Goal: Task Accomplishment & Management: Use online tool/utility

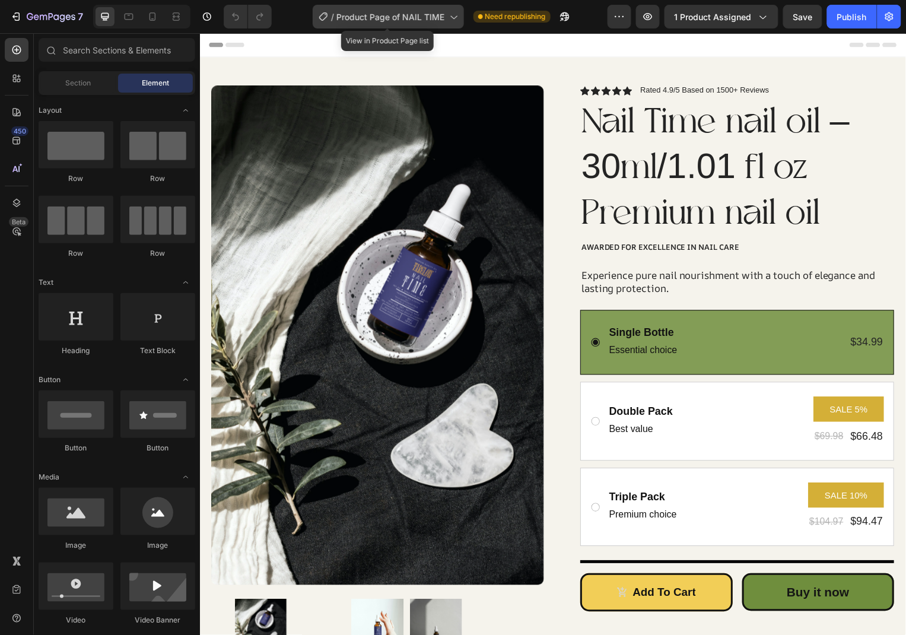
click at [428, 23] on div "/ Product Page of NAIL TIME" at bounding box center [388, 17] width 151 height 24
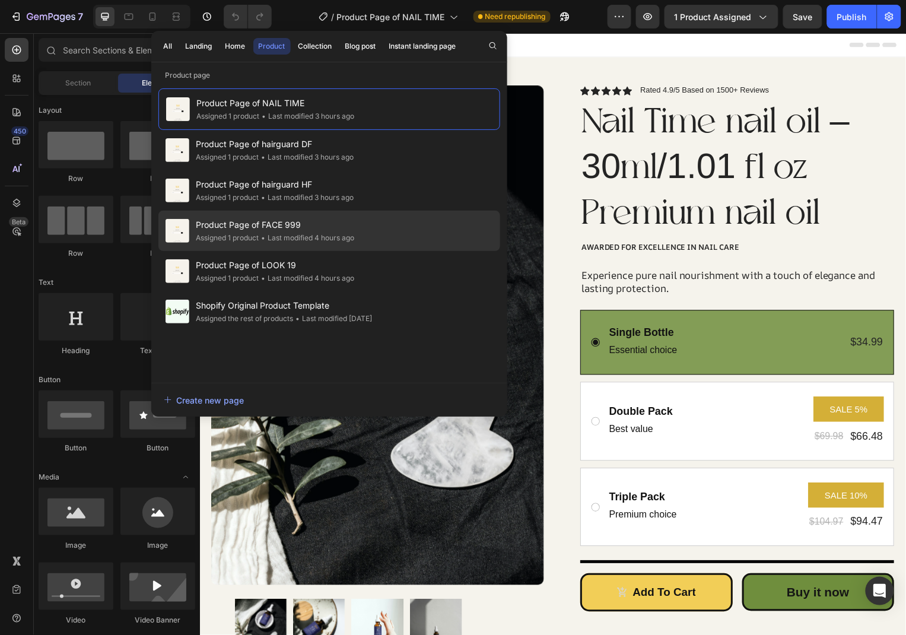
click at [369, 251] on div "Product Page of FACE 999 Assigned 1 product • Last modified 4 hours ago" at bounding box center [329, 271] width 342 height 40
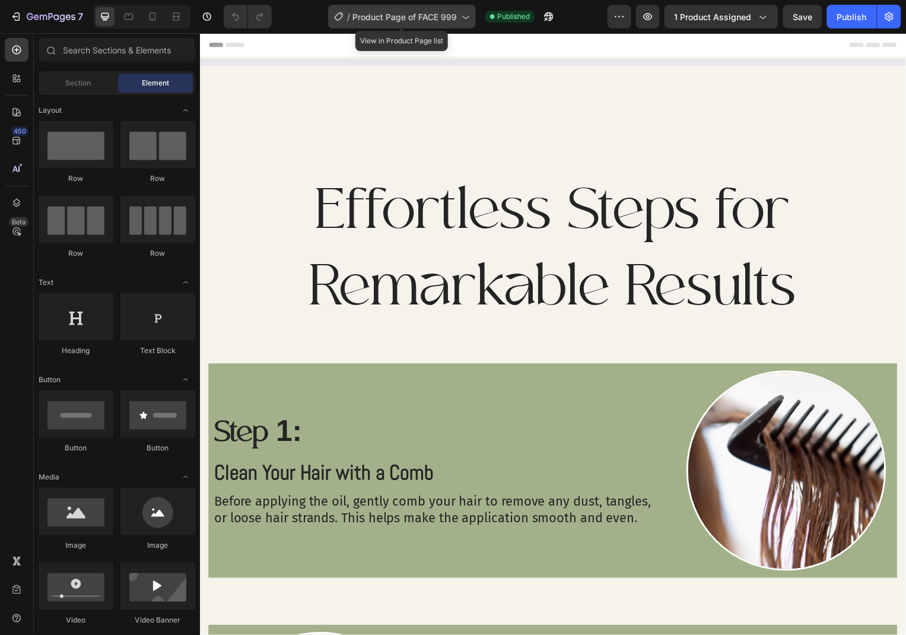
click at [406, 25] on div "/ Product Page of FACE 999" at bounding box center [402, 17] width 148 height 24
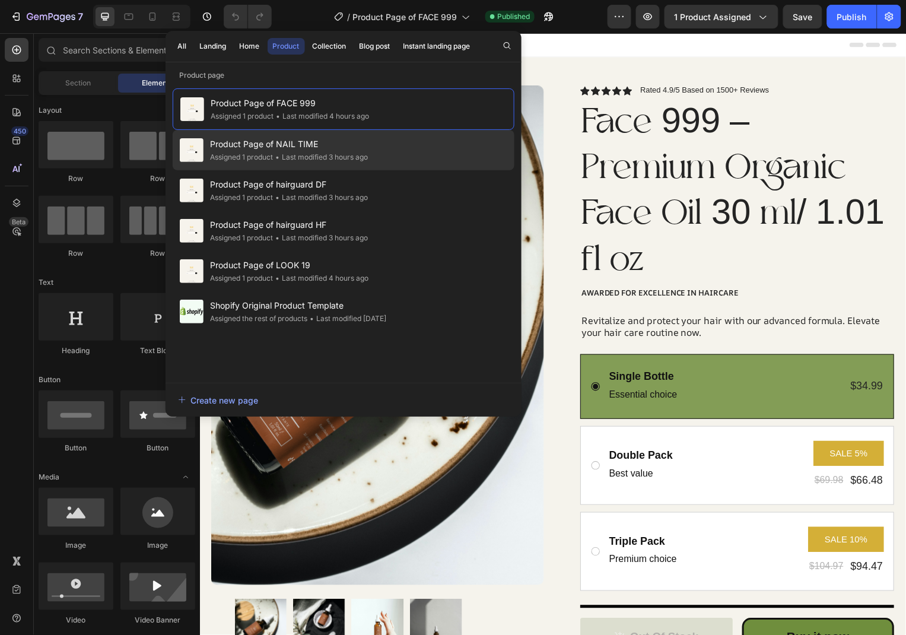
click at [346, 170] on div "Product Page of NAIL TIME Assigned 1 product • Last modified 3 hours ago" at bounding box center [344, 190] width 342 height 40
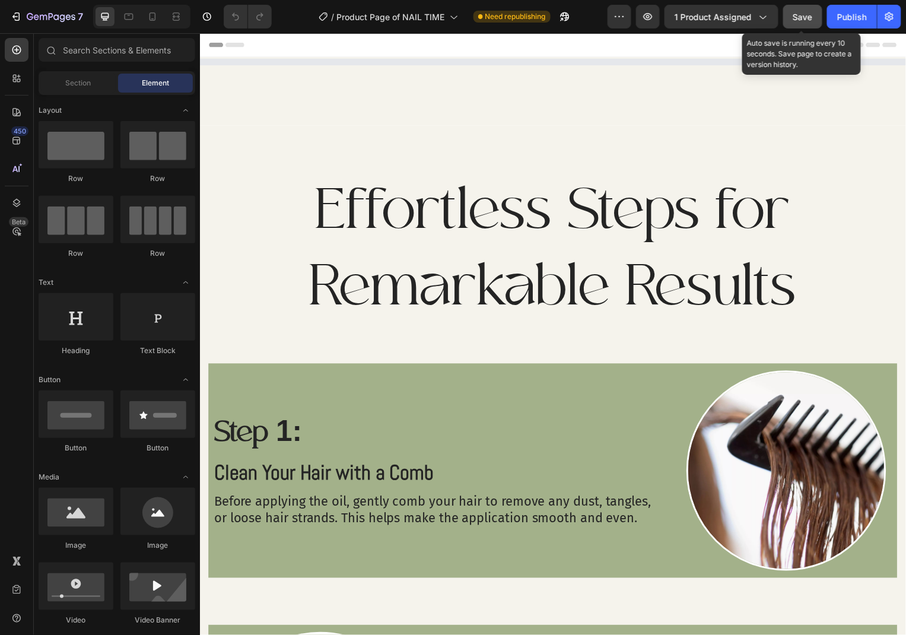
click at [815, 14] on button "Save" at bounding box center [802, 17] width 39 height 24
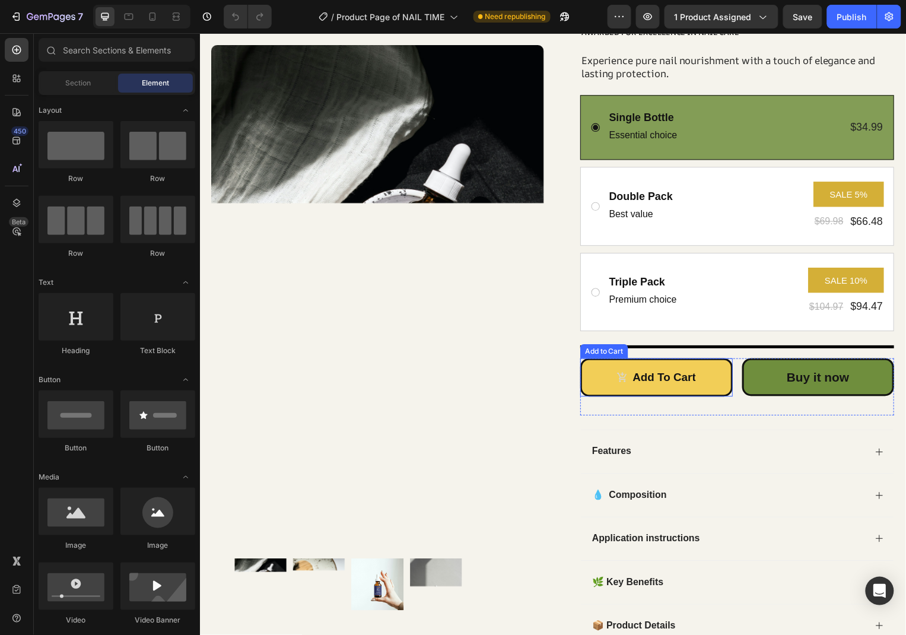
scroll to position [257, 0]
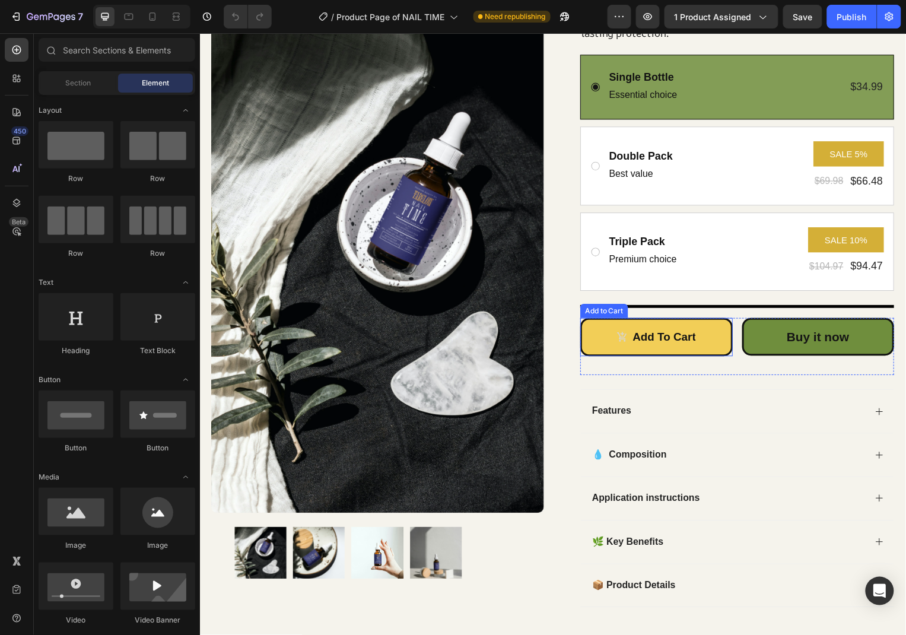
click at [629, 343] on icon "Add to cart" at bounding box center [625, 338] width 11 height 11
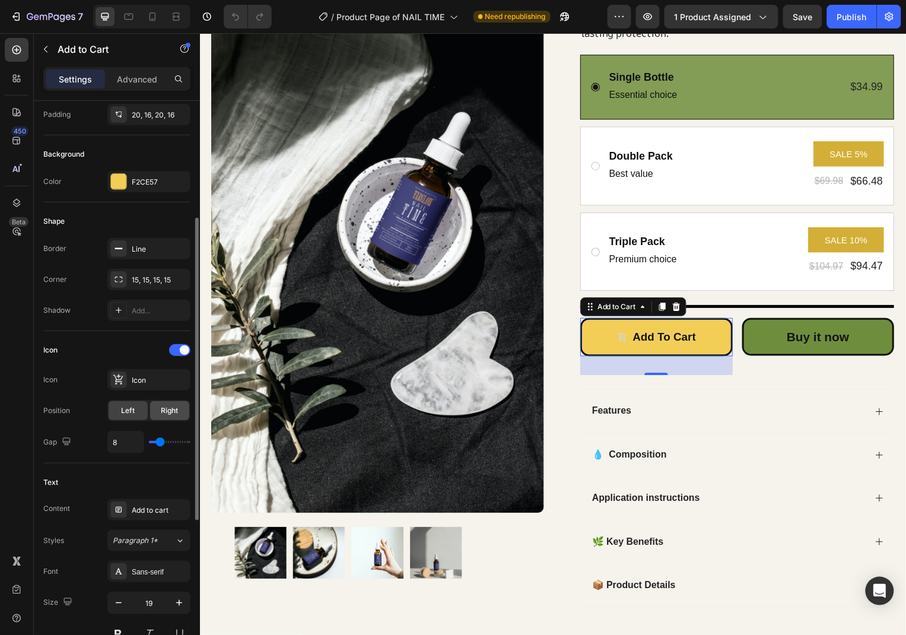
click at [161, 418] on div "Right" at bounding box center [169, 410] width 39 height 19
click at [139, 418] on div "Left" at bounding box center [128, 410] width 39 height 19
click at [176, 353] on div at bounding box center [179, 350] width 21 height 12
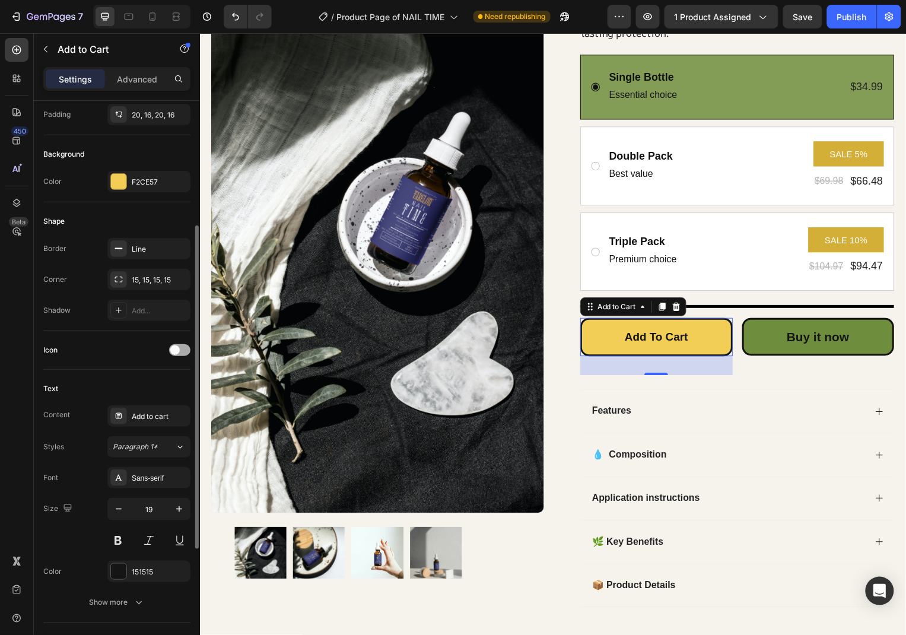
click at [176, 353] on span at bounding box center [174, 349] width 9 height 9
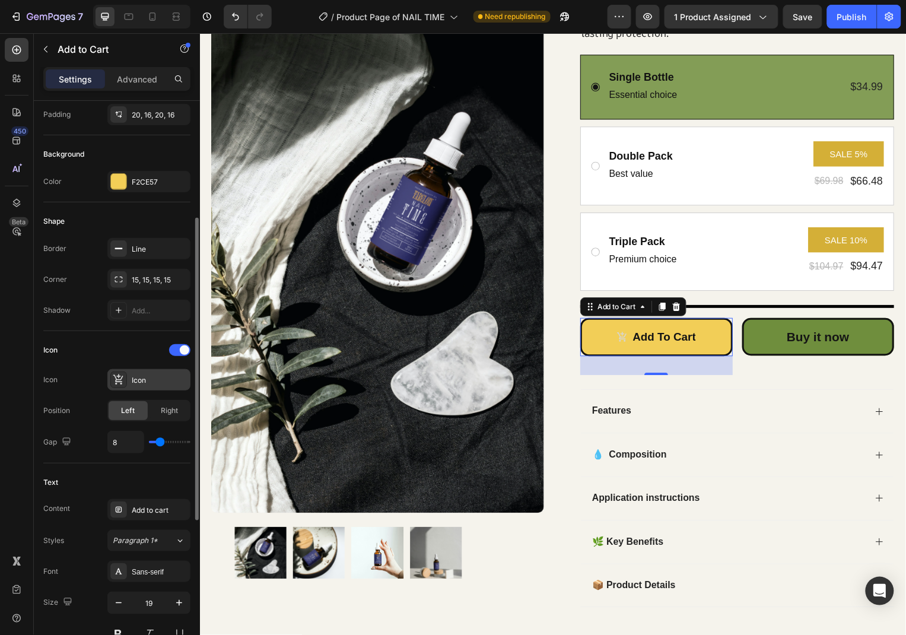
click at [144, 380] on div "Icon" at bounding box center [160, 380] width 56 height 11
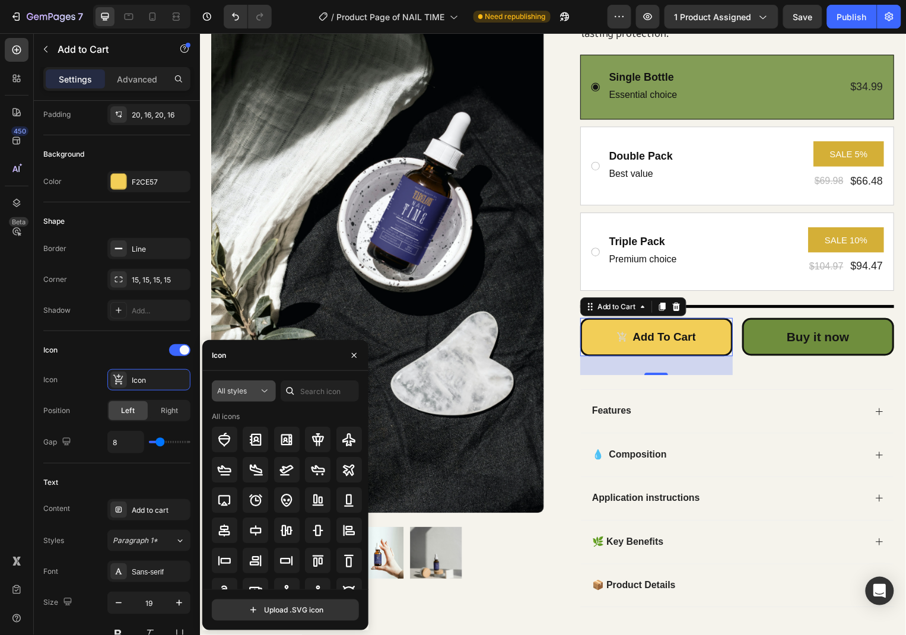
click at [259, 393] on icon at bounding box center [265, 391] width 12 height 12
click at [351, 350] on icon "button" at bounding box center [353, 354] width 9 height 9
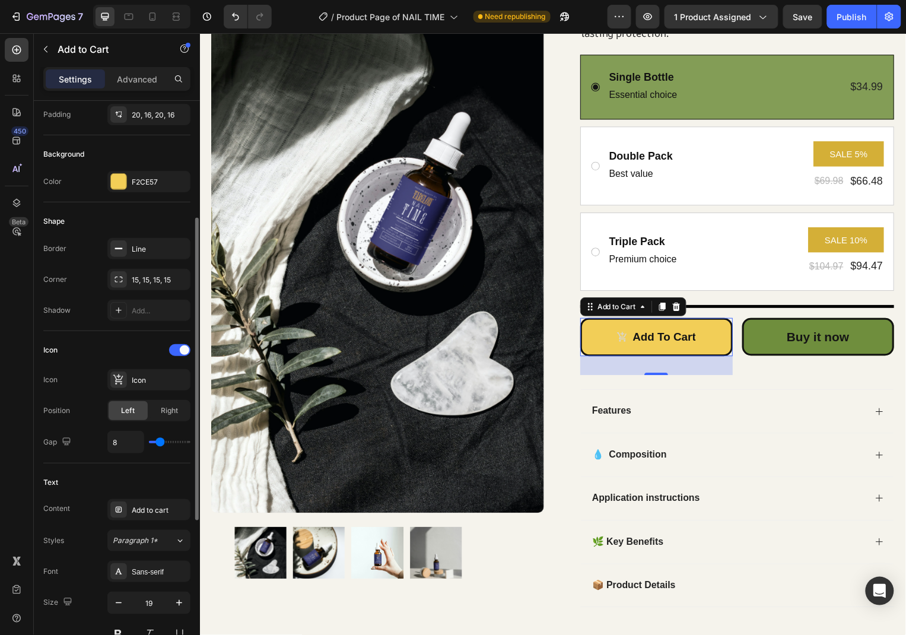
click at [167, 344] on div "Icon" at bounding box center [116, 349] width 147 height 19
click at [180, 347] on span at bounding box center [184, 349] width 9 height 9
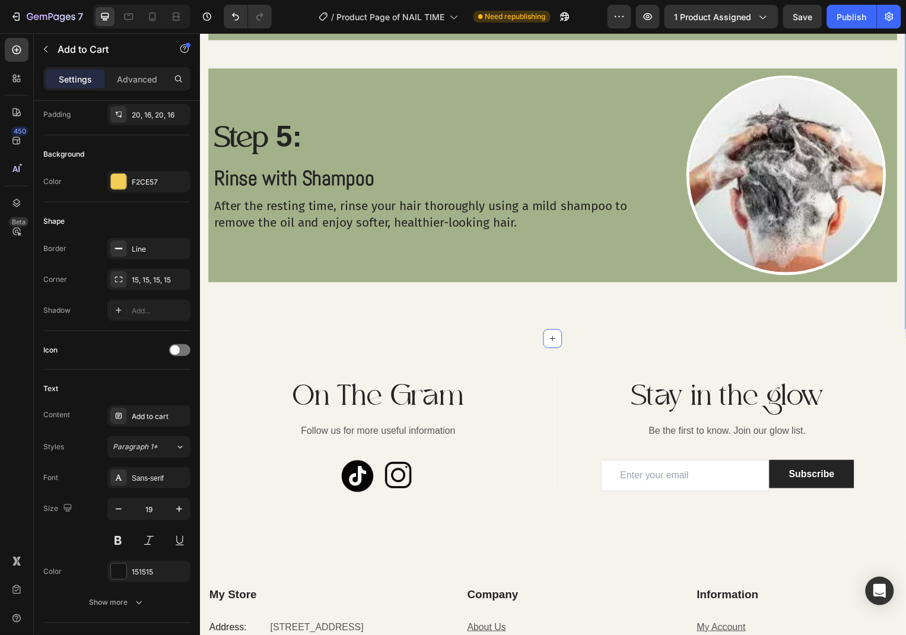
scroll to position [2150, 0]
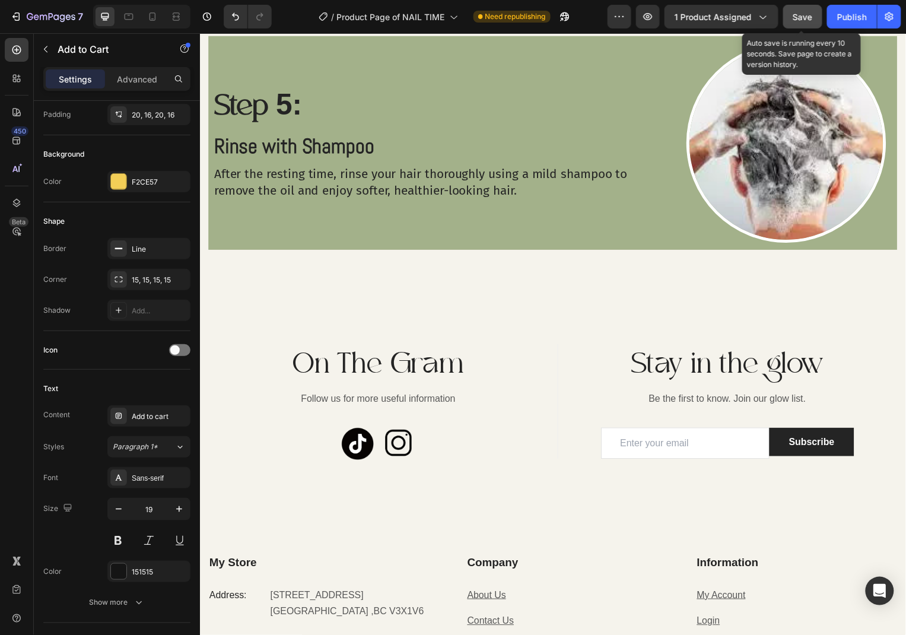
click at [808, 12] on span "Save" at bounding box center [803, 17] width 20 height 10
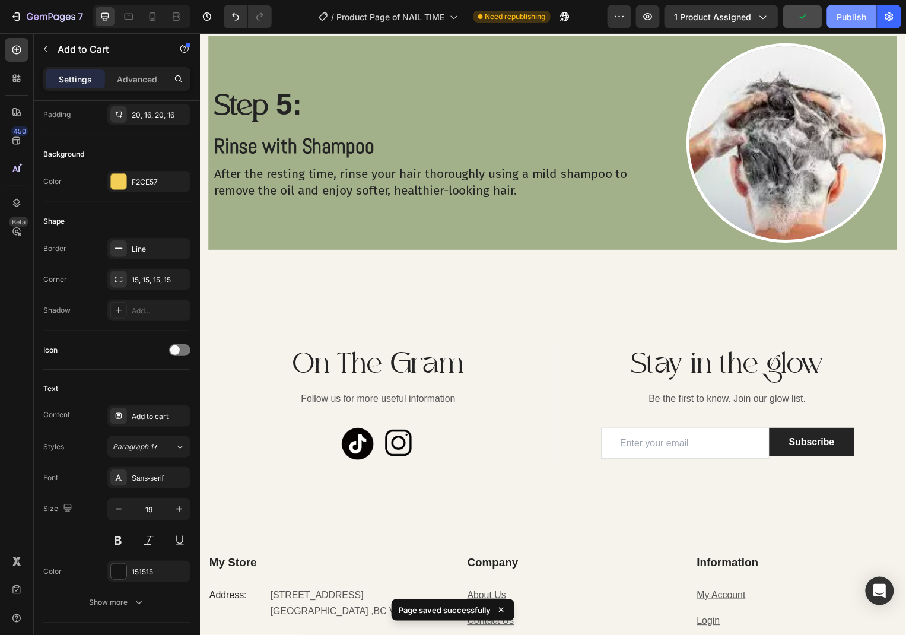
click at [830, 14] on button "Publish" at bounding box center [852, 17] width 50 height 24
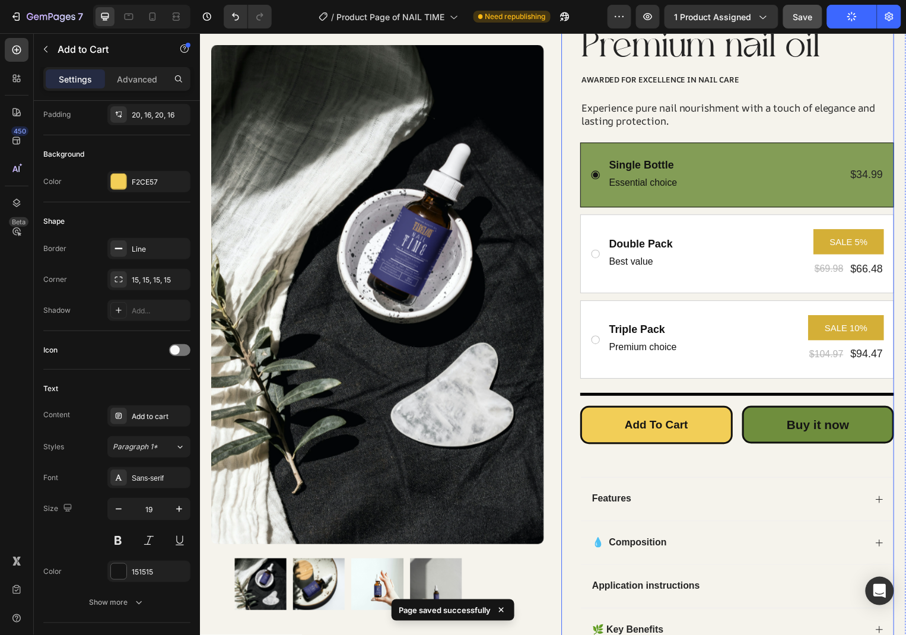
scroll to position [0, 0]
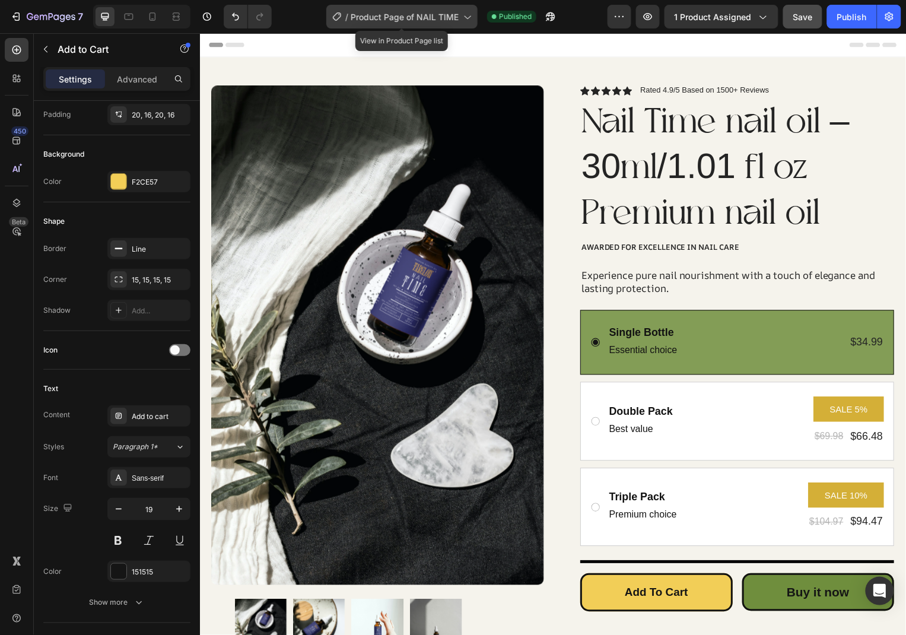
click at [445, 17] on span "Product Page of NAIL TIME" at bounding box center [404, 17] width 108 height 12
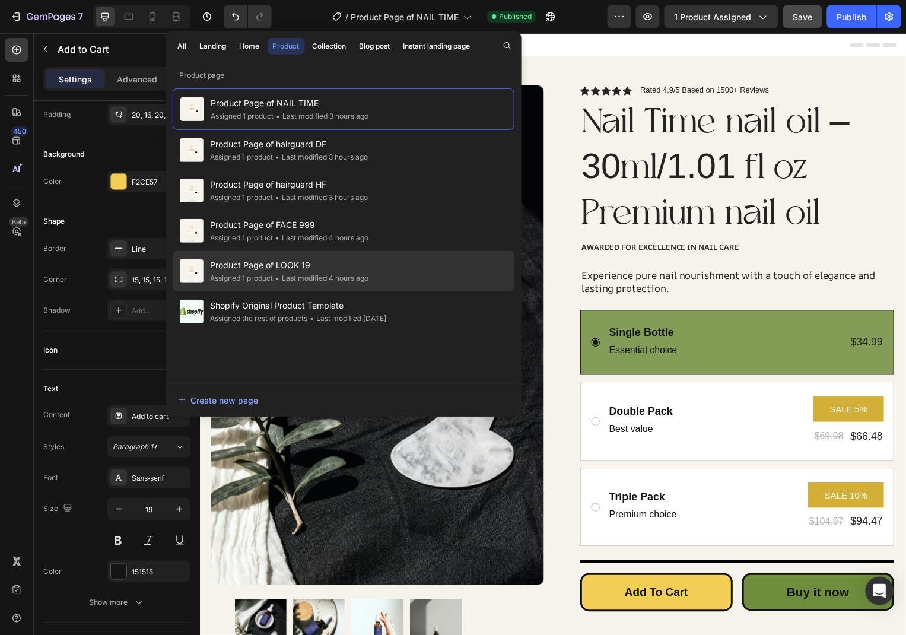
click at [401, 291] on div "Product Page of LOOK 19 Assigned 1 product • Last modified 4 hours ago" at bounding box center [344, 311] width 342 height 40
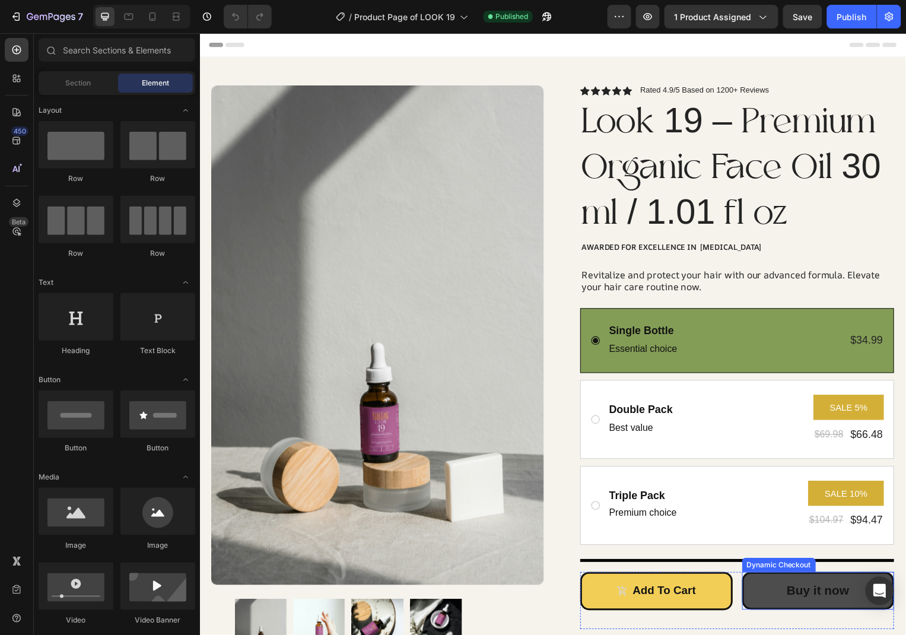
click at [811, 605] on button "Buy it now" at bounding box center [823, 594] width 154 height 38
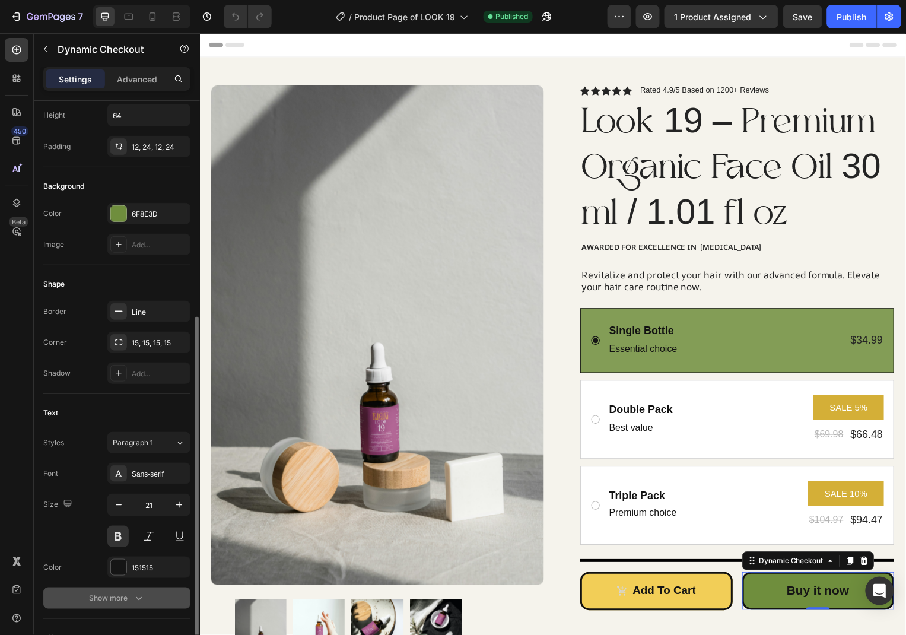
scroll to position [235, 0]
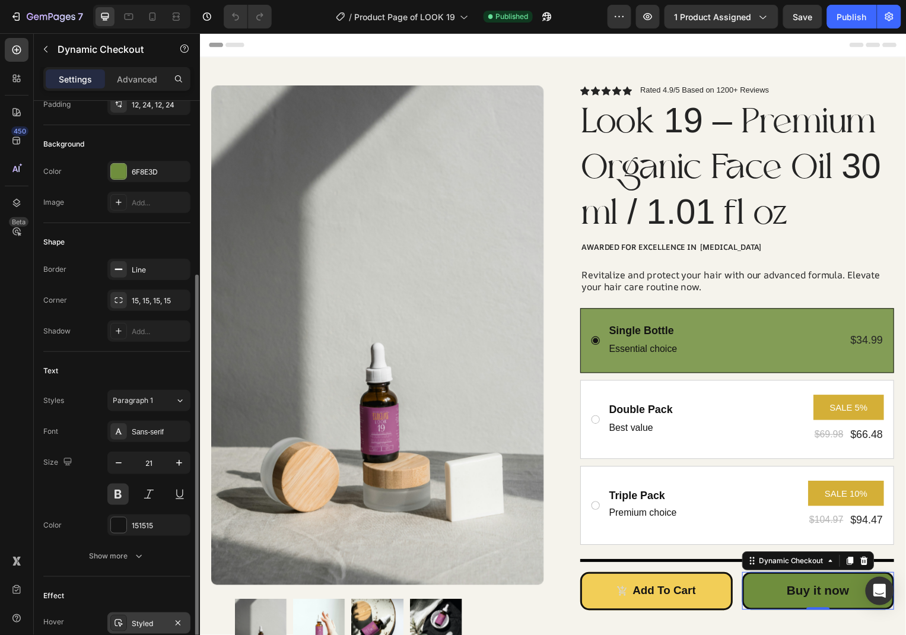
click at [142, 613] on div "Styled" at bounding box center [148, 622] width 83 height 21
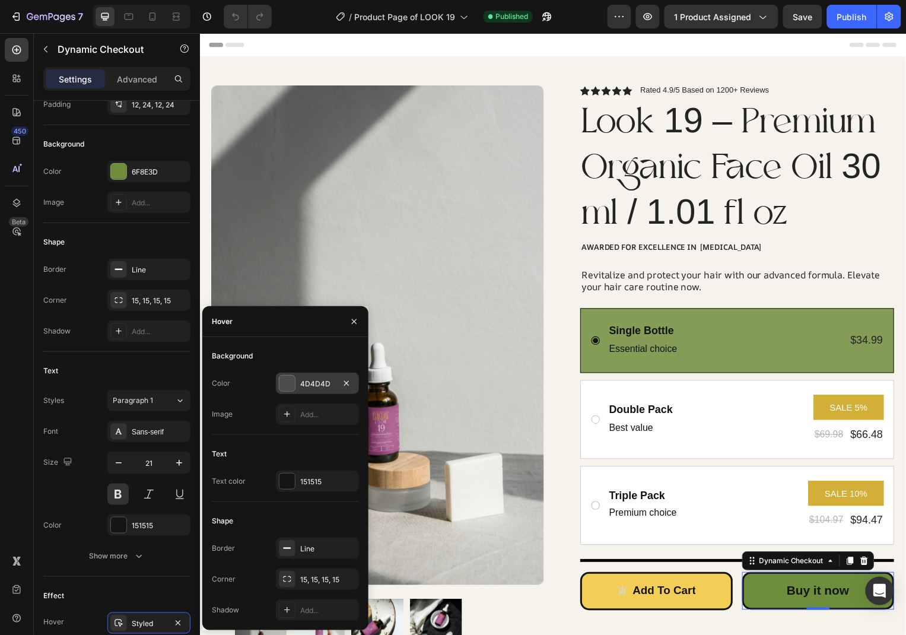
click at [310, 389] on div "4D4D4D" at bounding box center [317, 382] width 83 height 21
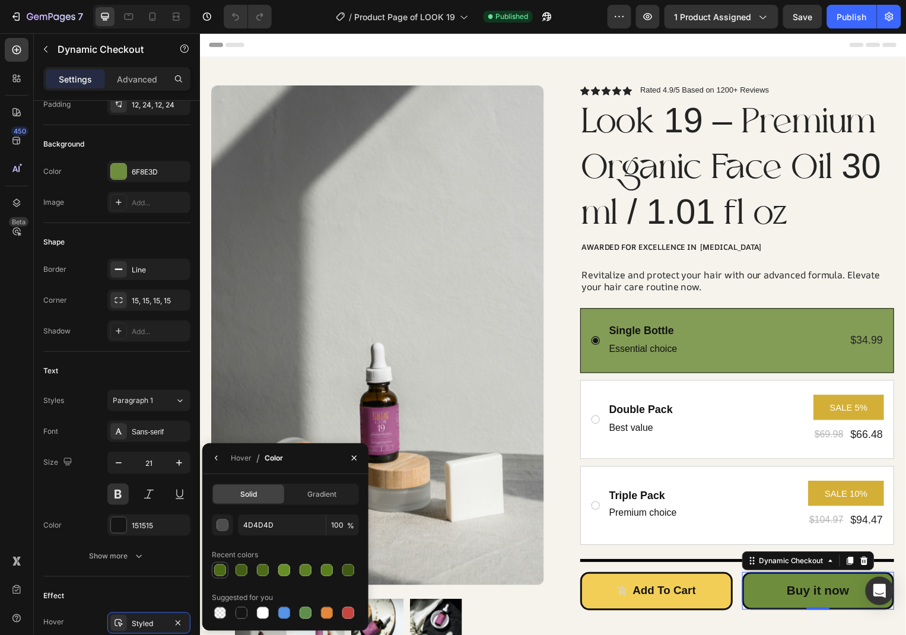
click at [226, 575] on div at bounding box center [220, 570] width 17 height 17
type input "4B6B17"
click at [355, 456] on icon "button" at bounding box center [354, 457] width 5 height 5
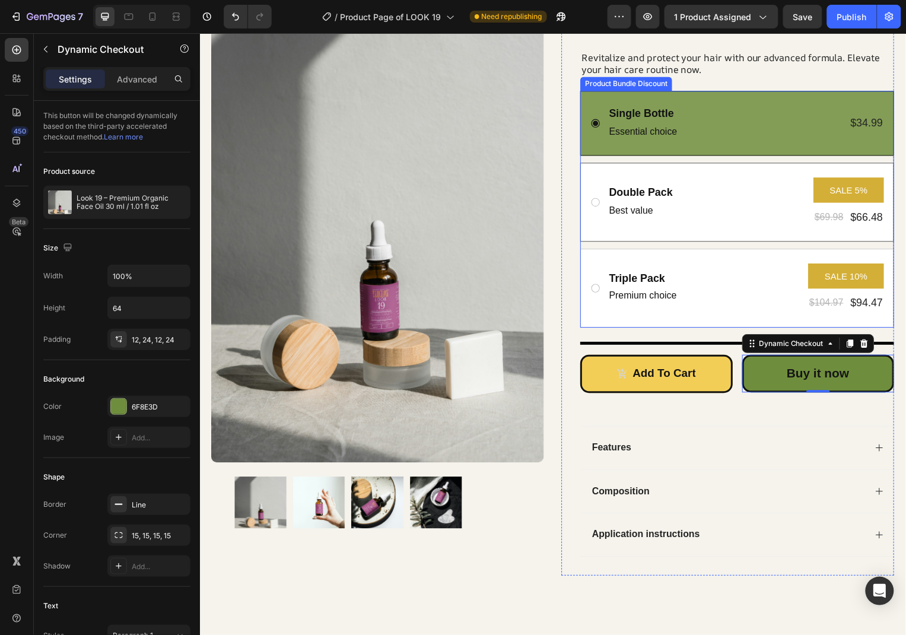
scroll to position [128, 0]
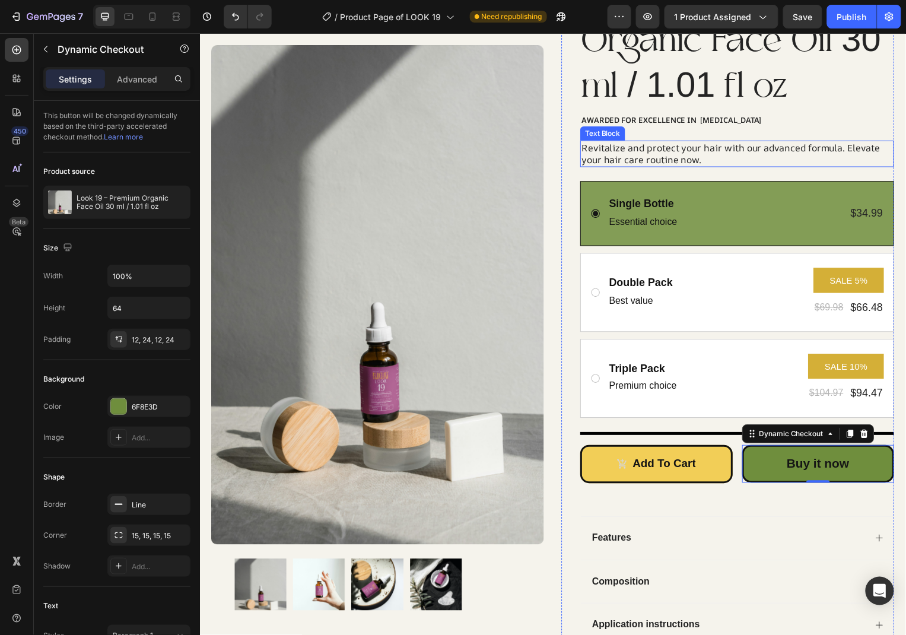
click at [690, 145] on div "Revitalize and protect your hair with our advanced formula. Elevate your hair c…" at bounding box center [741, 154] width 316 height 27
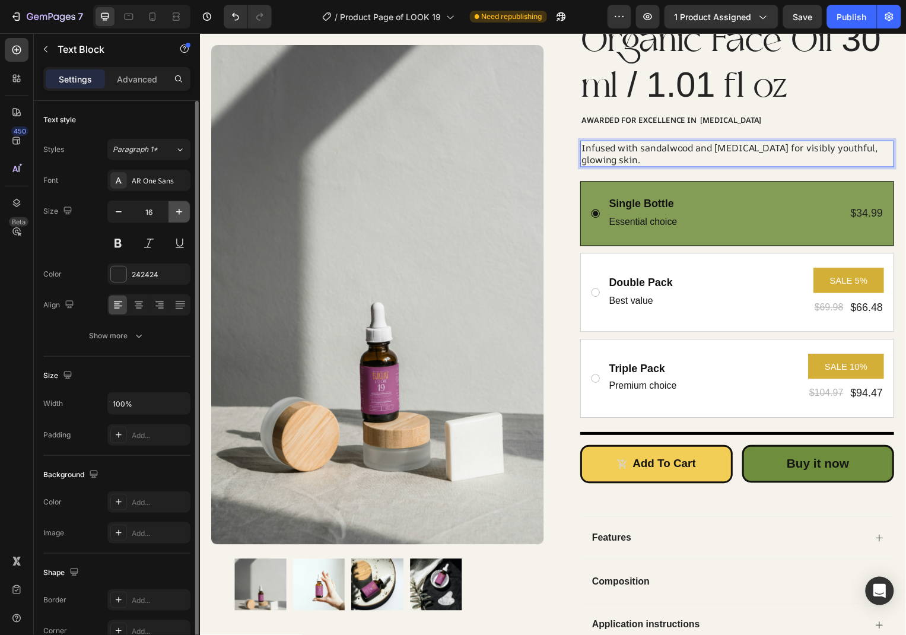
click at [183, 206] on icon "button" at bounding box center [179, 212] width 12 height 12
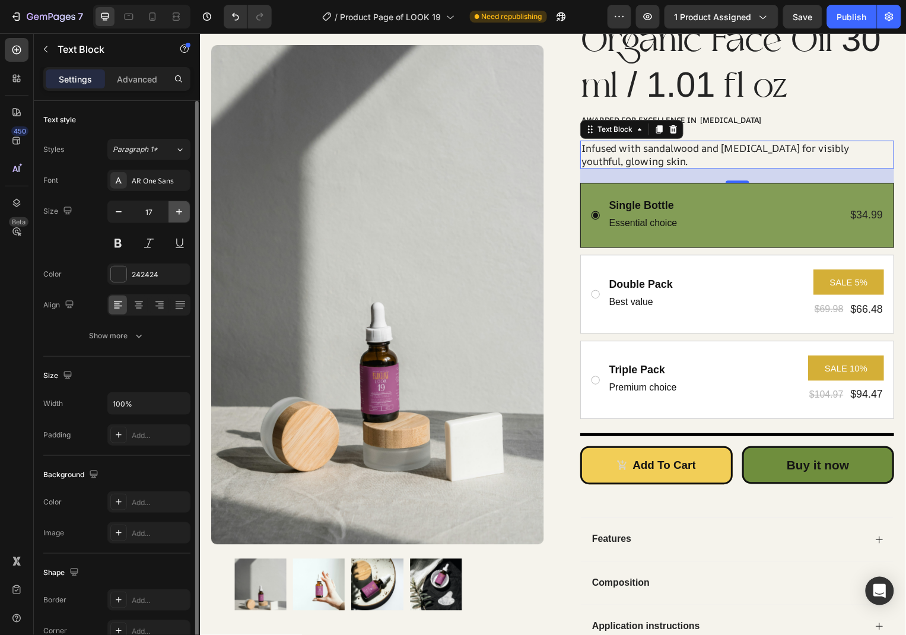
click at [189, 214] on button "button" at bounding box center [178, 211] width 21 height 21
type input "18"
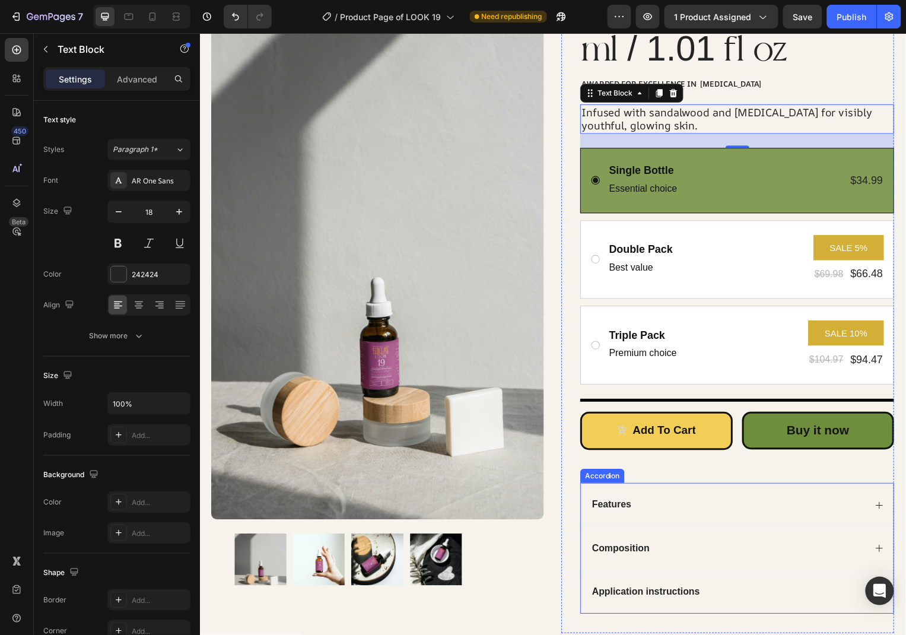
scroll to position [257, 0]
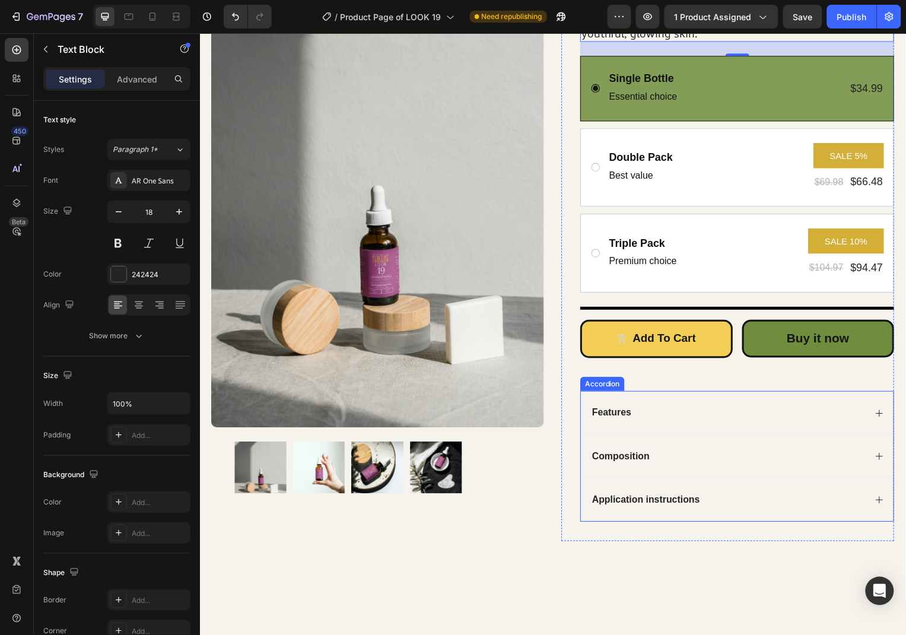
click at [606, 416] on div "Features" at bounding box center [614, 415] width 43 height 16
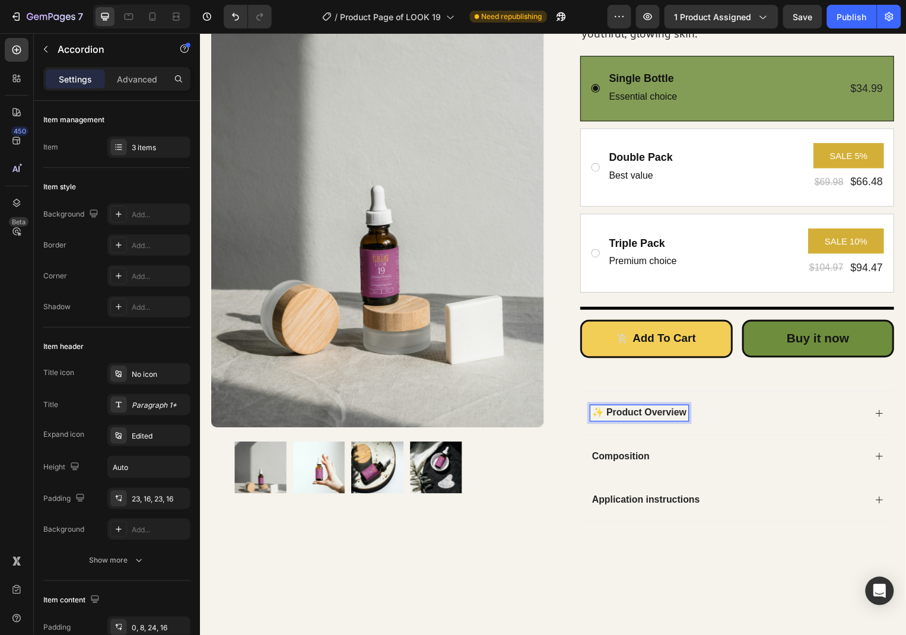
click at [878, 416] on div "✨ Product Overview" at bounding box center [741, 415] width 315 height 44
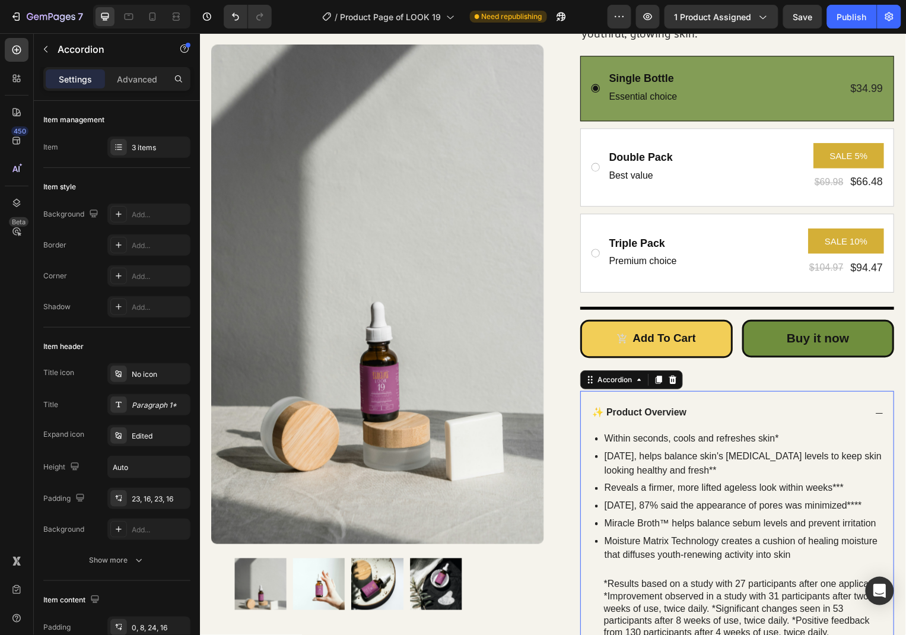
scroll to position [449, 0]
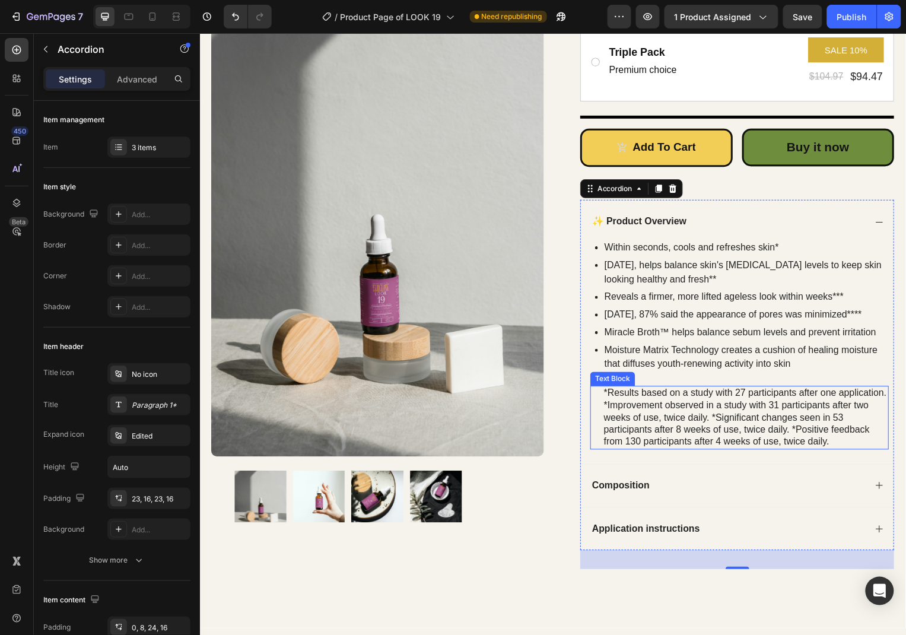
click at [751, 402] on div "*Results based on a study with 27 participants after one application. *Improvem…" at bounding box center [749, 420] width 288 height 64
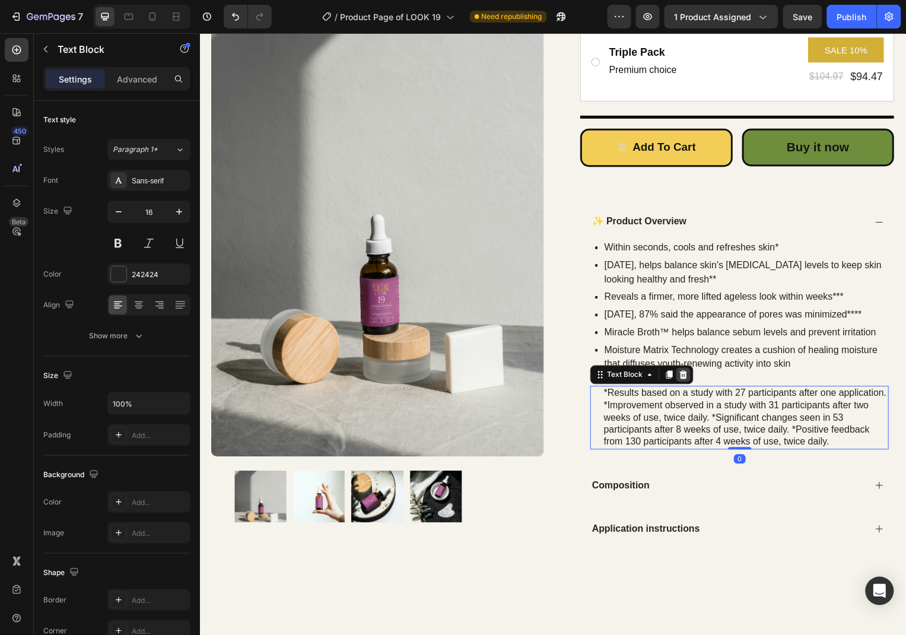
click at [683, 379] on icon at bounding box center [686, 376] width 9 height 9
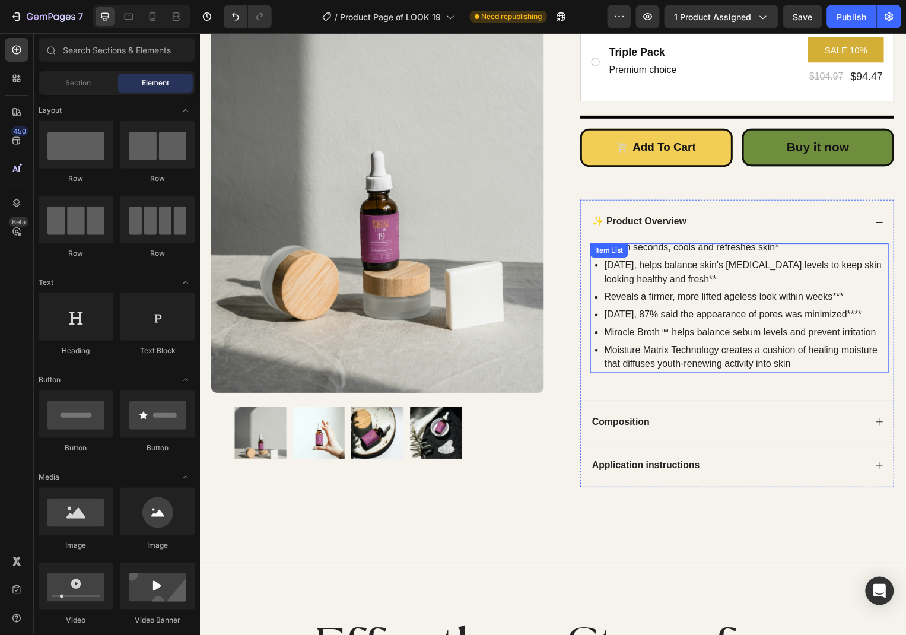
click at [733, 324] on div "In 4 weeks, 87% said the appearance of pores was minimized****" at bounding box center [749, 316] width 288 height 18
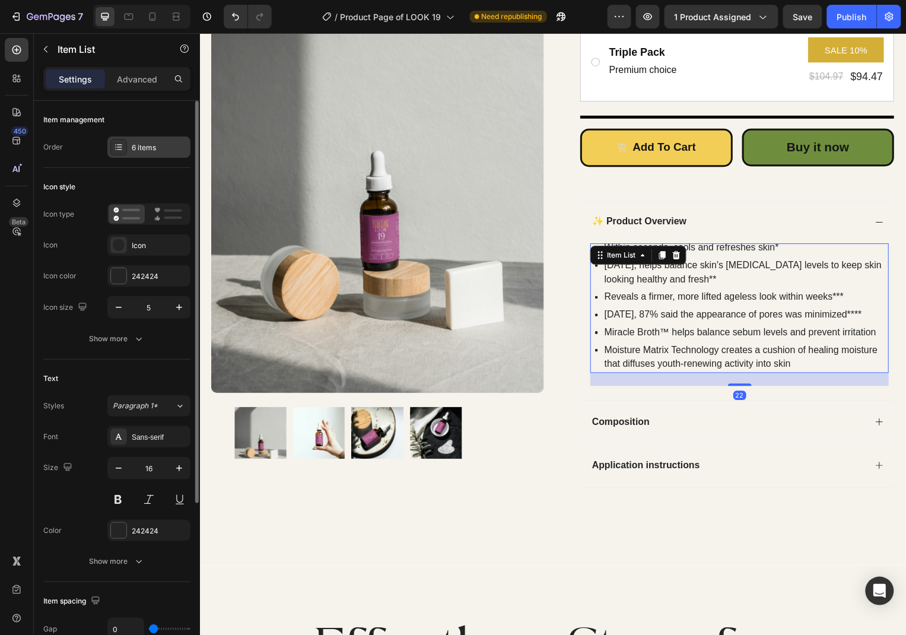
click at [145, 151] on div "6 items" at bounding box center [160, 147] width 56 height 11
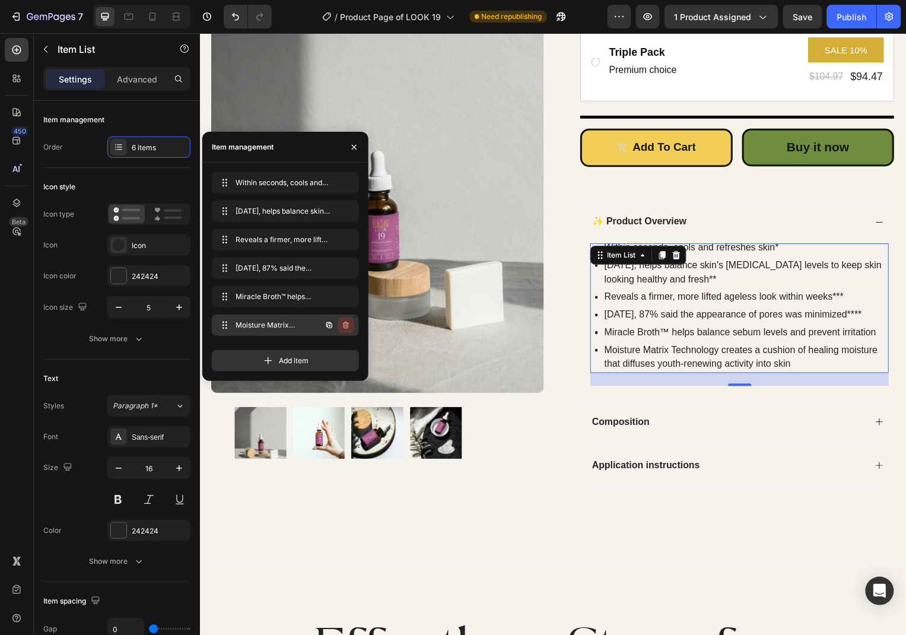
click at [345, 323] on icon "button" at bounding box center [345, 324] width 9 height 9
click at [345, 323] on div "Delete" at bounding box center [338, 325] width 22 height 11
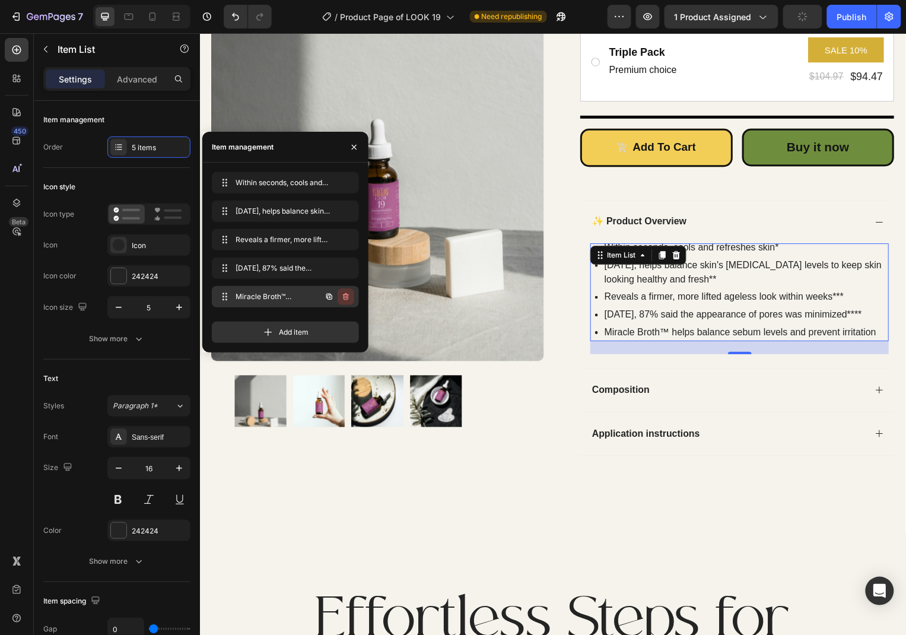
click at [349, 296] on icon "button" at bounding box center [345, 296] width 9 height 9
click at [349, 296] on button "Delete" at bounding box center [337, 296] width 33 height 17
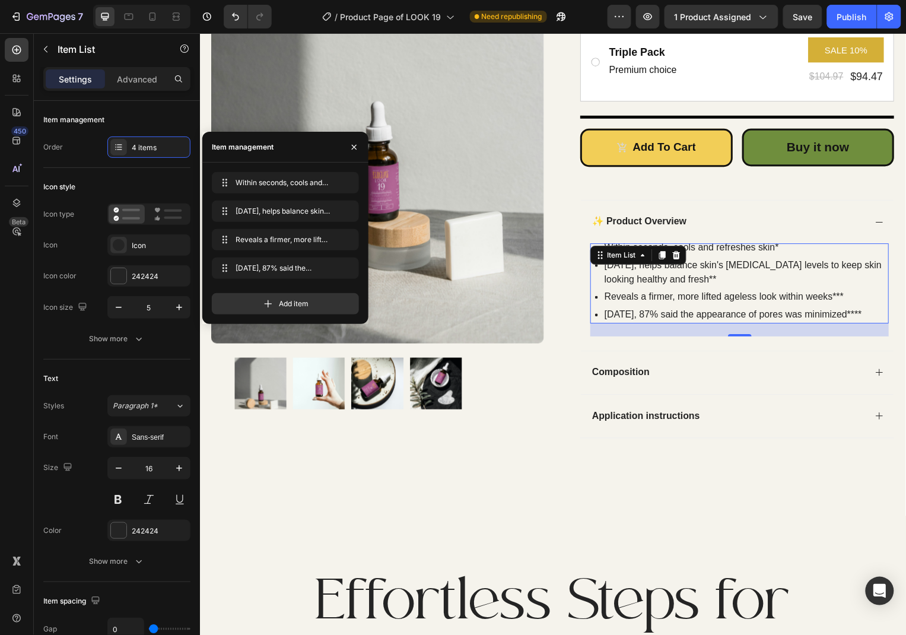
click at [755, 248] on p "Within seconds, cools and refreshes skin*" at bounding box center [749, 248] width 285 height 14
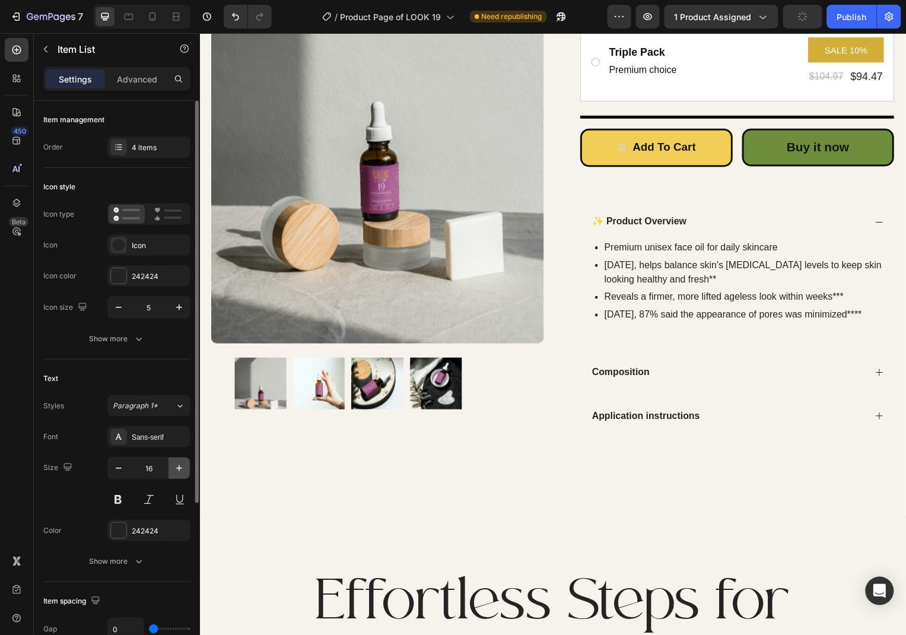
click at [172, 461] on button "button" at bounding box center [178, 467] width 21 height 21
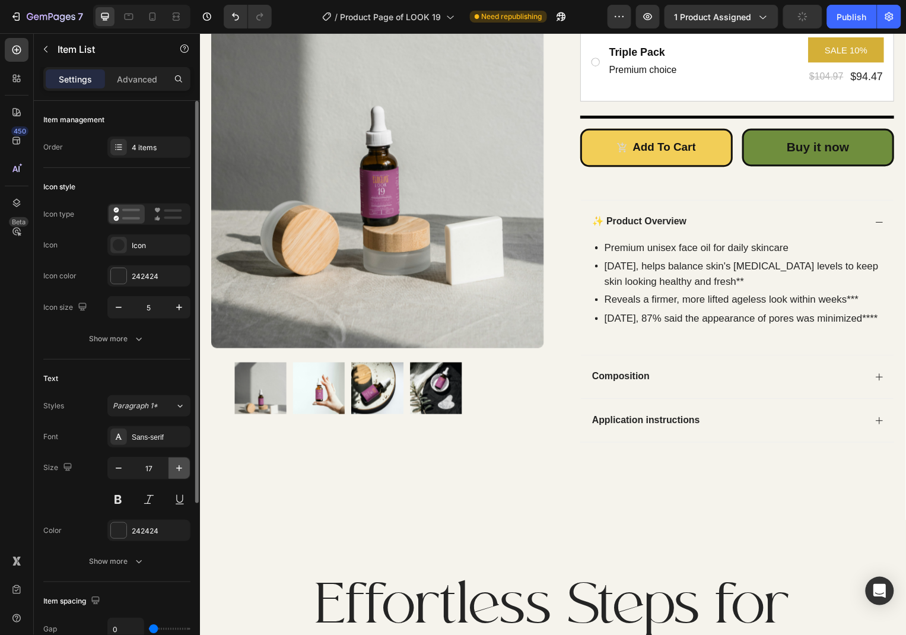
click at [172, 461] on button "button" at bounding box center [178, 467] width 21 height 21
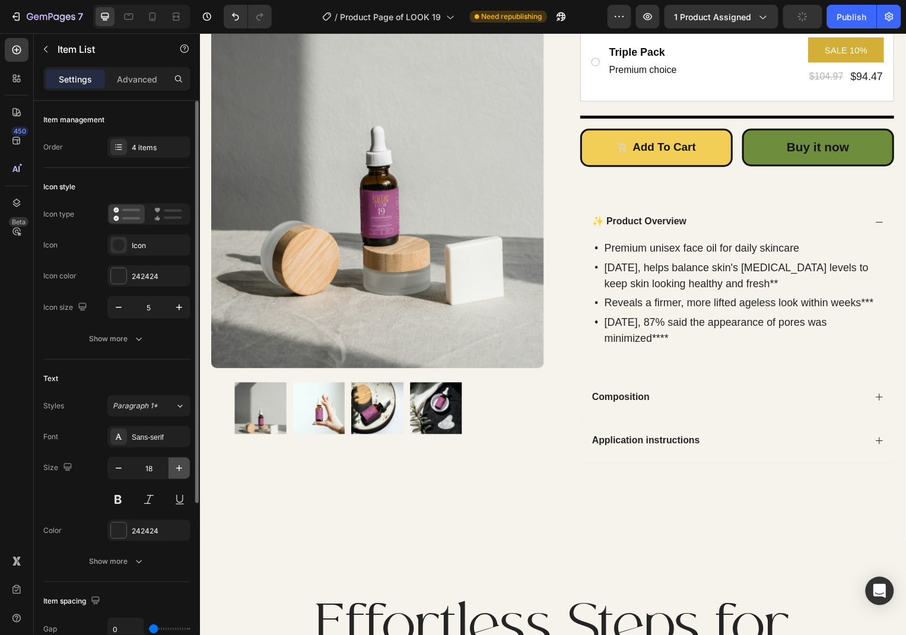
click at [172, 461] on button "button" at bounding box center [178, 467] width 21 height 21
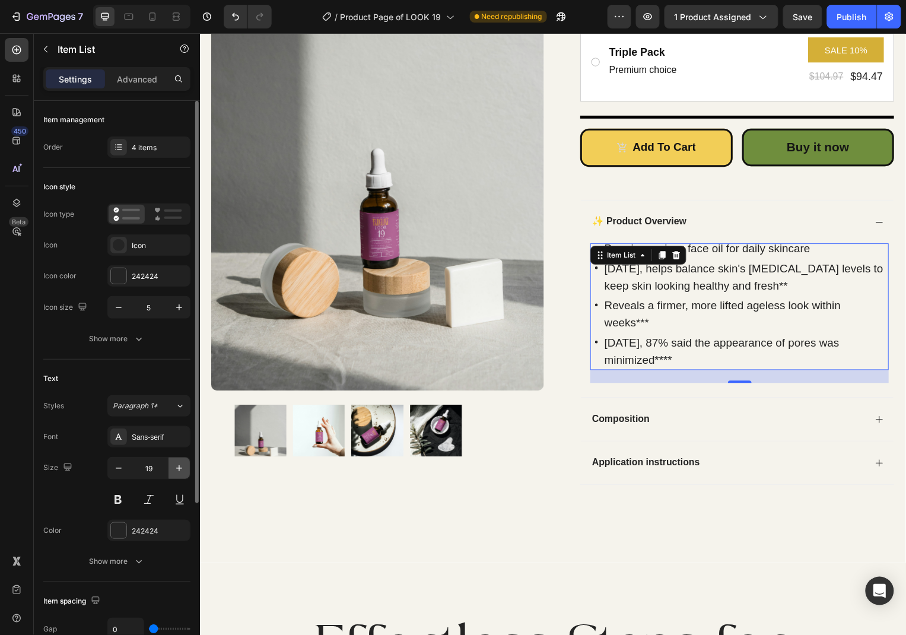
click at [172, 461] on button "button" at bounding box center [178, 467] width 21 height 21
type input "20"
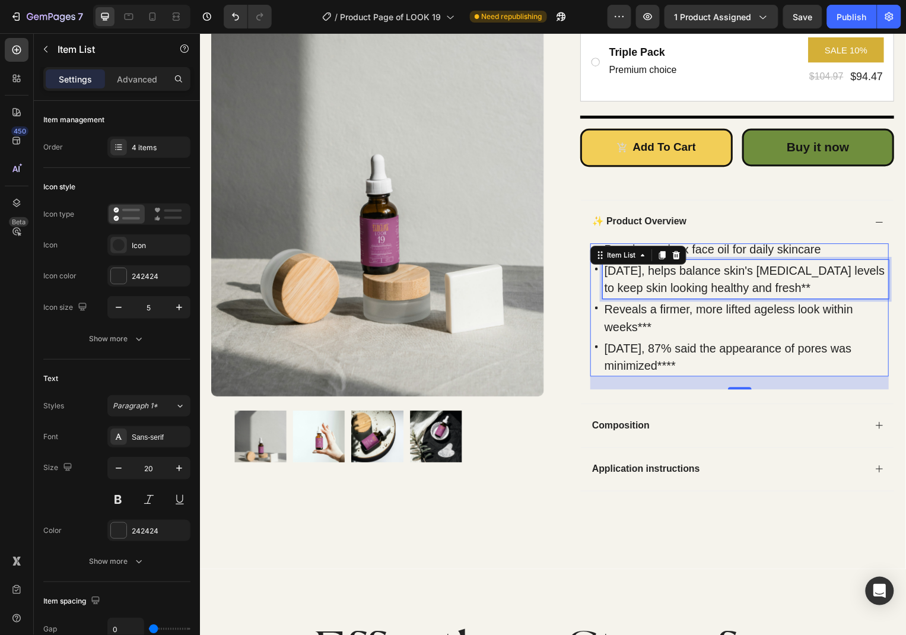
click at [766, 274] on p "In 2 weeks, helps balance skin's sebum levels to keep skin looking healthy and …" at bounding box center [749, 281] width 285 height 36
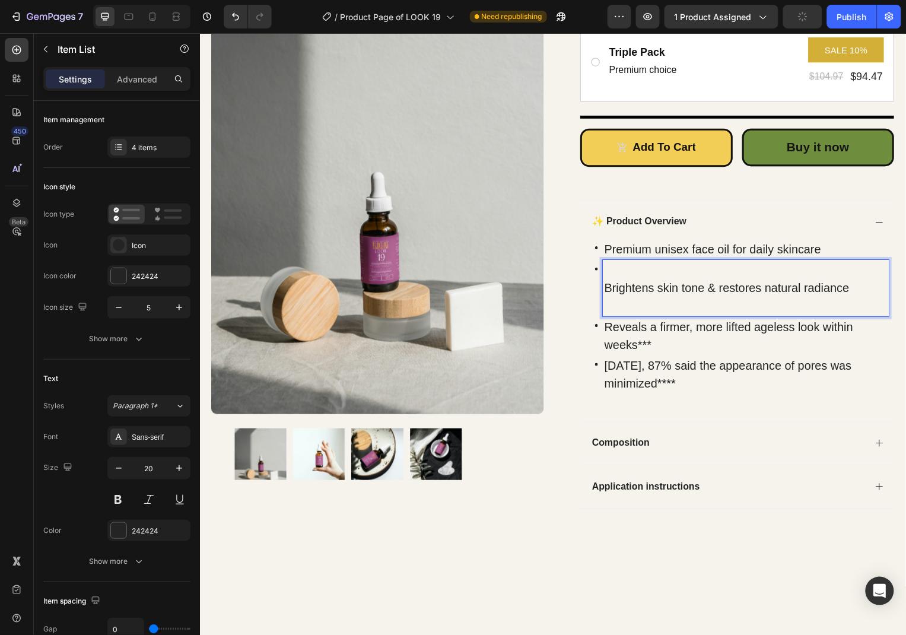
click at [636, 271] on p "Brightens skin tone & restores natural radiance" at bounding box center [749, 289] width 285 height 53
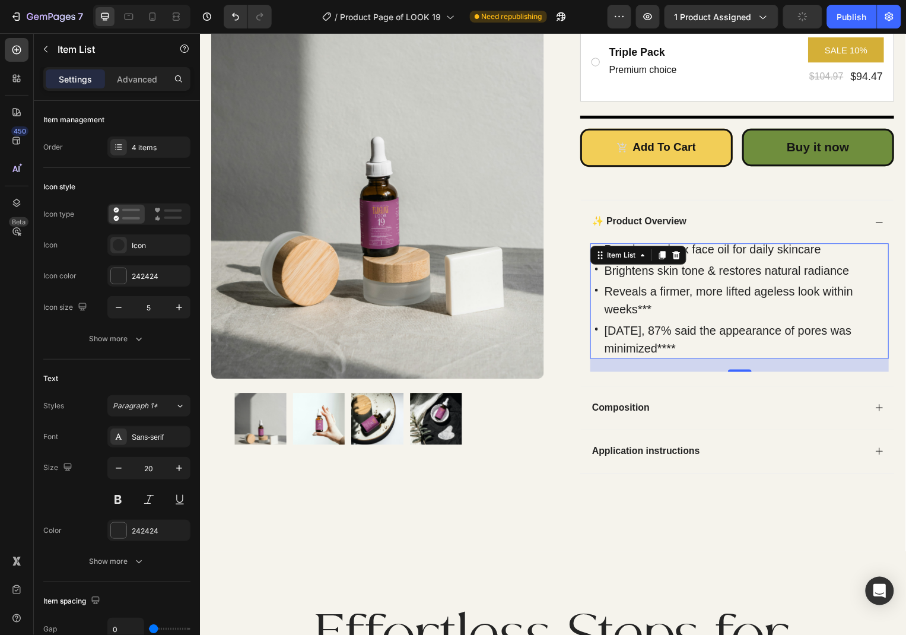
click at [645, 285] on p "Reveals a firmer, more lifted ageless look within weeks***" at bounding box center [749, 302] width 285 height 36
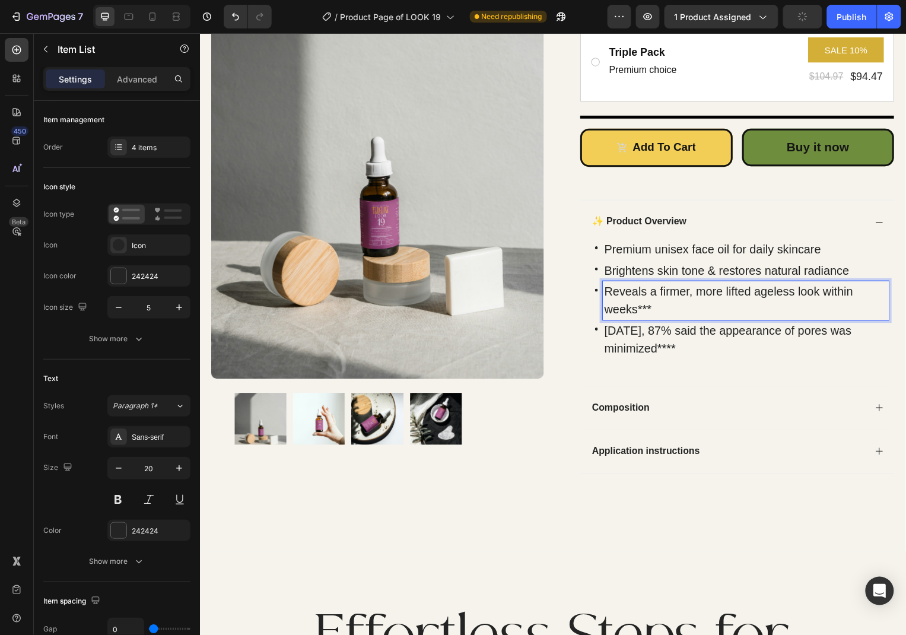
click at [645, 310] on p "Reveals a firmer, more lifted ageless look within weeks***" at bounding box center [749, 302] width 285 height 36
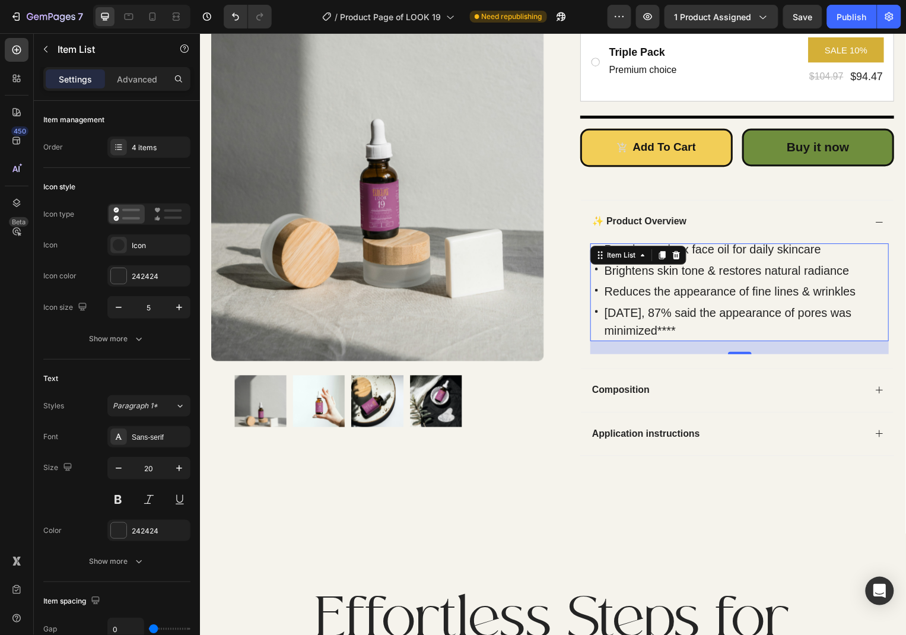
click at [681, 324] on p "In 4 weeks, 87% said the appearance of pores was minimized****" at bounding box center [749, 323] width 285 height 36
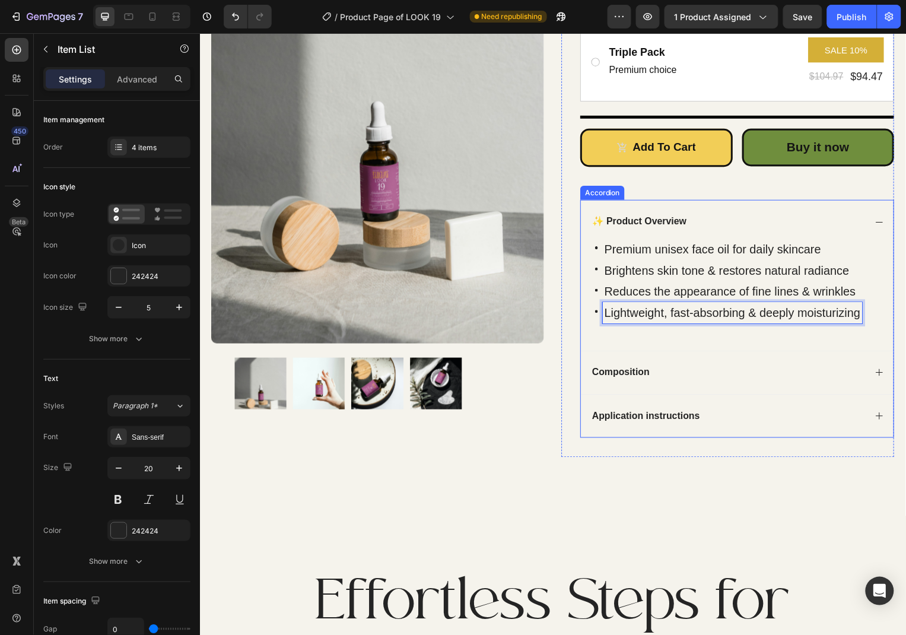
click at [879, 219] on icon at bounding box center [883, 222] width 9 height 9
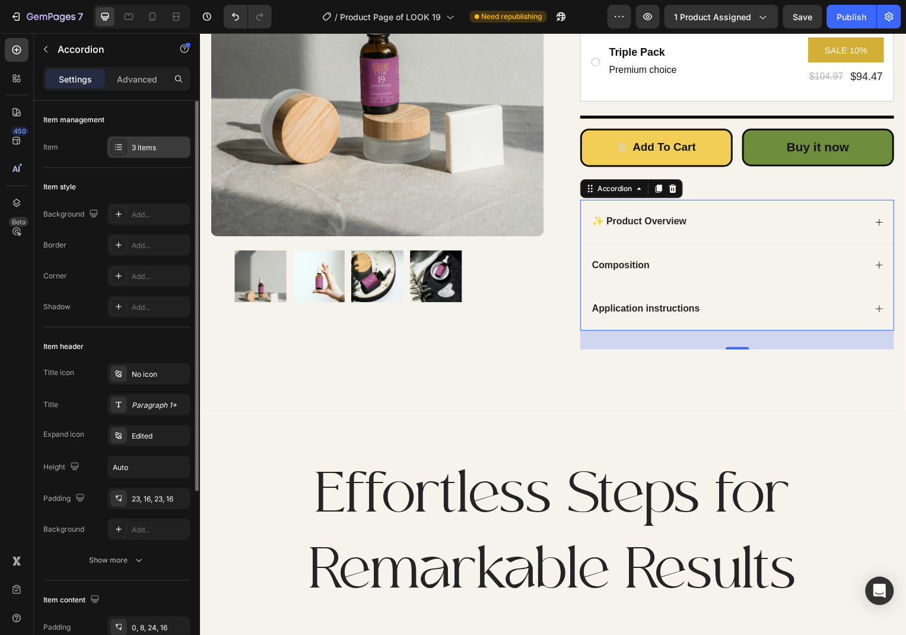
click at [135, 147] on div "3 items" at bounding box center [160, 147] width 56 height 11
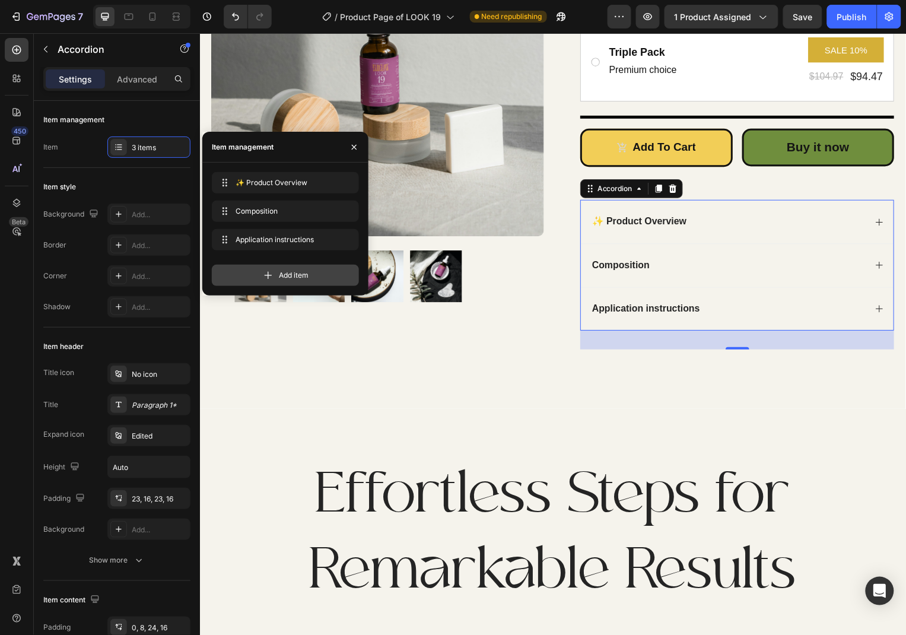
click at [275, 283] on div "Add item" at bounding box center [285, 274] width 147 height 21
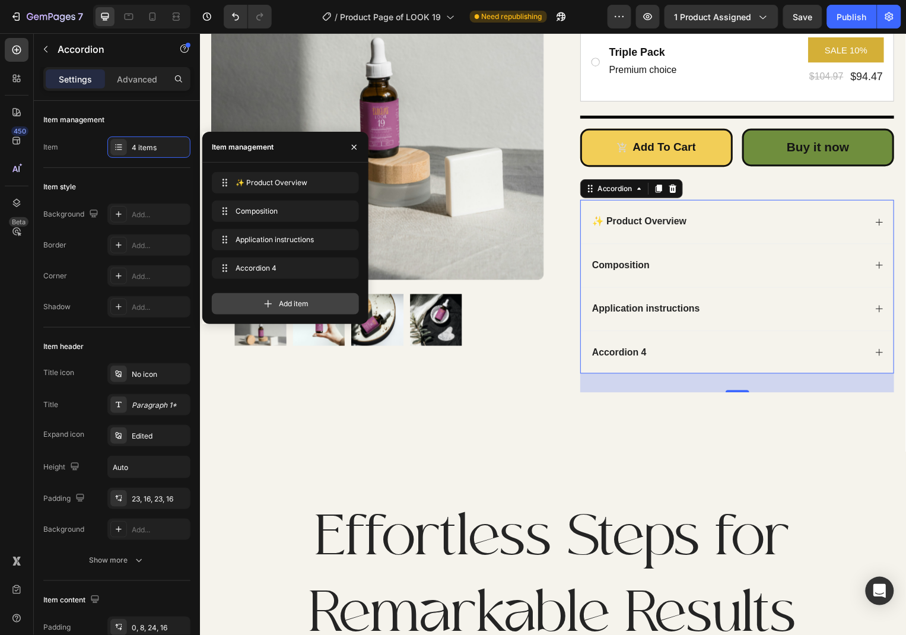
click at [266, 304] on icon at bounding box center [268, 304] width 12 height 12
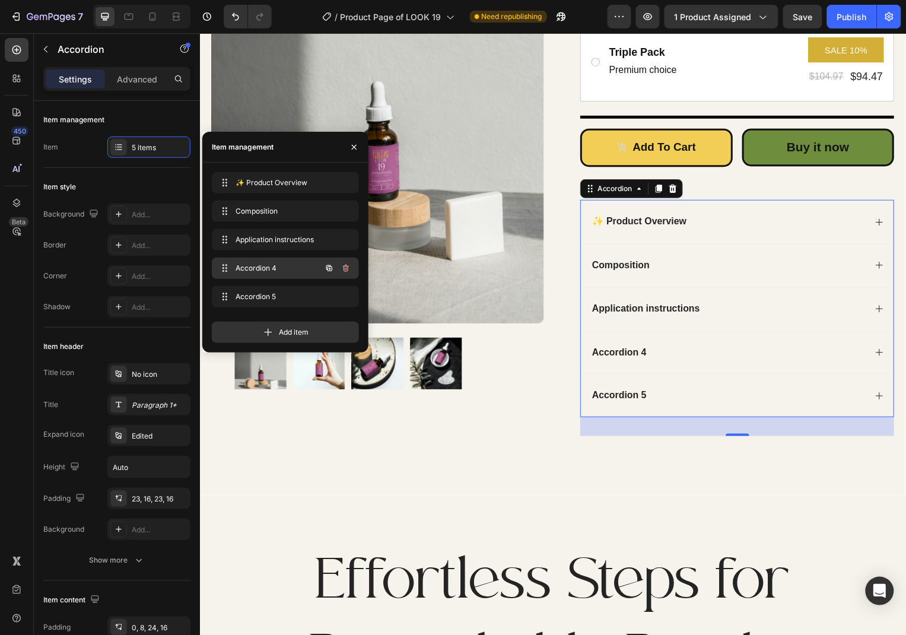
click at [275, 276] on div "Accordion 4 Accordion 4" at bounding box center [268, 268] width 104 height 17
click at [645, 350] on div "Accordion 4" at bounding box center [622, 354] width 58 height 16
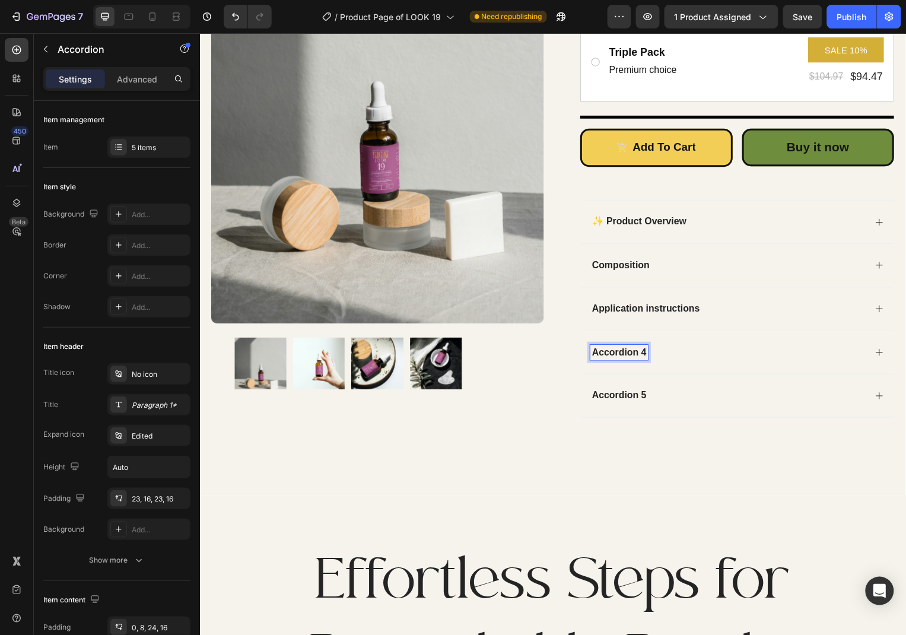
click at [637, 350] on p "Accordion 4" at bounding box center [622, 354] width 55 height 12
click at [889, 347] on div "🌿 Key Benefits" at bounding box center [741, 354] width 315 height 44
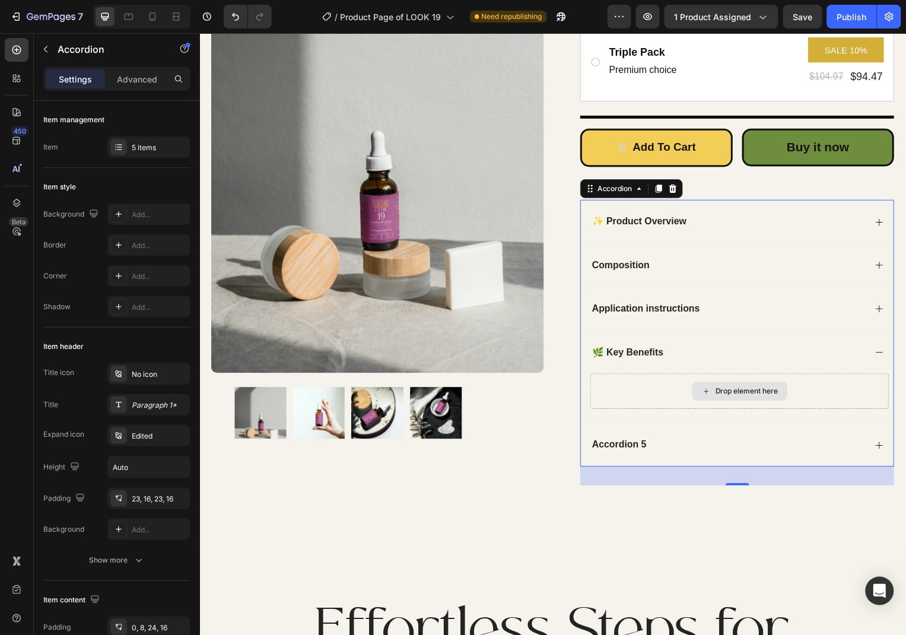
click at [753, 383] on div "Drop element here" at bounding box center [743, 393] width 301 height 36
click at [724, 395] on div "Drop element here" at bounding box center [750, 392] width 63 height 9
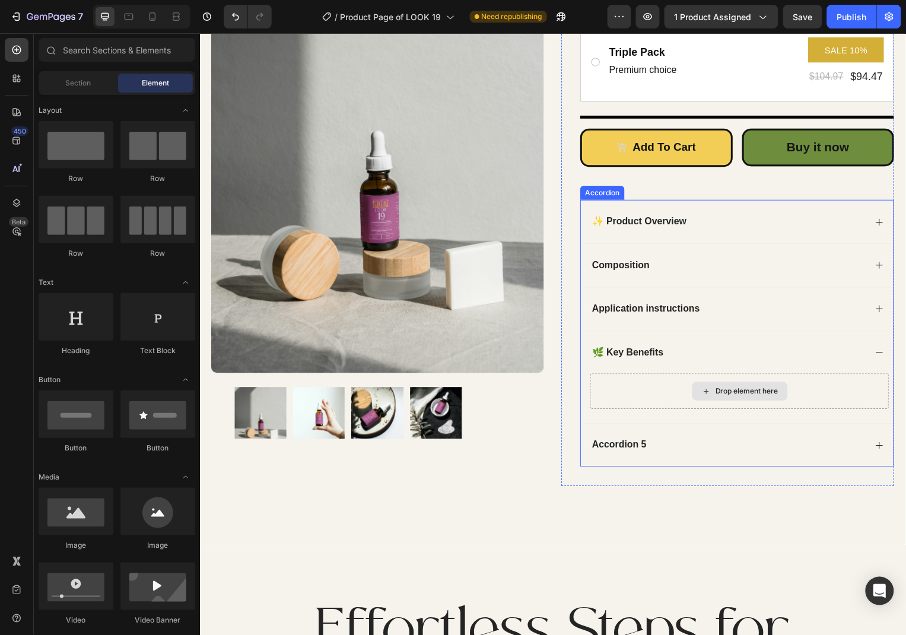
click at [731, 389] on div "Drop element here" at bounding box center [750, 392] width 63 height 9
click at [716, 395] on div "Drop element here" at bounding box center [744, 393] width 96 height 19
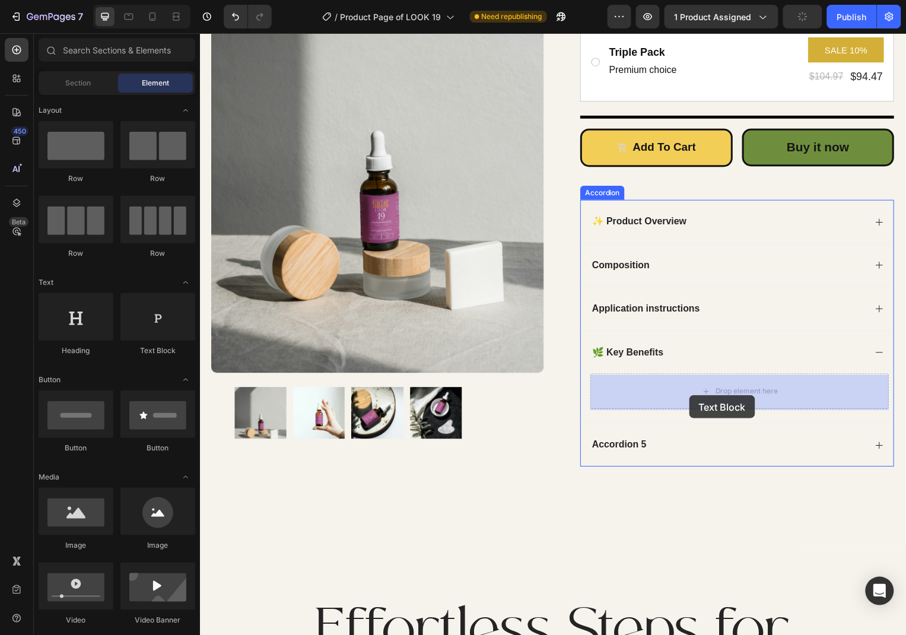
drag, startPoint x: 350, startPoint y: 361, endPoint x: 696, endPoint y: 394, distance: 347.3
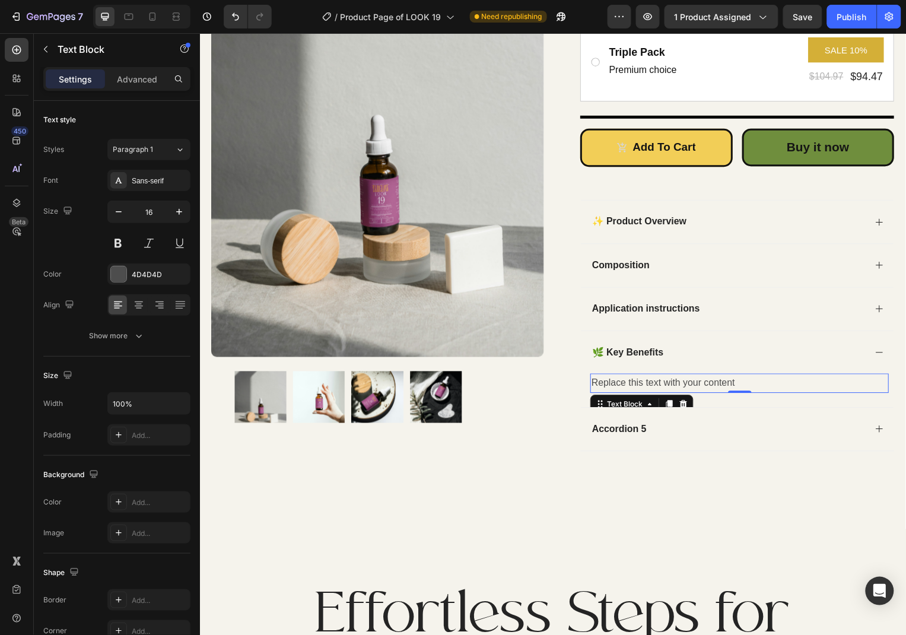
click at [715, 385] on div "Replace this text with your content" at bounding box center [743, 385] width 301 height 20
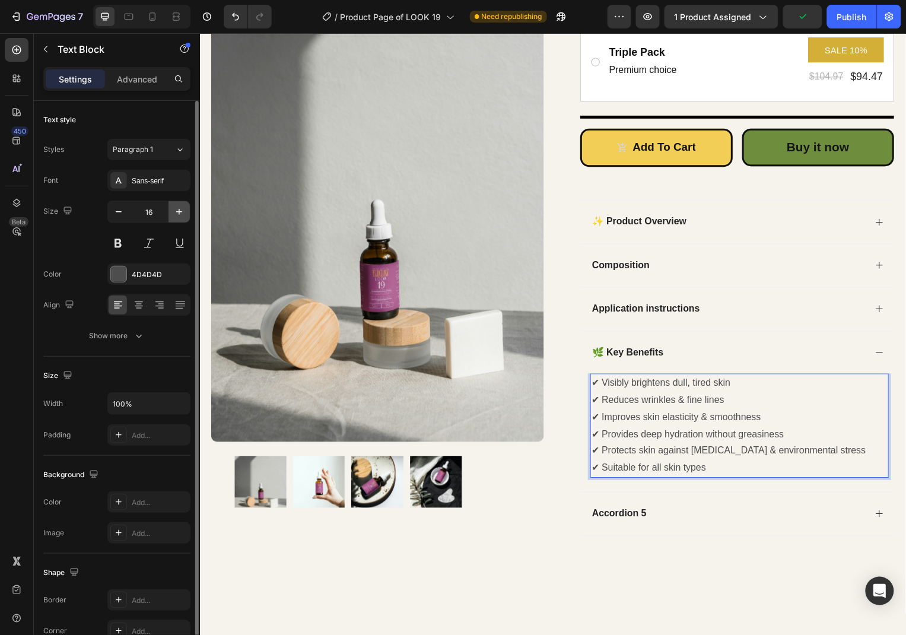
click at [176, 213] on icon "button" at bounding box center [179, 212] width 12 height 12
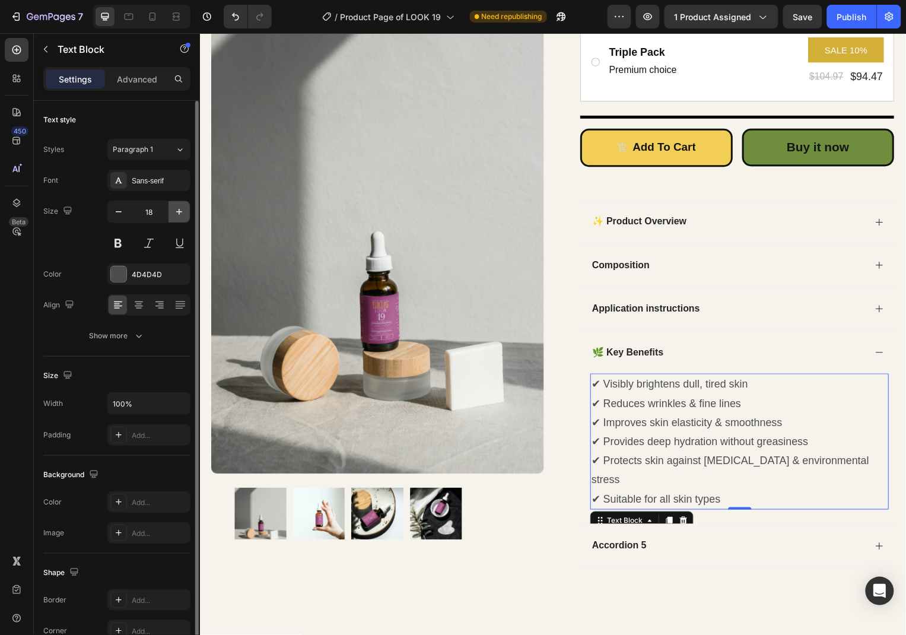
click at [176, 213] on icon "button" at bounding box center [179, 212] width 12 height 12
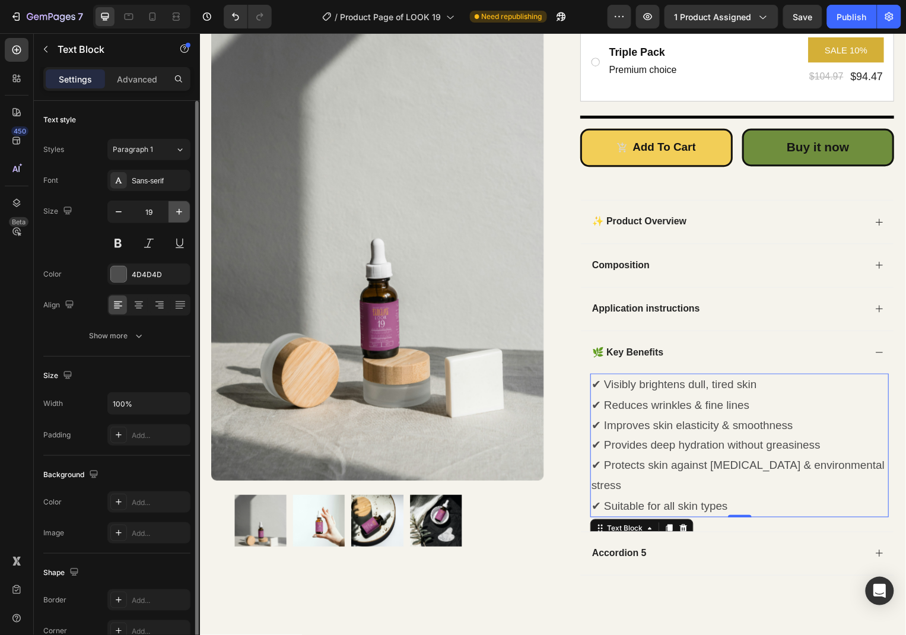
click at [176, 213] on icon "button" at bounding box center [179, 212] width 12 height 12
type input "20"
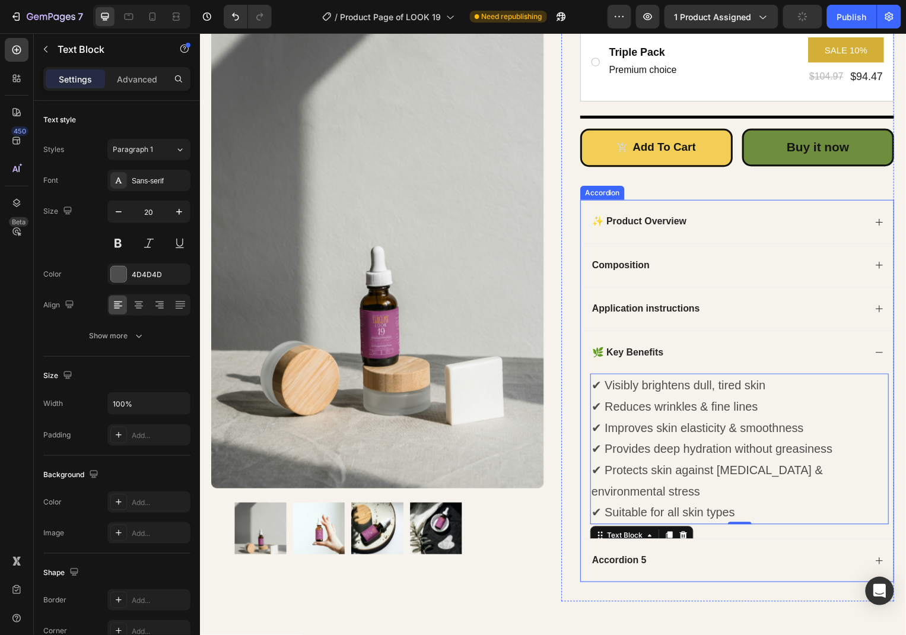
click at [880, 356] on icon at bounding box center [883, 353] width 9 height 9
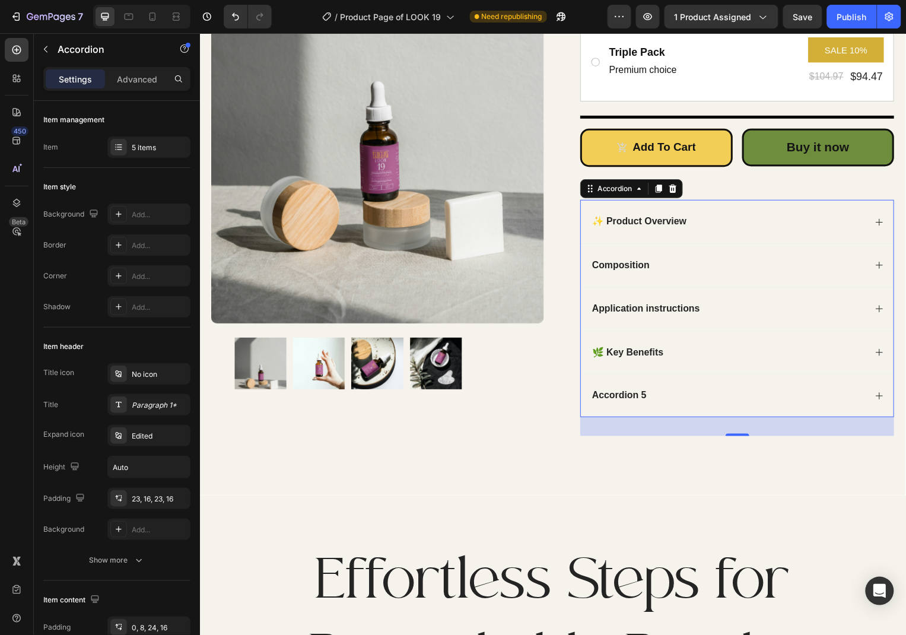
click at [871, 269] on div "Composition" at bounding box center [741, 266] width 315 height 44
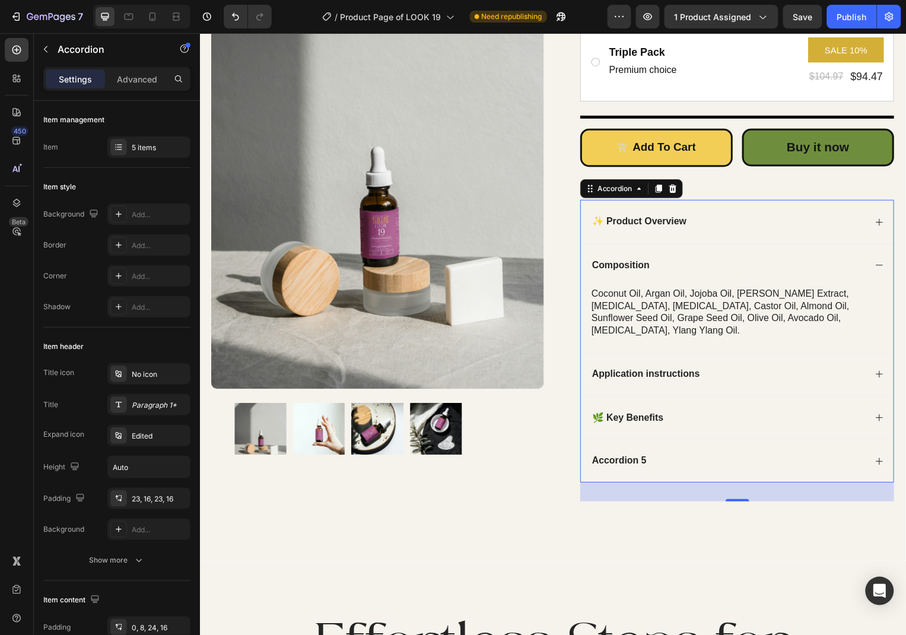
click at [706, 298] on div "coconut oil, argan oil, jojoba oil, rosemary extract, lavender oil, vitamin e, …" at bounding box center [743, 314] width 301 height 52
click at [719, 300] on div "coconut oil, argan oil, jojoba oil, rosemary extract, lavender oil, vitamin e, …" at bounding box center [743, 314] width 301 height 52
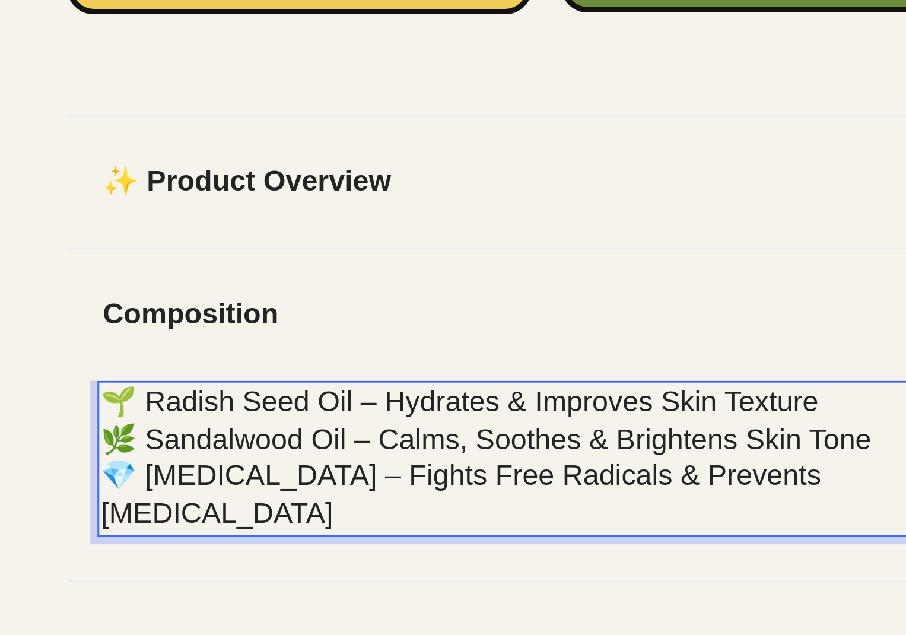
scroll to position [492, 0]
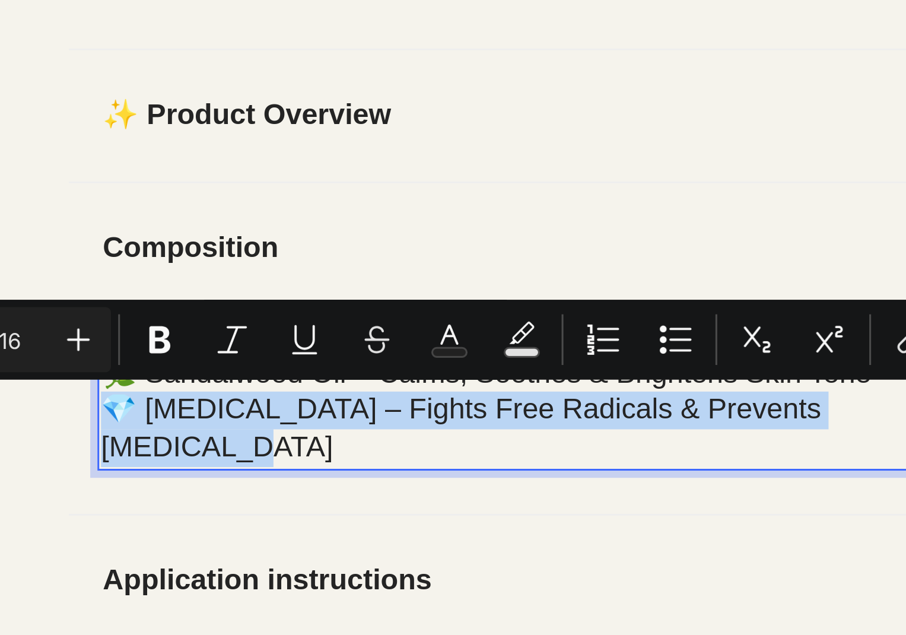
drag, startPoint x: -645, startPoint y: -86, endPoint x: -651, endPoint y: -86, distance: 6.5
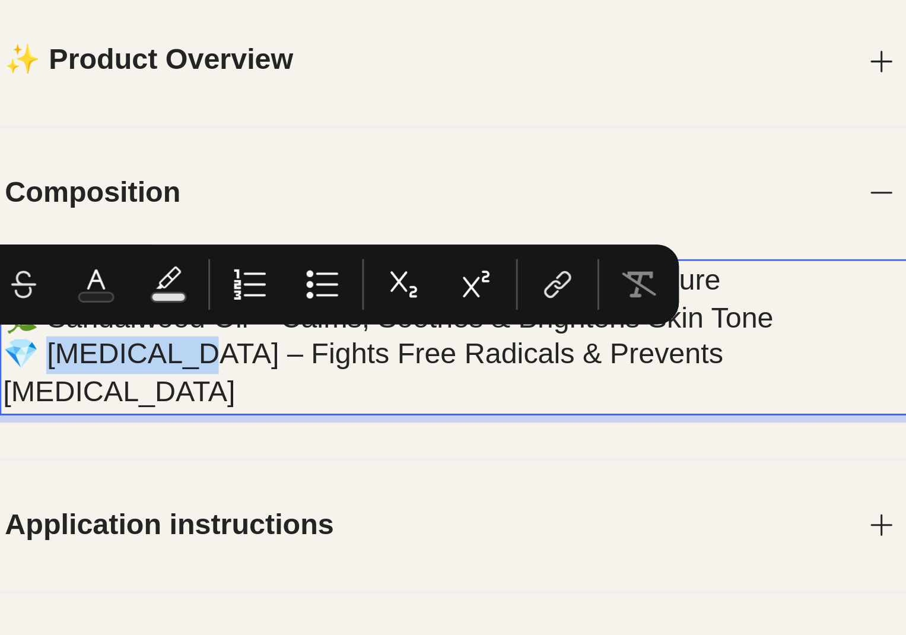
drag, startPoint x: -745, startPoint y: -142, endPoint x: -770, endPoint y: -139, distance: 24.4
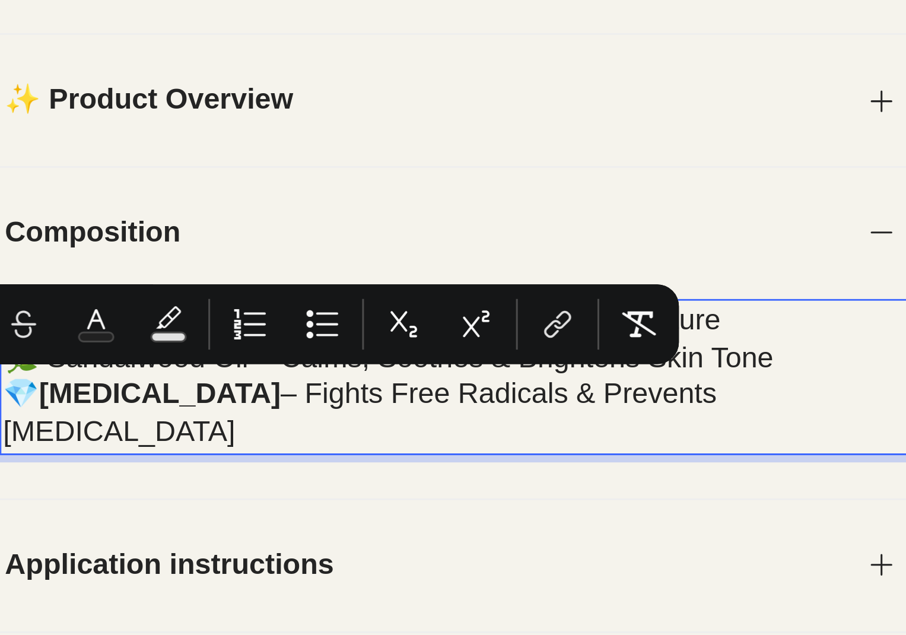
scroll to position [470, 0]
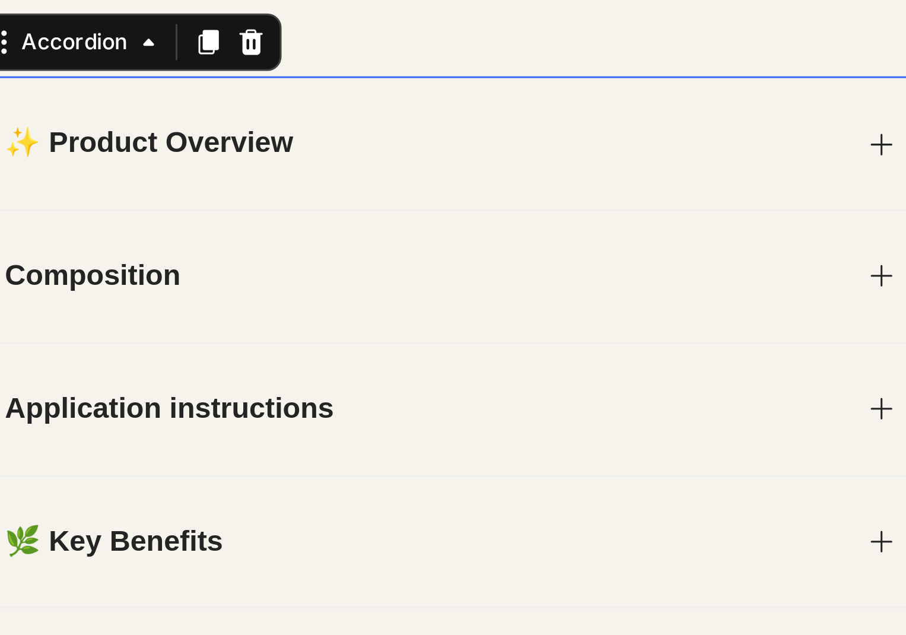
scroll to position [492, 0]
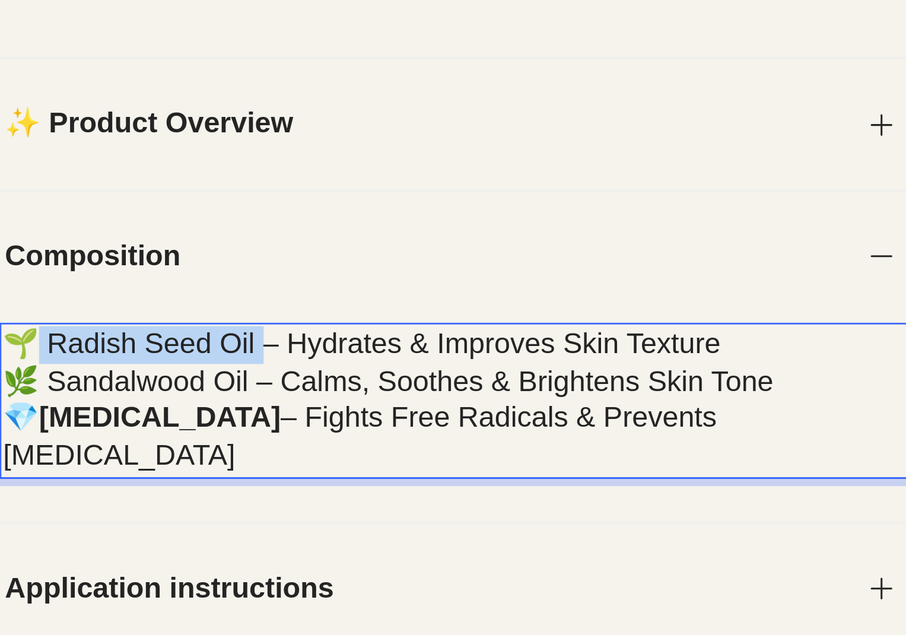
drag, startPoint x: -717, startPoint y: -104, endPoint x: -785, endPoint y: -103, distance: 68.2
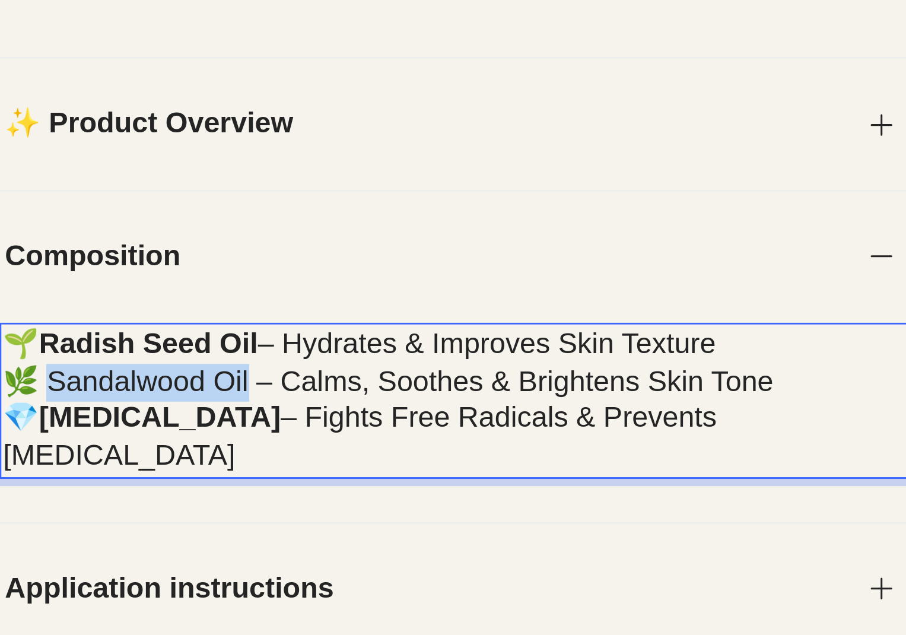
drag, startPoint x: -719, startPoint y: -92, endPoint x: -783, endPoint y: -93, distance: 64.6
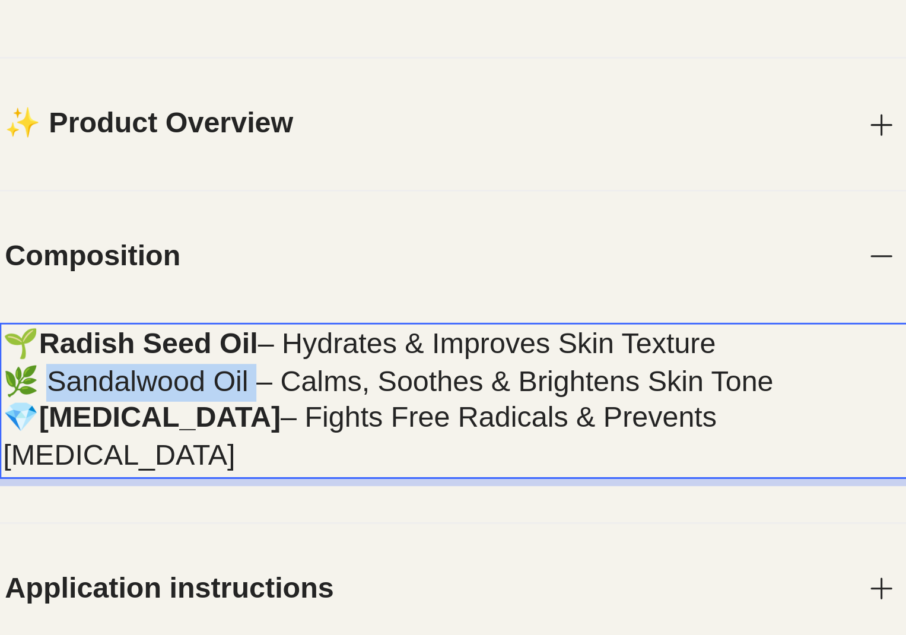
drag, startPoint x: -716, startPoint y: -88, endPoint x: -782, endPoint y: -89, distance: 65.8
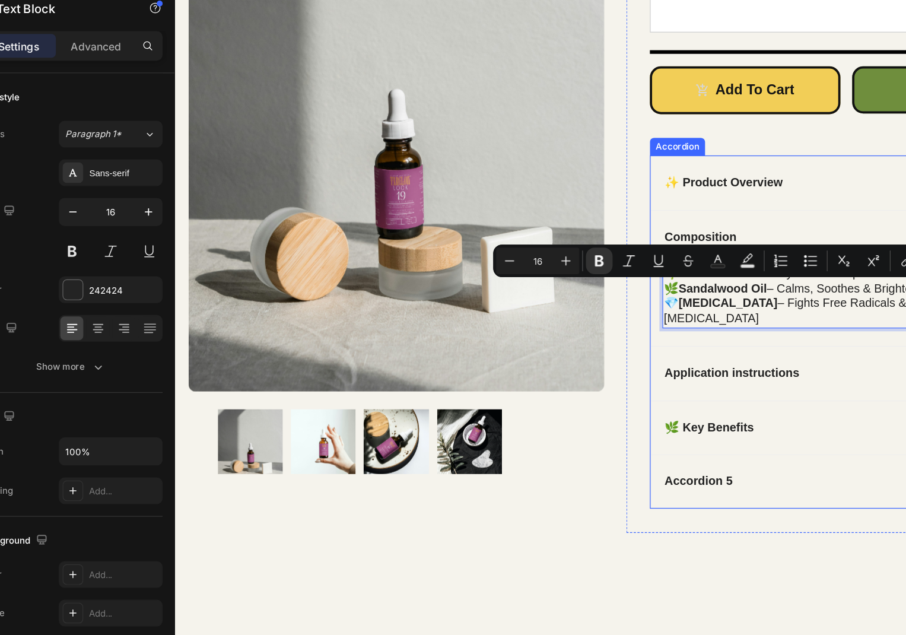
scroll to position [482, 0]
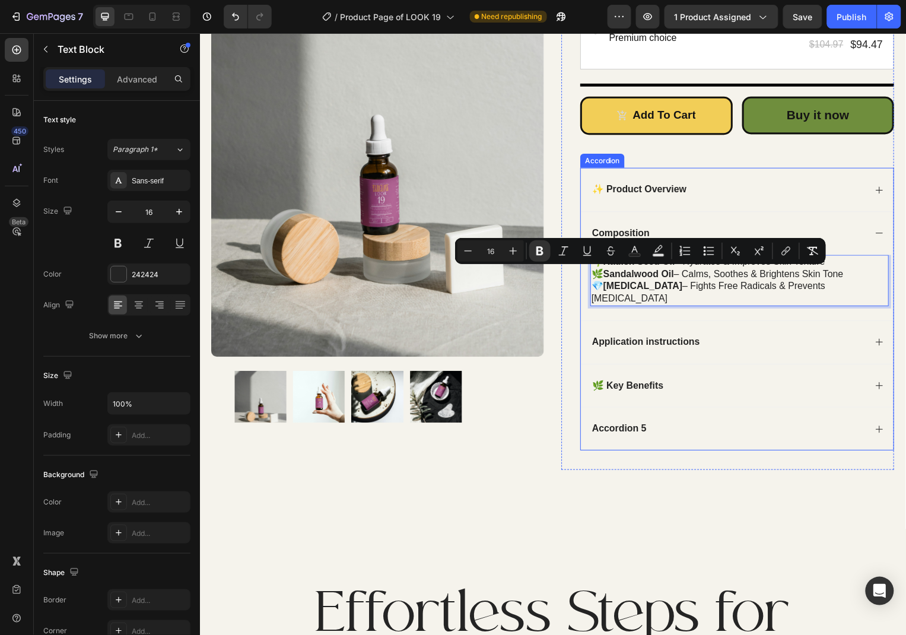
click at [887, 237] on icon at bounding box center [883, 233] width 9 height 9
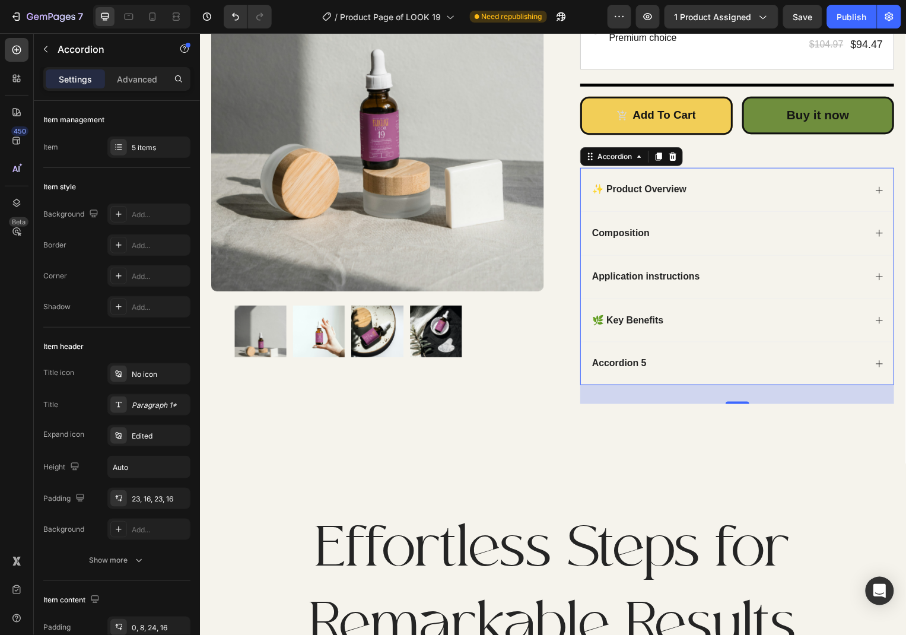
click at [881, 278] on icon at bounding box center [883, 277] width 9 height 9
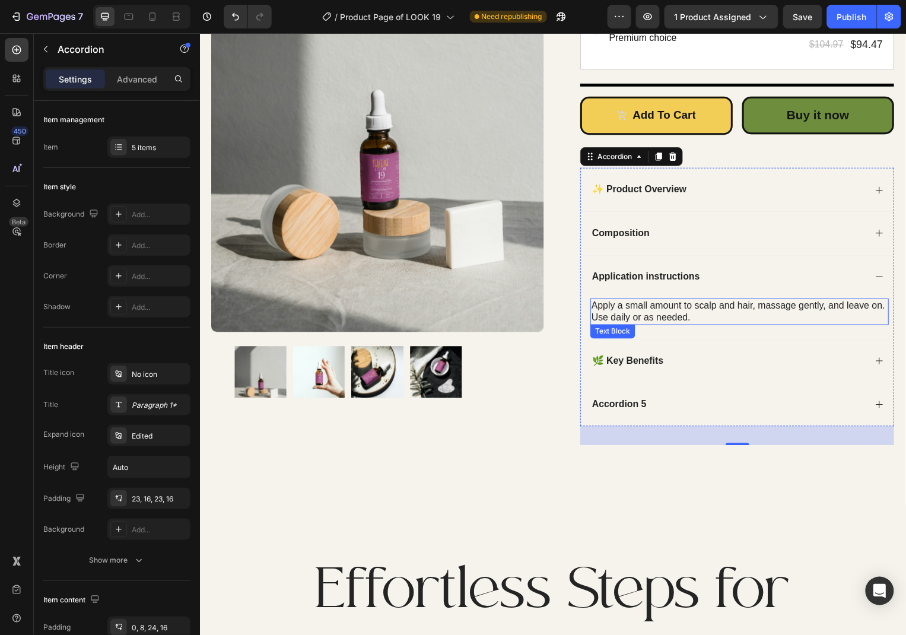
click at [691, 311] on div "Apply a small amount to scalp and hair, massage gently, and leave on. Use daily…" at bounding box center [743, 313] width 301 height 27
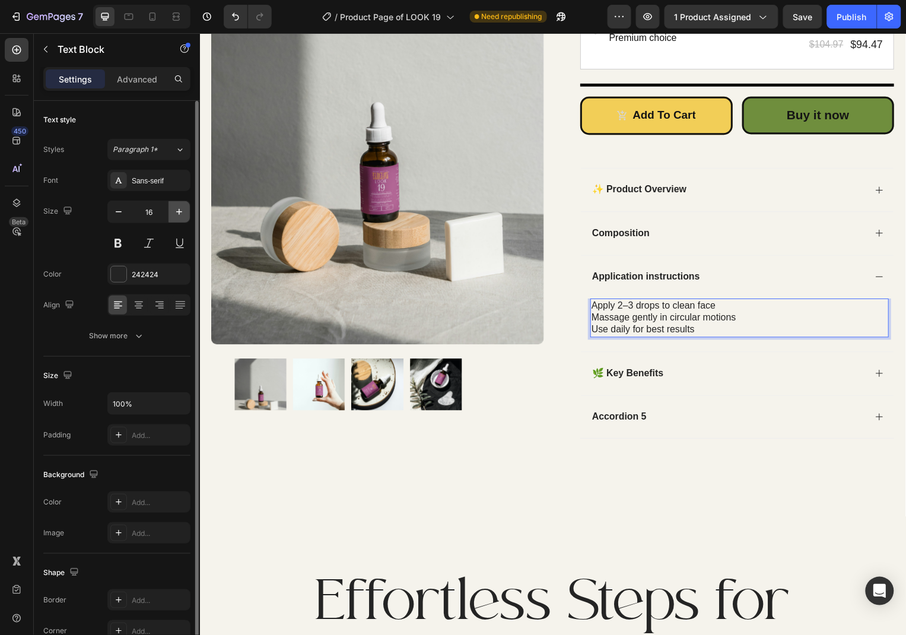
click at [179, 212] on icon "button" at bounding box center [179, 212] width 6 height 6
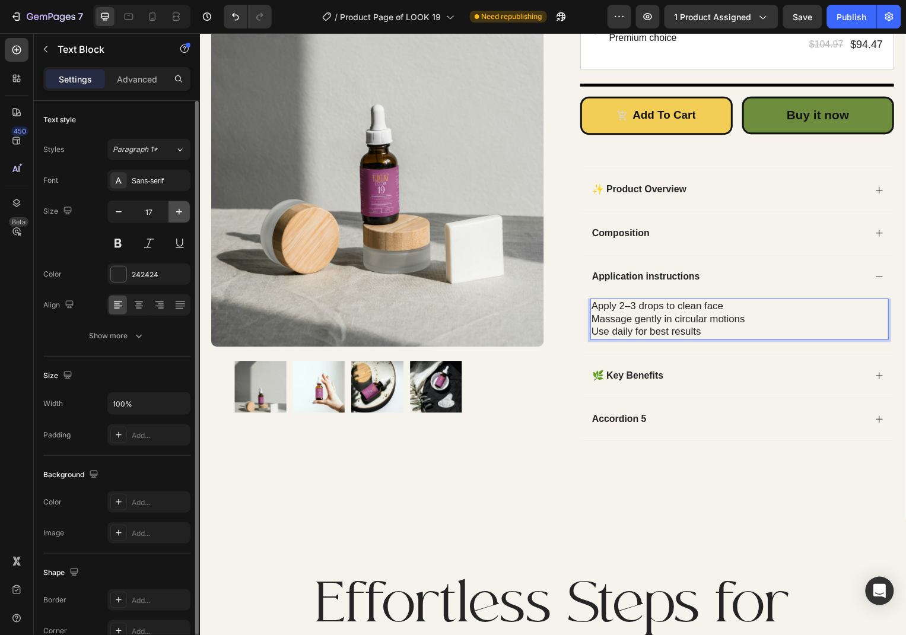
click at [179, 212] on icon "button" at bounding box center [179, 212] width 6 height 6
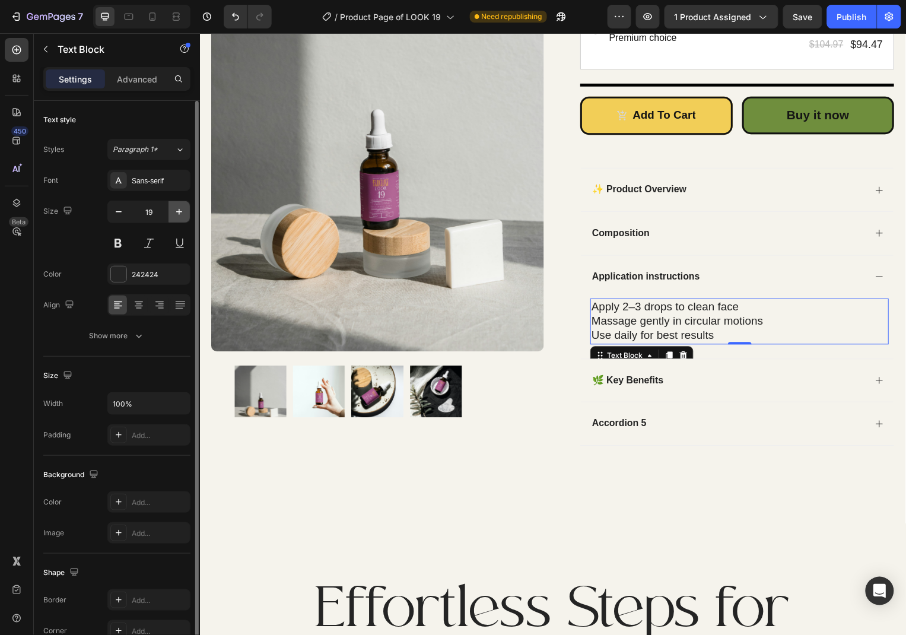
click at [179, 212] on icon "button" at bounding box center [179, 212] width 6 height 6
type input "20"
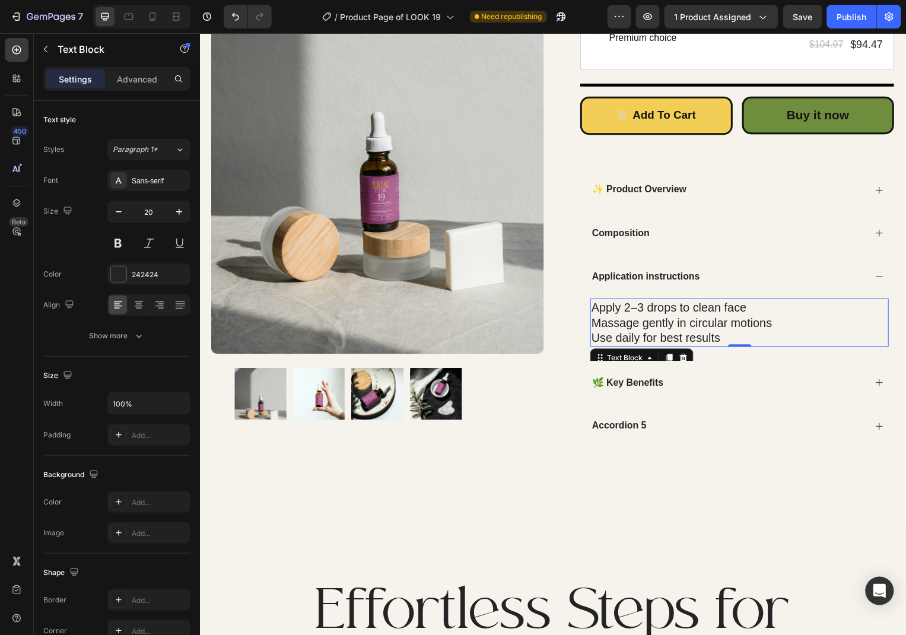
click at [765, 307] on p "Apply 2–3 drops to clean face" at bounding box center [743, 308] width 298 height 15
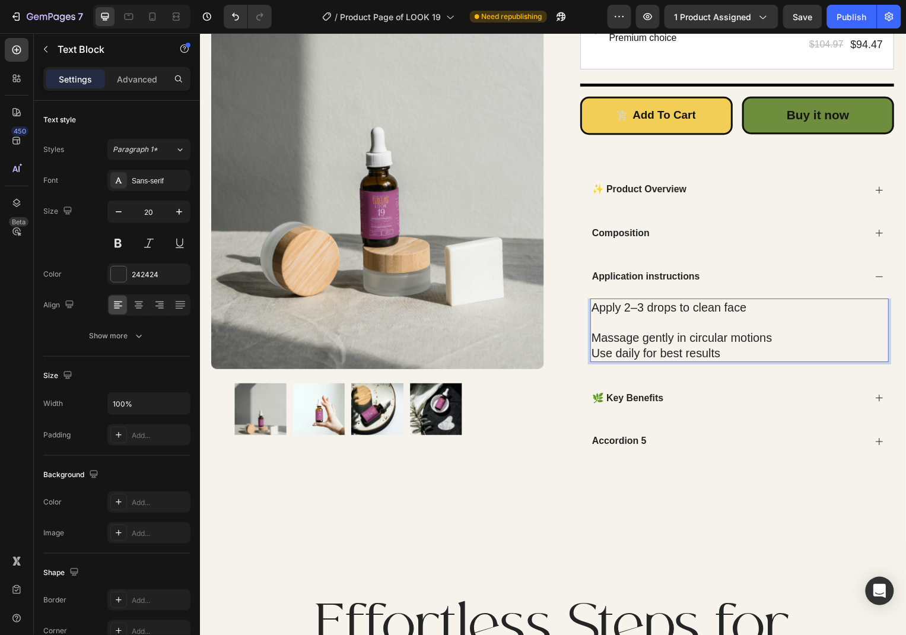
click at [808, 342] on p "Massage gently in circular motions" at bounding box center [743, 339] width 298 height 15
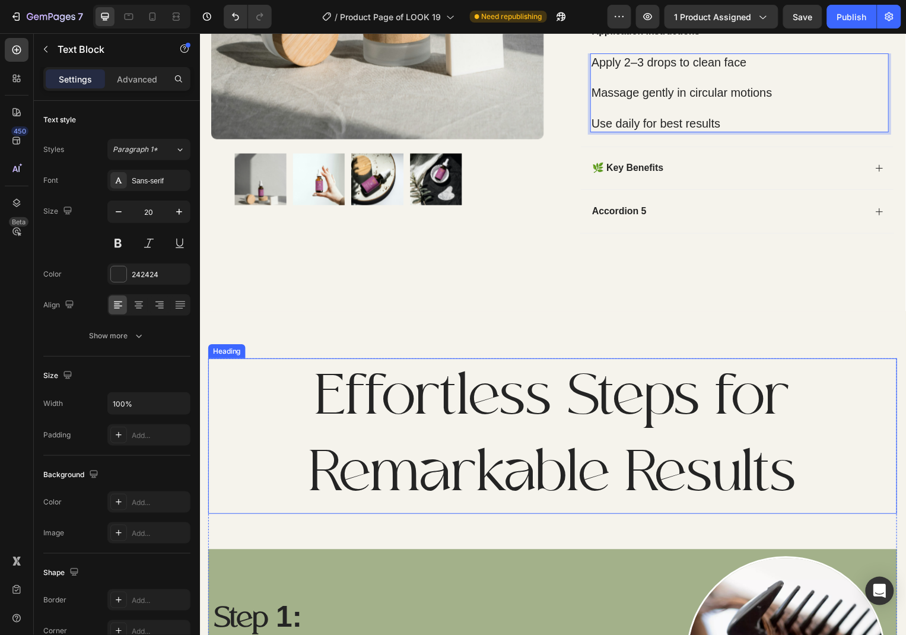
scroll to position [803, 0]
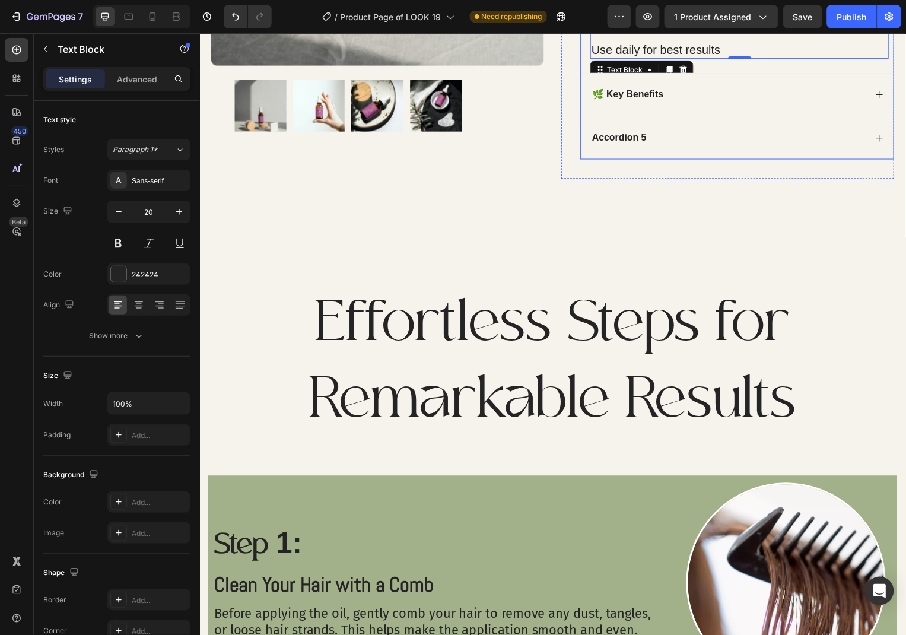
click at [881, 138] on icon at bounding box center [884, 138] width 7 height 7
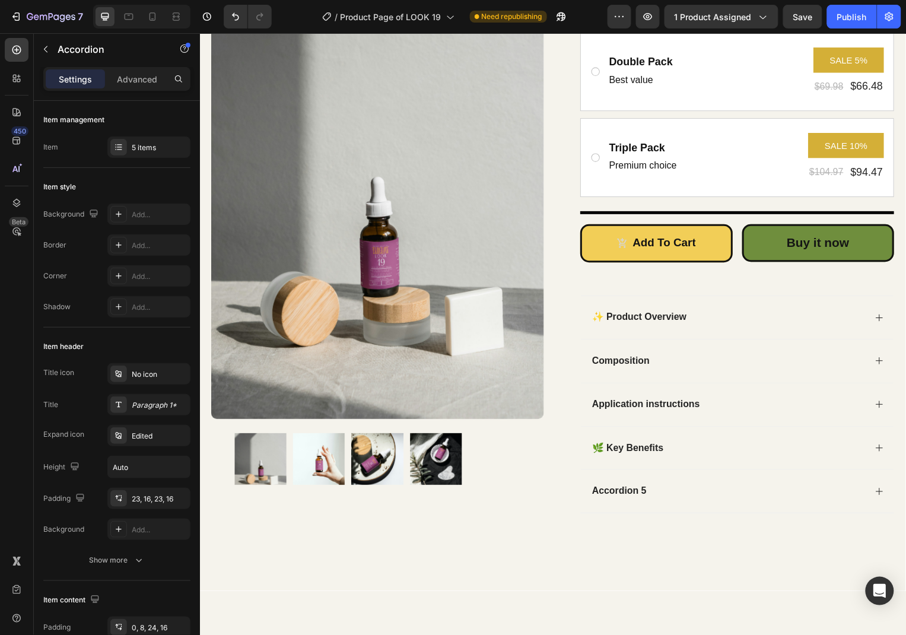
scroll to position [417, 0]
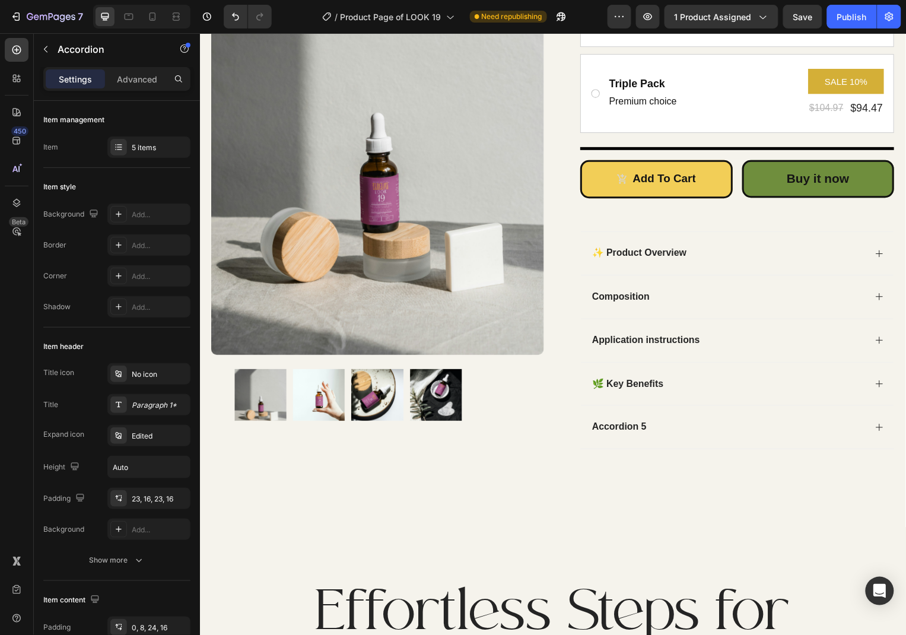
click at [881, 431] on icon at bounding box center [883, 429] width 9 height 9
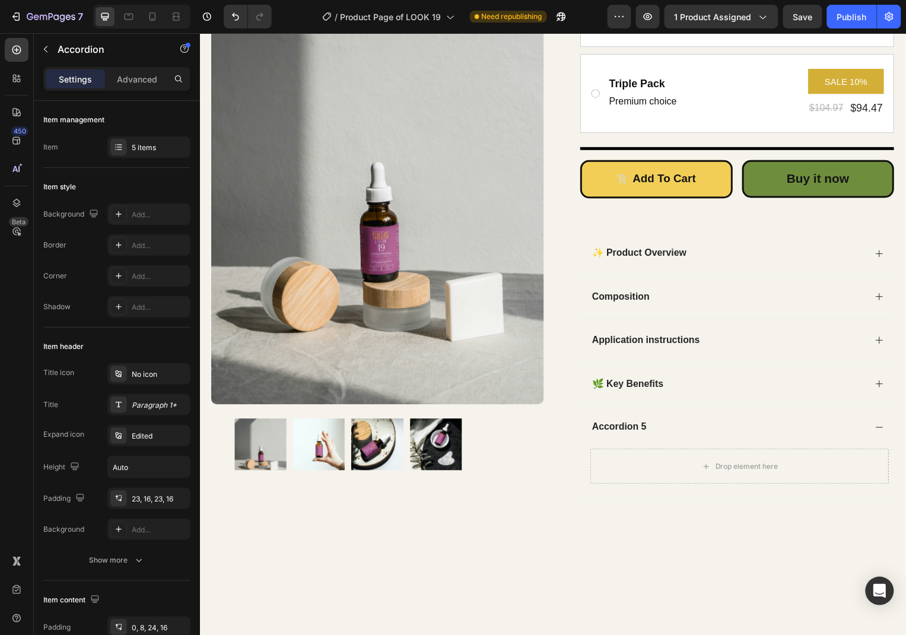
click at [638, 427] on p "Accordion 5" at bounding box center [622, 429] width 55 height 12
click at [718, 471] on div "Drop element here" at bounding box center [744, 469] width 96 height 19
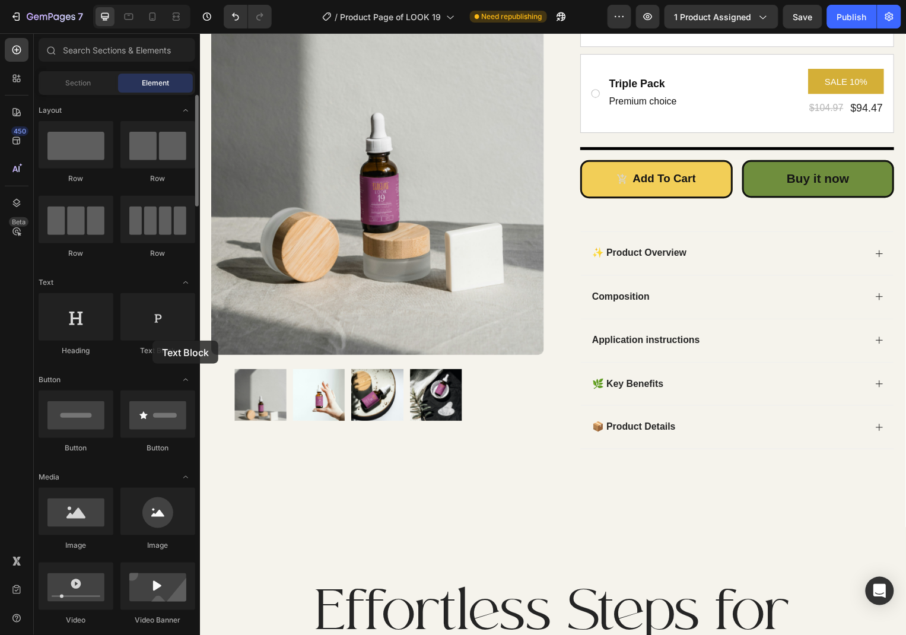
drag, startPoint x: 143, startPoint y: 339, endPoint x: 152, endPoint y: 340, distance: 9.7
click at [152, 340] on div "Text Block" at bounding box center [157, 324] width 75 height 63
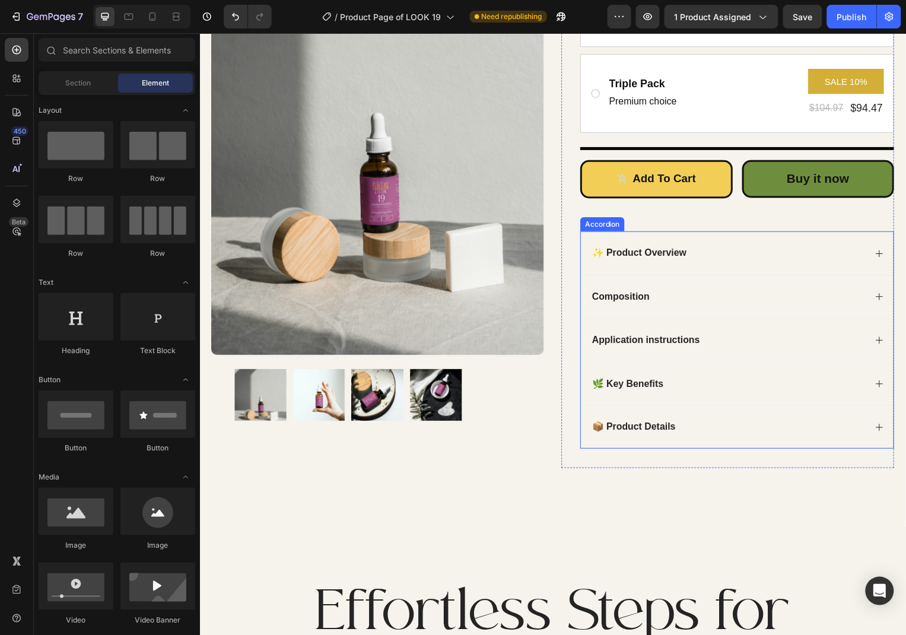
click at [884, 430] on icon at bounding box center [884, 429] width 7 height 7
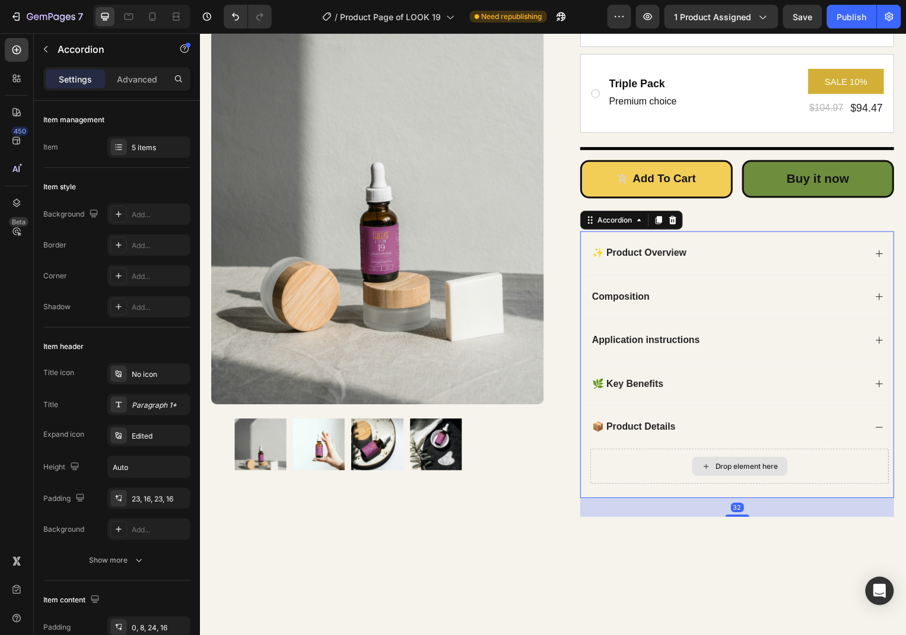
click at [748, 477] on div "Drop element here" at bounding box center [744, 469] width 96 height 19
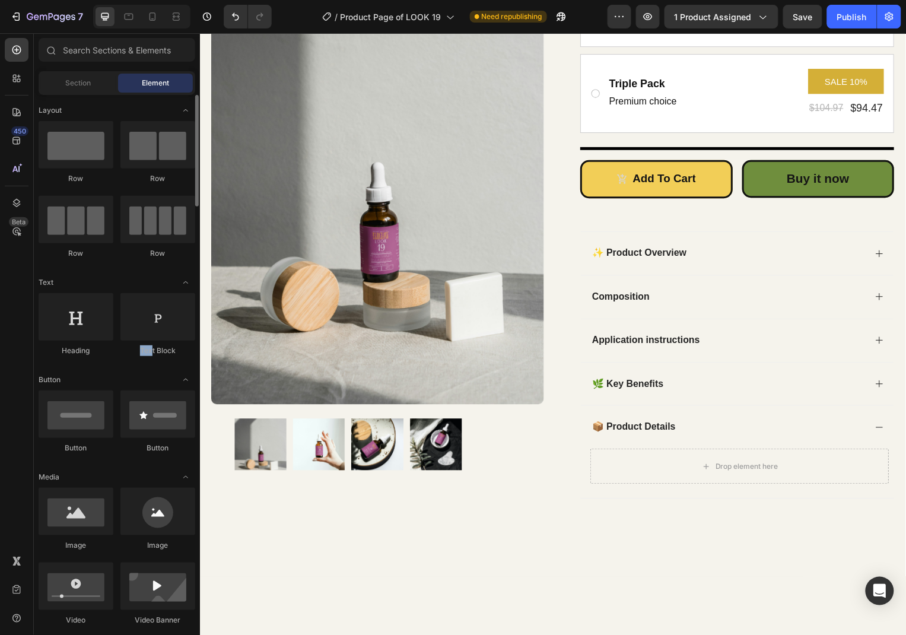
drag, startPoint x: 154, startPoint y: 291, endPoint x: 150, endPoint y: 366, distance: 74.8
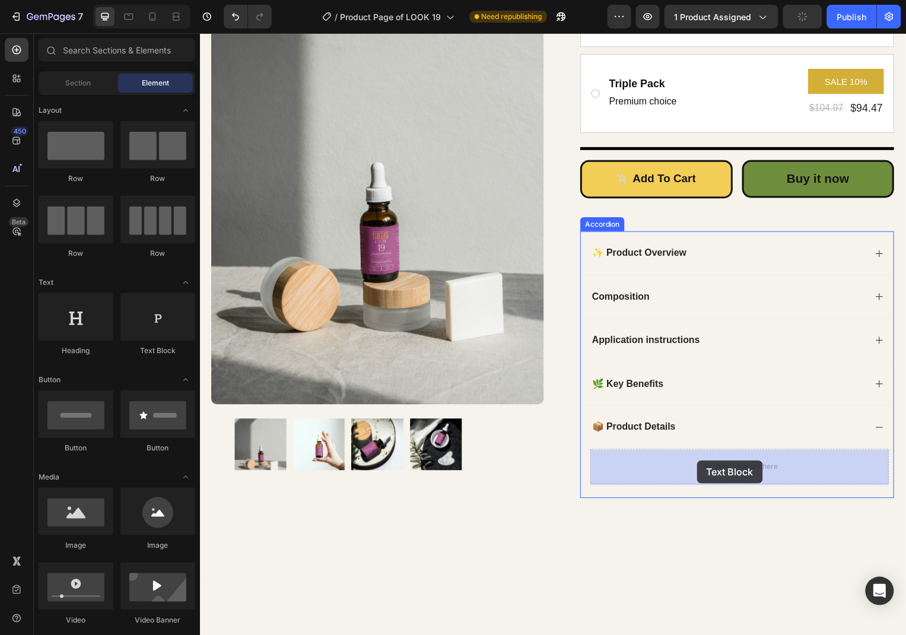
drag, startPoint x: 353, startPoint y: 360, endPoint x: 700, endPoint y: 463, distance: 361.2
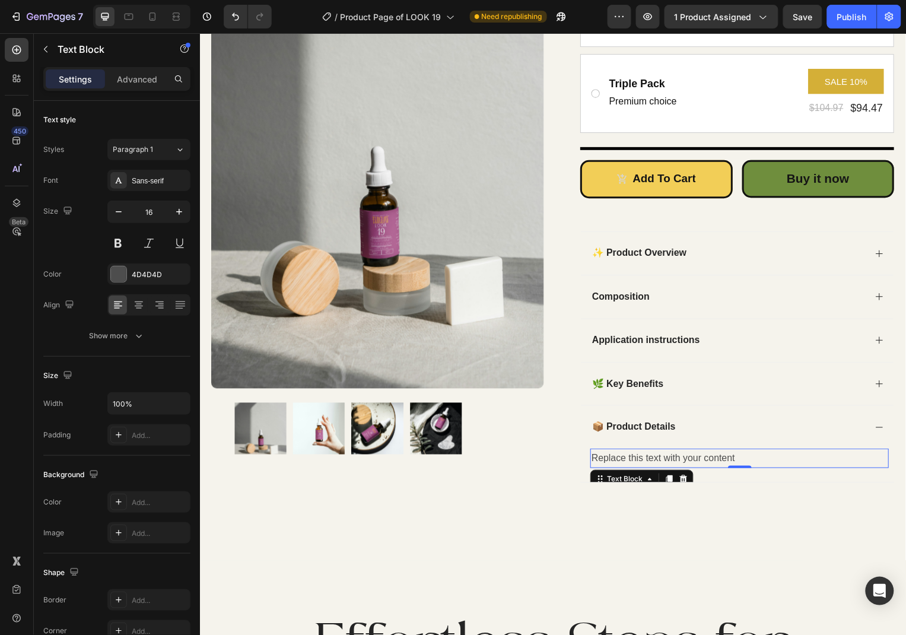
click at [687, 461] on div "Replace this text with your content" at bounding box center [743, 461] width 301 height 20
click at [687, 461] on p "Replace this text with your content" at bounding box center [743, 460] width 298 height 17
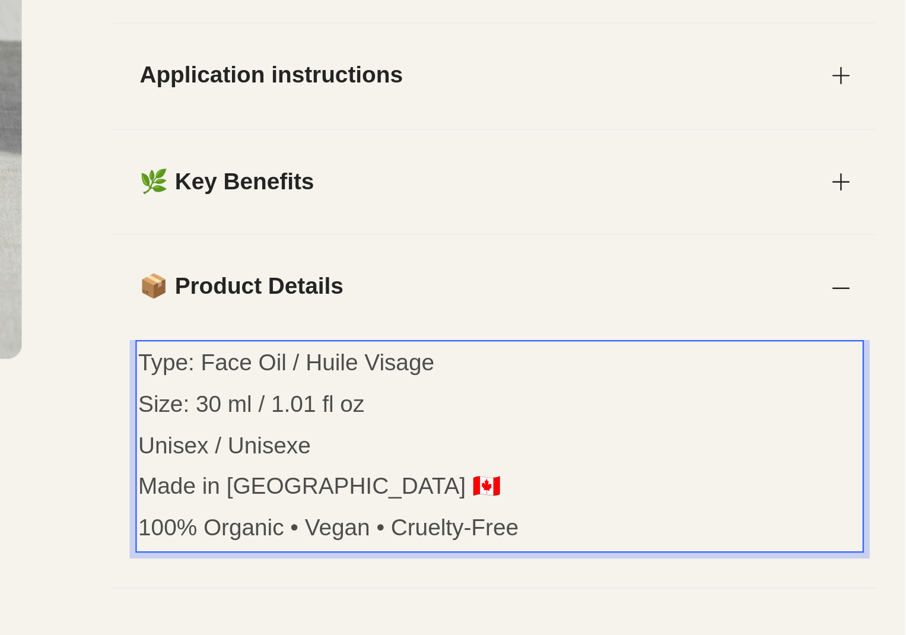
scroll to position [623, 0]
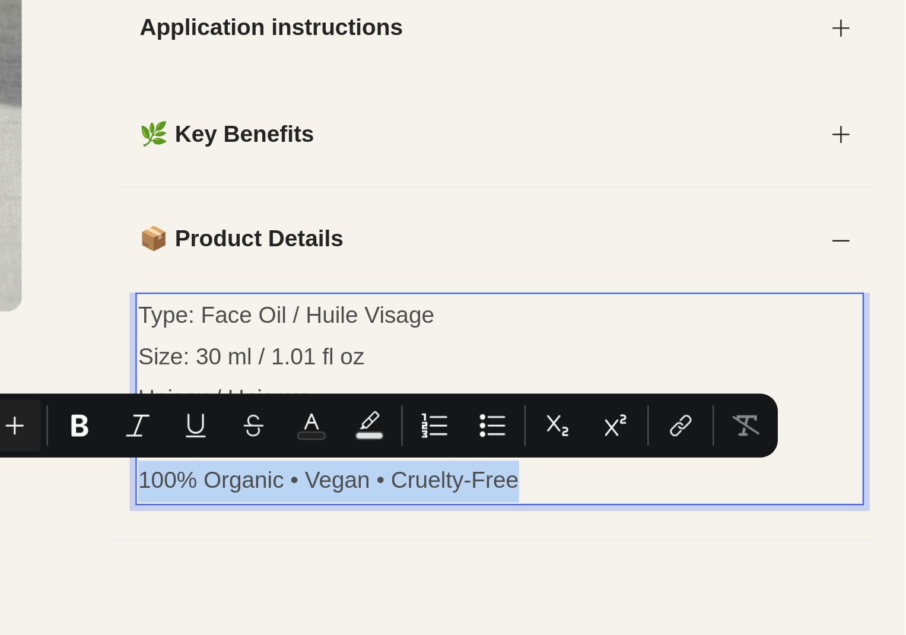
drag, startPoint x: -269, startPoint y: 66, endPoint x: -420, endPoint y: 68, distance: 151.8
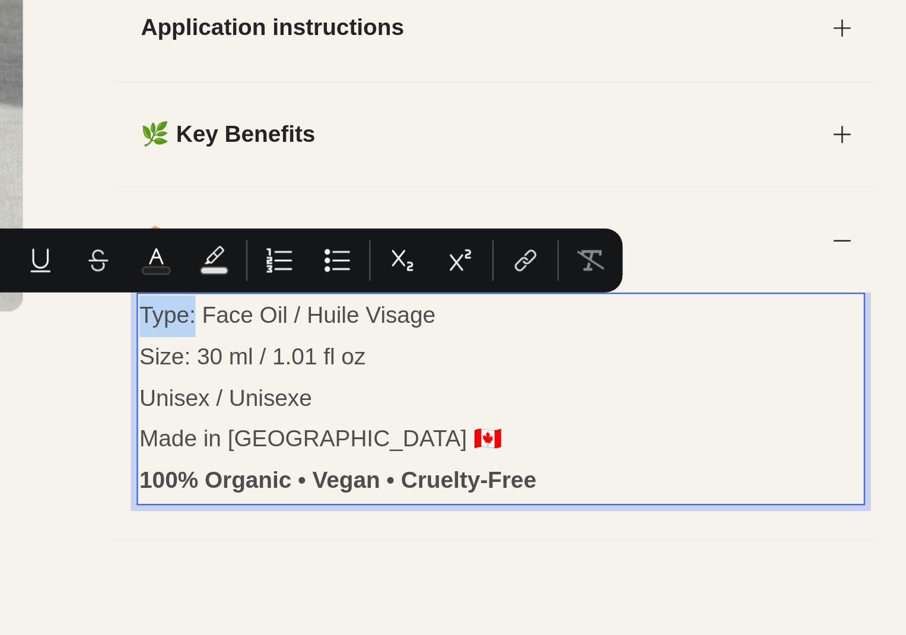
drag, startPoint x: -398, startPoint y: 0, endPoint x: -420, endPoint y: 0, distance: 21.9
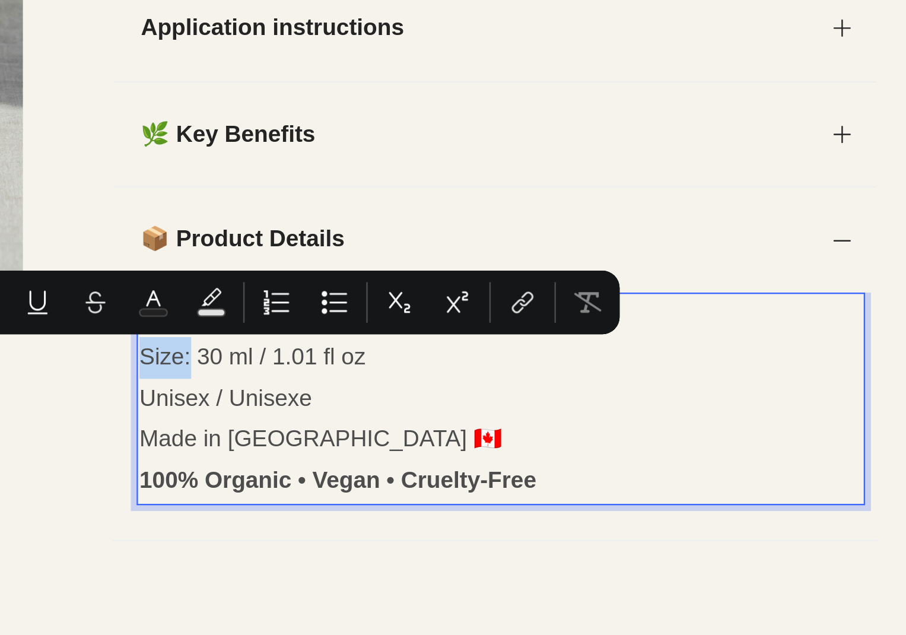
drag, startPoint x: -401, startPoint y: 16, endPoint x: -421, endPoint y: 17, distance: 19.6
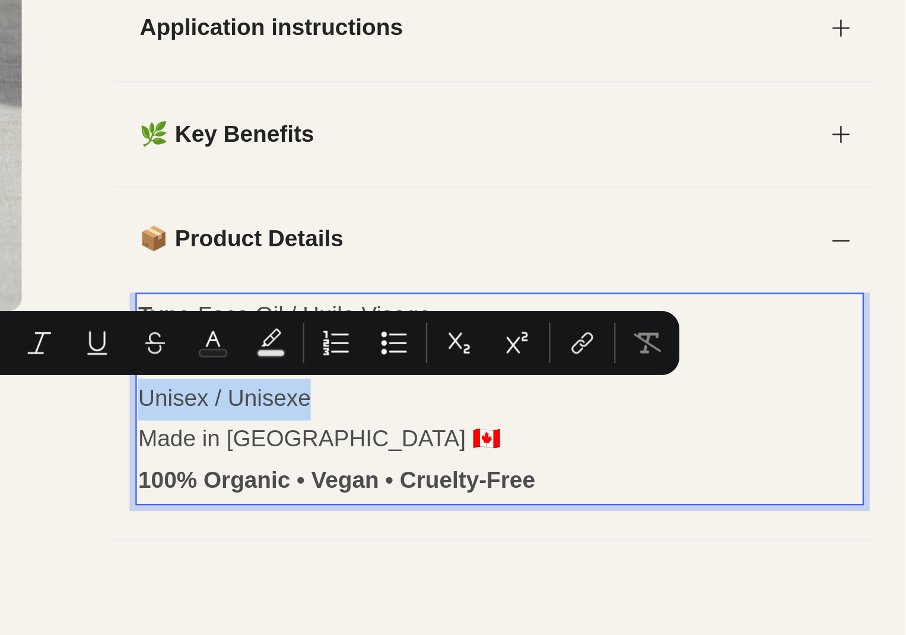
drag, startPoint x: -343, startPoint y: 35, endPoint x: -420, endPoint y: 36, distance: 76.5
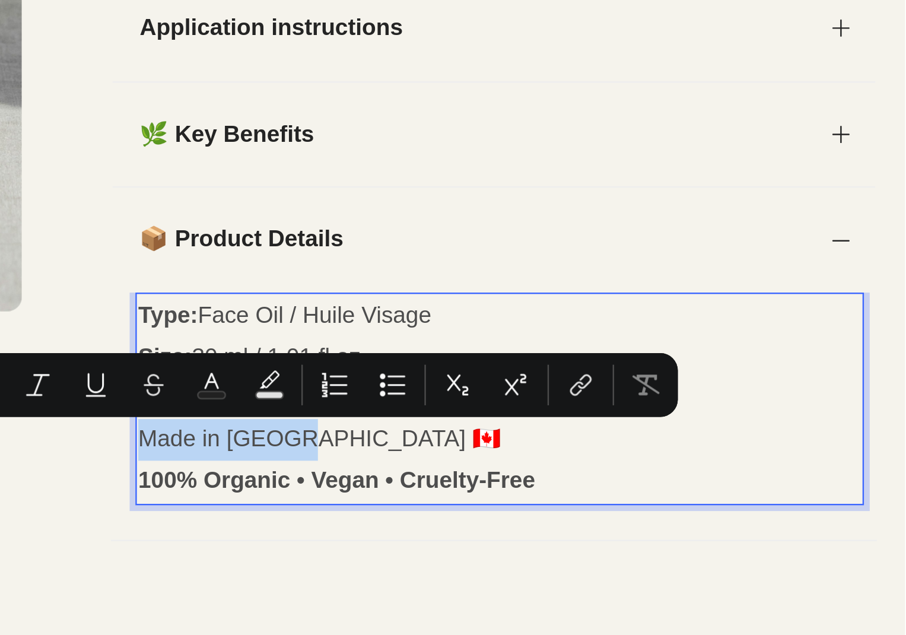
drag, startPoint x: -356, startPoint y: 52, endPoint x: -423, endPoint y: 53, distance: 66.4
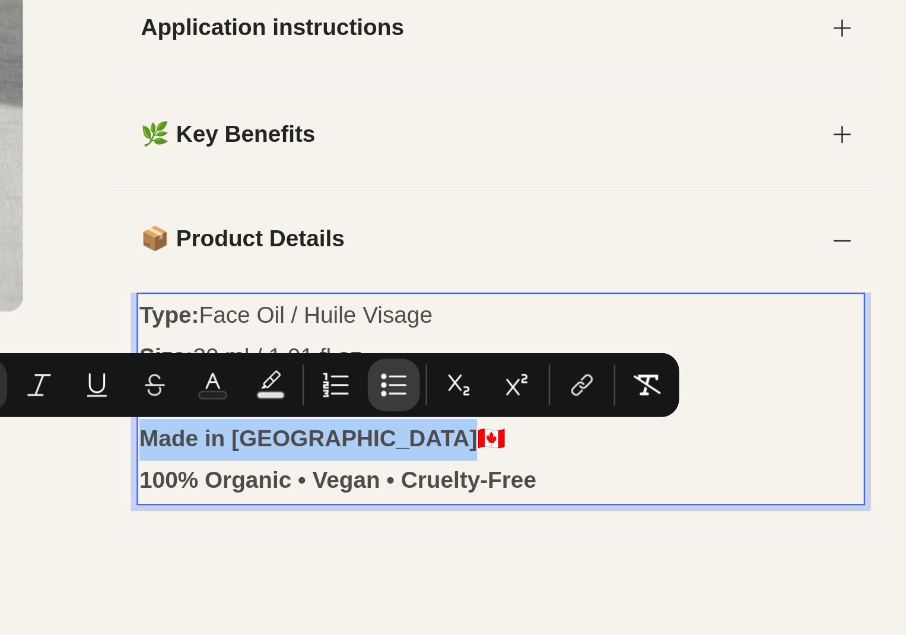
scroll to position [0, 0]
click at [693, 286] on icon "Editor contextual toolbar" at bounding box center [696, 283] width 12 height 12
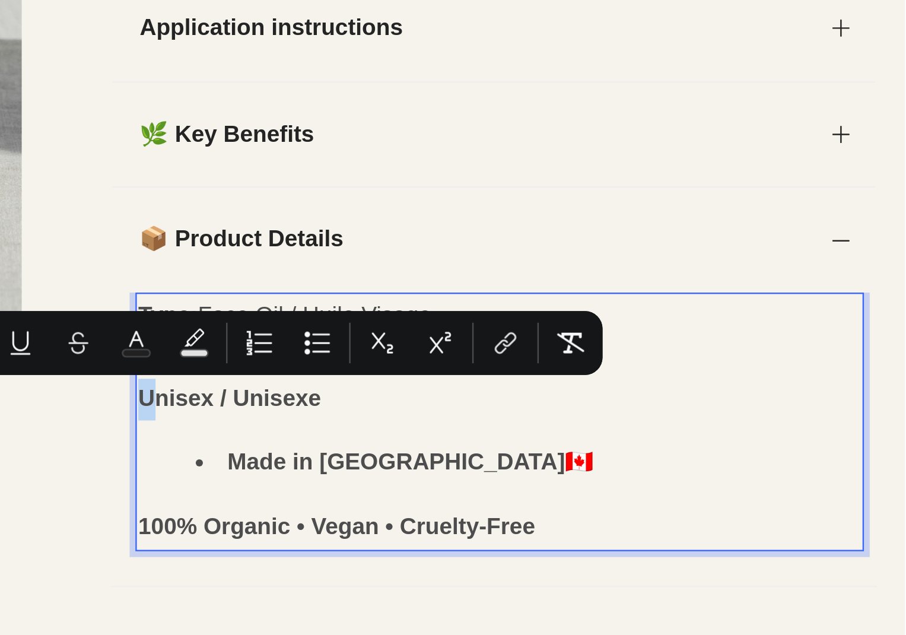
drag, startPoint x: -413, startPoint y: 32, endPoint x: -422, endPoint y: 32, distance: 8.3
click at [667, 266] on icon "Editor contextual toolbar" at bounding box center [665, 266] width 12 height 12
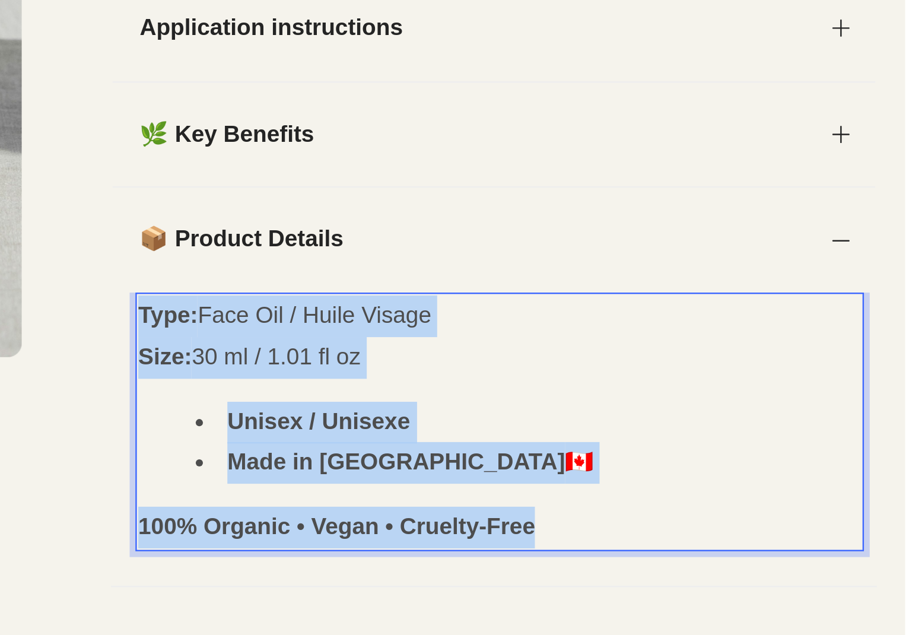
drag, startPoint x: -423, startPoint y: -4, endPoint x: -263, endPoint y: 82, distance: 182.3
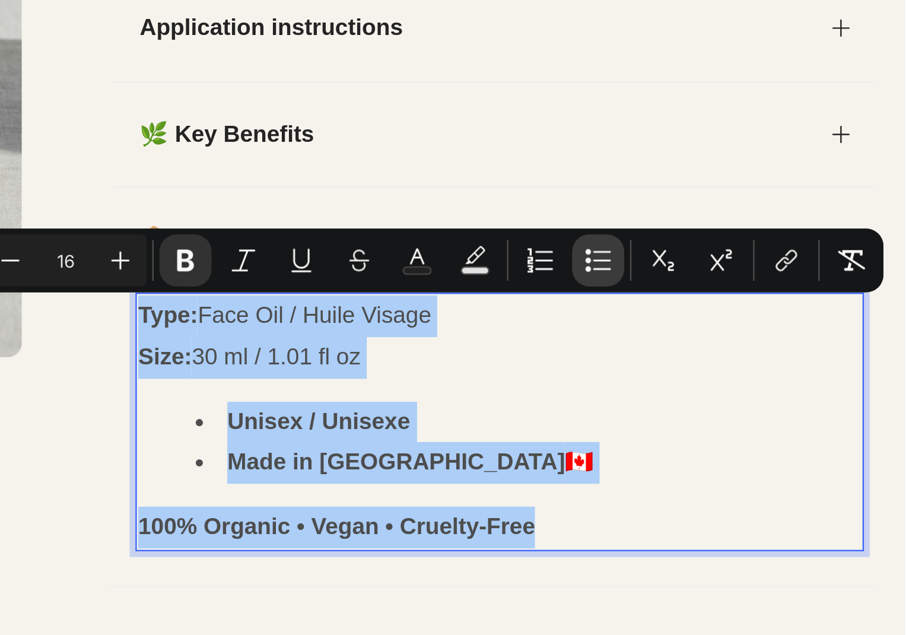
click at [771, 232] on button "Bulleted List" at bounding box center [779, 231] width 21 height 21
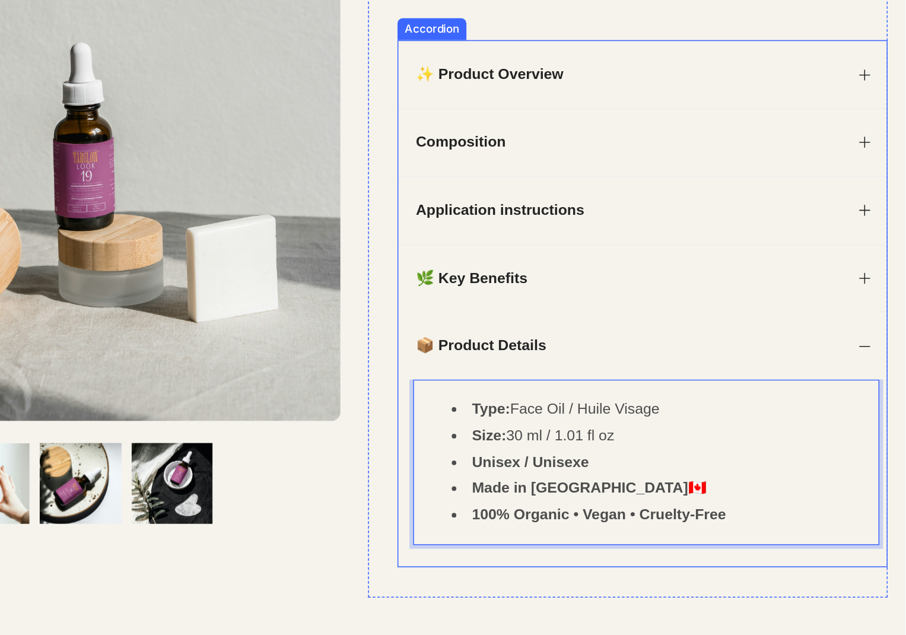
scroll to position [540, 0]
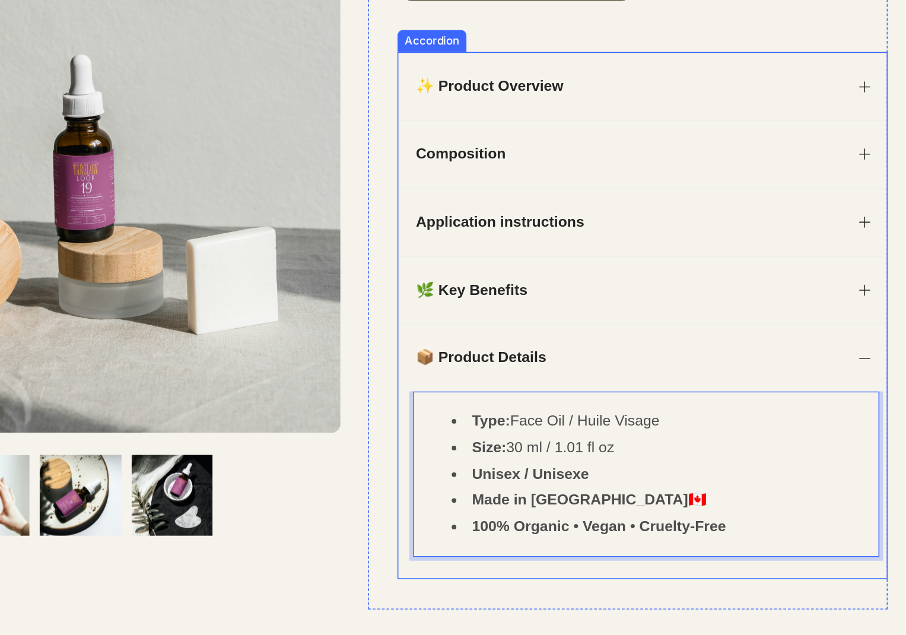
click at [488, 72] on icon at bounding box center [487, 75] width 9 height 9
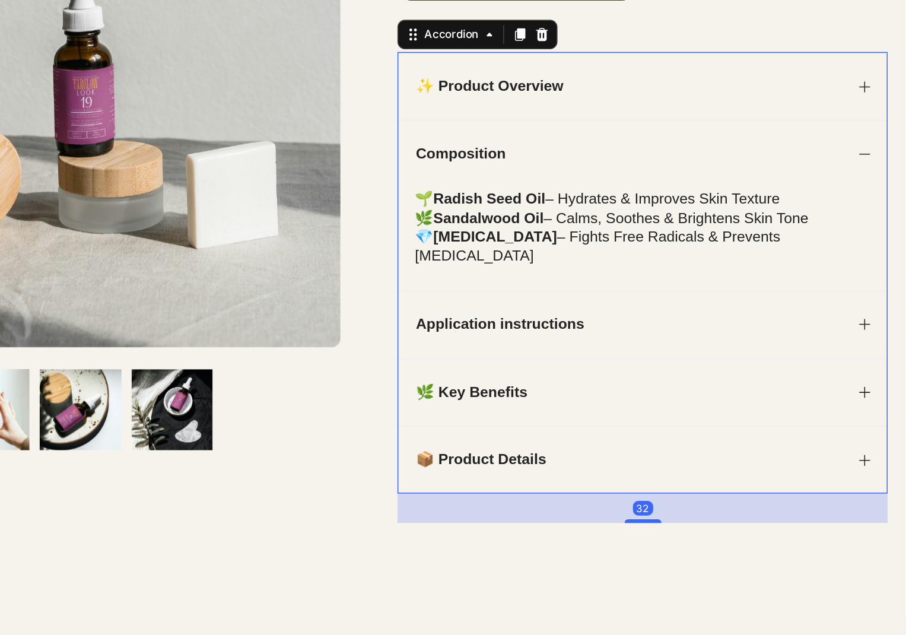
click at [486, 166] on div "Application instructions" at bounding box center [344, 186] width 315 height 44
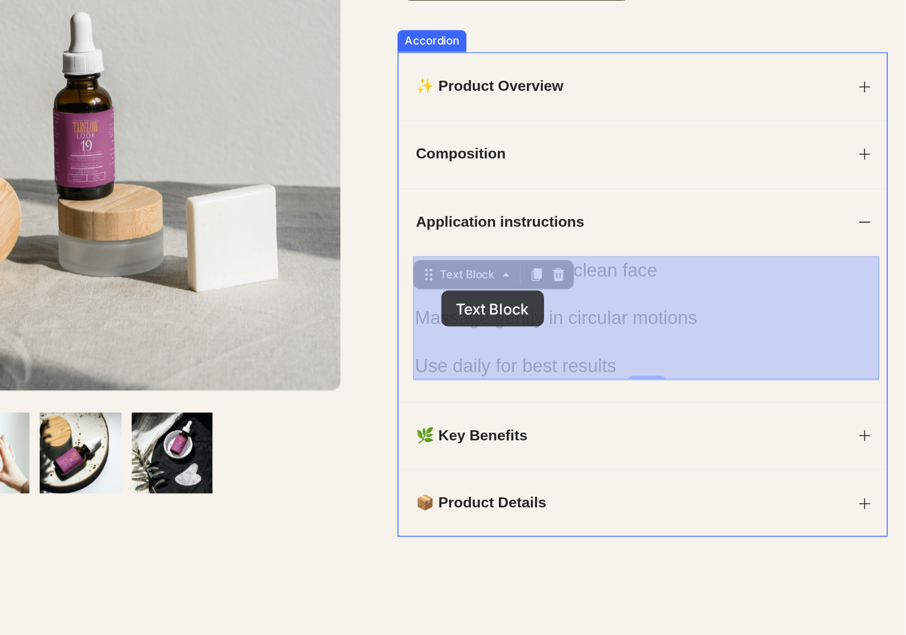
drag, startPoint x: 277, startPoint y: 199, endPoint x: 214, endPoint y: 164, distance: 71.9
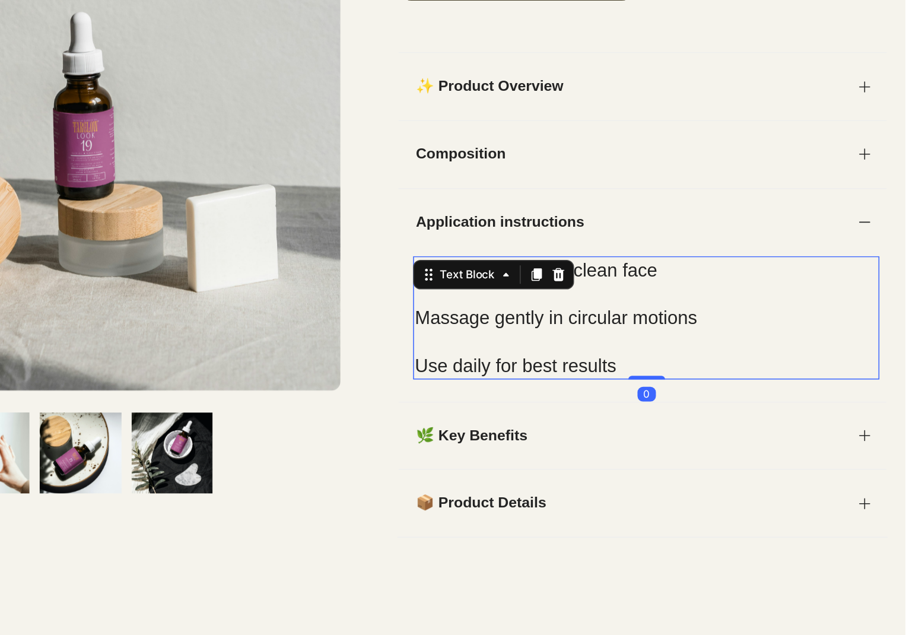
click at [360, 191] on p at bounding box center [346, 196] width 298 height 15
click at [360, 191] on p "Rich Text Editor. Editing area: main" at bounding box center [346, 196] width 298 height 15
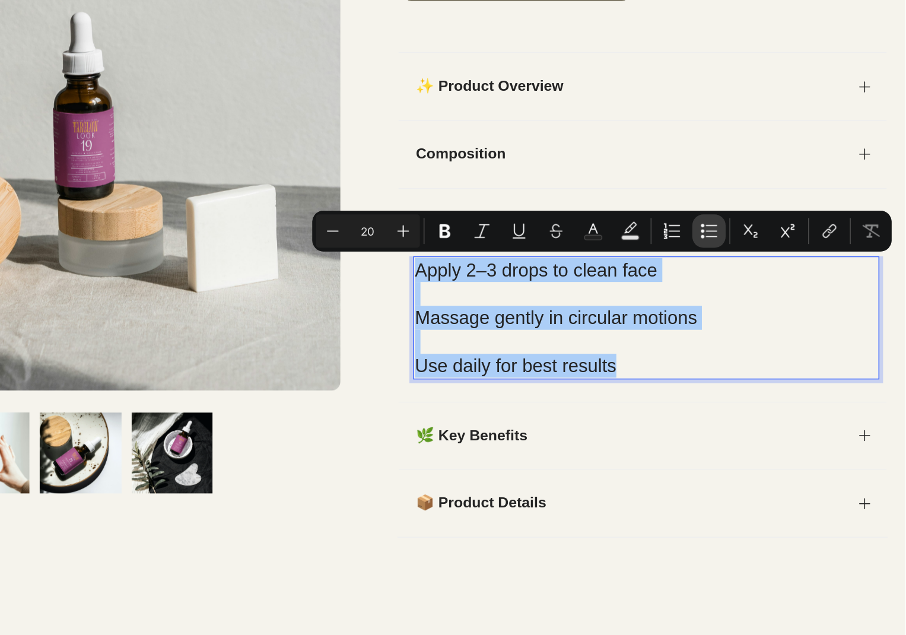
click at [783, 226] on icon "Editor contextual toolbar" at bounding box center [780, 224] width 12 height 12
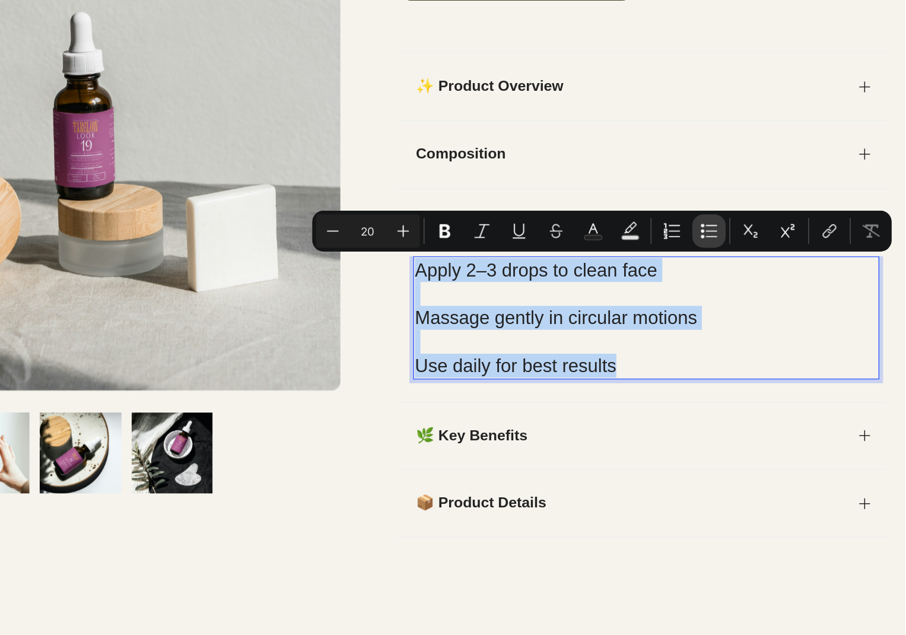
type input "20"
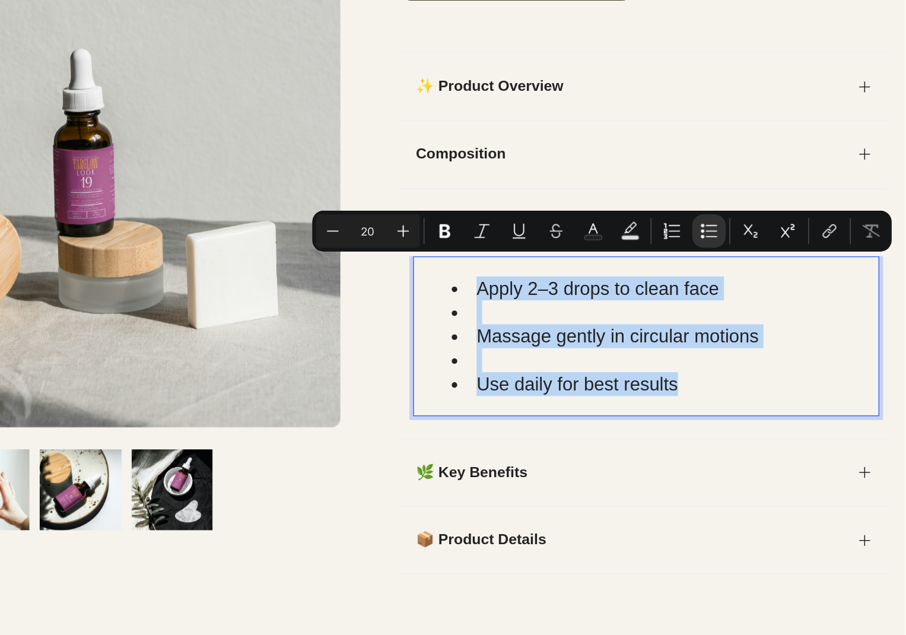
click at [228, 180] on li "Rich Text Editor. Editing area: main" at bounding box center [358, 177] width 275 height 15
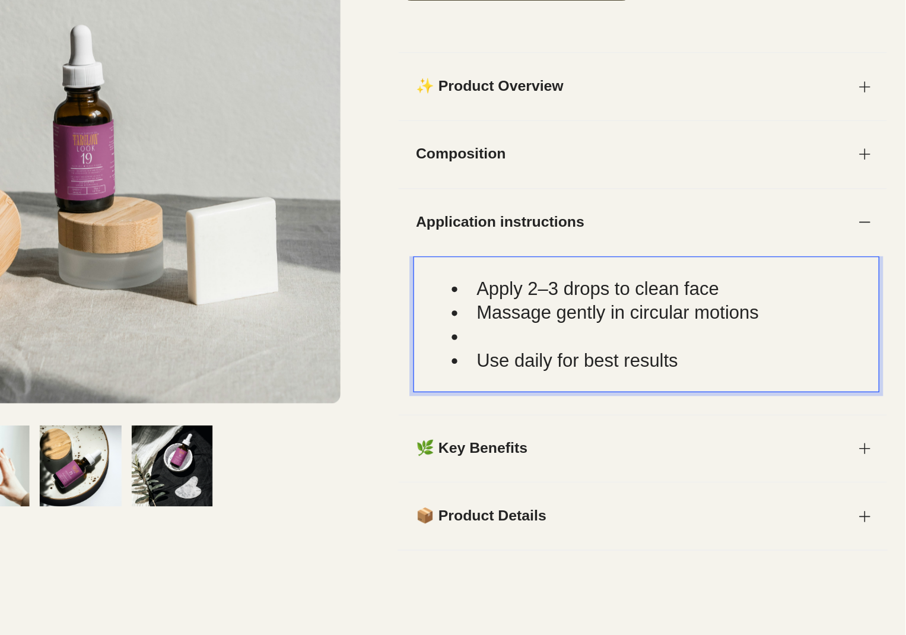
click at [243, 191] on li "Rich Text Editor. Editing area: main" at bounding box center [358, 193] width 275 height 15
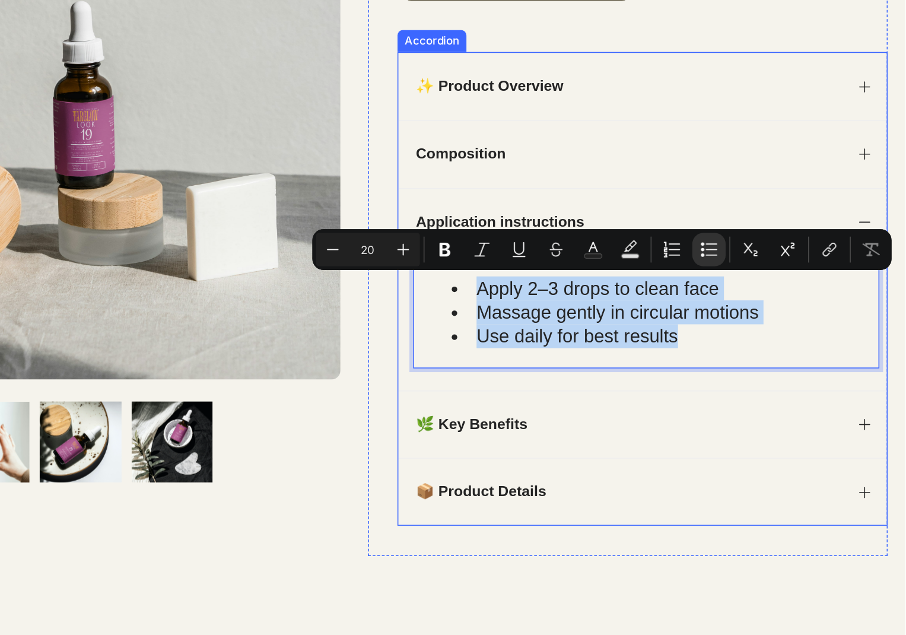
click at [409, 10] on div "✨ Product Overview" at bounding box center [344, 32] width 315 height 44
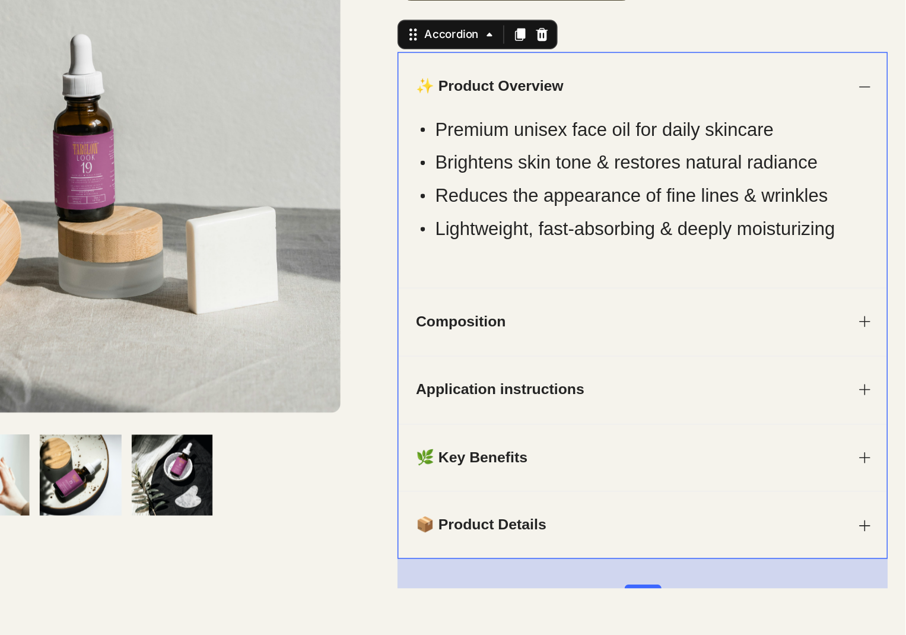
click at [484, 310] on div "📦 Product Details" at bounding box center [344, 315] width 315 height 44
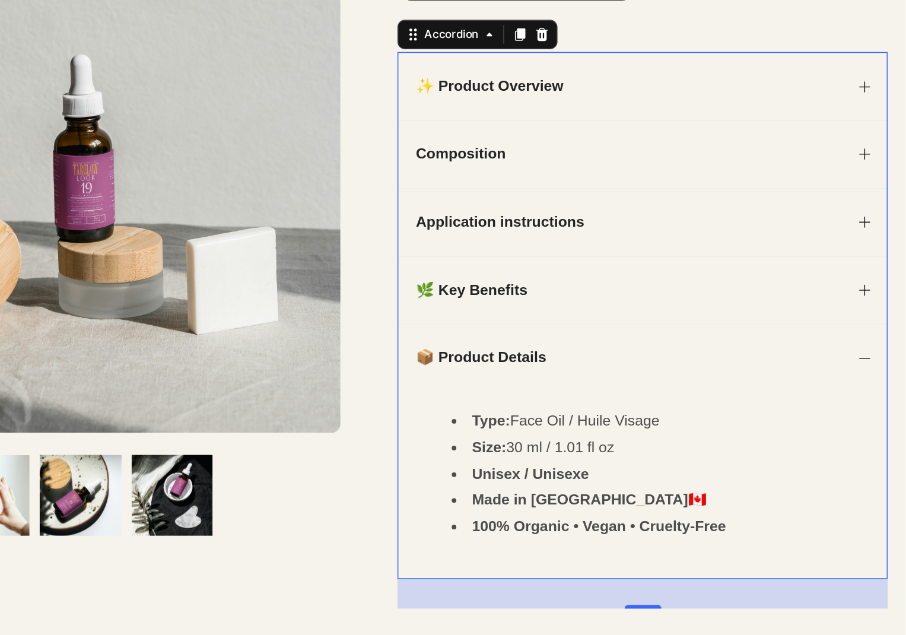
click at [486, 165] on icon at bounding box center [487, 163] width 9 height 9
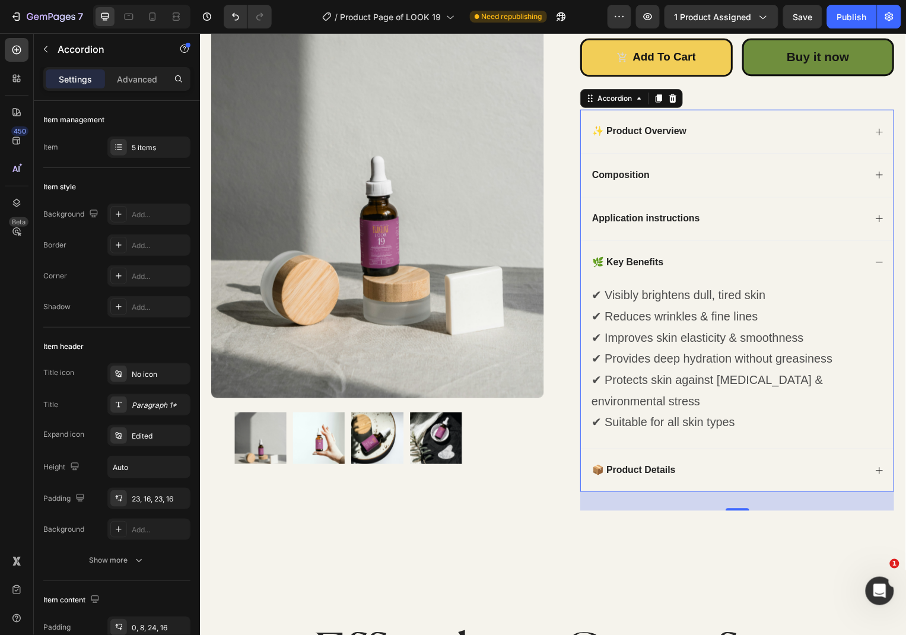
scroll to position [0, 0]
click at [881, 260] on icon at bounding box center [883, 263] width 9 height 9
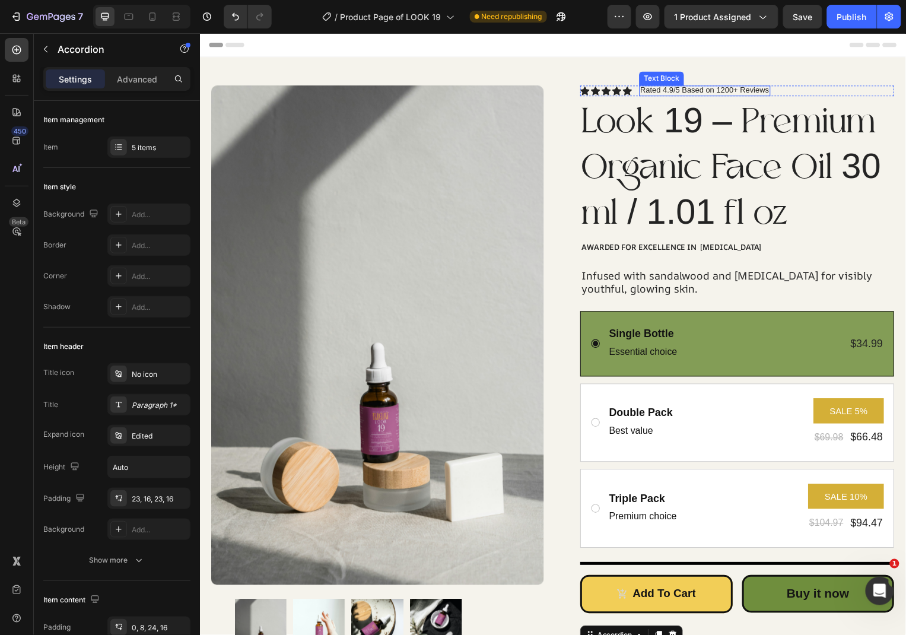
click at [725, 90] on p "Rated 4.9/5 Based on 1200+ Reviews" at bounding box center [708, 89] width 130 height 9
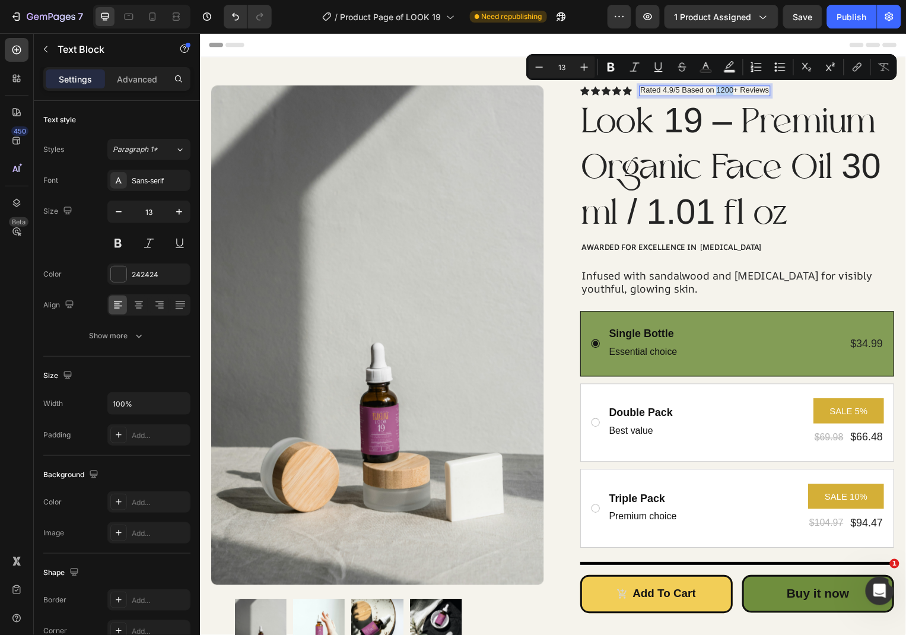
click at [727, 90] on p "Rated 4.9/5 Based on 1200+ Reviews" at bounding box center [708, 89] width 130 height 9
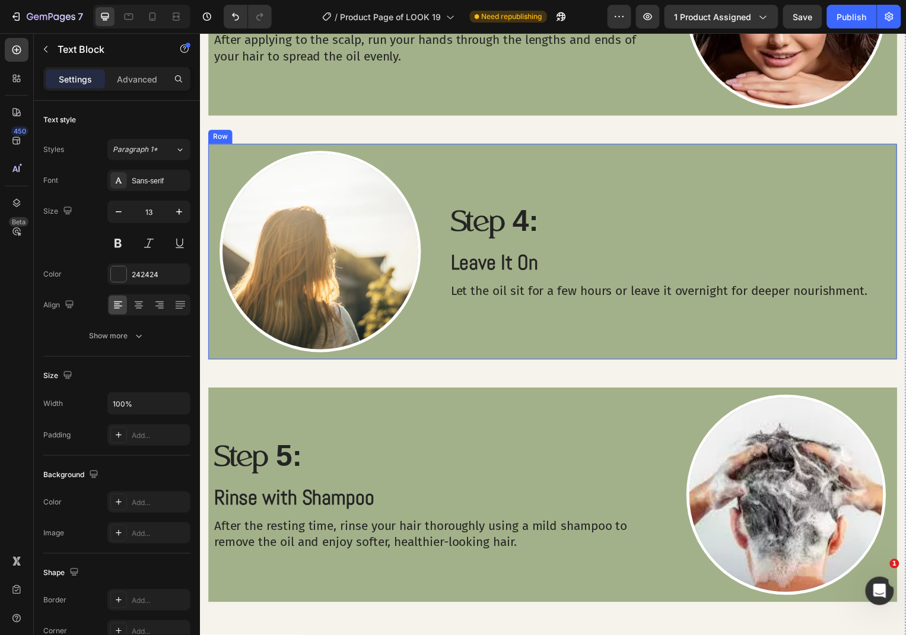
scroll to position [1844, 0]
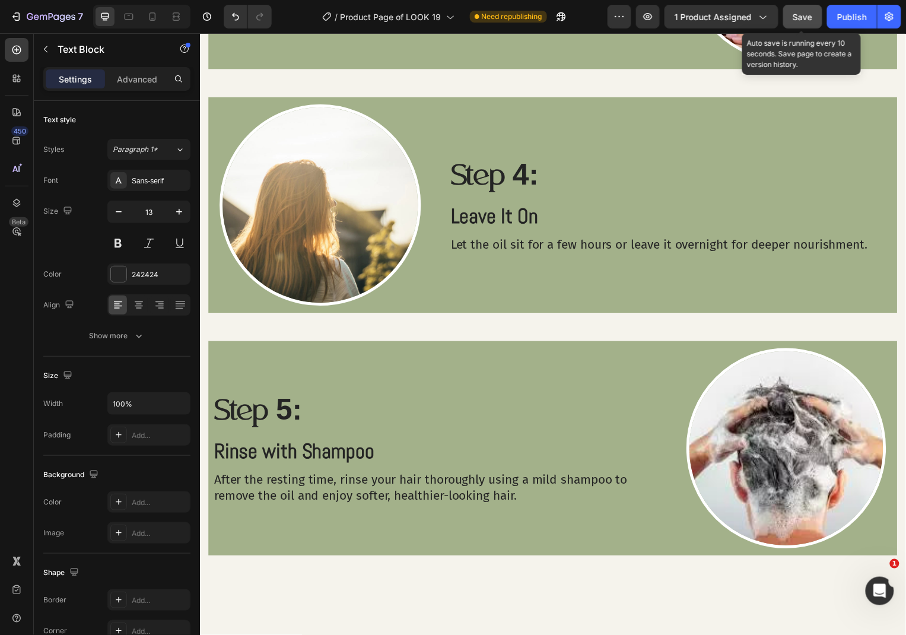
click at [793, 24] on button "Save" at bounding box center [802, 17] width 39 height 24
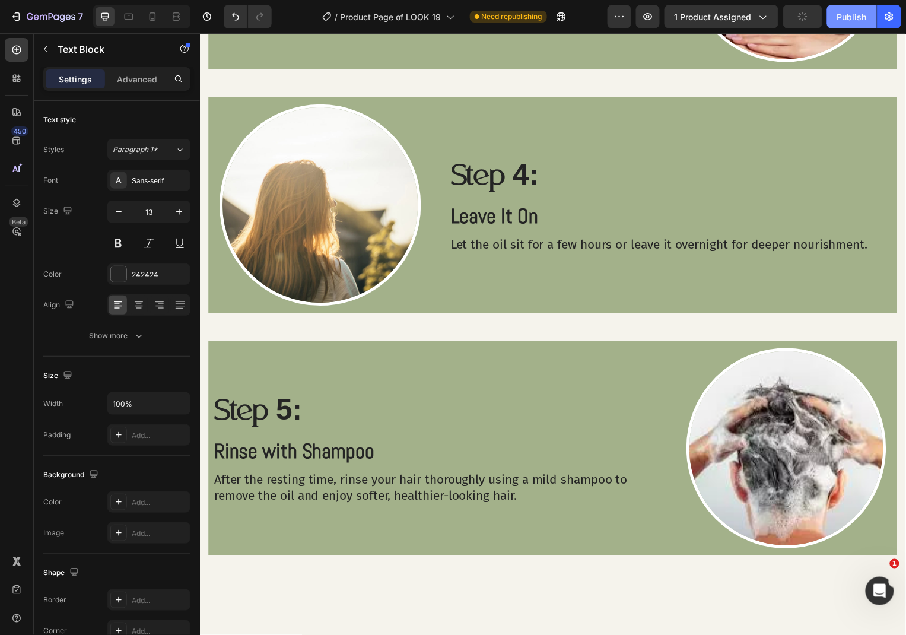
click at [837, 18] on div "Publish" at bounding box center [852, 17] width 30 height 12
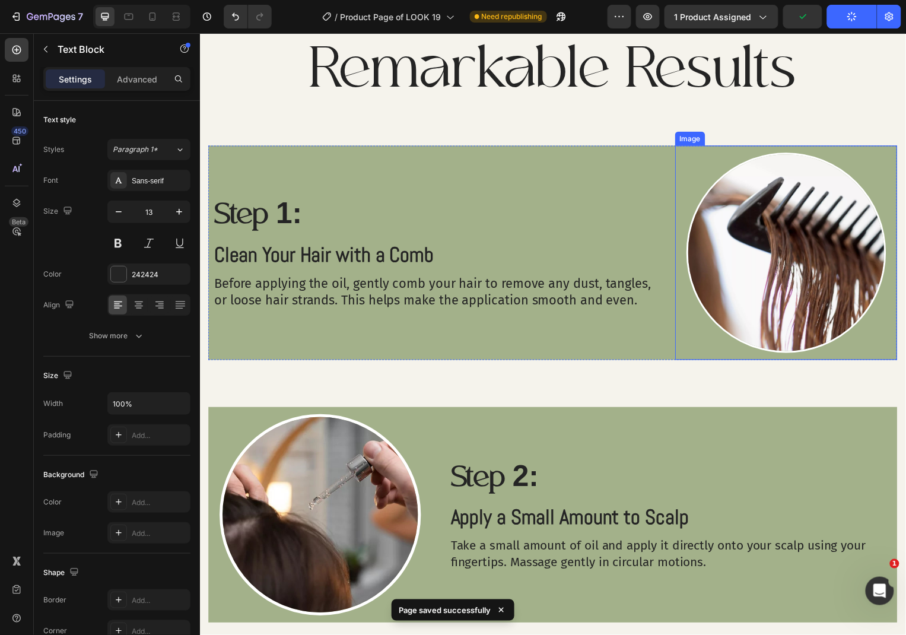
scroll to position [942, 0]
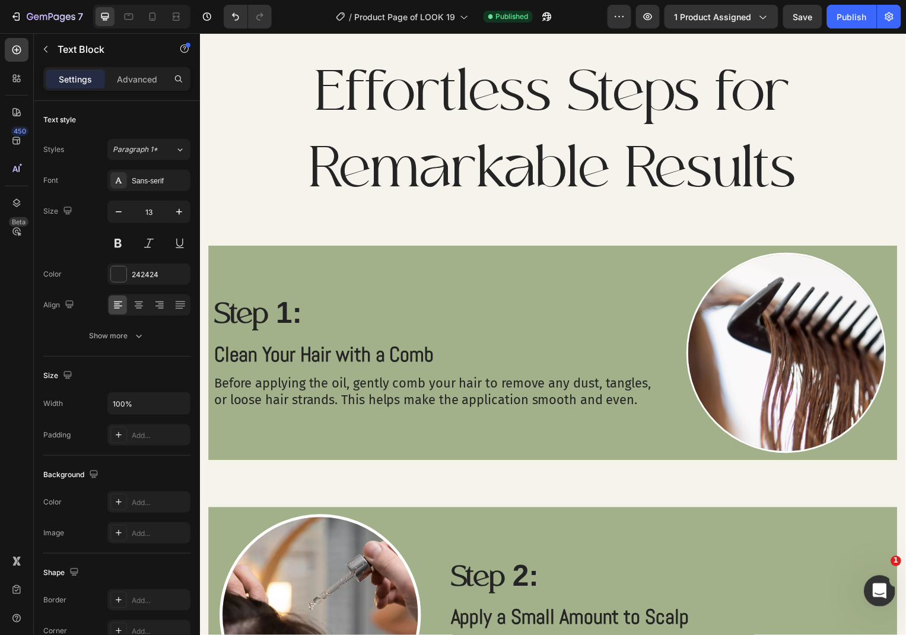
click at [876, 580] on icon "Open Intercom Messenger" at bounding box center [878, 589] width 20 height 20
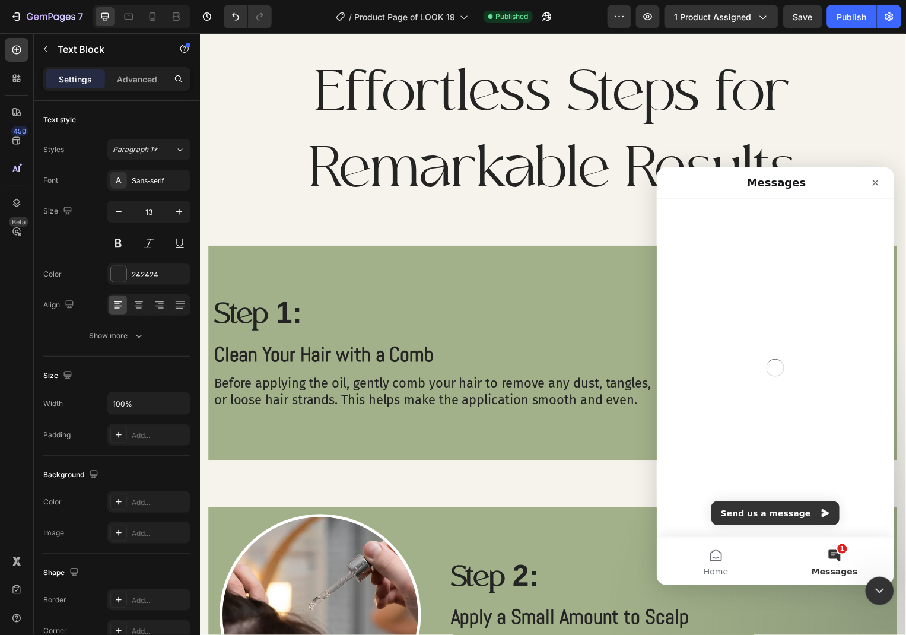
scroll to position [0, 0]
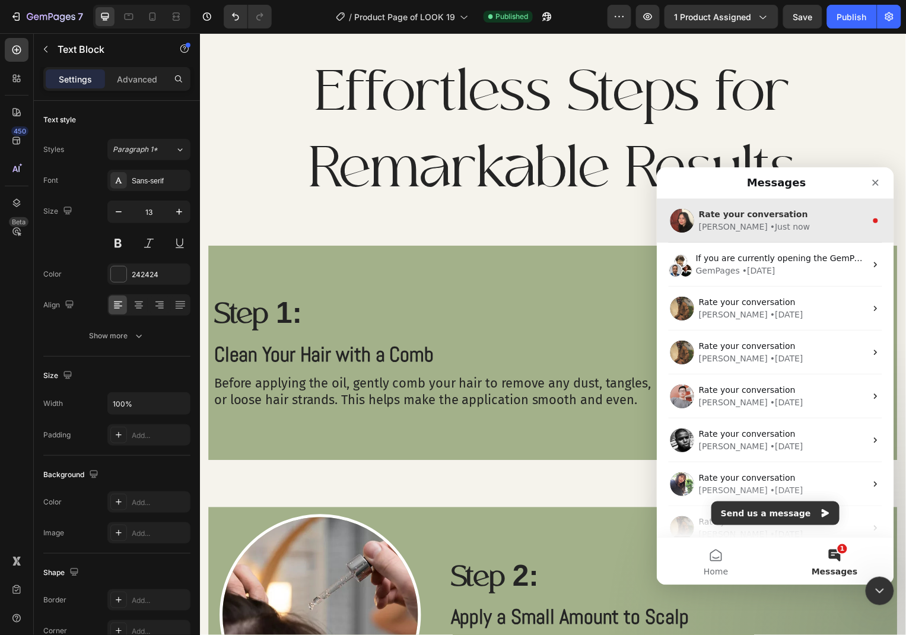
click at [777, 229] on div "Anita • Just now" at bounding box center [781, 226] width 167 height 12
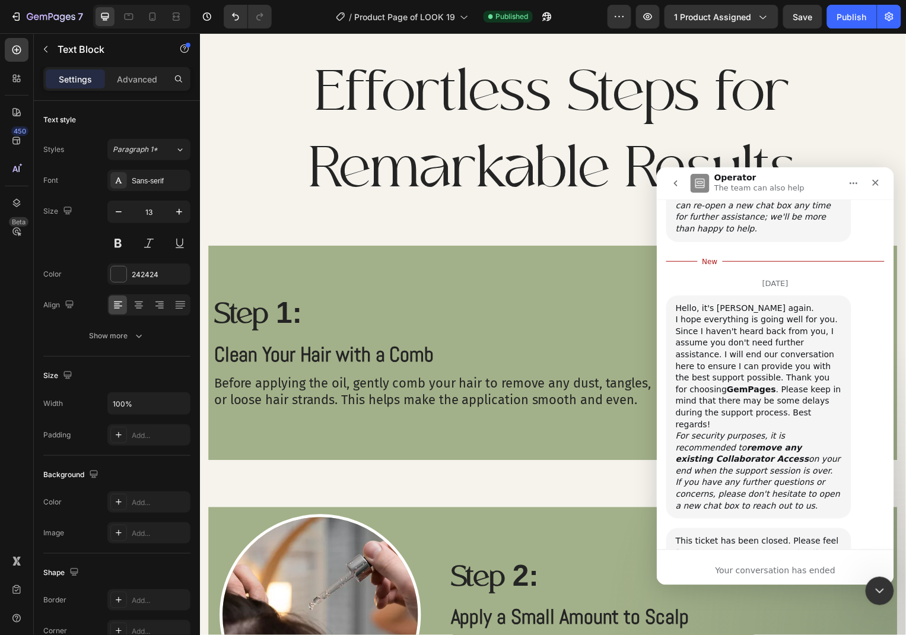
scroll to position [1357, 0]
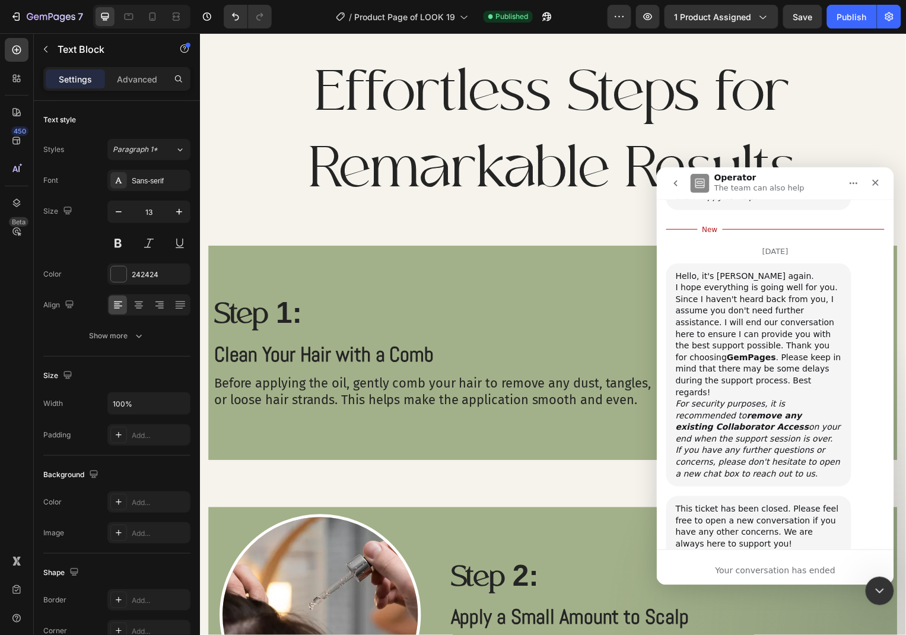
scroll to position [1389, 0]
type textarea "you hadnt solve my problem"
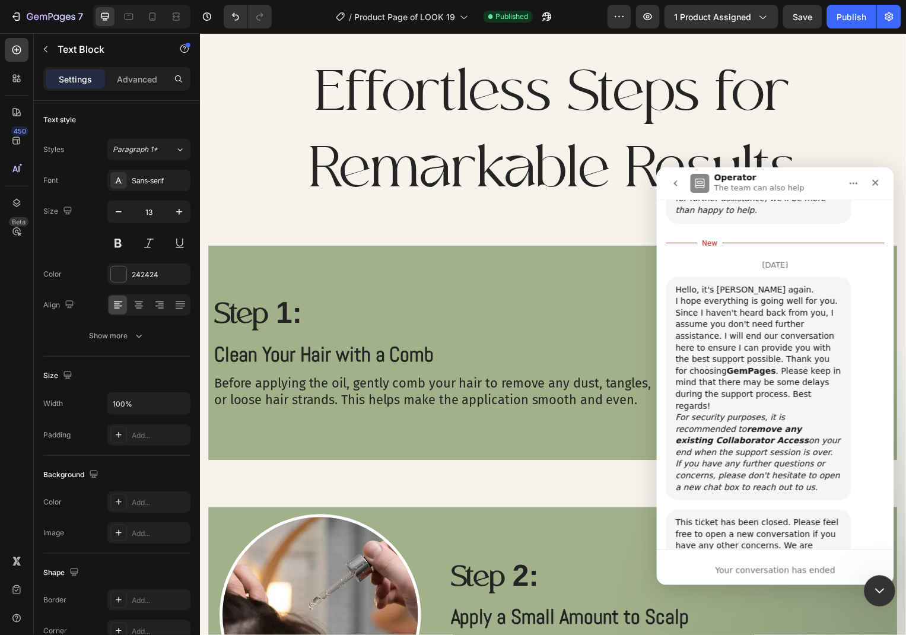
click at [869, 596] on div "Close Intercom Messenger" at bounding box center [877, 589] width 28 height 28
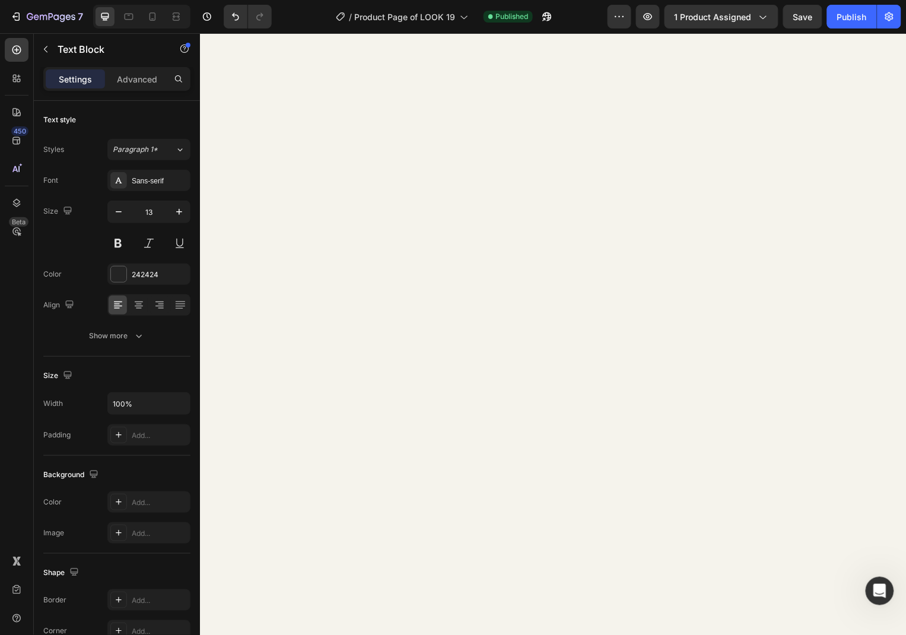
scroll to position [0, 0]
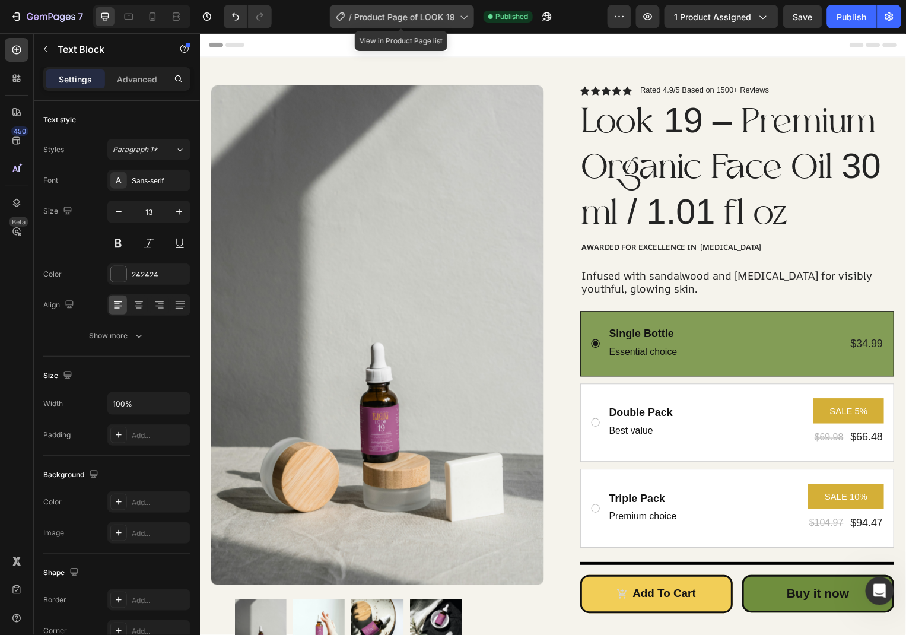
click at [450, 24] on div "/ Product Page of LOOK 19" at bounding box center [402, 17] width 144 height 24
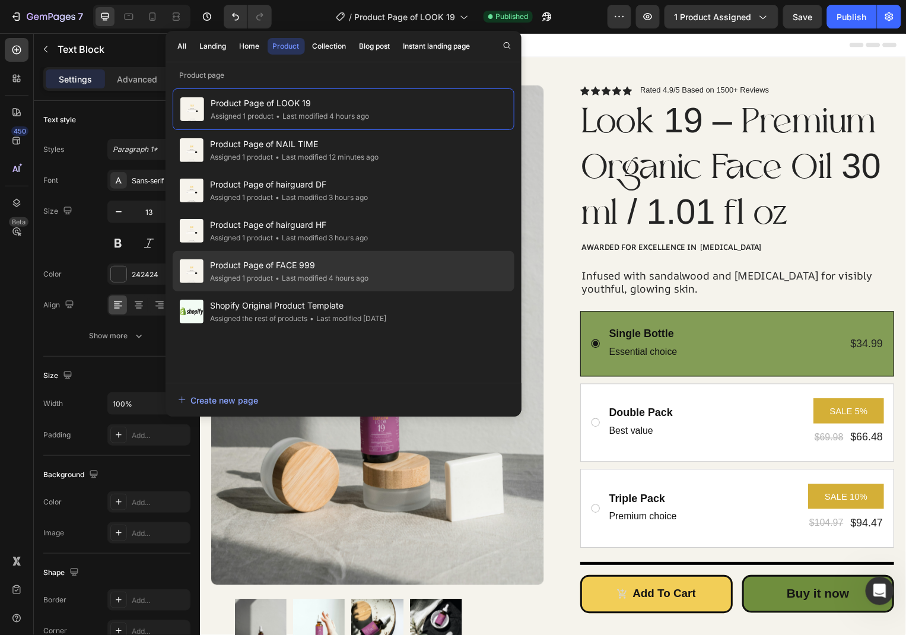
click at [334, 272] on div "• Last modified 4 hours ago" at bounding box center [320, 278] width 95 height 12
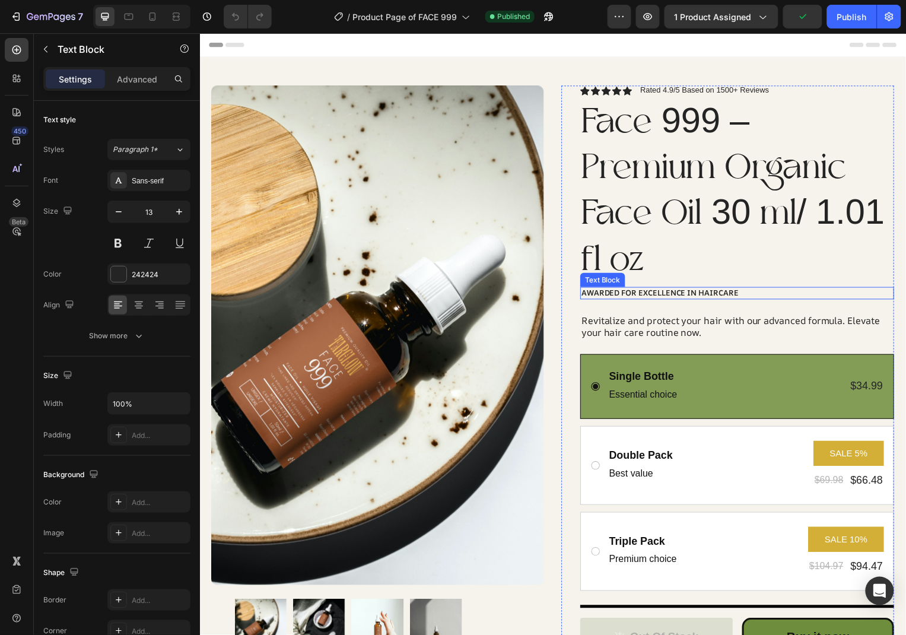
click at [718, 295] on div "Awarded for Excellence in Haircare" at bounding box center [741, 294] width 316 height 12
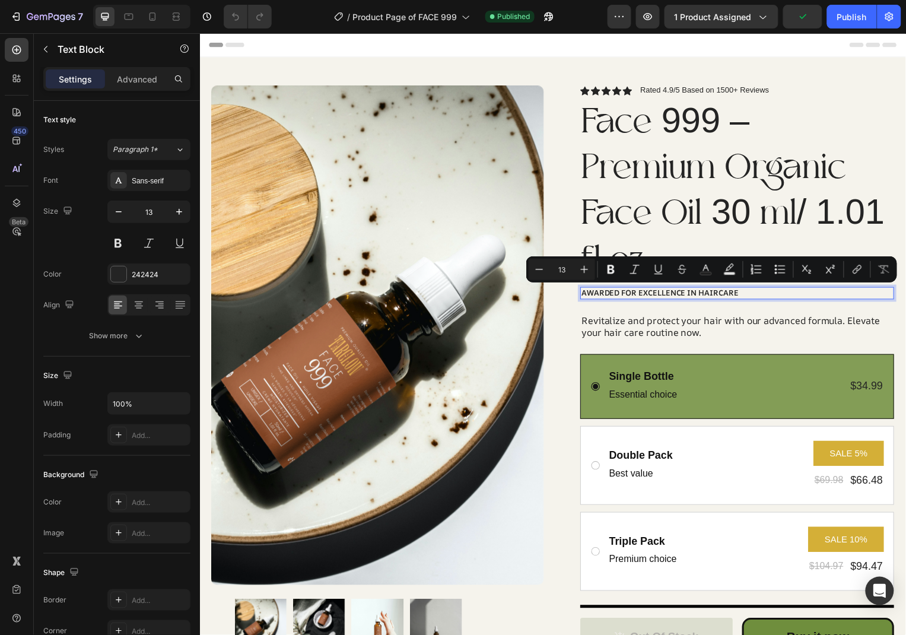
click at [720, 295] on p "Awarded for Excellence in Haircare" at bounding box center [741, 294] width 314 height 10
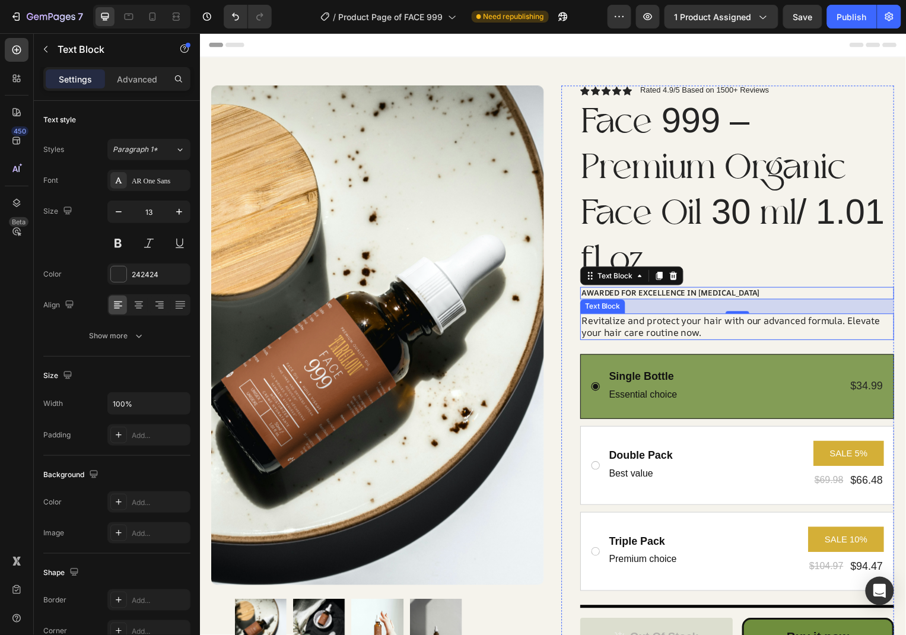
click at [652, 324] on div "Revitalize and protect your hair with our advanced formula. Elevate your hair c…" at bounding box center [741, 328] width 316 height 27
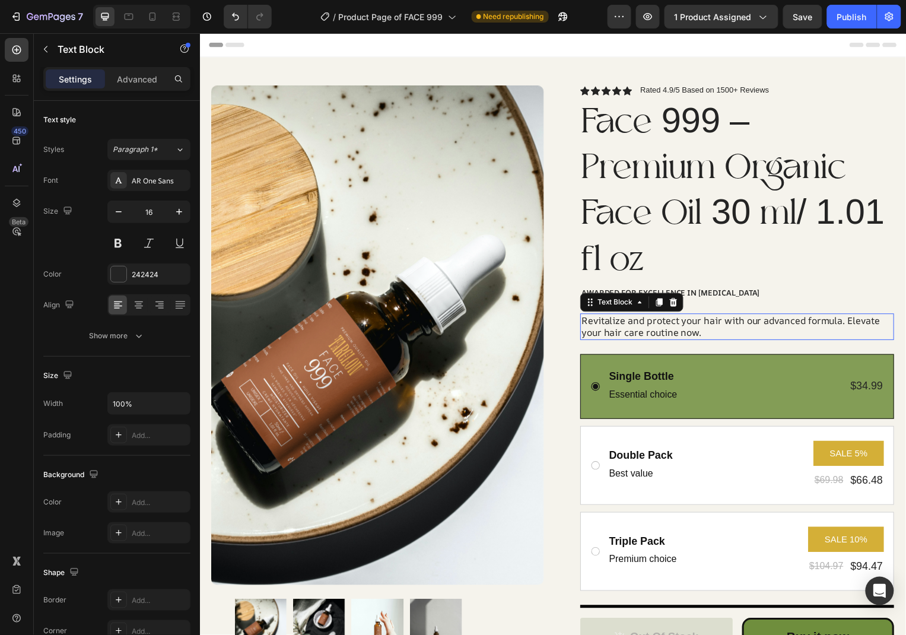
click at [679, 324] on p "Revitalize and protect your hair with our advanced formula. Elevate your hair c…" at bounding box center [741, 328] width 314 height 25
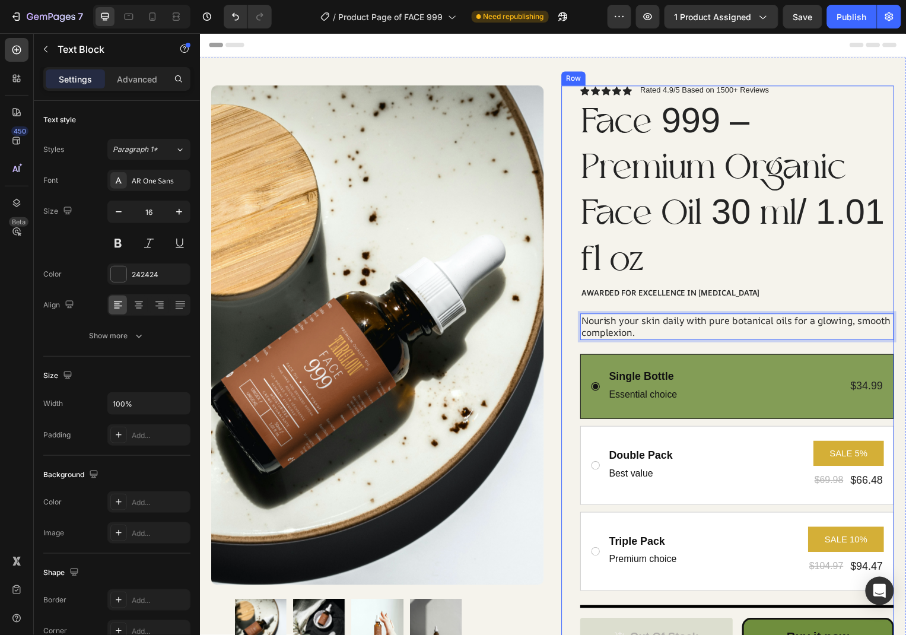
click at [669, 310] on div "Icon Icon Icon Icon Icon Icon List Rated 4.9/5 Based on 1500+ Reviews Text Bloc…" at bounding box center [741, 464] width 316 height 758
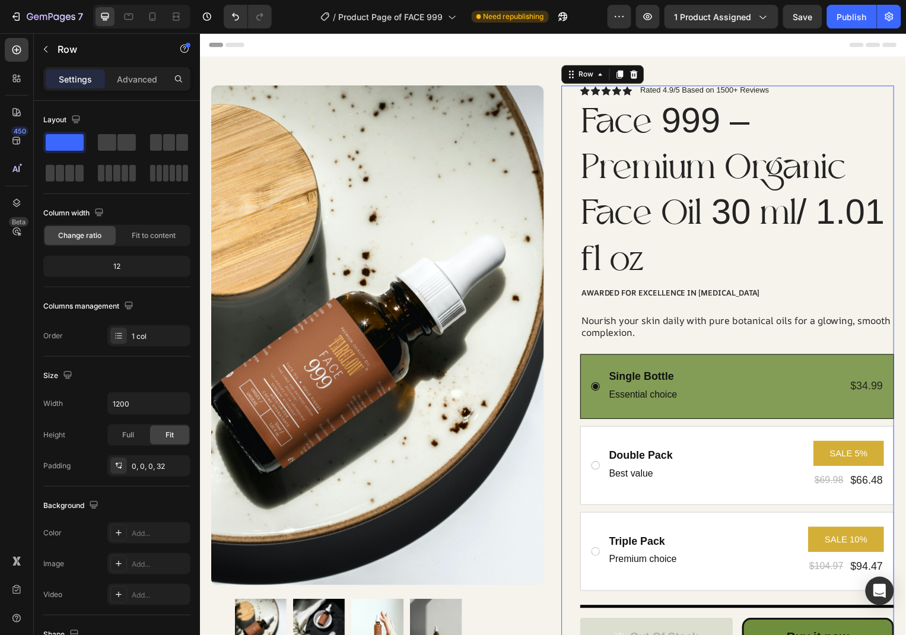
click at [719, 293] on p "Awarded for Excellence in SKIN care" at bounding box center [741, 294] width 314 height 10
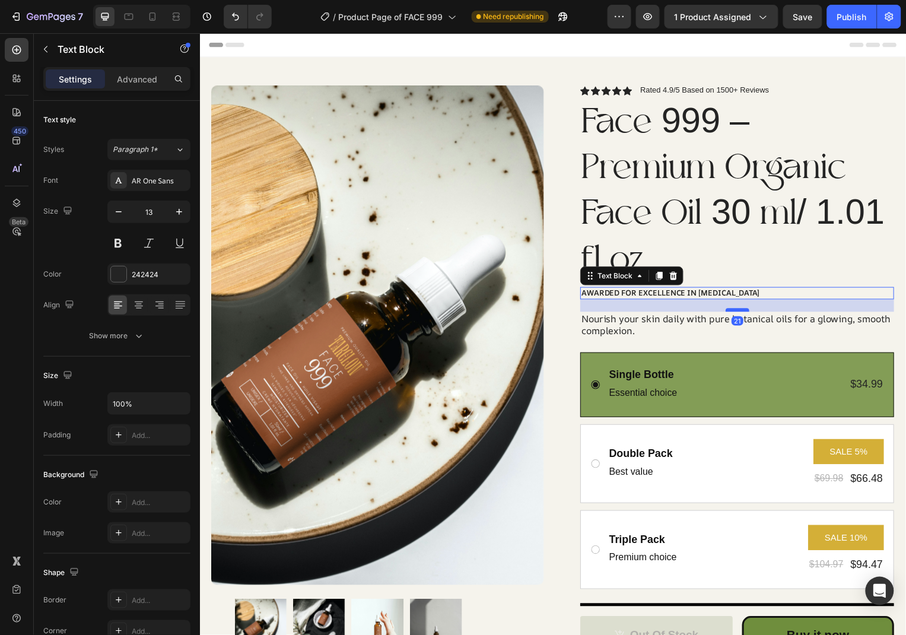
click at [747, 310] on div at bounding box center [741, 312] width 24 height 4
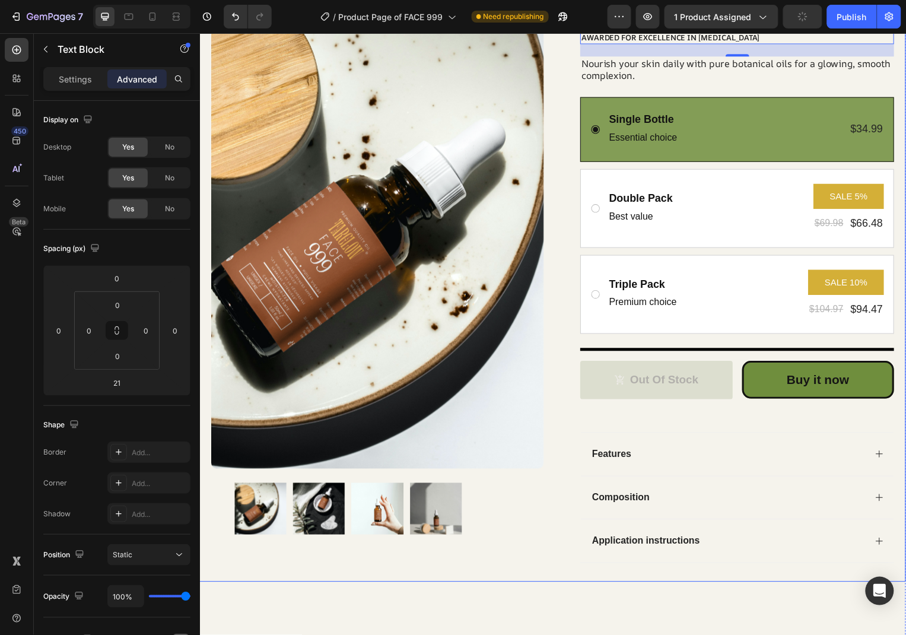
scroll to position [385, 0]
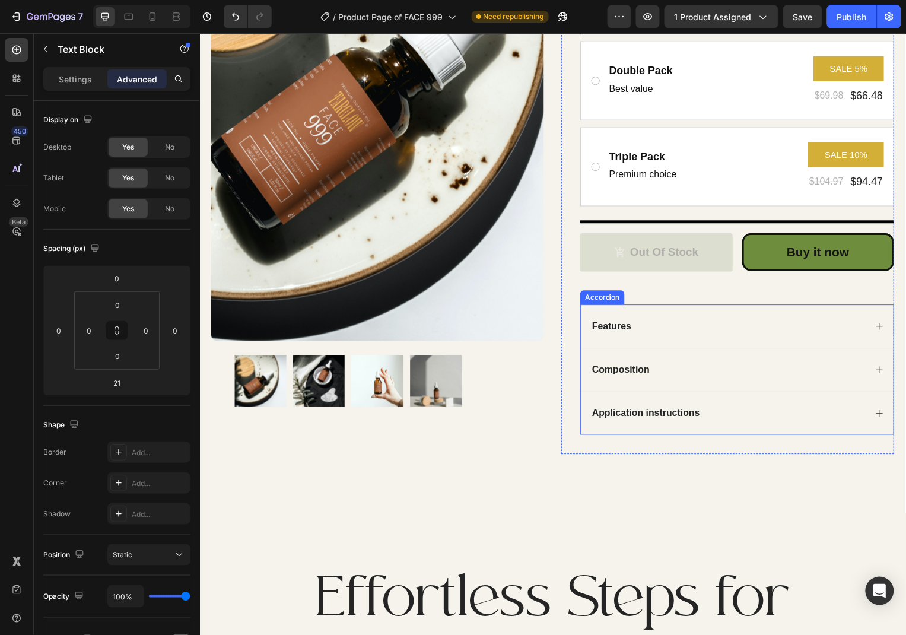
click at [877, 323] on div "Features" at bounding box center [741, 328] width 315 height 44
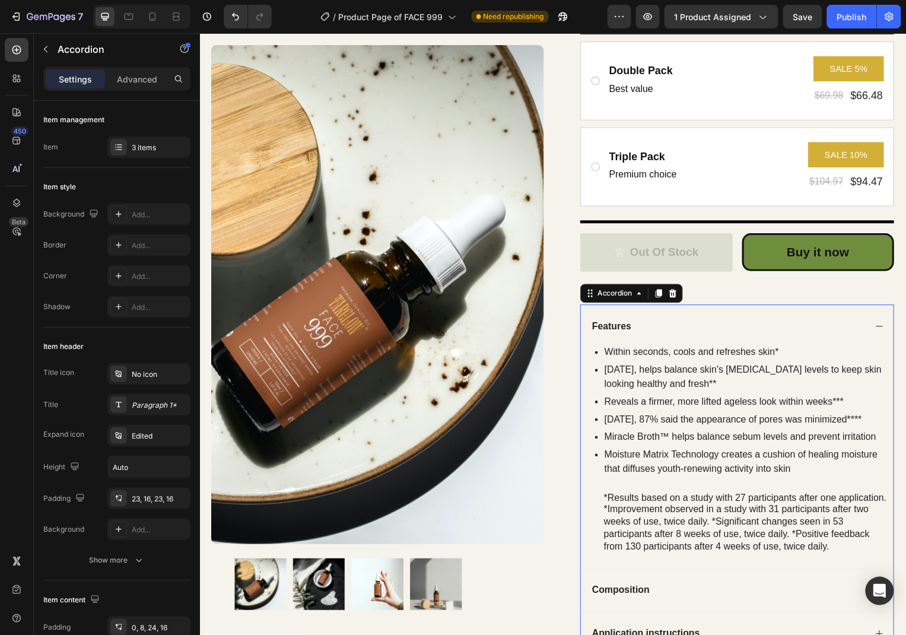
click at [620, 327] on div "Features" at bounding box center [614, 328] width 43 height 16
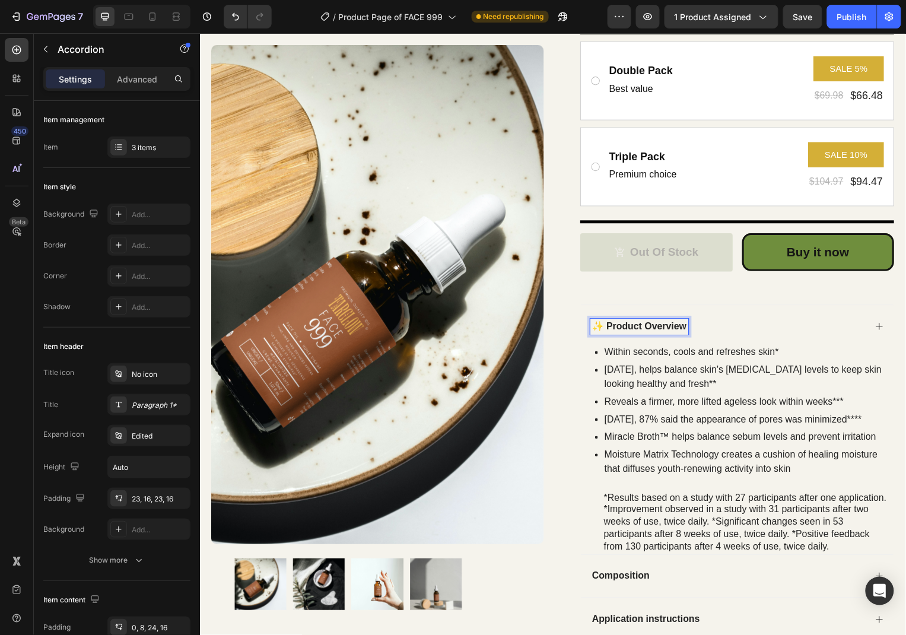
click at [732, 452] on div "Product Images Row Icon Icon Icon Icon Icon Icon List Rated 4.9/5 Based on 1500…" at bounding box center [555, 197] width 712 height 1052
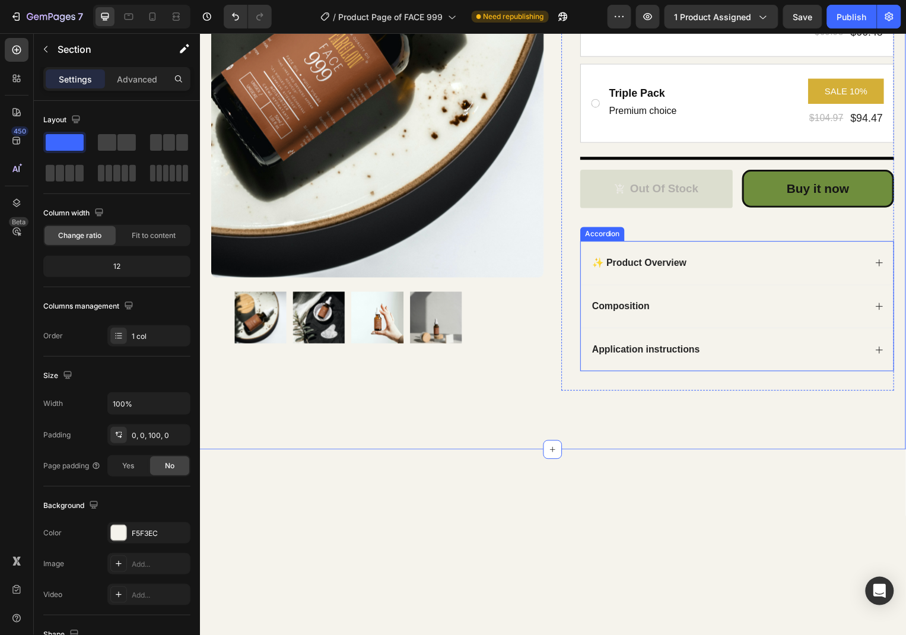
click at [883, 260] on icon at bounding box center [883, 263] width 9 height 9
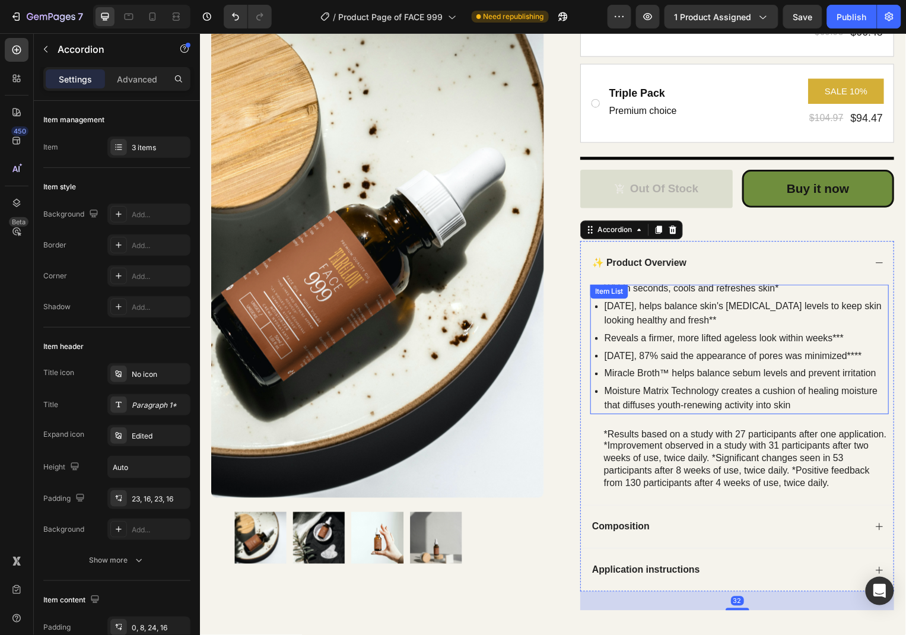
click at [671, 322] on p "In 2 weeks, helps balance skin's sebum levels to keep skin looking healthy and …" at bounding box center [749, 315] width 285 height 28
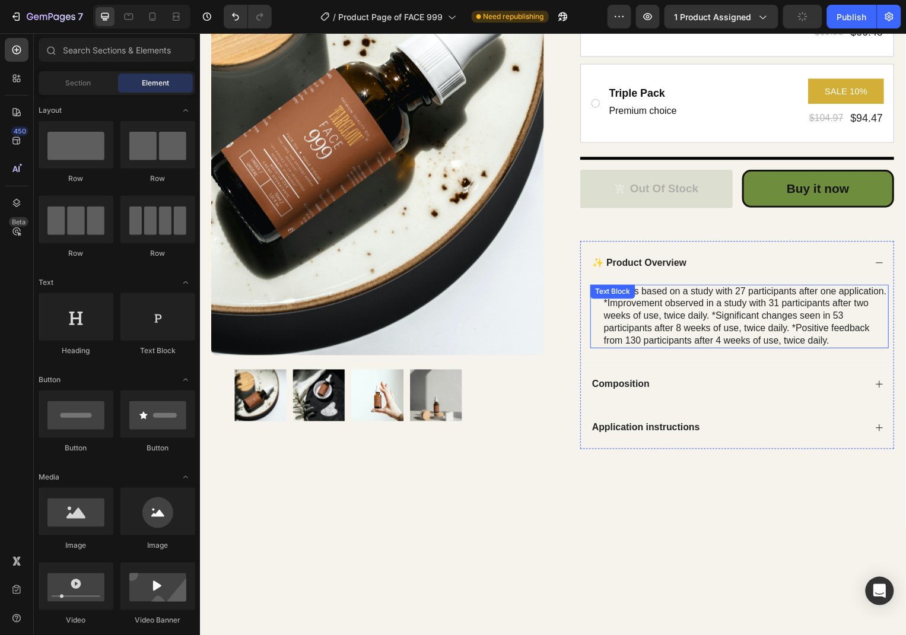
click at [700, 309] on div "*Results based on a study with 27 participants after one application. *Improvem…" at bounding box center [749, 318] width 288 height 64
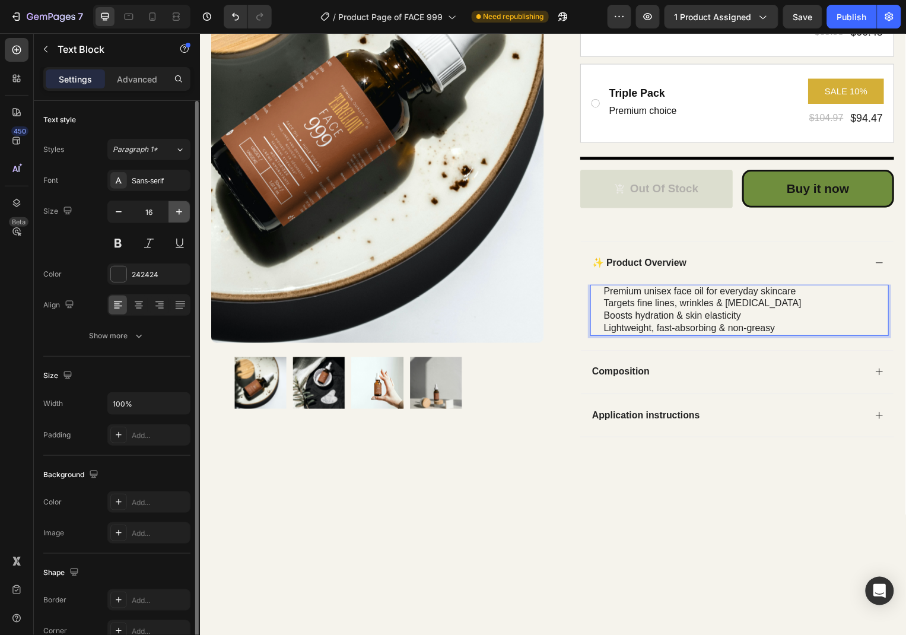
click at [178, 218] on button "button" at bounding box center [178, 211] width 21 height 21
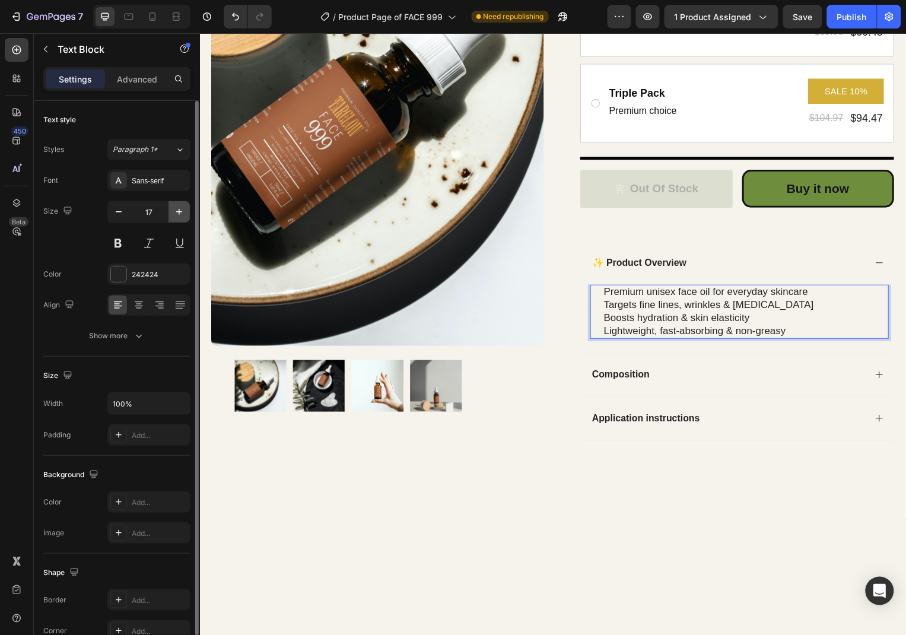
click at [178, 218] on button "button" at bounding box center [178, 211] width 21 height 21
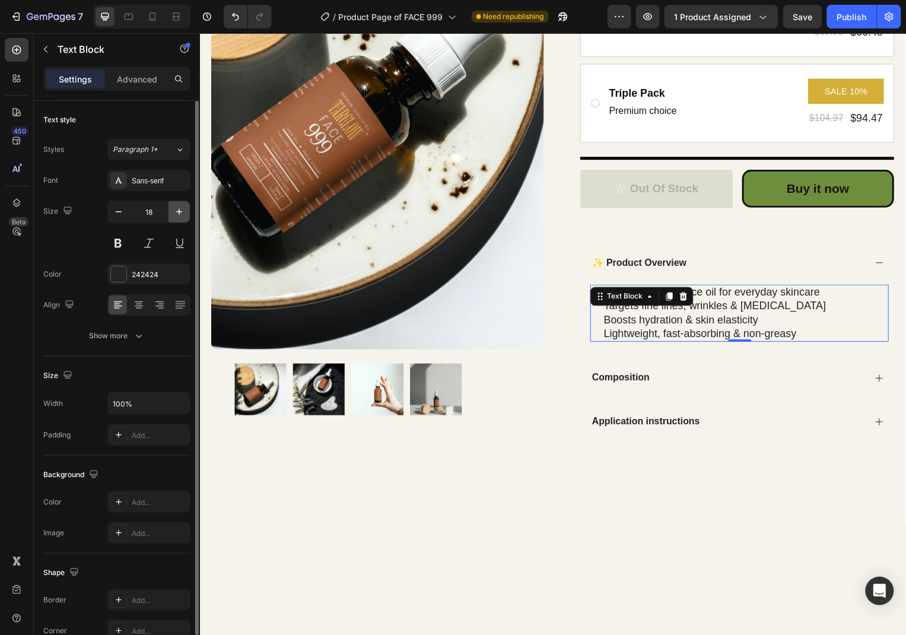
click at [178, 218] on button "button" at bounding box center [178, 211] width 21 height 21
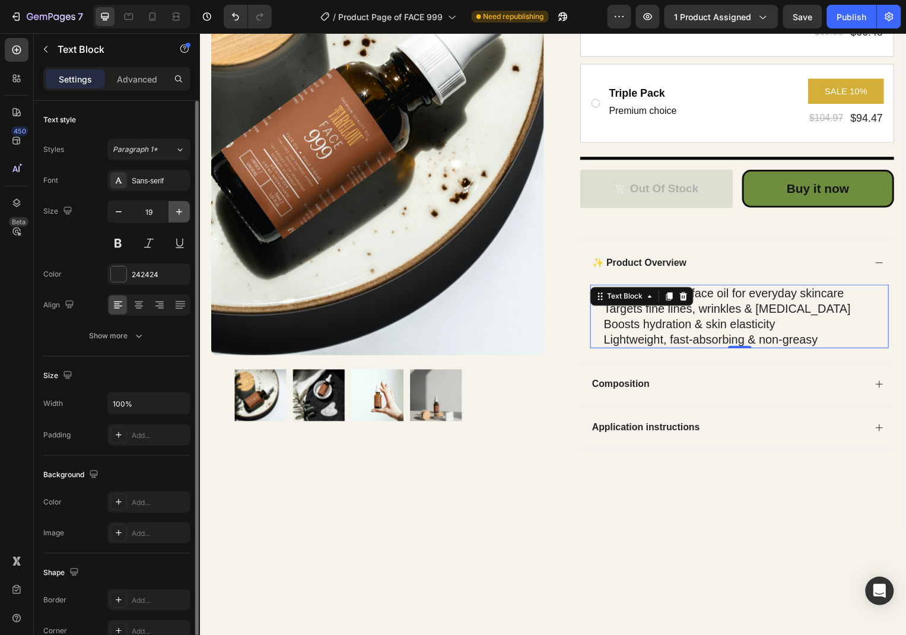
type input "20"
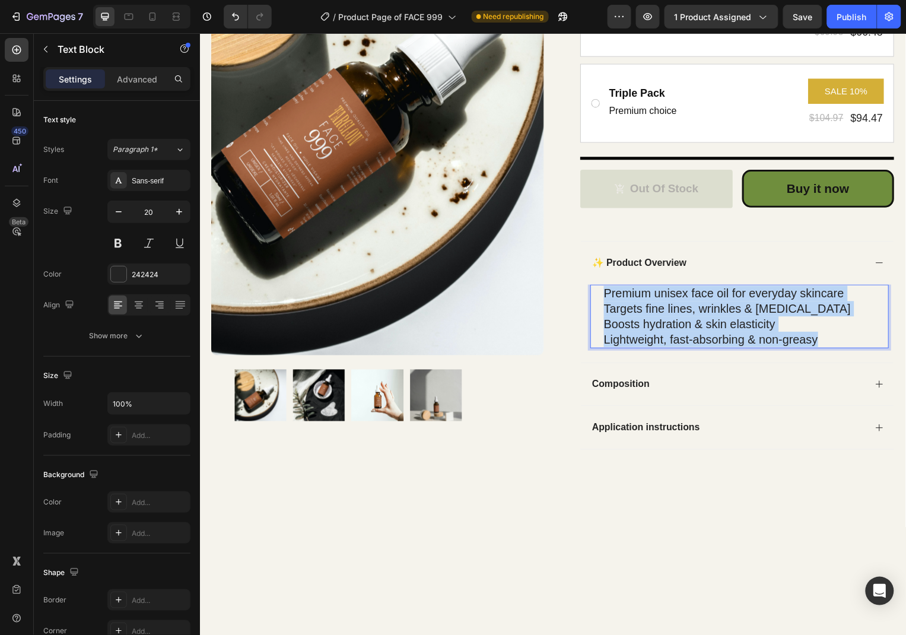
drag, startPoint x: 836, startPoint y: 338, endPoint x: 606, endPoint y: 294, distance: 233.6
click at [606, 294] on div "Premium unisex face oil for everyday skincare Targets fine lines, wrinkles & dr…" at bounding box center [749, 318] width 288 height 64
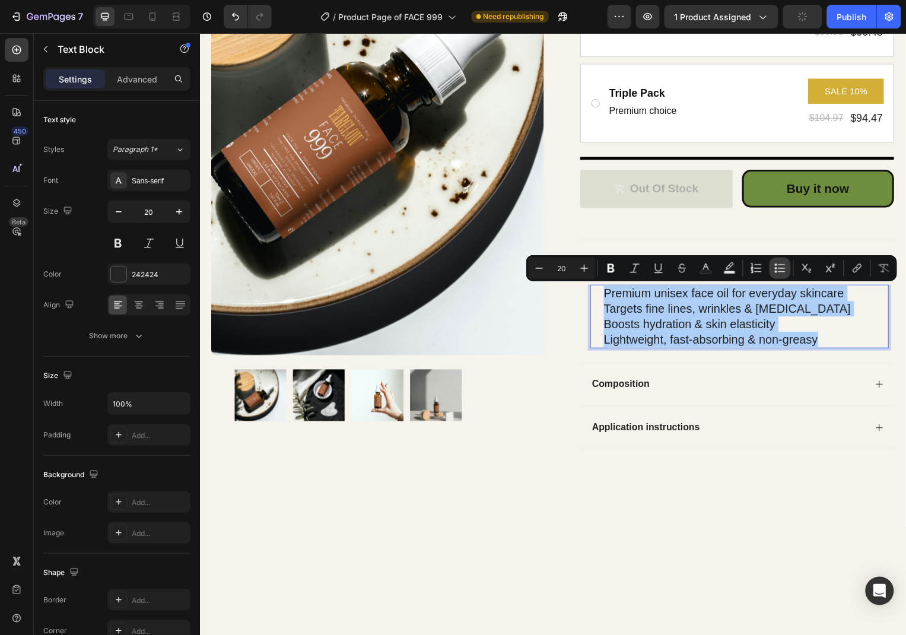
click at [770, 267] on button "Bulleted List" at bounding box center [779, 267] width 21 height 21
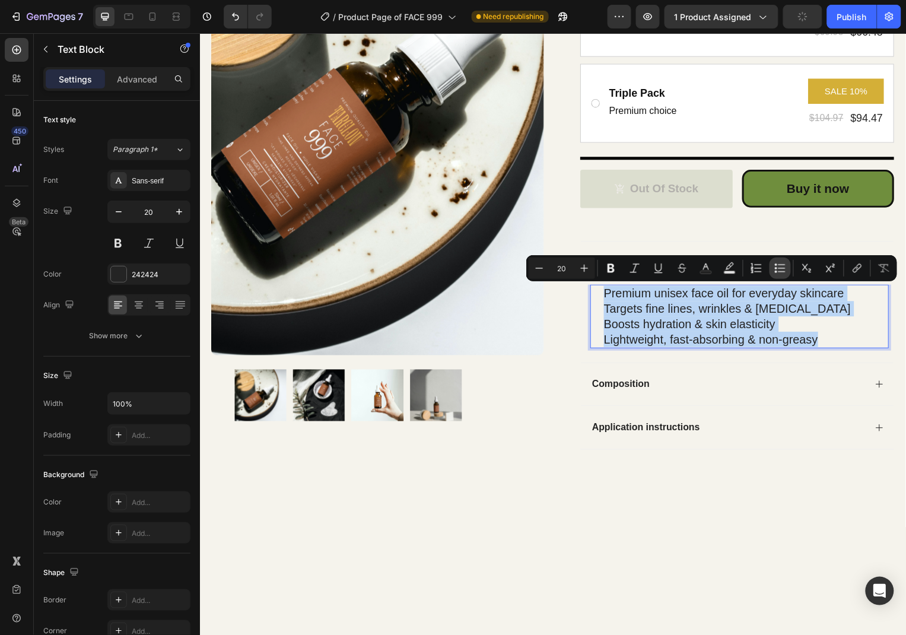
type input "20"
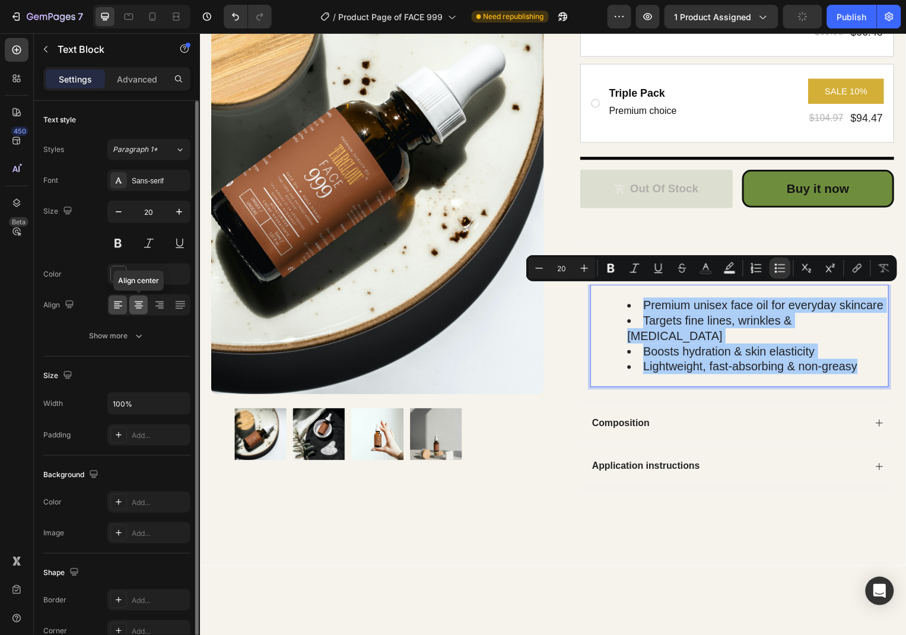
click at [142, 308] on icon at bounding box center [139, 305] width 12 height 12
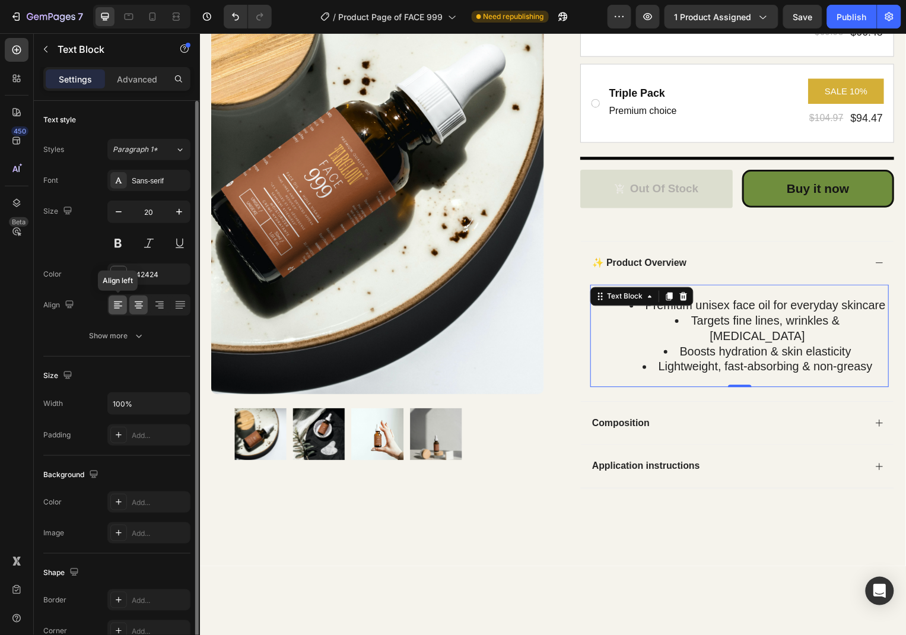
click at [125, 306] on div at bounding box center [118, 304] width 18 height 19
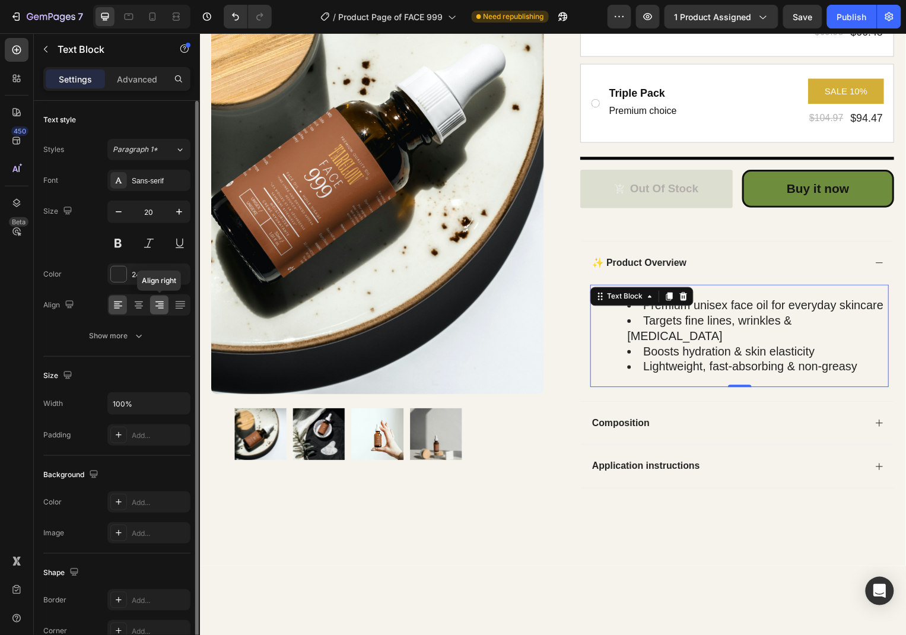
click at [160, 307] on icon at bounding box center [160, 305] width 12 height 12
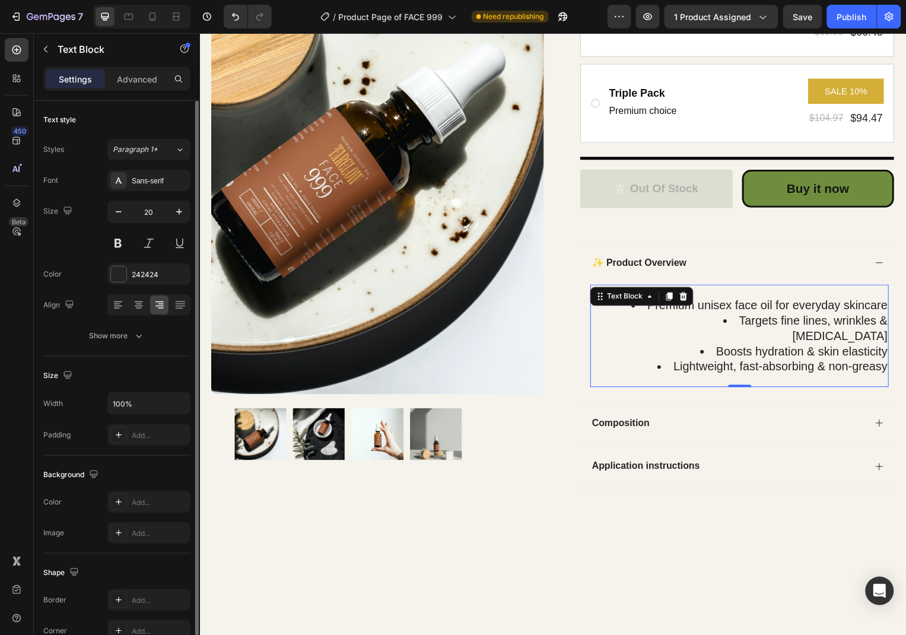
click at [170, 307] on div at bounding box center [148, 304] width 83 height 21
click at [187, 307] on div at bounding box center [180, 304] width 18 height 19
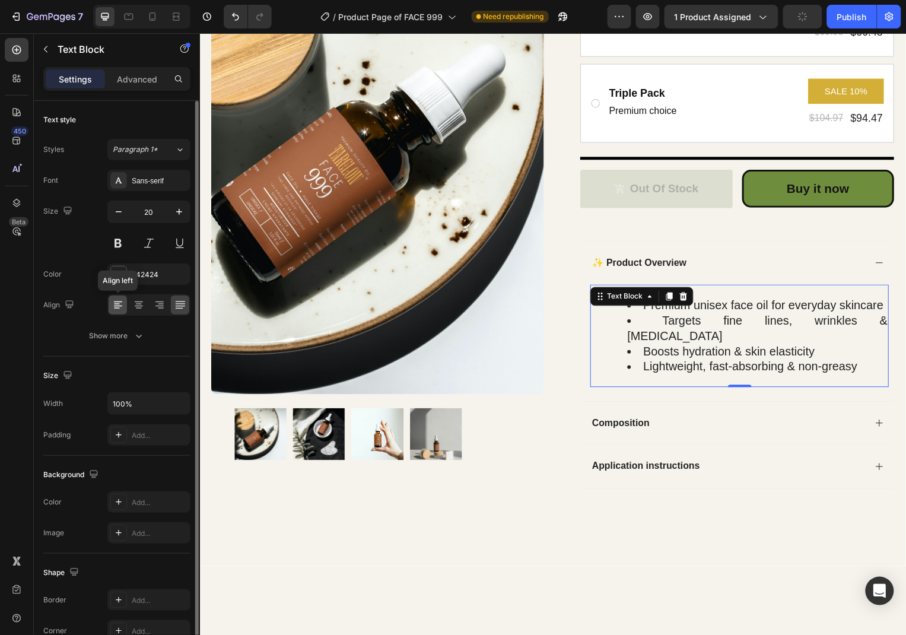
click at [122, 307] on icon at bounding box center [118, 305] width 12 height 12
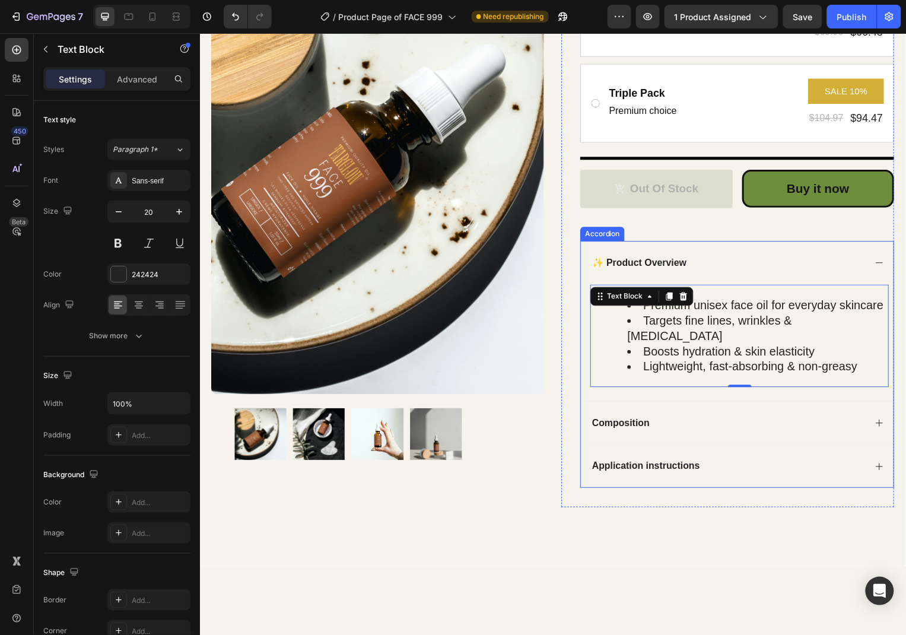
click at [875, 410] on div "Composition" at bounding box center [741, 425] width 315 height 44
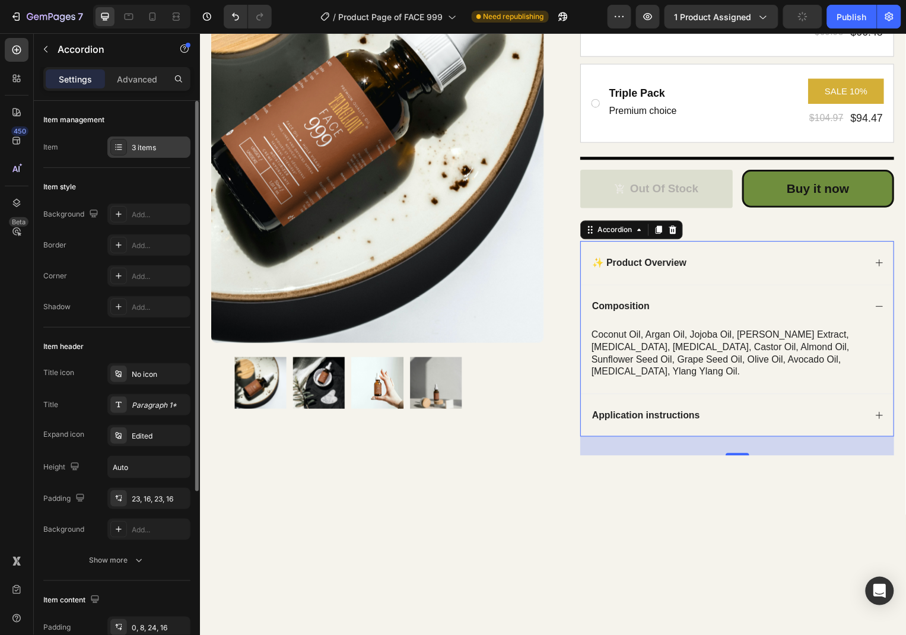
click at [139, 151] on div "3 items" at bounding box center [160, 147] width 56 height 11
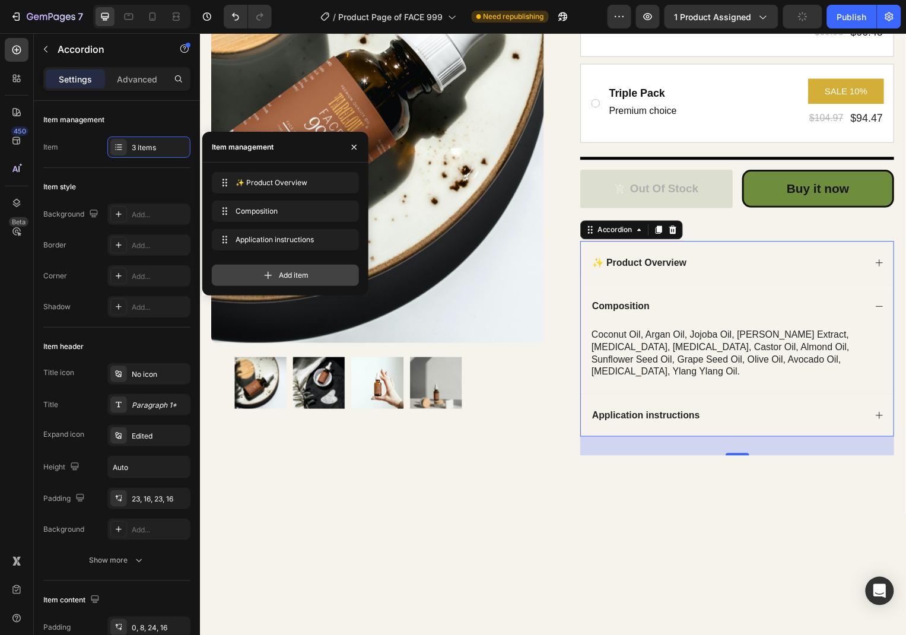
click at [273, 278] on div "Add item" at bounding box center [285, 274] width 147 height 21
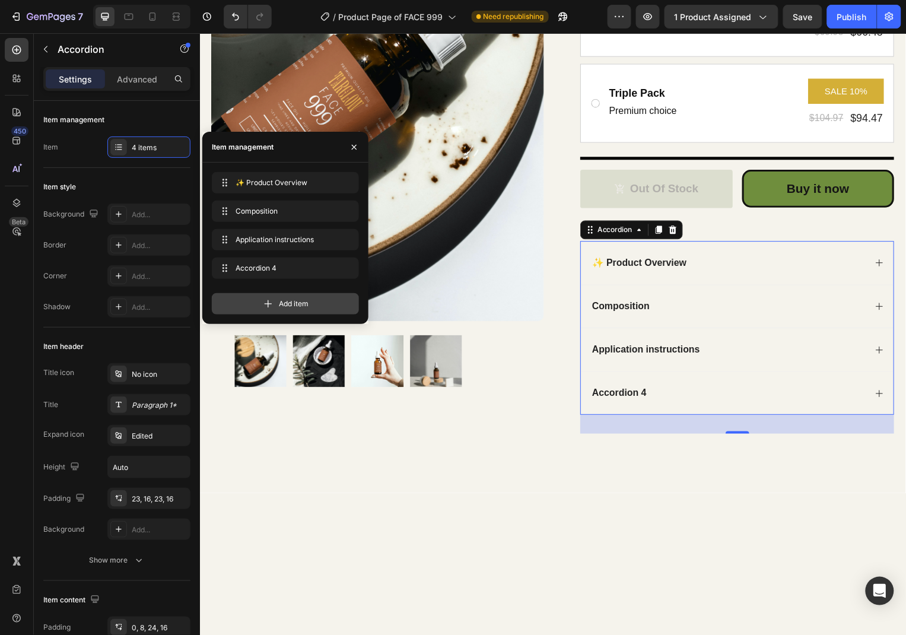
click at [272, 296] on div "Add item" at bounding box center [285, 303] width 147 height 21
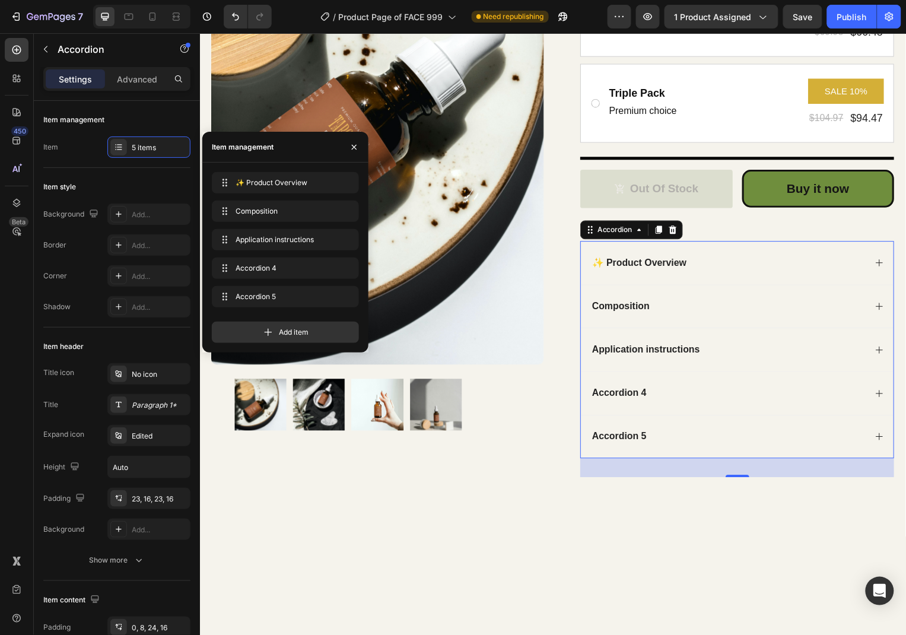
click at [633, 394] on div "Accordion 4" at bounding box center [622, 395] width 58 height 16
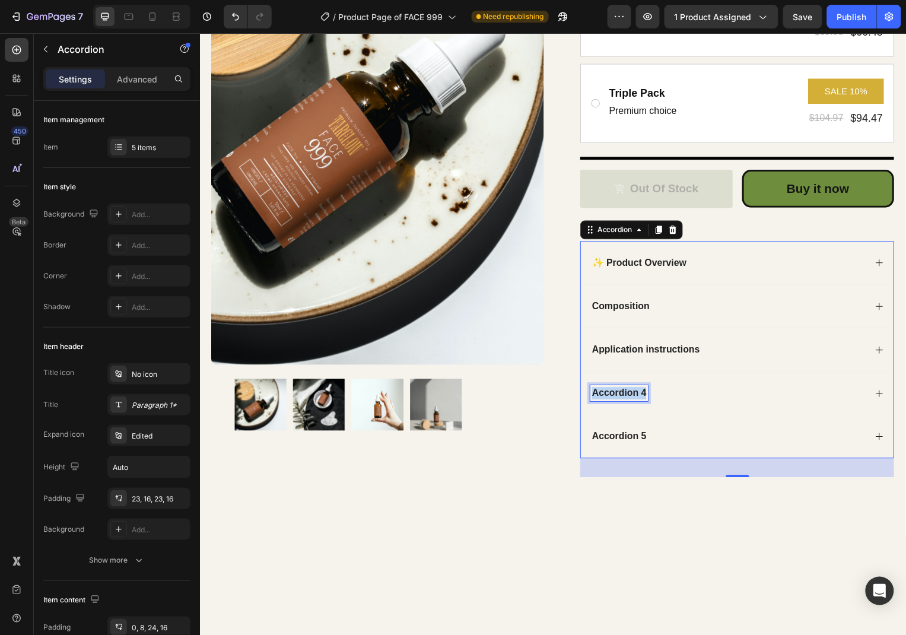
click at [633, 394] on p "Accordion 4" at bounding box center [622, 395] width 55 height 12
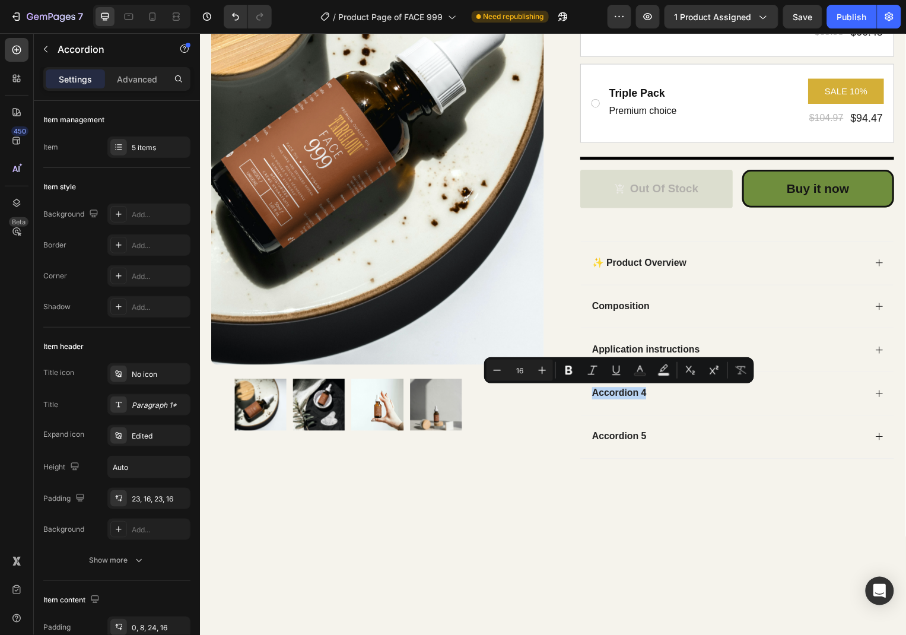
click at [887, 391] on icon at bounding box center [883, 395] width 9 height 9
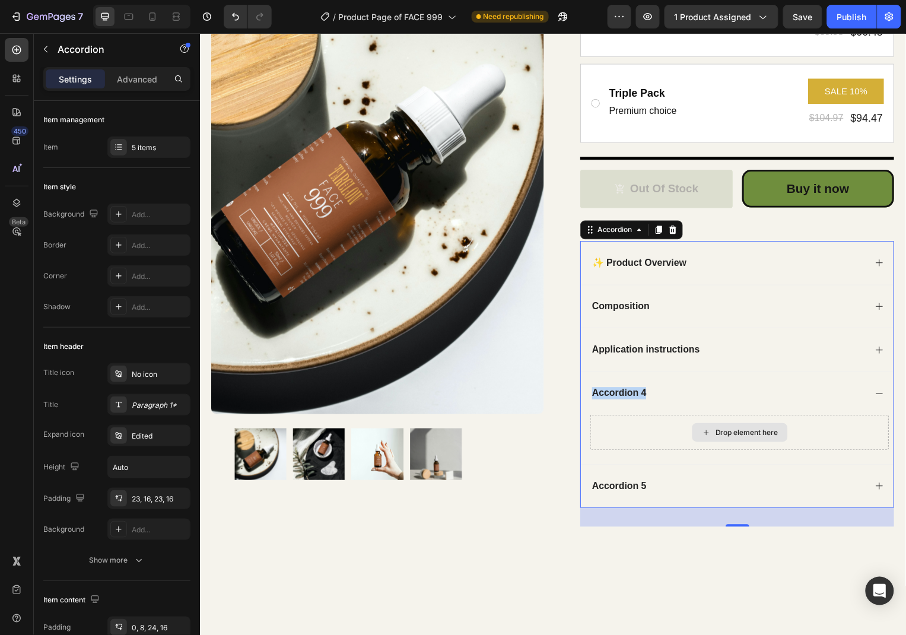
click at [734, 423] on div "Drop element here" at bounding box center [743, 435] width 301 height 36
click at [733, 431] on div "Drop element here" at bounding box center [750, 434] width 63 height 9
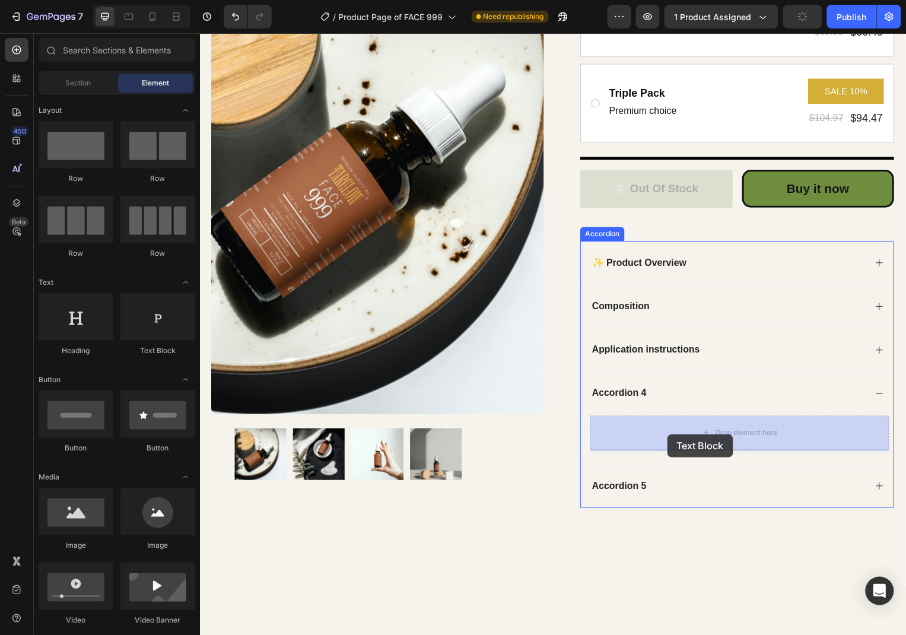
drag, startPoint x: 359, startPoint y: 359, endPoint x: 670, endPoint y: 436, distance: 320.2
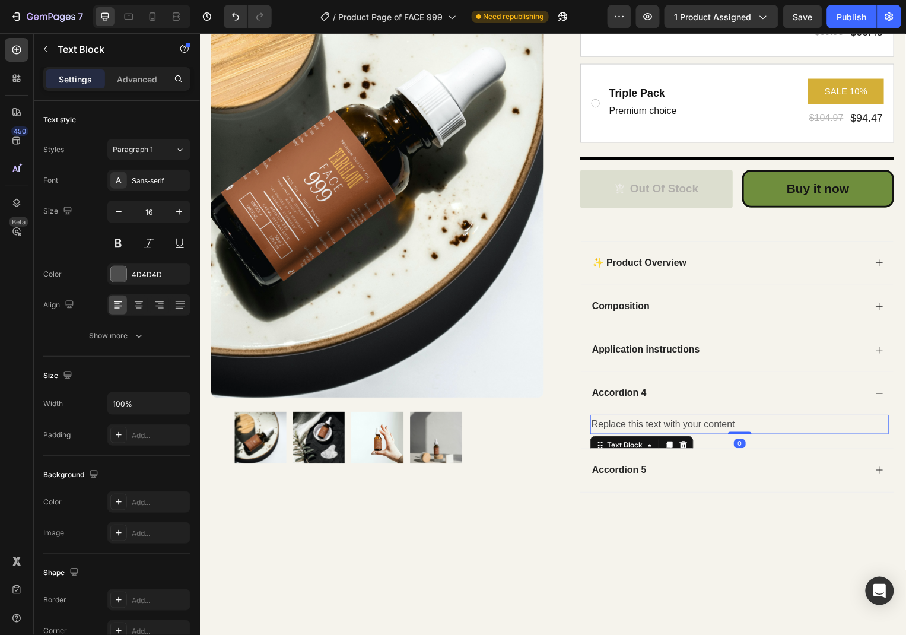
click at [720, 423] on div "Replace this text with your content" at bounding box center [743, 427] width 301 height 20
click at [720, 423] on p "Replace this text with your content" at bounding box center [743, 426] width 298 height 17
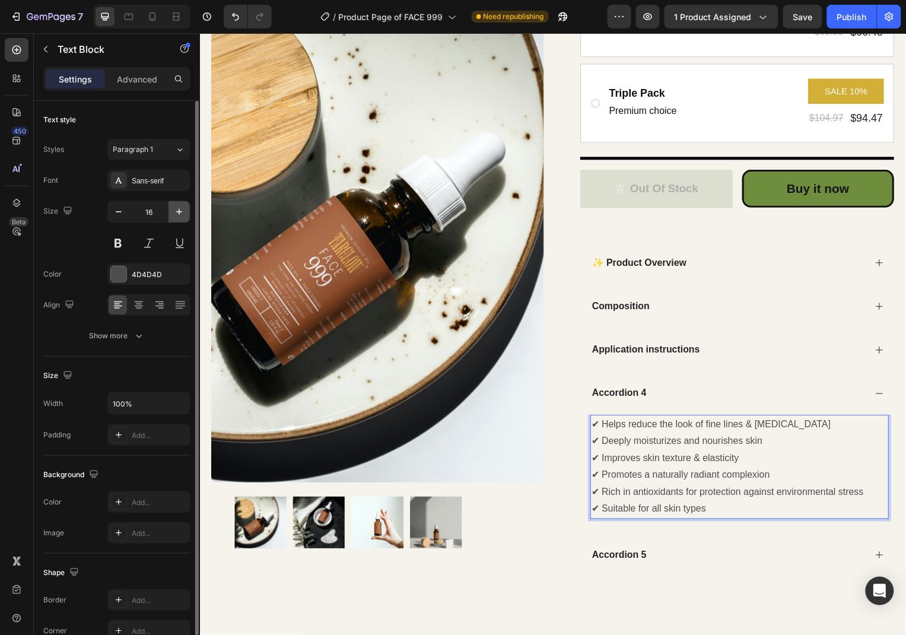
click at [176, 216] on icon "button" at bounding box center [179, 212] width 12 height 12
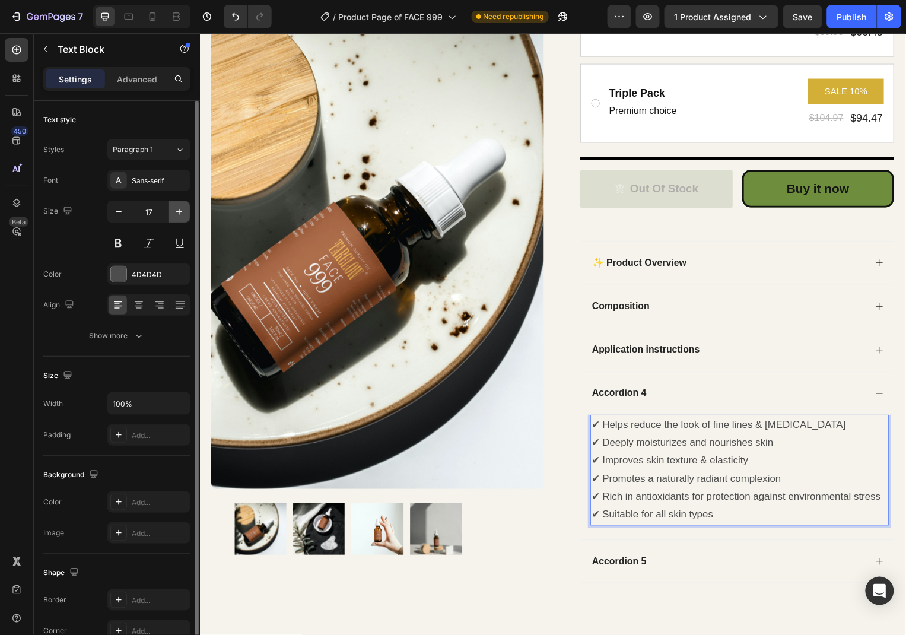
click at [176, 216] on icon "button" at bounding box center [179, 212] width 12 height 12
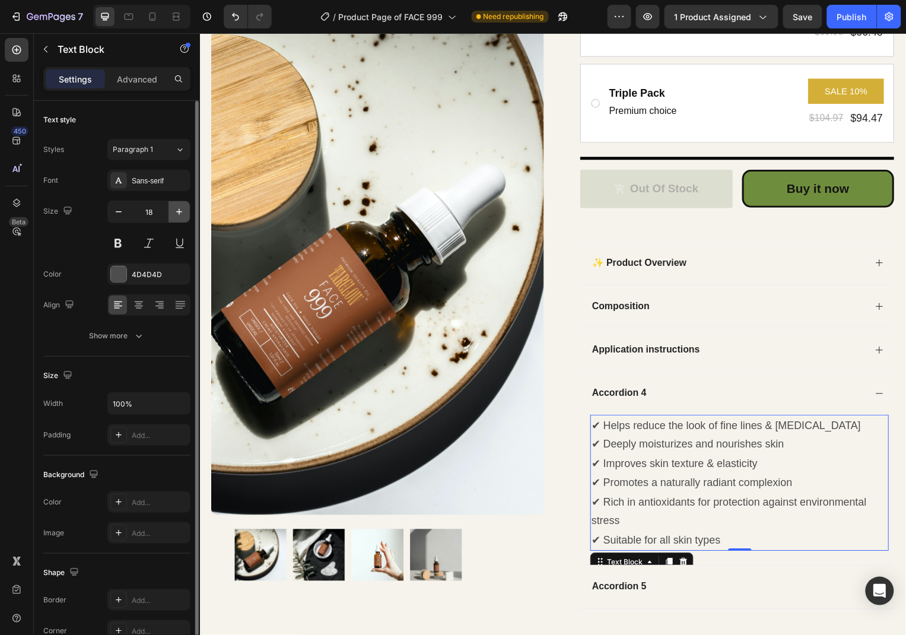
click at [176, 216] on icon "button" at bounding box center [179, 212] width 12 height 12
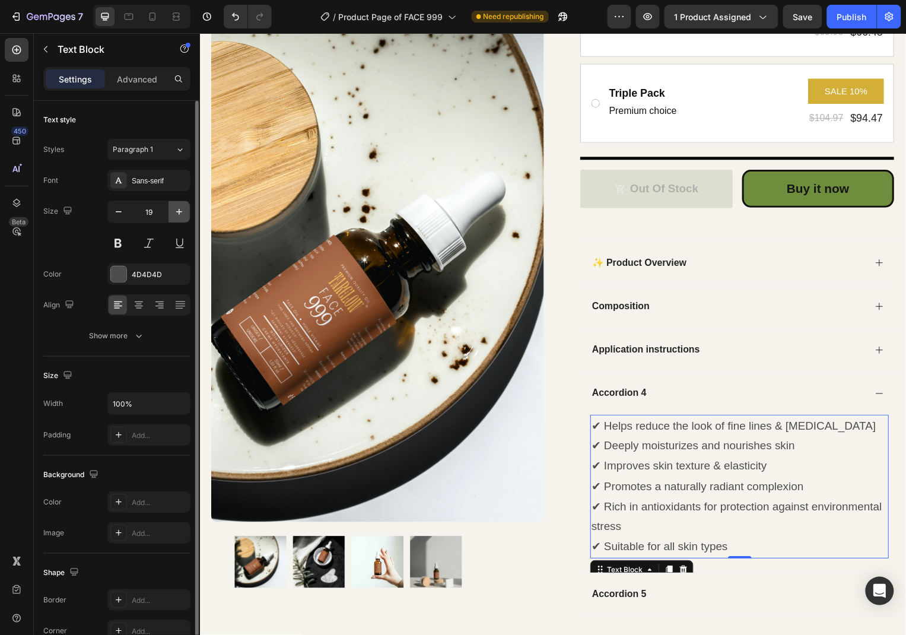
click at [176, 216] on icon "button" at bounding box center [179, 212] width 12 height 12
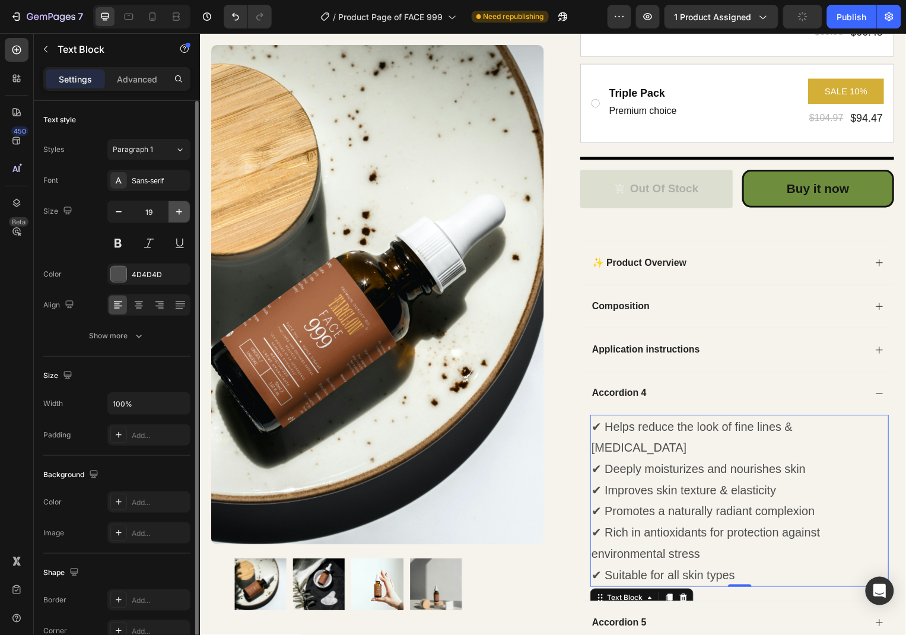
type input "20"
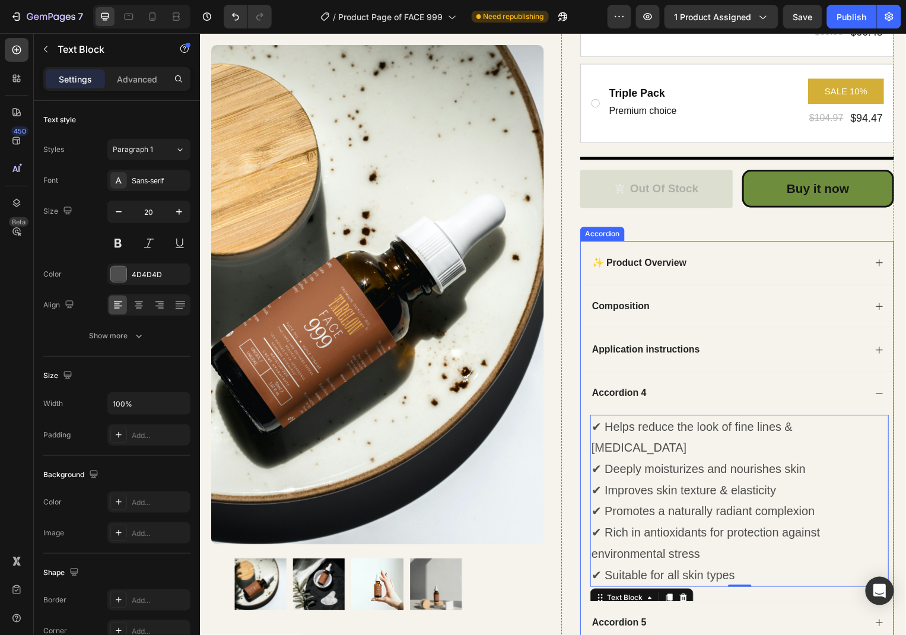
click at [632, 397] on p "Accordion 4" at bounding box center [622, 395] width 55 height 12
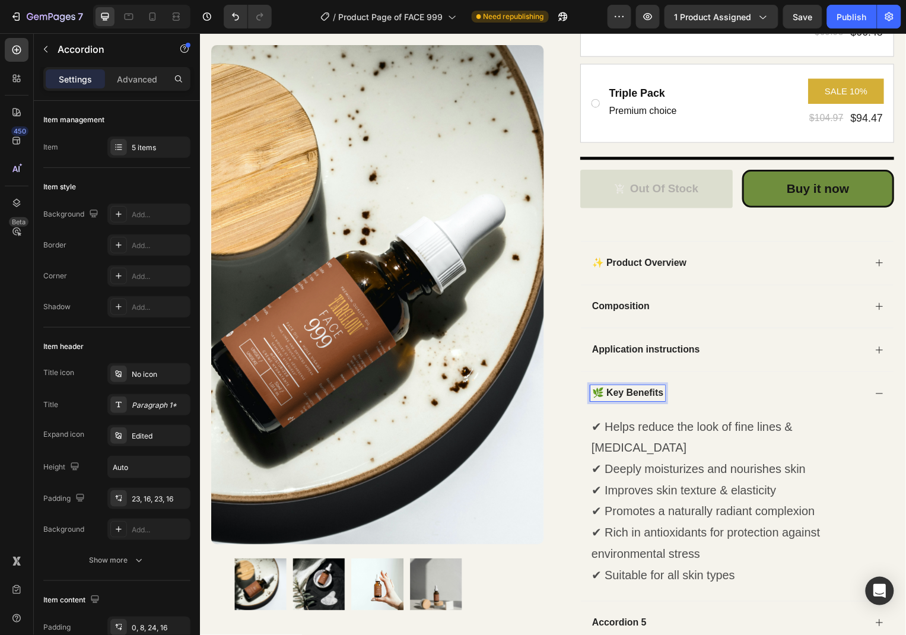
click at [876, 393] on div "🌿 Key Benefits" at bounding box center [741, 395] width 315 height 44
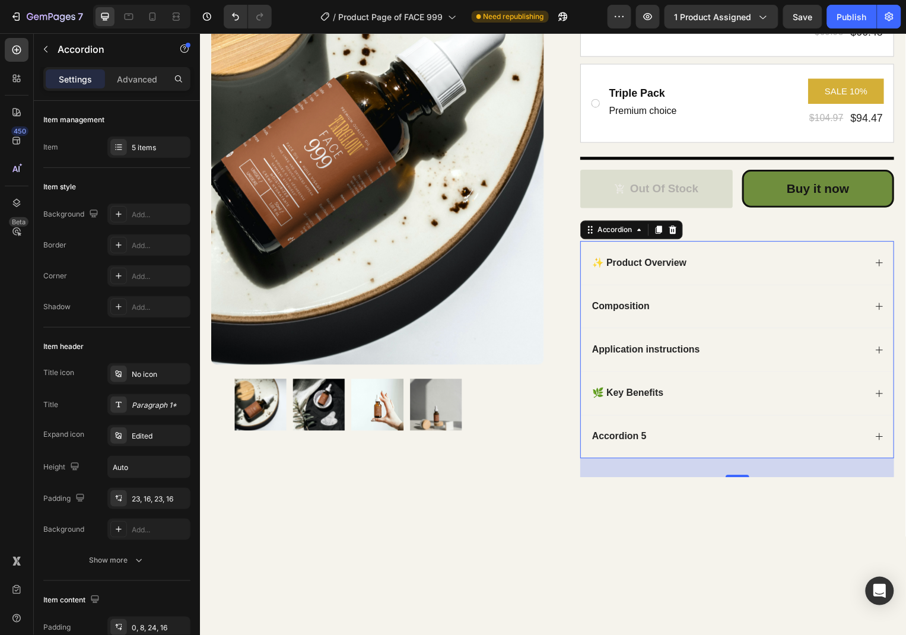
click at [878, 304] on div "Composition" at bounding box center [741, 308] width 315 height 44
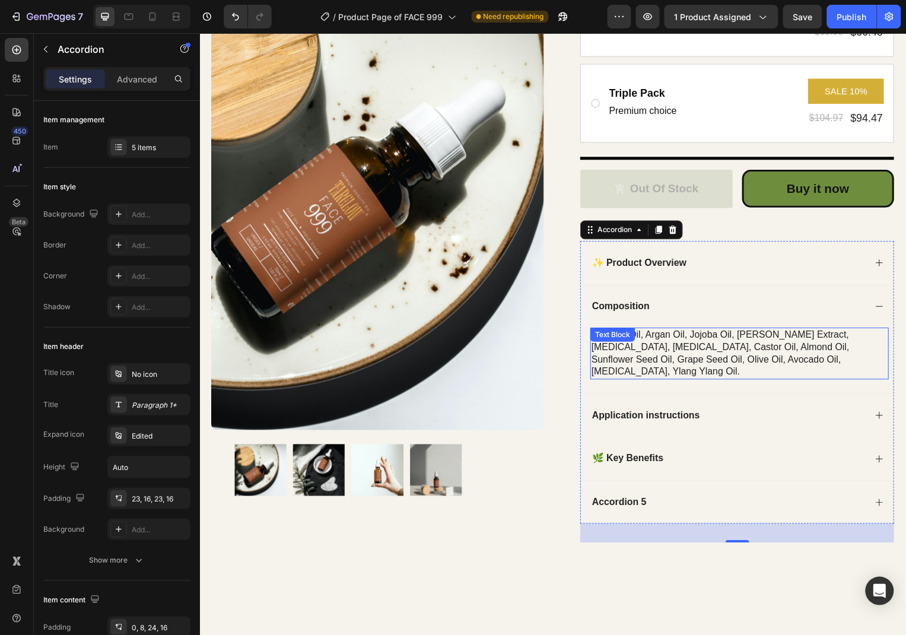
click at [701, 342] on div "coconut oil, argan oil, jojoba oil, rosemary extract, lavender oil, vitamin e, …" at bounding box center [743, 355] width 301 height 52
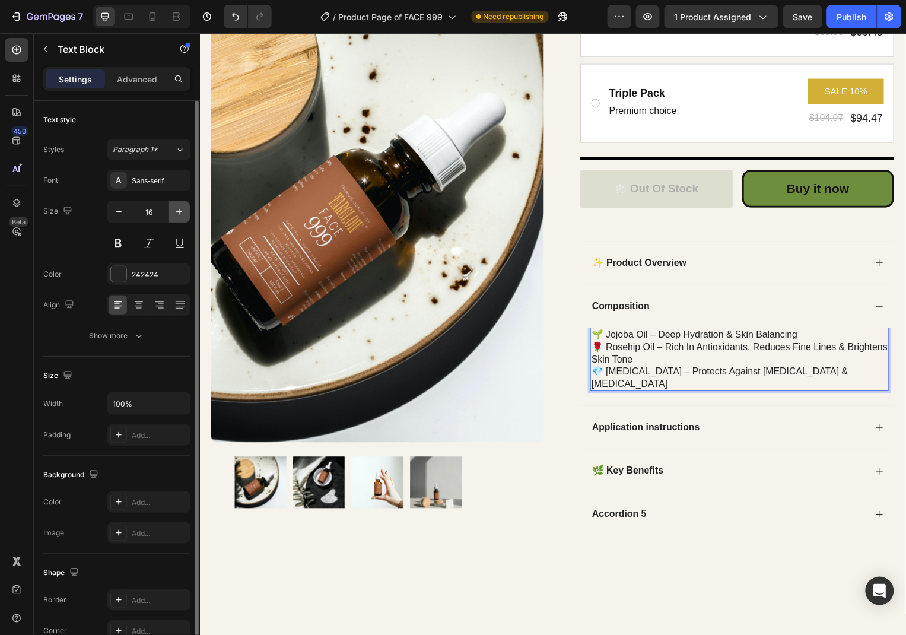
click at [182, 213] on icon "button" at bounding box center [179, 212] width 12 height 12
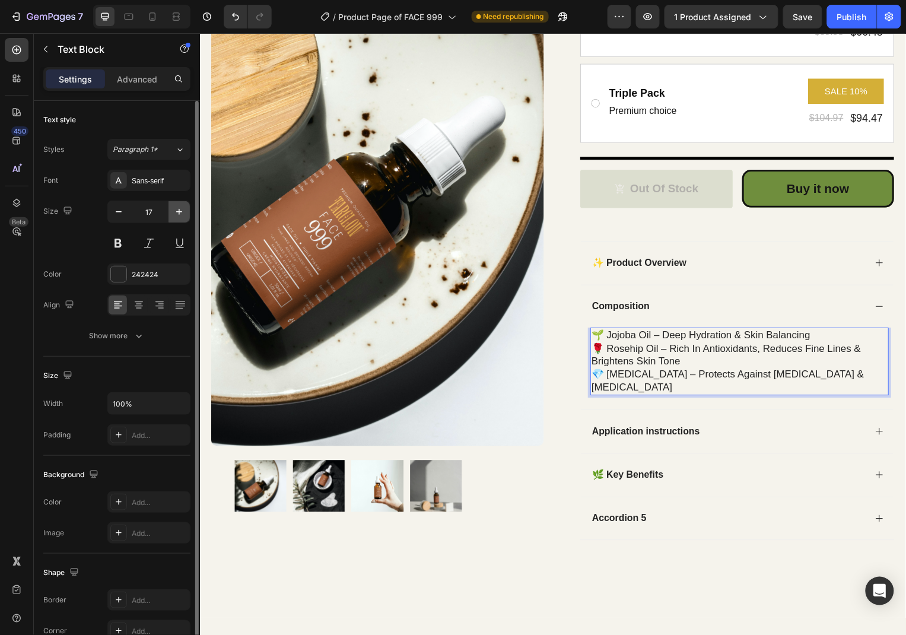
click at [182, 213] on icon "button" at bounding box center [179, 212] width 12 height 12
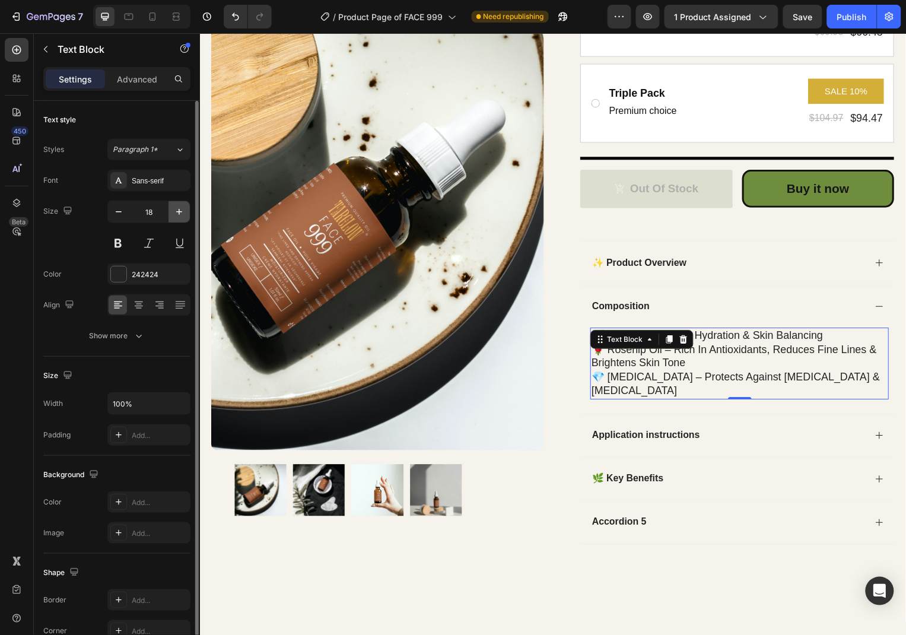
click at [182, 213] on icon "button" at bounding box center [179, 212] width 12 height 12
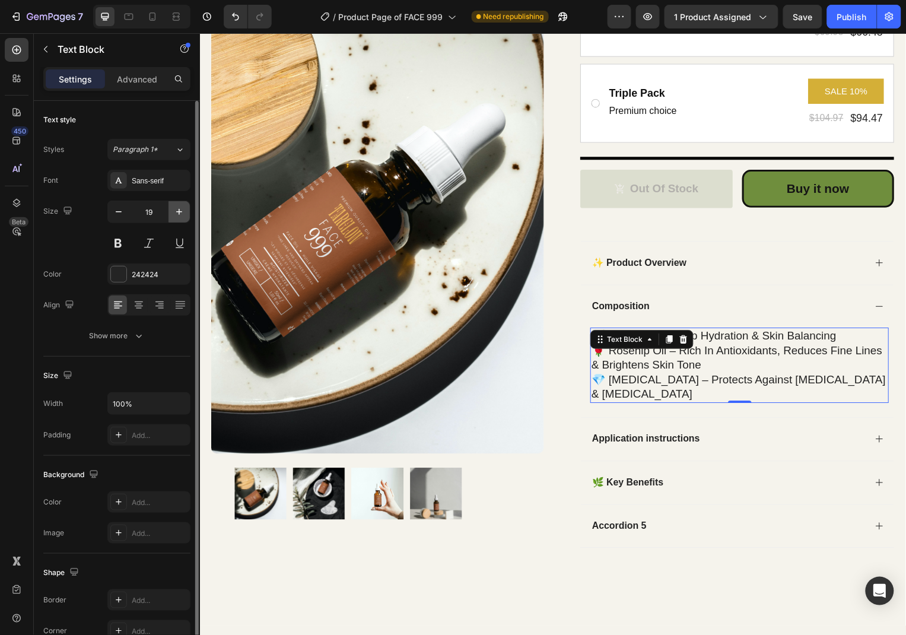
click at [182, 213] on icon "button" at bounding box center [179, 212] width 12 height 12
type input "20"
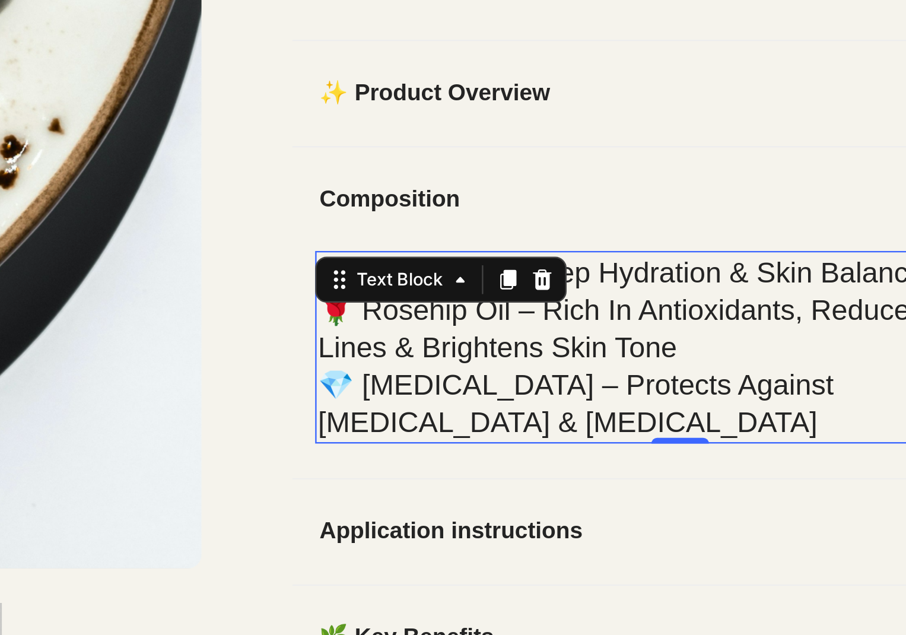
scroll to position [555, 0]
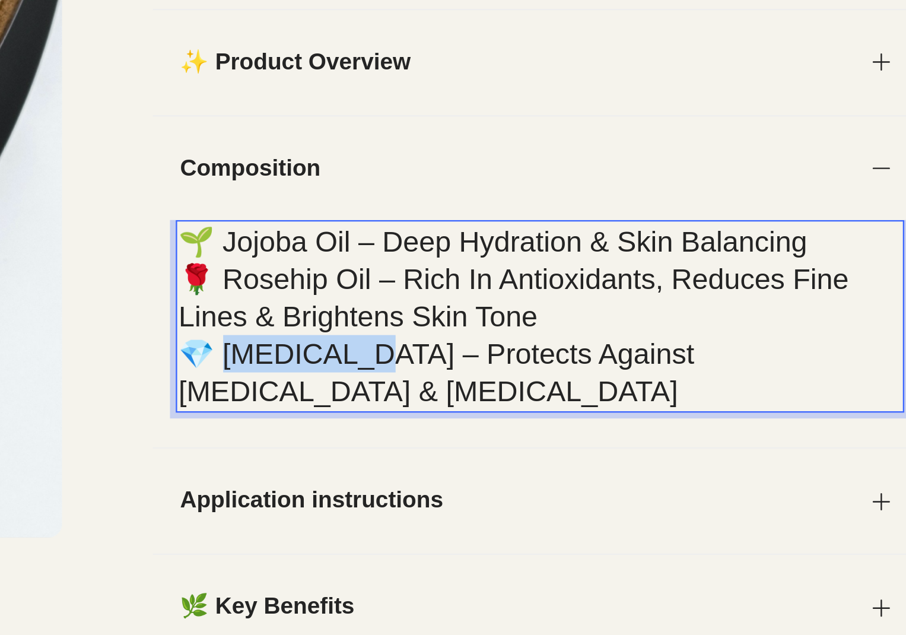
drag, startPoint x: -311, startPoint y: 5, endPoint x: -364, endPoint y: 3, distance: 52.2
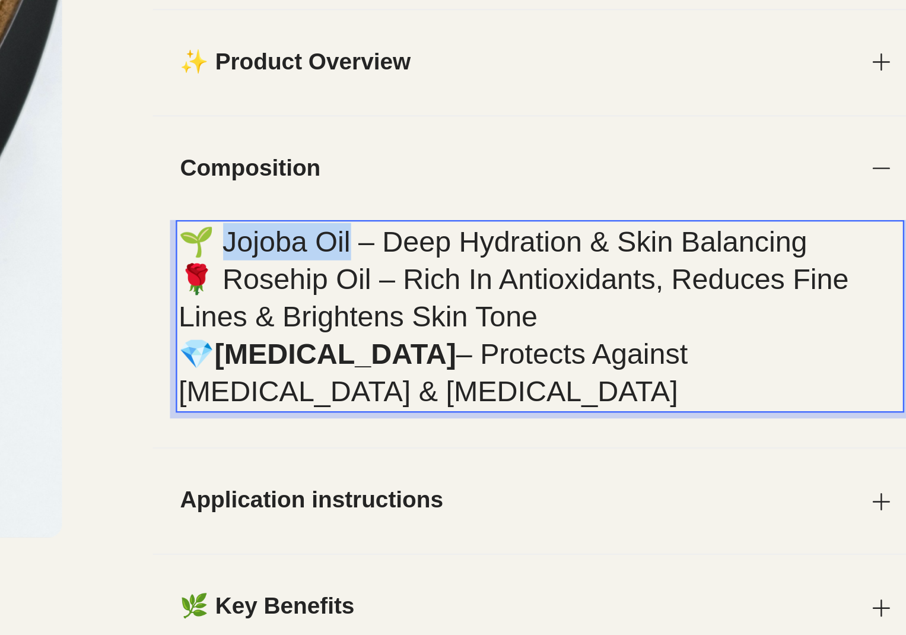
drag, startPoint x: -313, startPoint y: -43, endPoint x: -363, endPoint y: -43, distance: 49.8
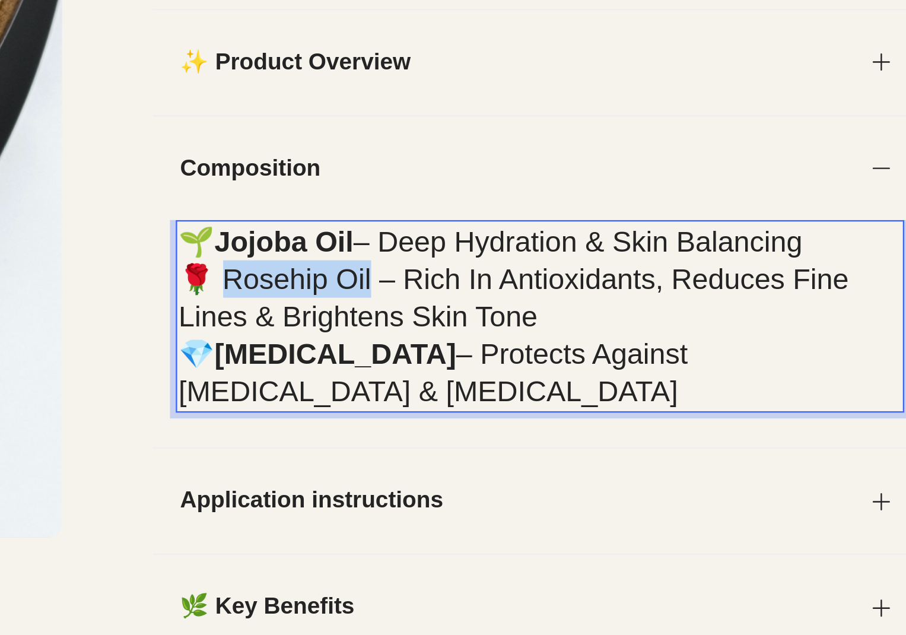
drag, startPoint x: -306, startPoint y: -26, endPoint x: -364, endPoint y: -26, distance: 58.1
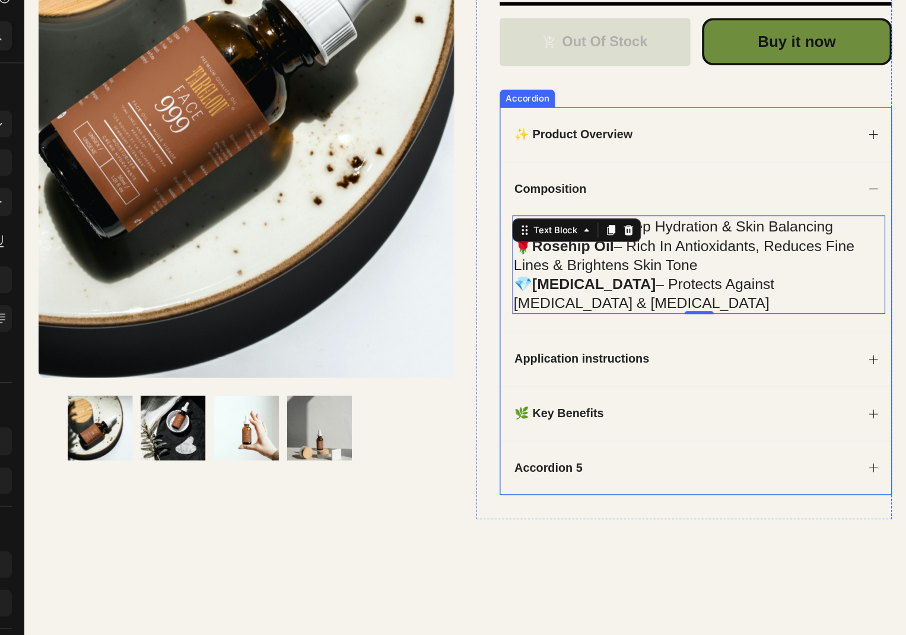
click at [688, 289] on div "Application instructions" at bounding box center [555, 286] width 277 height 16
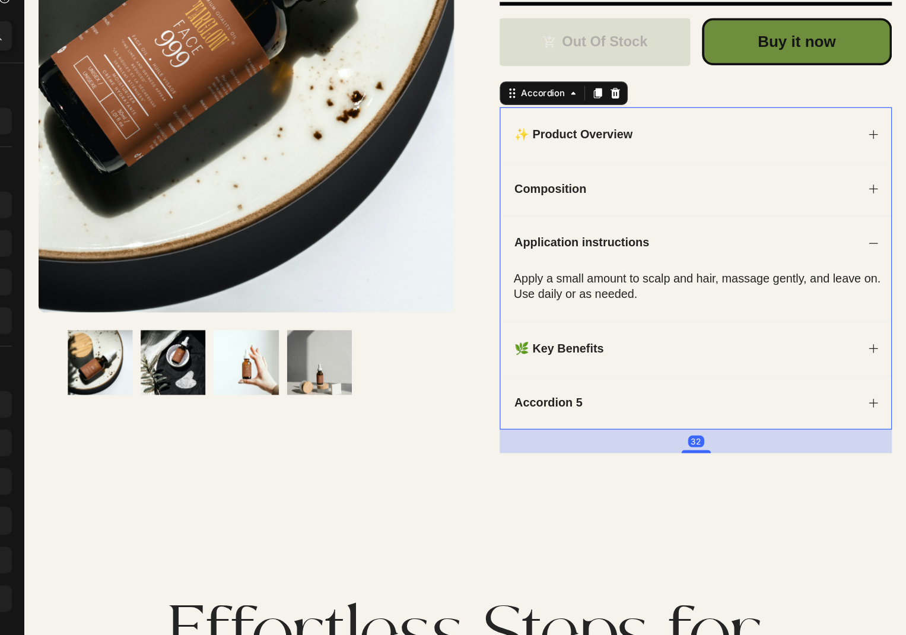
click at [483, 234] on div "Apply a small amount to scalp and hair, massage gently, and leave on. Use daily…" at bounding box center [567, 227] width 301 height 27
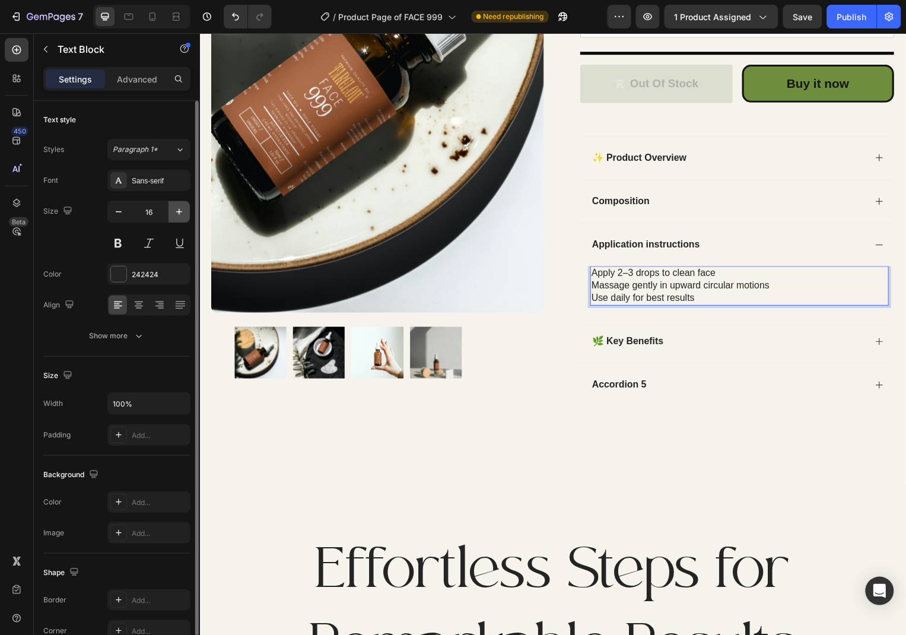
click at [176, 214] on icon "button" at bounding box center [179, 212] width 12 height 12
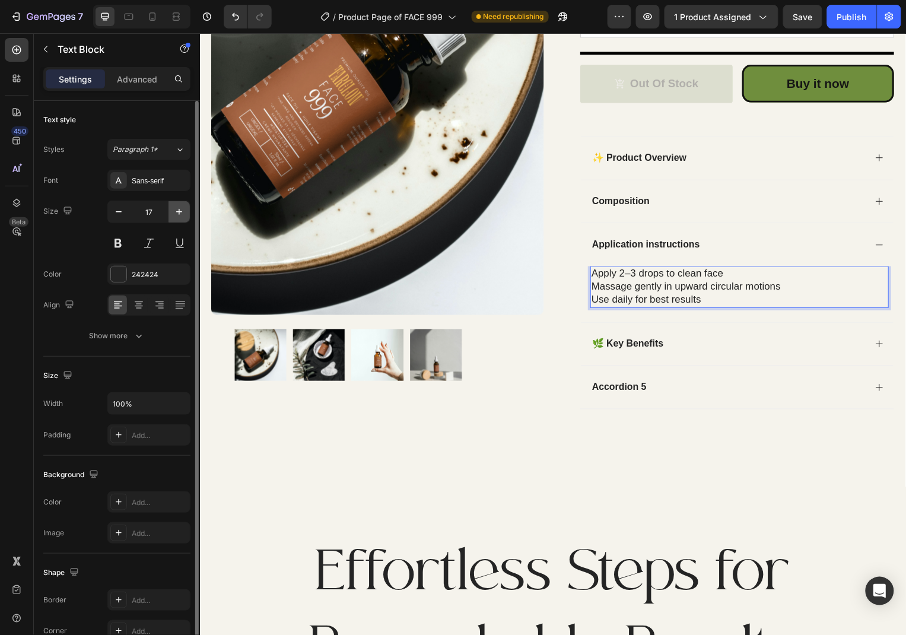
click at [176, 214] on icon "button" at bounding box center [179, 212] width 12 height 12
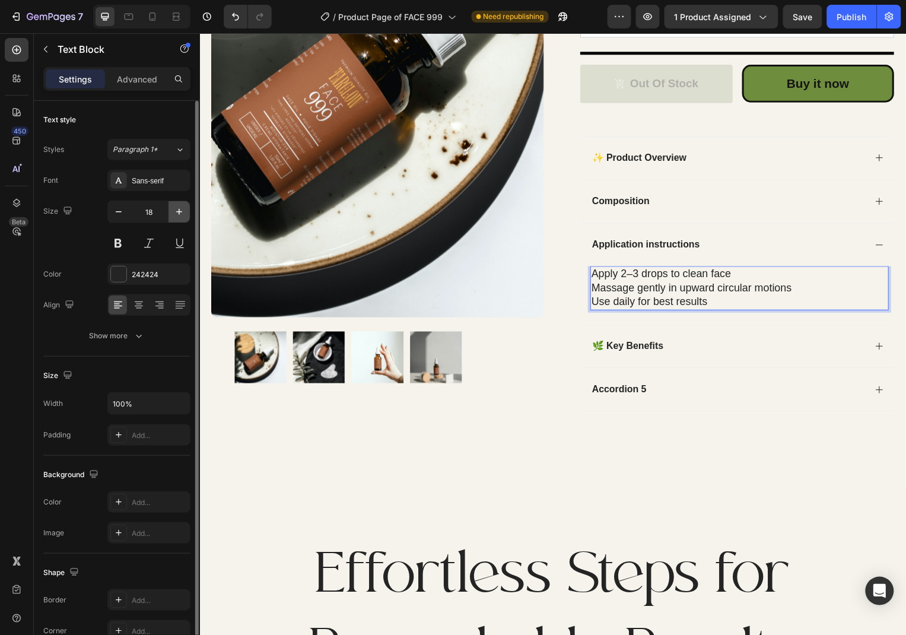
click at [176, 214] on icon "button" at bounding box center [179, 212] width 12 height 12
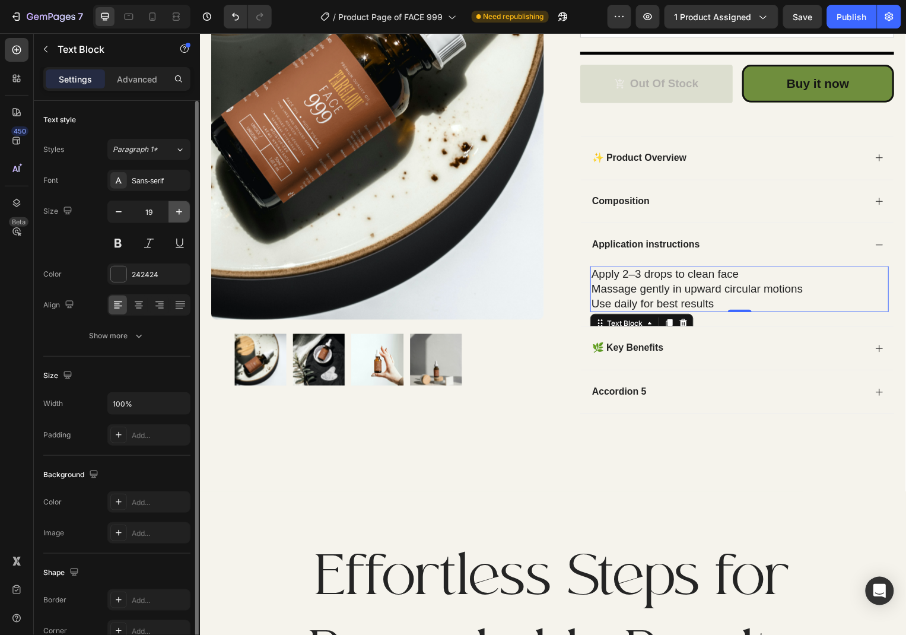
click at [176, 214] on icon "button" at bounding box center [179, 212] width 12 height 12
type input "20"
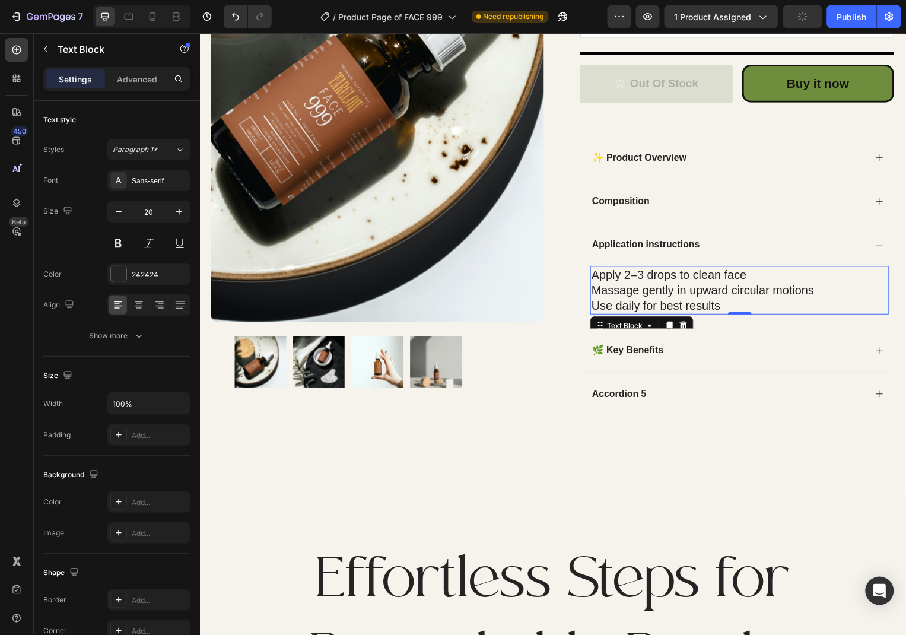
click at [758, 304] on p "Use daily for best results" at bounding box center [743, 306] width 298 height 15
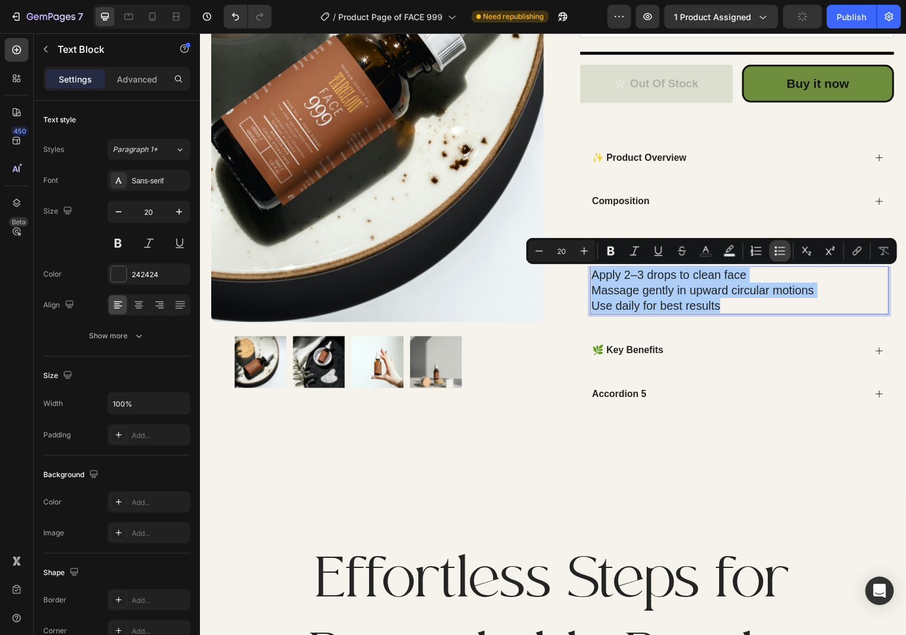
click at [775, 255] on icon "Editor contextual toolbar" at bounding box center [775, 254] width 2 height 2
type input "20"
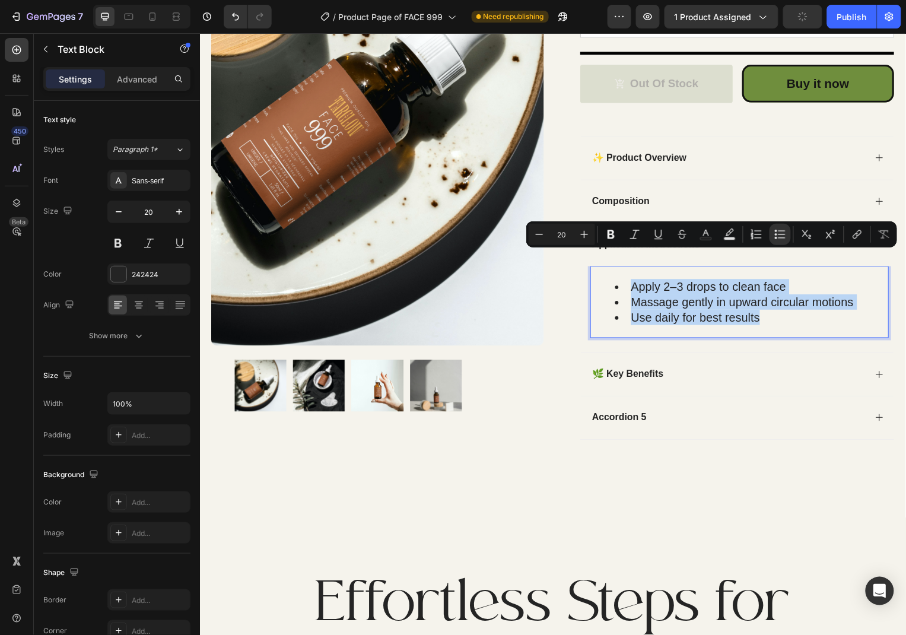
scroll to position [619, 0]
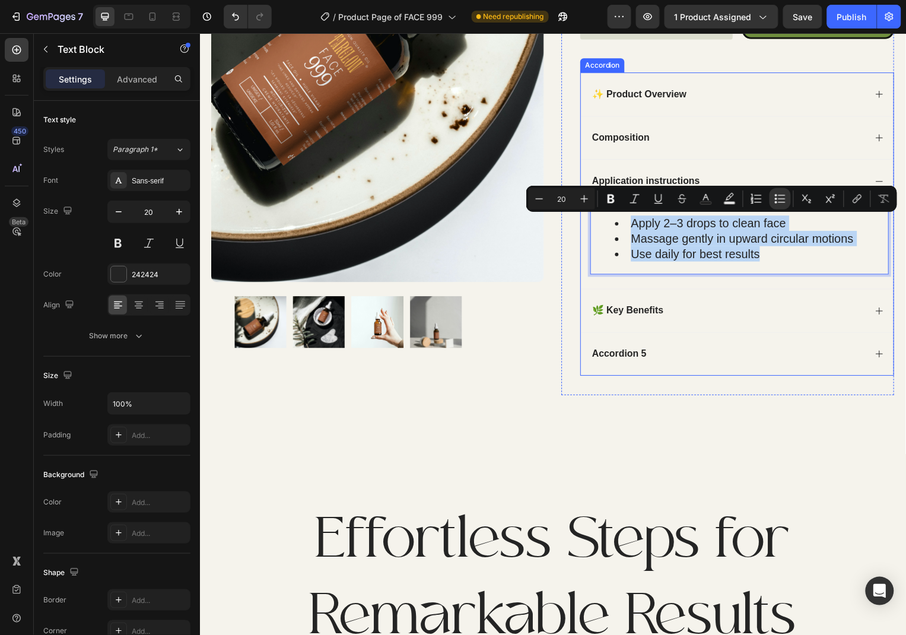
click at [879, 353] on icon at bounding box center [883, 355] width 9 height 9
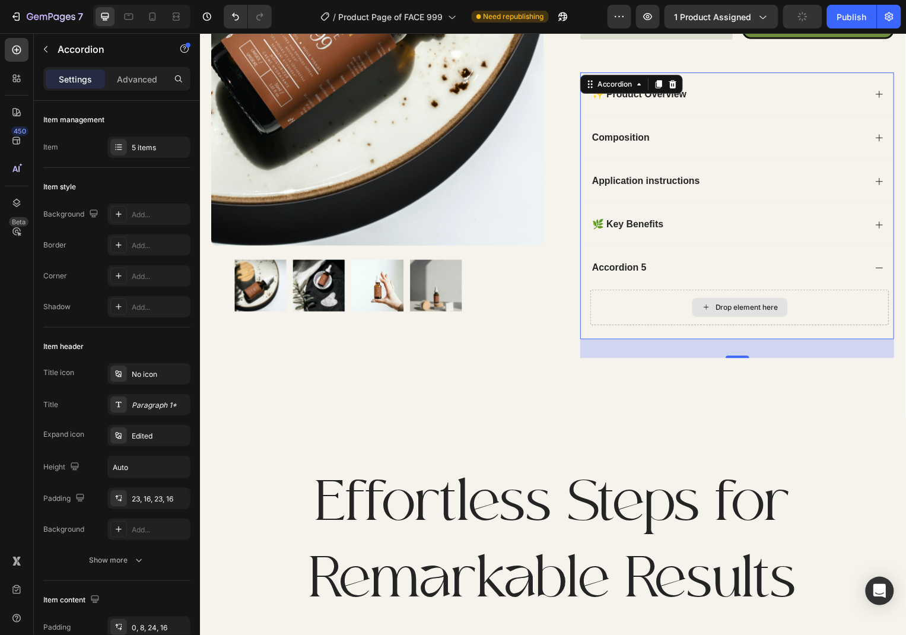
click at [728, 302] on div "Drop element here" at bounding box center [744, 308] width 96 height 19
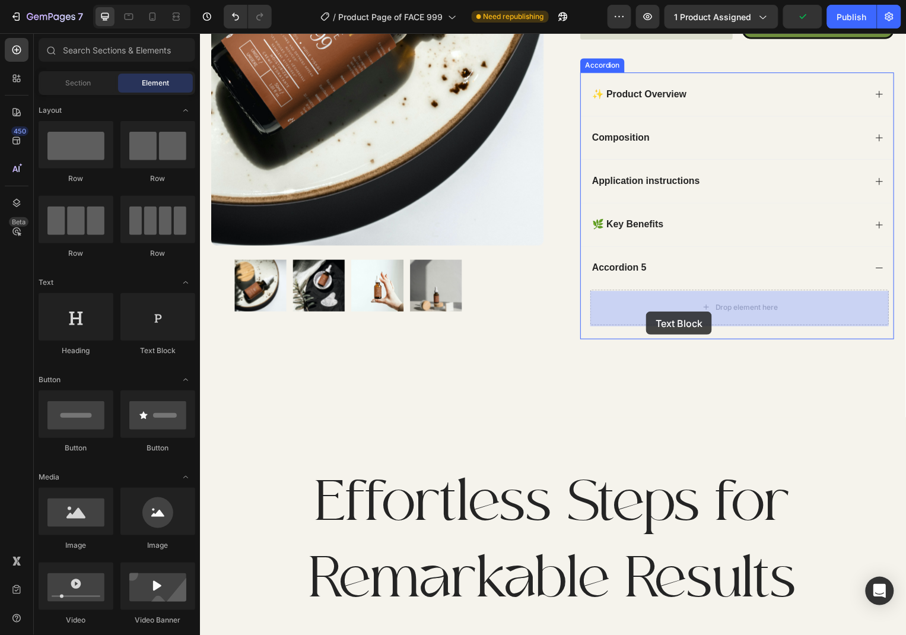
drag, startPoint x: 340, startPoint y: 345, endPoint x: 657, endPoint y: 311, distance: 319.0
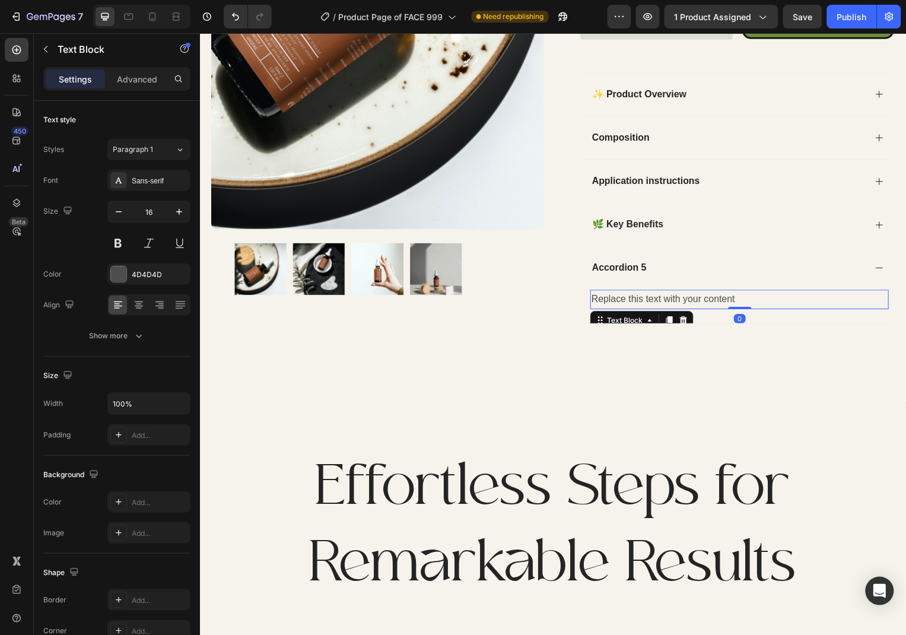
click at [652, 295] on div "Replace this text with your content" at bounding box center [743, 301] width 301 height 20
click at [652, 295] on p "Replace this text with your content" at bounding box center [743, 300] width 298 height 17
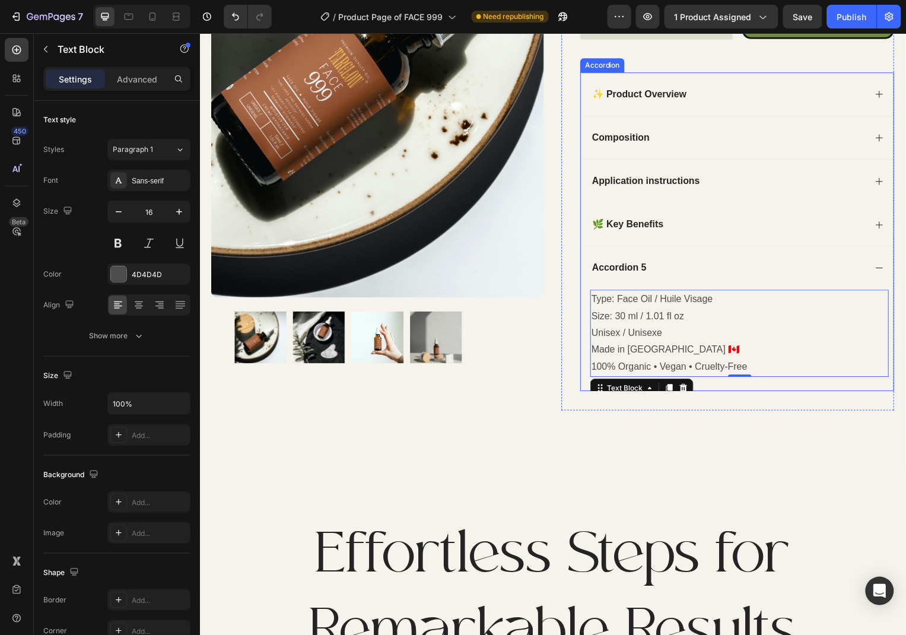
click at [628, 267] on p "Accordion 5" at bounding box center [622, 269] width 55 height 12
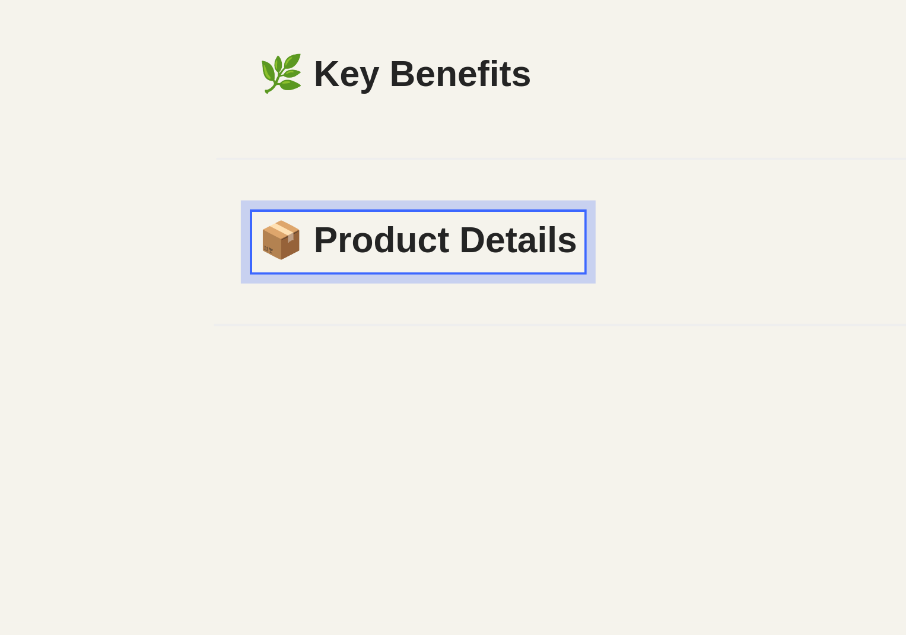
scroll to position [687, 0]
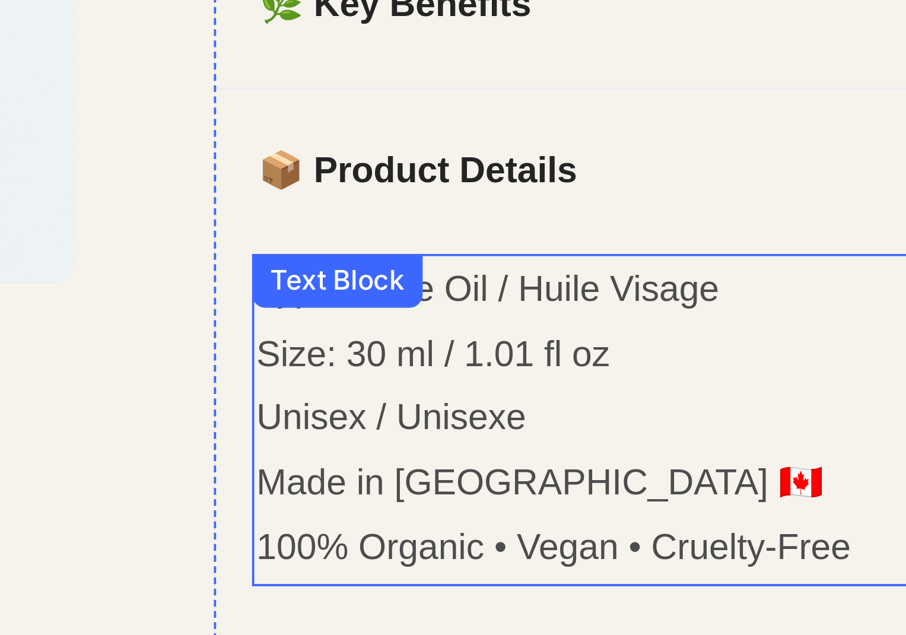
scroll to position [720, 0]
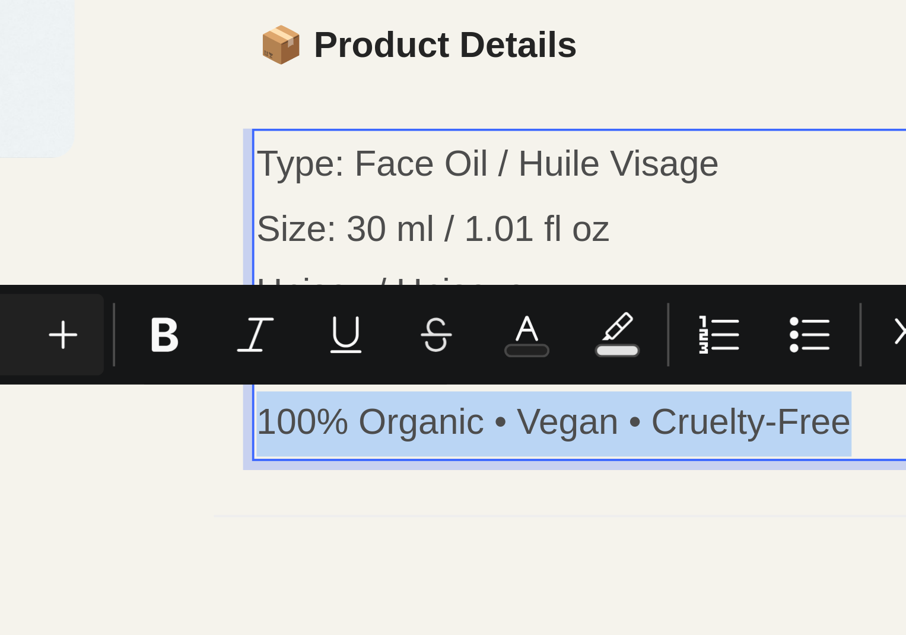
drag, startPoint x: -691, startPoint y: -232, endPoint x: -844, endPoint y: -234, distance: 153.0
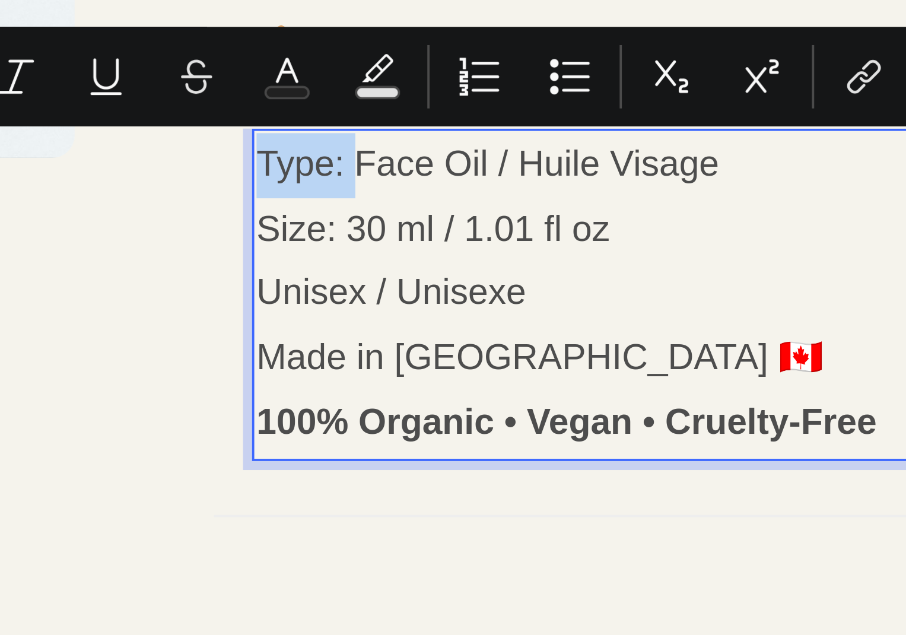
drag, startPoint x: -818, startPoint y: -301, endPoint x: -840, endPoint y: -301, distance: 21.9
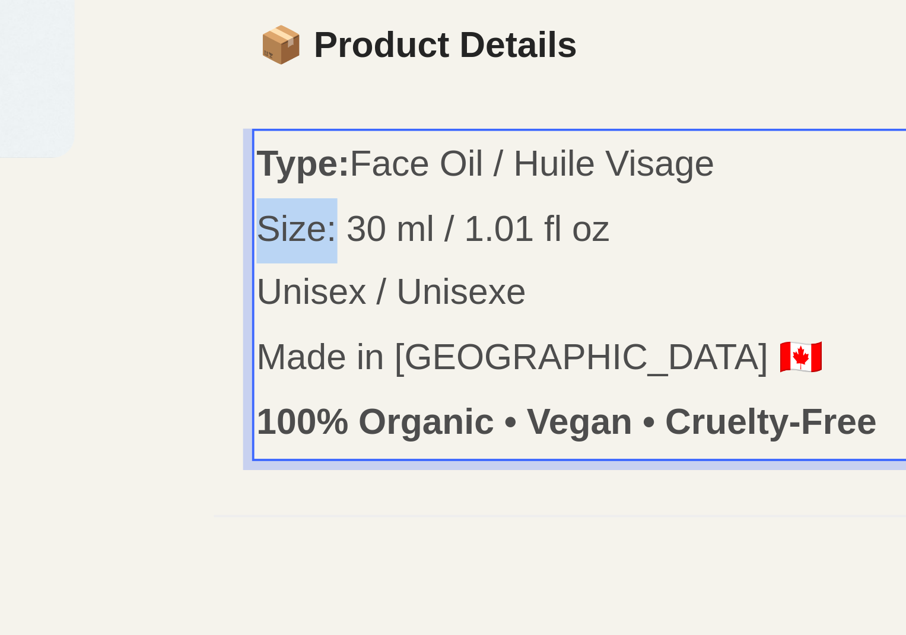
drag, startPoint x: -822, startPoint y: -284, endPoint x: -844, endPoint y: -283, distance: 22.5
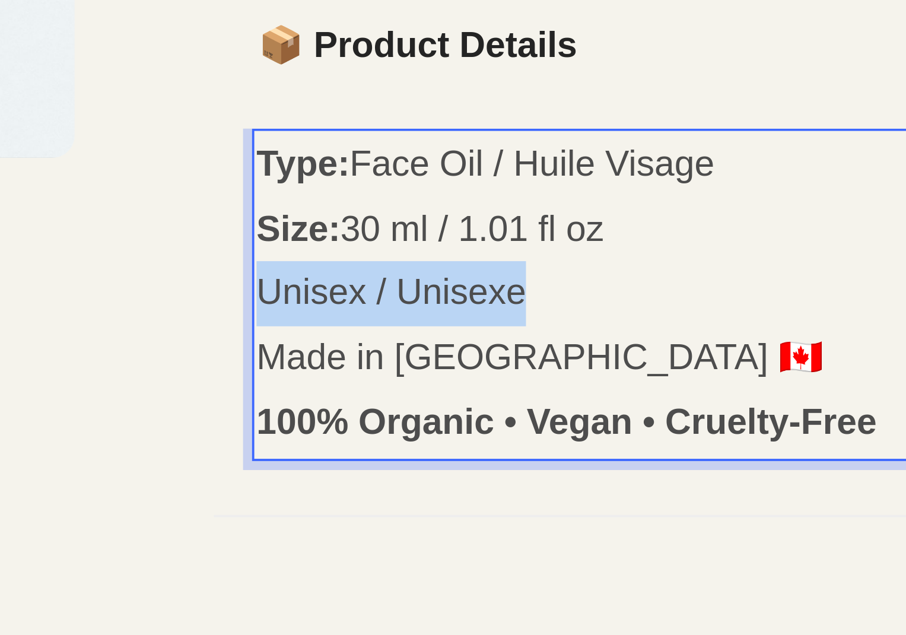
drag, startPoint x: -763, startPoint y: -267, endPoint x: -840, endPoint y: -266, distance: 77.7
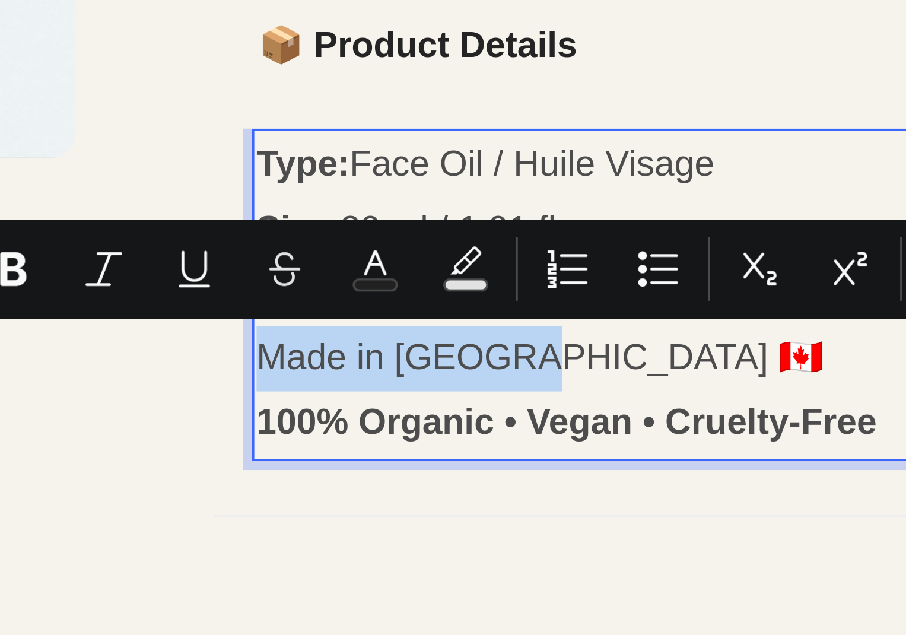
drag, startPoint x: -773, startPoint y: -250, endPoint x: -841, endPoint y: -251, distance: 67.6
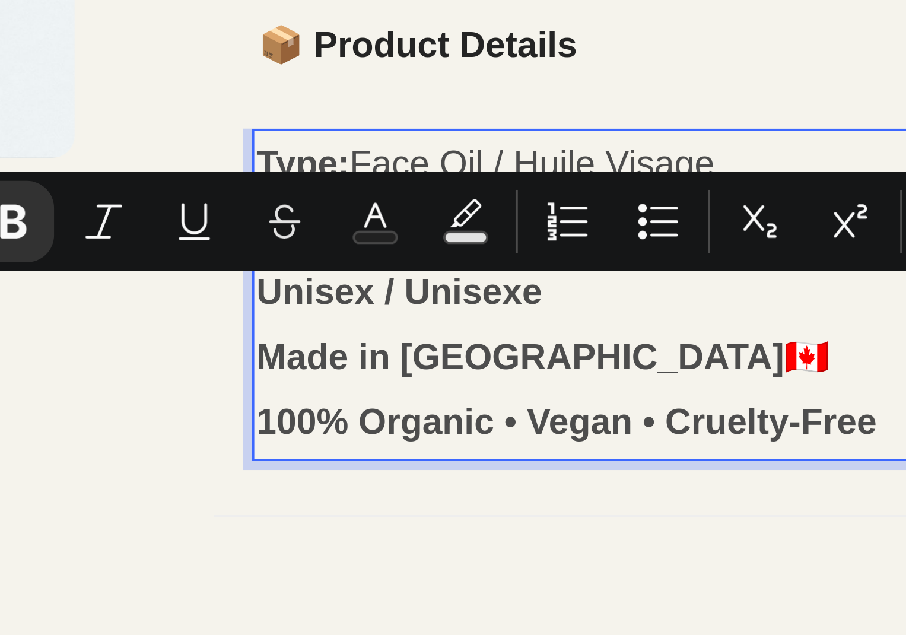
scroll to position [737, 0]
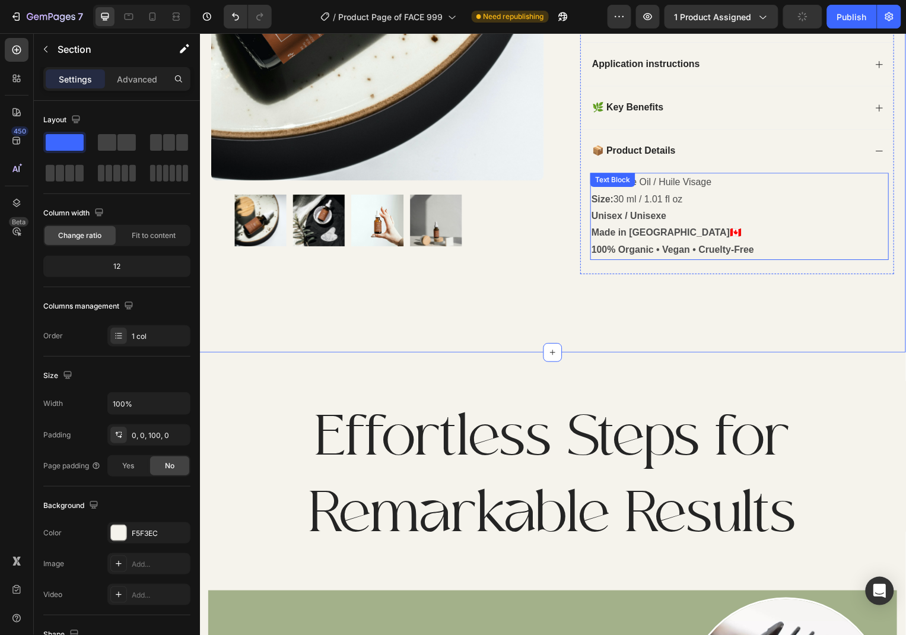
click at [787, 259] on p "100% Organic • Vegan • Cruelty-Free" at bounding box center [743, 251] width 298 height 17
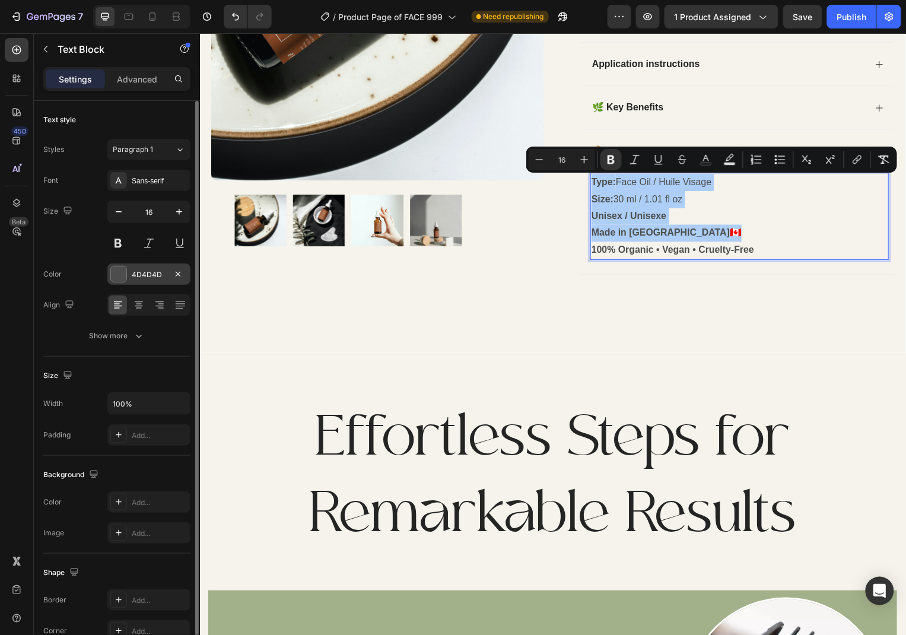
click at [157, 267] on div "4D4D4D" at bounding box center [148, 273] width 83 height 21
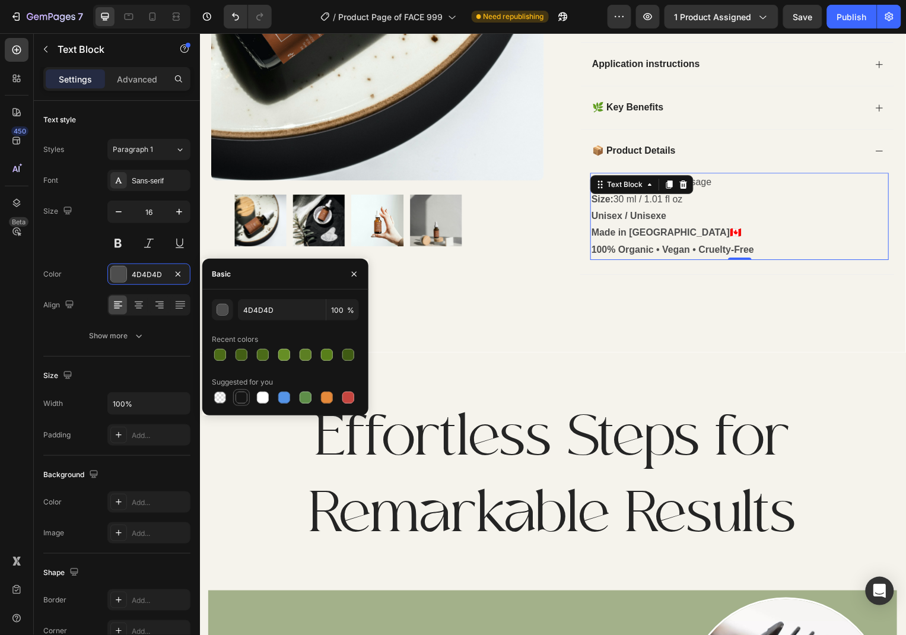
click at [235, 393] on div at bounding box center [241, 397] width 12 height 12
type input "151515"
click at [345, 275] on button "button" at bounding box center [354, 273] width 19 height 19
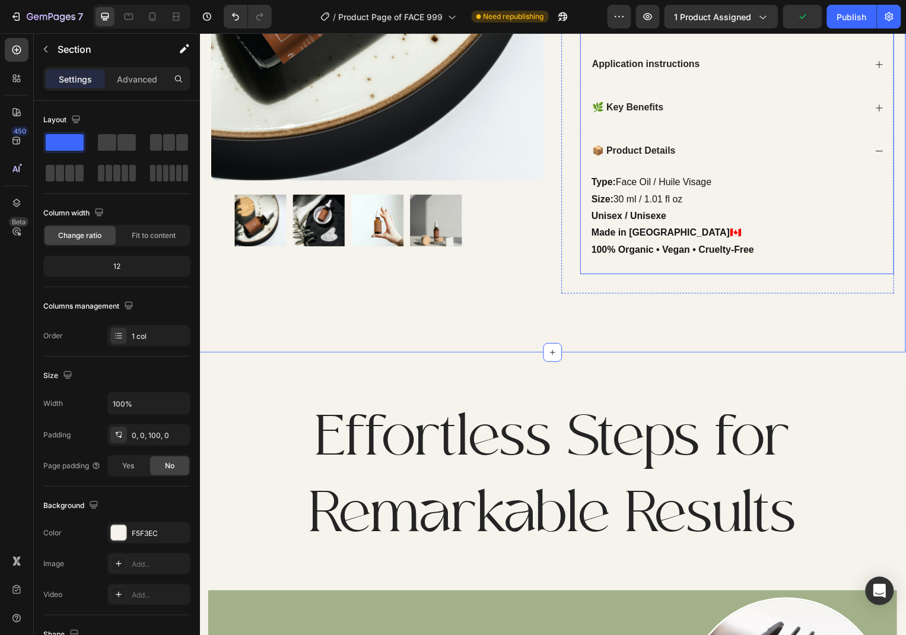
click at [882, 152] on icon at bounding box center [884, 151] width 7 height 1
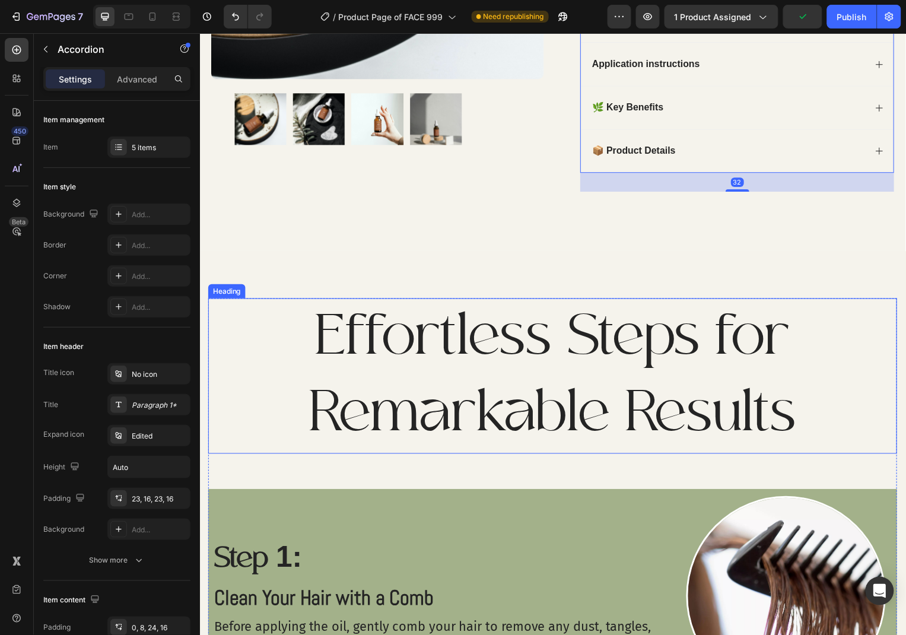
scroll to position [608, 0]
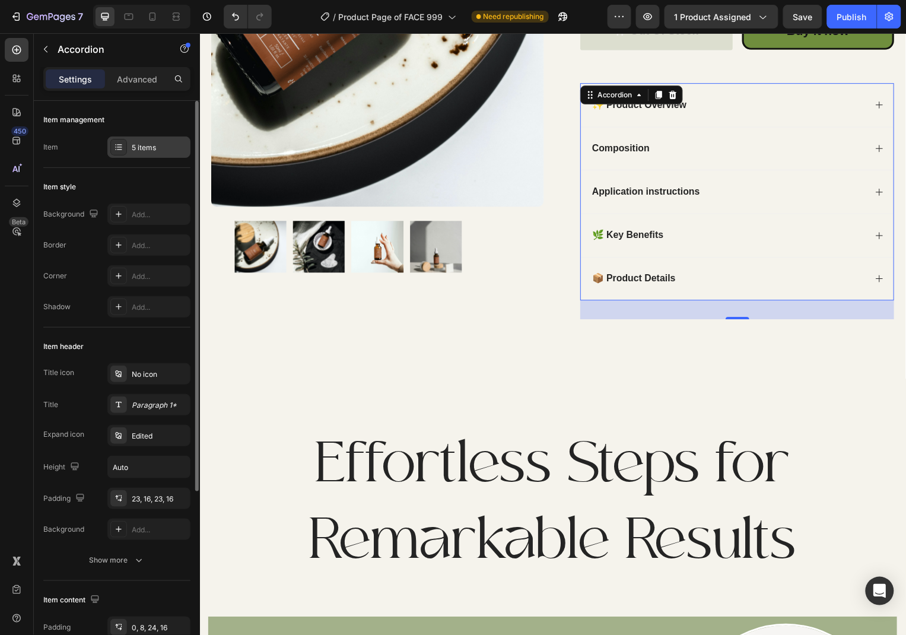
click at [141, 154] on div "5 items" at bounding box center [148, 146] width 83 height 21
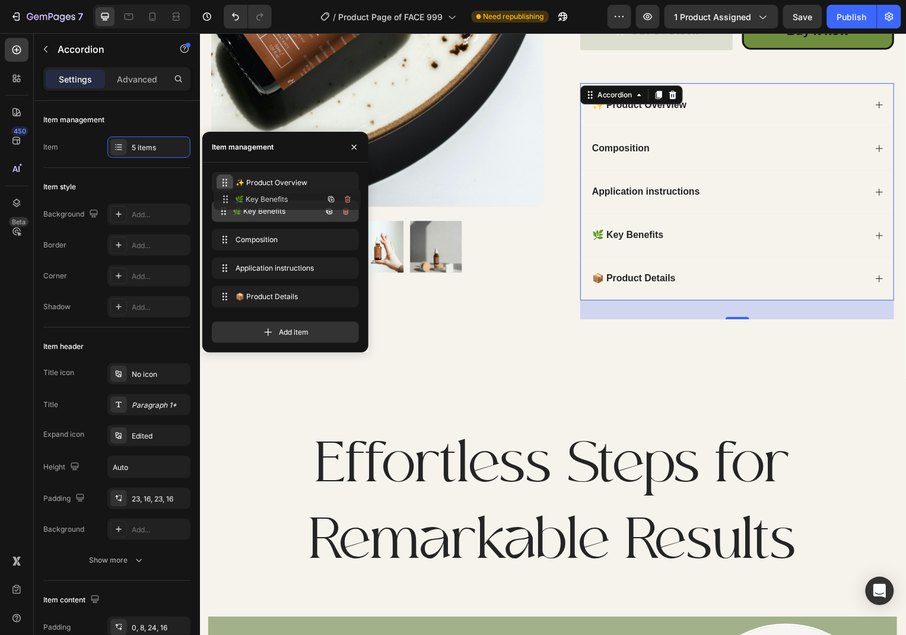
drag, startPoint x: 223, startPoint y: 273, endPoint x: 685, endPoint y: 96, distance: 494.8
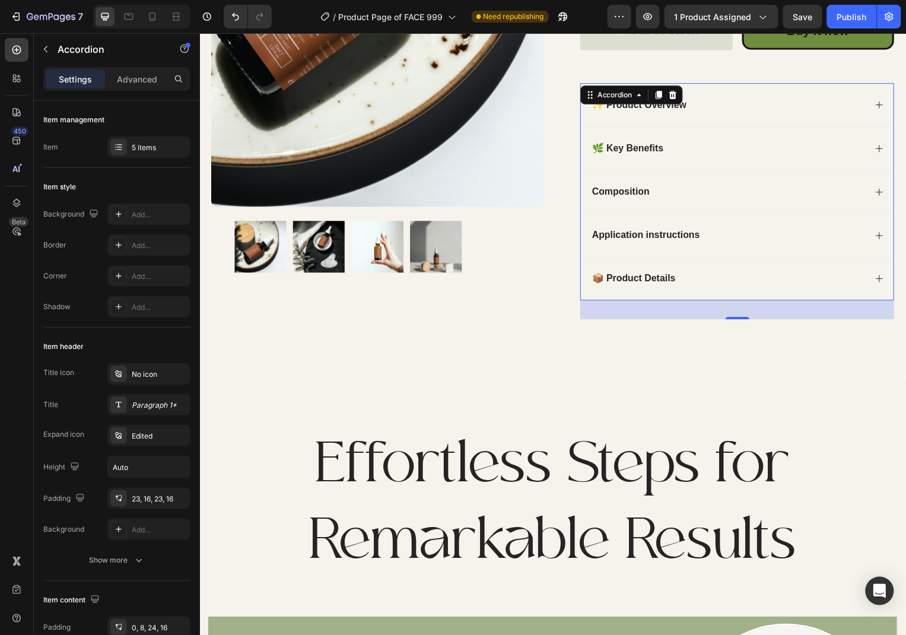
click at [887, 103] on icon at bounding box center [883, 104] width 9 height 9
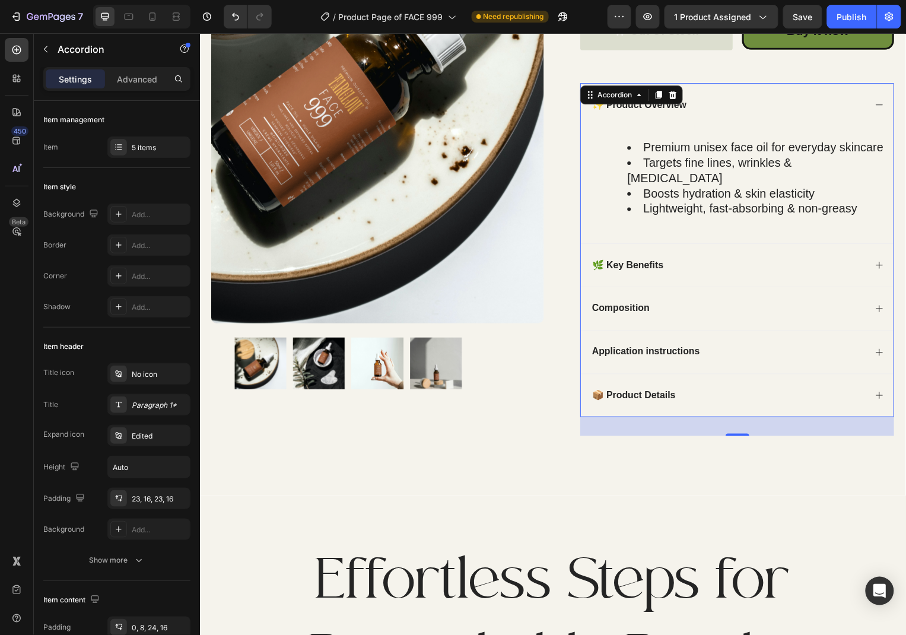
click at [887, 103] on icon at bounding box center [883, 104] width 9 height 9
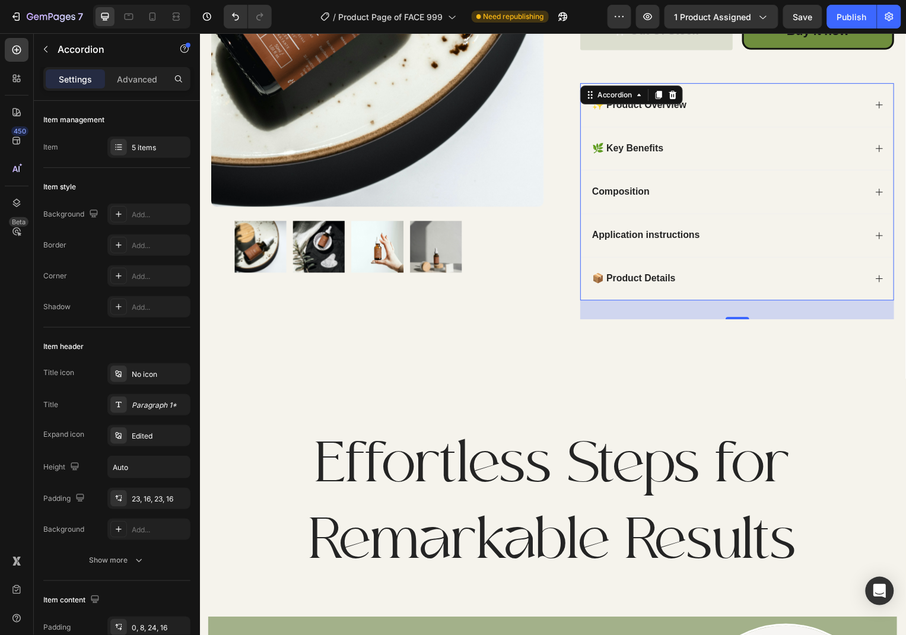
click at [881, 143] on div "🌿 Key Benefits" at bounding box center [741, 149] width 315 height 44
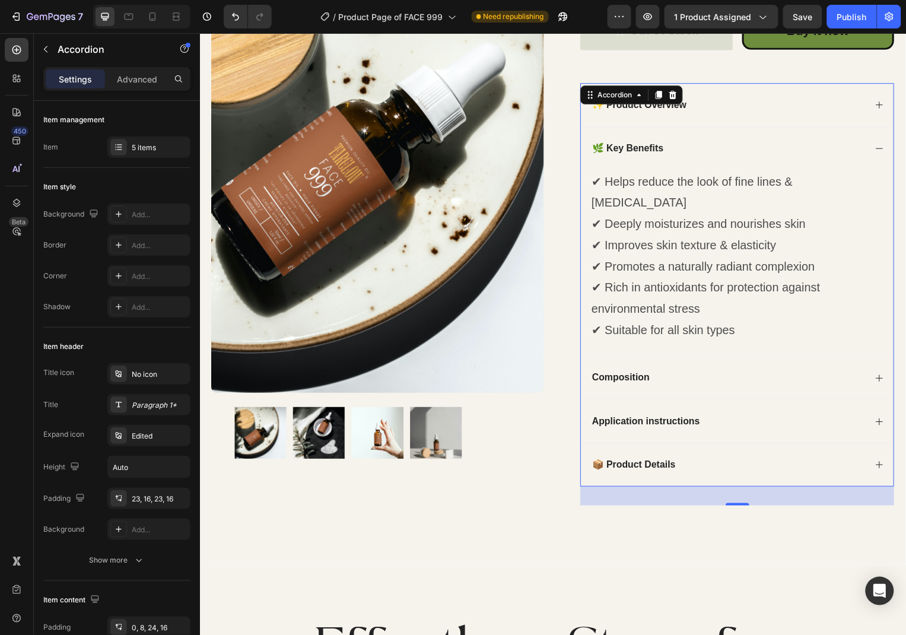
click at [881, 143] on div "🌿 Key Benefits" at bounding box center [741, 149] width 315 height 44
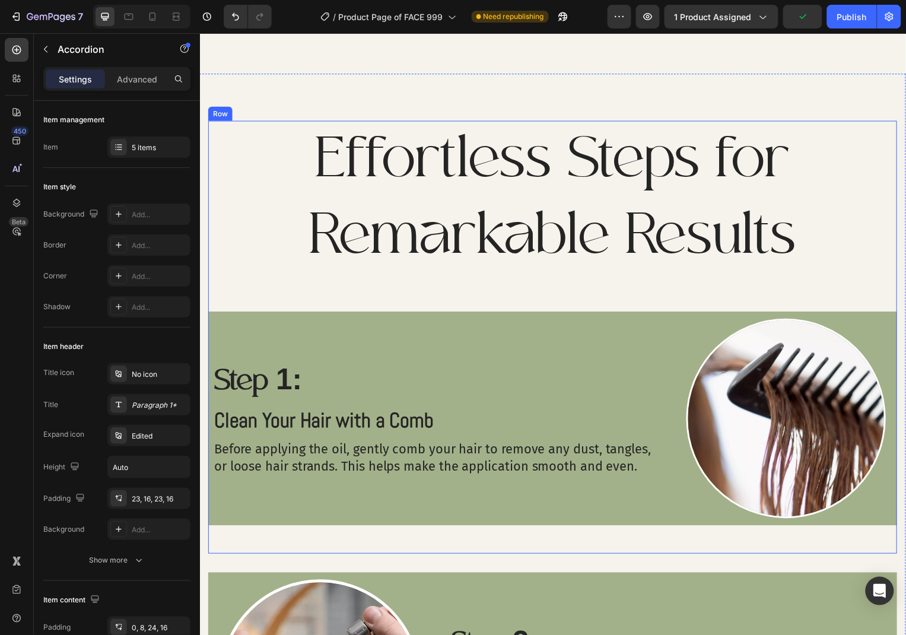
scroll to position [930, 0]
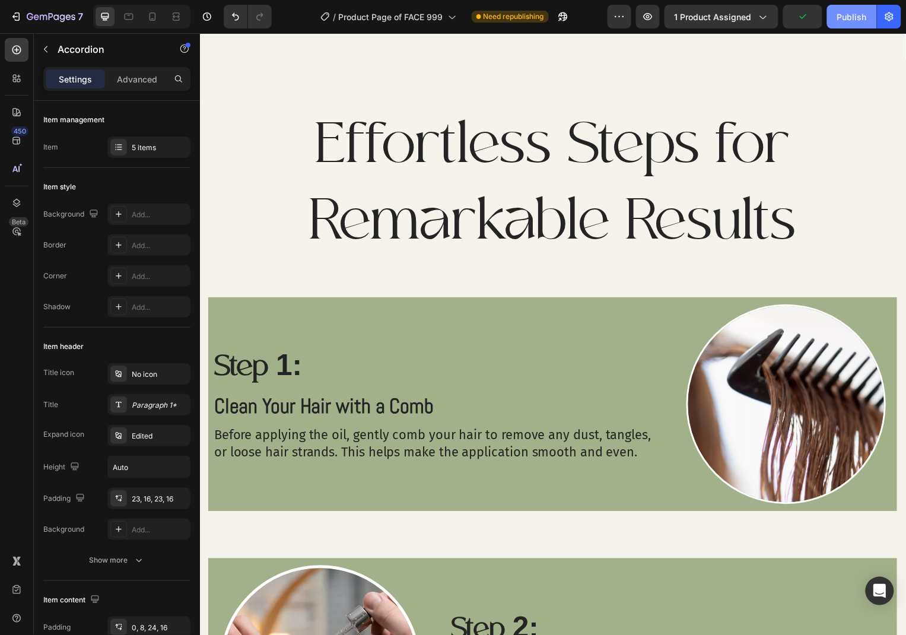
drag, startPoint x: 852, startPoint y: 10, endPoint x: 649, endPoint y: 26, distance: 203.4
click at [852, 11] on div "Publish" at bounding box center [852, 17] width 30 height 12
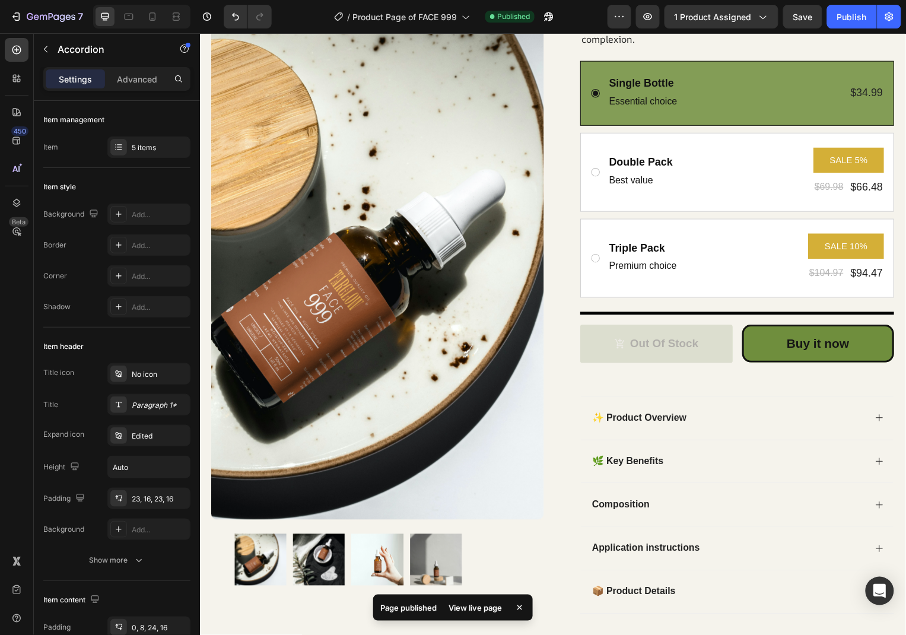
scroll to position [429, 0]
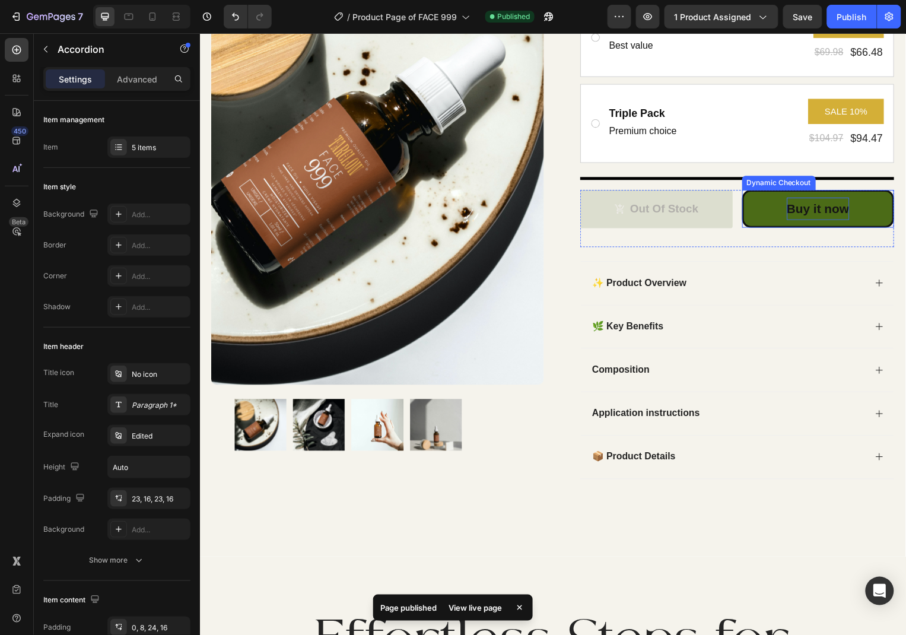
click at [798, 213] on div "Buy it now" at bounding box center [822, 209] width 63 height 23
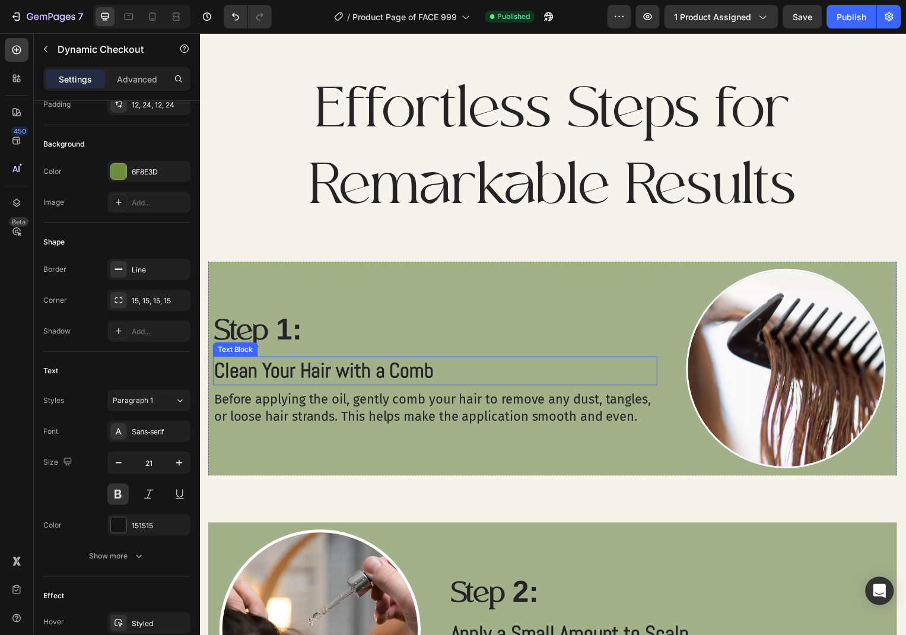
scroll to position [1013, 0]
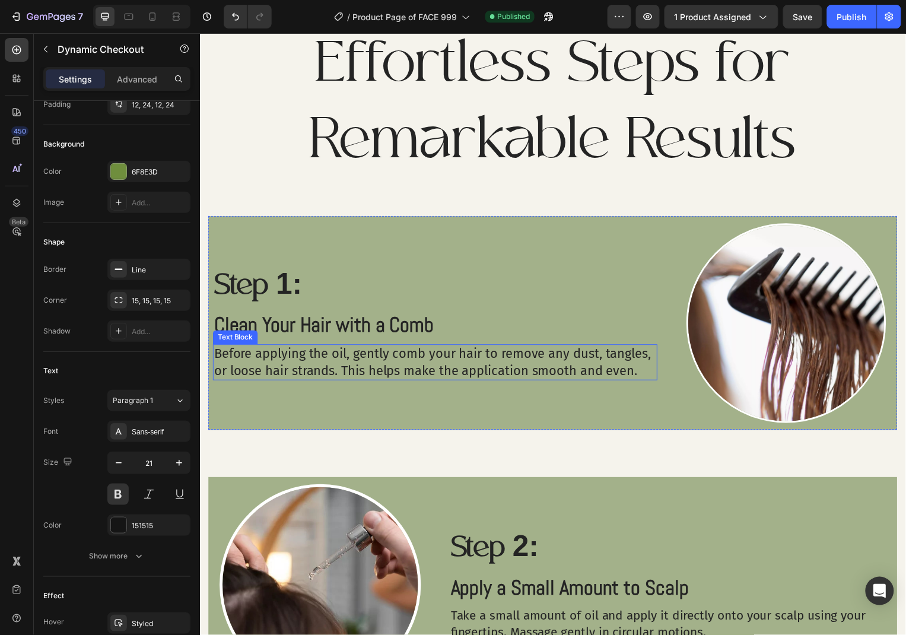
click at [454, 372] on p "Before applying the oil, gently comb your hair to remove any dust, tangles, or …" at bounding box center [436, 364] width 445 height 34
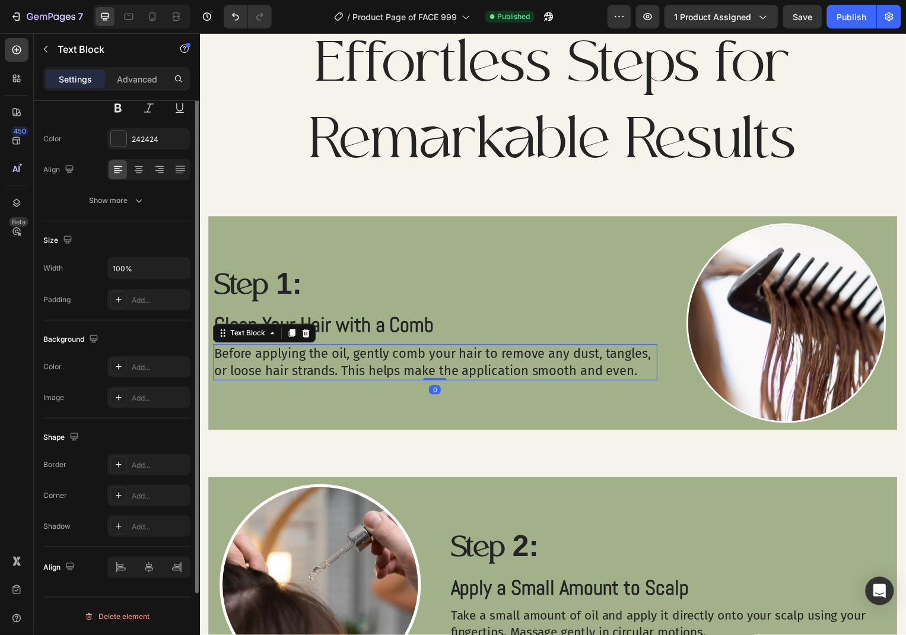
scroll to position [0, 0]
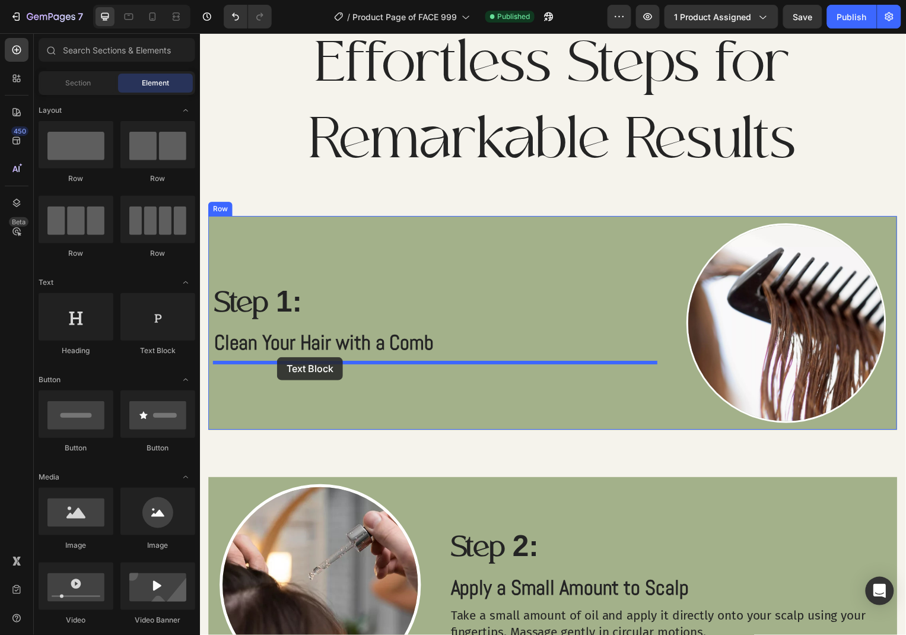
drag, startPoint x: 329, startPoint y: 340, endPoint x: 277, endPoint y: 359, distance: 55.5
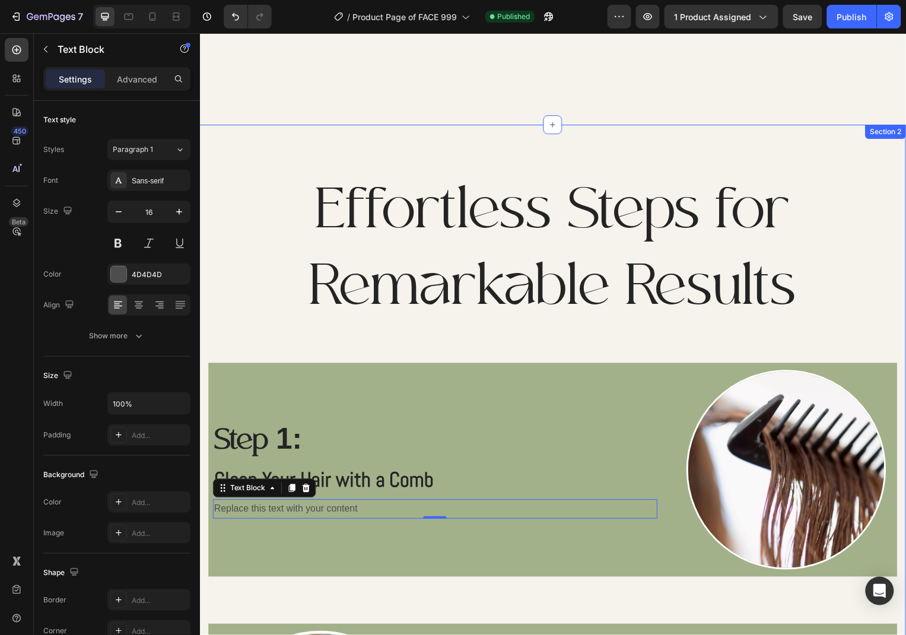
scroll to position [1013, 0]
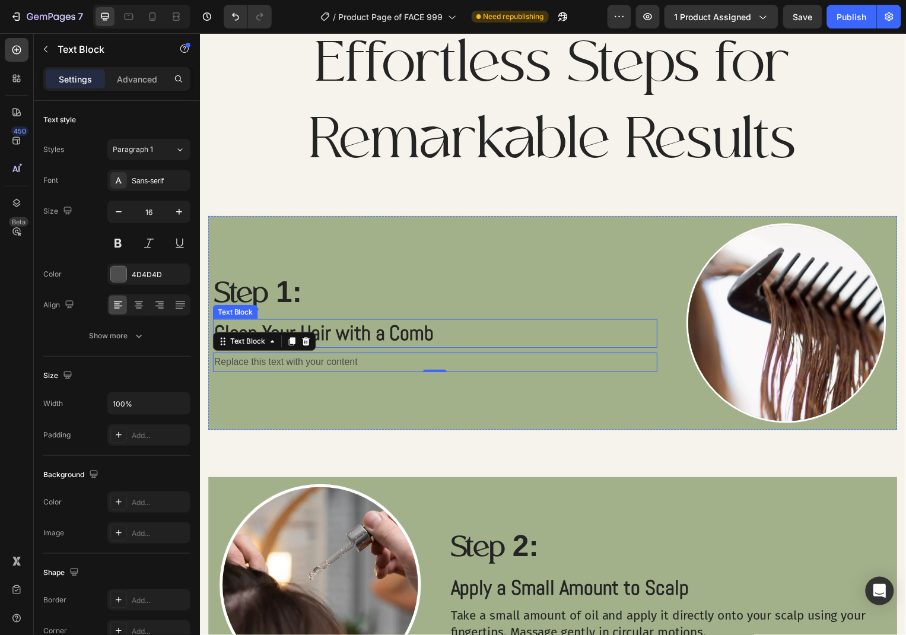
click at [445, 330] on p "Clean Your Hair with a Comb" at bounding box center [436, 335] width 445 height 27
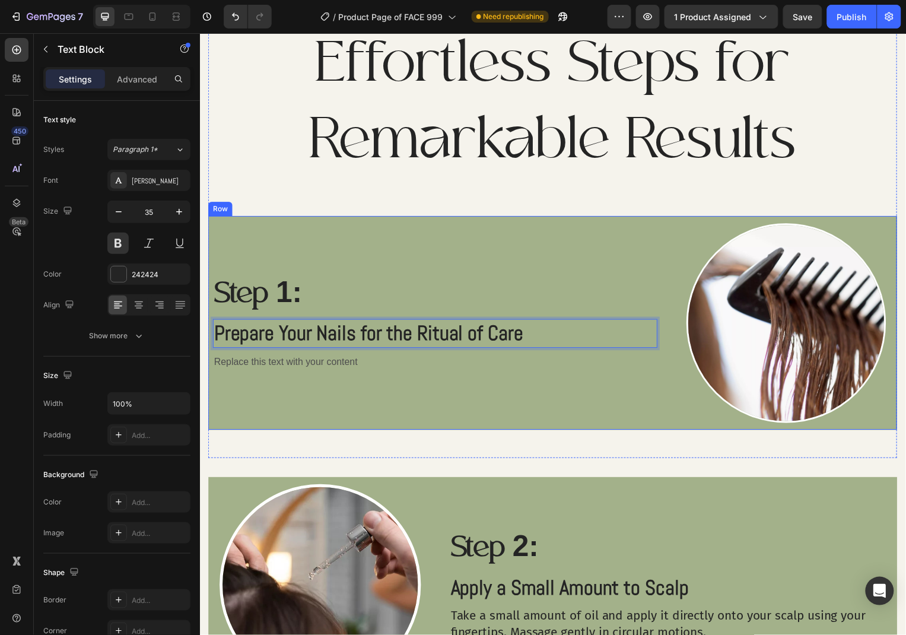
scroll to position [1077, 0]
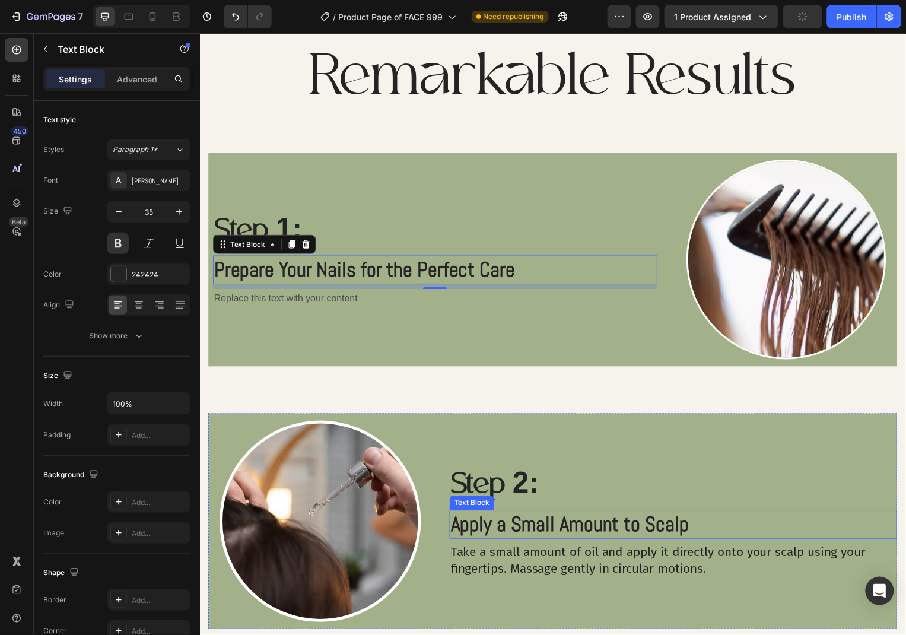
click at [713, 516] on p "Apply a Small Amount to Scalp" at bounding box center [676, 527] width 448 height 27
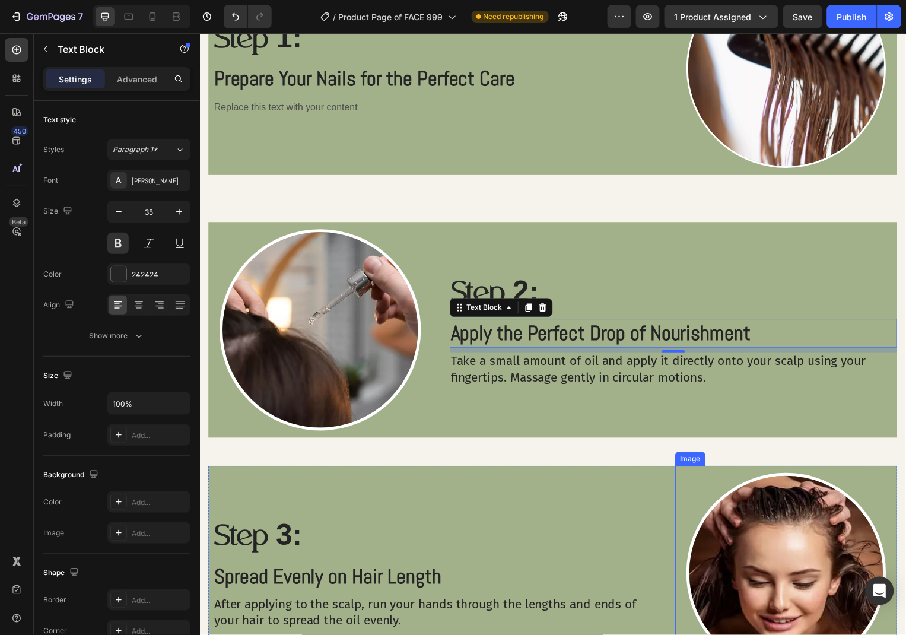
scroll to position [1398, 0]
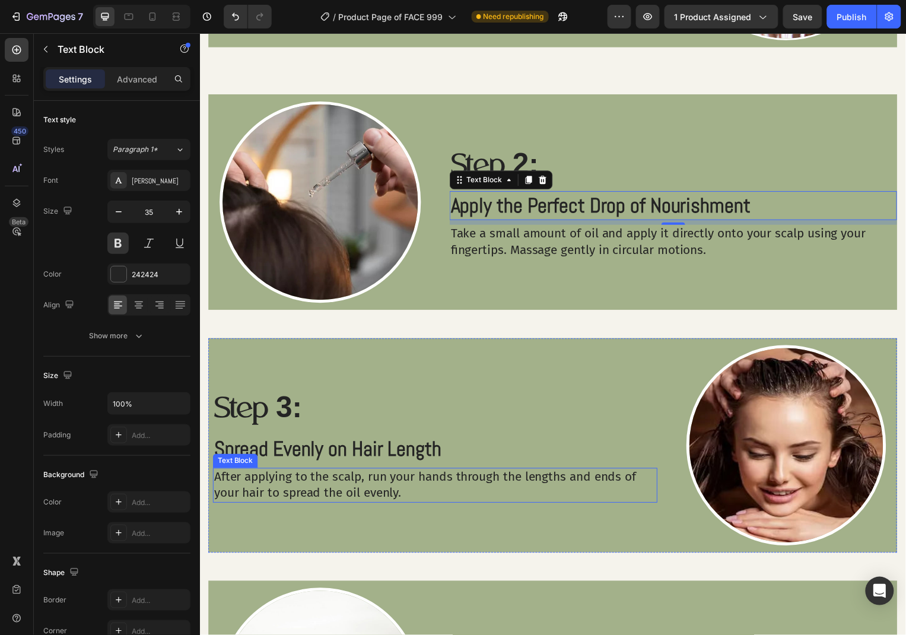
click at [437, 458] on p "Spread Evenly on Hair Length" at bounding box center [436, 451] width 445 height 27
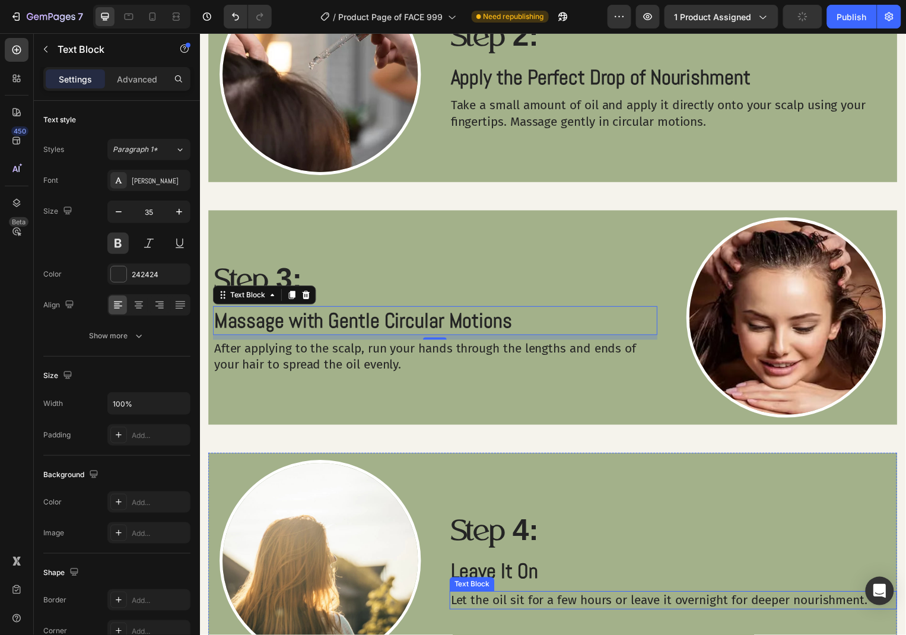
scroll to position [1656, 0]
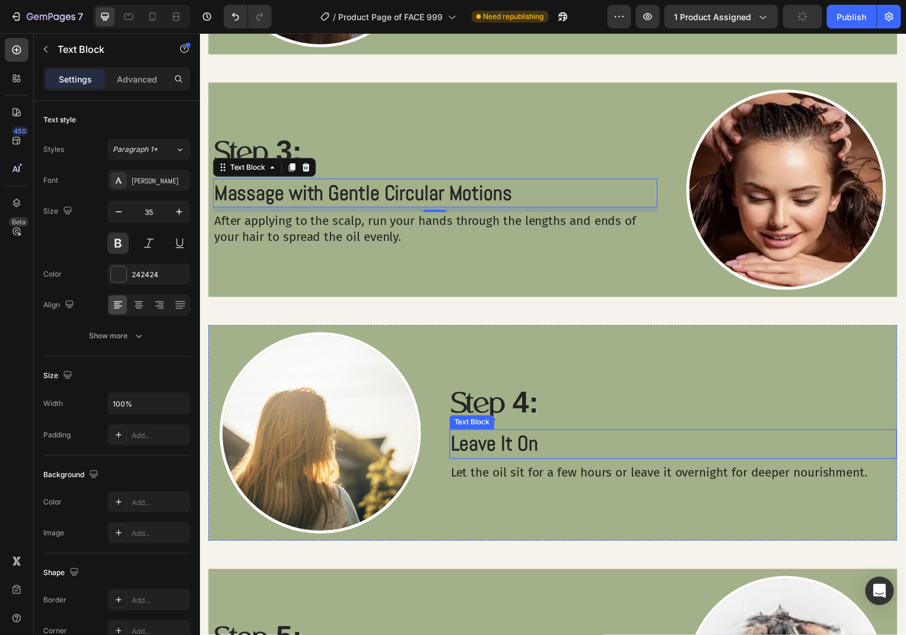
click at [538, 455] on p "Leave It On" at bounding box center [676, 446] width 448 height 27
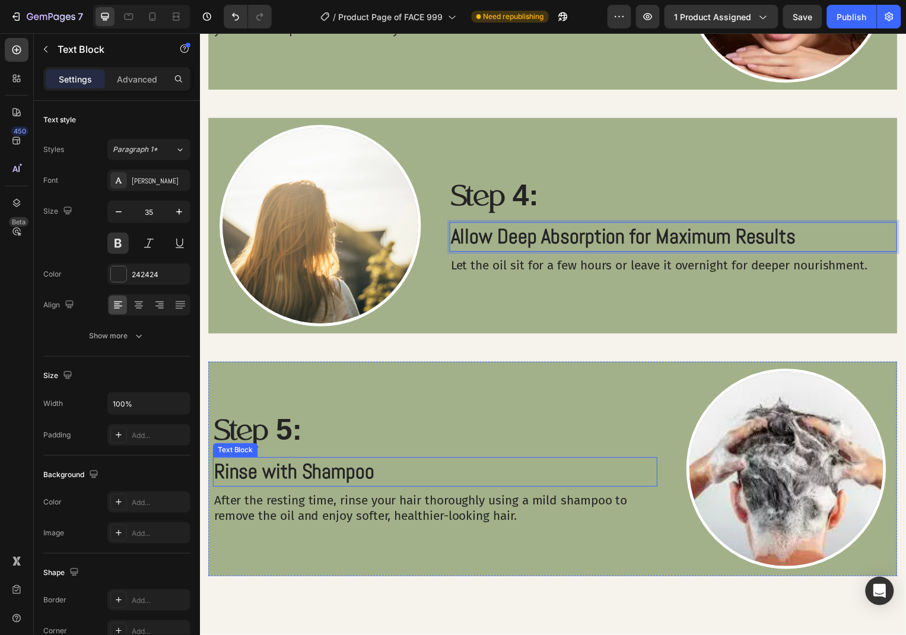
scroll to position [1904, 0]
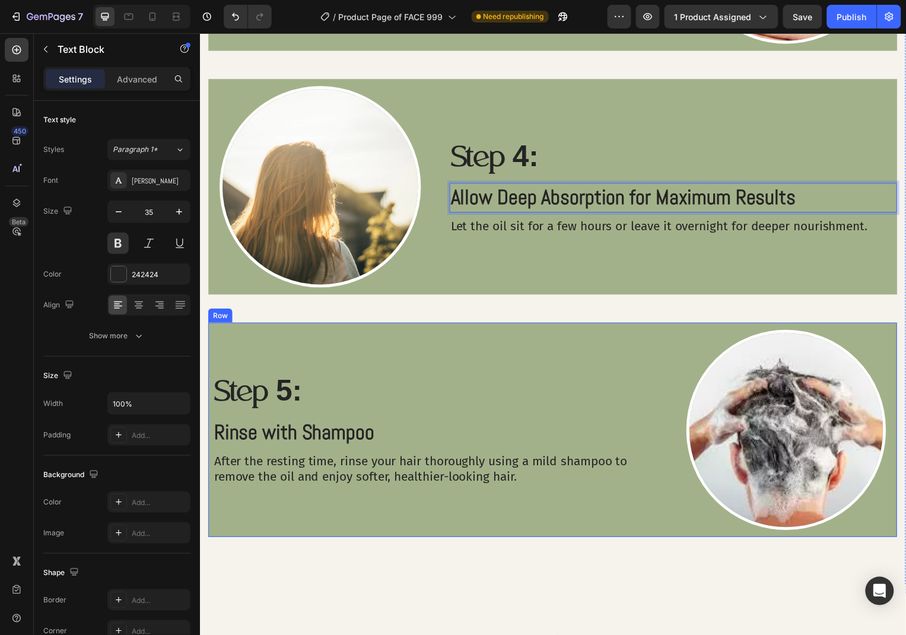
click at [440, 356] on div "Step 5: Text Block Rinse with Shampoo Text Block After the resting time, rinse …" at bounding box center [437, 432] width 448 height 202
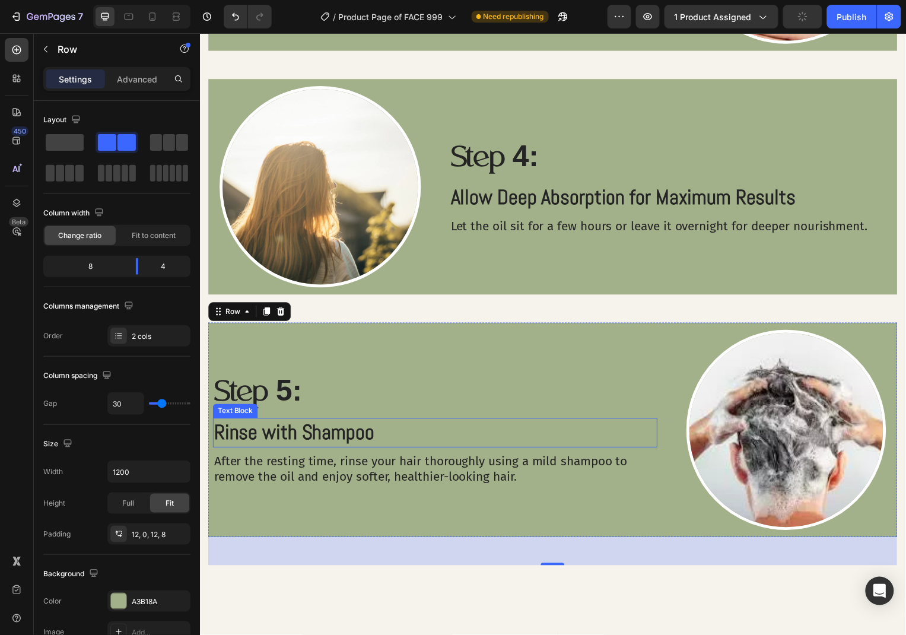
click at [345, 433] on p "Rinse with Shampoo" at bounding box center [436, 435] width 445 height 27
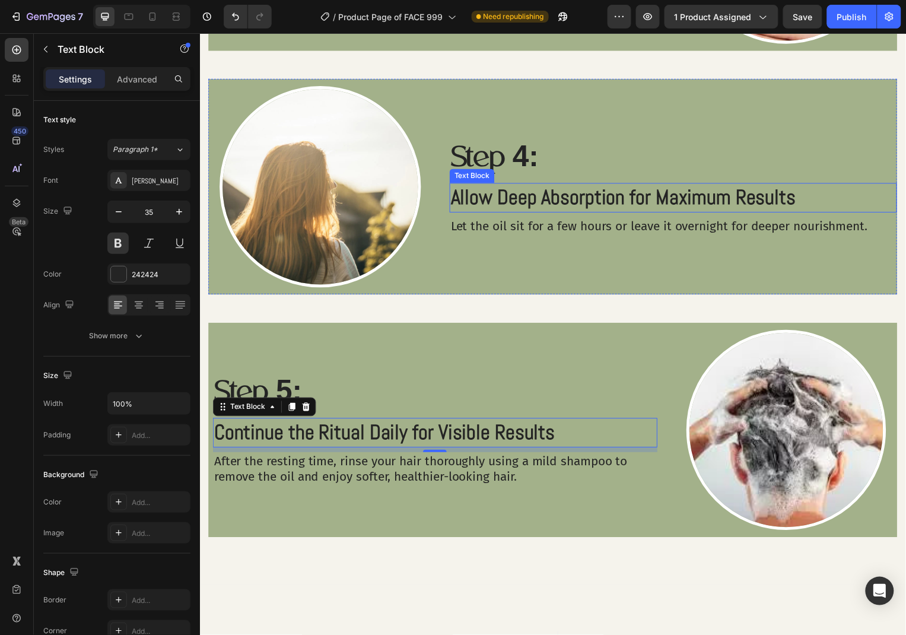
click at [693, 206] on p "Allow Deep Absorption for Maximum Results" at bounding box center [676, 198] width 448 height 27
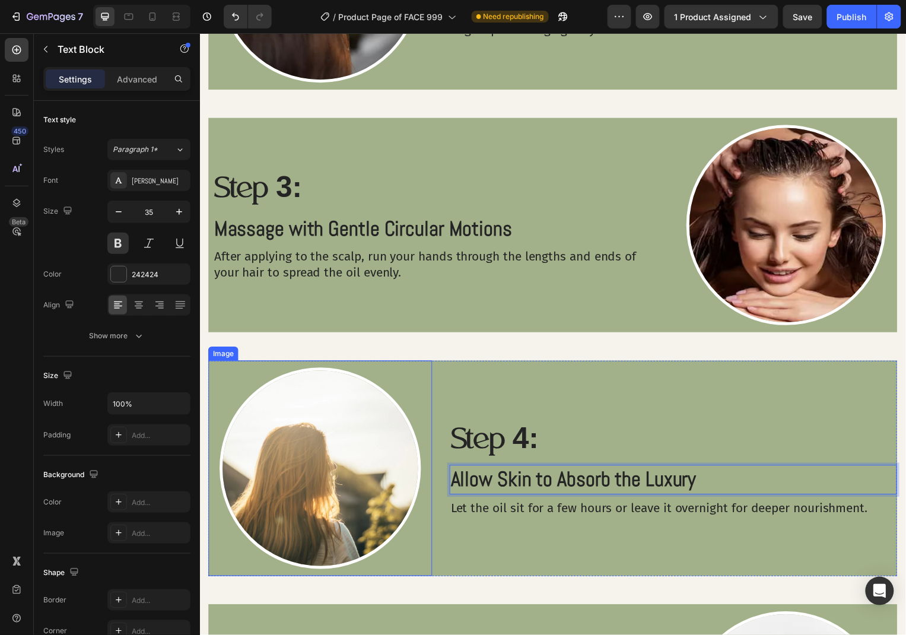
scroll to position [1582, 0]
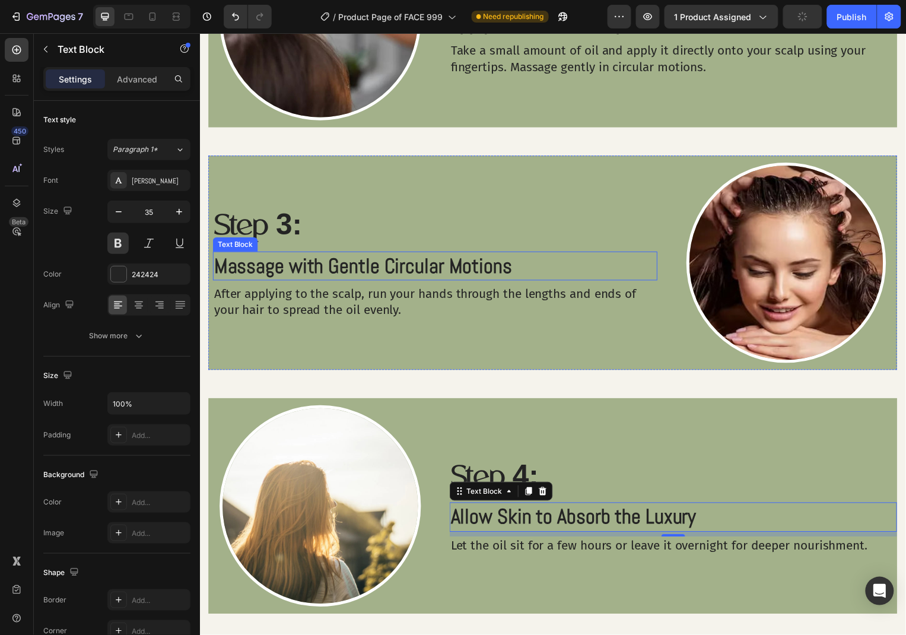
click at [522, 265] on p "Massage with Gentle Circular Motions" at bounding box center [436, 267] width 445 height 27
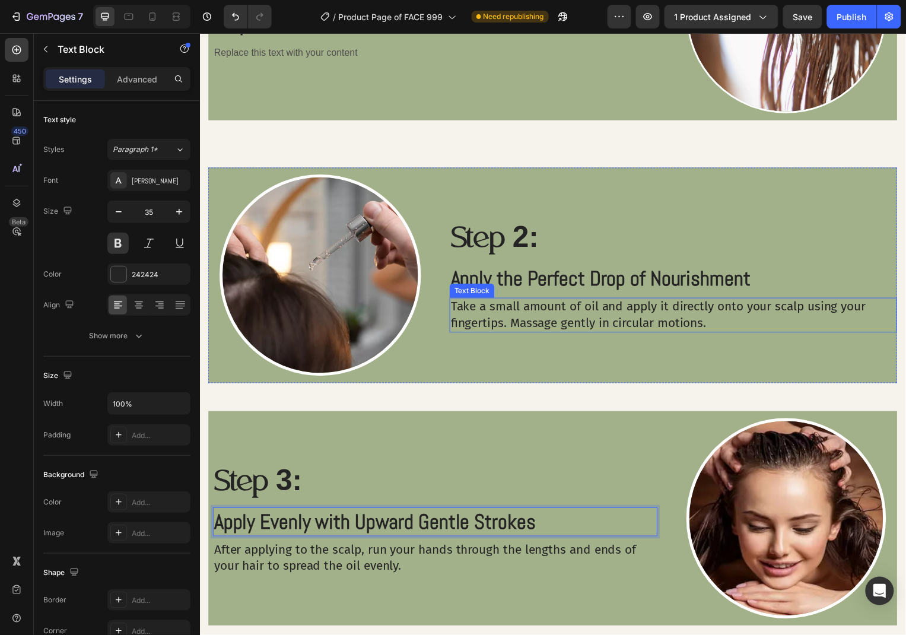
scroll to position [1261, 0]
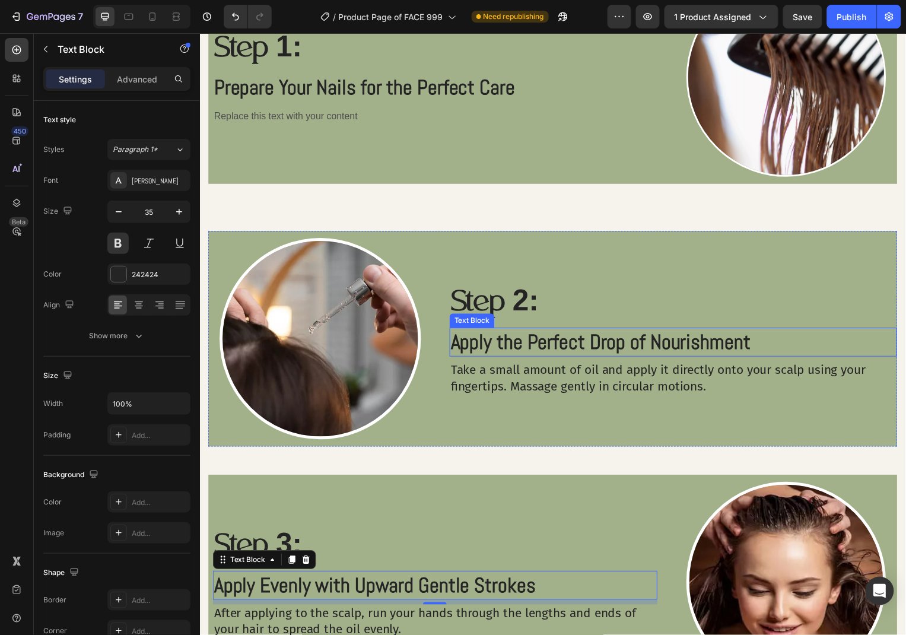
click at [674, 333] on p "Apply the Perfect Drop of Nourishment" at bounding box center [676, 343] width 448 height 27
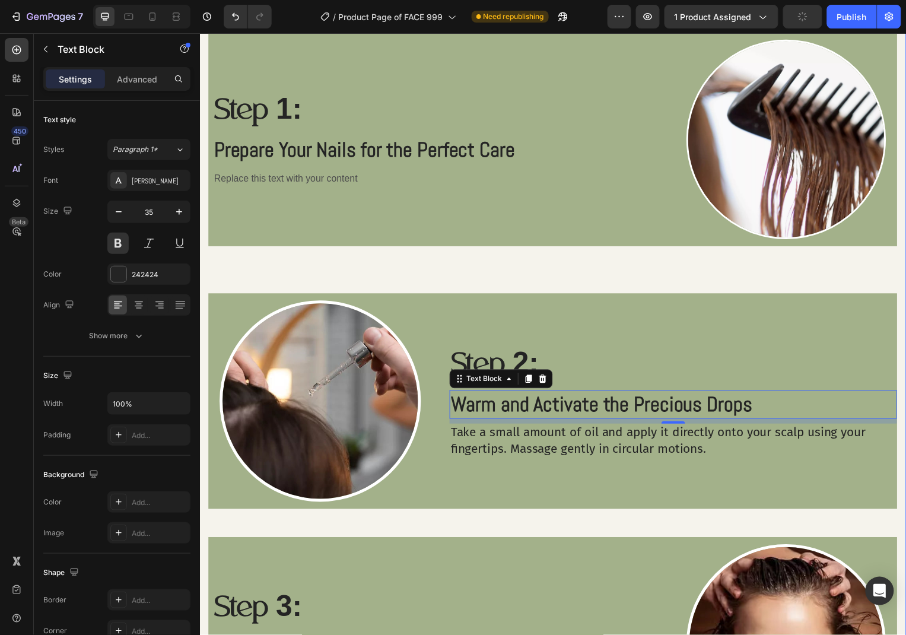
scroll to position [1196, 0]
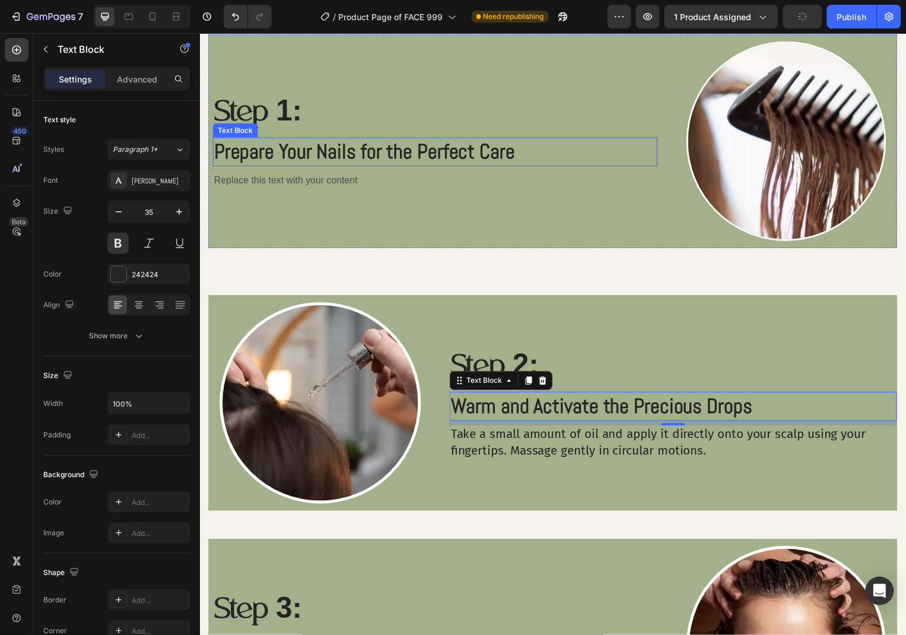
click at [490, 155] on p "Prepare Your Nails for the Perfect Care" at bounding box center [436, 152] width 445 height 27
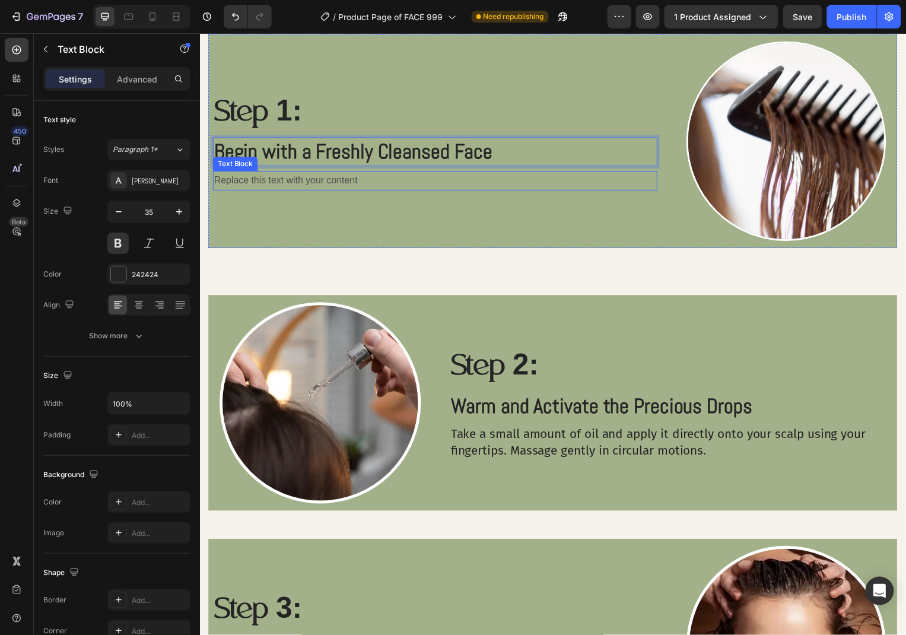
click at [352, 185] on div "Replace this text with your content" at bounding box center [437, 181] width 448 height 20
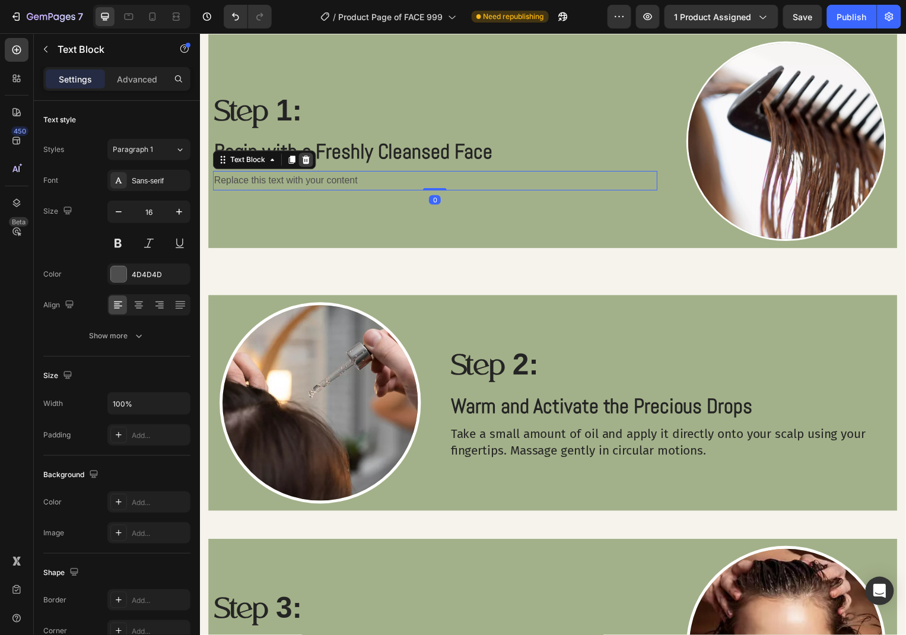
click at [310, 164] on icon at bounding box center [306, 159] width 9 height 9
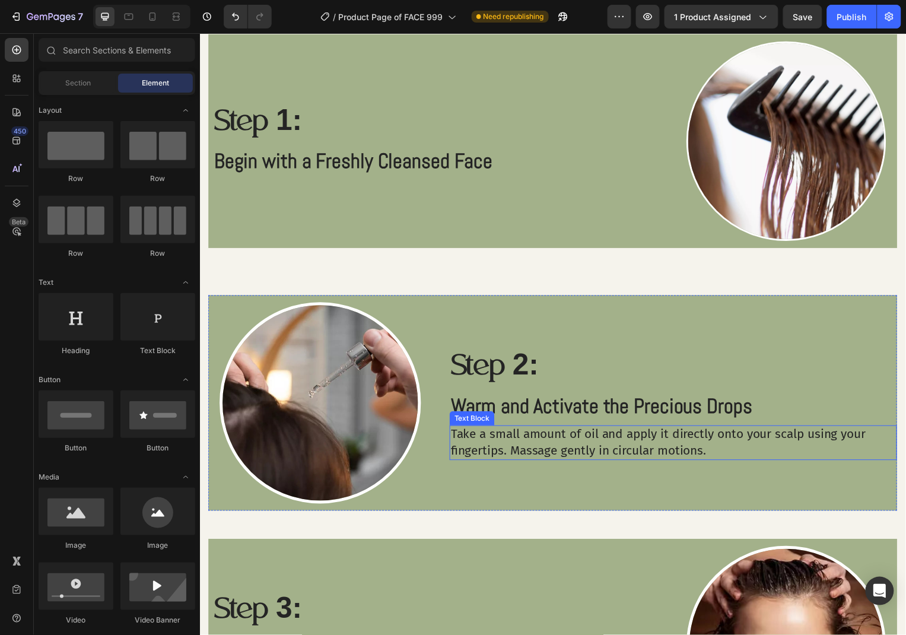
click at [572, 434] on p "Take a small amount of oil and apply it directly onto your scalp using your fin…" at bounding box center [676, 445] width 448 height 33
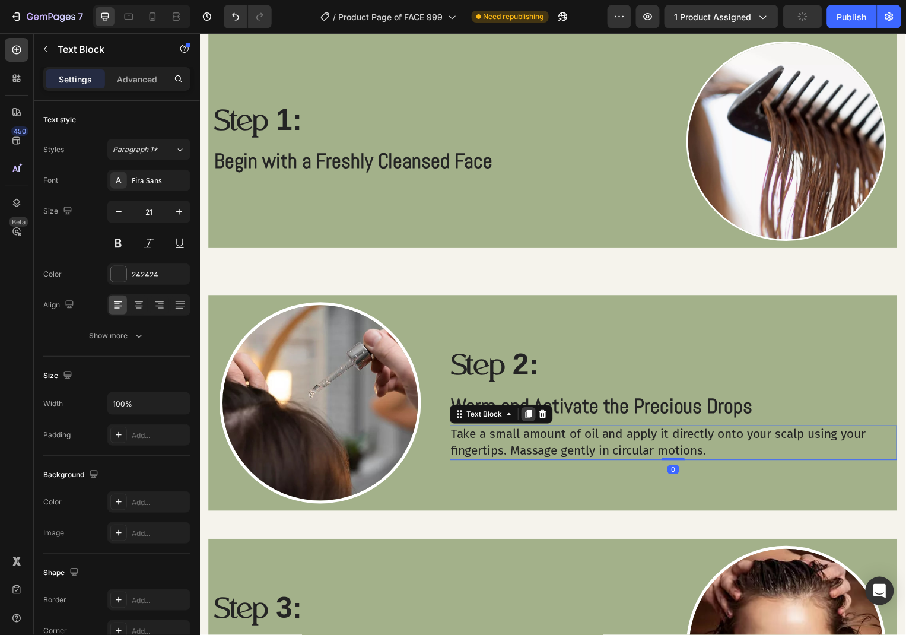
click at [531, 415] on icon at bounding box center [531, 417] width 7 height 8
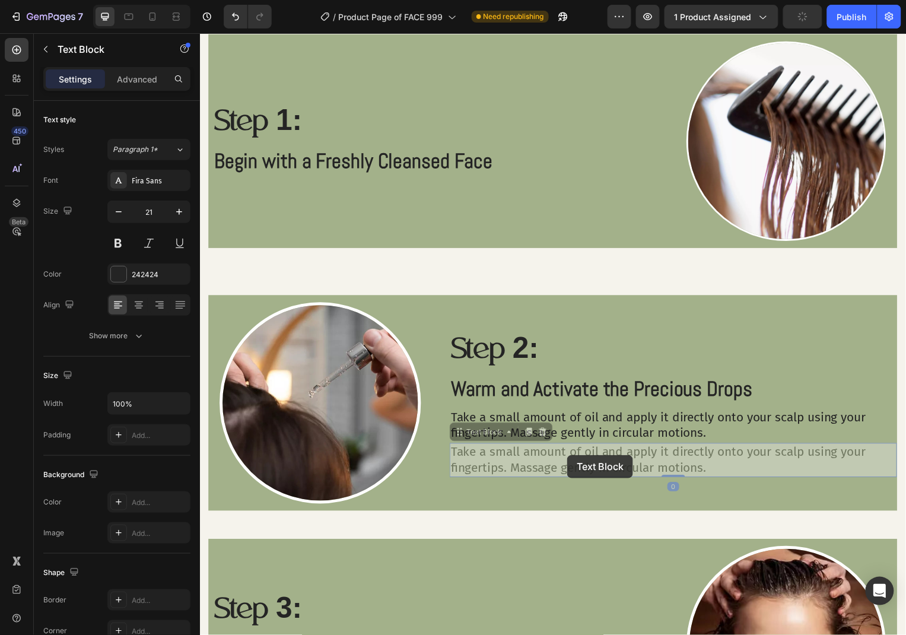
scroll to position [1179, 0]
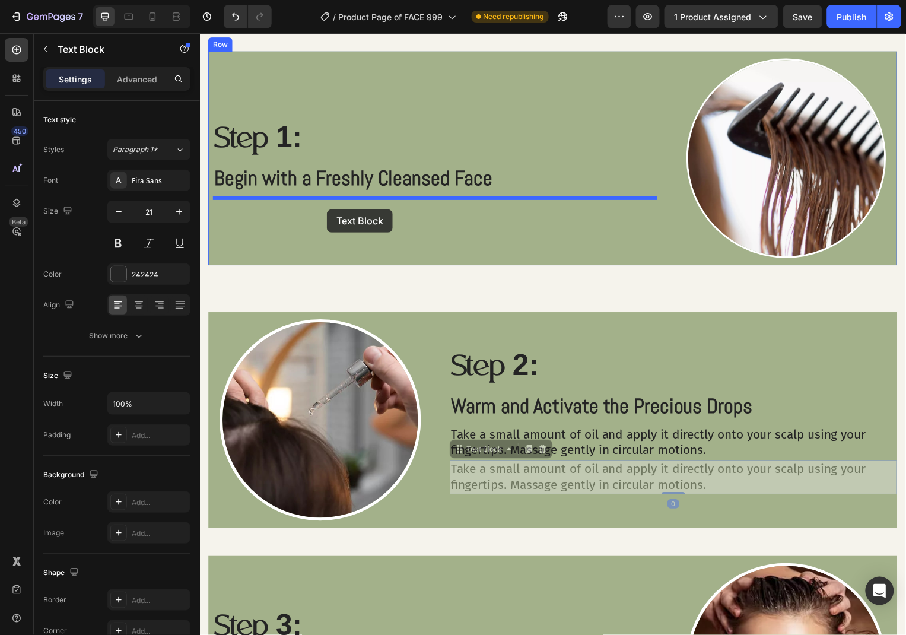
drag, startPoint x: 589, startPoint y: 457, endPoint x: 327, endPoint y: 210, distance: 360.3
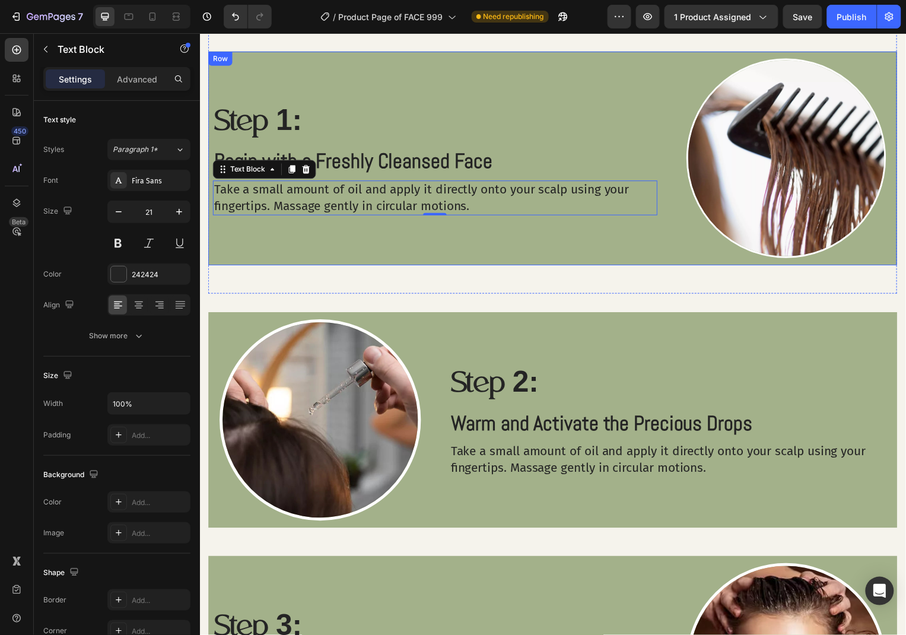
click at [489, 192] on p "Take a small amount of oil and apply it directly onto your scalp using your fin…" at bounding box center [436, 198] width 445 height 33
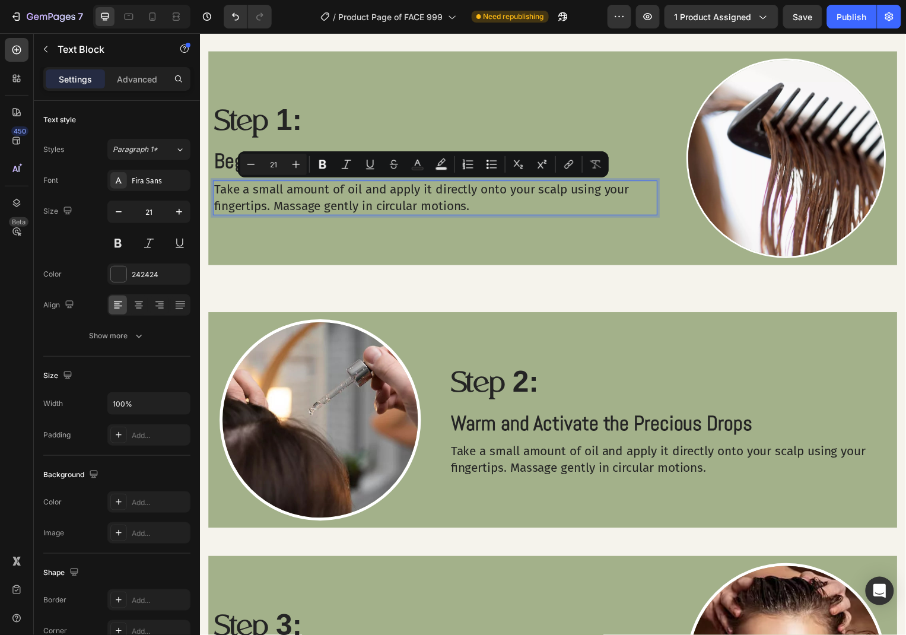
scroll to position [1187, 0]
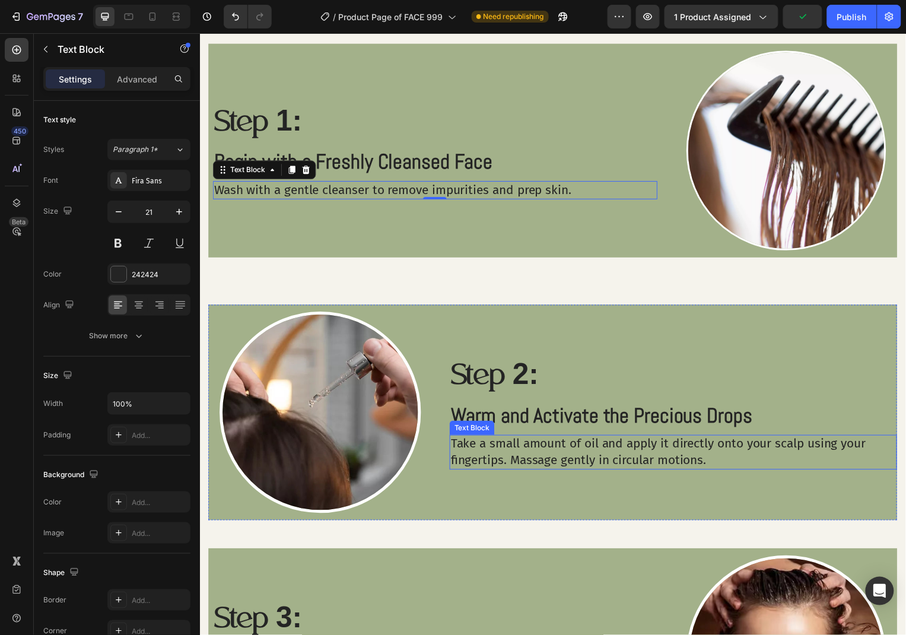
click at [624, 451] on p "Take a small amount of oil and apply it directly onto your scalp using your fin…" at bounding box center [676, 454] width 448 height 33
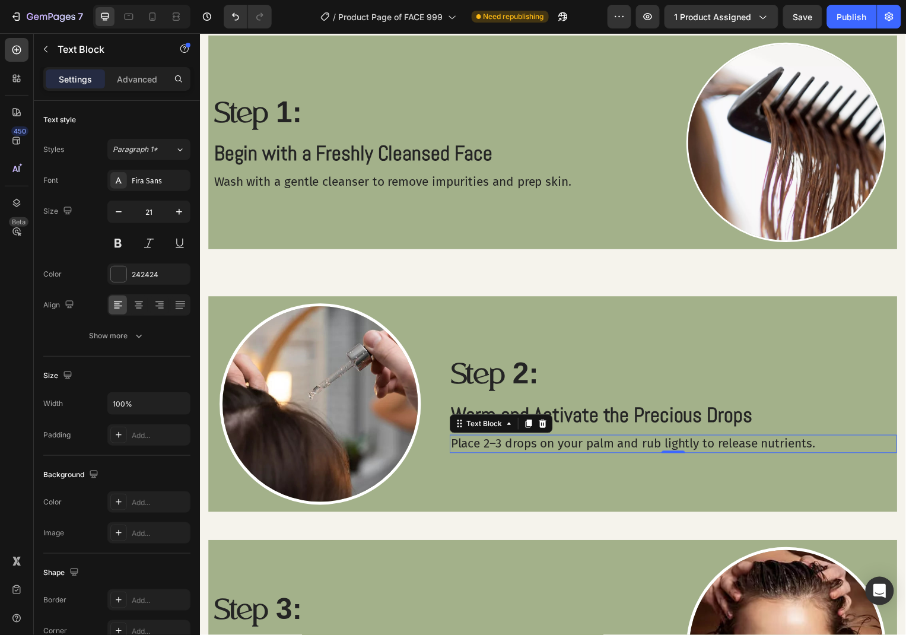
click at [763, 445] on p "Place 2–3 drops on your palm and rub lightly to release nutrients." at bounding box center [676, 446] width 448 height 16
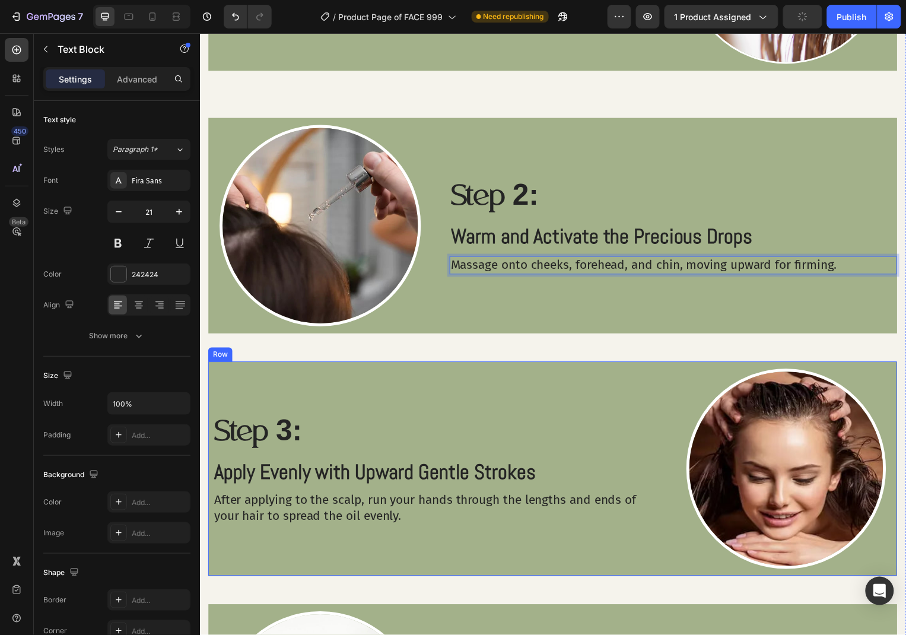
scroll to position [1452, 0]
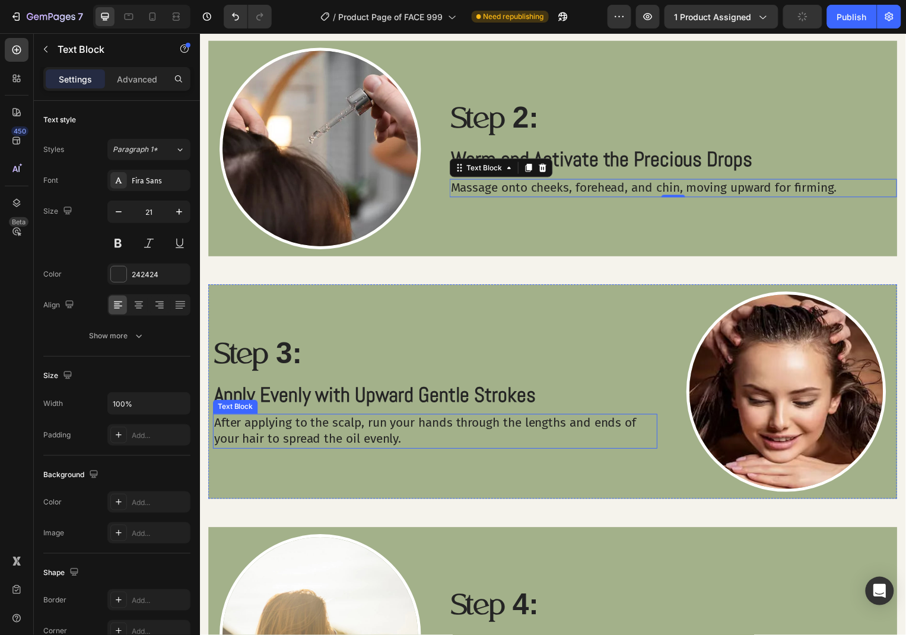
click at [364, 438] on p "After applying to the scalp, run your hands through the lengths and ends of you…" at bounding box center [436, 433] width 445 height 33
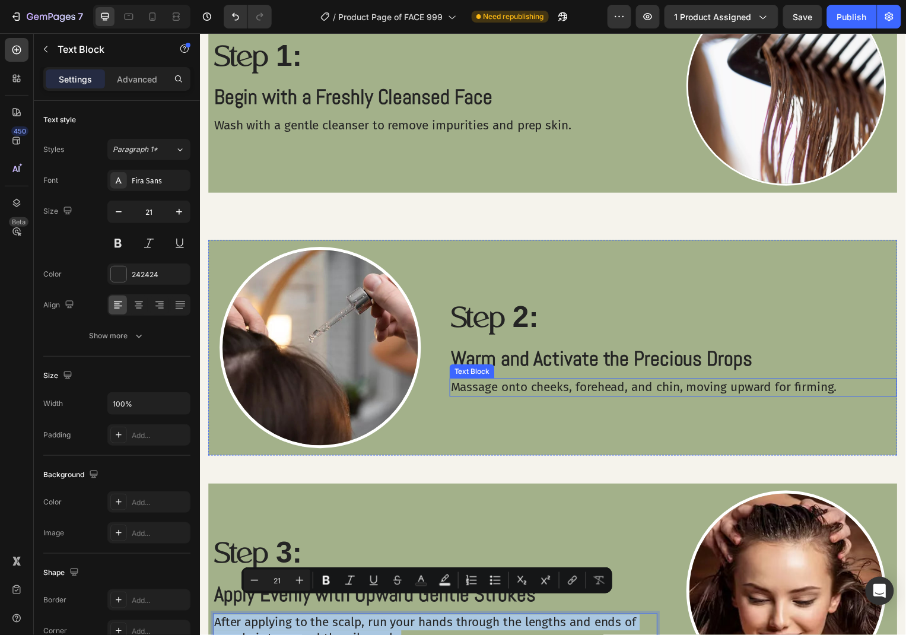
scroll to position [1268, 0]
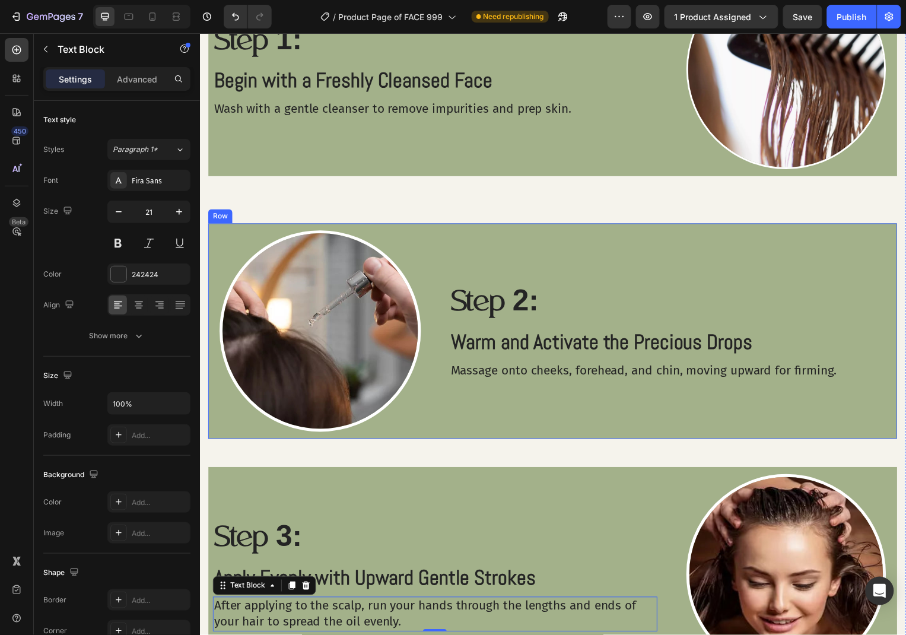
click at [648, 372] on p "Massage onto cheeks, forehead, and chin, moving upward for firming." at bounding box center [676, 373] width 448 height 16
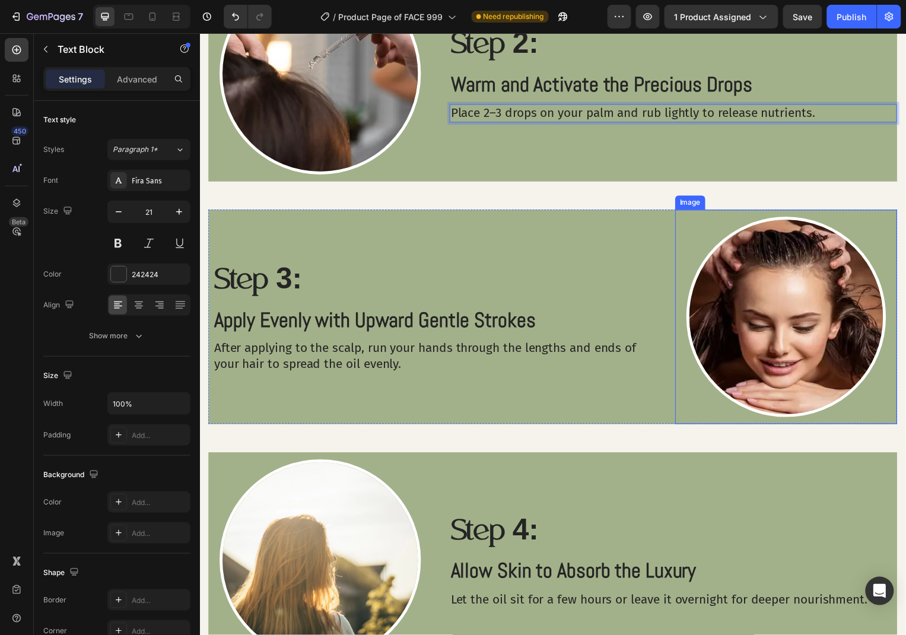
scroll to position [1590, 0]
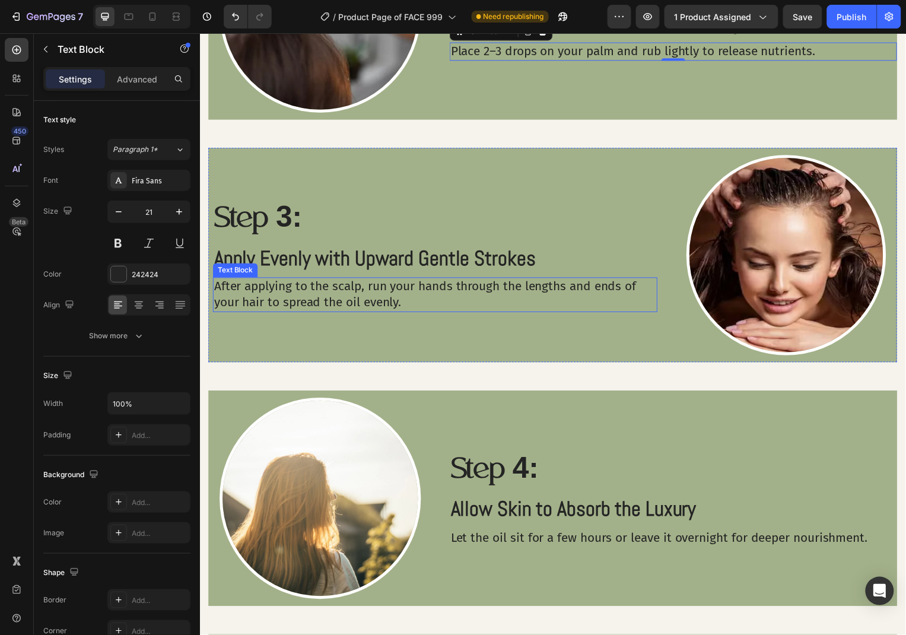
click at [592, 292] on p "After applying to the scalp, run your hands through the lengths and ends of you…" at bounding box center [436, 296] width 445 height 33
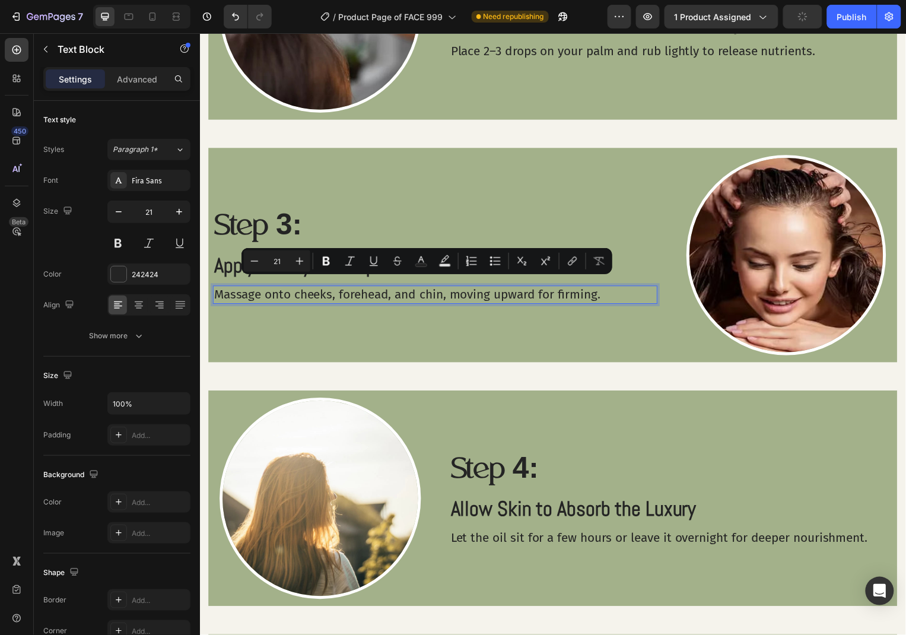
scroll to position [1598, 0]
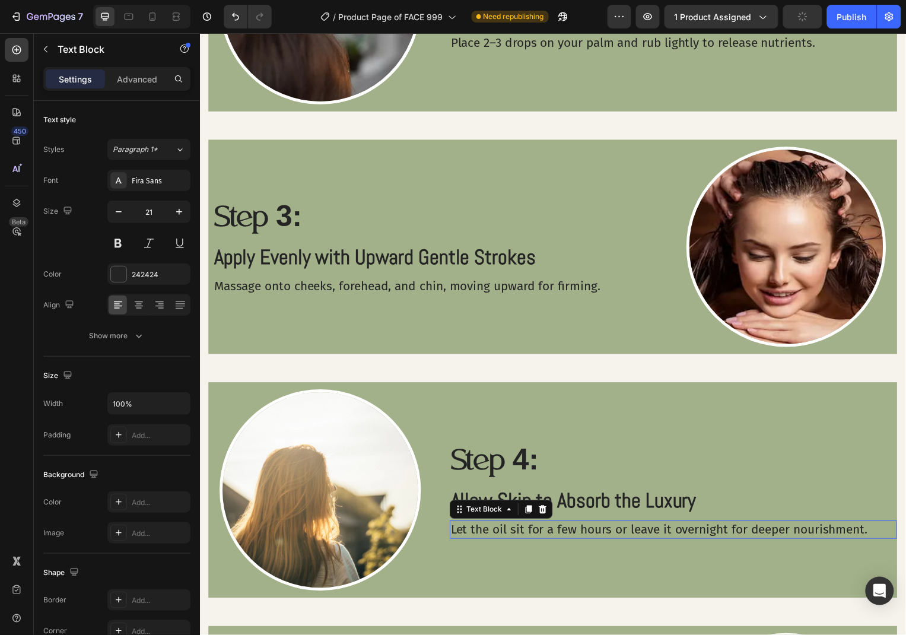
click at [820, 525] on p "Let the oil sit for a few hours or leave it overnight for deeper nourishment." at bounding box center [676, 533] width 448 height 16
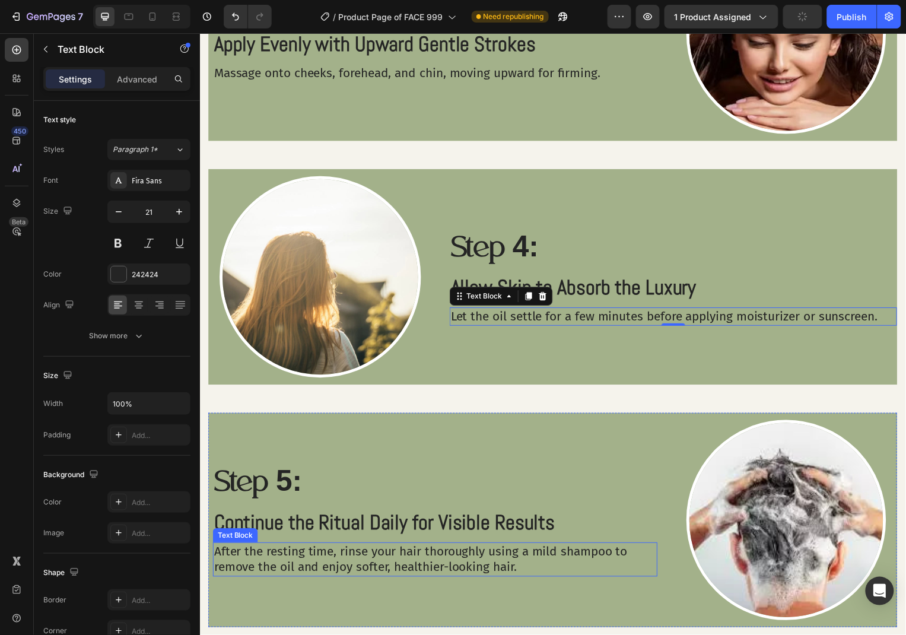
scroll to position [1920, 0]
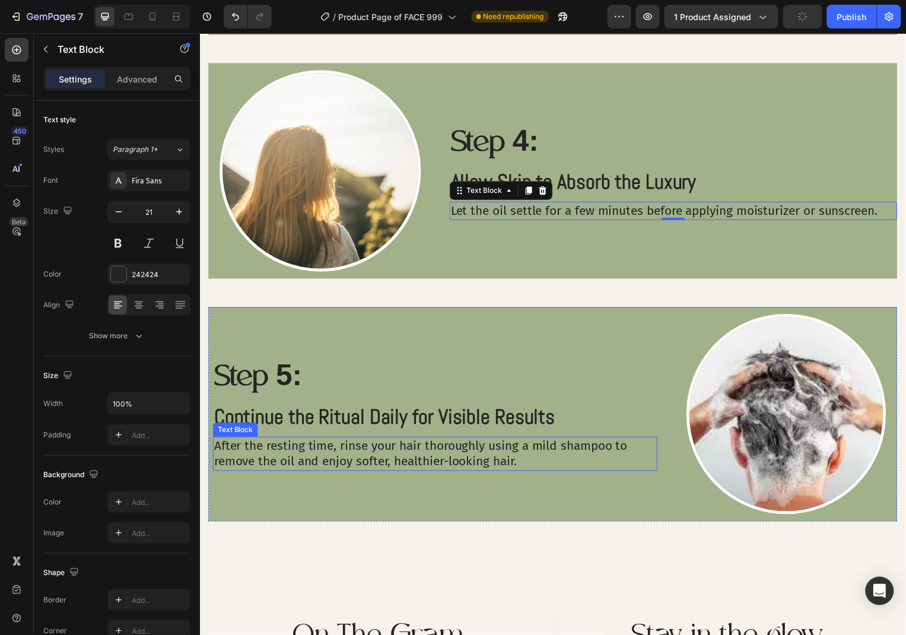
click at [503, 459] on p "After the resting time, rinse your hair thoroughly using a mild shampoo to remo…" at bounding box center [436, 456] width 445 height 33
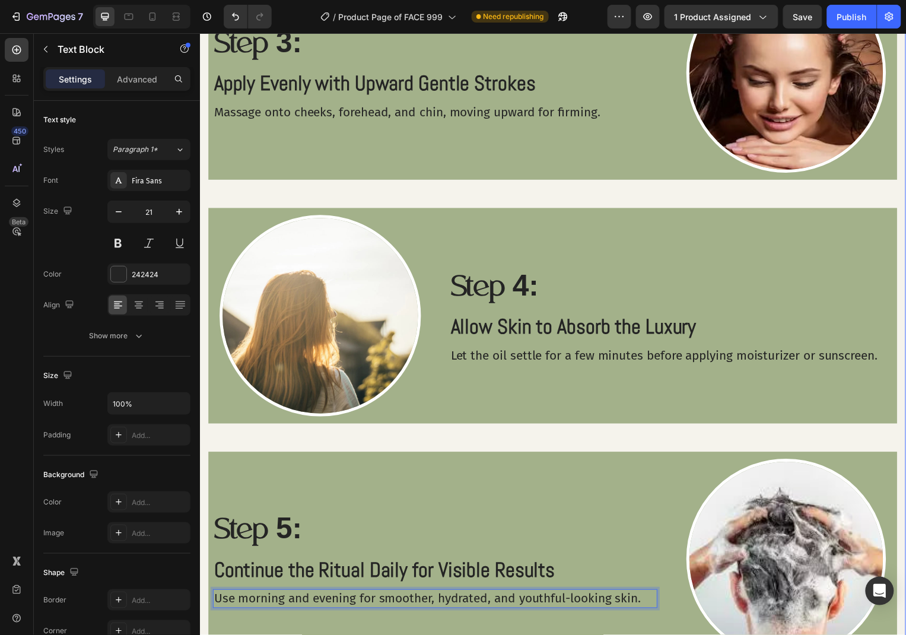
scroll to position [1671, 0]
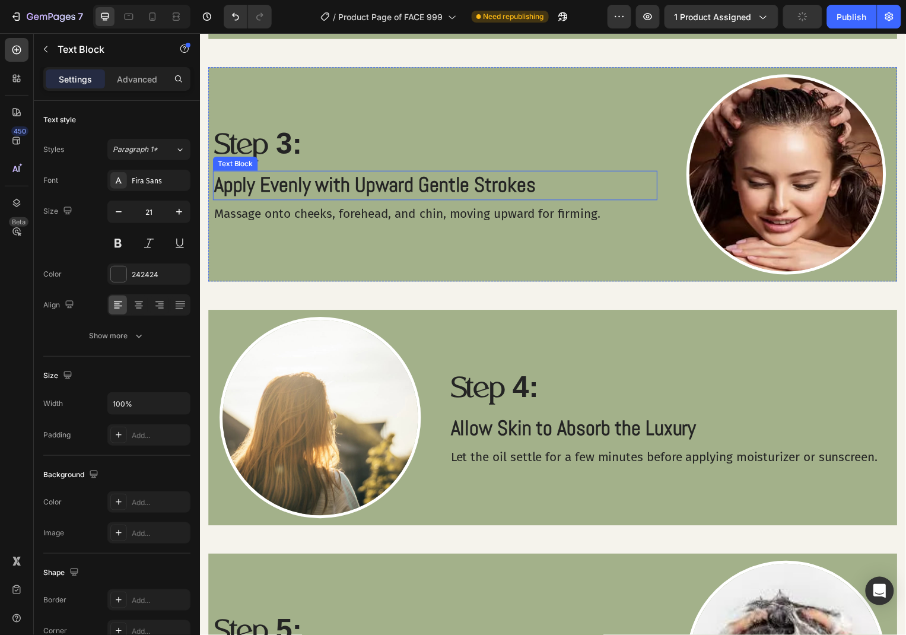
click at [559, 177] on p "Apply Evenly with Upward Gentle Strokes" at bounding box center [436, 186] width 445 height 27
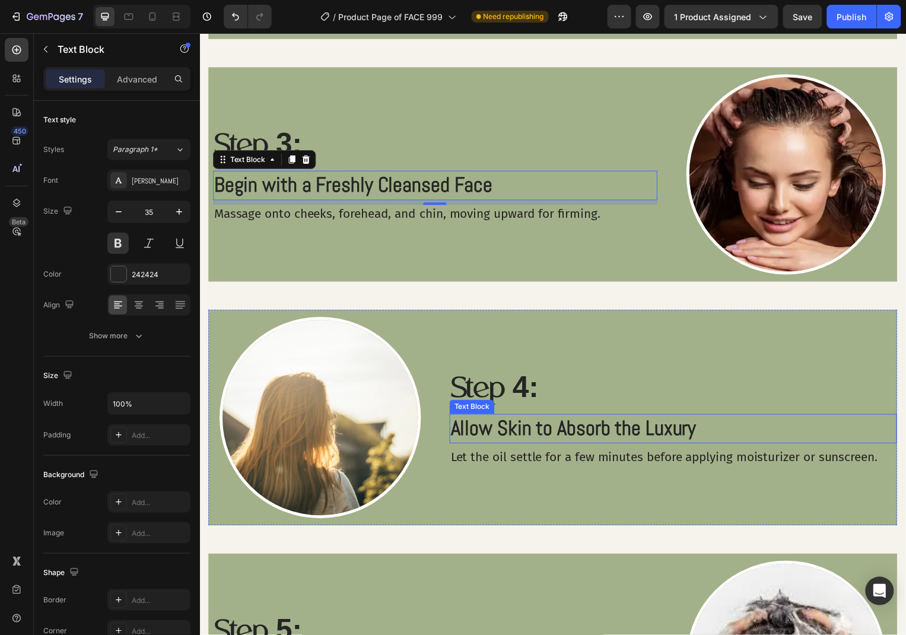
click at [670, 416] on div "Allow Skin to Absorb the Luxury" at bounding box center [676, 431] width 451 height 30
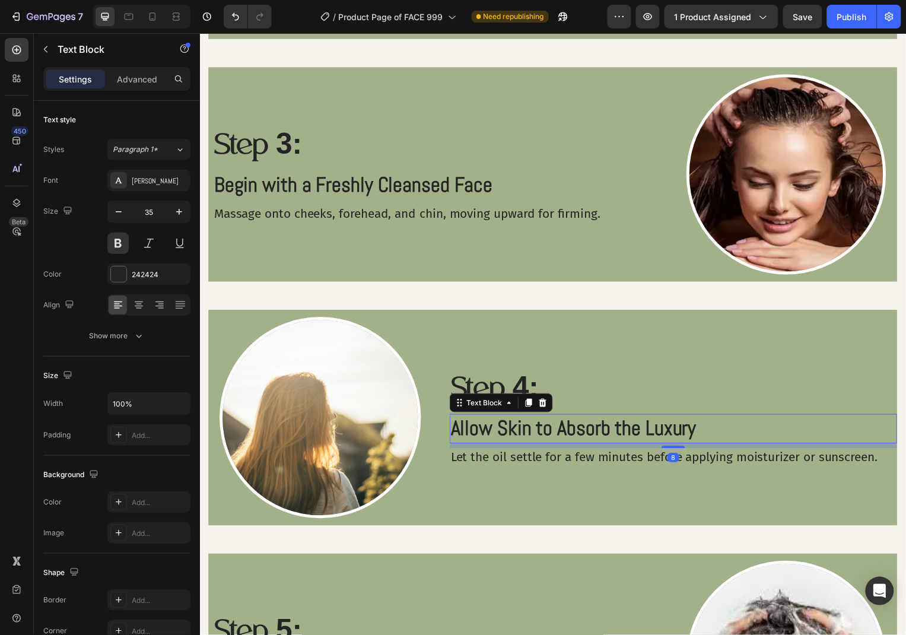
click at [670, 416] on div "Allow Skin to Absorb the Luxury" at bounding box center [676, 431] width 451 height 30
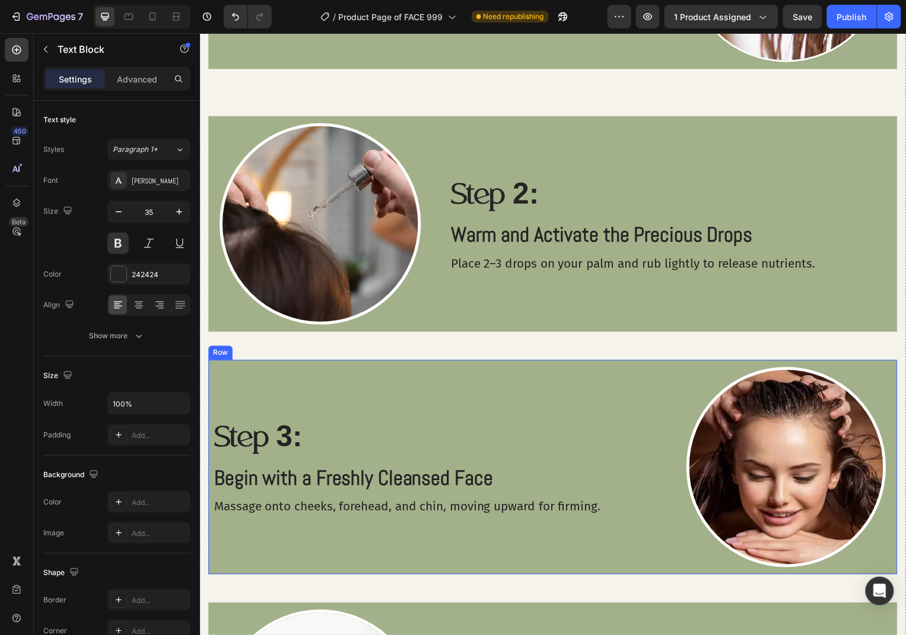
scroll to position [1478, 0]
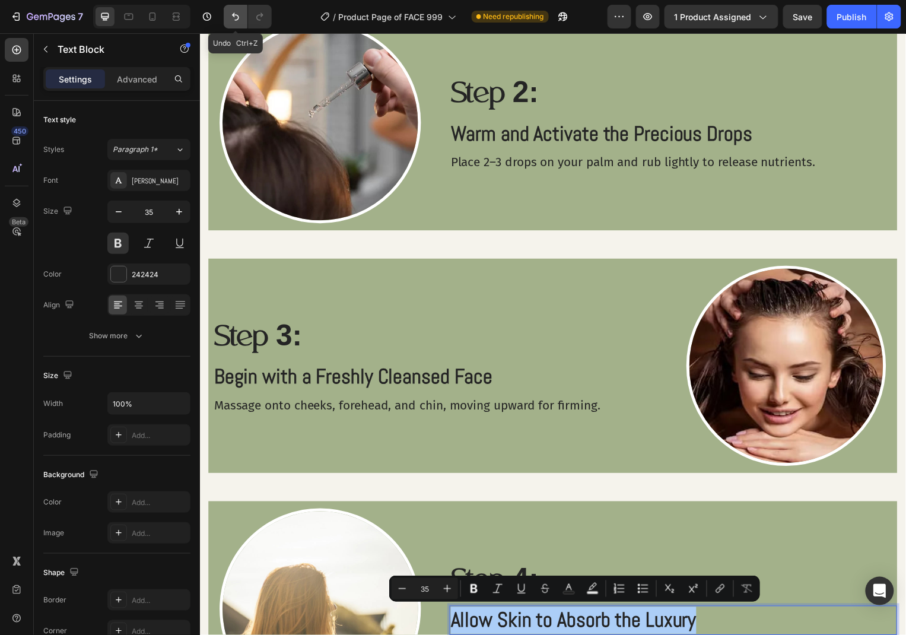
click at [228, 16] on button "Undo/Redo" at bounding box center [236, 17] width 24 height 24
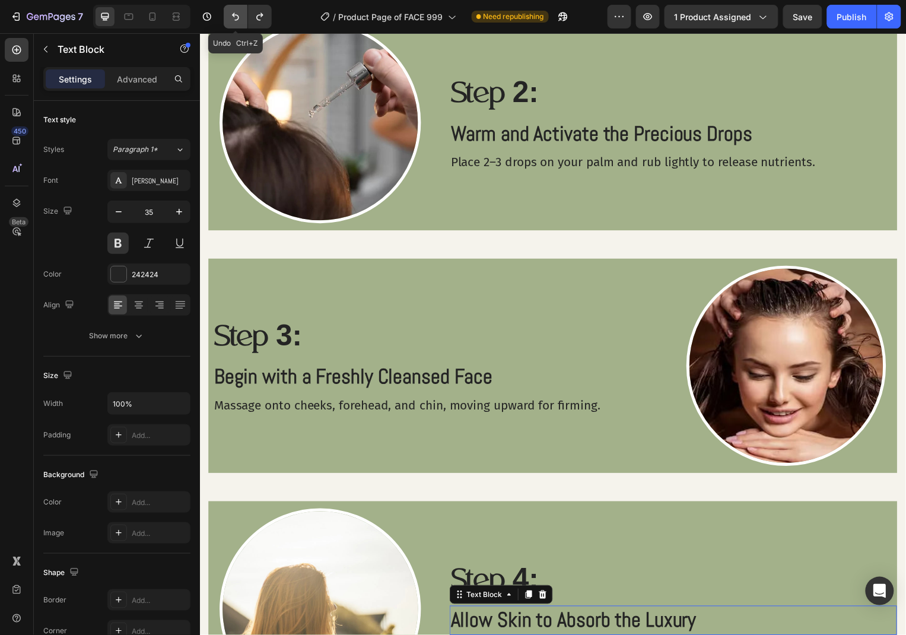
click at [228, 16] on button "Undo/Redo" at bounding box center [236, 17] width 24 height 24
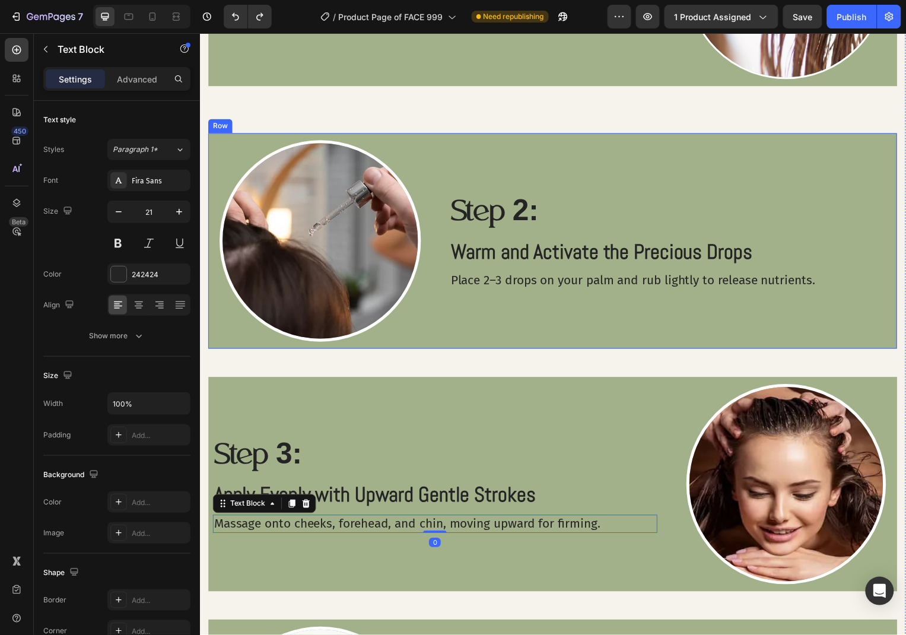
scroll to position [1552, 0]
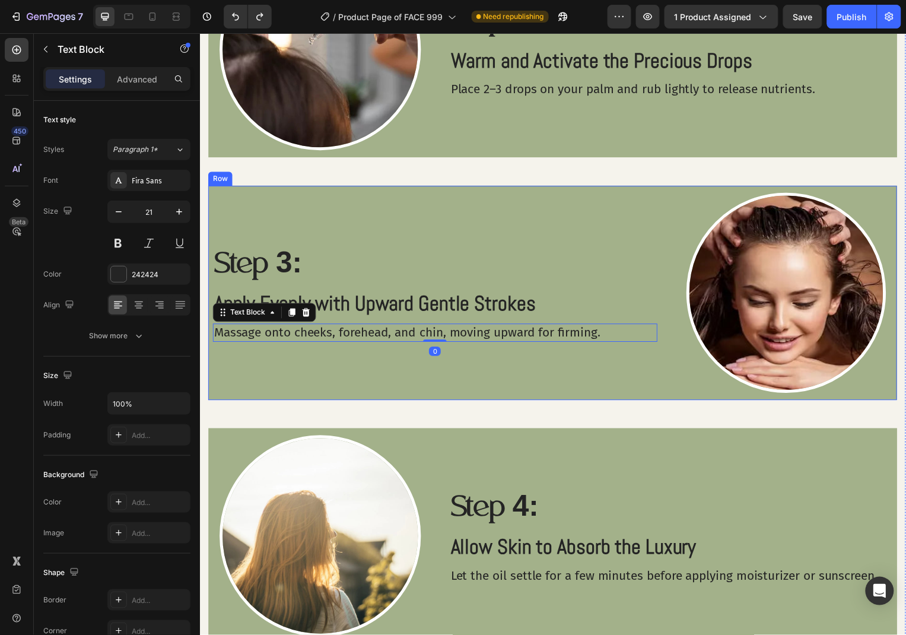
click at [632, 237] on div "Step 3: Text Block Apply Evenly with Upward Gentle Strokes Text Block Massage o…" at bounding box center [437, 294] width 448 height 216
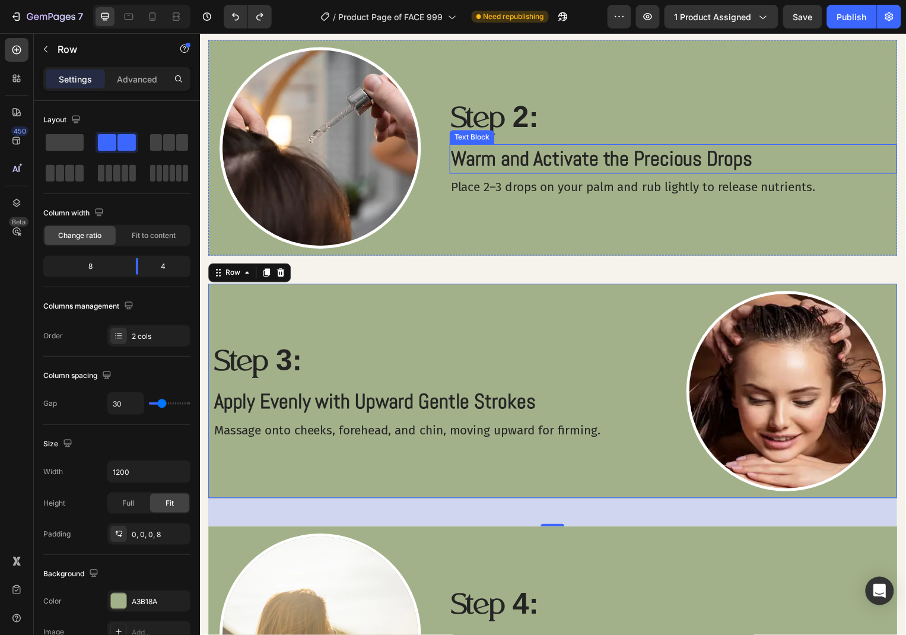
scroll to position [1324, 0]
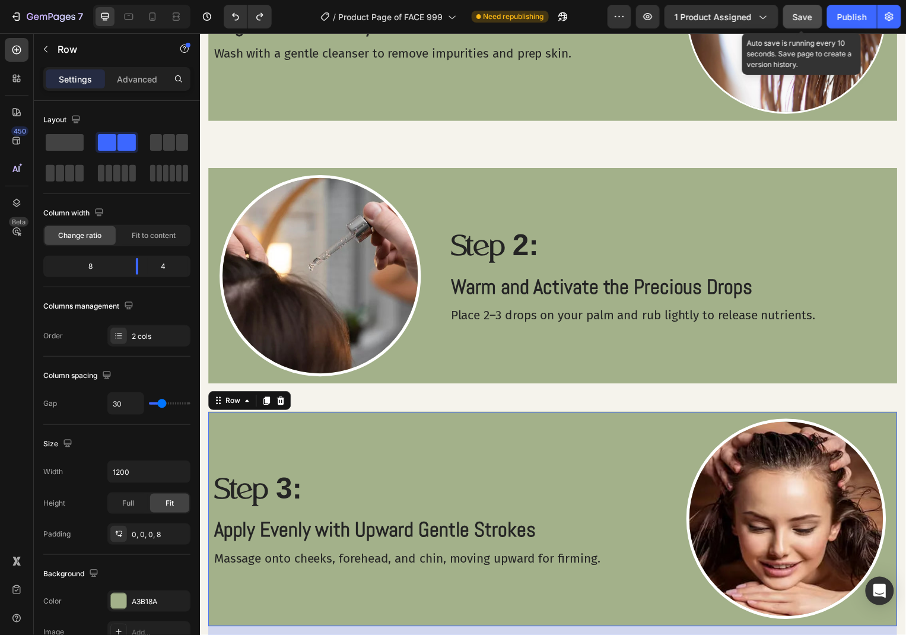
click at [797, 20] on span "Save" at bounding box center [803, 17] width 20 height 10
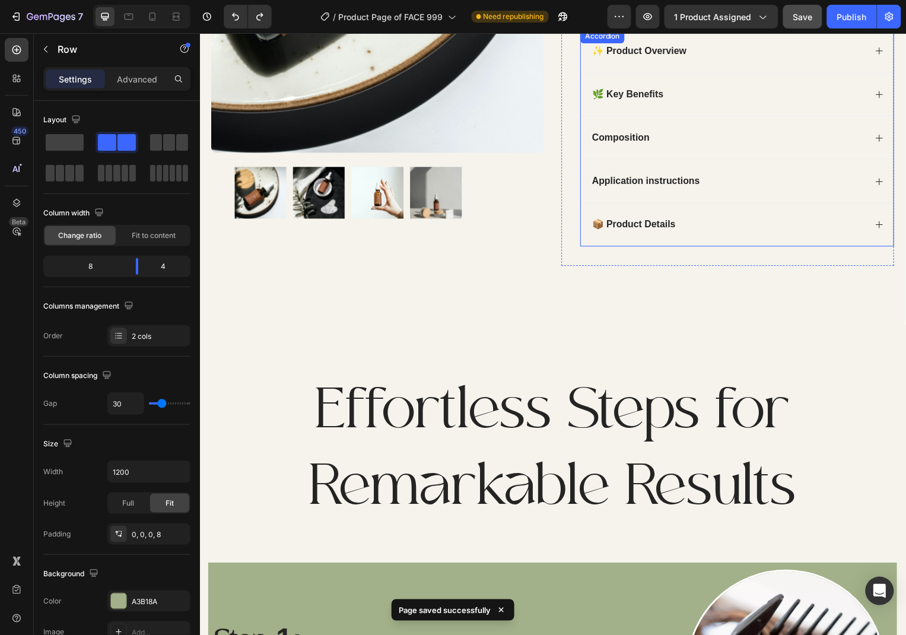
scroll to position [626, 0]
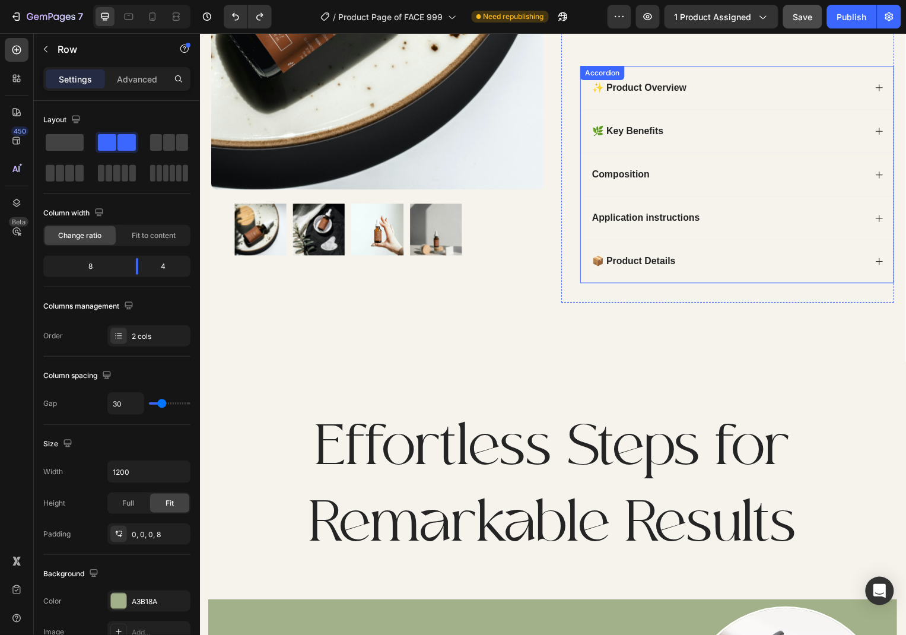
click at [884, 89] on icon at bounding box center [883, 87] width 9 height 9
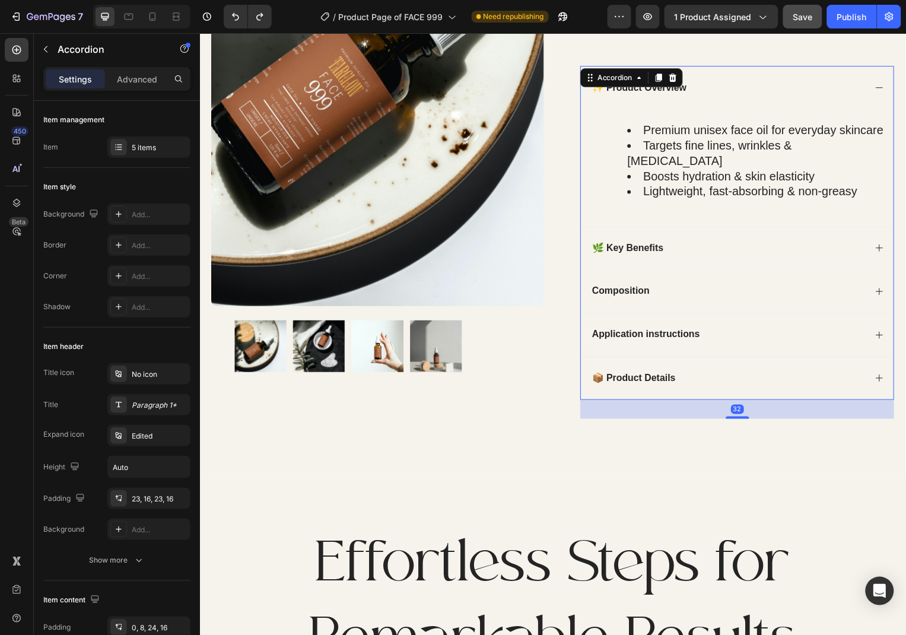
click at [884, 89] on icon at bounding box center [883, 87] width 9 height 9
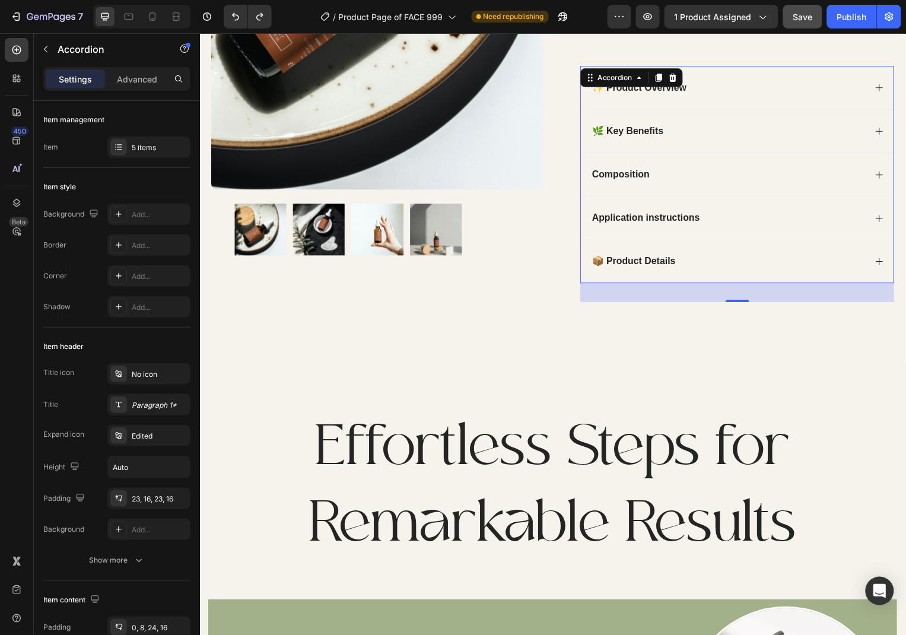
click at [881, 135] on icon at bounding box center [883, 131] width 9 height 9
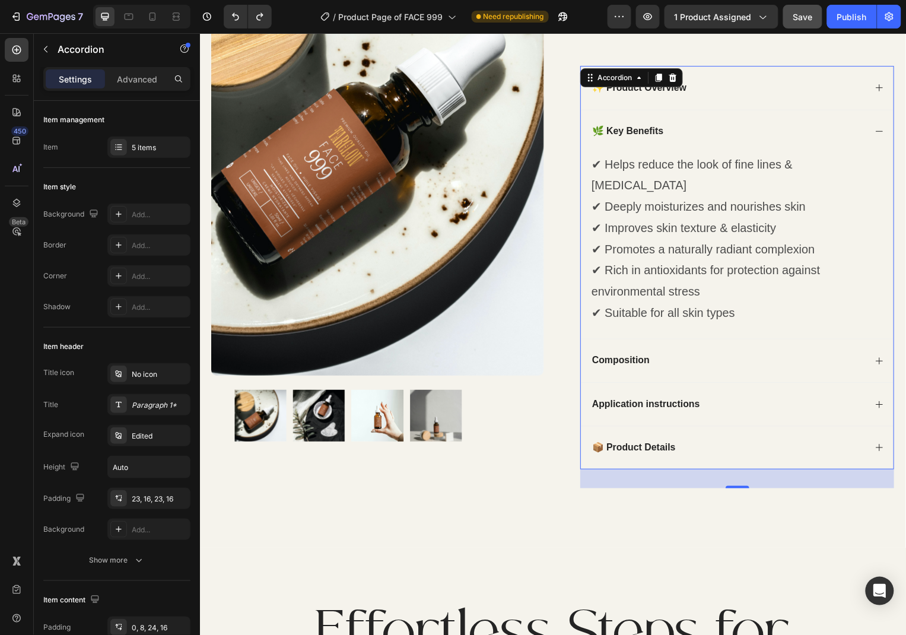
click at [881, 135] on icon at bounding box center [883, 131] width 9 height 9
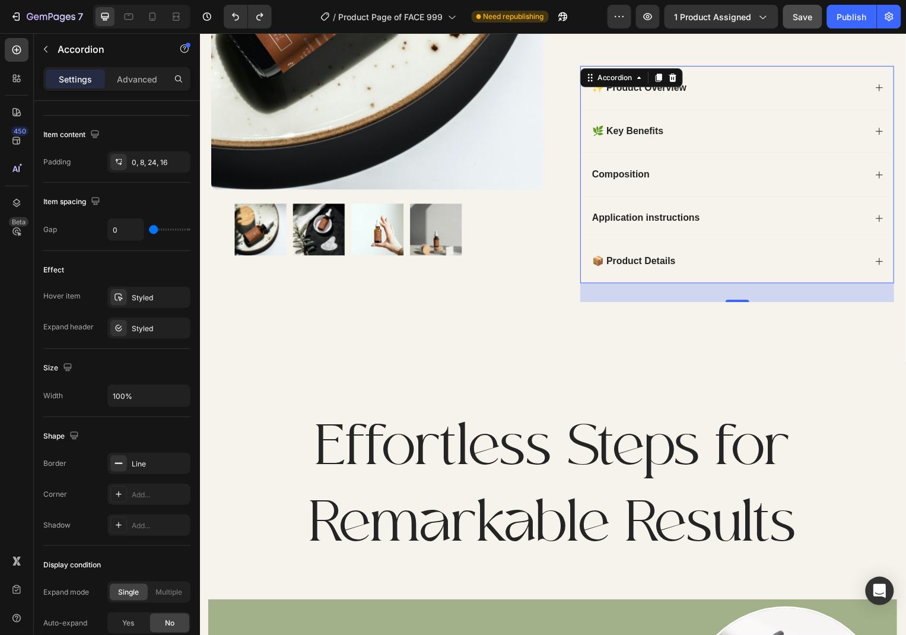
scroll to position [0, 0]
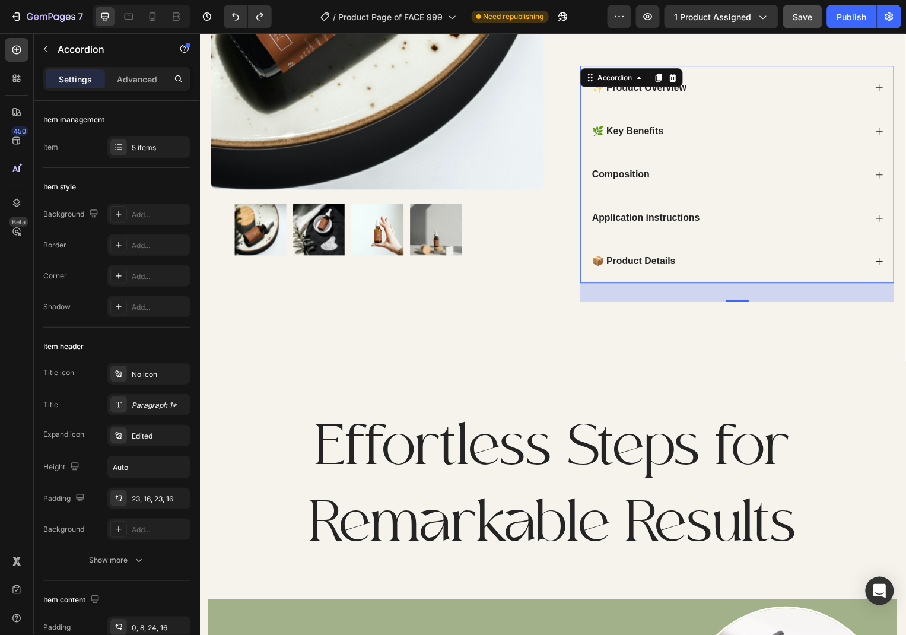
click at [884, 171] on icon at bounding box center [883, 175] width 9 height 9
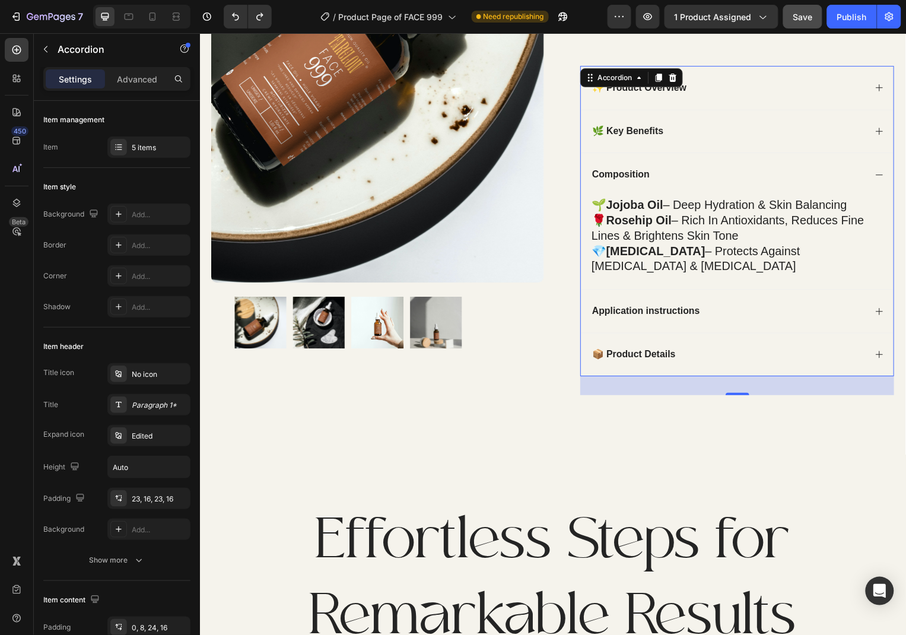
click at [884, 171] on icon at bounding box center [883, 175] width 9 height 9
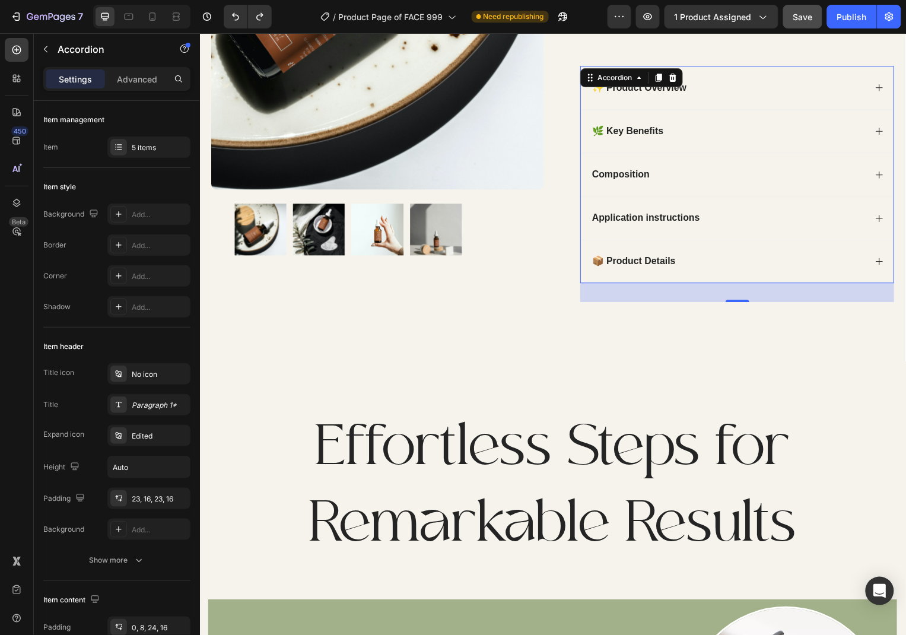
click at [884, 171] on icon at bounding box center [883, 175] width 9 height 9
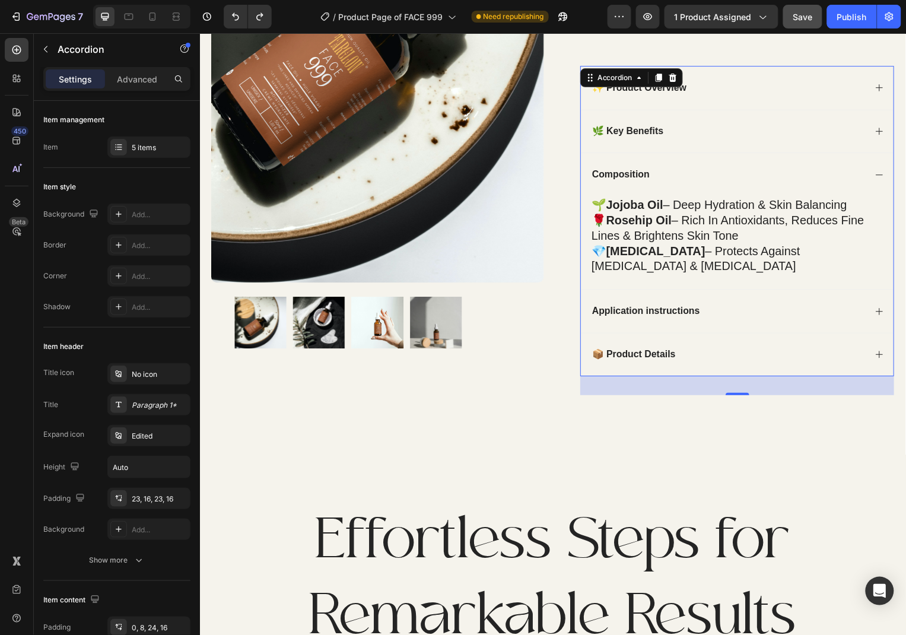
click at [884, 171] on icon at bounding box center [883, 175] width 9 height 9
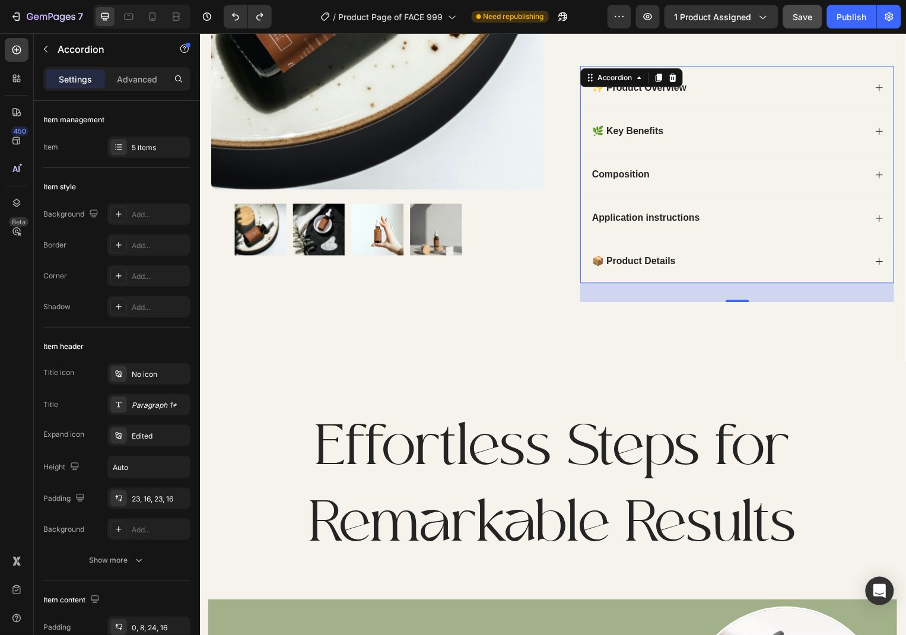
click at [882, 219] on icon at bounding box center [884, 219] width 7 height 7
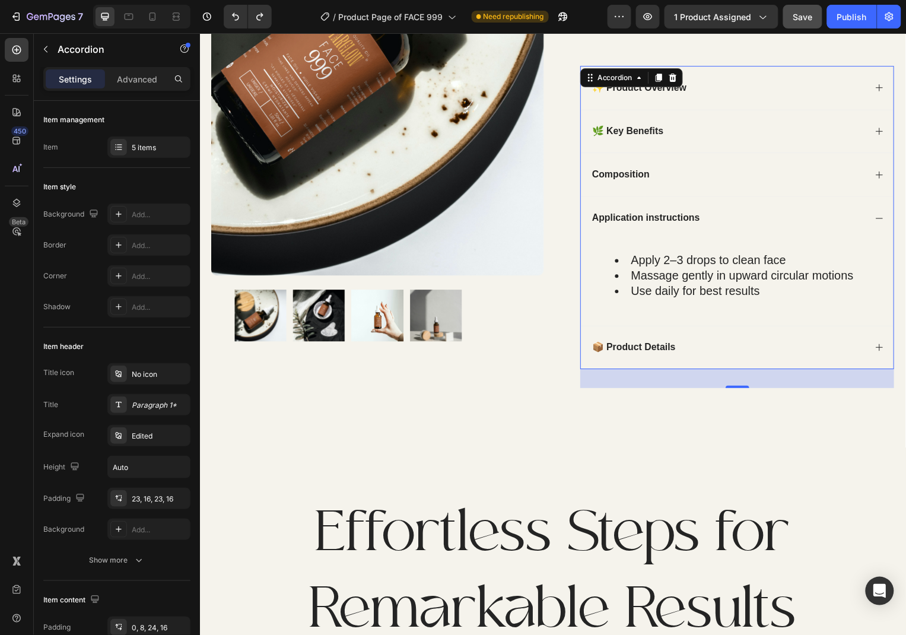
click at [882, 219] on icon at bounding box center [884, 219] width 7 height 1
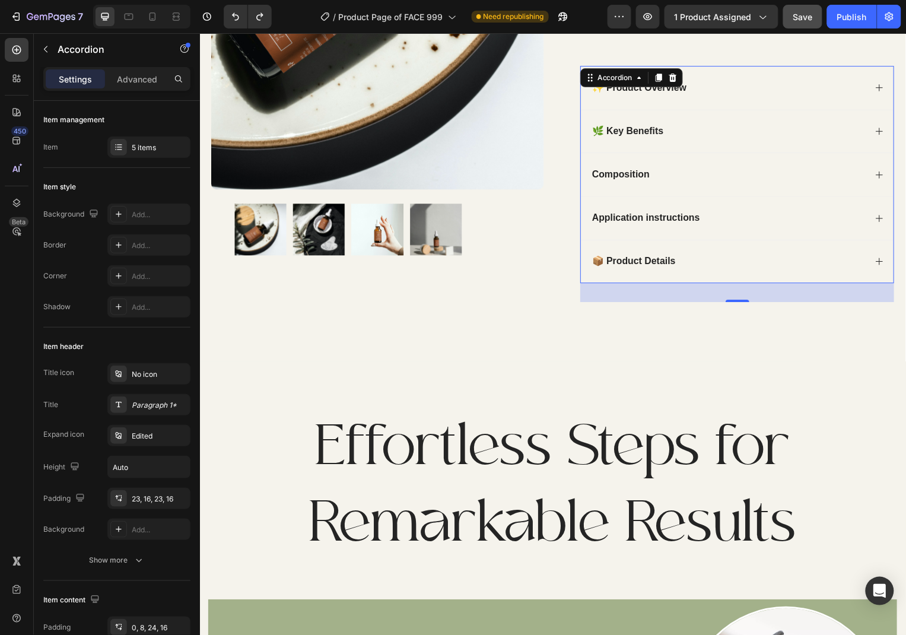
click at [884, 267] on icon at bounding box center [883, 262] width 9 height 9
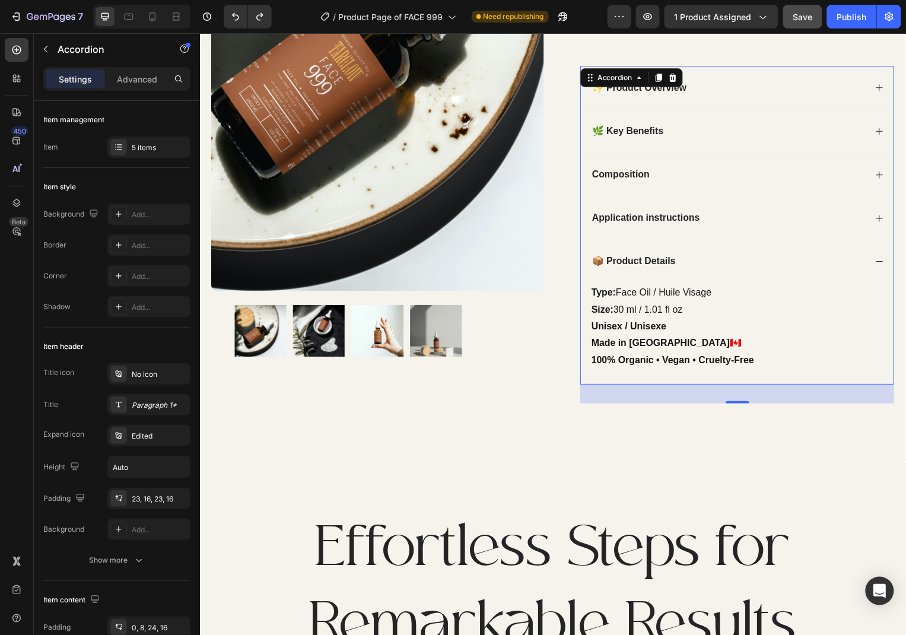
click at [884, 267] on icon at bounding box center [883, 262] width 9 height 9
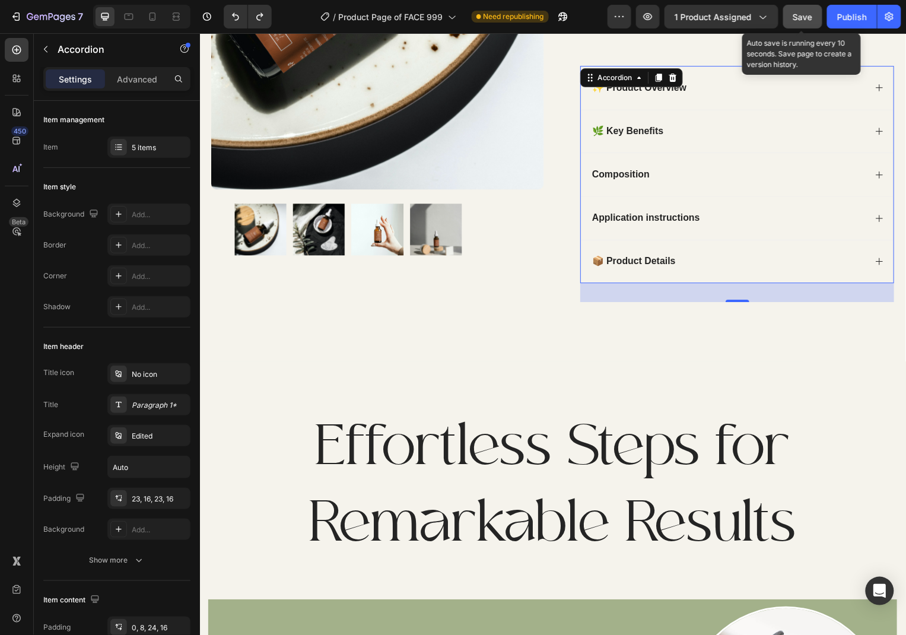
click at [793, 12] on span "Save" at bounding box center [803, 17] width 20 height 10
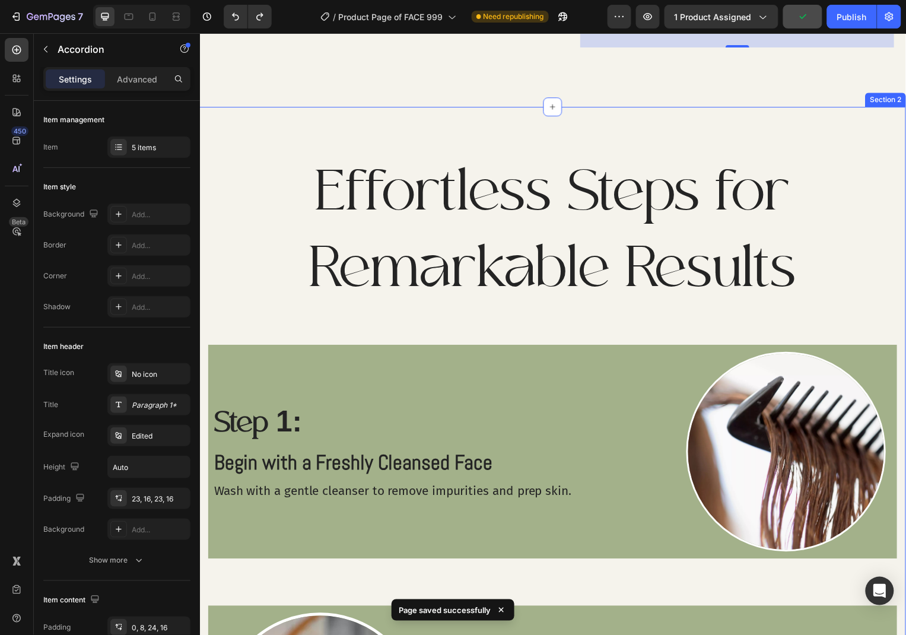
scroll to position [883, 0]
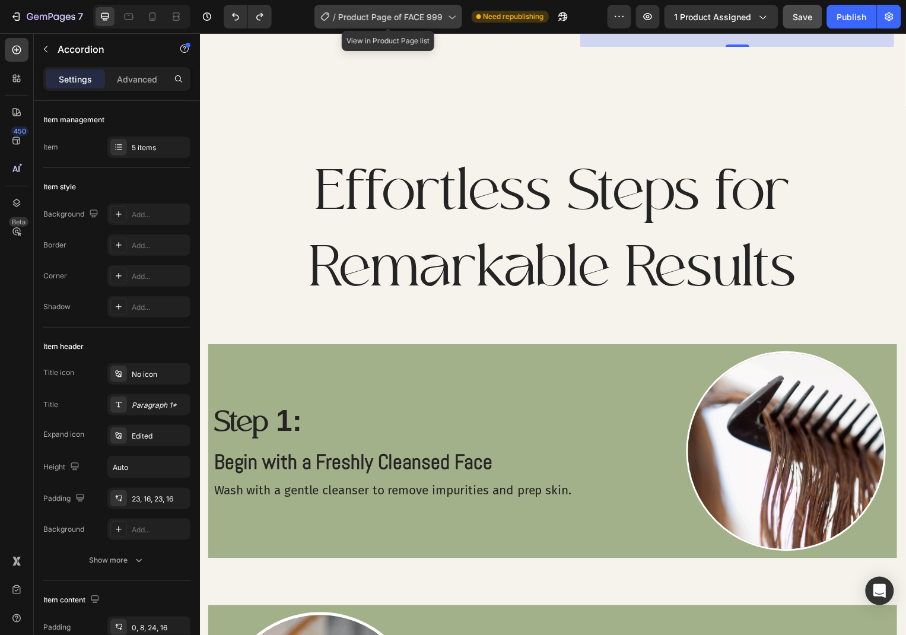
click at [404, 25] on div "/ Product Page of FACE 999" at bounding box center [388, 17] width 148 height 24
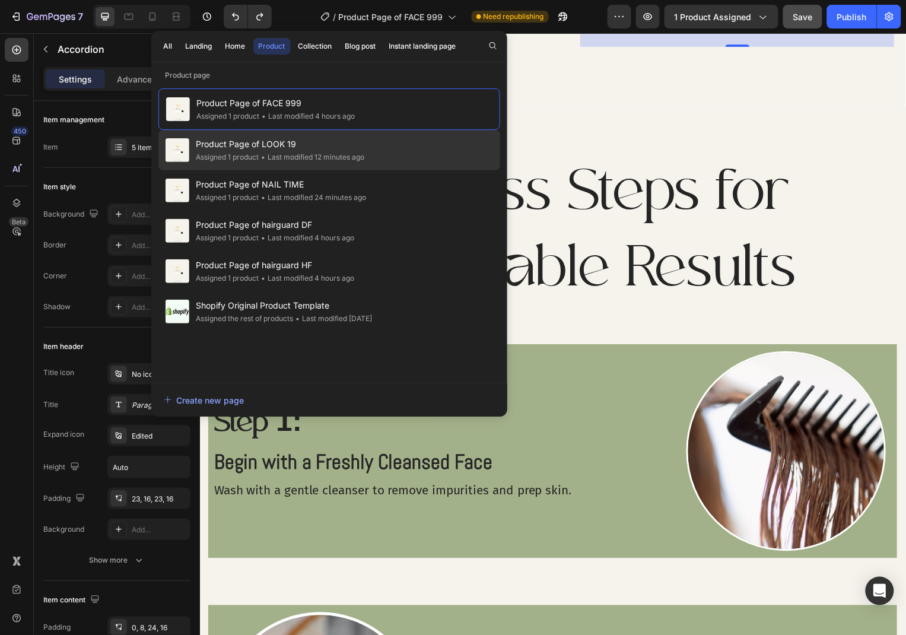
click at [361, 163] on div "• Last modified 12 minutes ago" at bounding box center [312, 157] width 106 height 12
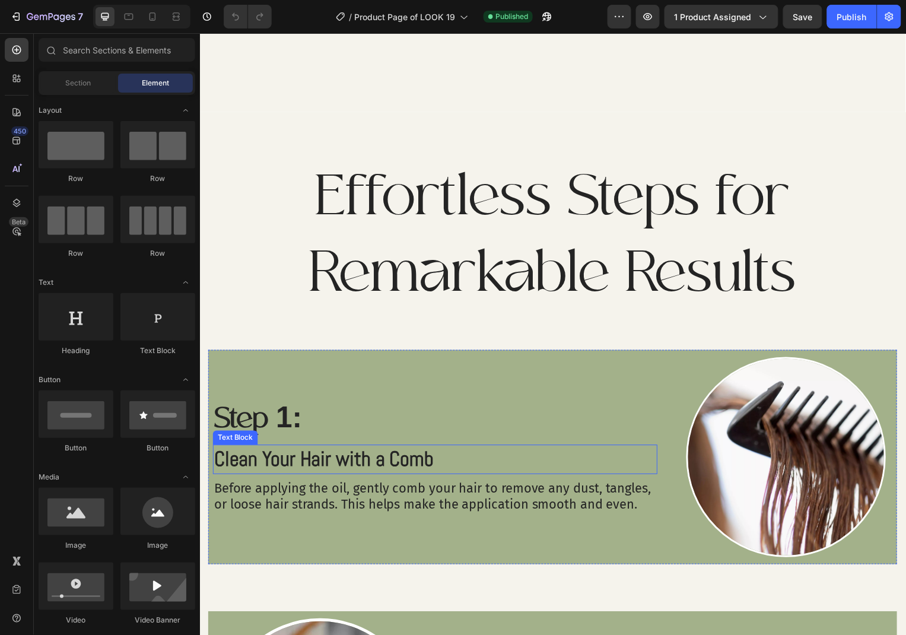
click at [436, 461] on p "Clean Your Hair with a Comb" at bounding box center [436, 461] width 445 height 27
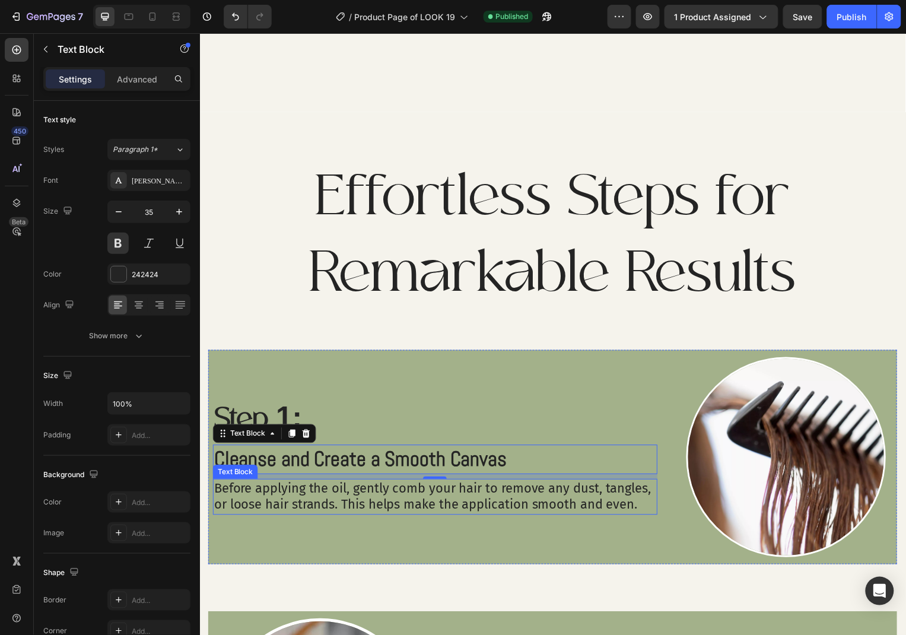
click at [449, 516] on p "Before applying the oil, gently comb your hair to remove any dust, tangles, or …" at bounding box center [436, 500] width 445 height 34
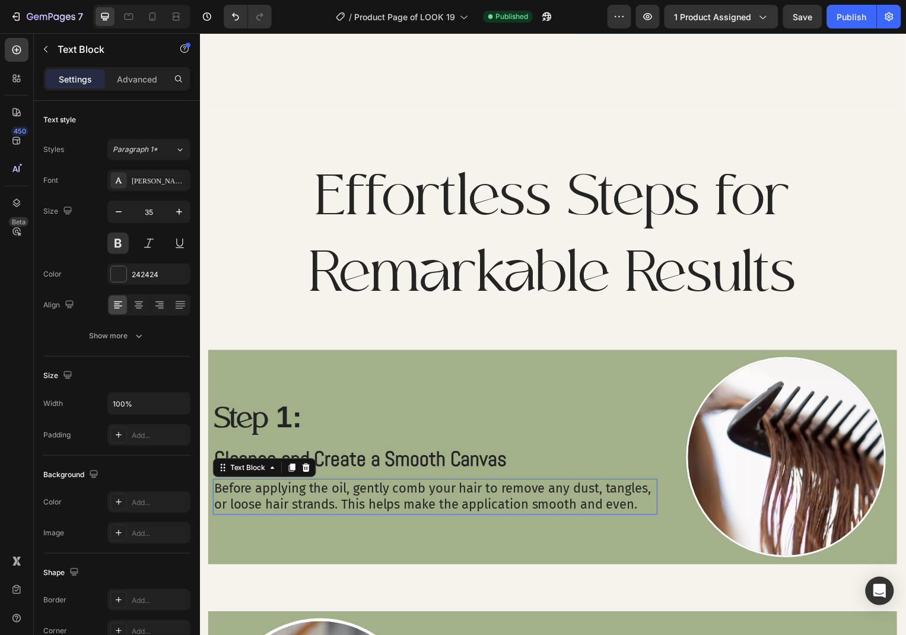
click at [479, 507] on p "Before applying the oil, gently comb your hair to remove any dust, tangles, or …" at bounding box center [436, 500] width 445 height 34
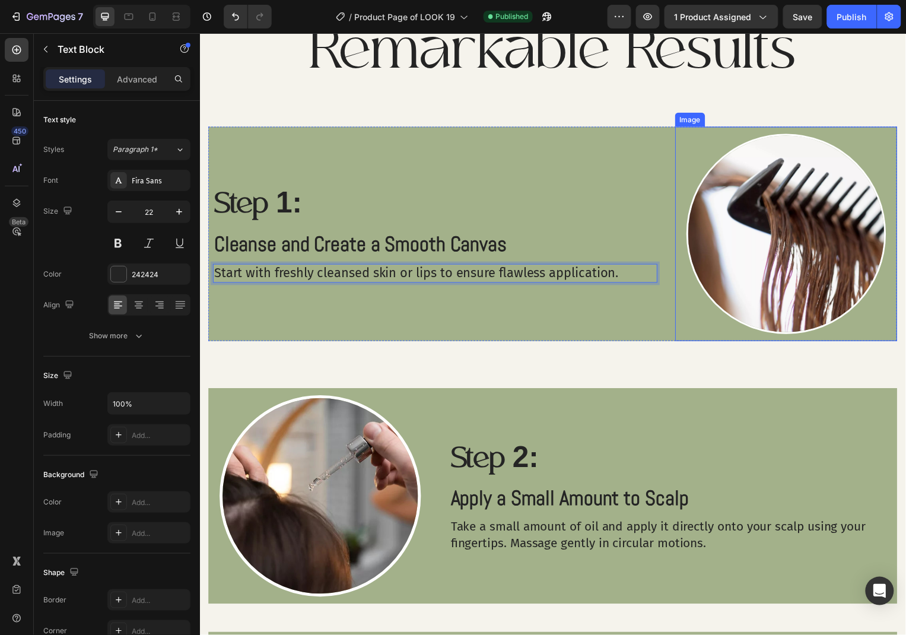
scroll to position [1101, 0]
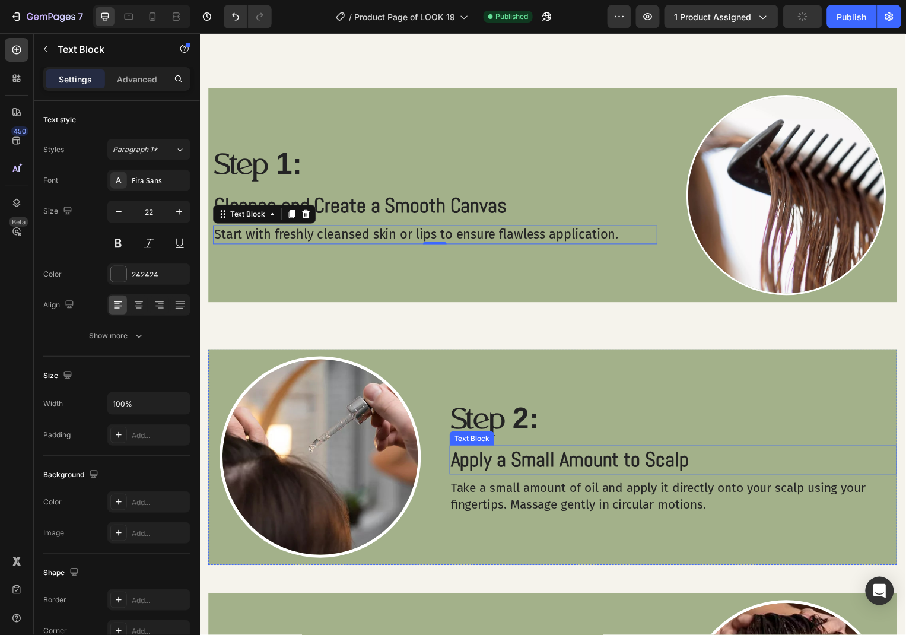
click at [698, 454] on p "Apply a Small Amount to Scalp" at bounding box center [676, 462] width 448 height 27
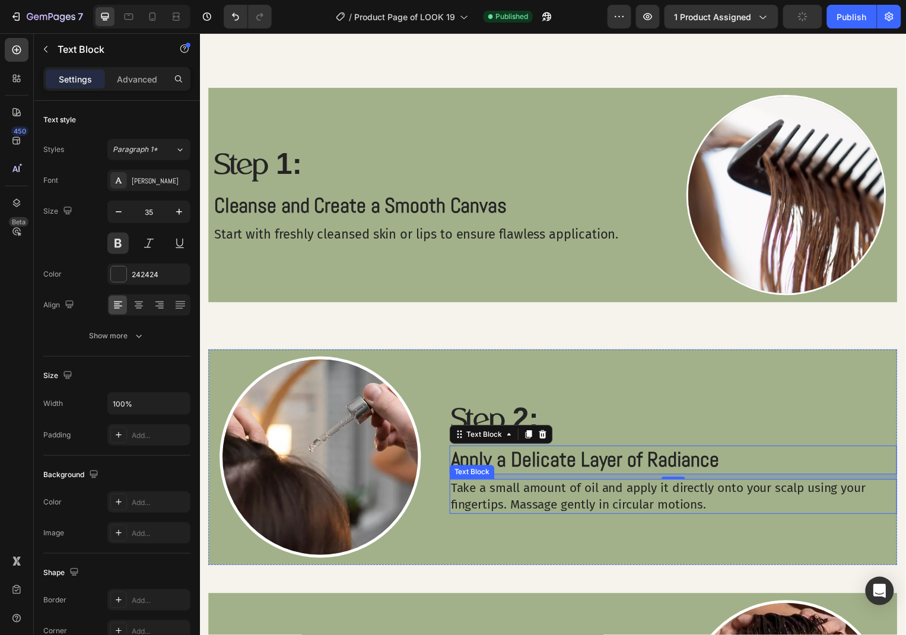
click at [655, 501] on p "Take a small amount of oil and apply it directly onto your scalp using your fin…" at bounding box center [676, 499] width 448 height 33
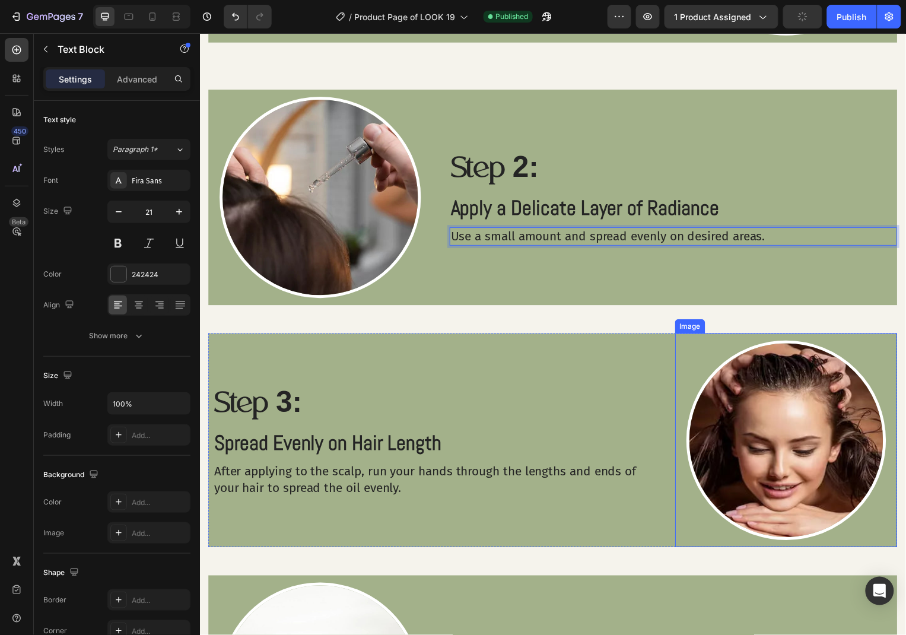
scroll to position [1494, 0]
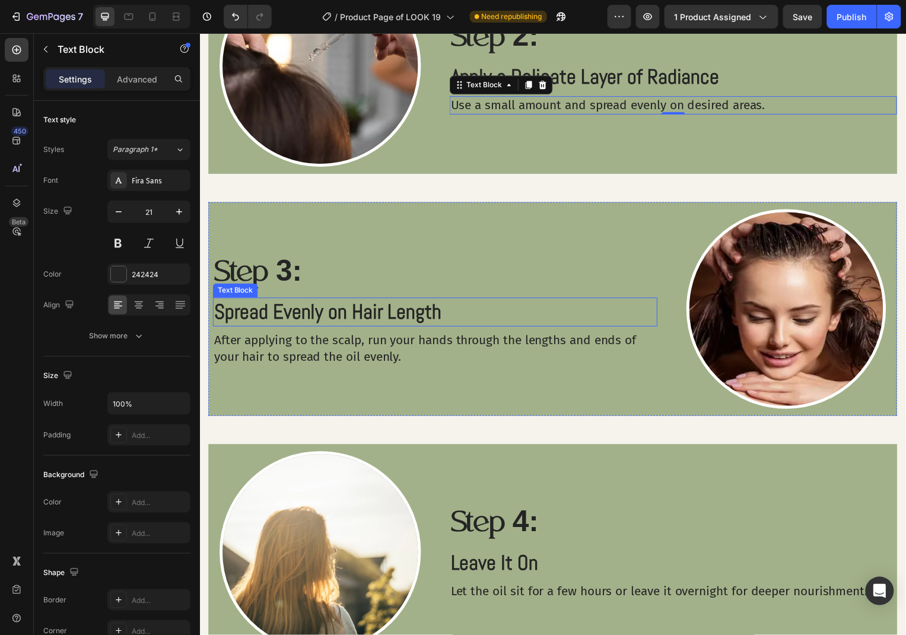
click at [400, 320] on p "Spread Evenly on Hair Length" at bounding box center [436, 313] width 445 height 27
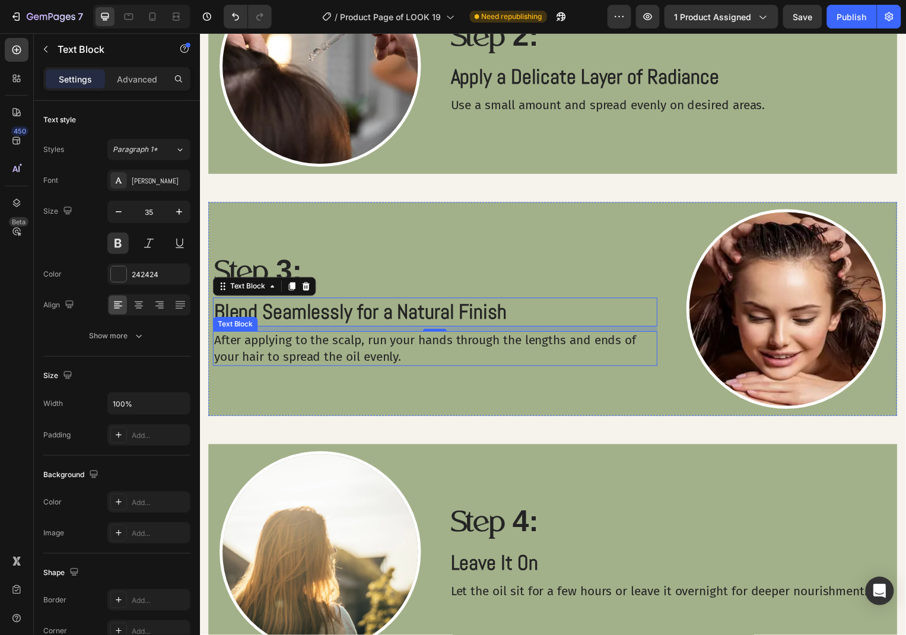
click at [473, 360] on p "After applying to the scalp, run your hands through the lengths and ends of you…" at bounding box center [436, 350] width 445 height 33
click at [471, 360] on p "After applying to the scalp, run your hands through the lengths and ends of you…" at bounding box center [436, 350] width 445 height 33
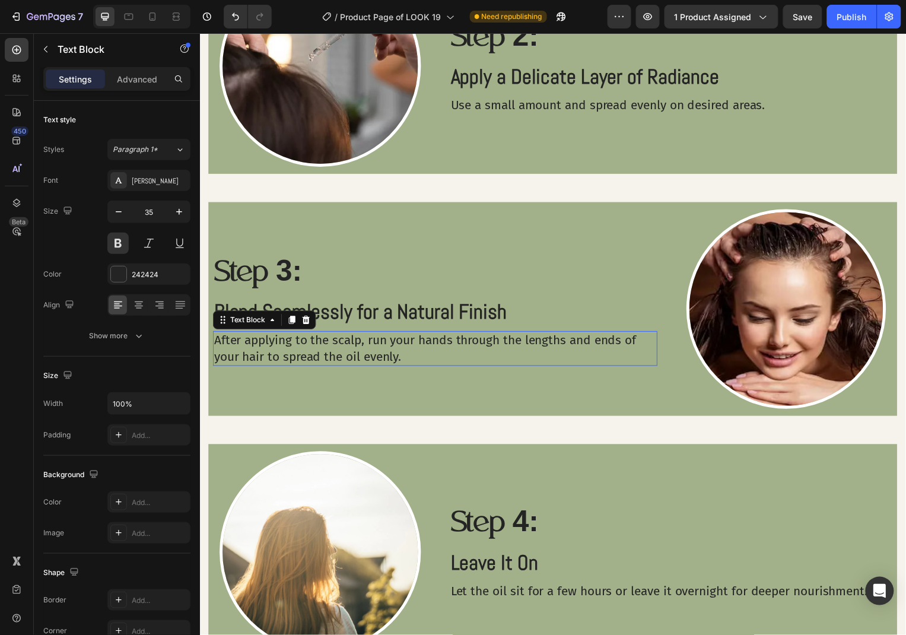
click at [471, 360] on p "After applying to the scalp, run your hands through the lengths and ends of you…" at bounding box center [436, 350] width 445 height 33
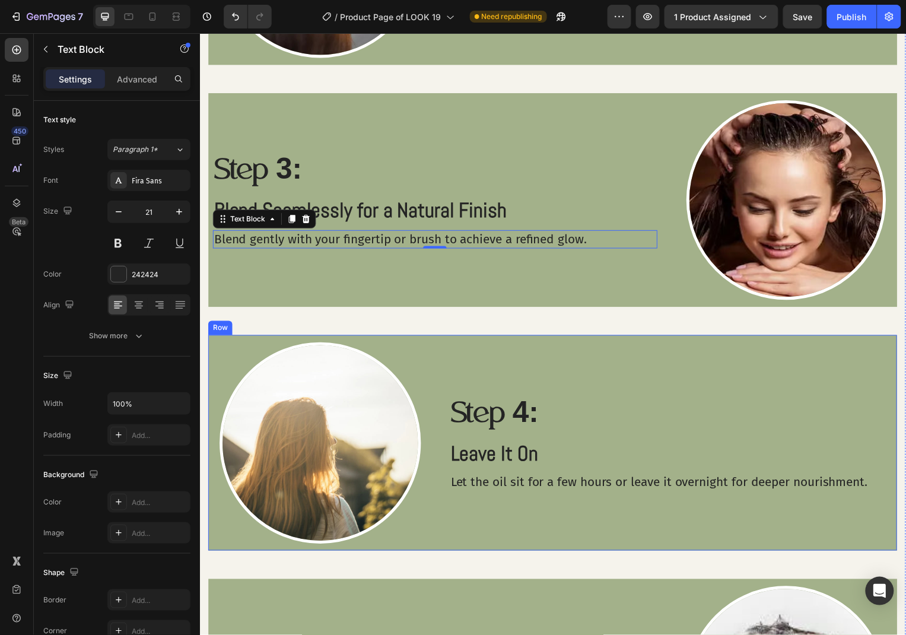
scroll to position [1631, 0]
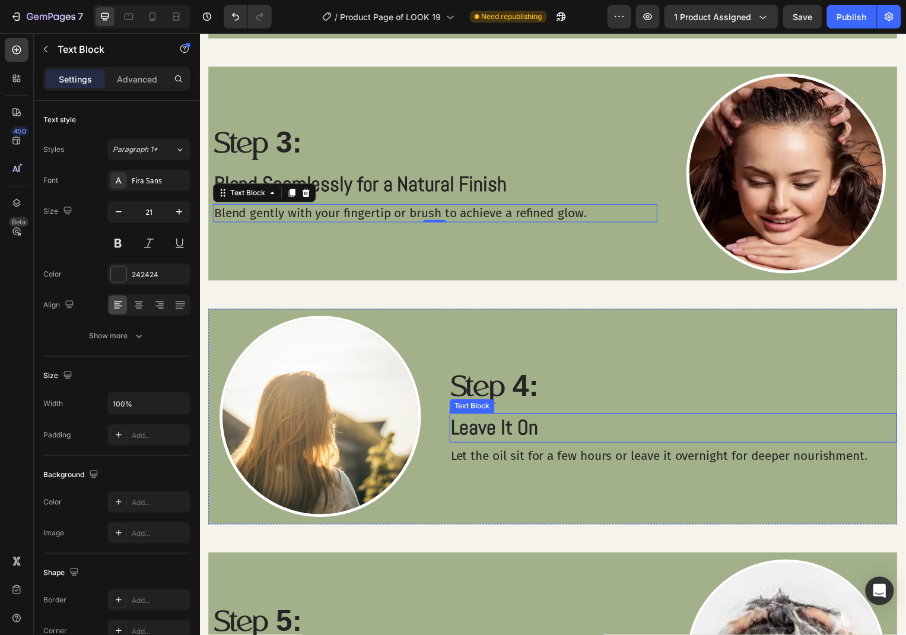
click at [588, 429] on p "Leave It On" at bounding box center [676, 429] width 448 height 27
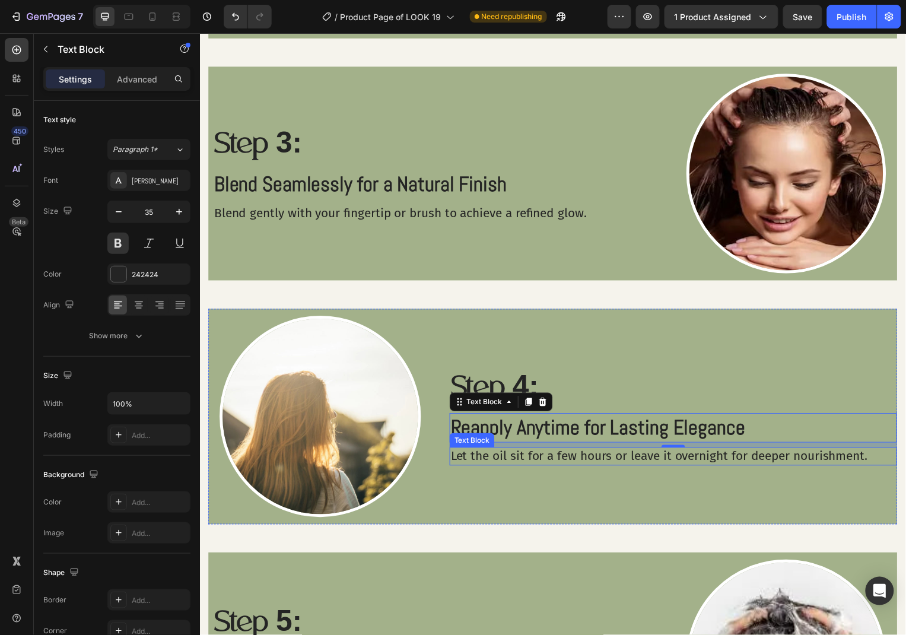
click at [783, 461] on p "Let the oil sit for a few hours or leave it overnight for deeper nourishment." at bounding box center [676, 459] width 448 height 16
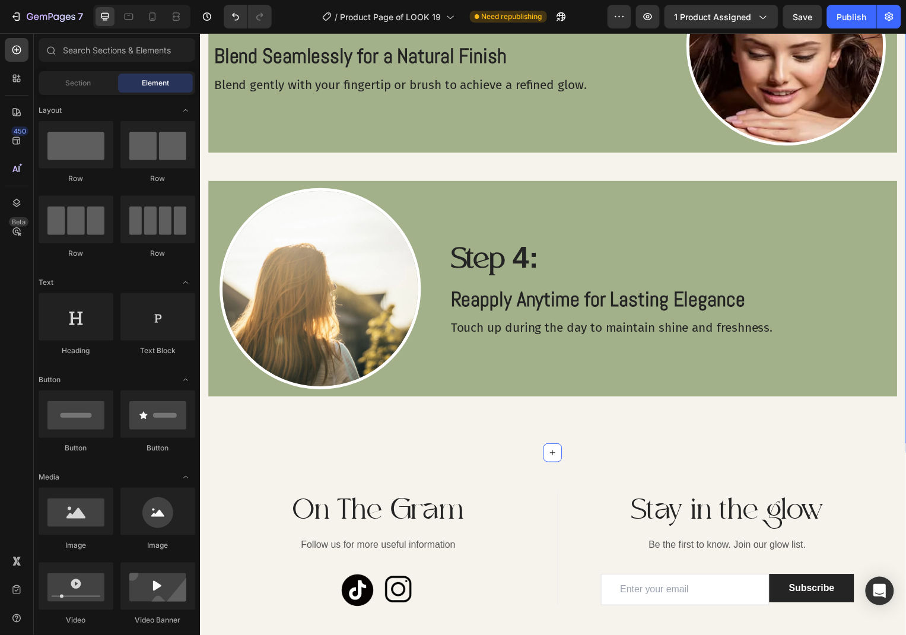
scroll to position [1388, 0]
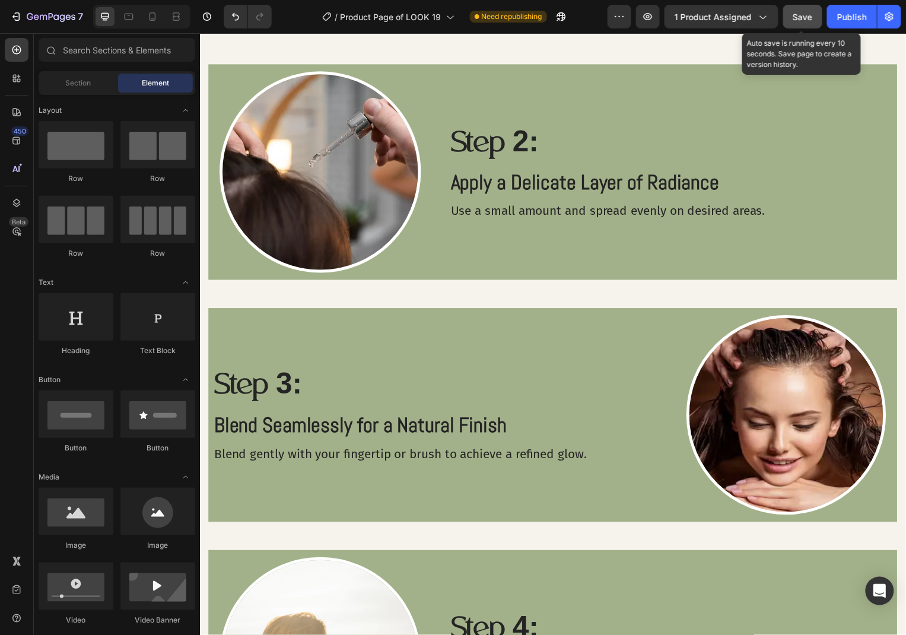
click at [797, 27] on button "Save" at bounding box center [802, 17] width 39 height 24
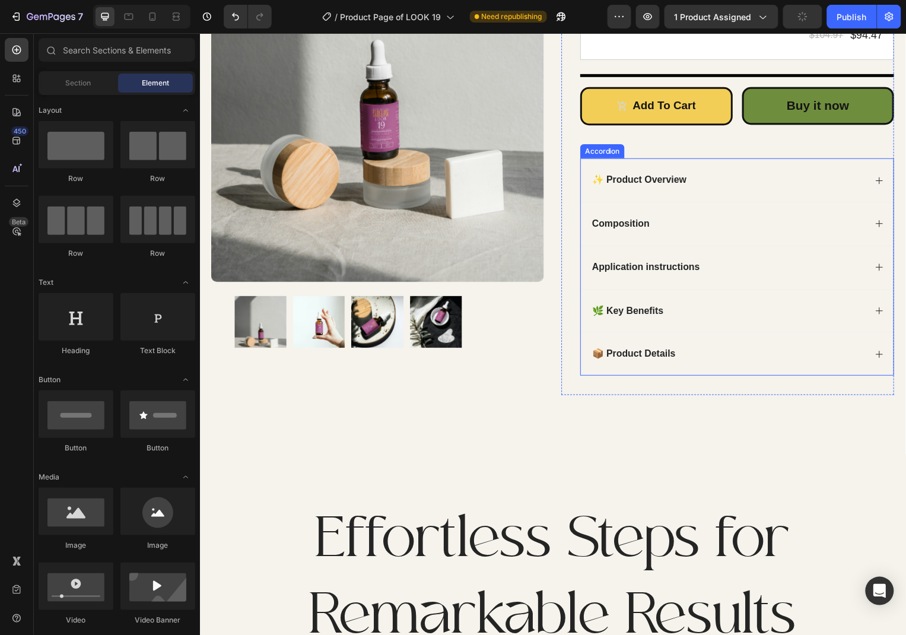
scroll to position [328, 0]
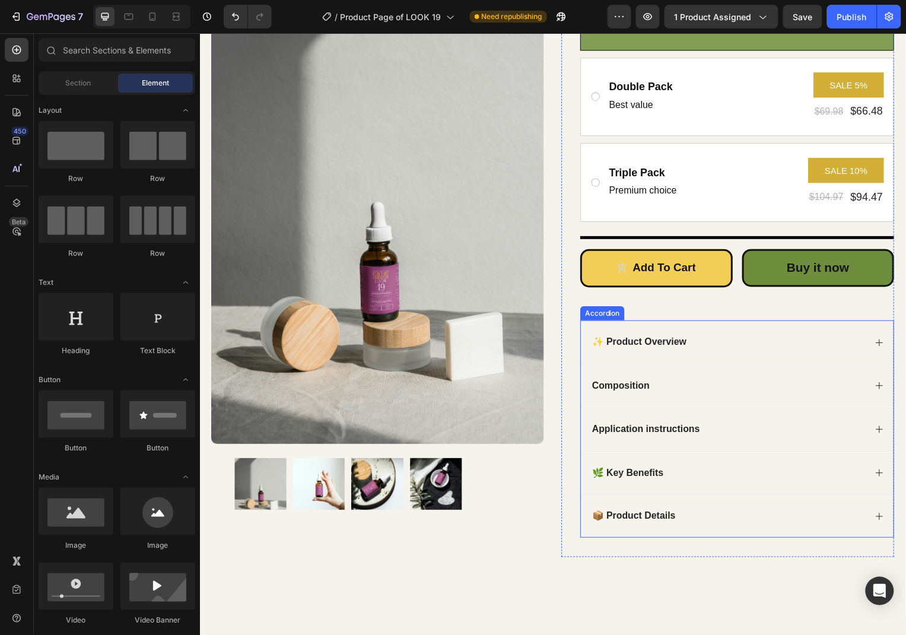
click at [618, 324] on div "✨ Product Overview" at bounding box center [741, 344] width 315 height 44
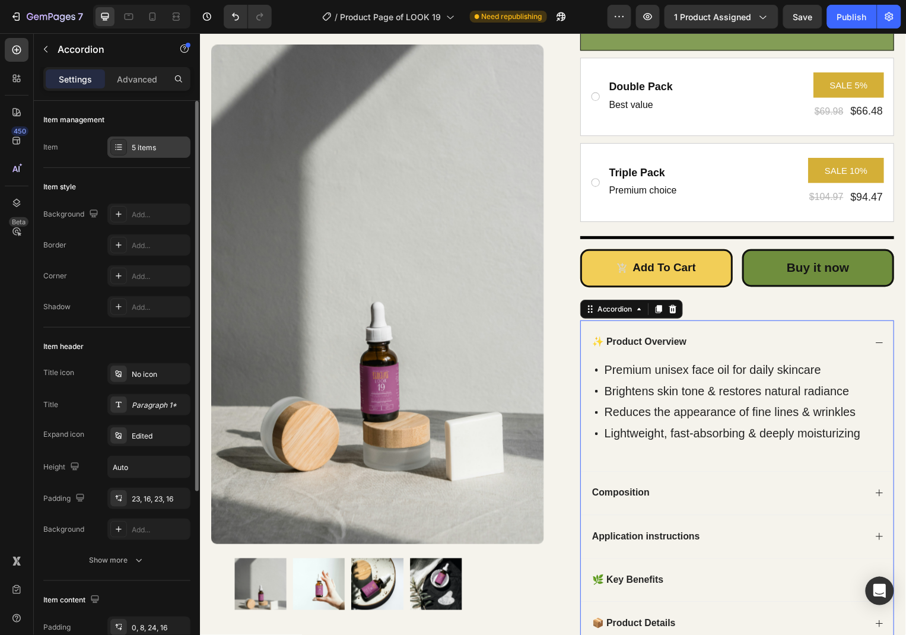
click at [148, 151] on div "5 items" at bounding box center [160, 147] width 56 height 11
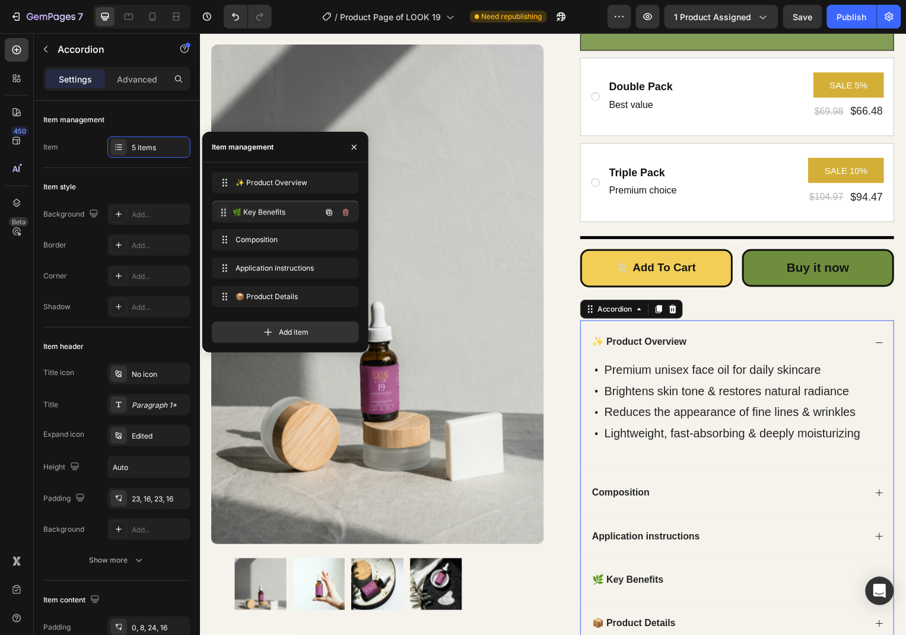
drag, startPoint x: 222, startPoint y: 269, endPoint x: 222, endPoint y: 213, distance: 55.7
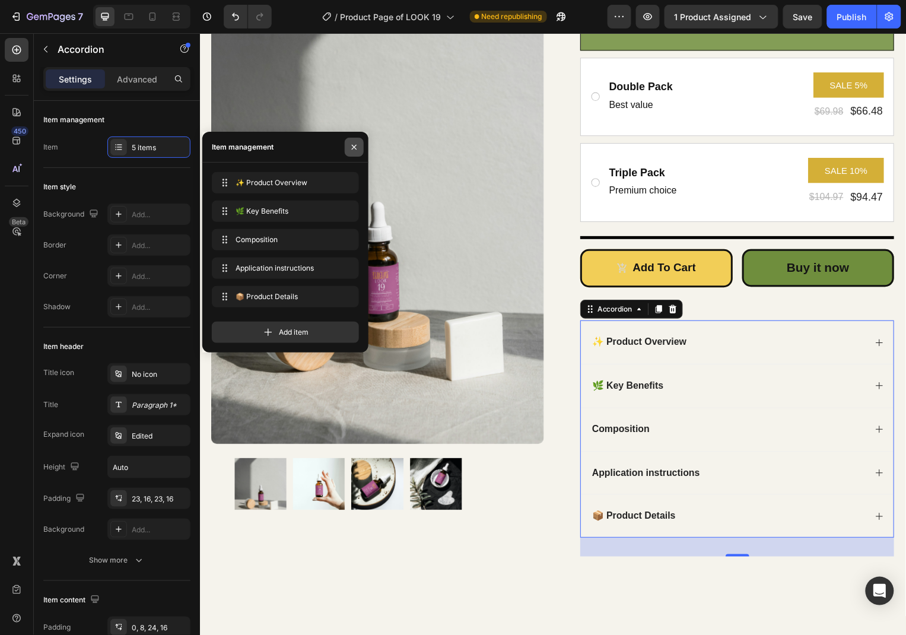
drag, startPoint x: 354, startPoint y: 146, endPoint x: 347, endPoint y: 271, distance: 124.7
click at [354, 146] on icon "button" at bounding box center [353, 146] width 9 height 9
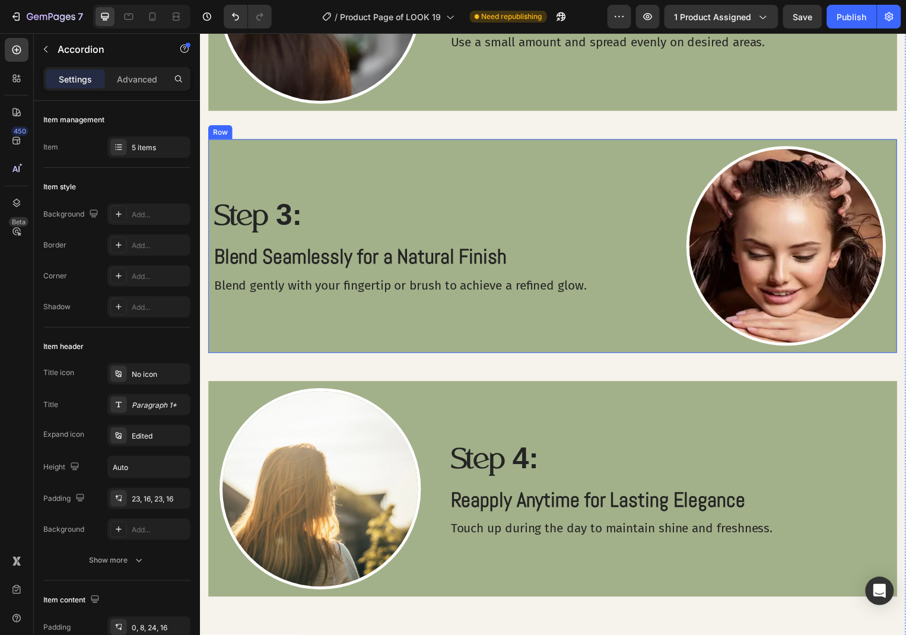
scroll to position [1498, 0]
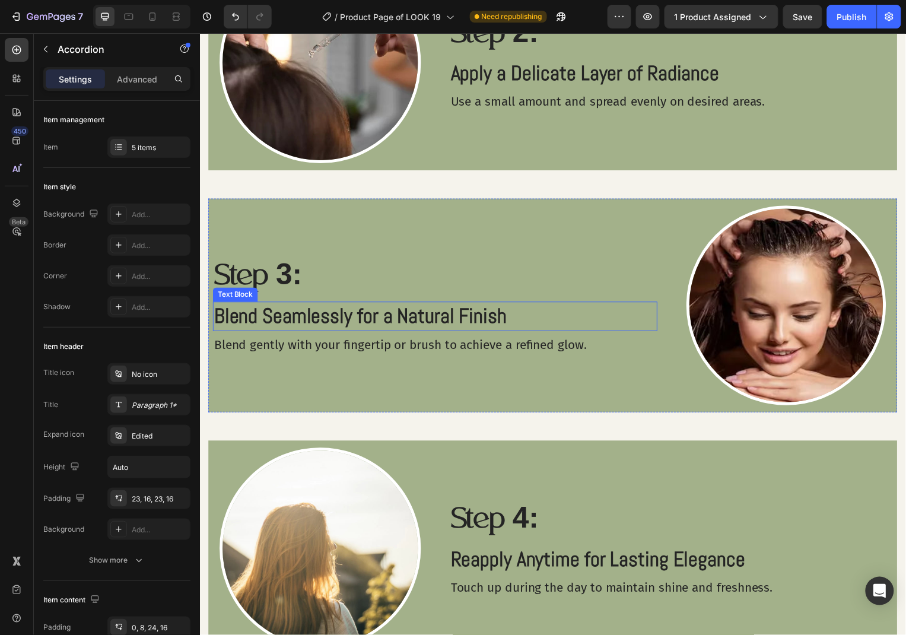
click at [489, 317] on p "Blend Seamlessly for a Natural Finish" at bounding box center [436, 317] width 445 height 27
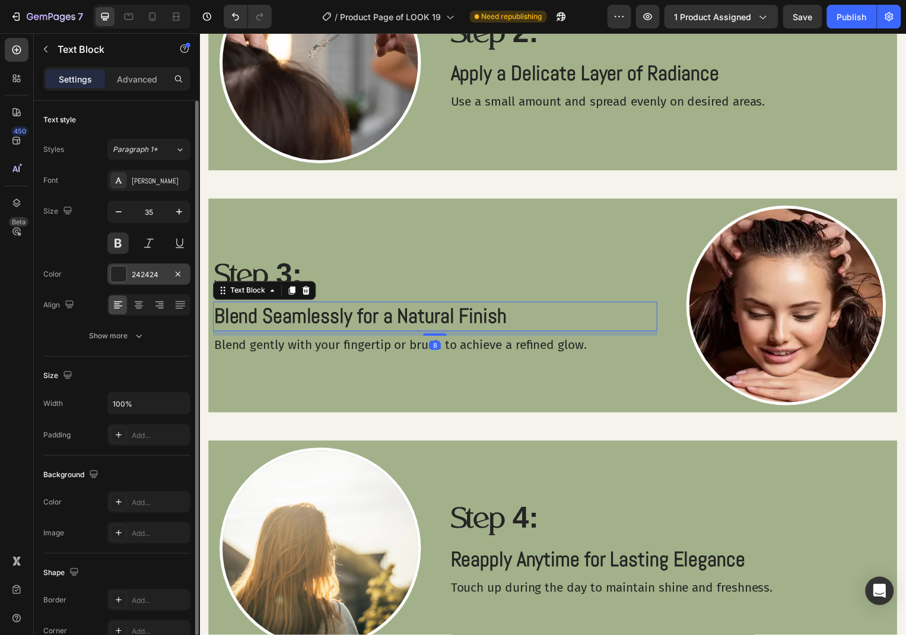
click at [149, 281] on div "242424" at bounding box center [148, 273] width 83 height 21
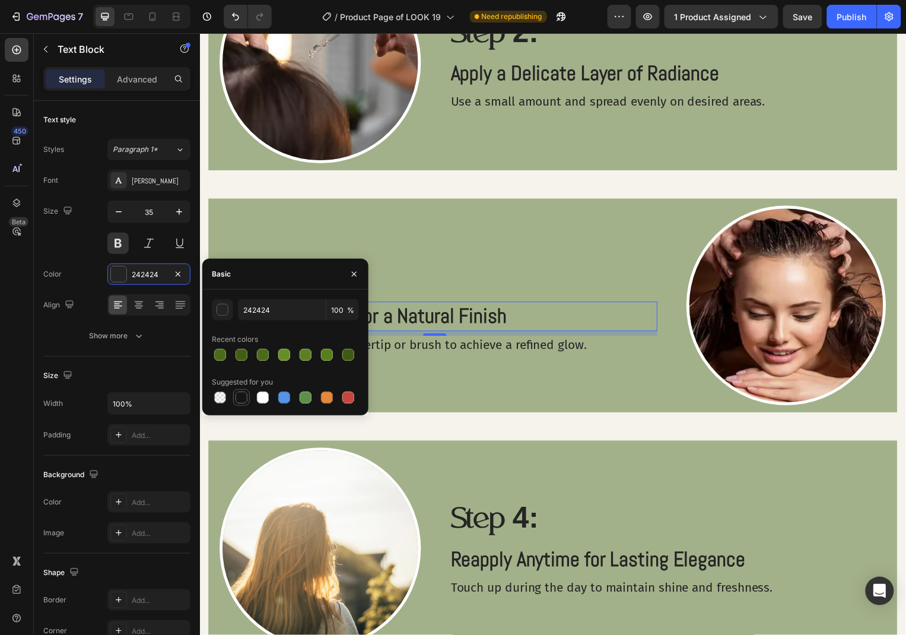
click at [235, 396] on div at bounding box center [241, 397] width 12 height 12
type input "151515"
click at [349, 275] on icon "button" at bounding box center [353, 273] width 9 height 9
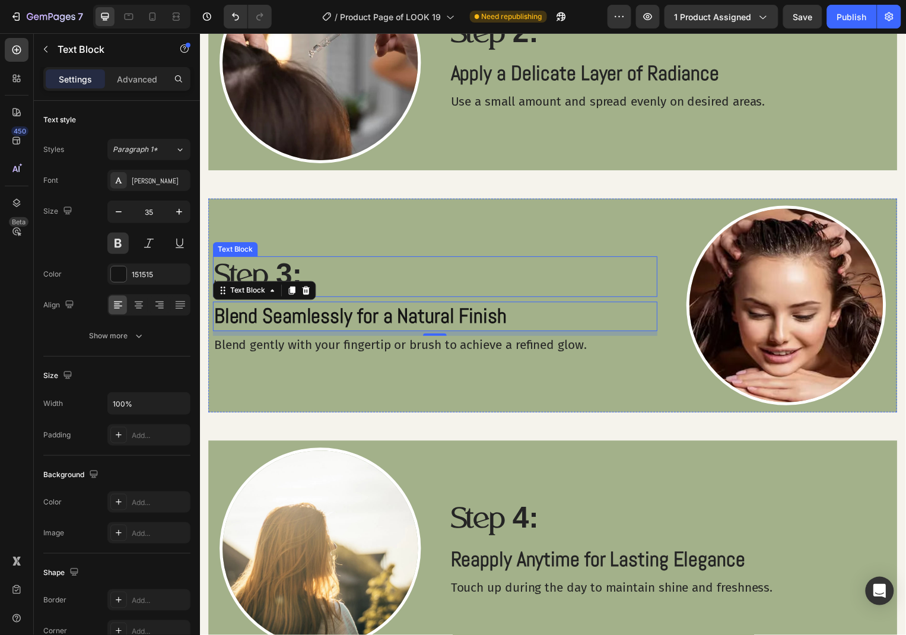
click at [305, 276] on p "Step 3:" at bounding box center [436, 278] width 445 height 39
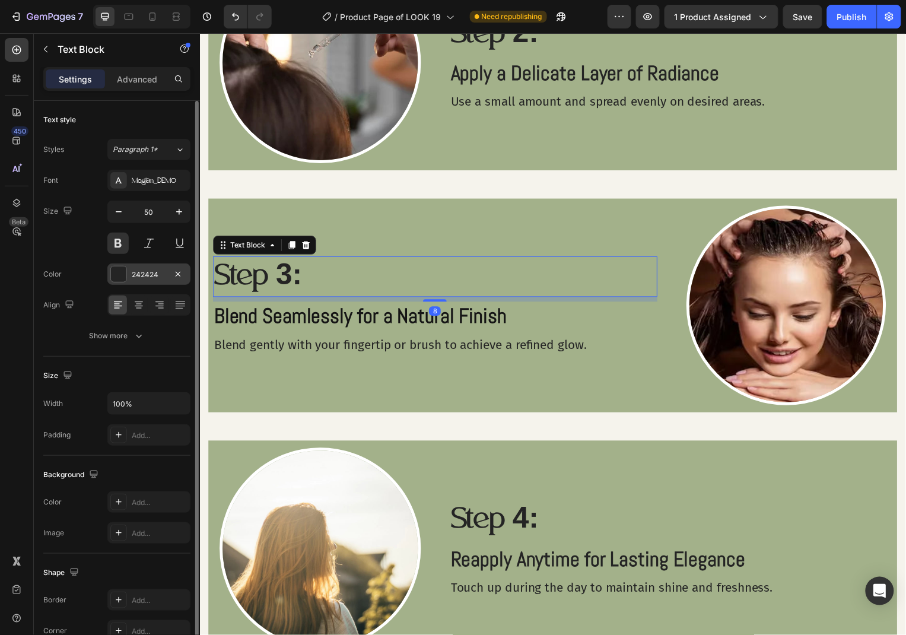
click at [158, 278] on div "242424" at bounding box center [149, 274] width 34 height 11
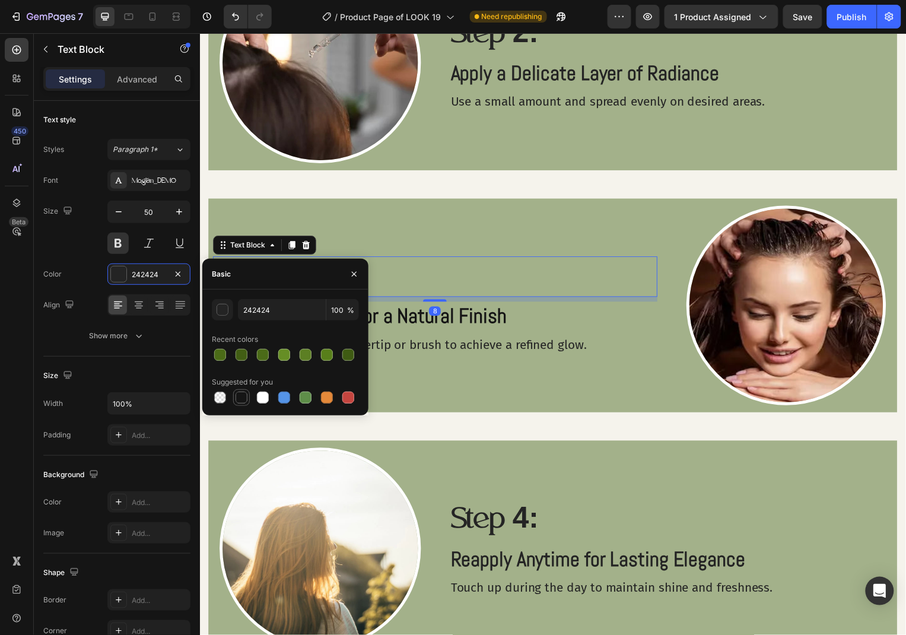
click at [233, 396] on div at bounding box center [241, 397] width 17 height 17
type input "151515"
click at [420, 350] on p "Blend gently with your fingertip or brush to achieve a refined glow." at bounding box center [436, 347] width 445 height 16
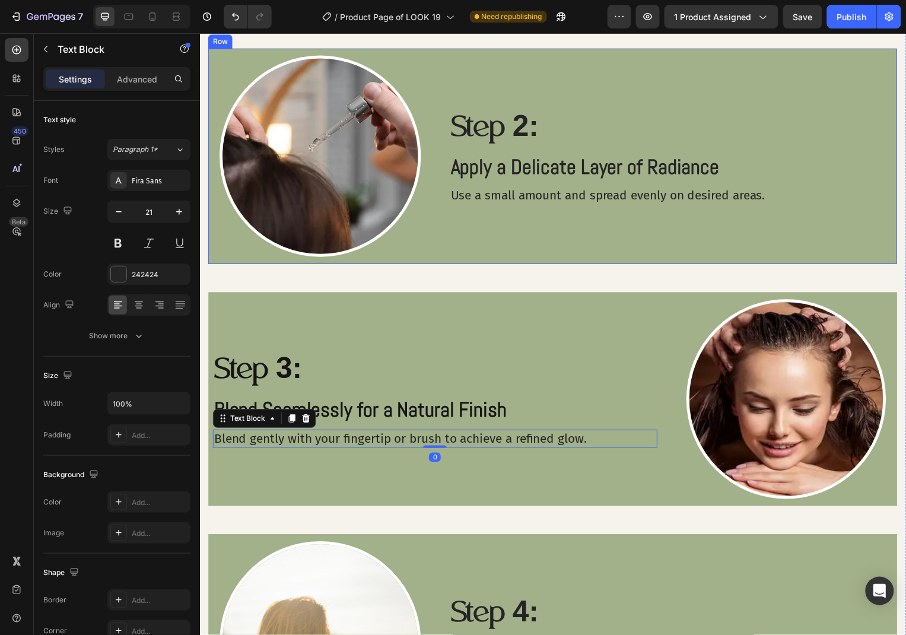
scroll to position [1370, 0]
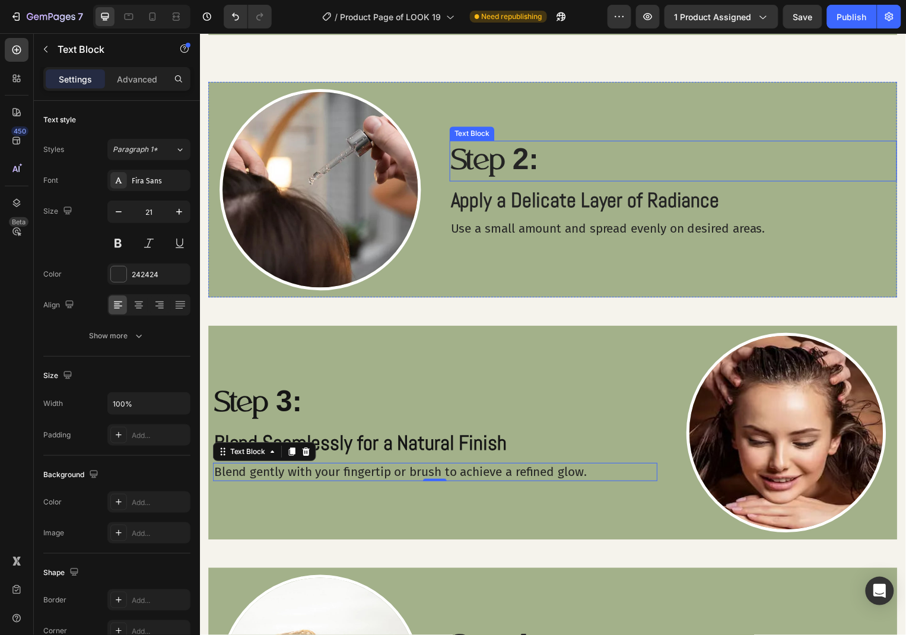
click at [503, 173] on p "Step 2:" at bounding box center [676, 161] width 448 height 39
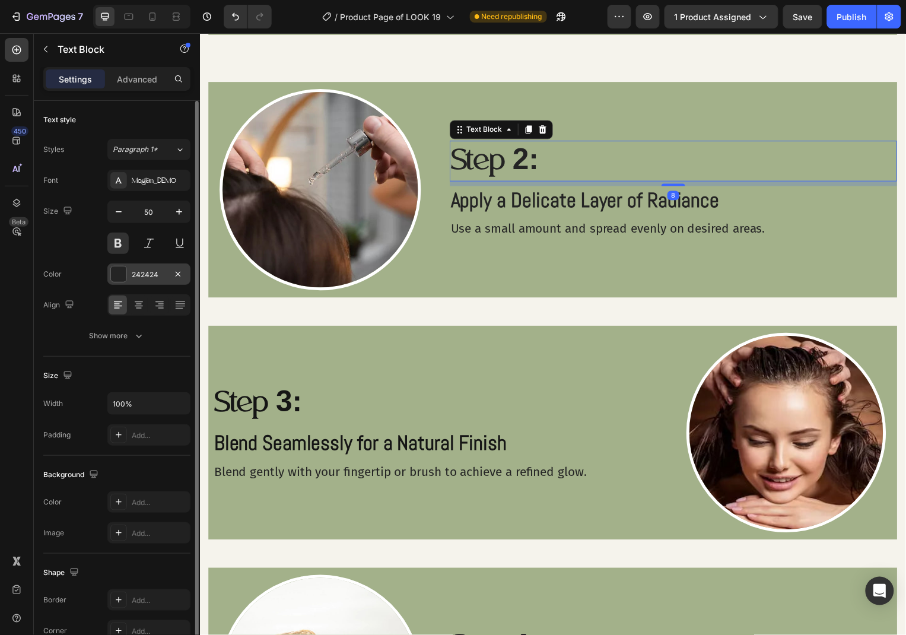
click at [148, 283] on div "242424" at bounding box center [148, 273] width 83 height 21
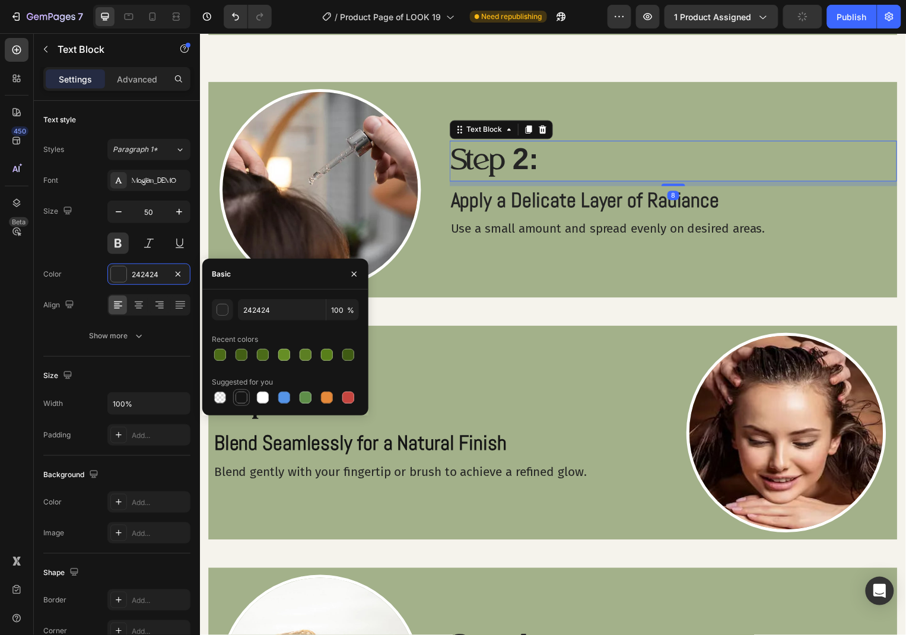
click at [246, 389] on div at bounding box center [241, 397] width 17 height 17
type input "151515"
click at [519, 210] on p "Apply a Delicate Layer of Radiance" at bounding box center [676, 201] width 448 height 27
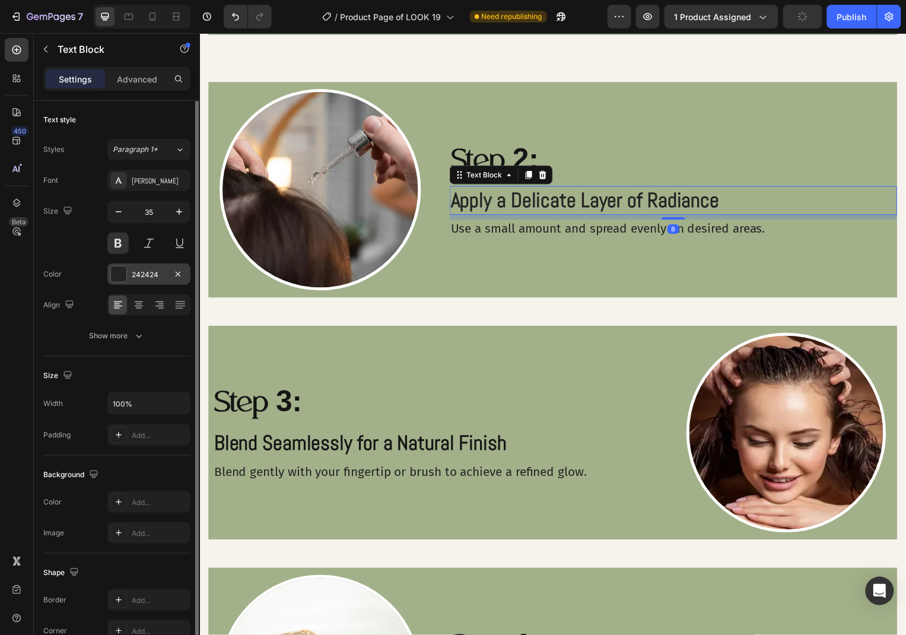
click at [145, 276] on div "242424" at bounding box center [149, 274] width 34 height 11
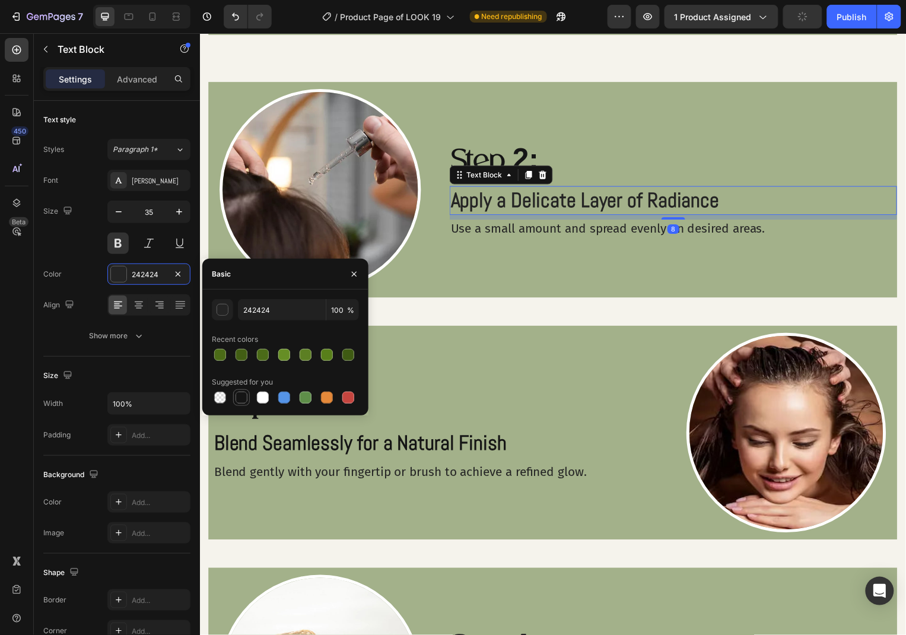
click at [243, 397] on div at bounding box center [241, 397] width 12 height 12
type input "151515"
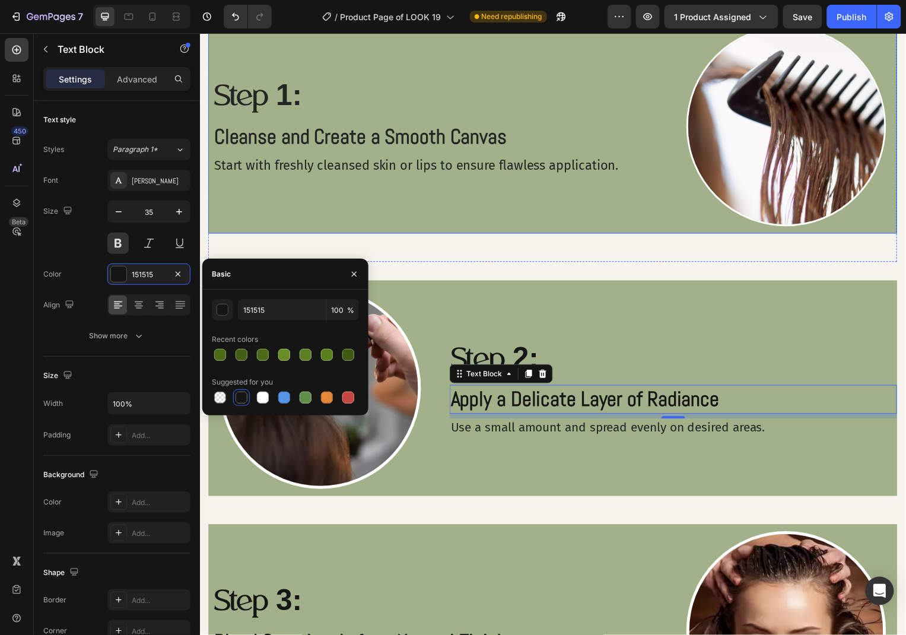
scroll to position [1112, 0]
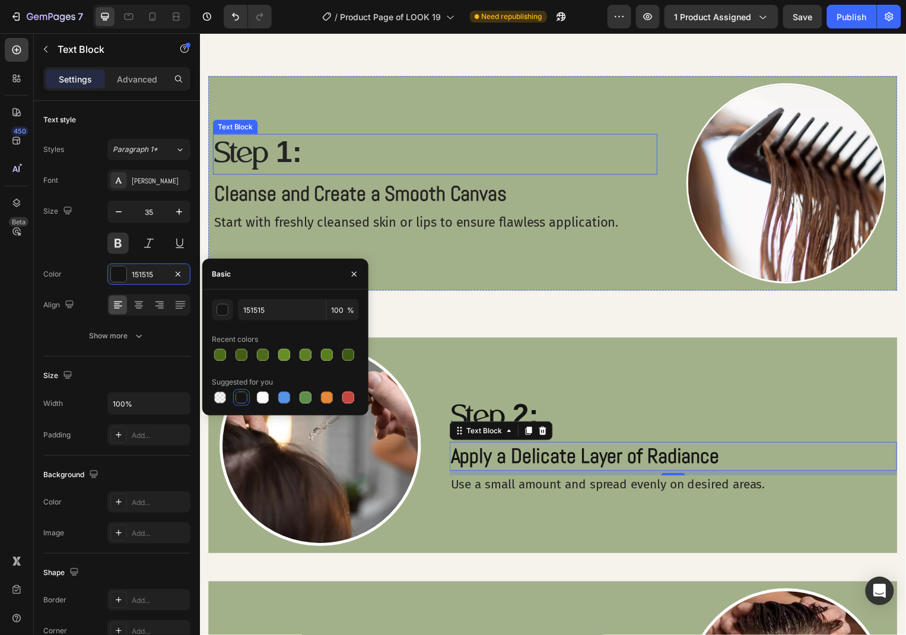
click at [297, 168] on p "Step 1:" at bounding box center [436, 154] width 445 height 39
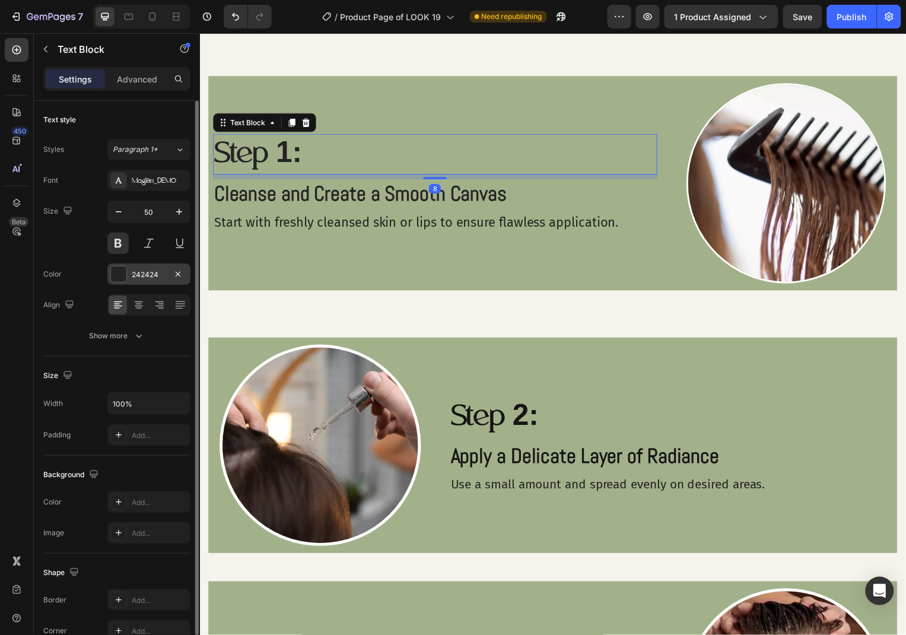
click at [147, 267] on div "242424" at bounding box center [148, 273] width 83 height 21
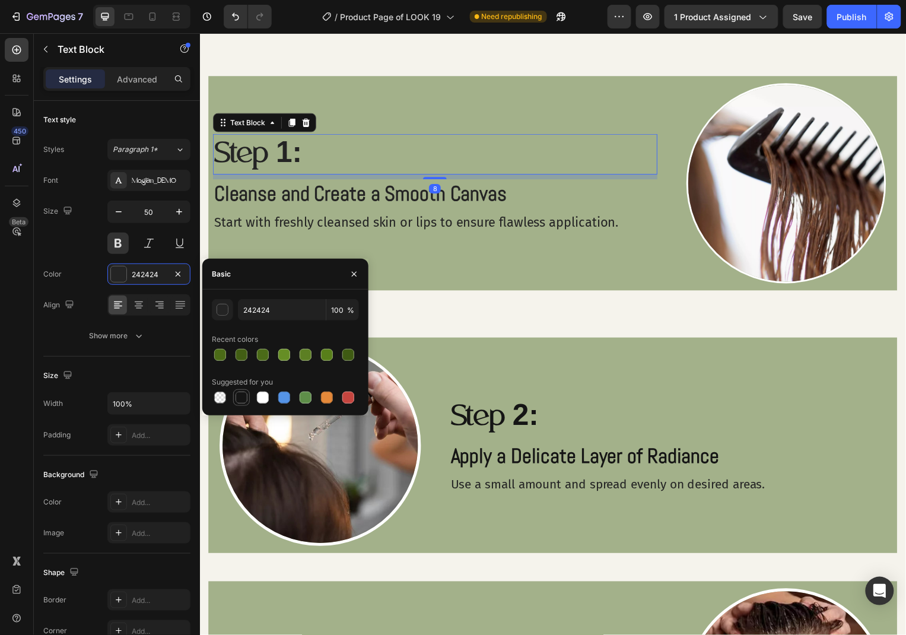
click at [239, 403] on div at bounding box center [241, 397] width 12 height 12
type input "151515"
click at [295, 191] on p "Cleanse and Create a Smooth Canvas" at bounding box center [436, 194] width 445 height 27
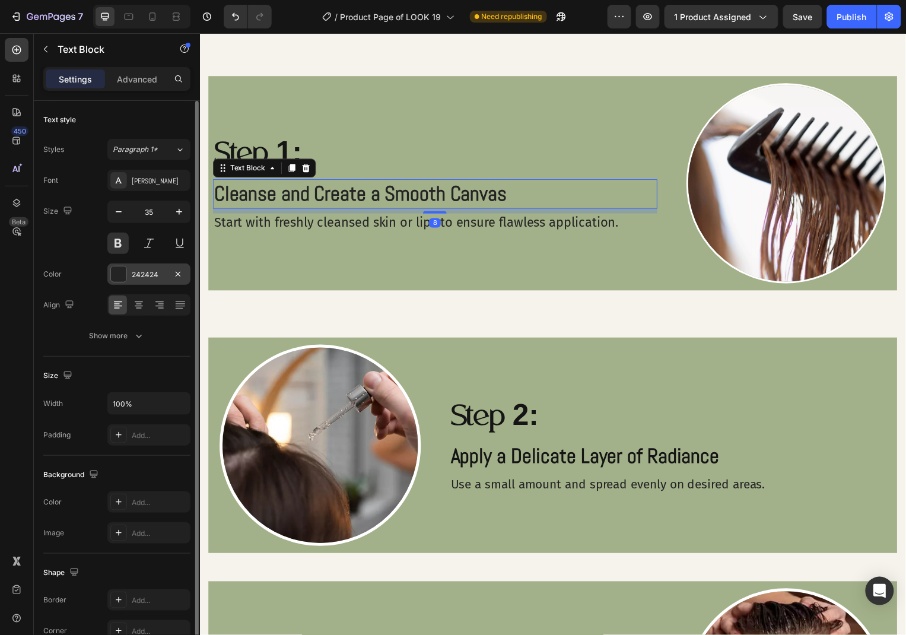
click at [145, 275] on div "242424" at bounding box center [149, 274] width 34 height 11
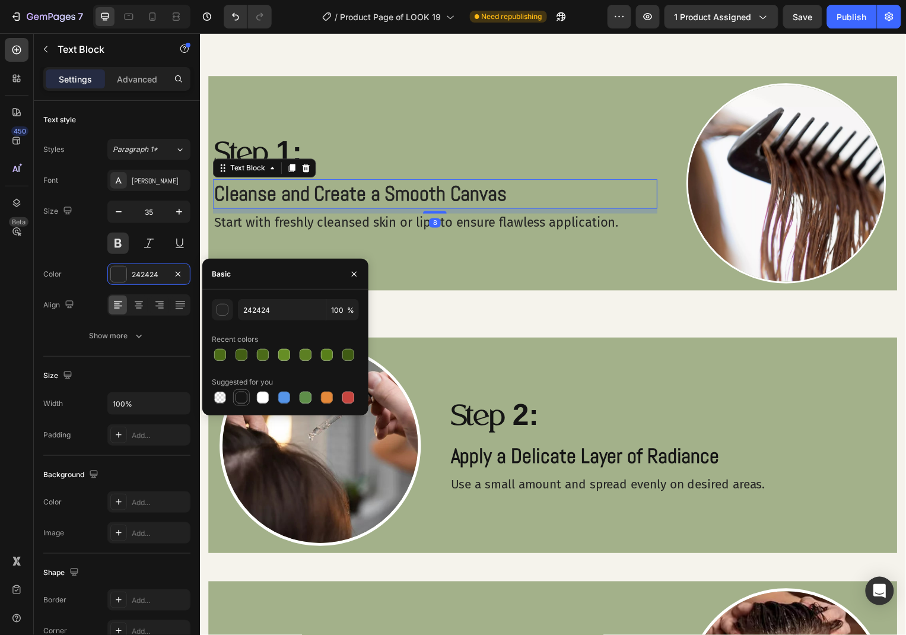
click at [237, 405] on div at bounding box center [241, 397] width 17 height 17
type input "151515"
click at [348, 277] on button "button" at bounding box center [354, 273] width 19 height 19
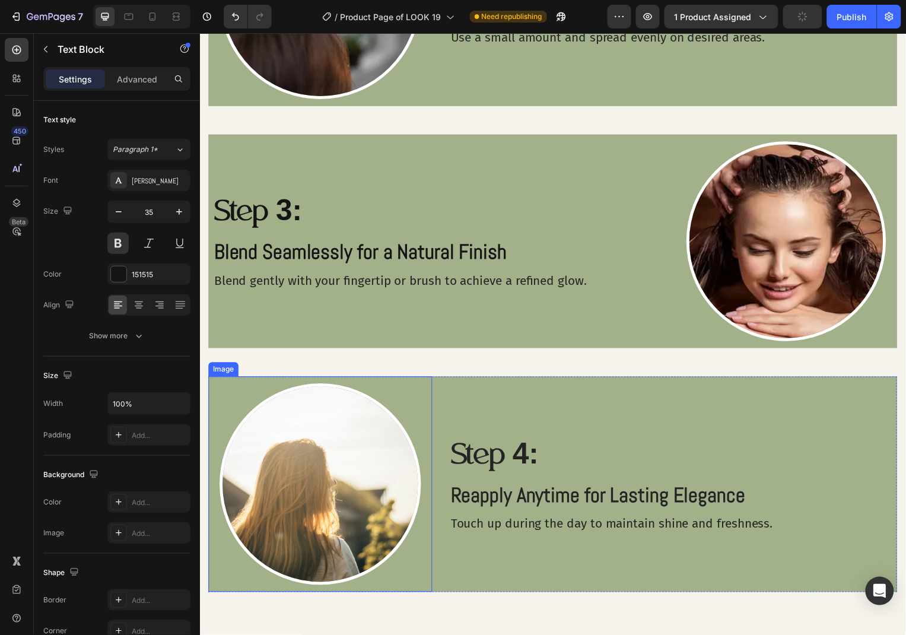
scroll to position [1746, 0]
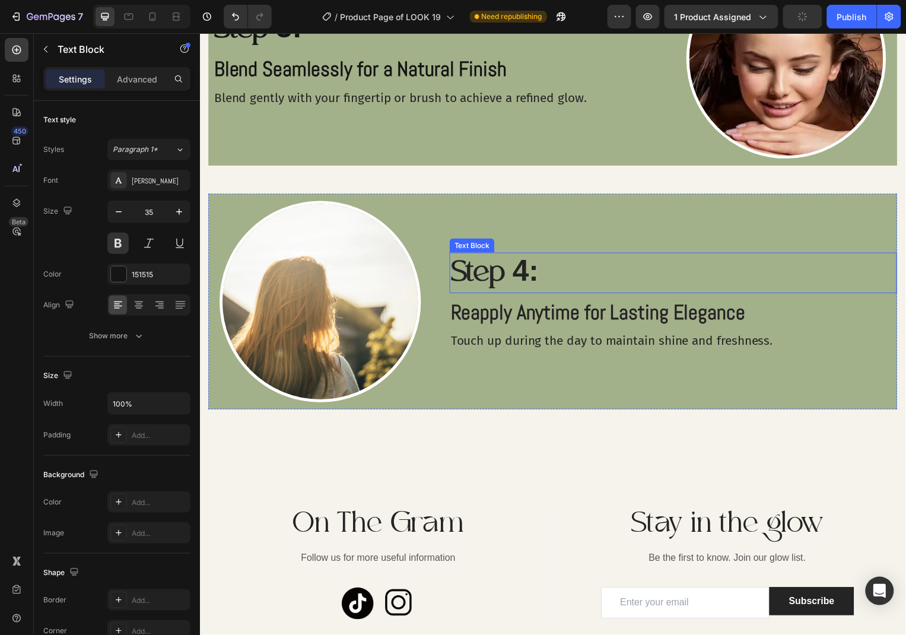
click at [489, 282] on p "Step 4:" at bounding box center [676, 274] width 448 height 39
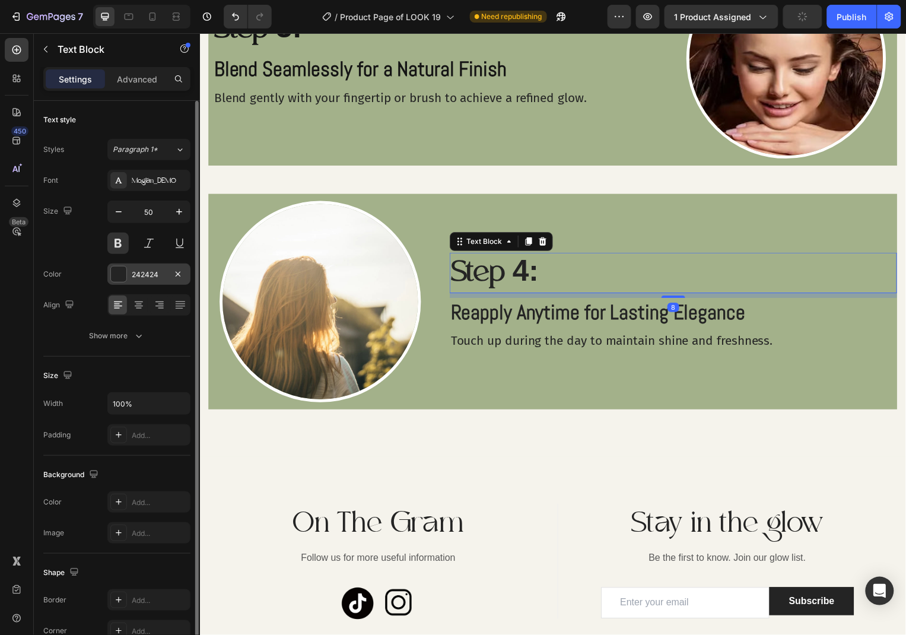
click at [151, 274] on div "242424" at bounding box center [149, 274] width 34 height 11
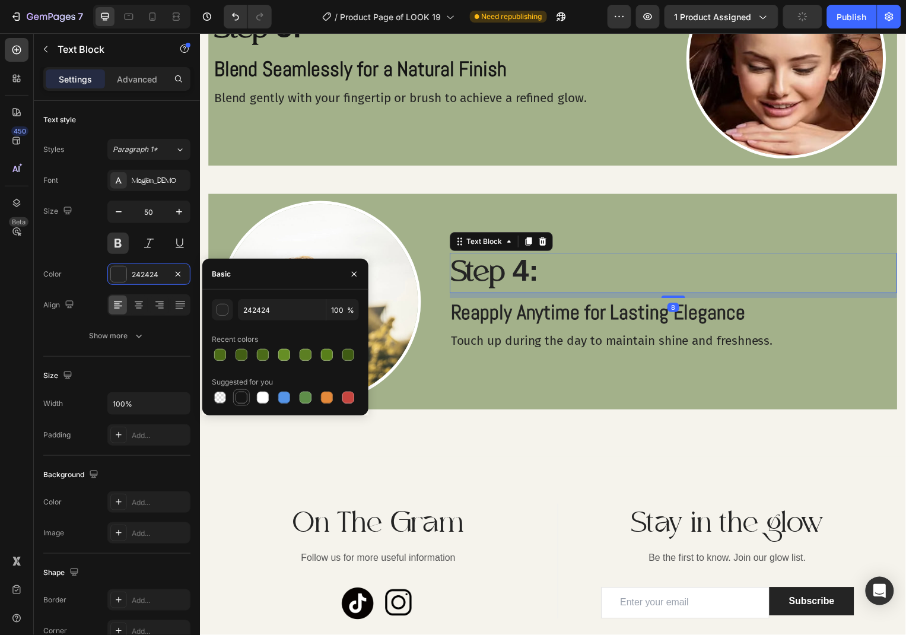
drag, startPoint x: 242, startPoint y: 400, endPoint x: 248, endPoint y: 293, distance: 107.5
click at [242, 400] on div at bounding box center [241, 397] width 12 height 12
type input "151515"
click at [451, 311] on div "Reapply Anytime for Lasting Elegance" at bounding box center [676, 314] width 451 height 30
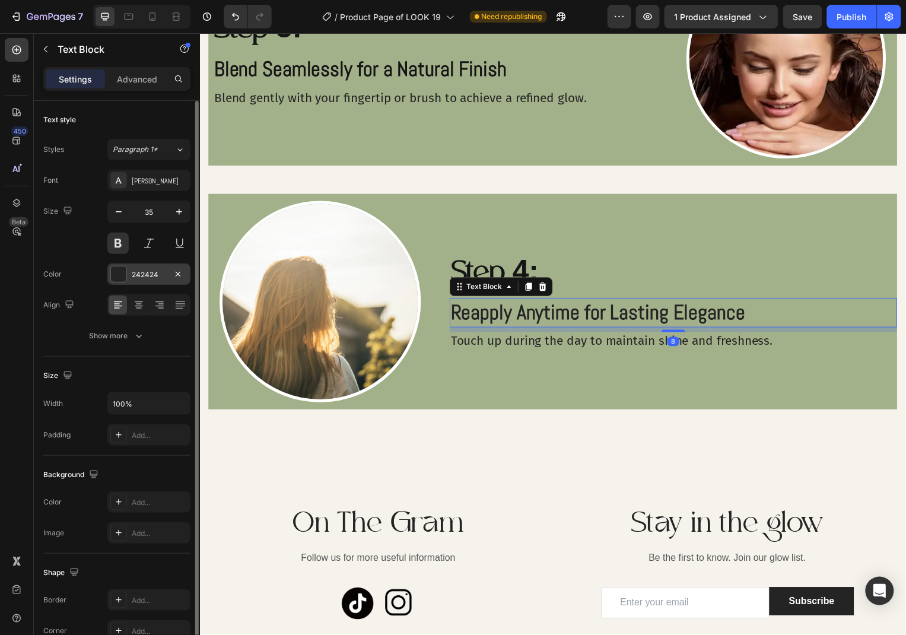
click at [129, 282] on div "242424" at bounding box center [148, 273] width 83 height 21
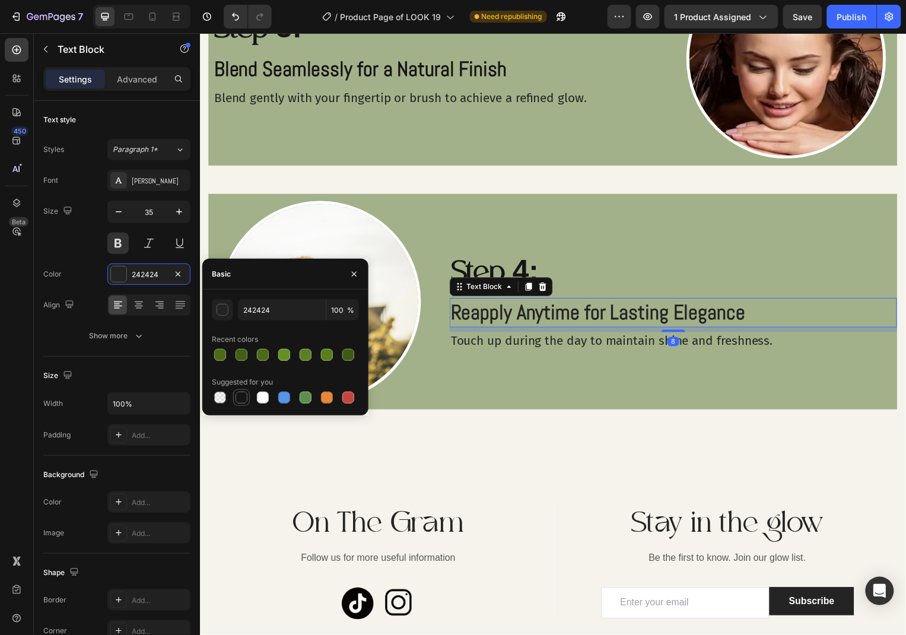
click at [240, 398] on div at bounding box center [241, 397] width 12 height 12
type input "151515"
click at [355, 274] on icon "button" at bounding box center [354, 274] width 5 height 5
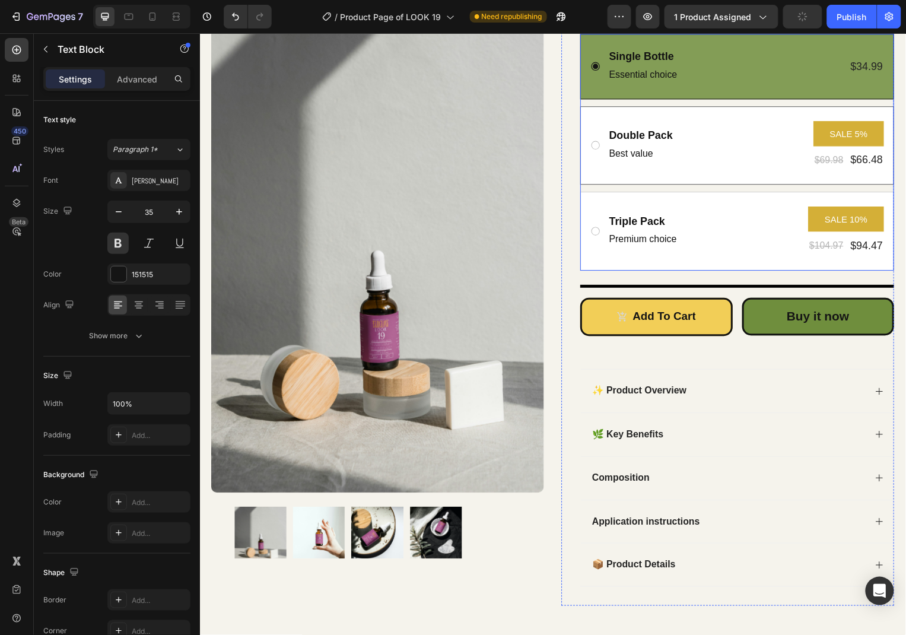
scroll to position [321, 0]
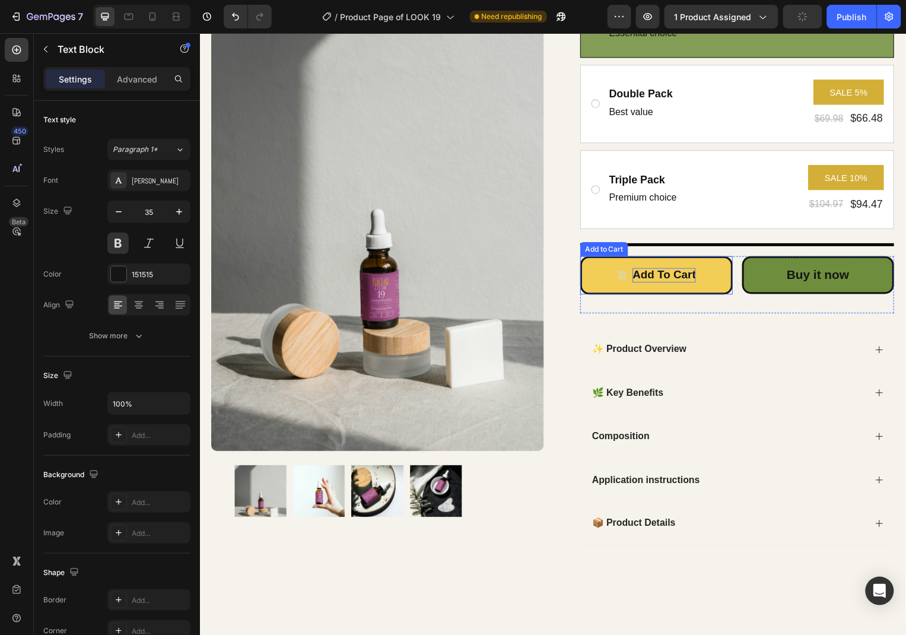
click at [665, 273] on div "Add to cart" at bounding box center [667, 276] width 63 height 15
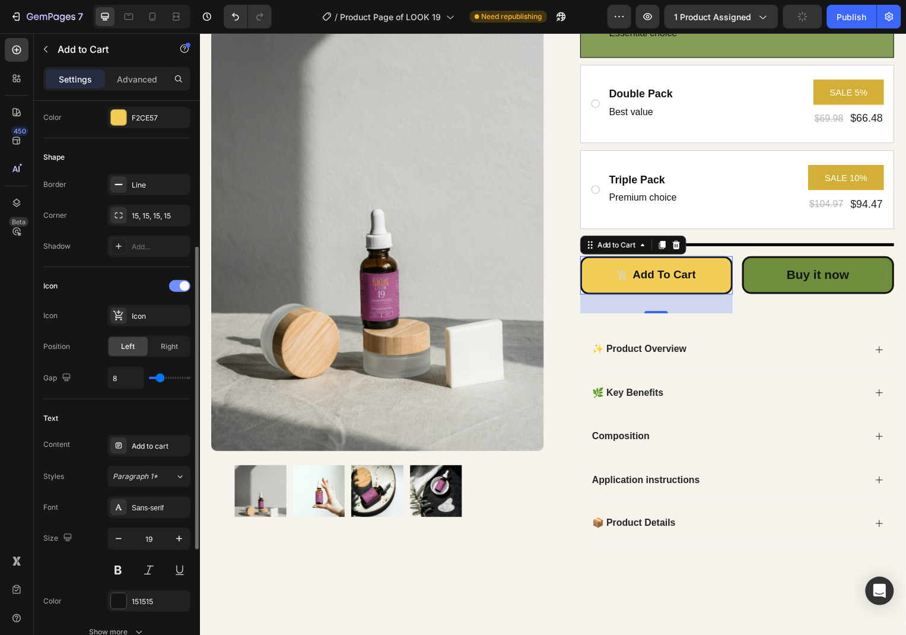
click at [180, 285] on span at bounding box center [184, 285] width 9 height 9
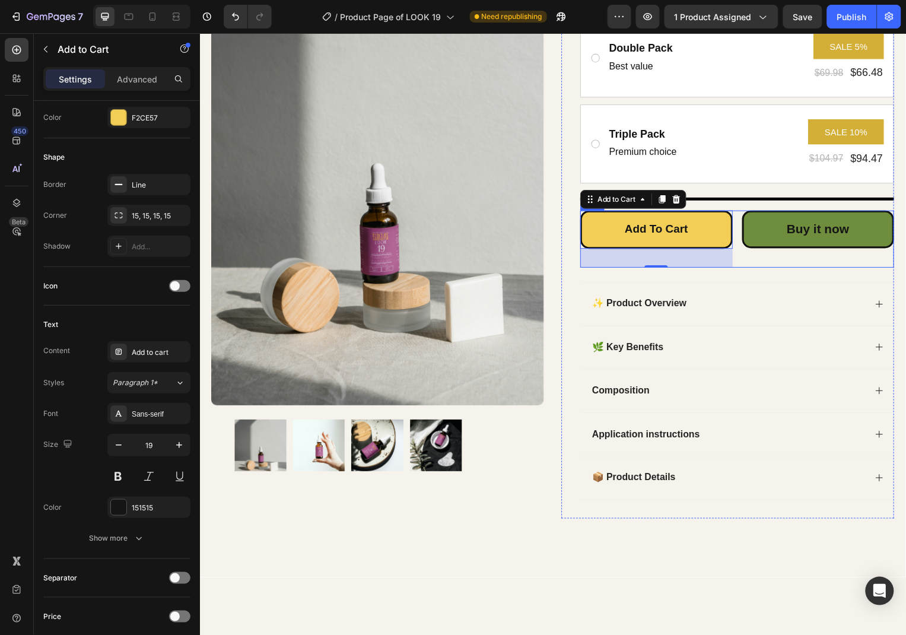
scroll to position [449, 0]
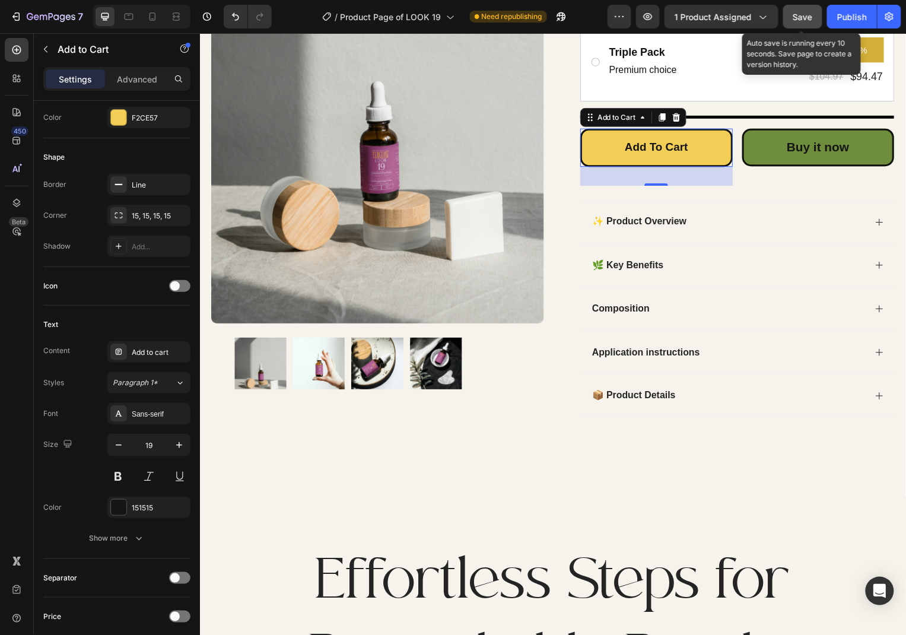
click at [794, 23] on button "Save" at bounding box center [802, 17] width 39 height 24
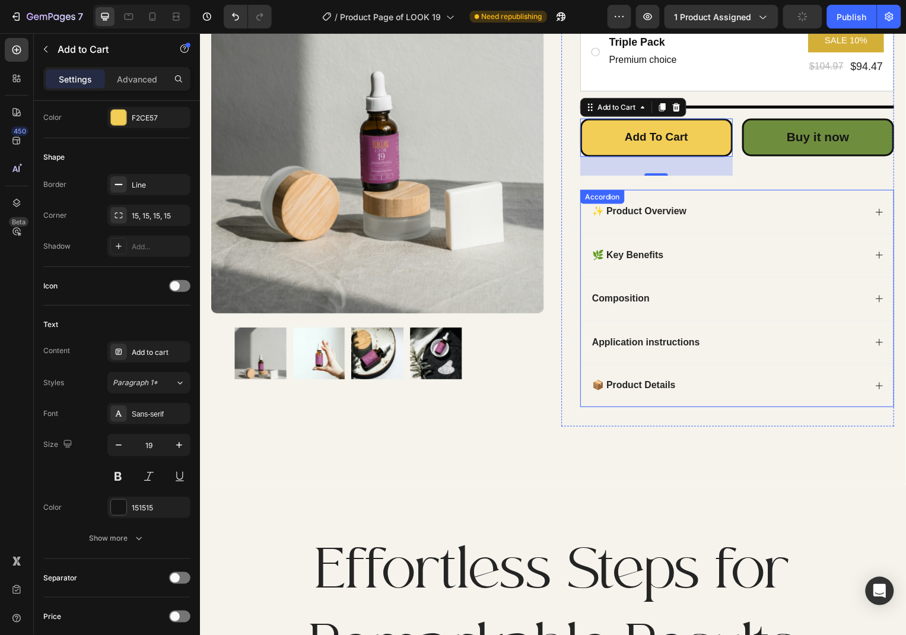
scroll to position [385, 0]
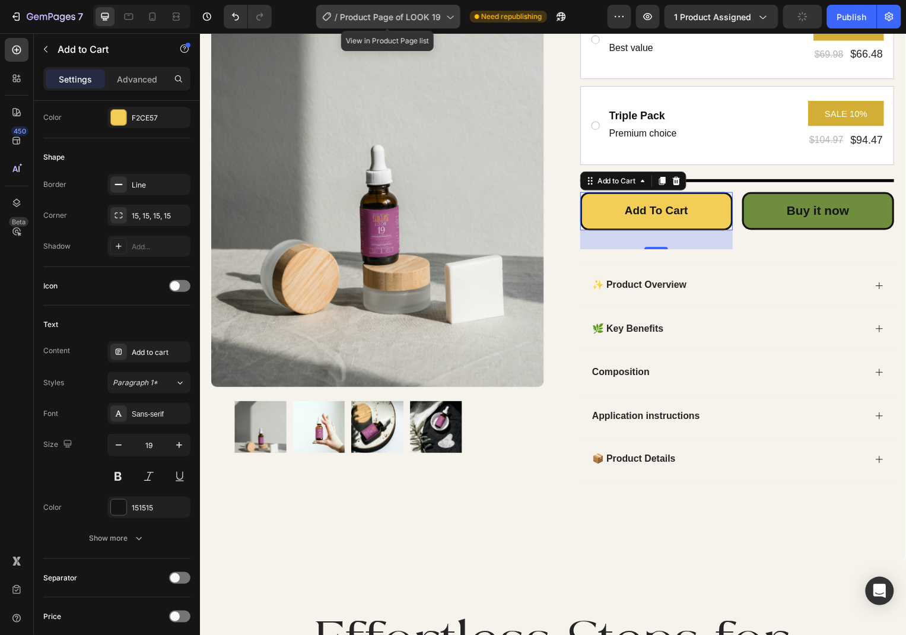
click at [435, 8] on div "/ Product Page of LOOK 19" at bounding box center [388, 17] width 144 height 24
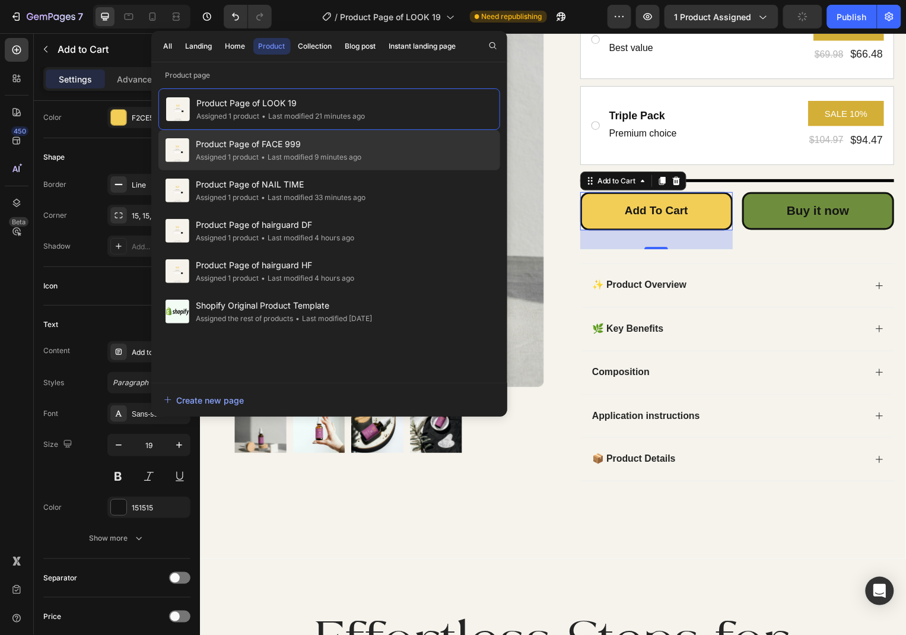
click at [362, 148] on span "Product Page of FACE 999" at bounding box center [278, 144] width 165 height 14
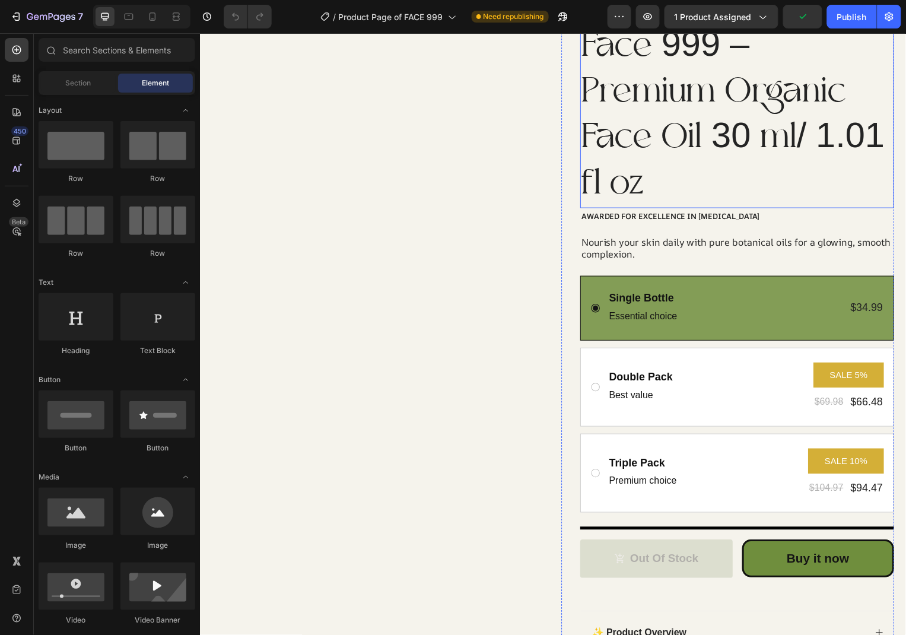
scroll to position [193, 0]
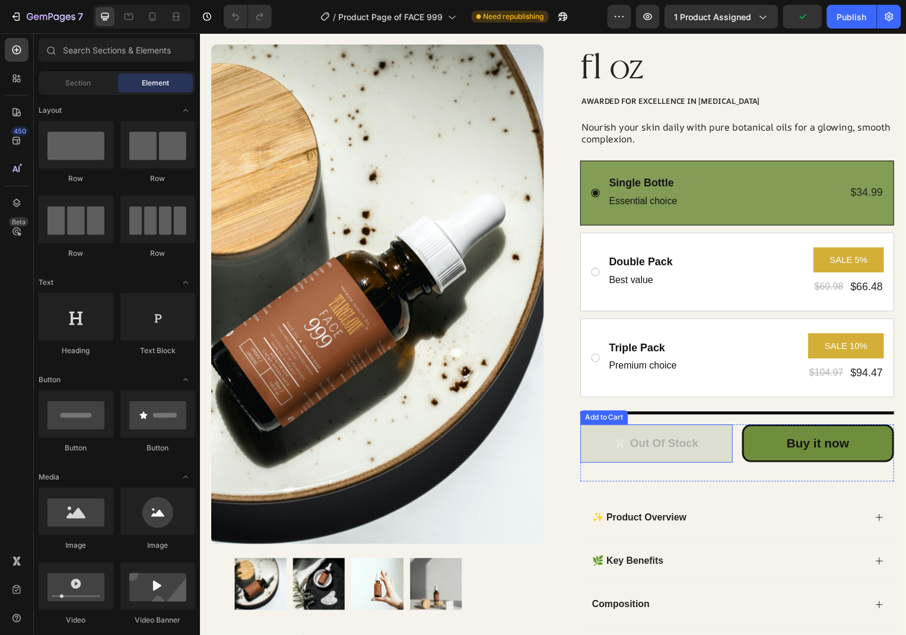
click at [634, 439] on div "Out of stock" at bounding box center [659, 446] width 85 height 15
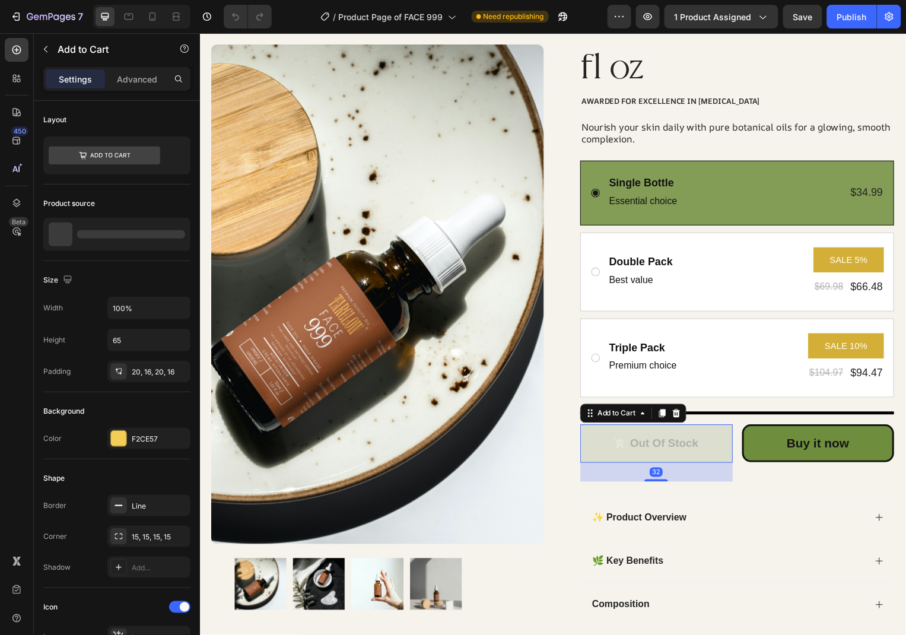
scroll to position [447, 0]
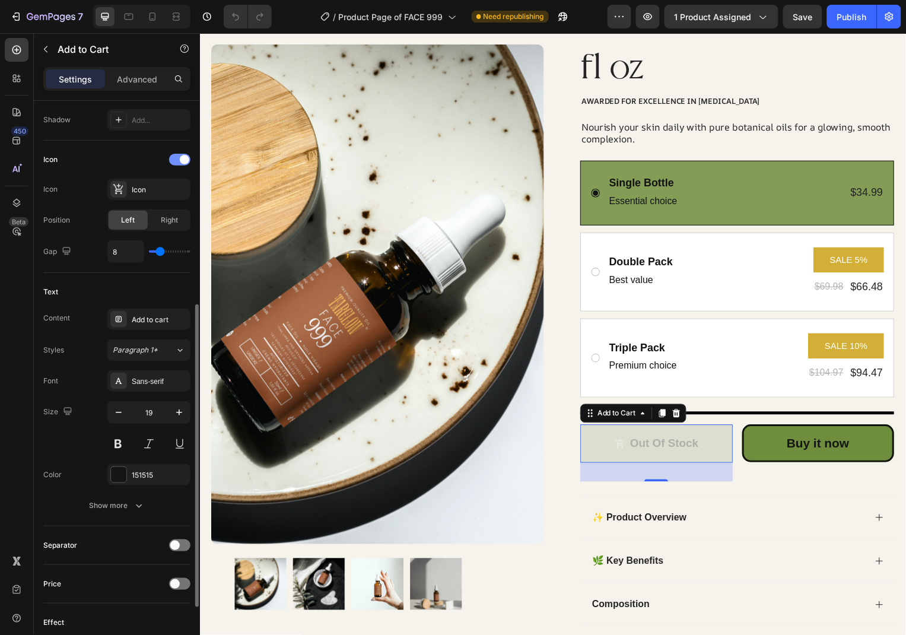
click at [183, 158] on span at bounding box center [184, 159] width 9 height 9
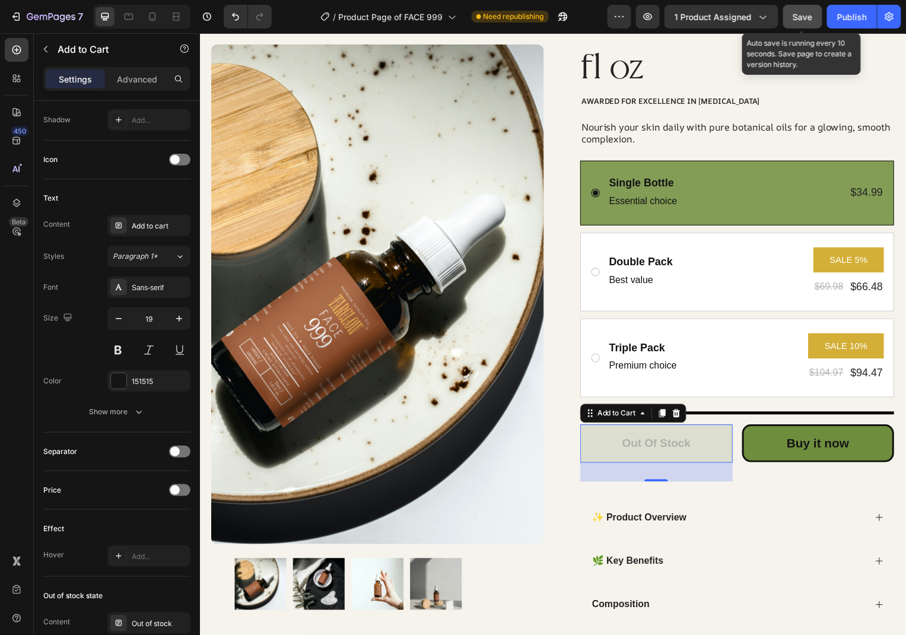
drag, startPoint x: 800, startPoint y: 23, endPoint x: 553, endPoint y: 25, distance: 247.3
click at [800, 23] on div "Save" at bounding box center [803, 17] width 20 height 12
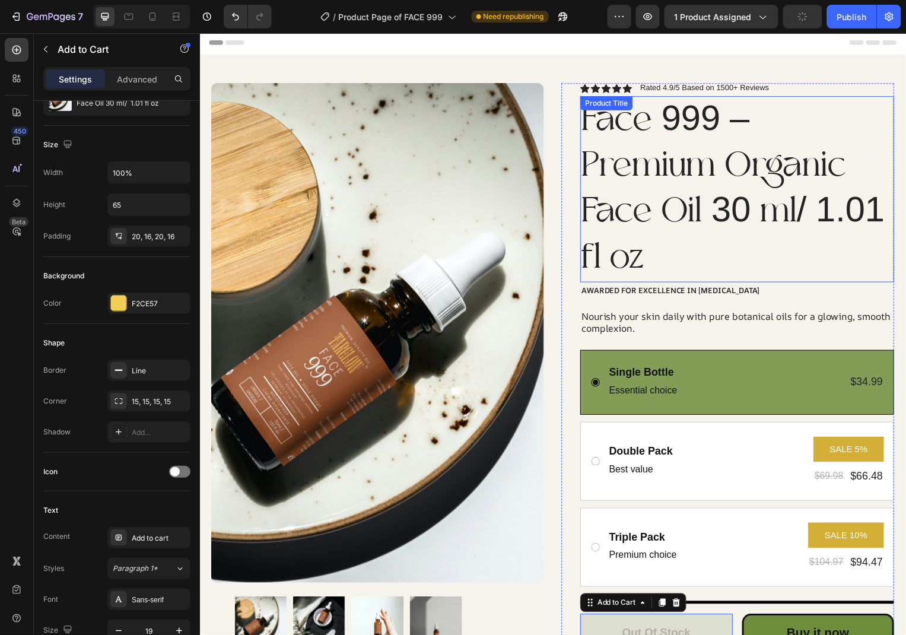
scroll to position [0, 0]
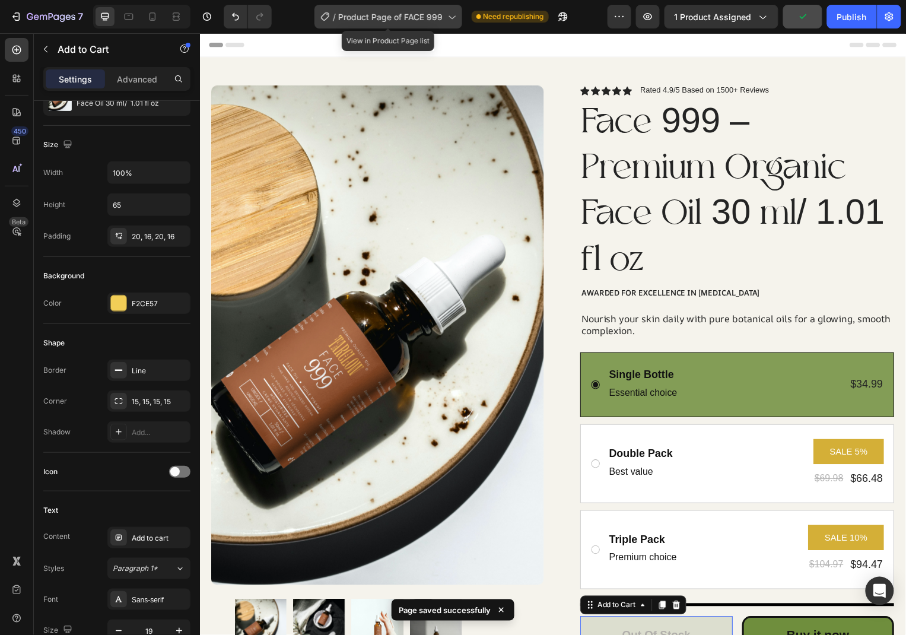
click at [445, 19] on icon at bounding box center [451, 17] width 12 height 12
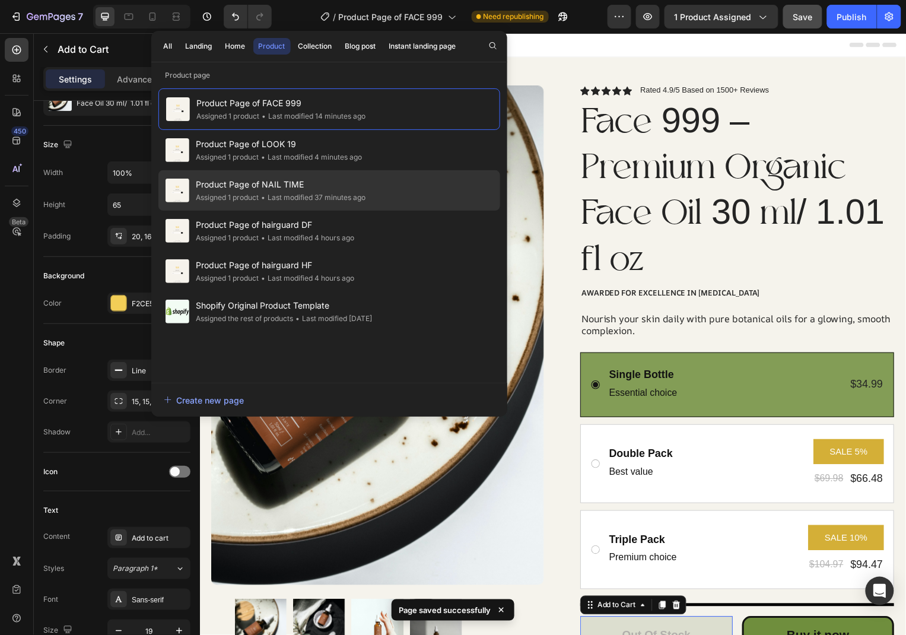
click at [393, 211] on div "Product Page of NAIL TIME Assigned 1 product • Last modified 37 minutes ago" at bounding box center [329, 231] width 342 height 40
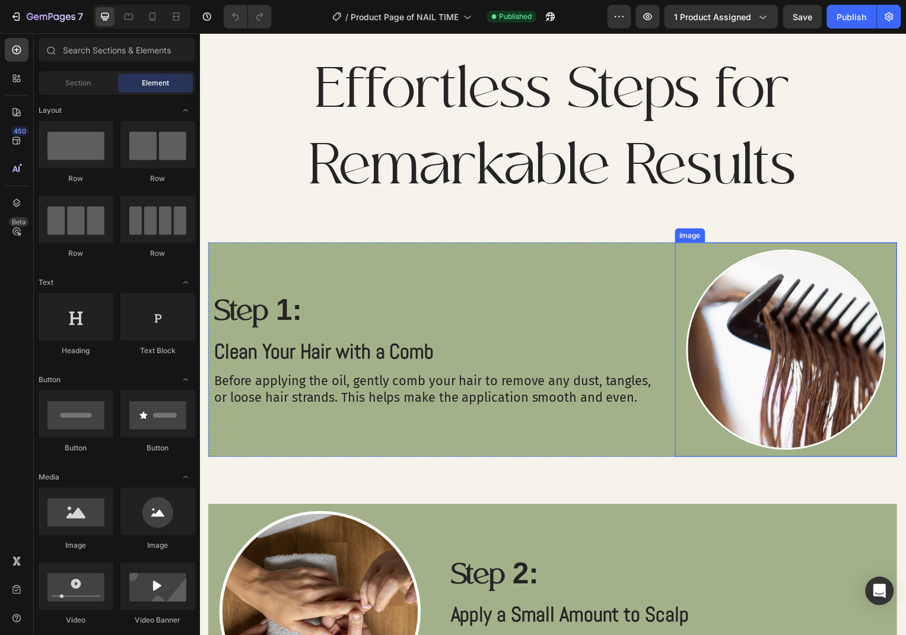
scroll to position [983, 0]
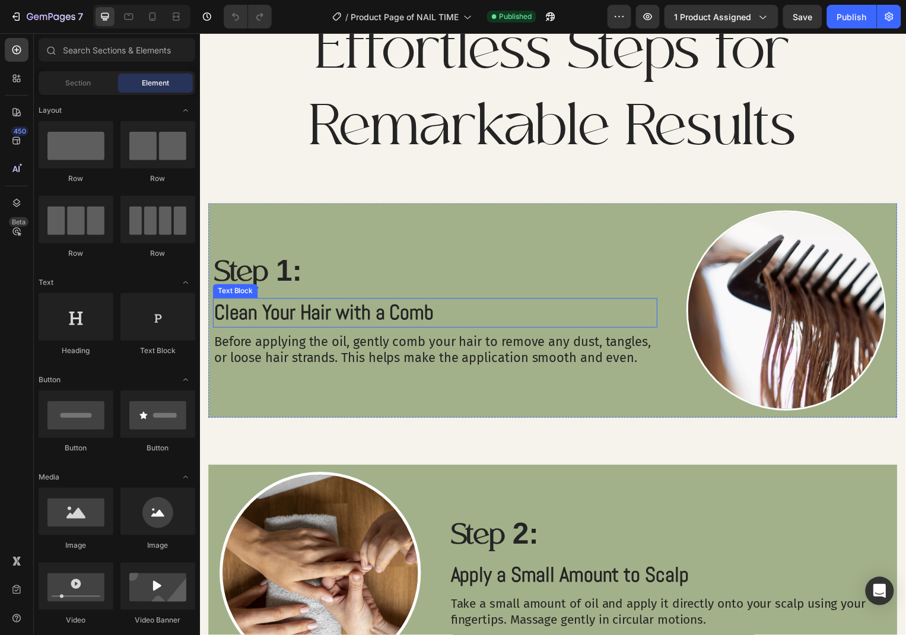
click at [431, 308] on p "Clean Your Hair with a Comb" at bounding box center [436, 314] width 445 height 27
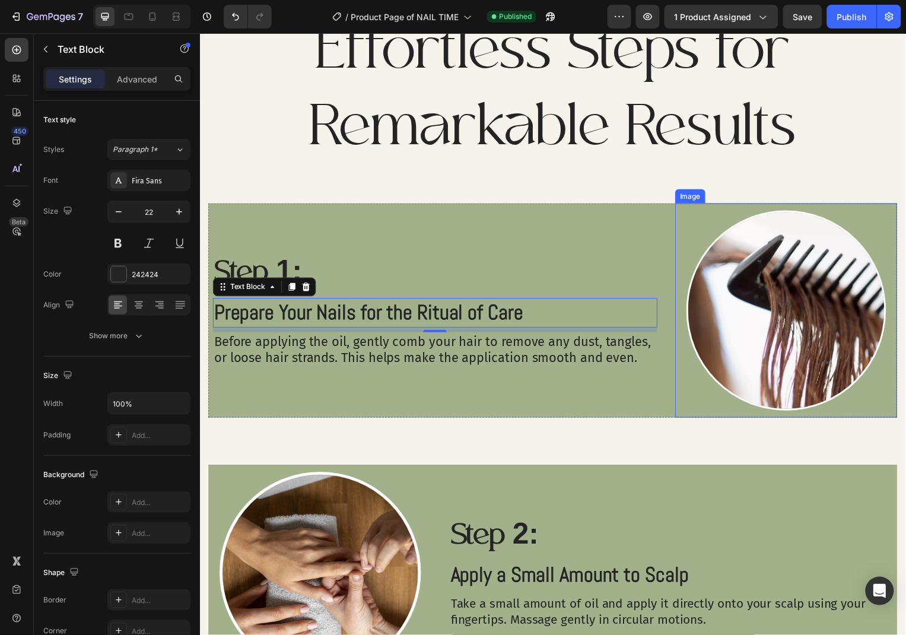
click at [623, 357] on p "Before applying the oil, gently comb your hair to remove any dust, tangles, or …" at bounding box center [436, 352] width 445 height 34
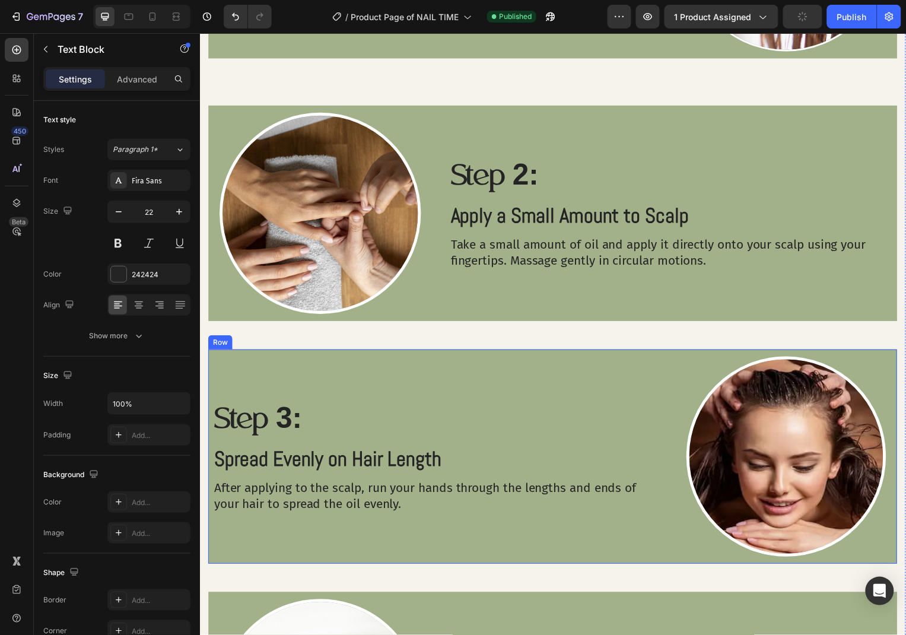
scroll to position [1344, 0]
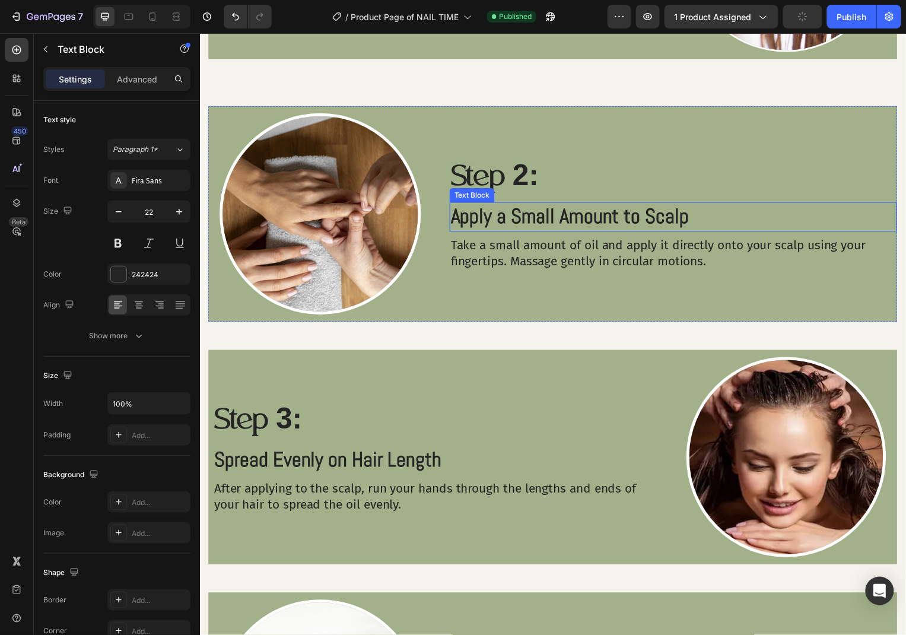
click at [684, 221] on p "Apply a Small Amount to Scalp" at bounding box center [676, 217] width 448 height 27
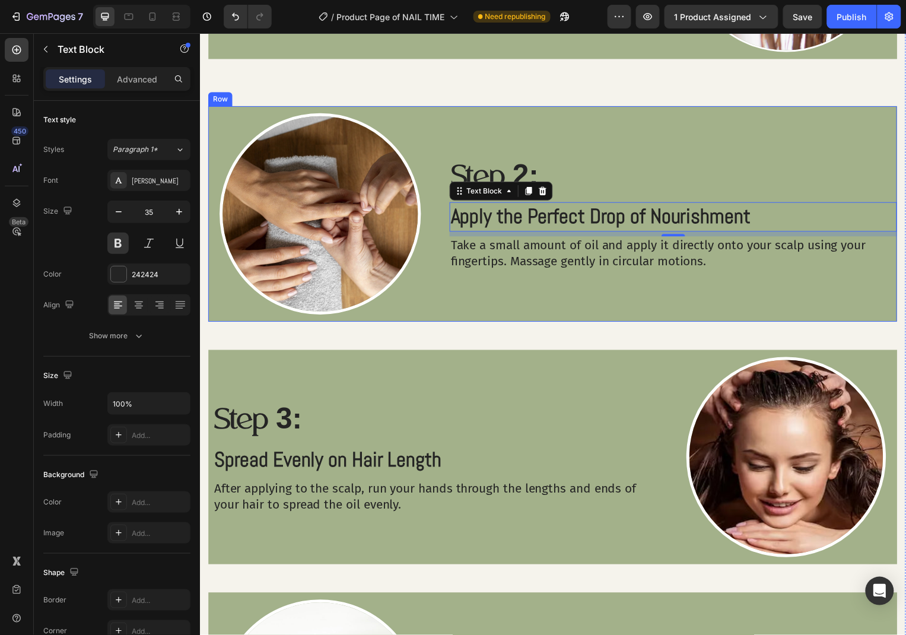
click at [694, 259] on p "Take a small amount of oil and apply it directly onto your scalp using your fin…" at bounding box center [676, 254] width 448 height 33
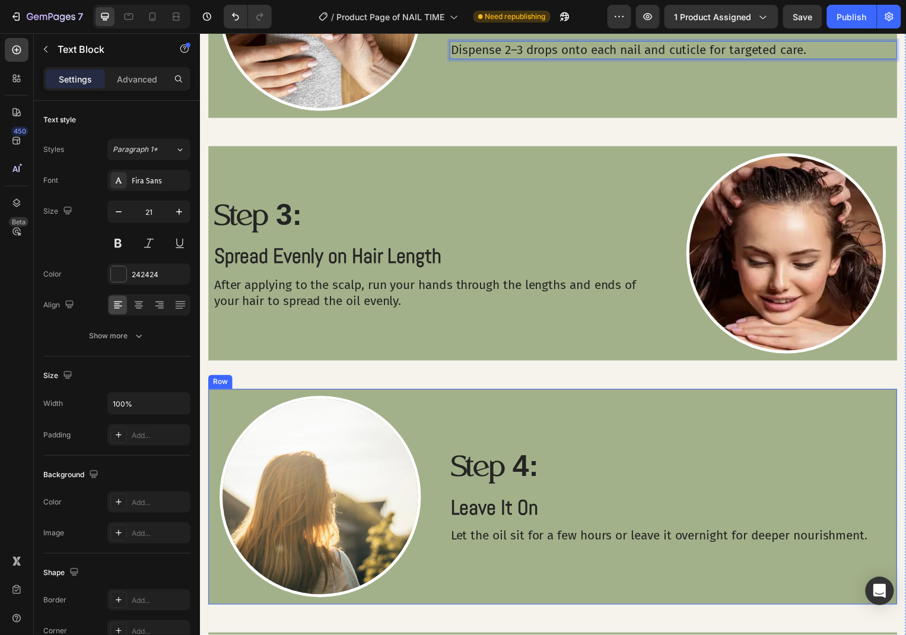
scroll to position [1609, 0]
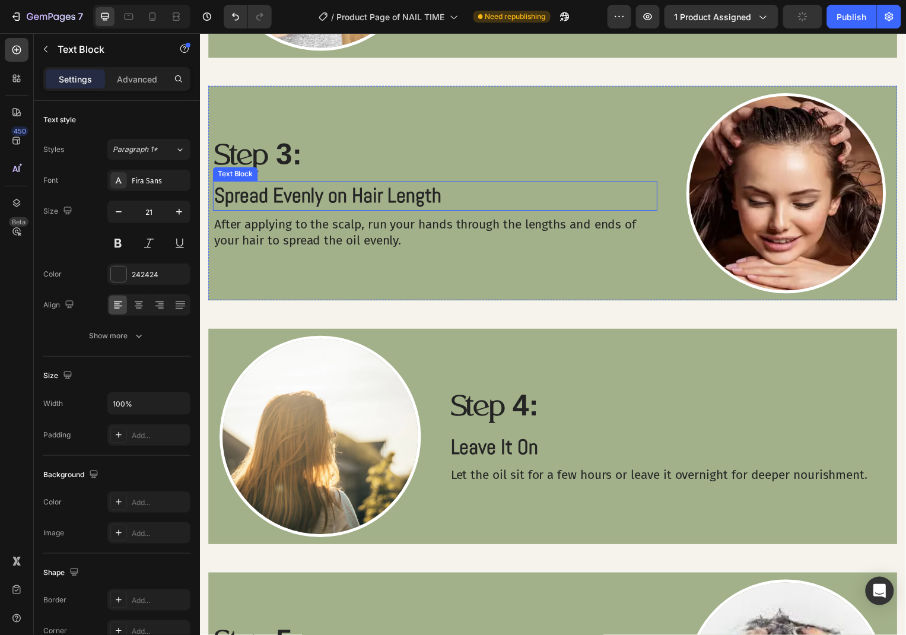
click at [427, 199] on p "Spread Evenly on Hair Length" at bounding box center [436, 196] width 445 height 27
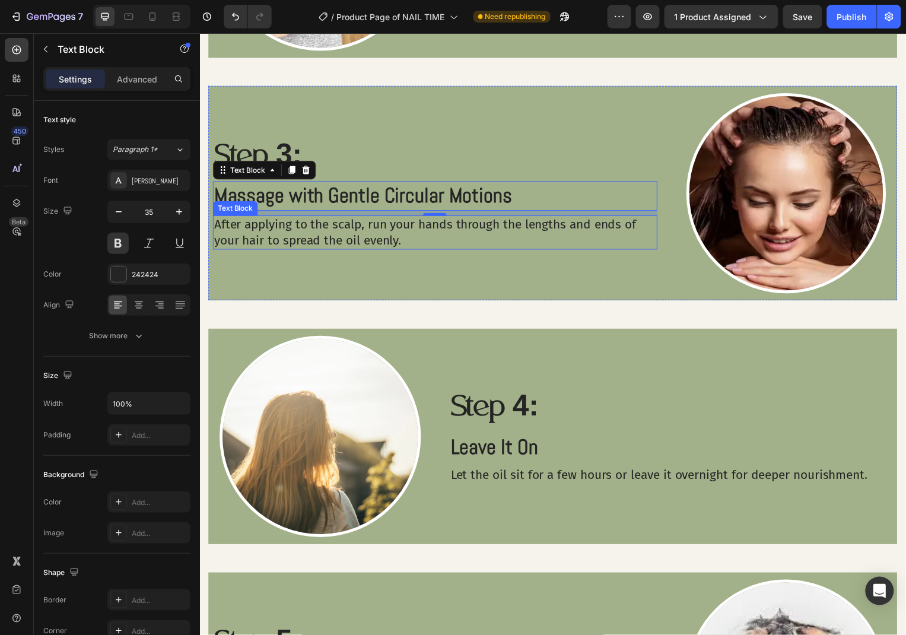
click at [390, 235] on p "After applying to the scalp, run your hands through the lengths and ends of you…" at bounding box center [436, 234] width 445 height 33
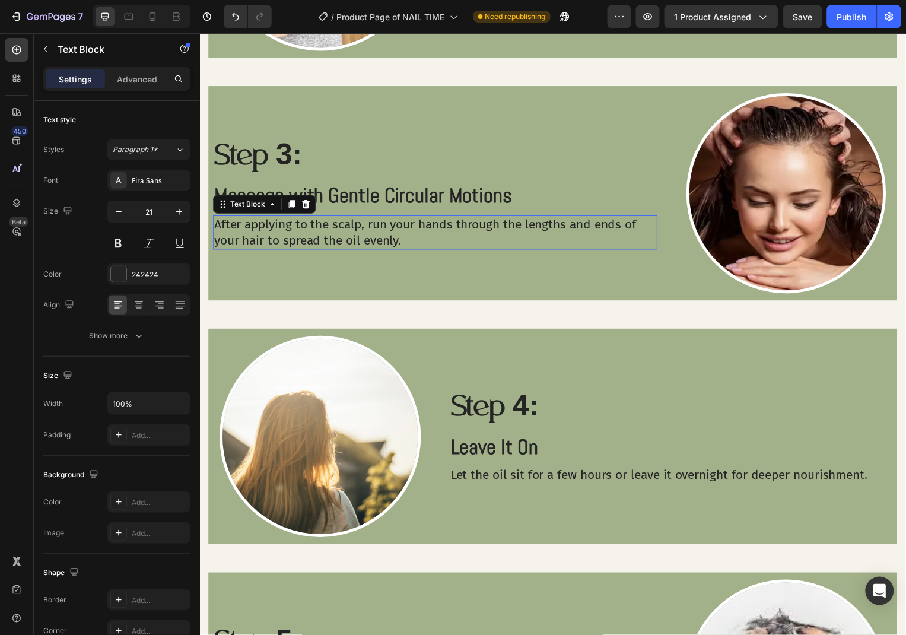
click at [390, 235] on p "After applying to the scalp, run your hands through the lengths and ends of you…" at bounding box center [436, 234] width 445 height 33
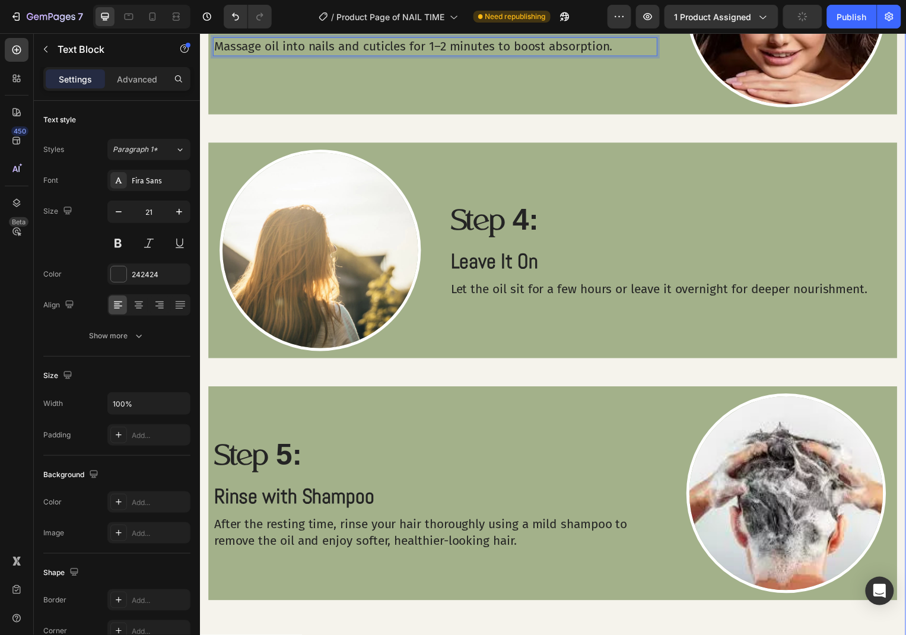
scroll to position [1810, 0]
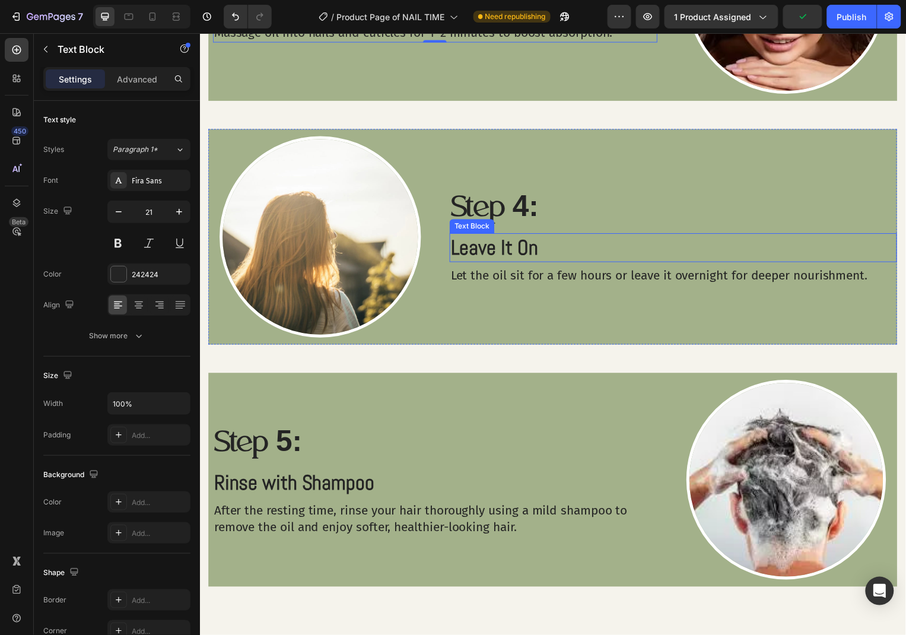
click at [547, 244] on p "Leave It On" at bounding box center [676, 248] width 448 height 27
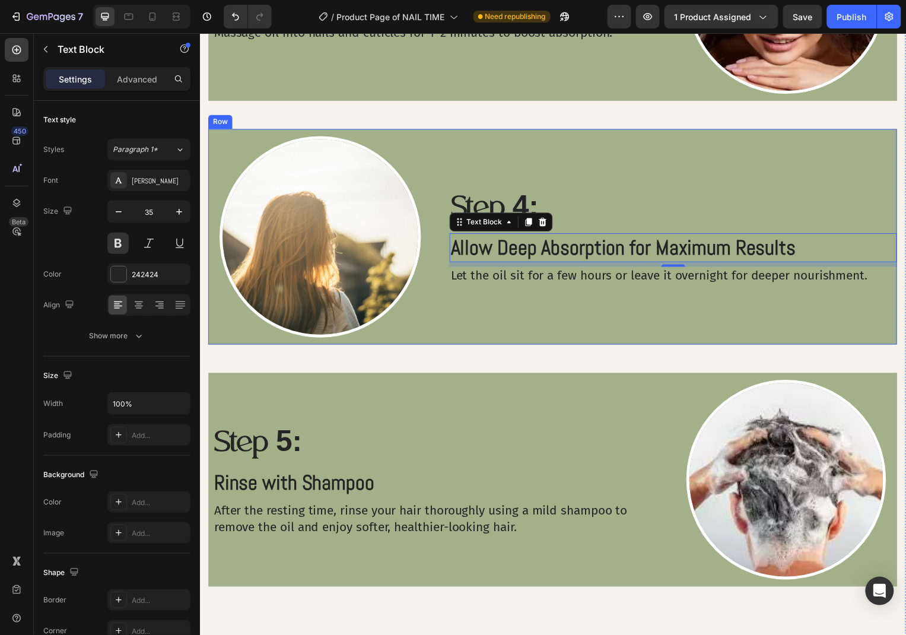
click at [802, 286] on div "Let the oil sit for a few hours or leave it overnight for deeper nourishment." at bounding box center [676, 277] width 451 height 18
click at [808, 283] on p "Let the oil sit for a few hours or leave it overnight for deeper nourishment." at bounding box center [676, 277] width 448 height 16
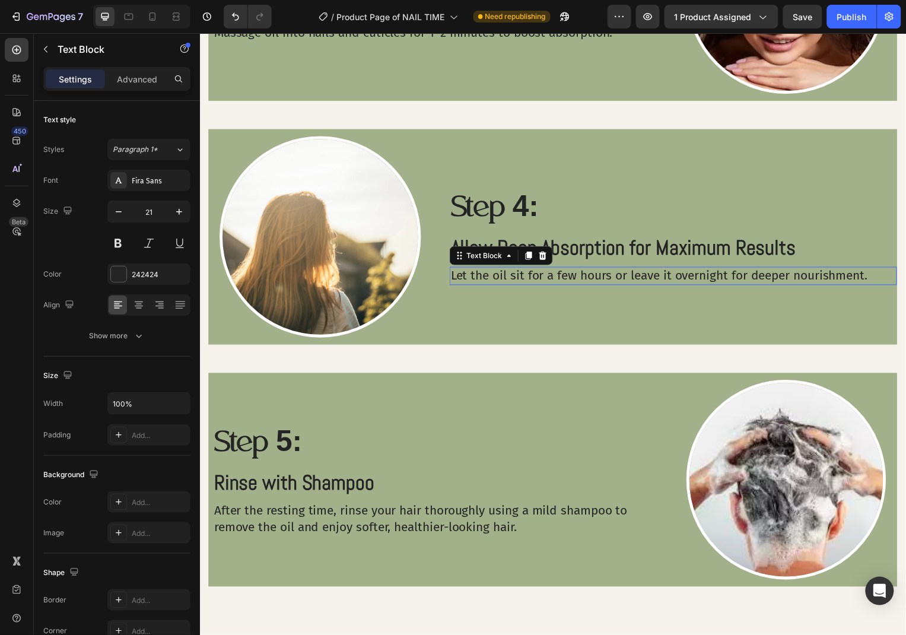
click at [808, 283] on p "Let the oil sit for a few hours or leave it overnight for deeper nourishment." at bounding box center [676, 277] width 448 height 16
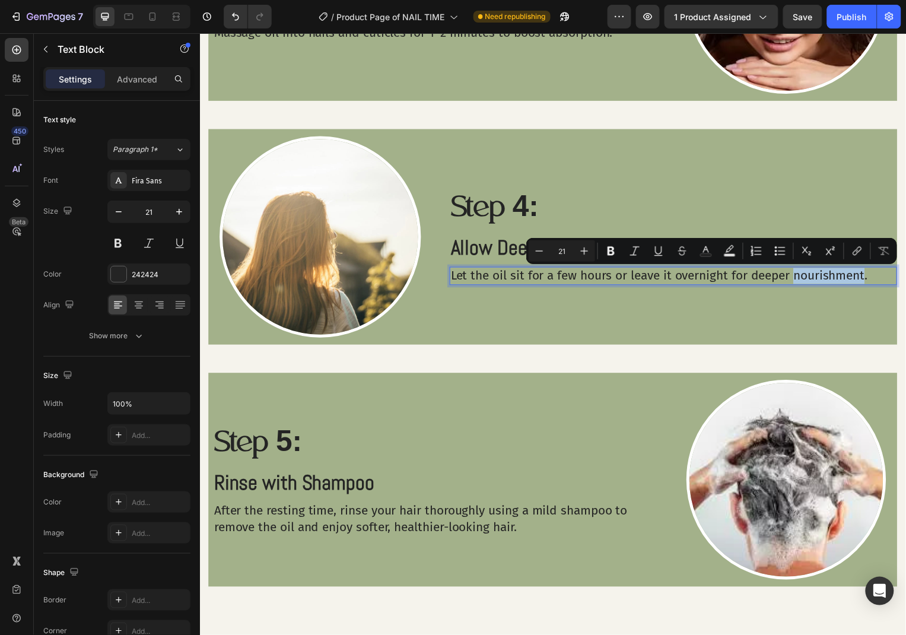
click at [856, 278] on p "Let the oil sit for a few hours or leave it overnight for deeper nourishment." at bounding box center [676, 277] width 448 height 16
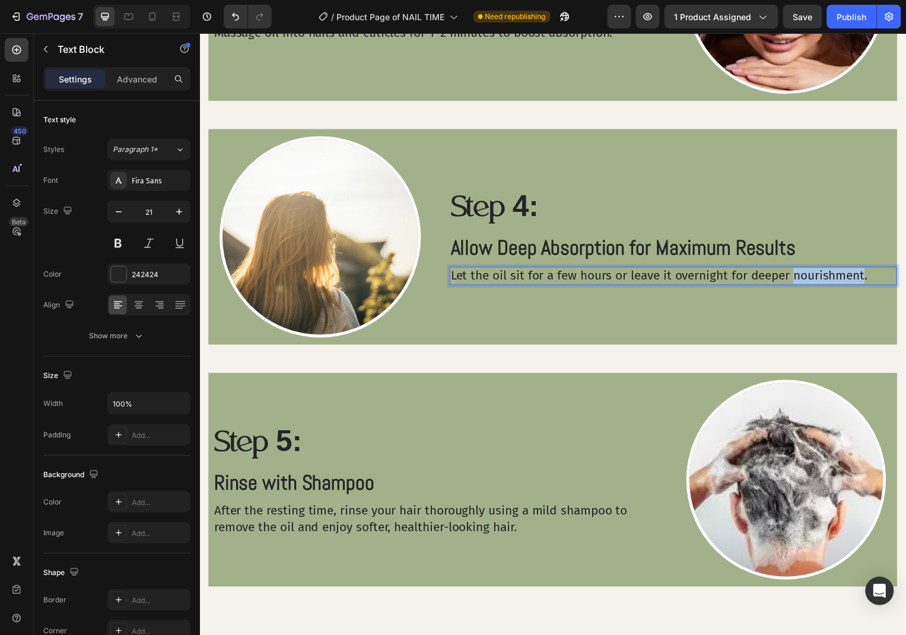
click at [856, 278] on p "Let the oil sit for a few hours or leave it overnight for deeper nourishment." at bounding box center [676, 277] width 448 height 16
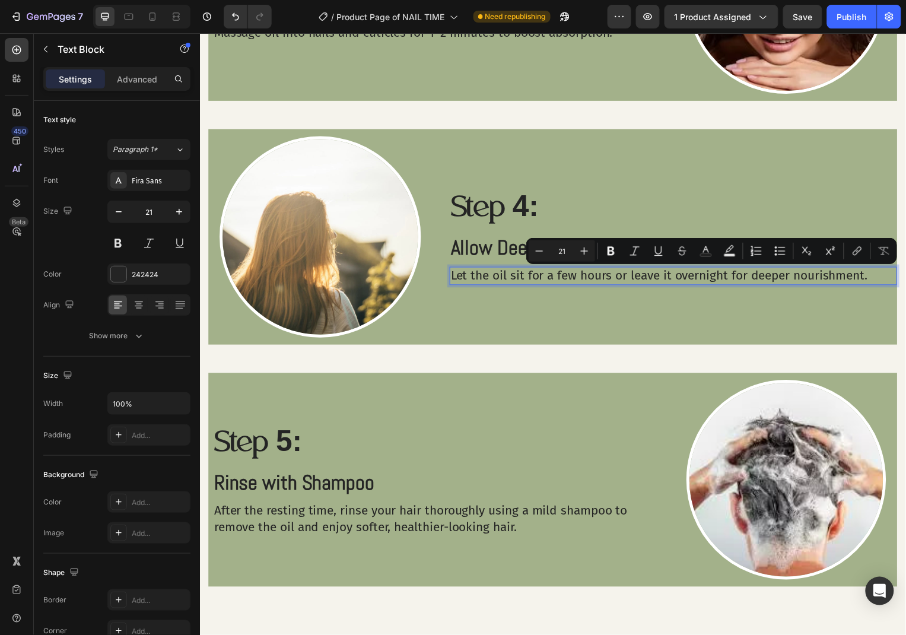
click at [881, 278] on p "Let the oil sit for a few hours or leave it overnight for deeper nourishment." at bounding box center [676, 277] width 448 height 16
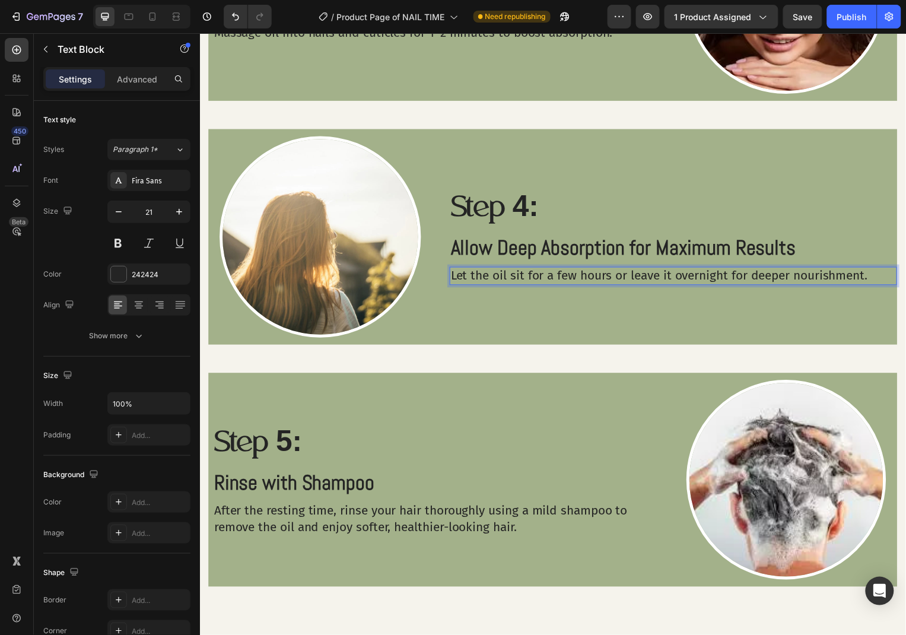
click at [881, 278] on p "Let the oil sit for a few hours or leave it overnight for deeper nourishment." at bounding box center [676, 277] width 448 height 16
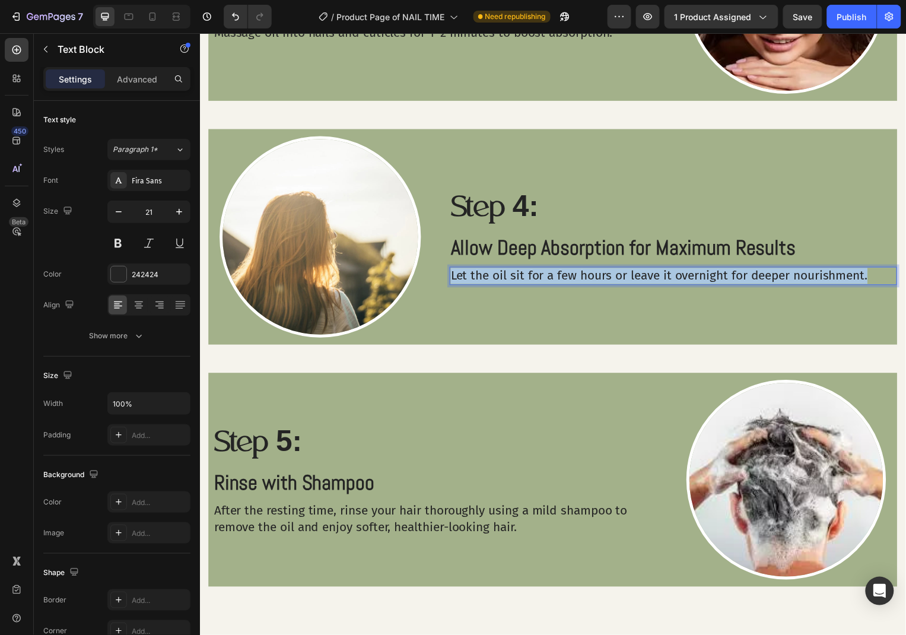
click at [881, 278] on p "Let the oil sit for a few hours or leave it overnight for deeper nourishment." at bounding box center [676, 277] width 448 height 16
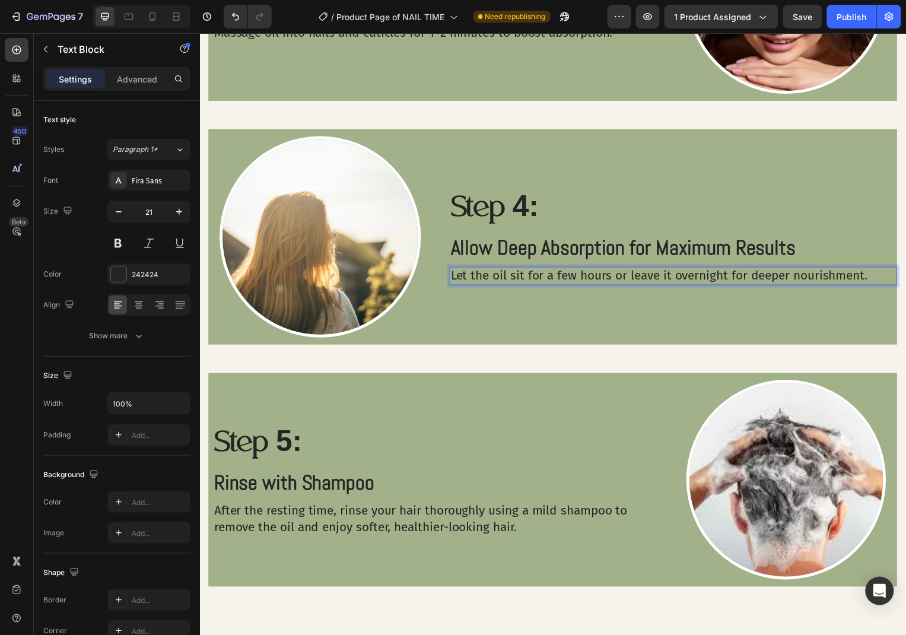
click at [881, 278] on p "Let the oil sit for a few hours or leave it overnight for deeper nourishment." at bounding box center [676, 277] width 448 height 16
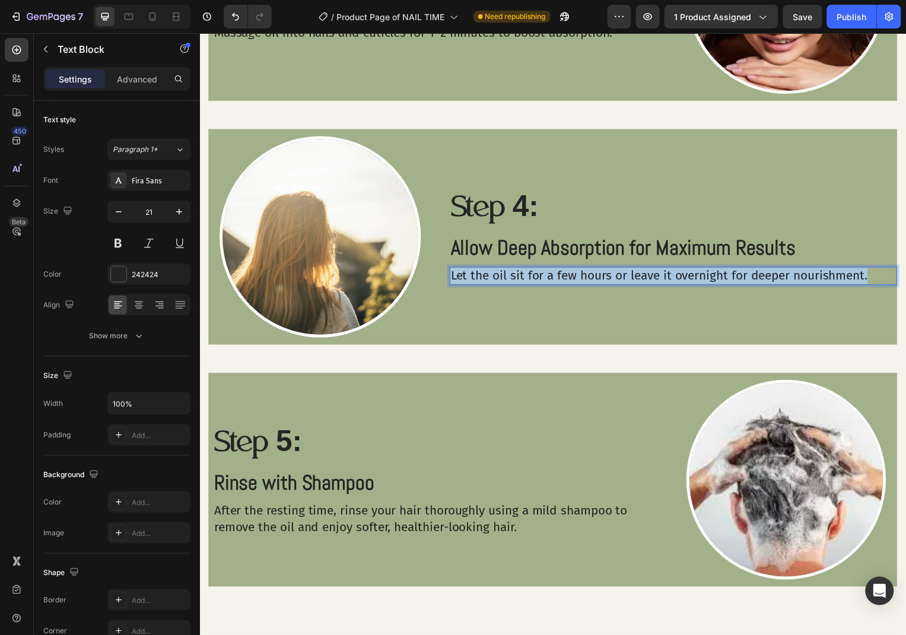
click at [881, 278] on p "Let the oil sit for a few hours or leave it overnight for deeper nourishment." at bounding box center [676, 277] width 448 height 16
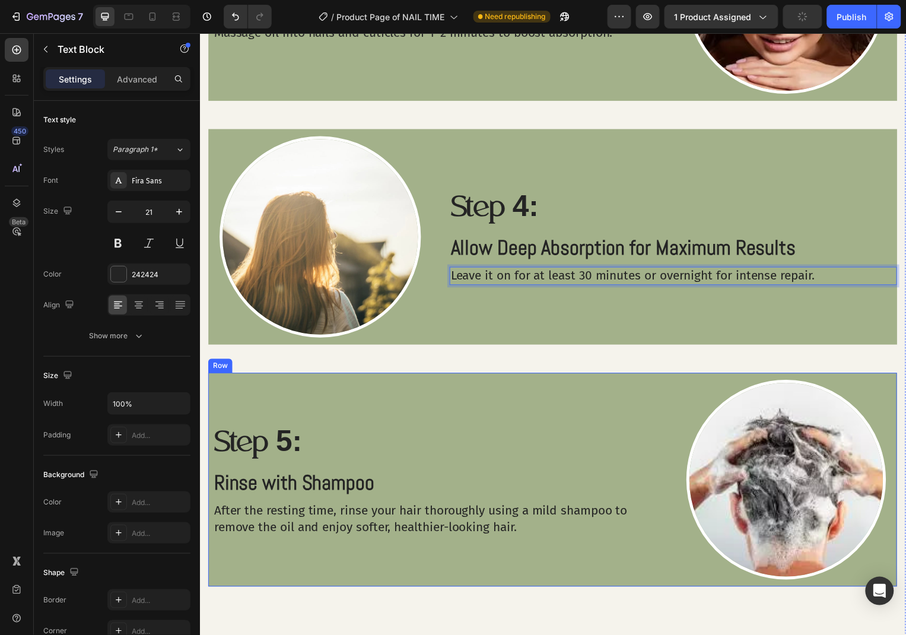
click at [519, 385] on div "Step 5: Text Block Rinse with Shampoo Text Block After the resting time, rinse …" at bounding box center [437, 483] width 448 height 202
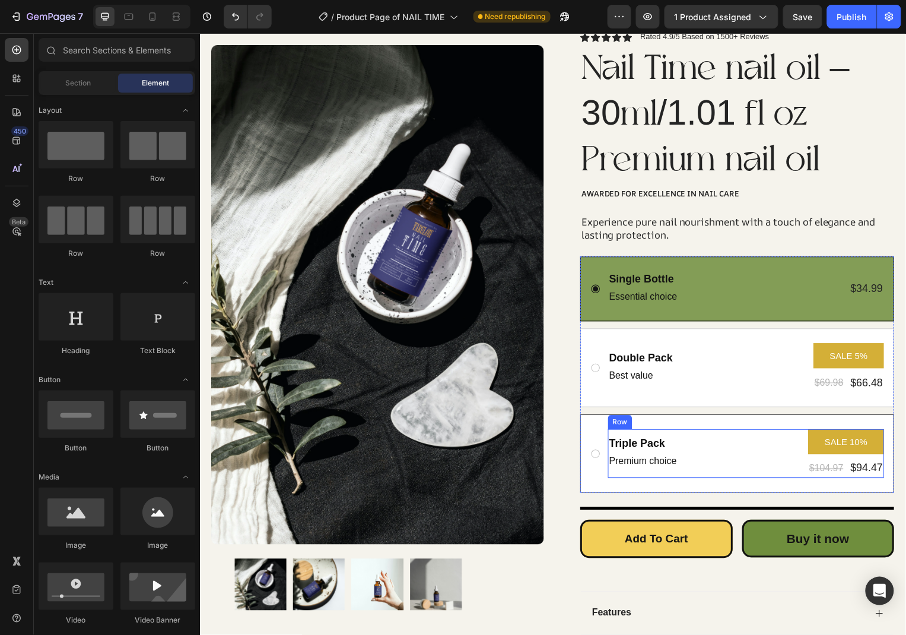
scroll to position [417, 0]
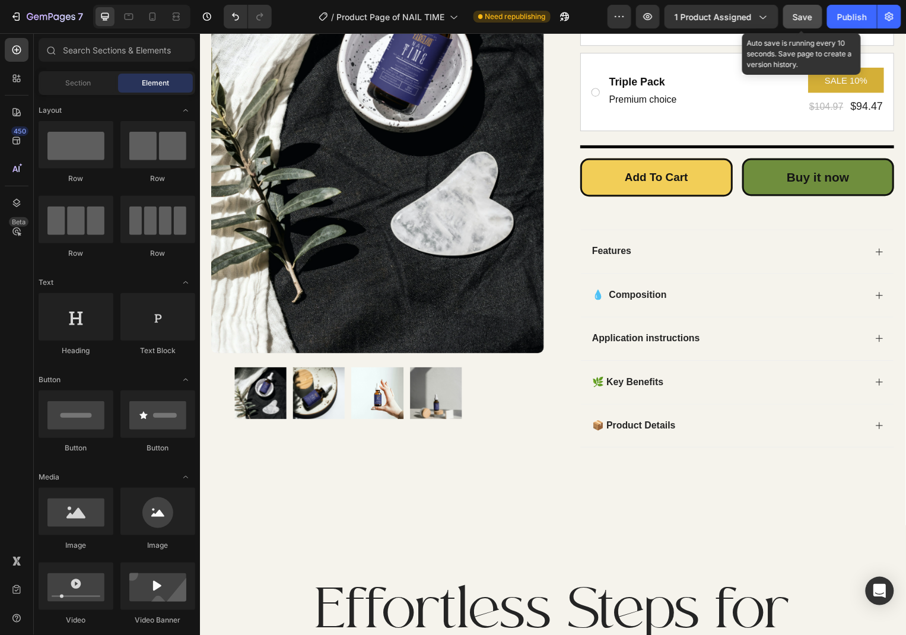
click at [801, 22] on div "Save" at bounding box center [803, 17] width 20 height 12
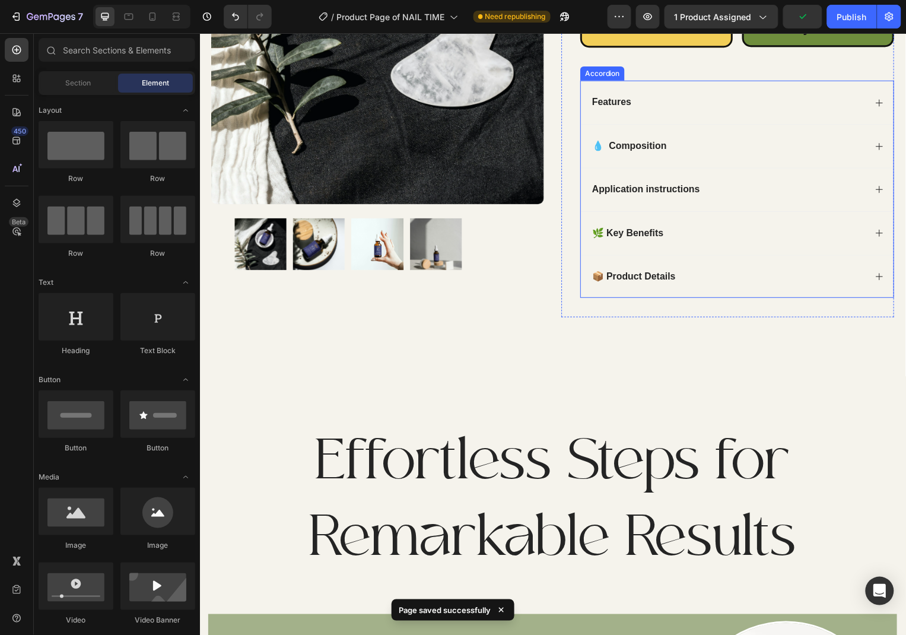
scroll to position [732, 0]
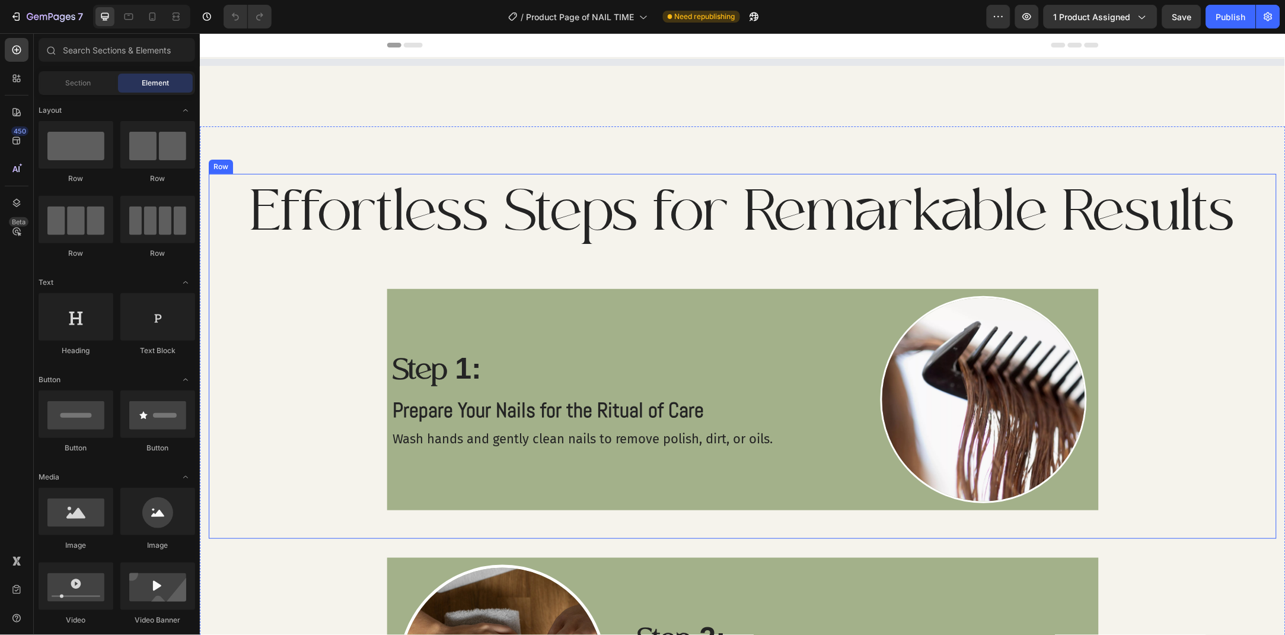
scroll to position [128, 0]
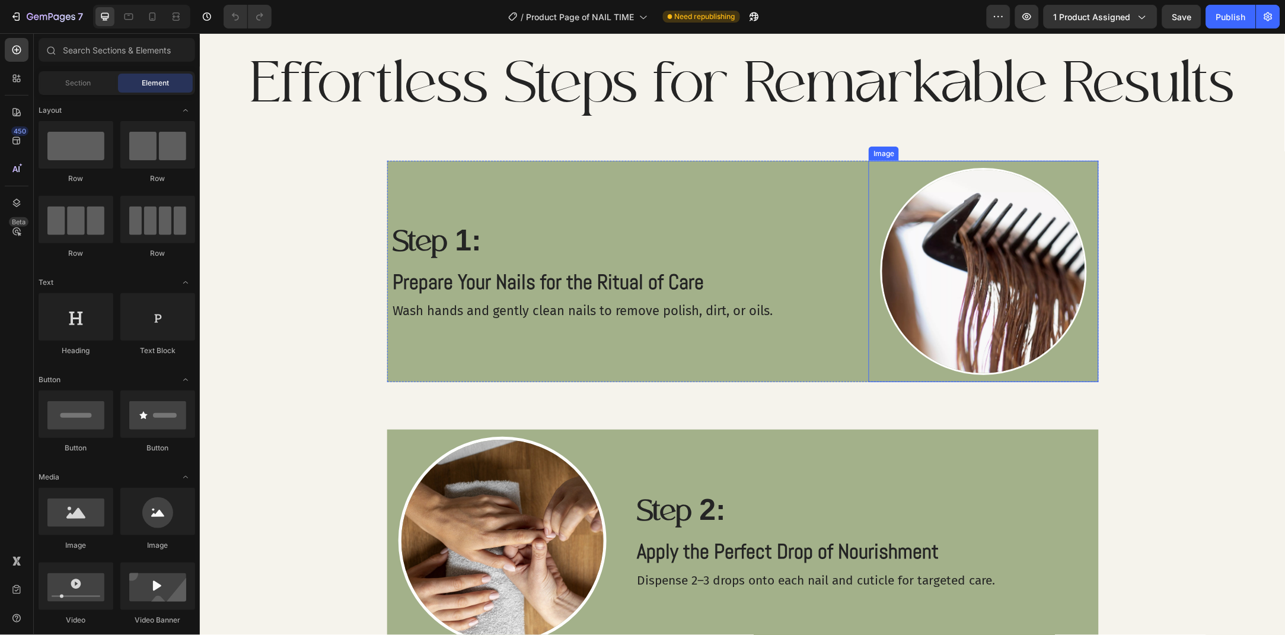
click at [978, 248] on img at bounding box center [983, 270] width 207 height 207
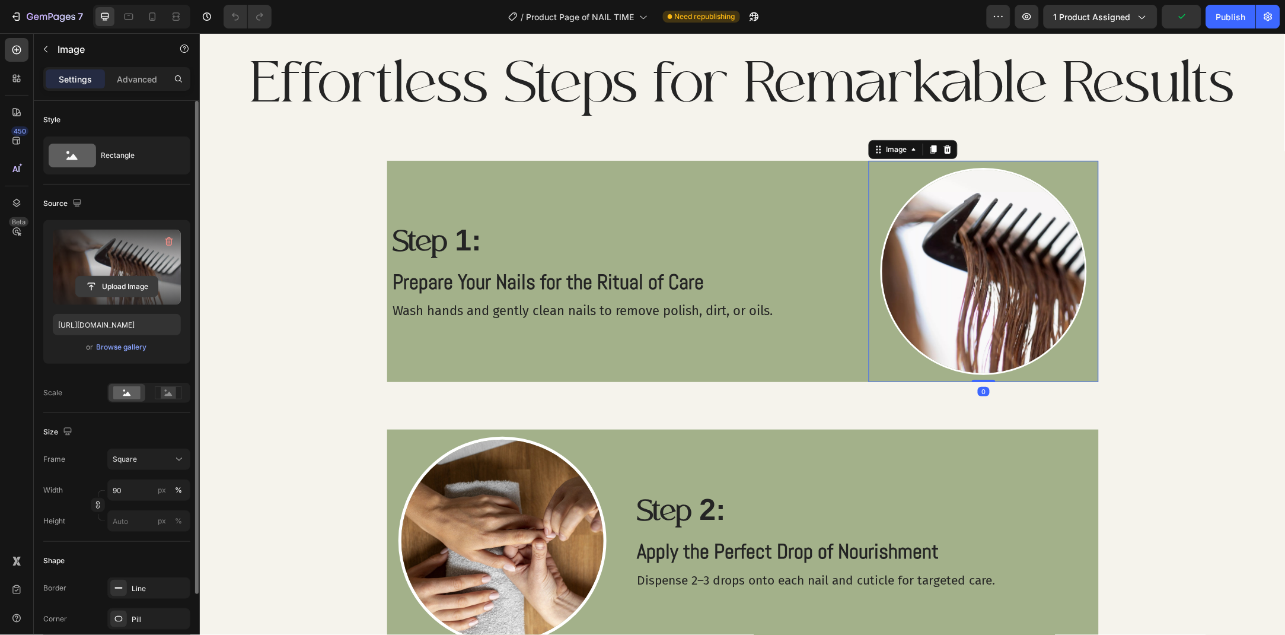
click at [127, 285] on input "file" at bounding box center [117, 286] width 82 height 20
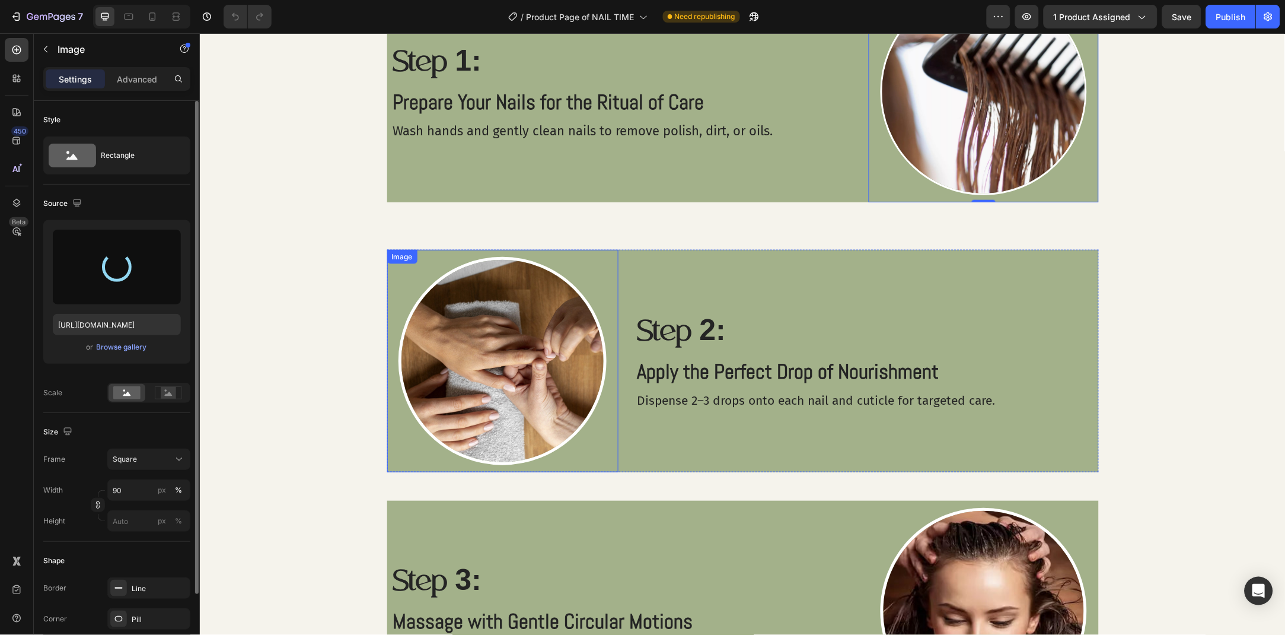
scroll to position [0, 0]
type input "[URL][DOMAIN_NAME]"
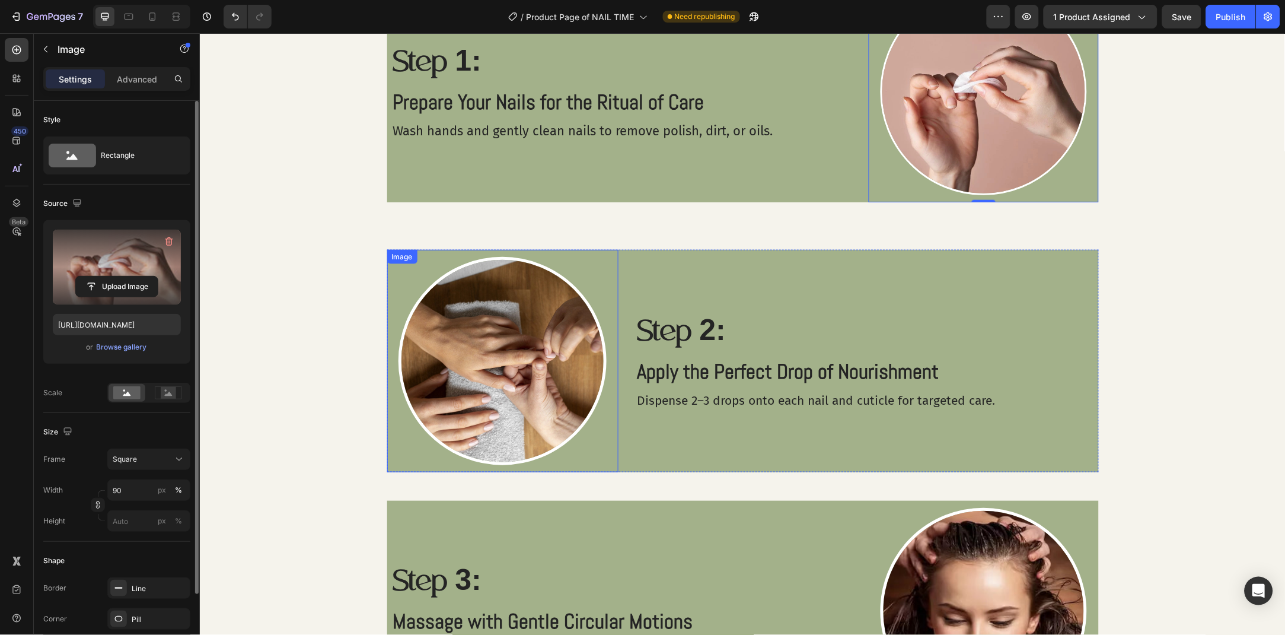
click at [543, 304] on img at bounding box center [502, 360] width 208 height 208
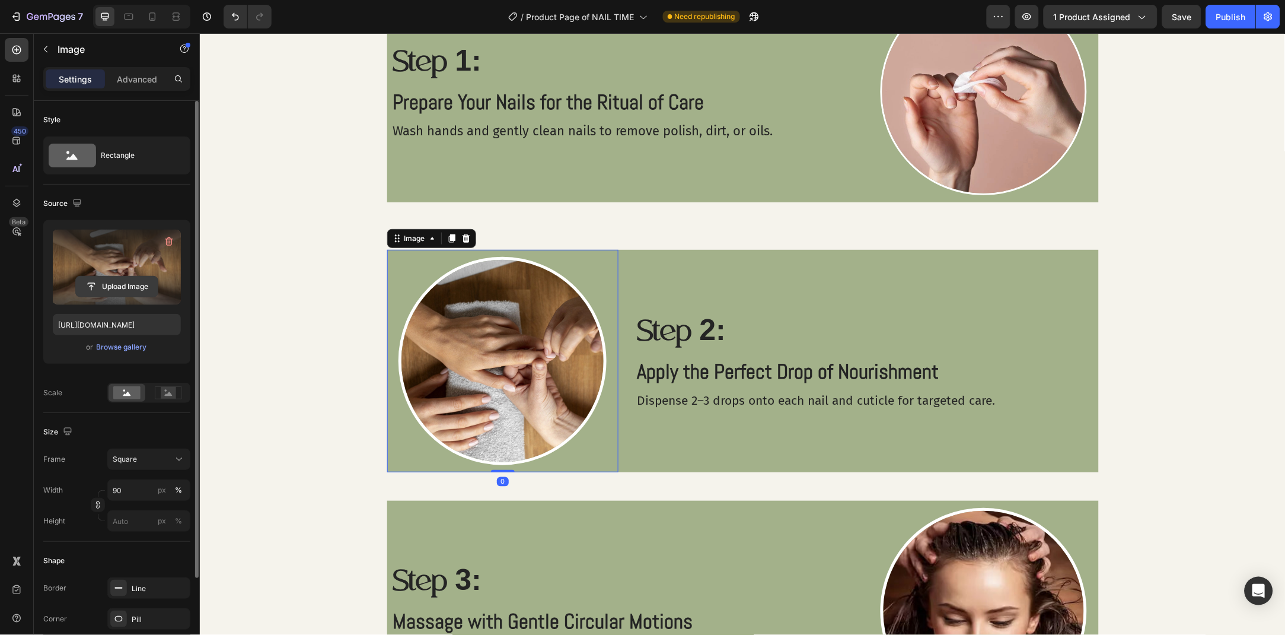
click at [132, 288] on input "file" at bounding box center [117, 286] width 82 height 20
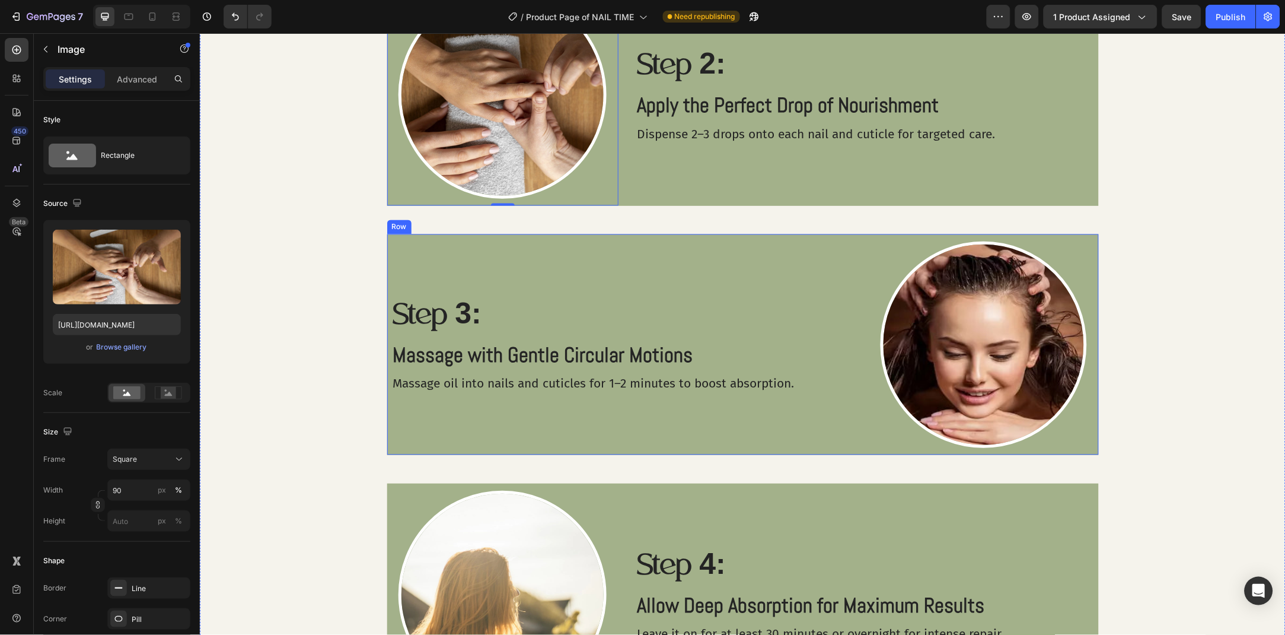
scroll to position [570, 0]
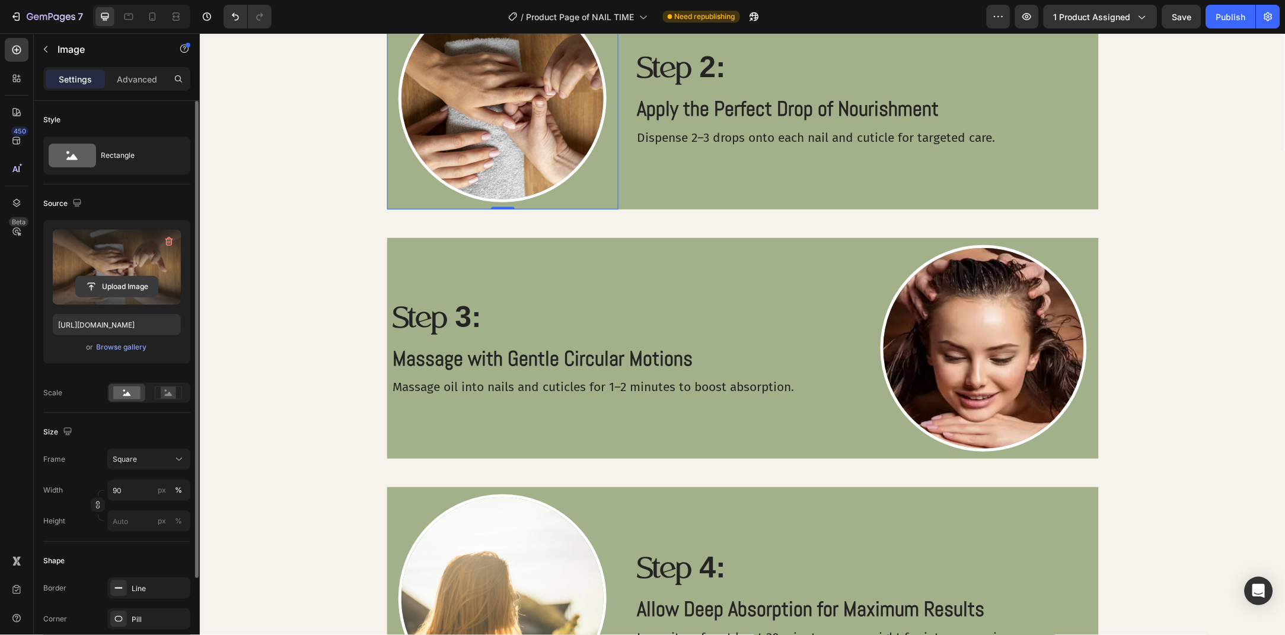
click at [140, 288] on input "file" at bounding box center [117, 286] width 82 height 20
click at [151, 284] on input "file" at bounding box center [117, 286] width 82 height 20
click at [122, 280] on input "file" at bounding box center [117, 286] width 82 height 20
type input "[URL][DOMAIN_NAME]"
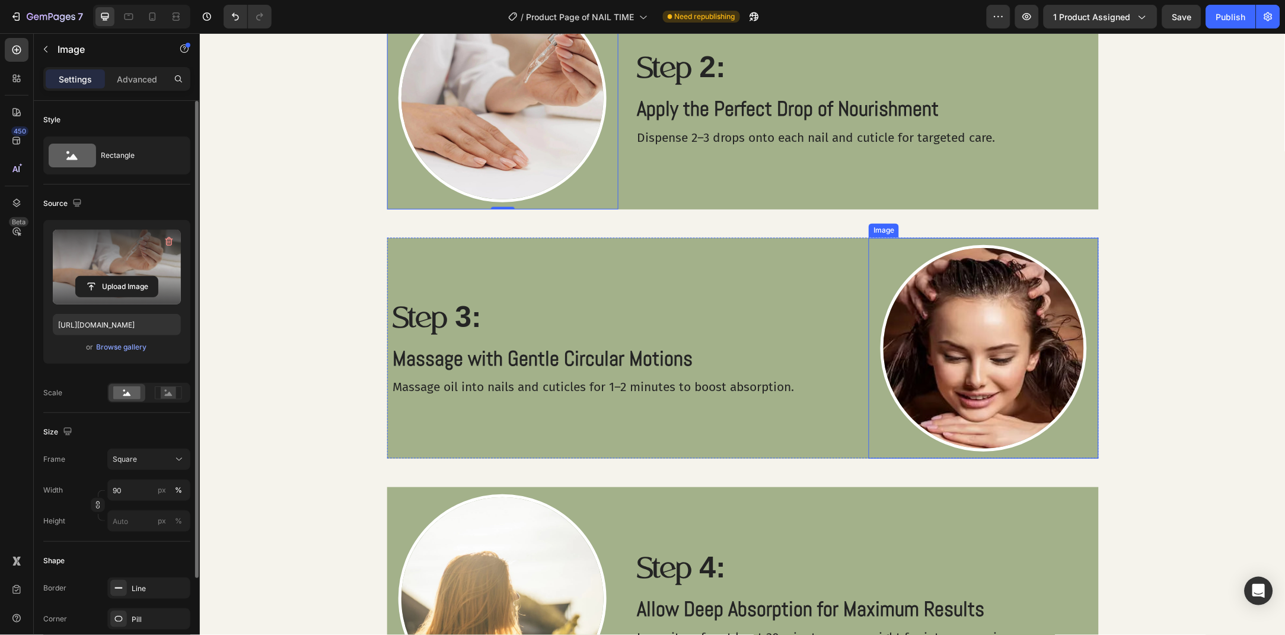
click at [1026, 294] on img at bounding box center [983, 347] width 207 height 207
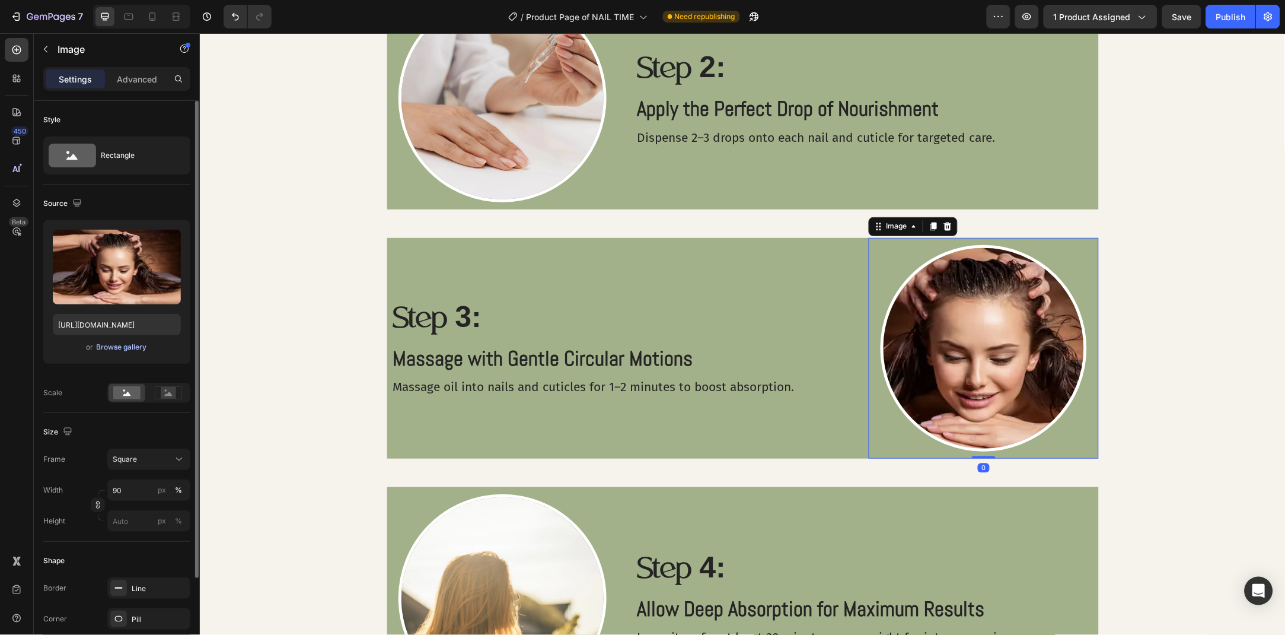
click at [127, 348] on div "Browse gallery" at bounding box center [122, 347] width 50 height 11
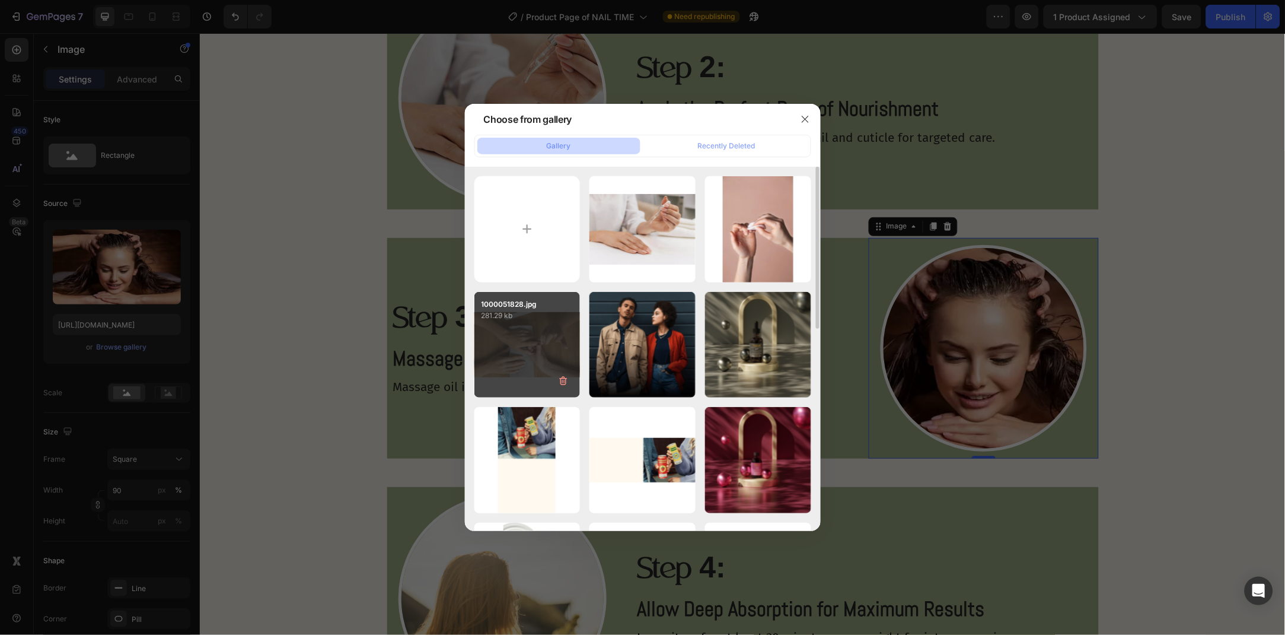
click at [562, 342] on div "1000051828.jpg 281.29 kb" at bounding box center [527, 345] width 106 height 106
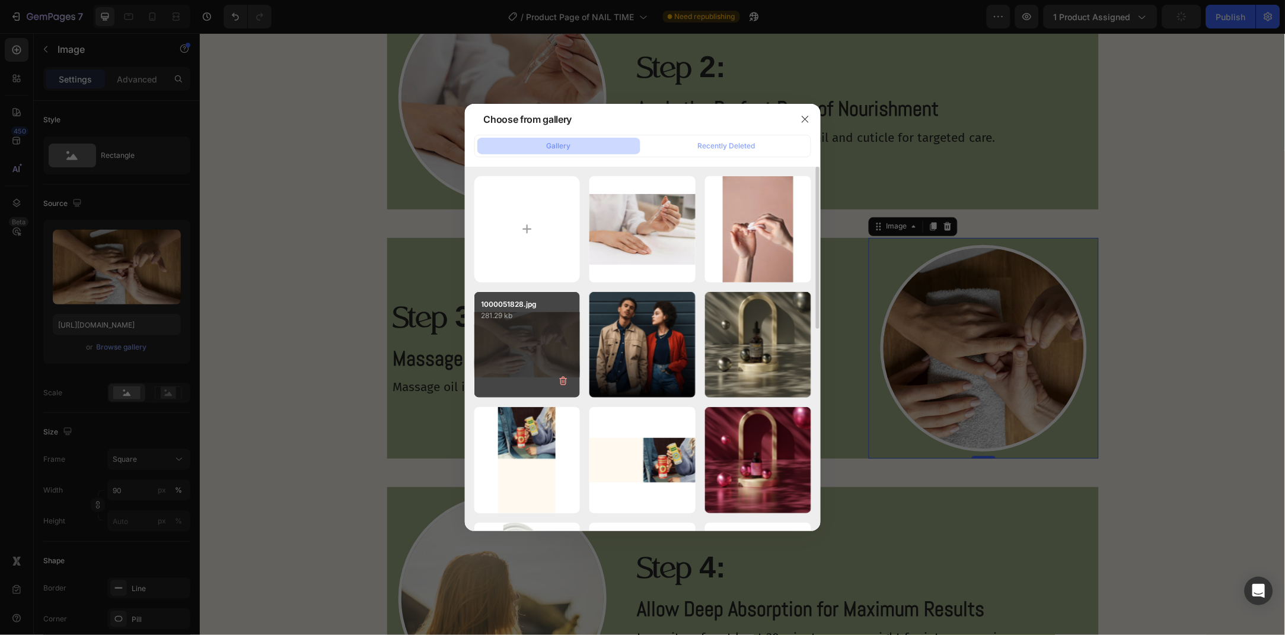
type input "[URL][DOMAIN_NAME]"
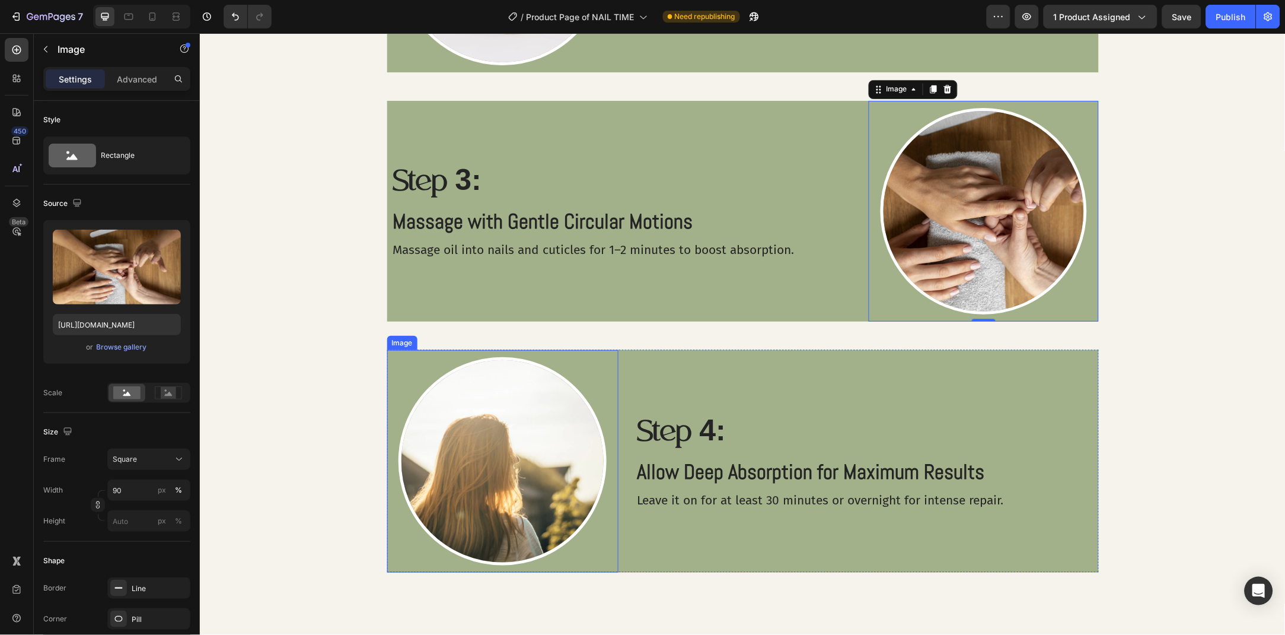
scroll to position [763, 0]
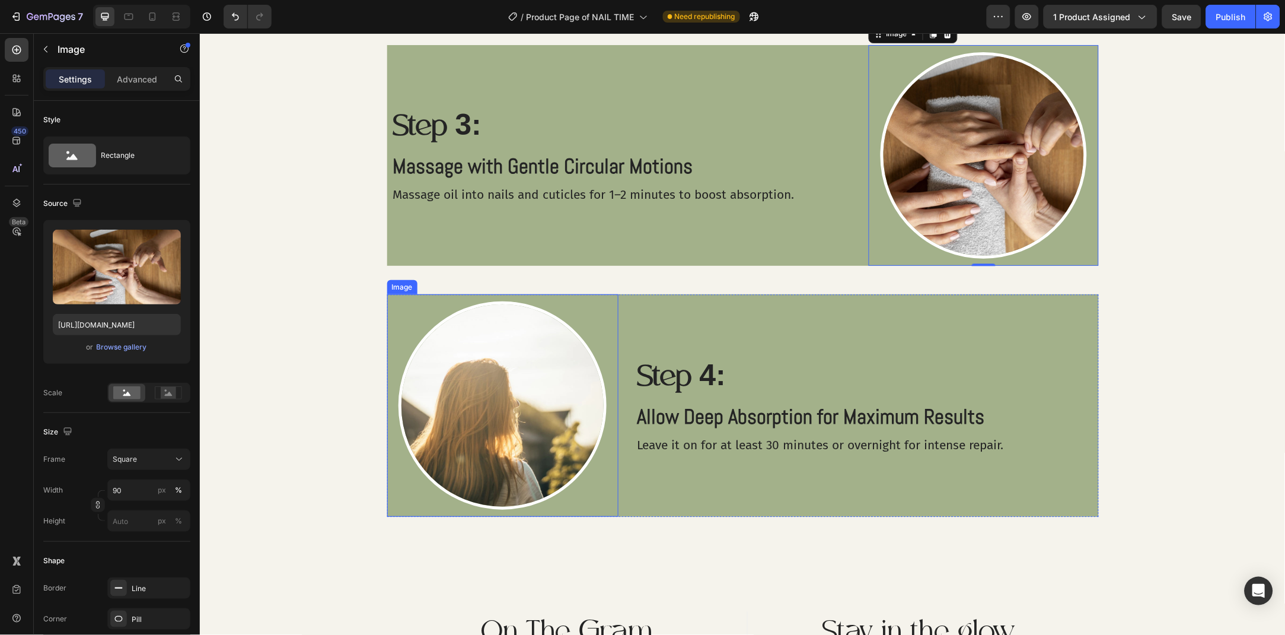
click at [550, 429] on img at bounding box center [502, 405] width 208 height 208
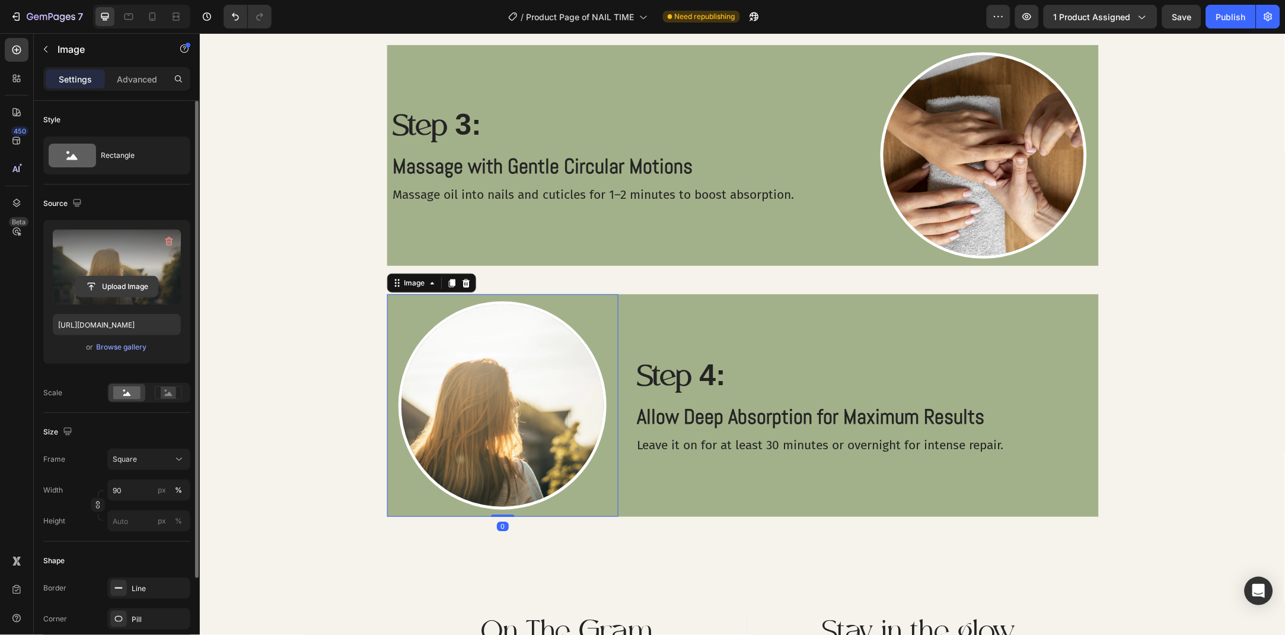
click at [136, 284] on input "file" at bounding box center [117, 286] width 82 height 20
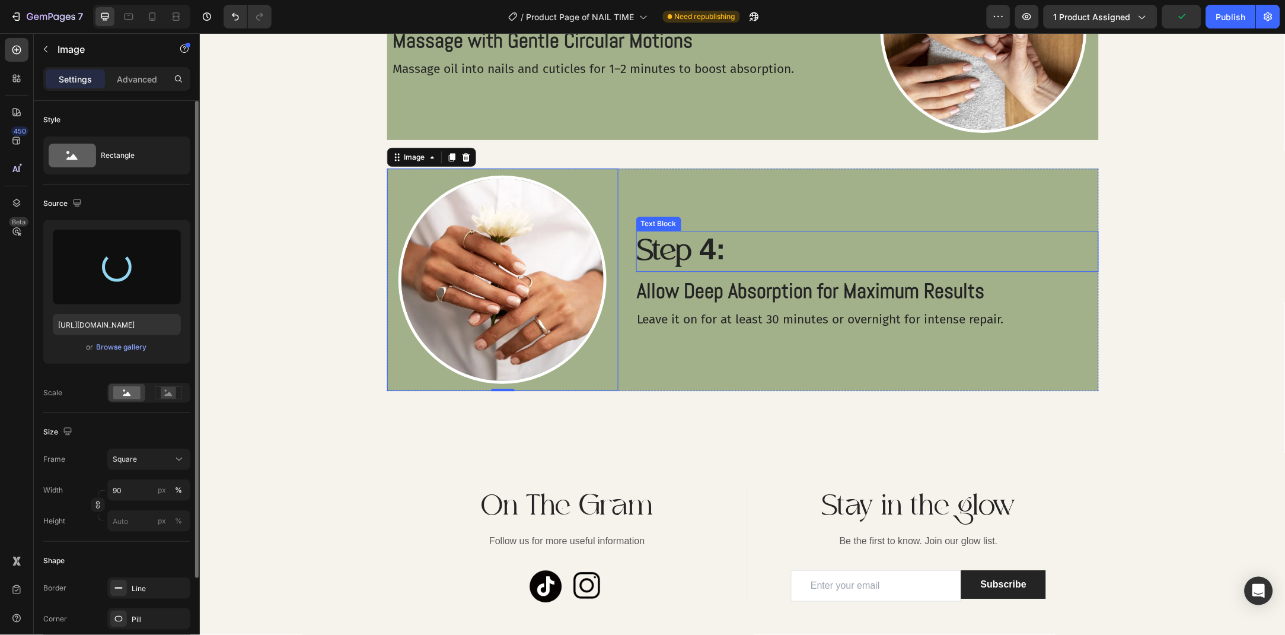
type input "[URL][DOMAIN_NAME]"
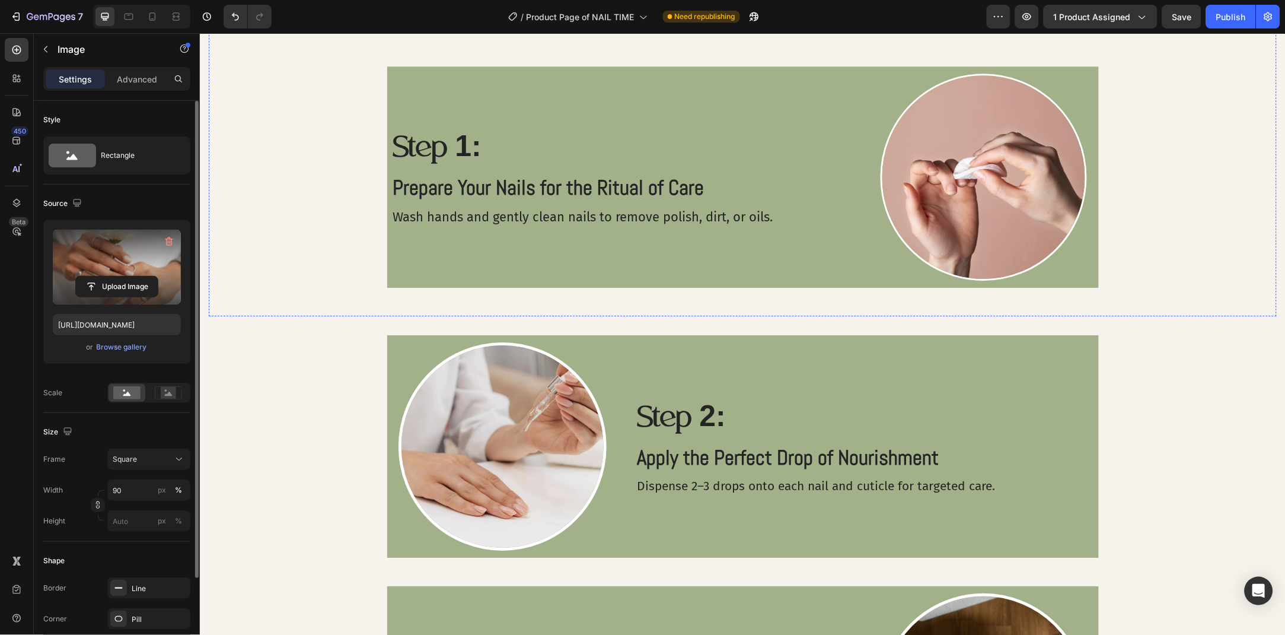
scroll to position [794, 0]
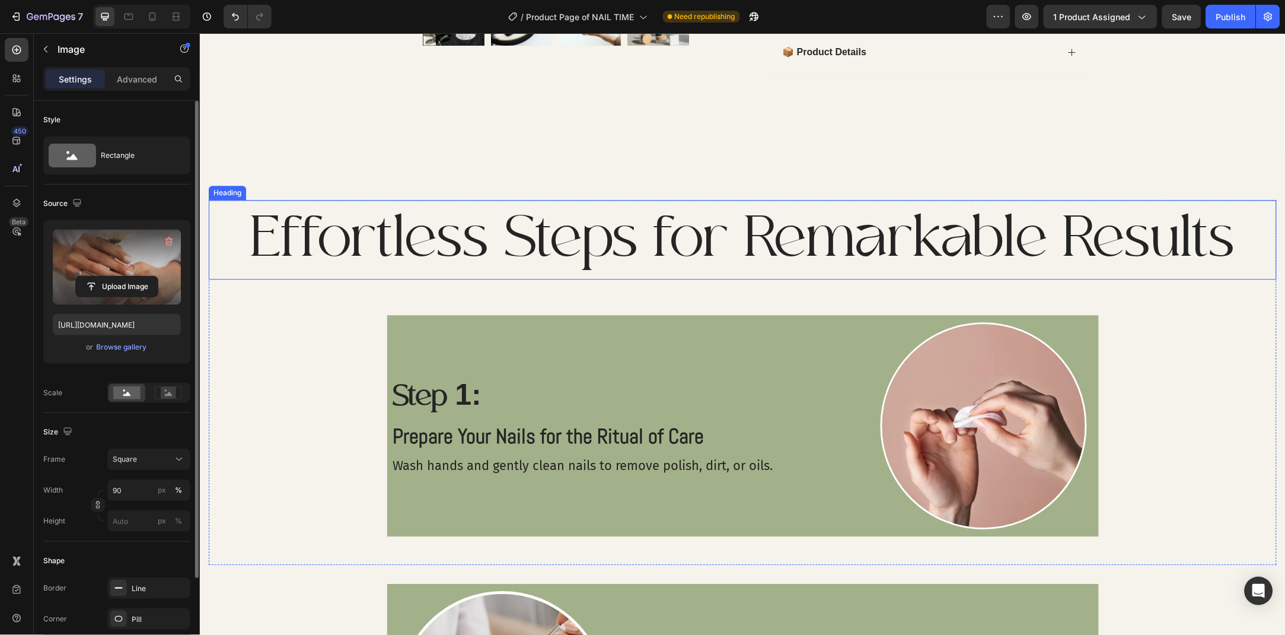
click at [662, 263] on h2 "Effortless Steps for Remarkable Results" at bounding box center [742, 238] width 1068 height 79
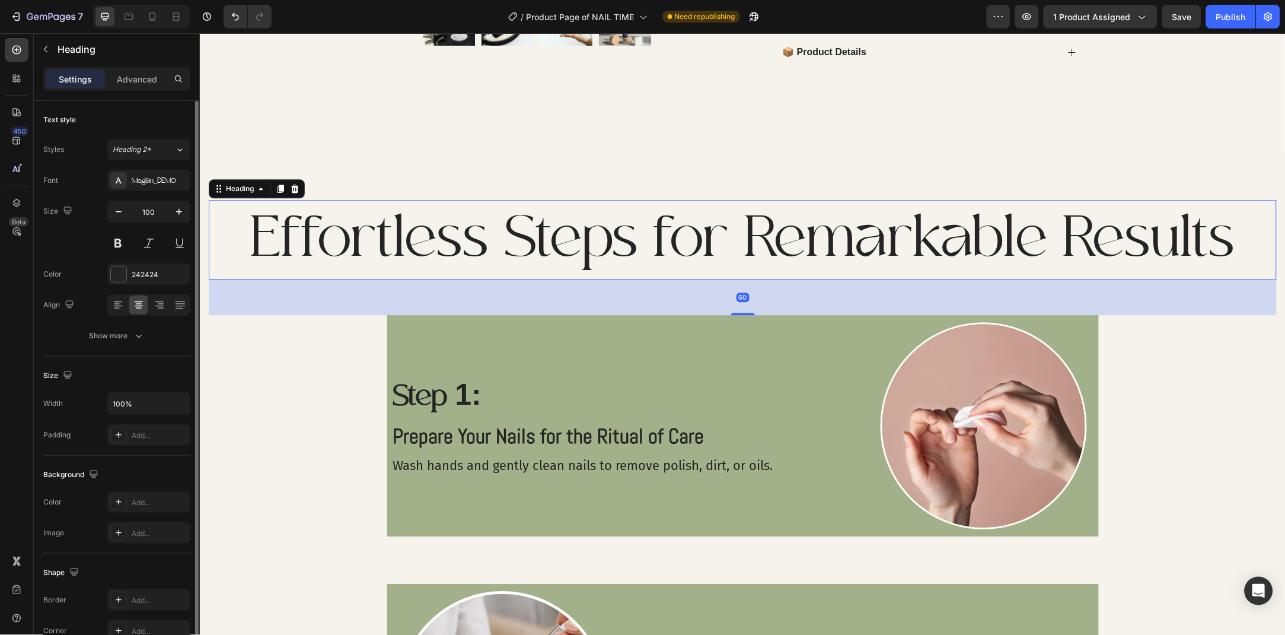
scroll to position [760, 0]
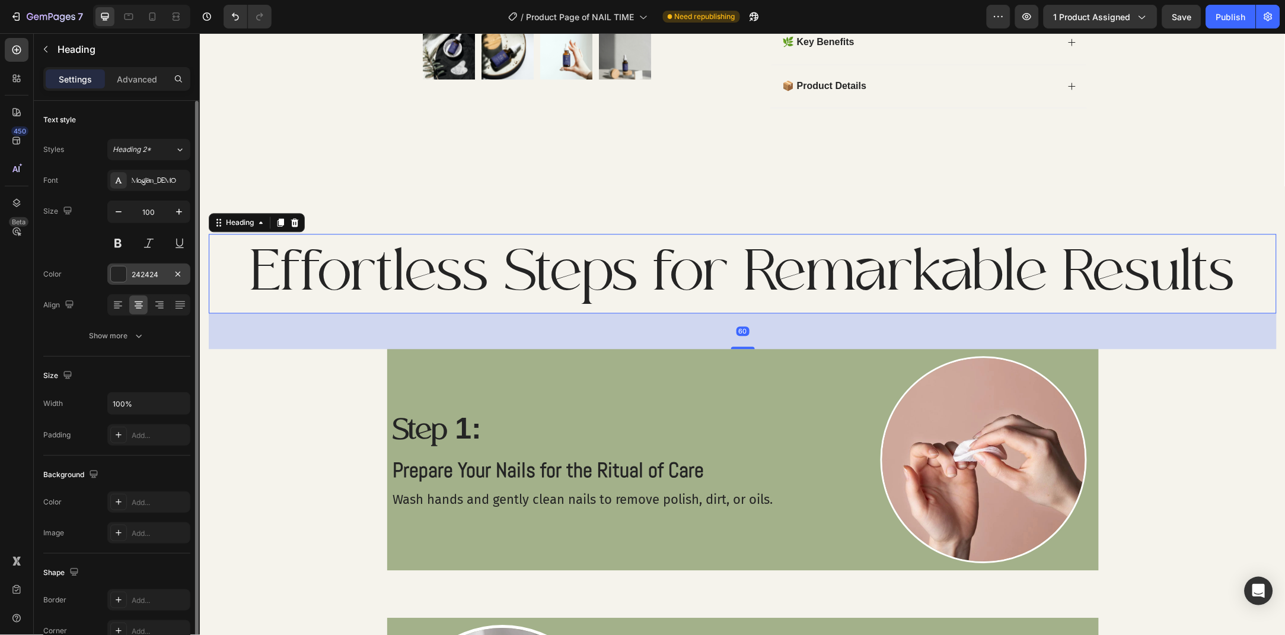
click at [145, 270] on div "242424" at bounding box center [149, 274] width 34 height 11
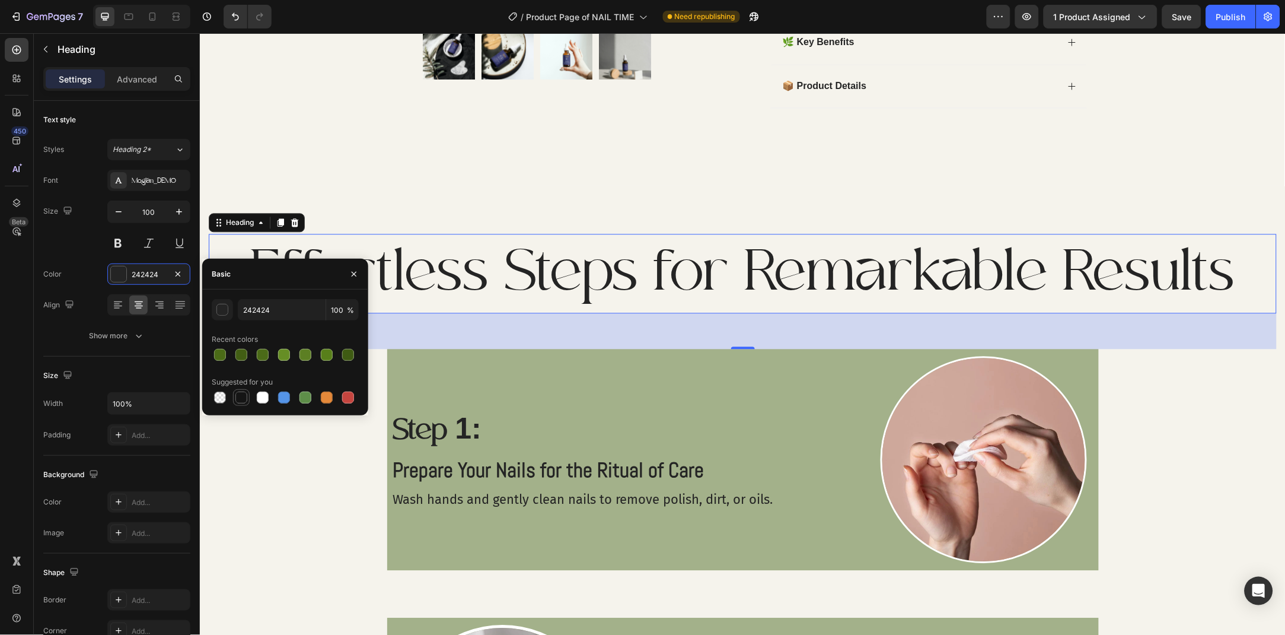
click at [235, 390] on div at bounding box center [241, 397] width 14 height 14
type input "151515"
click at [349, 267] on button "button" at bounding box center [354, 273] width 19 height 19
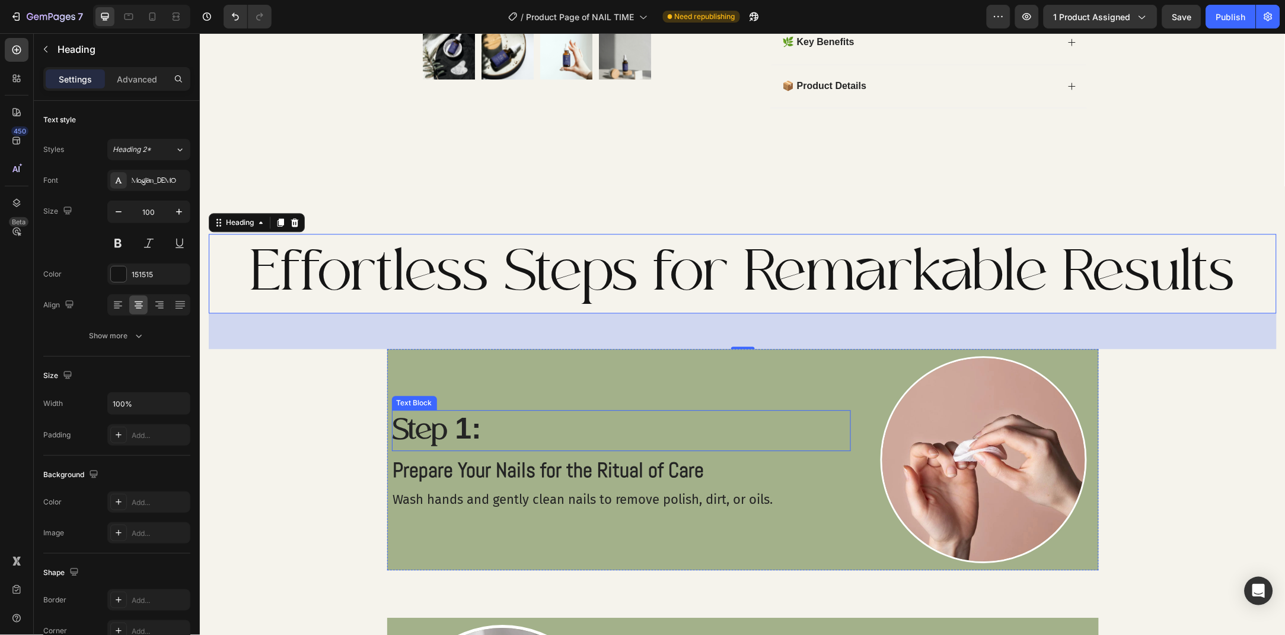
click at [429, 430] on p "Step 1:" at bounding box center [621, 429] width 457 height 39
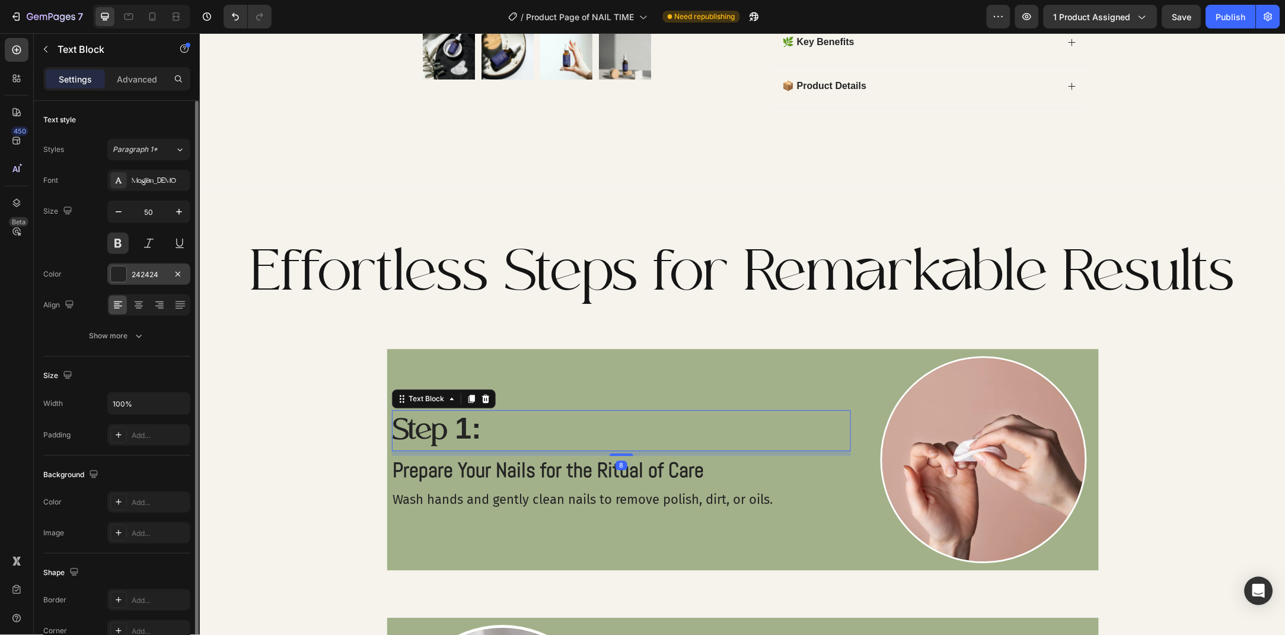
click at [139, 280] on div "242424" at bounding box center [148, 273] width 83 height 21
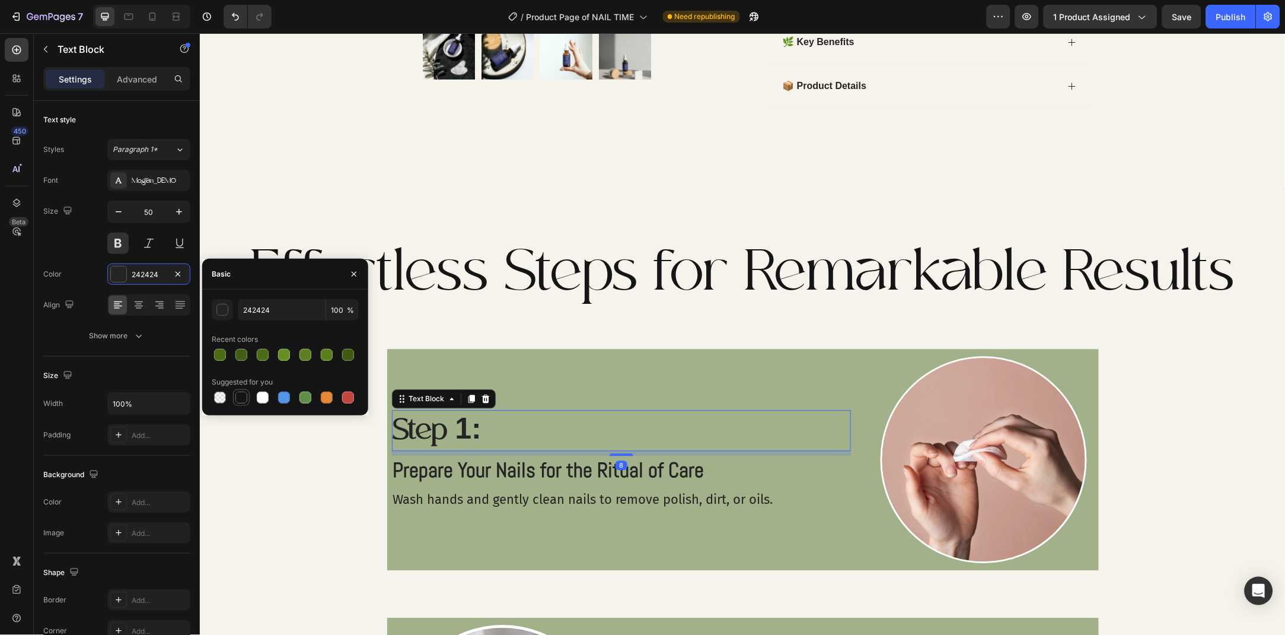
drag, startPoint x: 240, startPoint y: 401, endPoint x: 200, endPoint y: 425, distance: 46.0
click at [240, 401] on div at bounding box center [241, 397] width 12 height 12
type input "151515"
click at [438, 470] on p "Prepare Your Nails for the Ritual of Care" at bounding box center [621, 469] width 457 height 27
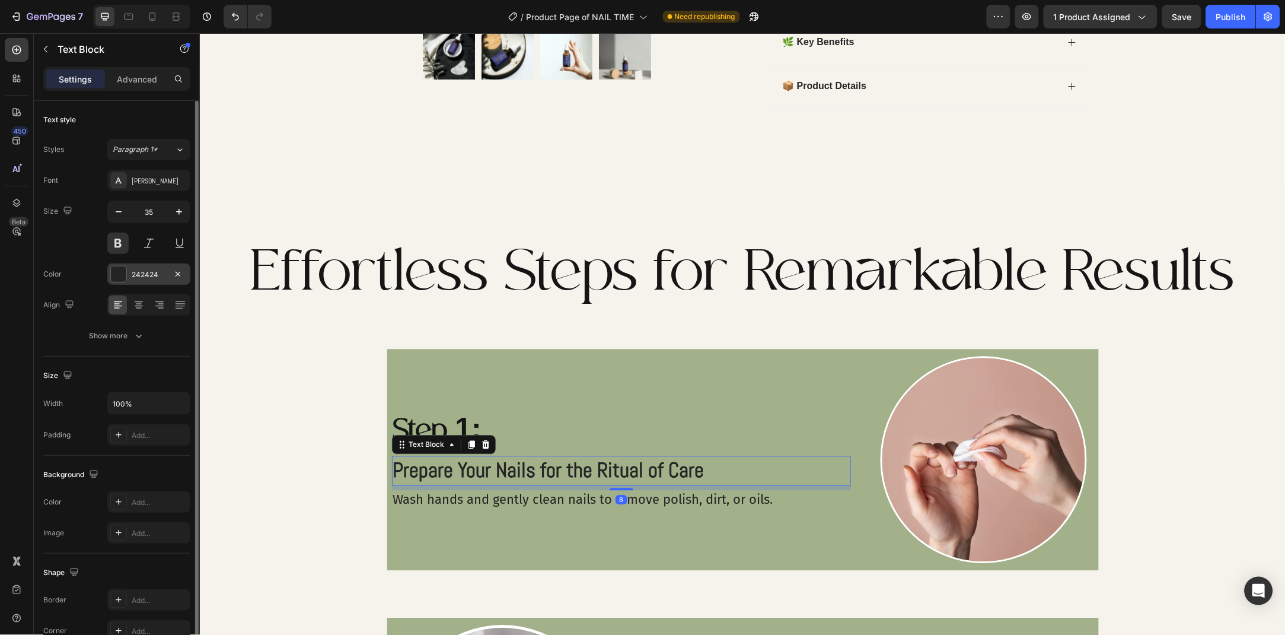
click at [137, 275] on div "242424" at bounding box center [149, 274] width 34 height 11
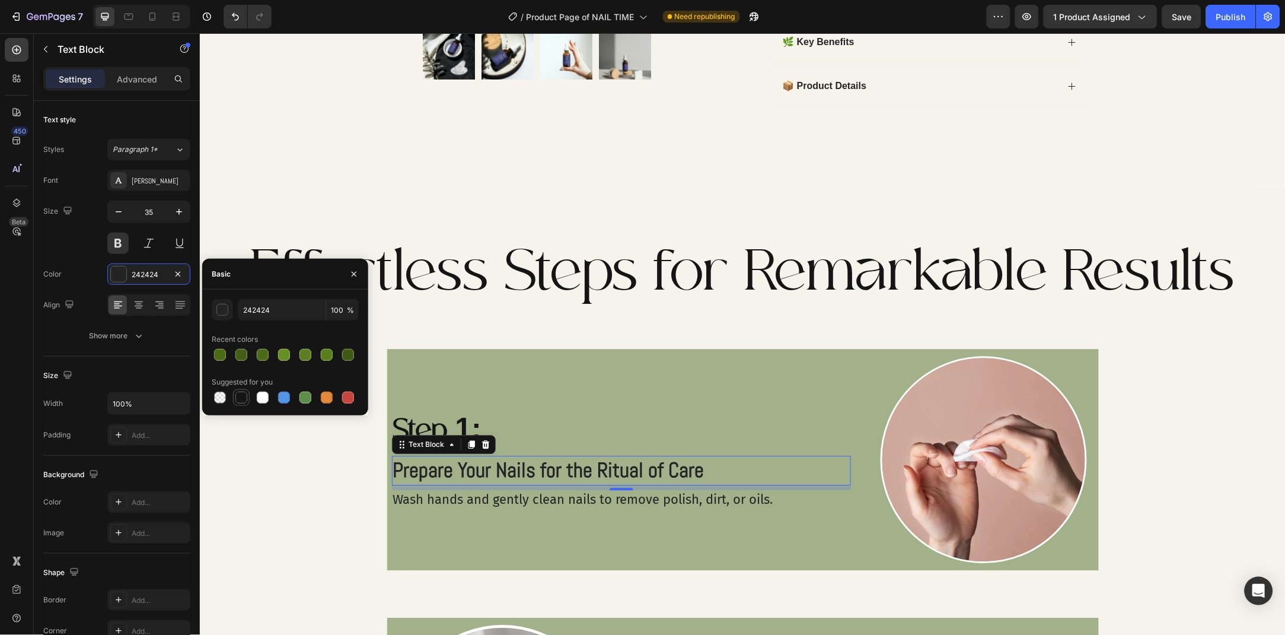
click at [240, 394] on div at bounding box center [241, 397] width 12 height 12
type input "151515"
click at [423, 499] on p "Wash hands and gently clean nails to remove polish, dirt, or oils." at bounding box center [621, 498] width 457 height 17
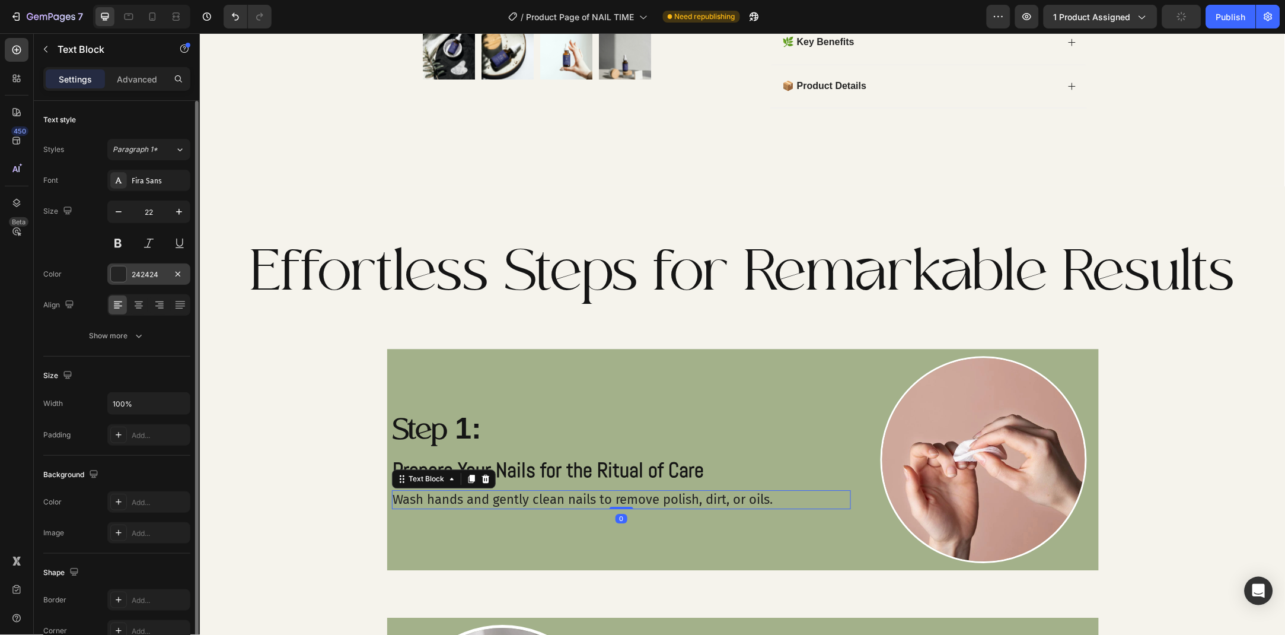
click at [130, 279] on div "242424" at bounding box center [148, 273] width 83 height 21
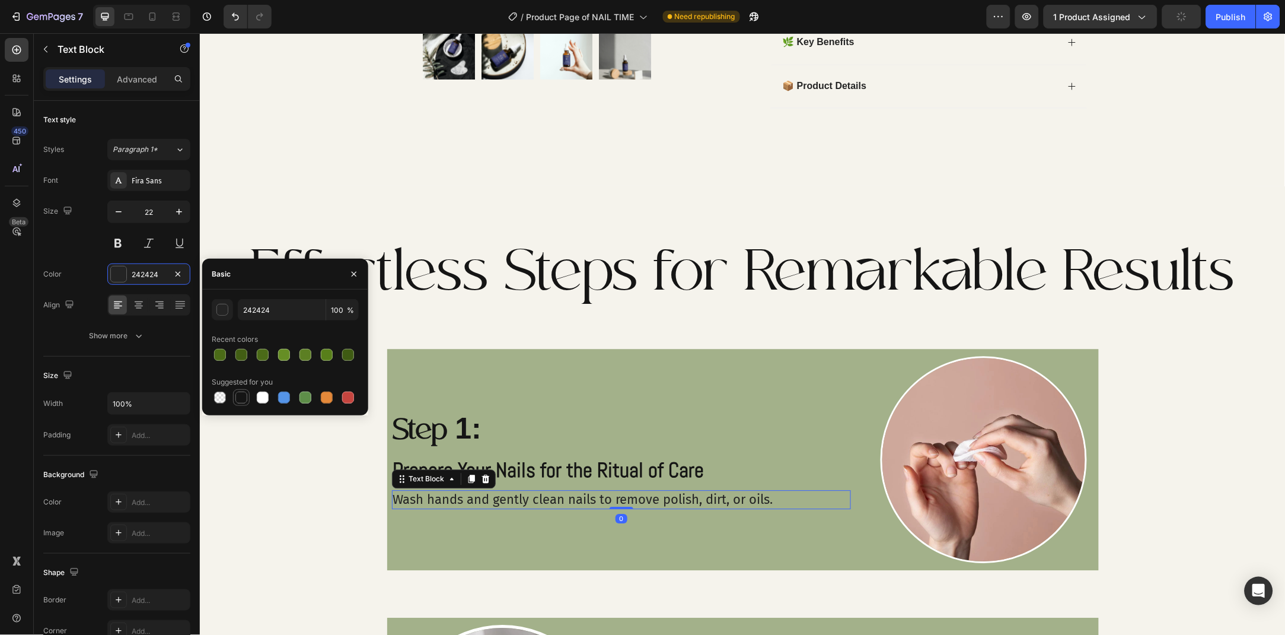
click at [249, 394] on div at bounding box center [241, 397] width 17 height 17
type input "151515"
click at [358, 267] on button "button" at bounding box center [354, 273] width 19 height 19
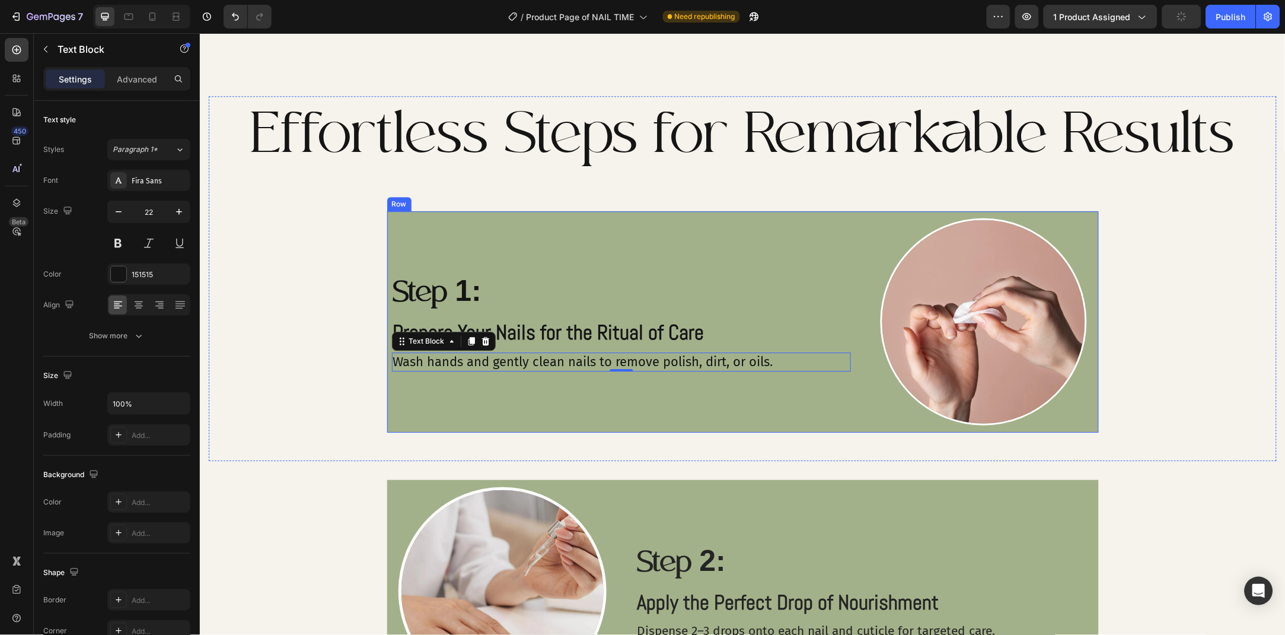
scroll to position [1009, 0]
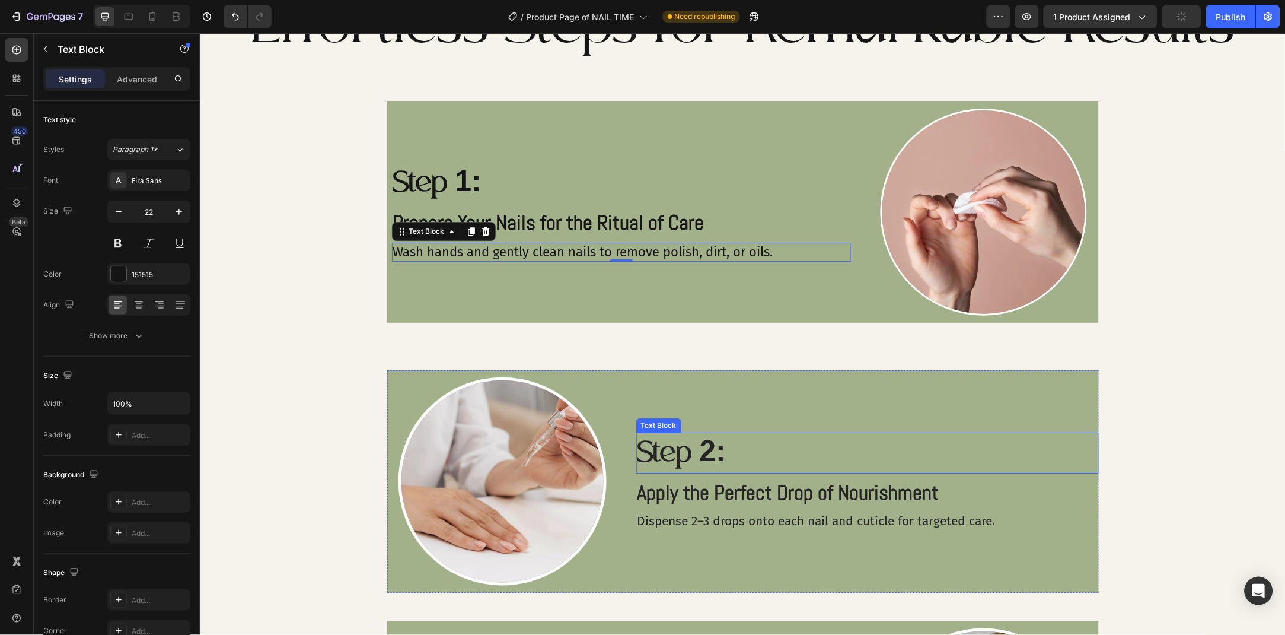
click at [674, 441] on p "Step 2:" at bounding box center [867, 452] width 460 height 39
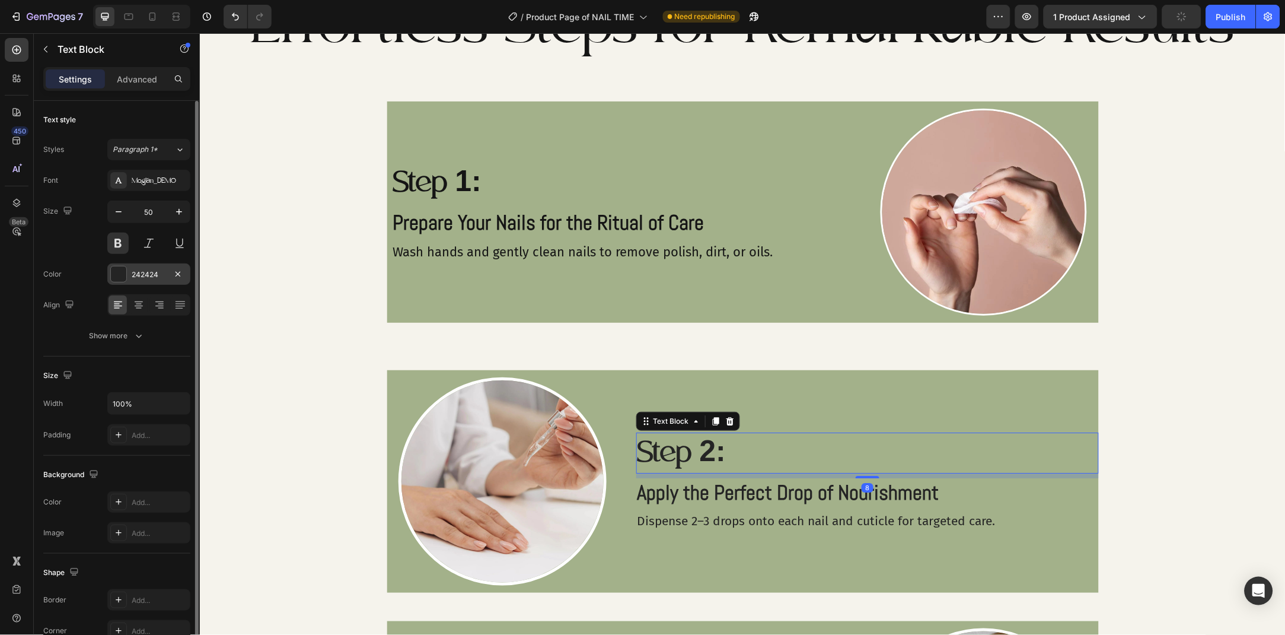
click at [138, 279] on div "242424" at bounding box center [149, 274] width 34 height 11
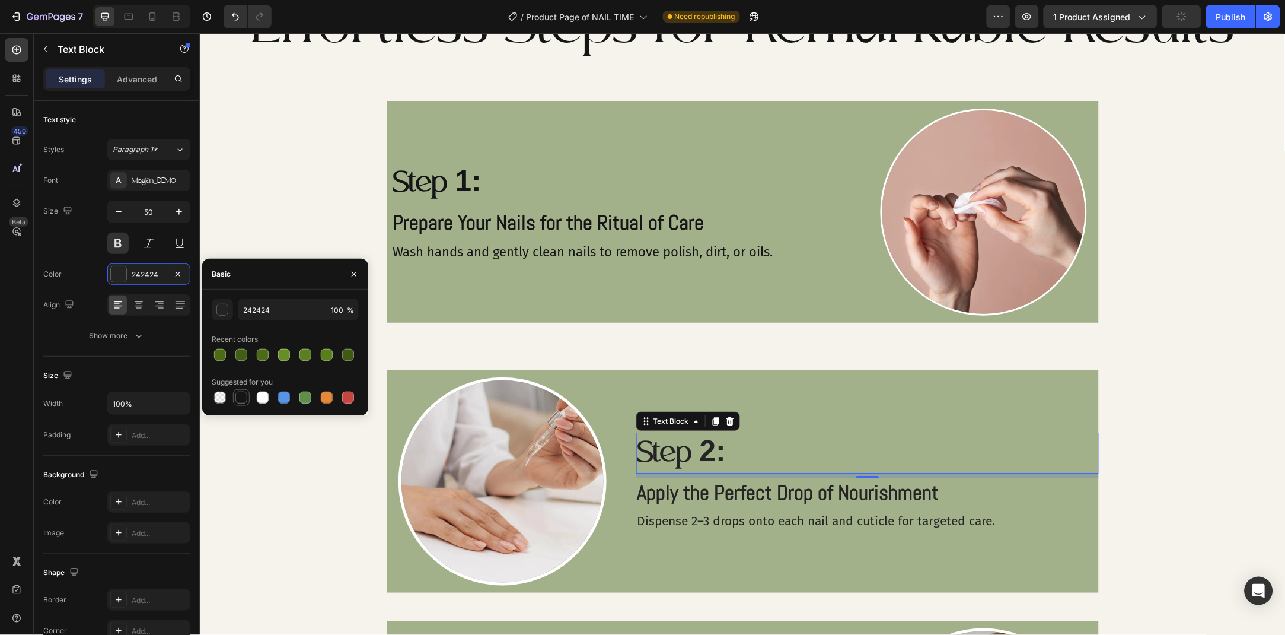
drag, startPoint x: 241, startPoint y: 396, endPoint x: 437, endPoint y: 445, distance: 201.8
click at [241, 396] on div at bounding box center [241, 397] width 12 height 12
type input "151515"
click at [719, 487] on p "Apply the Perfect Drop of Nourishment" at bounding box center [867, 492] width 460 height 27
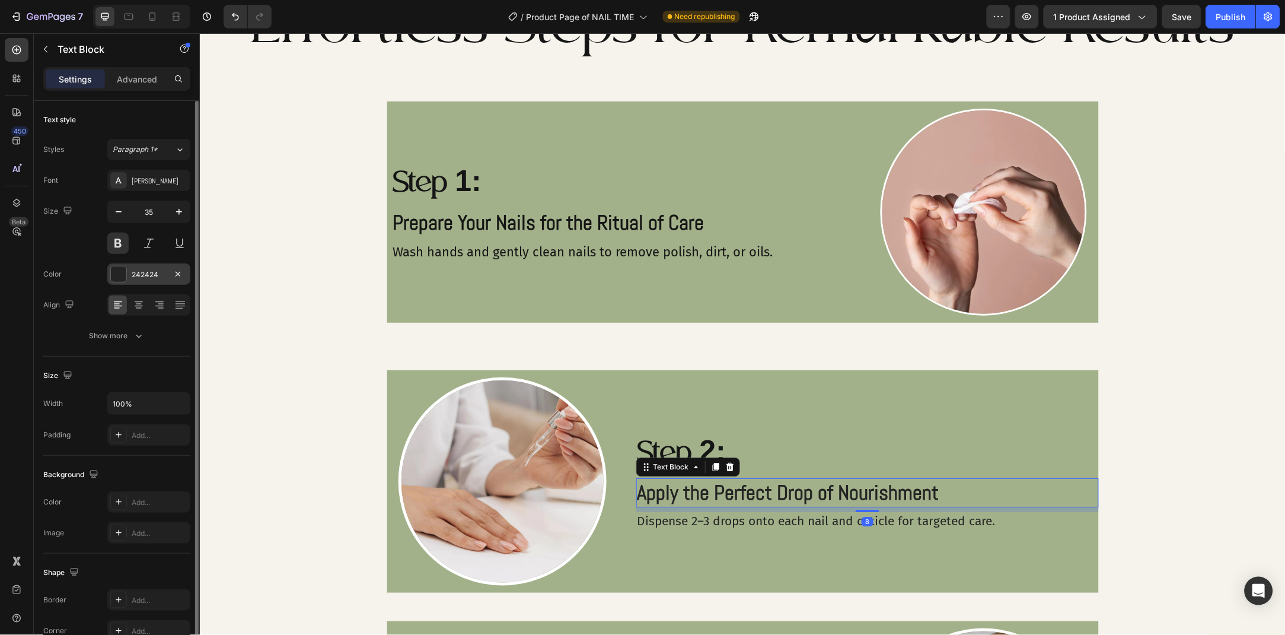
click at [142, 273] on div "242424" at bounding box center [149, 274] width 34 height 11
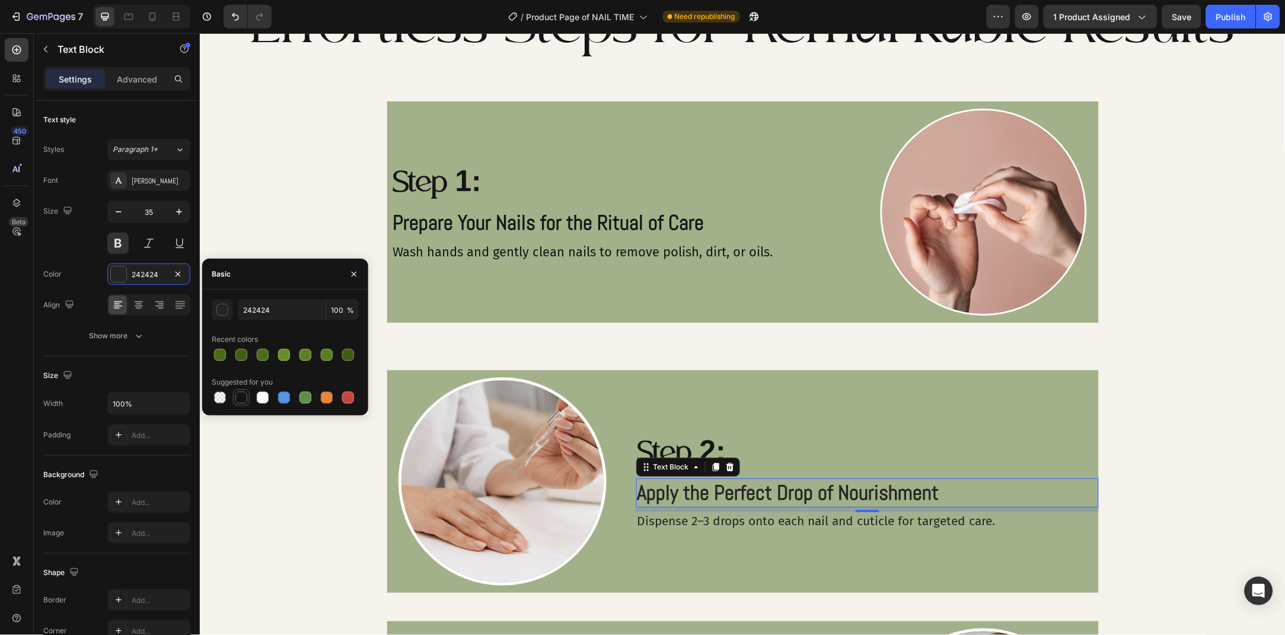
click at [241, 394] on div at bounding box center [241, 397] width 12 height 12
type input "151515"
click at [737, 520] on p "Dispense 2–3 drops onto each nail and cuticle for targeted care." at bounding box center [867, 520] width 460 height 16
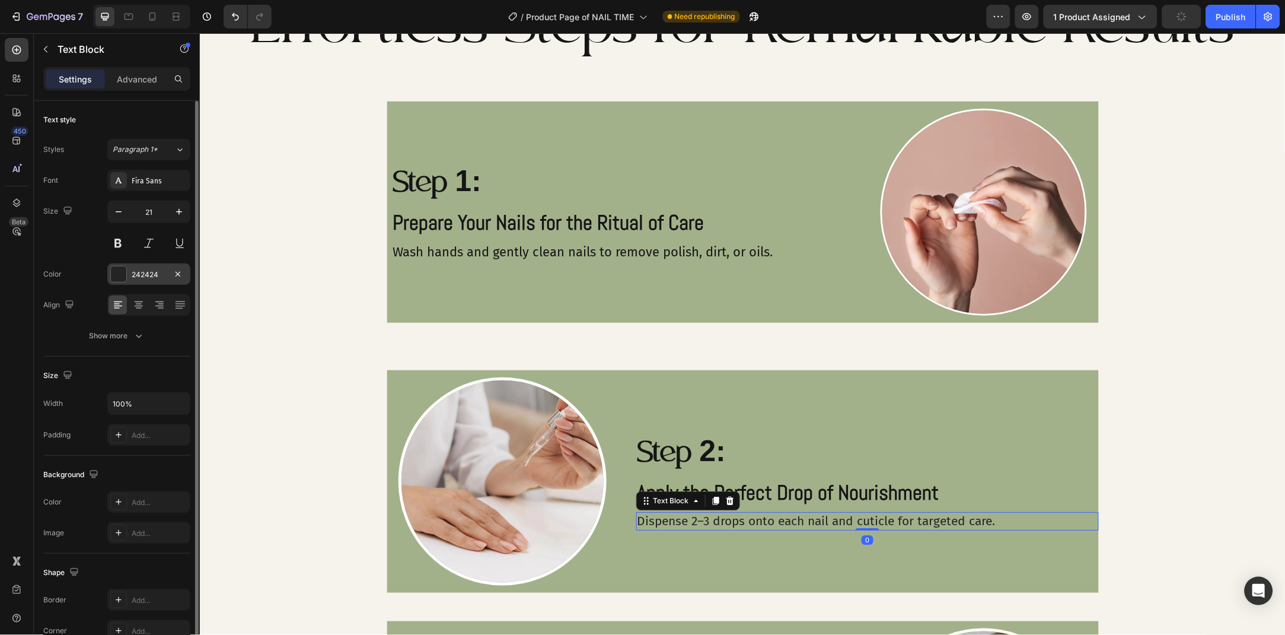
click at [146, 277] on div "242424" at bounding box center [149, 274] width 34 height 11
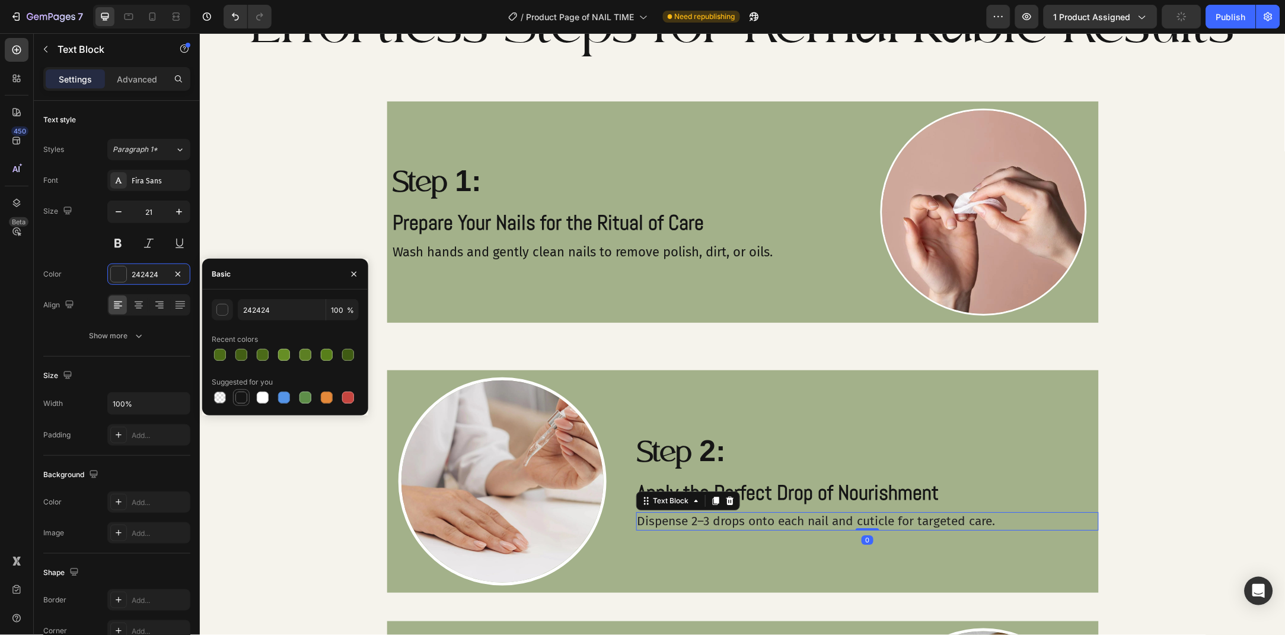
drag, startPoint x: 246, startPoint y: 397, endPoint x: 421, endPoint y: 423, distance: 177.4
click at [246, 397] on div at bounding box center [241, 397] width 12 height 12
type input "151515"
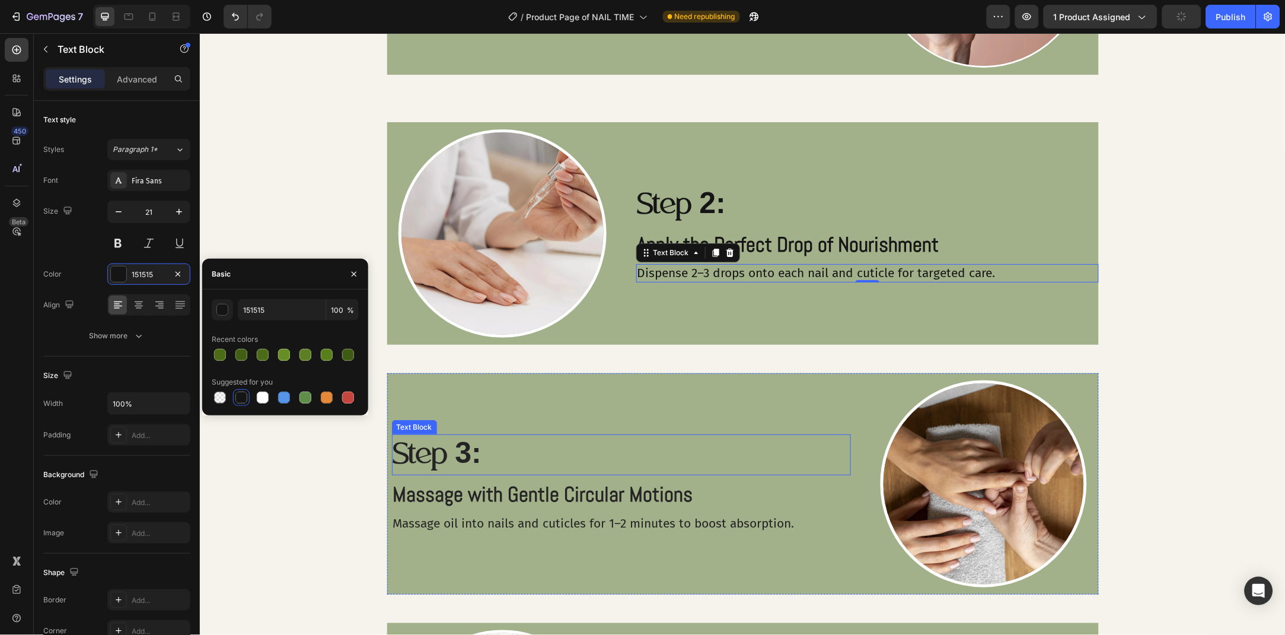
click at [519, 448] on p "Step 3:" at bounding box center [621, 454] width 457 height 39
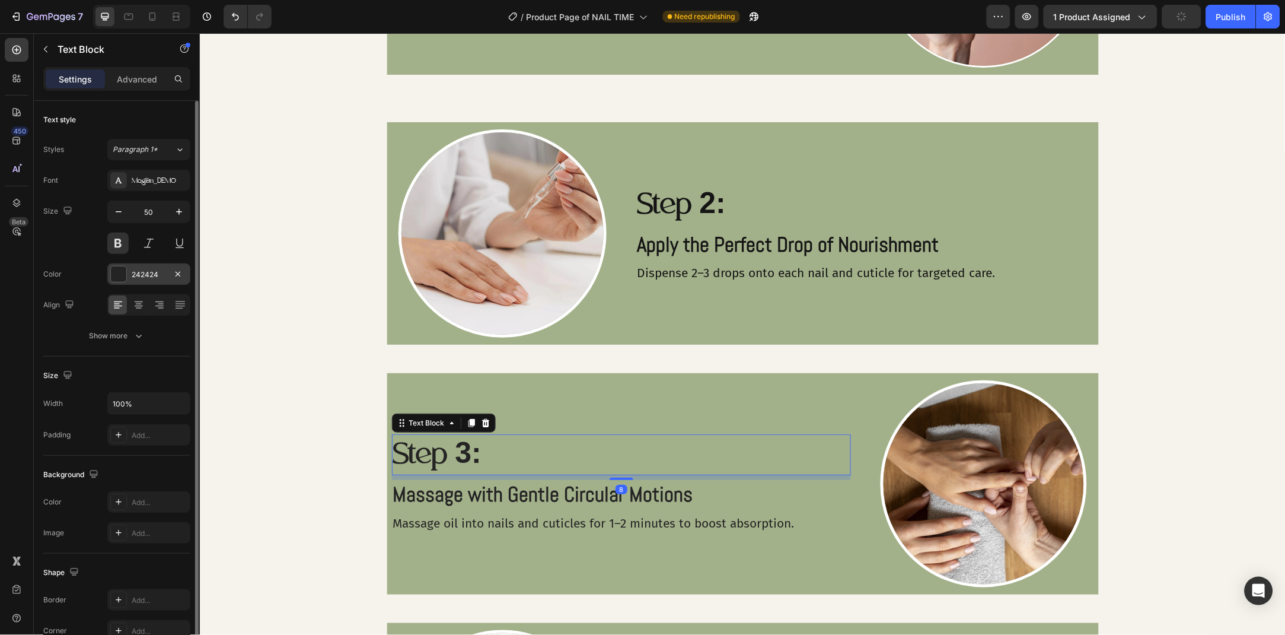
click at [145, 267] on div "242424" at bounding box center [148, 273] width 83 height 21
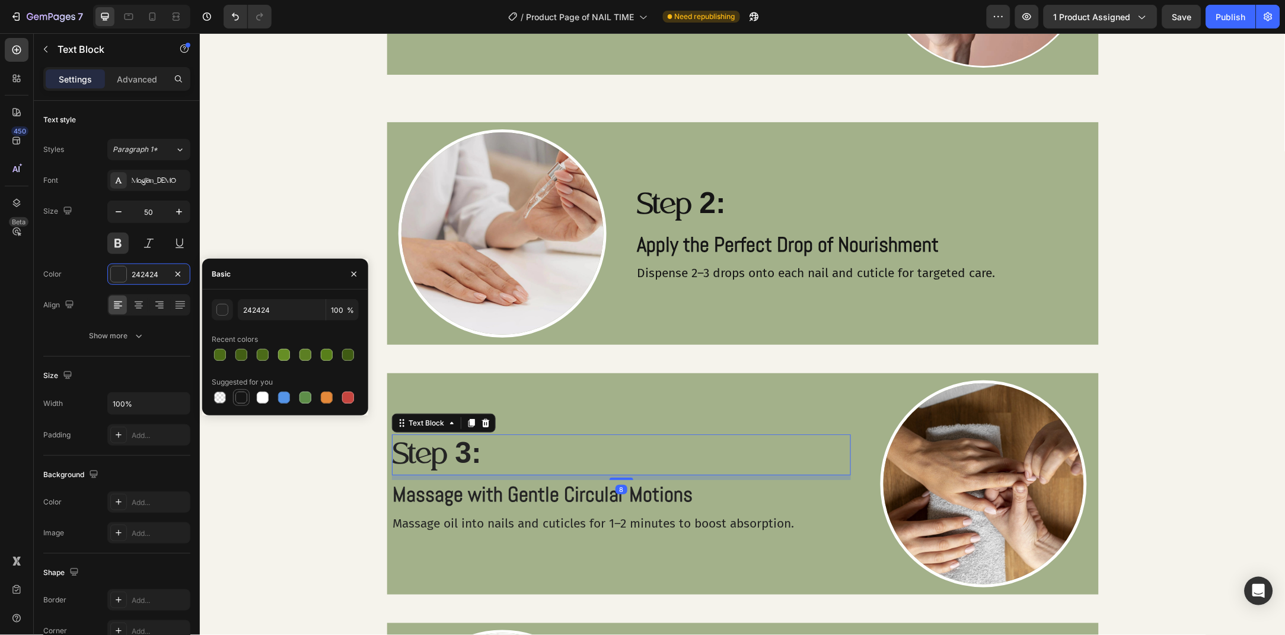
drag, startPoint x: 233, startPoint y: 397, endPoint x: 186, endPoint y: 452, distance: 72.4
click at [233, 397] on div at bounding box center [241, 397] width 17 height 17
type input "151515"
click at [437, 508] on div "Massage with Gentle Circular Motions" at bounding box center [621, 494] width 460 height 30
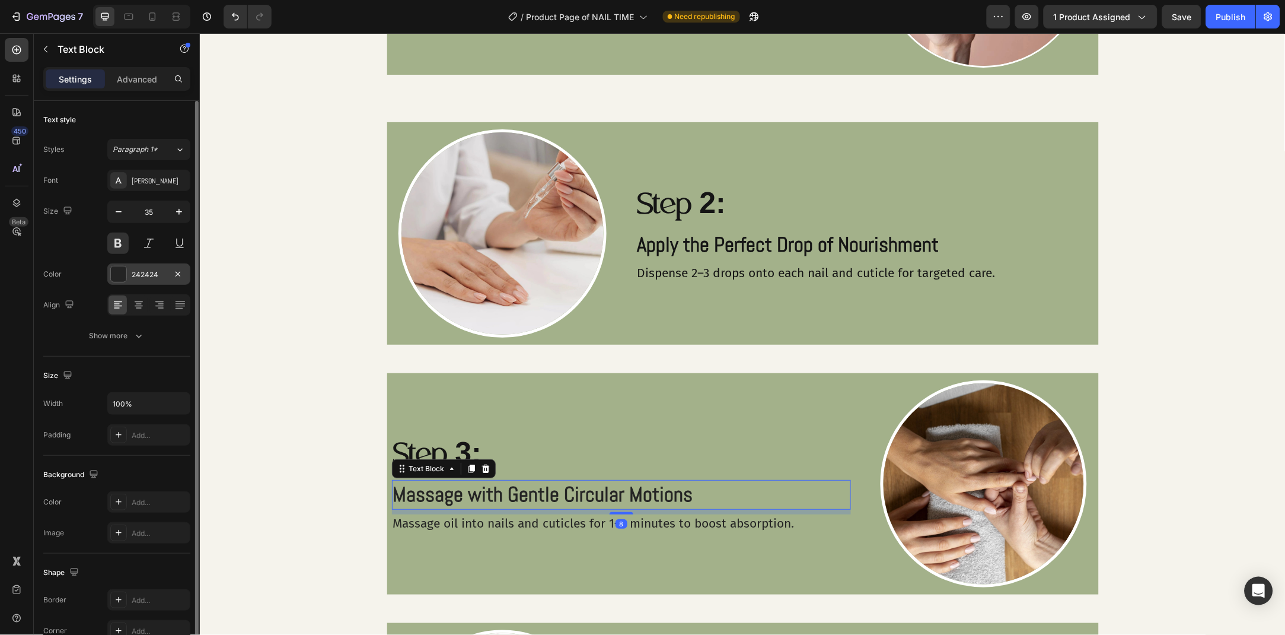
click at [155, 268] on div "242424" at bounding box center [148, 273] width 83 height 21
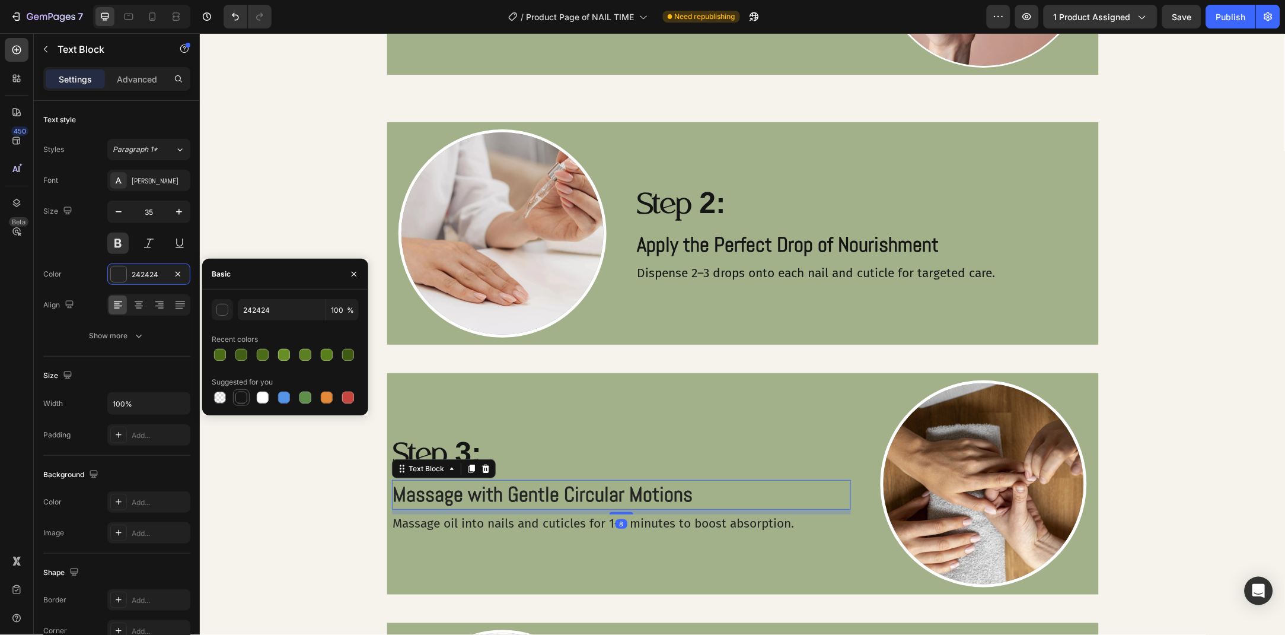
click at [244, 400] on div at bounding box center [241, 397] width 12 height 12
type input "151515"
click at [403, 528] on p "Massage oil into nails and cuticles for 1–2 minutes to boost absorption." at bounding box center [621, 523] width 457 height 16
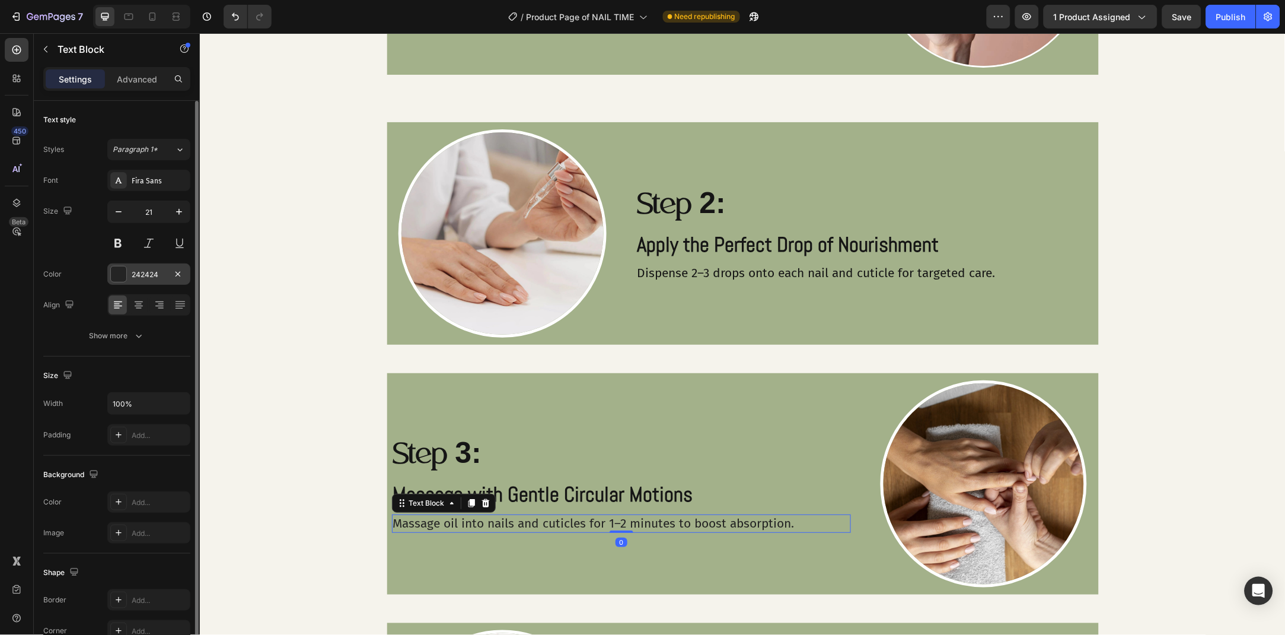
click at [147, 265] on div "242424" at bounding box center [148, 273] width 83 height 21
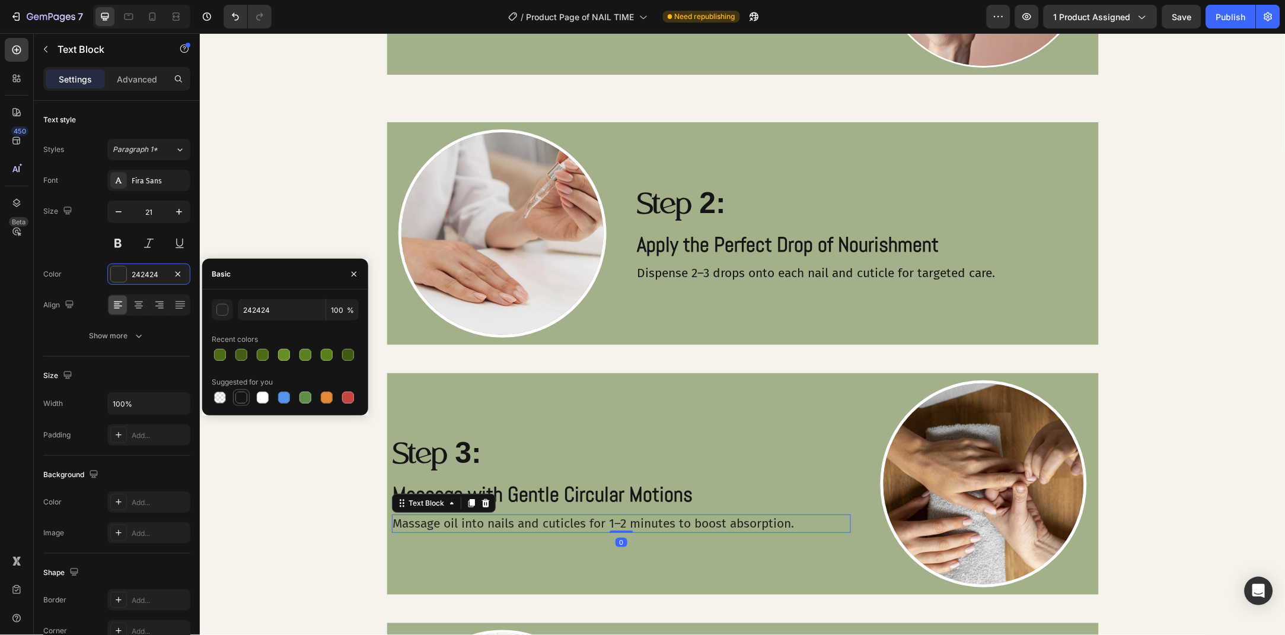
click at [244, 390] on div at bounding box center [241, 397] width 14 height 14
type input "151515"
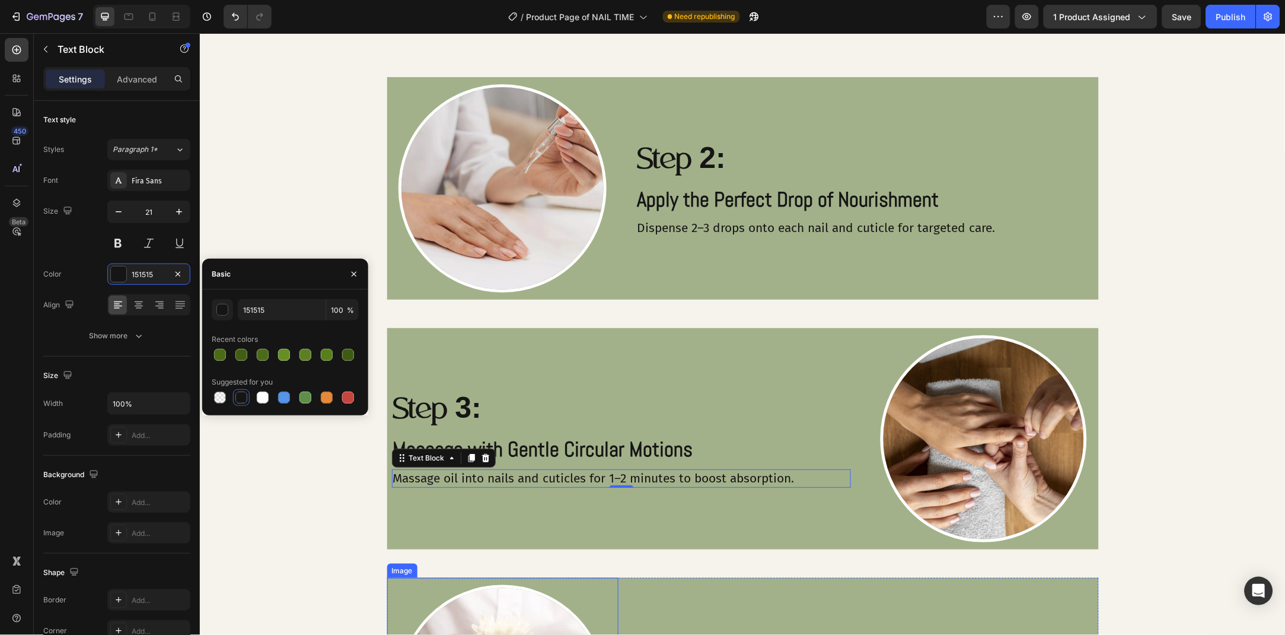
scroll to position [1604, 0]
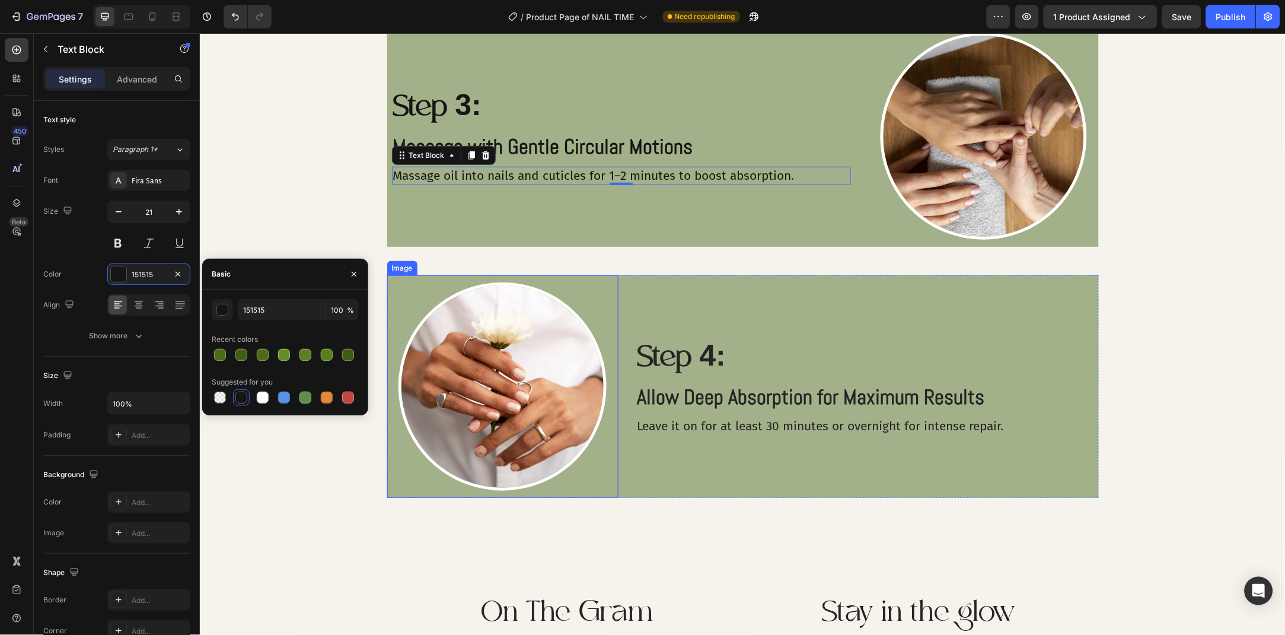
click at [637, 353] on p "Step 4:" at bounding box center [867, 356] width 460 height 39
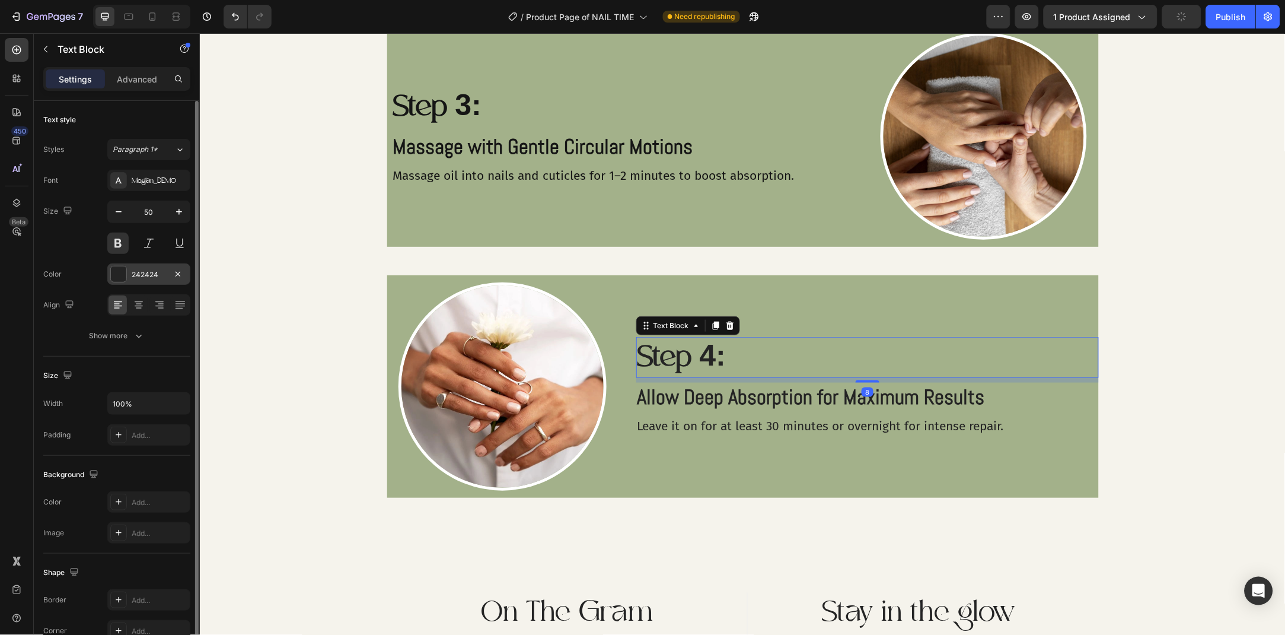
click at [147, 278] on div "242424" at bounding box center [149, 274] width 34 height 11
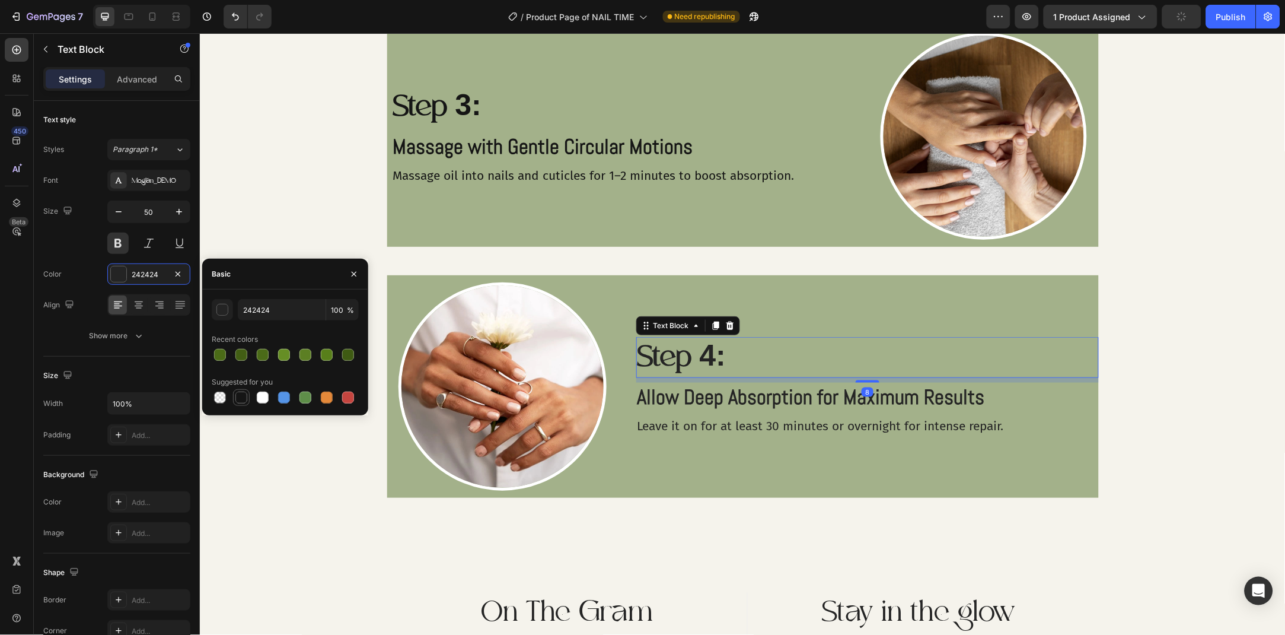
click at [241, 401] on div at bounding box center [241, 397] width 12 height 12
type input "151515"
click at [688, 388] on p "Allow Deep Absorption for Maximum Results" at bounding box center [867, 396] width 460 height 27
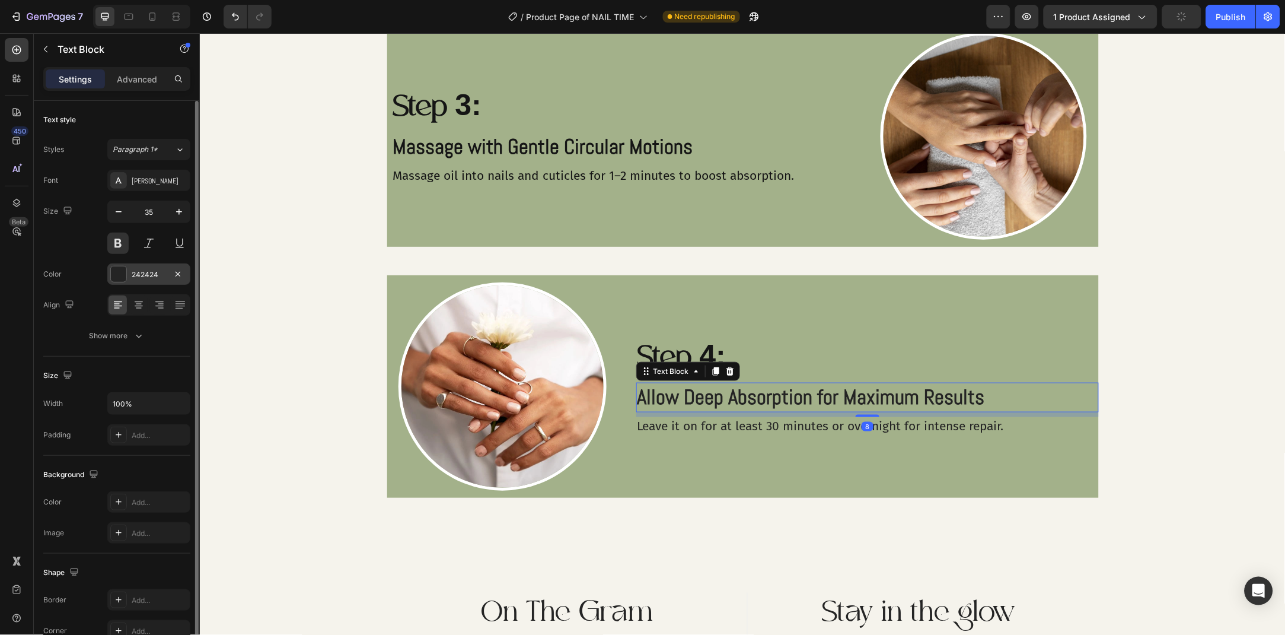
click at [144, 283] on div "242424" at bounding box center [148, 273] width 83 height 21
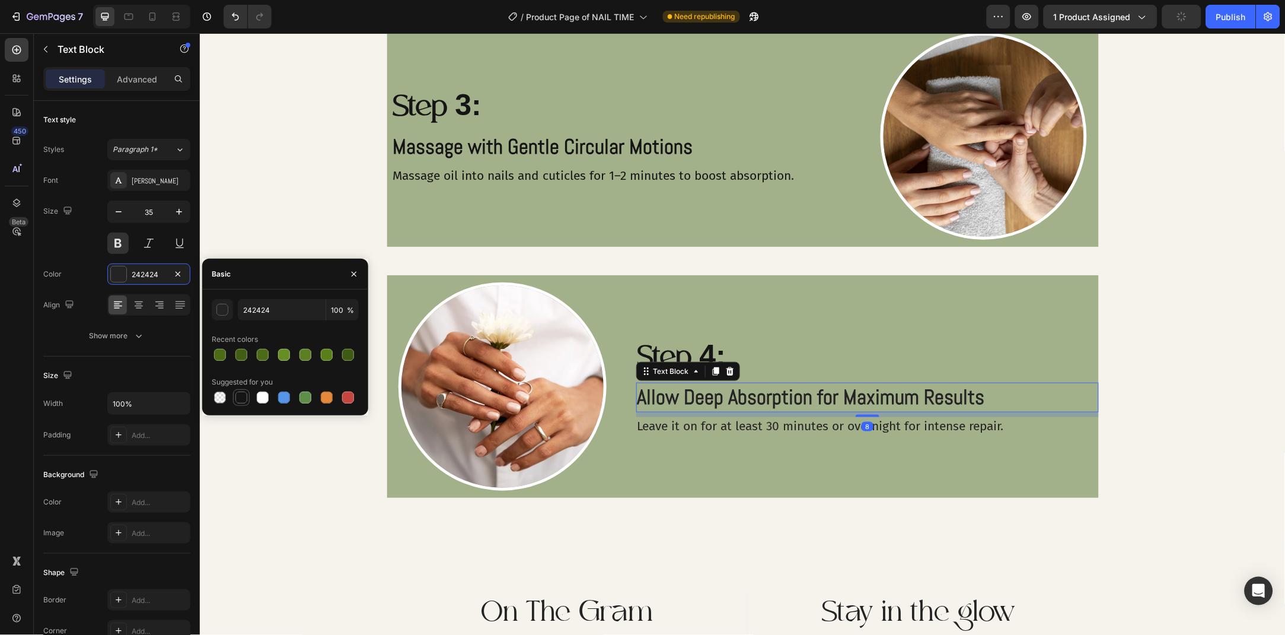
click at [239, 402] on div at bounding box center [241, 397] width 12 height 12
type input "151515"
click at [652, 425] on p "Leave it on for at least 30 minutes or overnight for intense repair." at bounding box center [867, 425] width 460 height 16
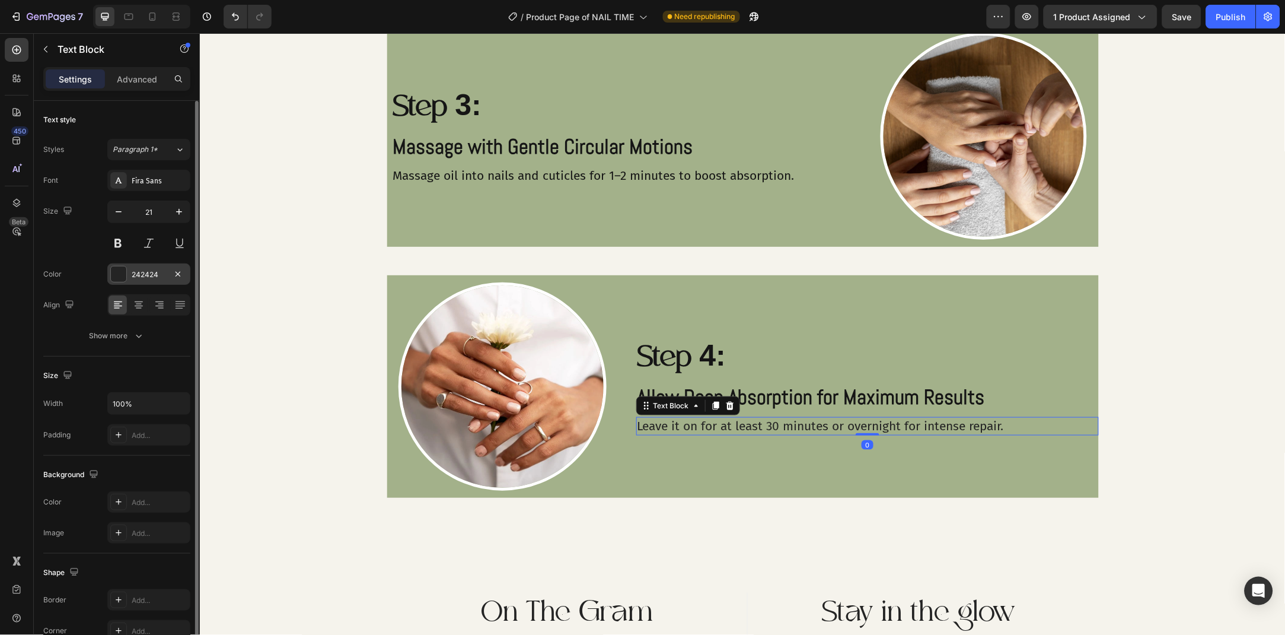
click at [154, 283] on div "242424" at bounding box center [148, 273] width 83 height 21
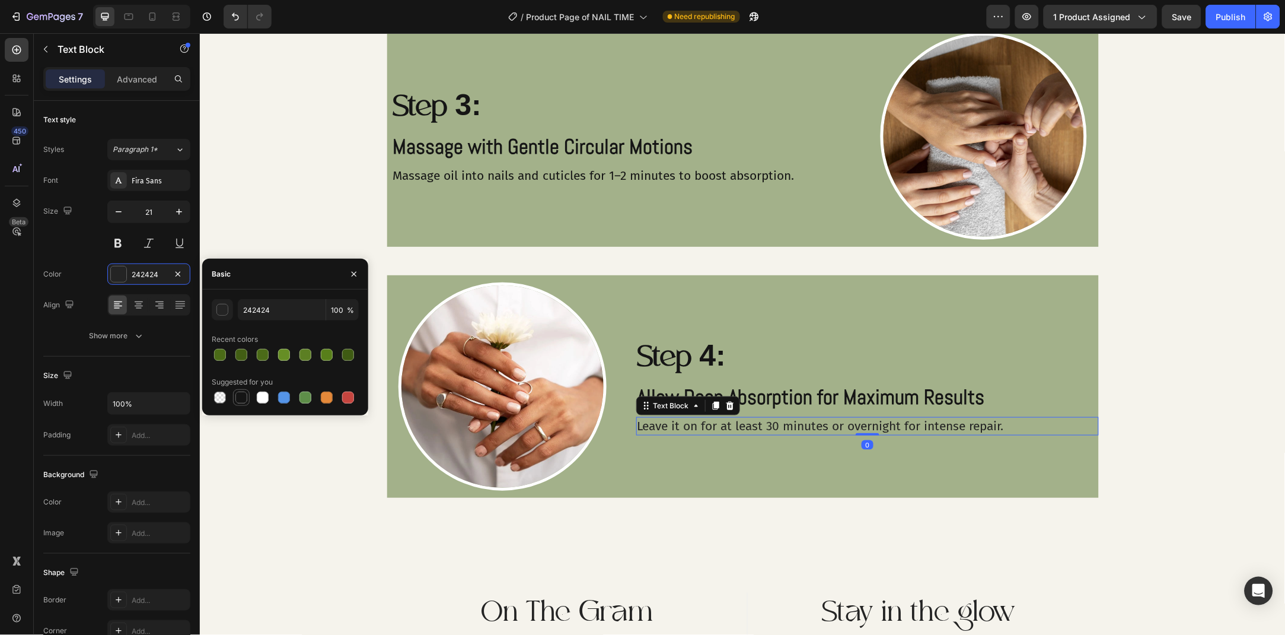
click at [234, 404] on div at bounding box center [241, 397] width 17 height 17
type input "151515"
click at [355, 279] on button "button" at bounding box center [354, 273] width 19 height 19
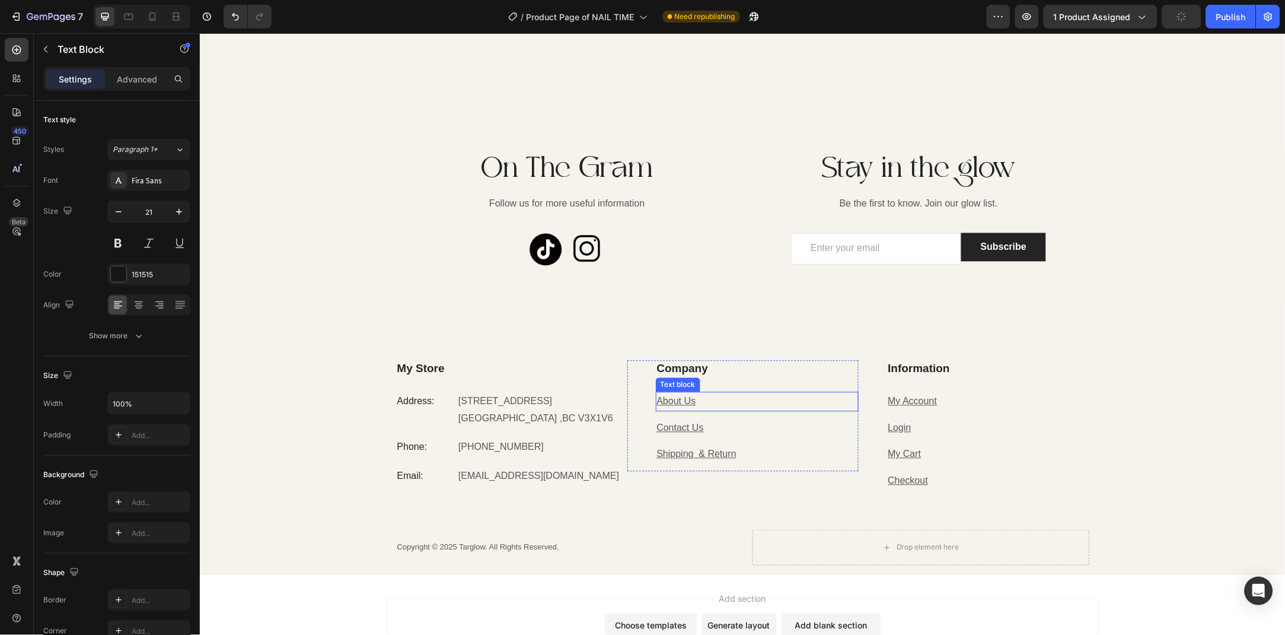
scroll to position [2158, 0]
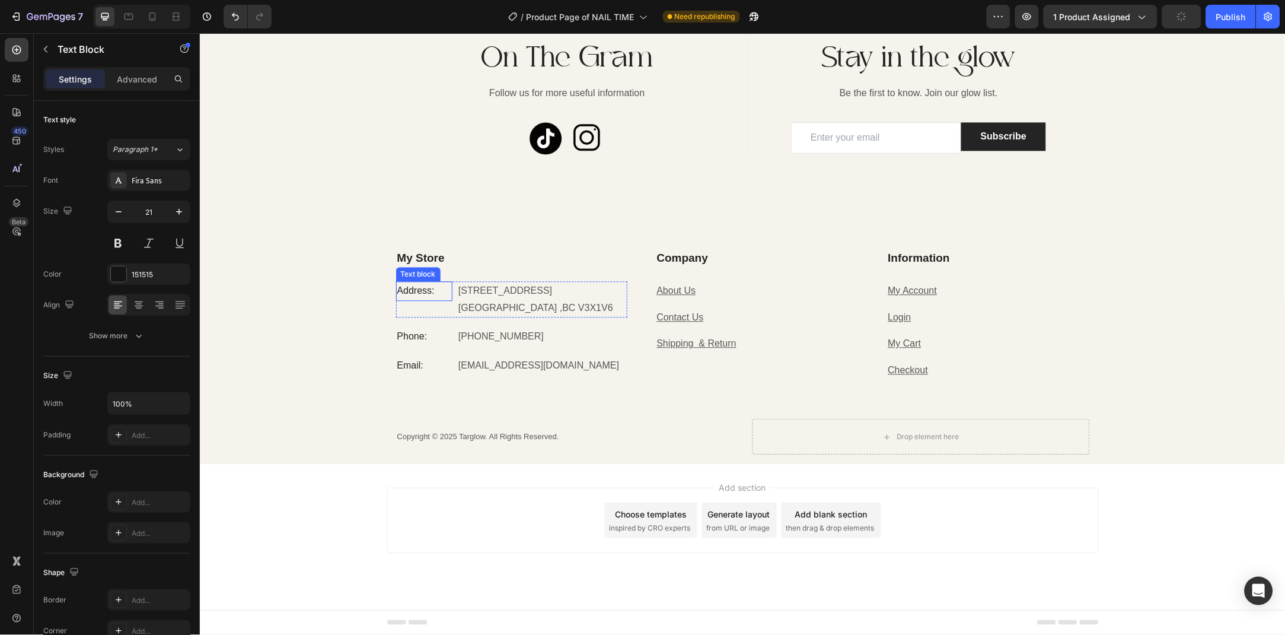
click at [407, 289] on p "Address:" at bounding box center [424, 290] width 55 height 17
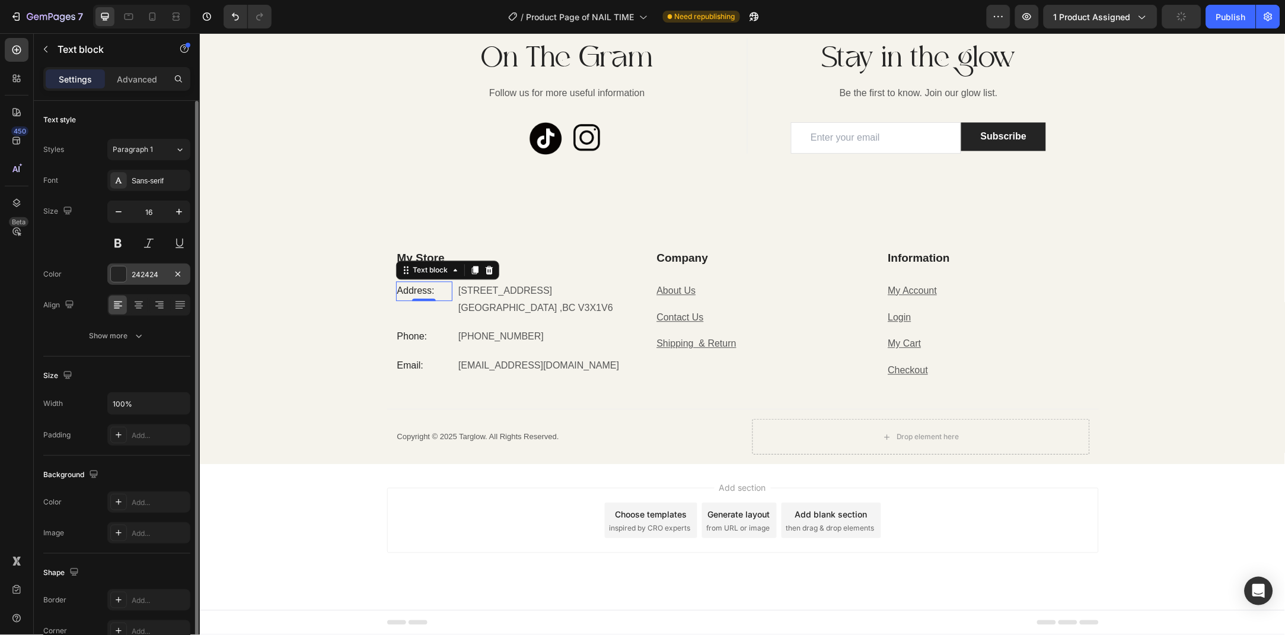
click at [126, 283] on div "242424" at bounding box center [148, 273] width 83 height 21
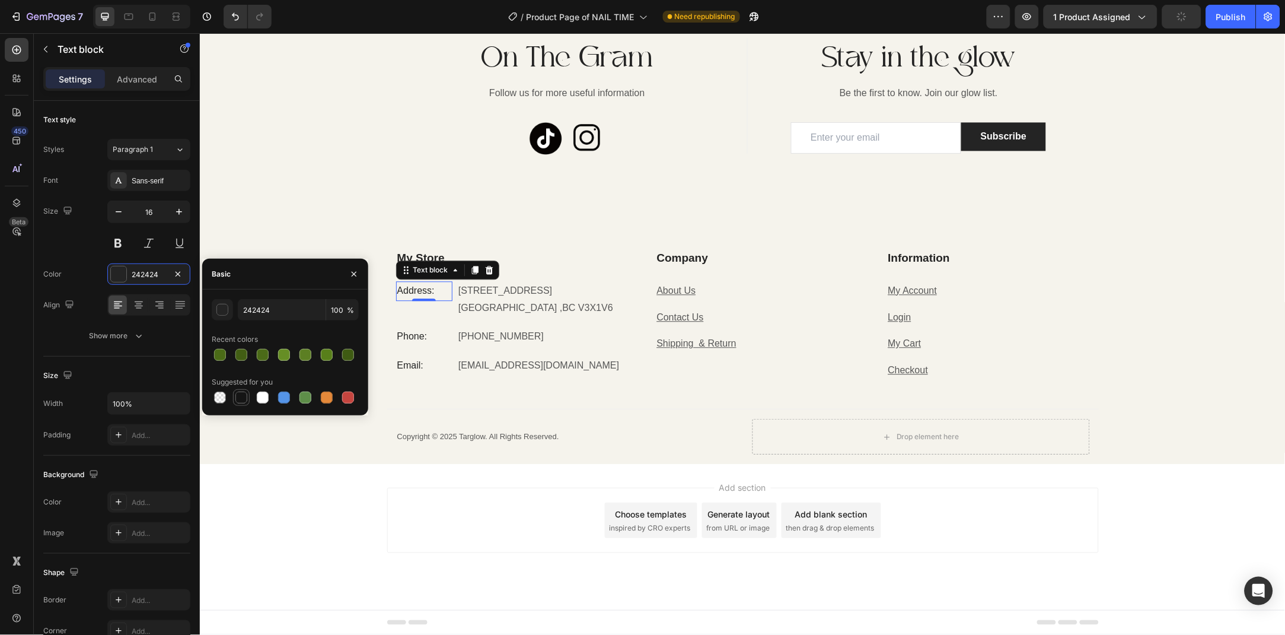
click at [243, 394] on div at bounding box center [241, 397] width 12 height 12
type input "151515"
click at [423, 327] on p "Phone:" at bounding box center [424, 335] width 55 height 17
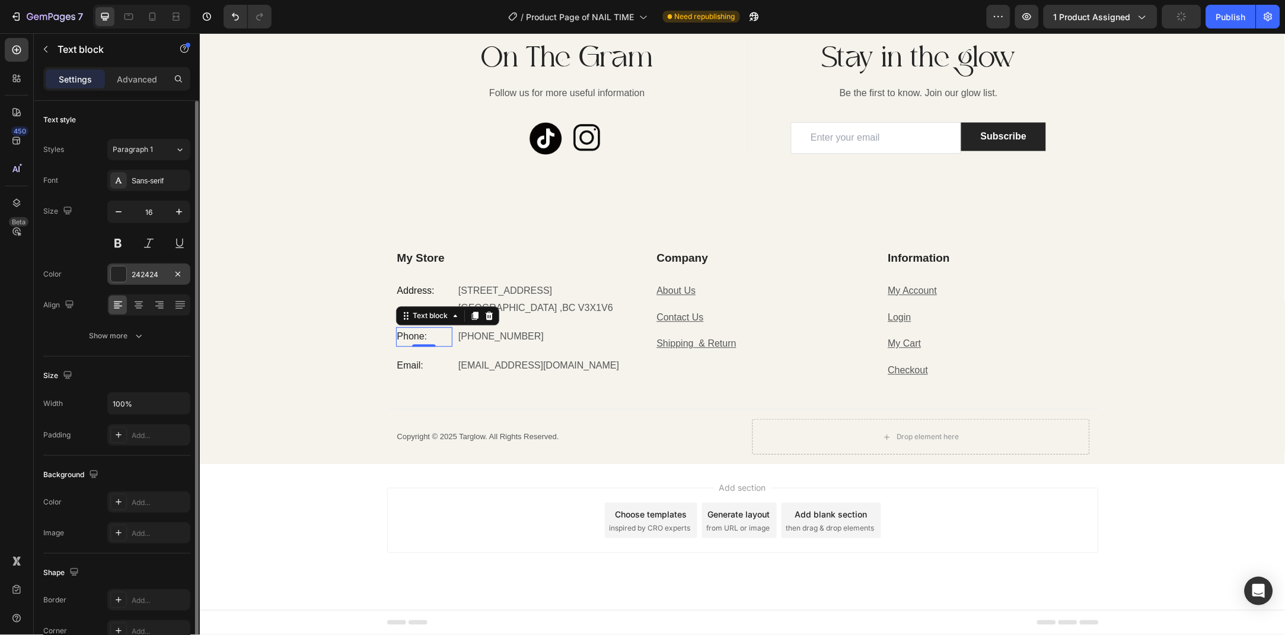
click at [137, 271] on div "242424" at bounding box center [149, 274] width 34 height 11
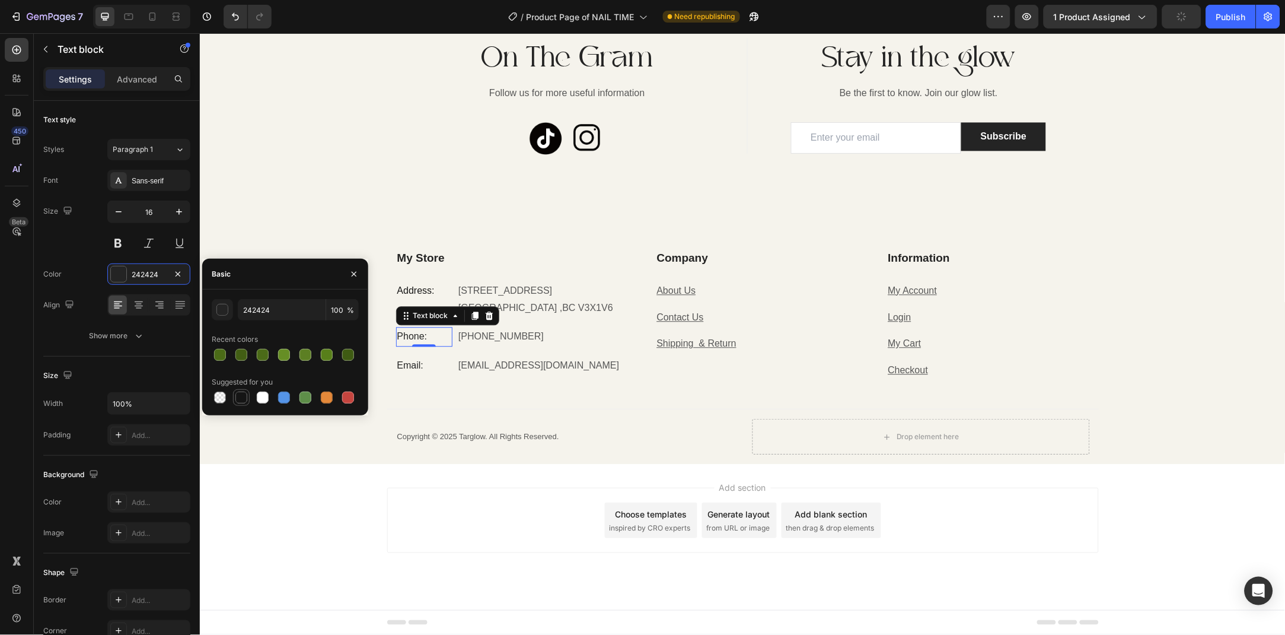
click at [241, 397] on div at bounding box center [241, 397] width 12 height 12
type input "151515"
click at [403, 356] on p "Email:" at bounding box center [424, 364] width 55 height 17
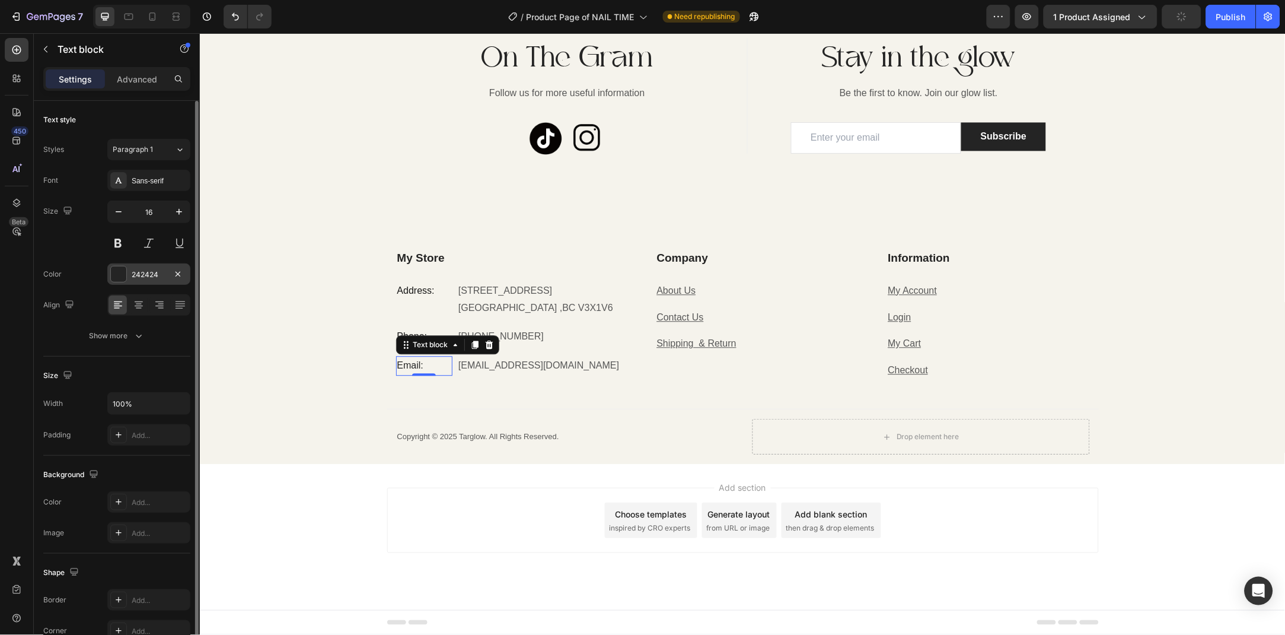
click at [145, 282] on div "242424" at bounding box center [148, 273] width 83 height 21
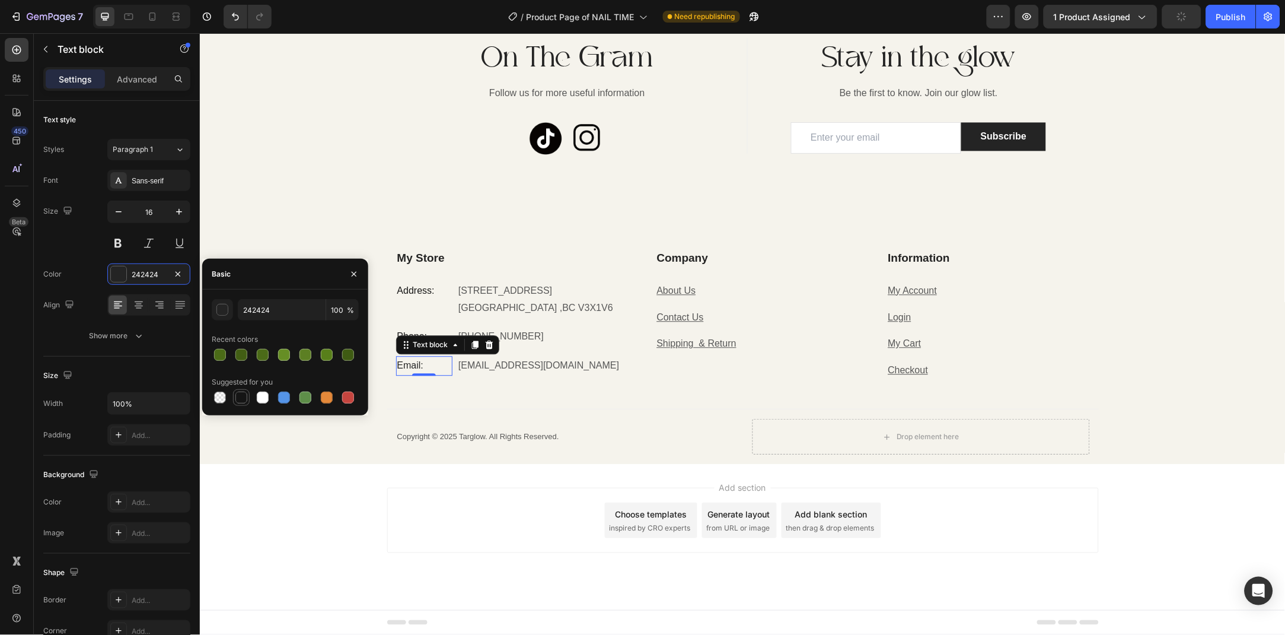
click at [237, 402] on div at bounding box center [241, 397] width 12 height 12
type input "151515"
click at [353, 276] on icon "button" at bounding box center [353, 273] width 9 height 9
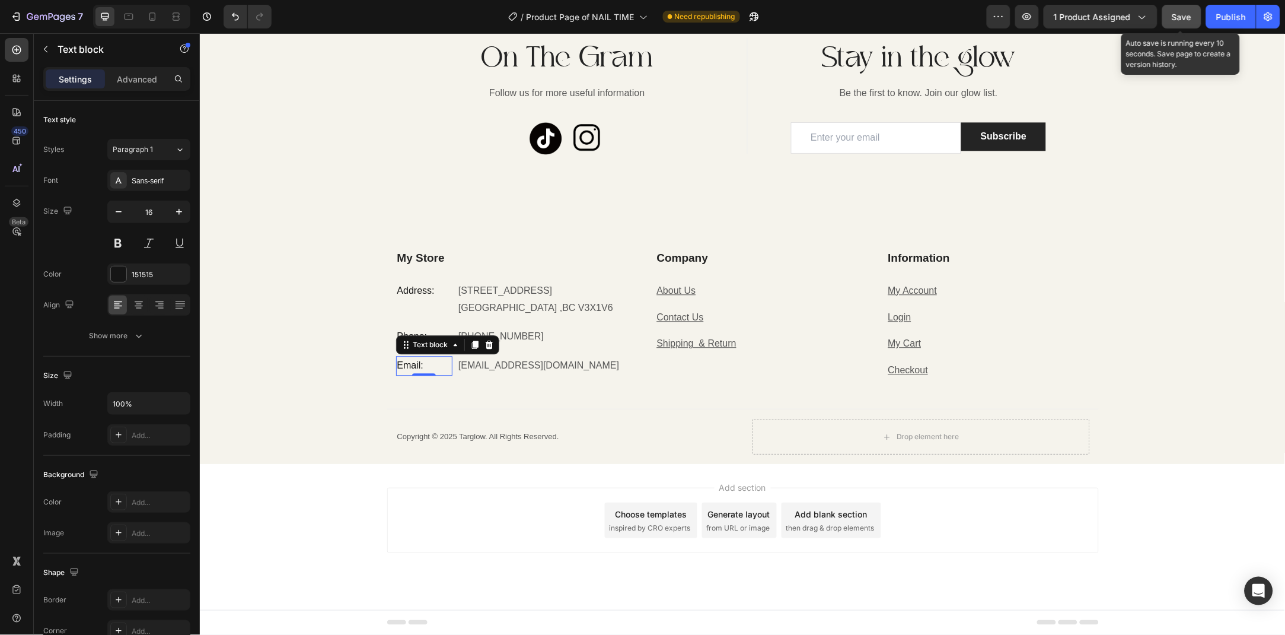
click at [1185, 17] on span "Save" at bounding box center [1182, 17] width 20 height 10
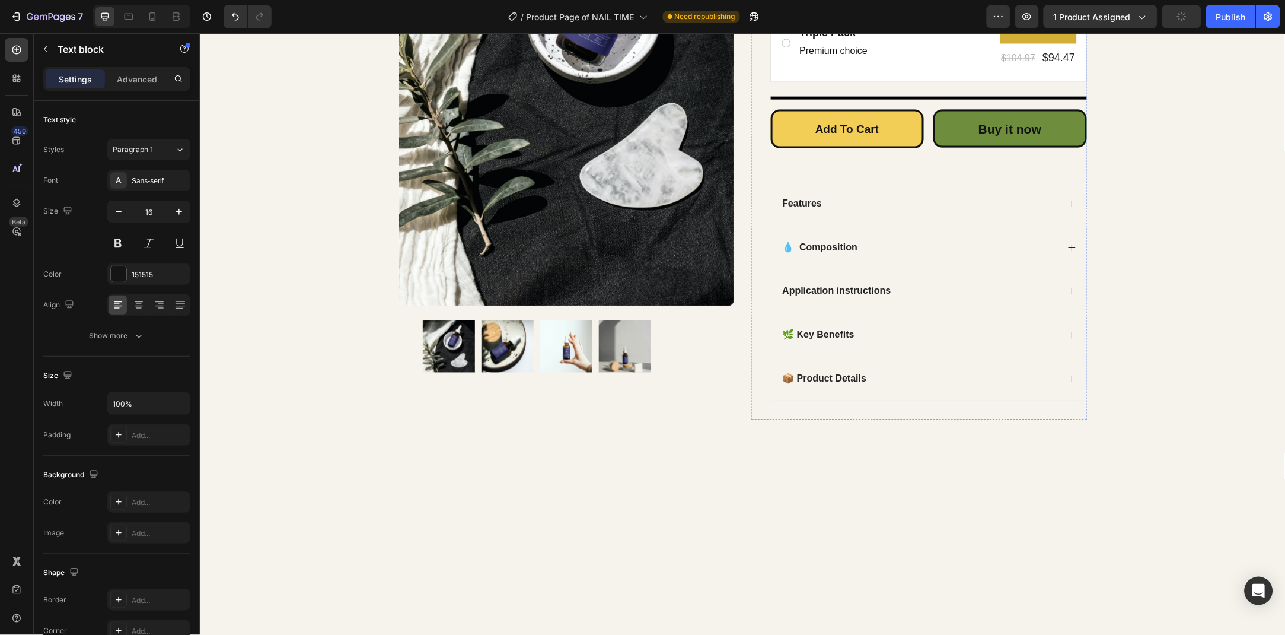
scroll to position [0, 0]
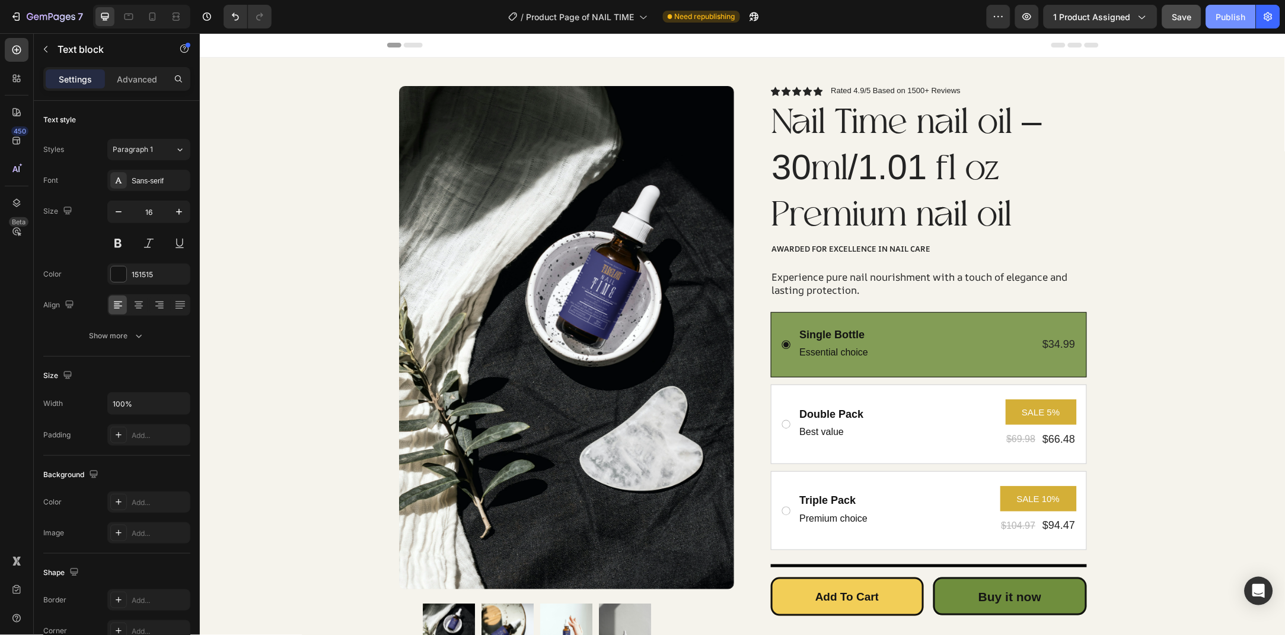
click at [1214, 24] on button "Publish" at bounding box center [1231, 17] width 50 height 24
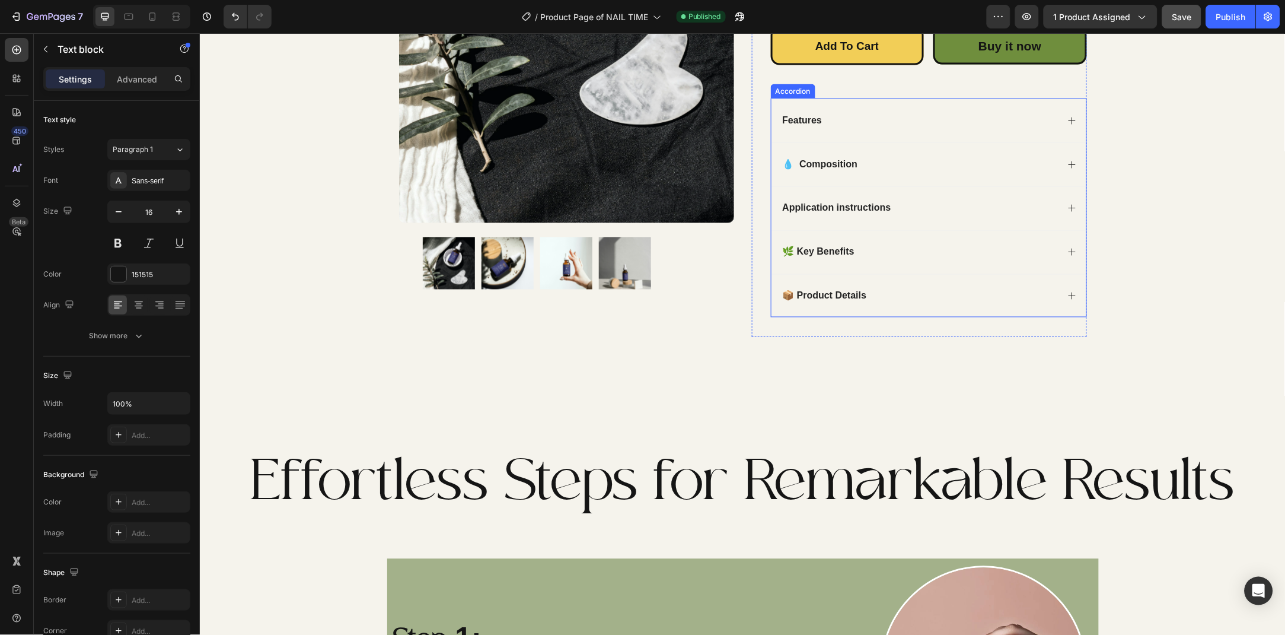
scroll to position [398, 0]
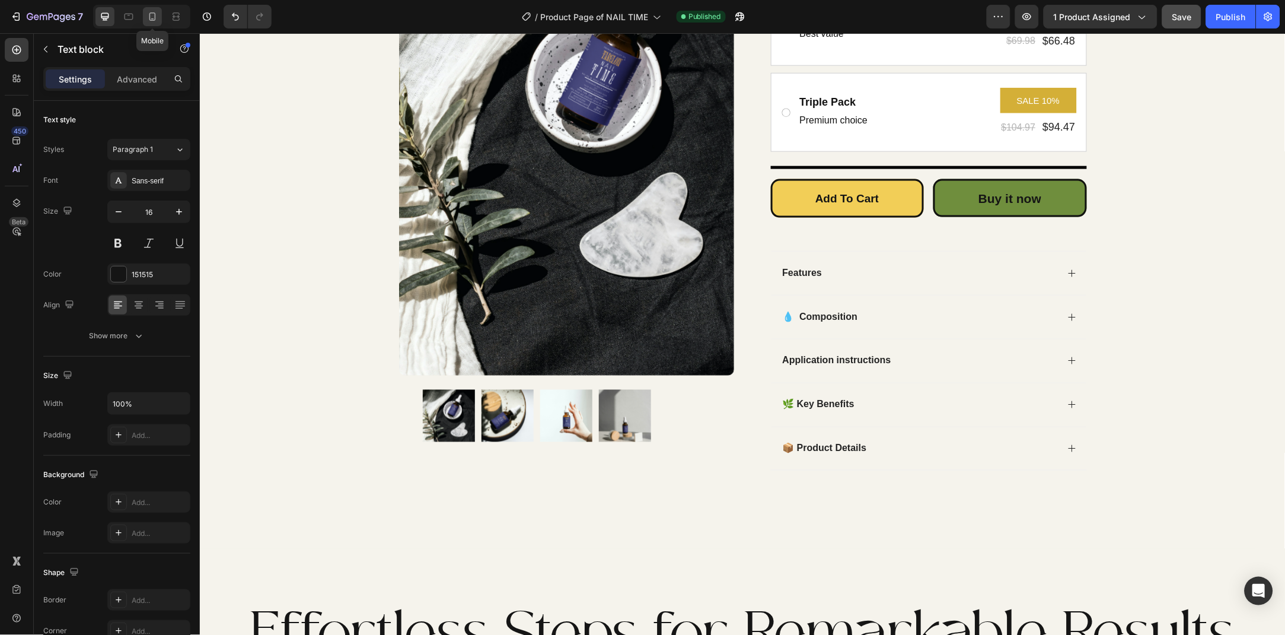
click at [145, 9] on div at bounding box center [152, 16] width 19 height 19
type input "14"
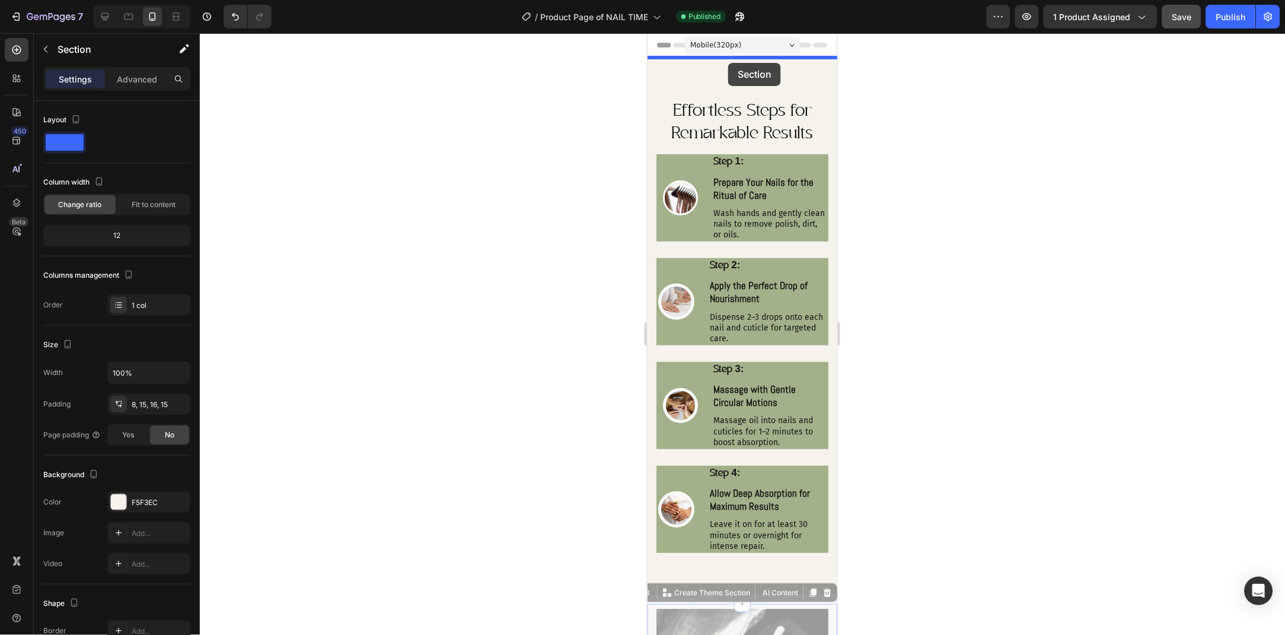
drag, startPoint x: 655, startPoint y: 366, endPoint x: 728, endPoint y: 62, distance: 312.8
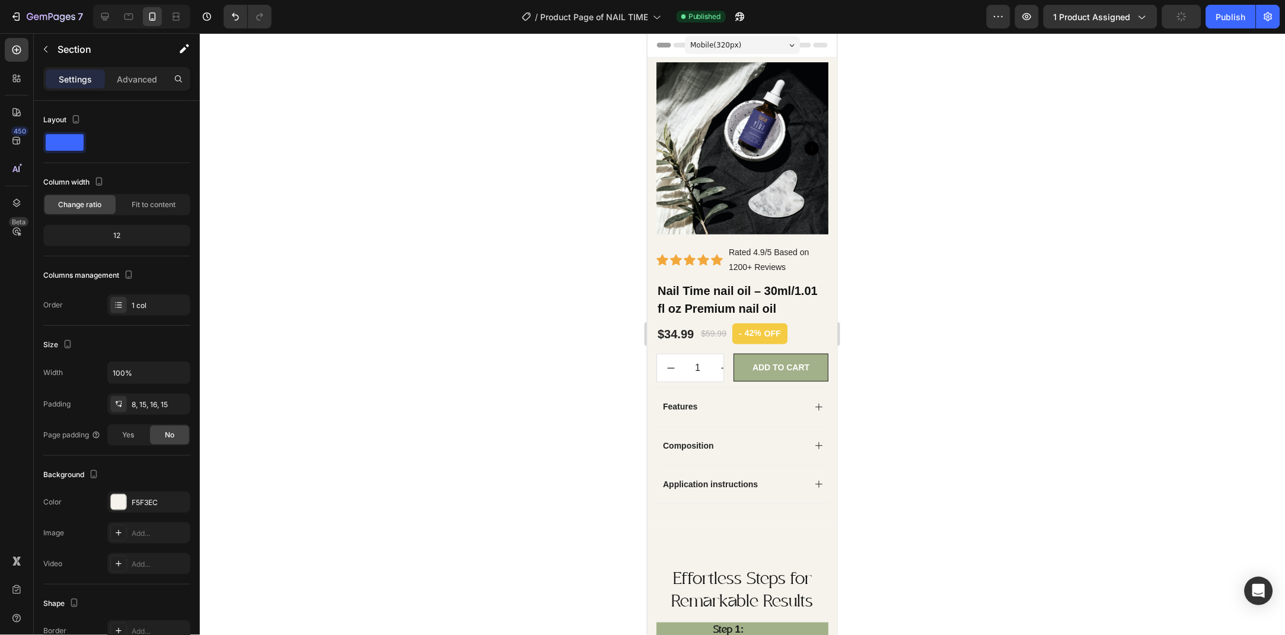
click at [32, 53] on div "450 Beta" at bounding box center [17, 333] width 34 height 601
click at [40, 53] on button "button" at bounding box center [45, 49] width 19 height 19
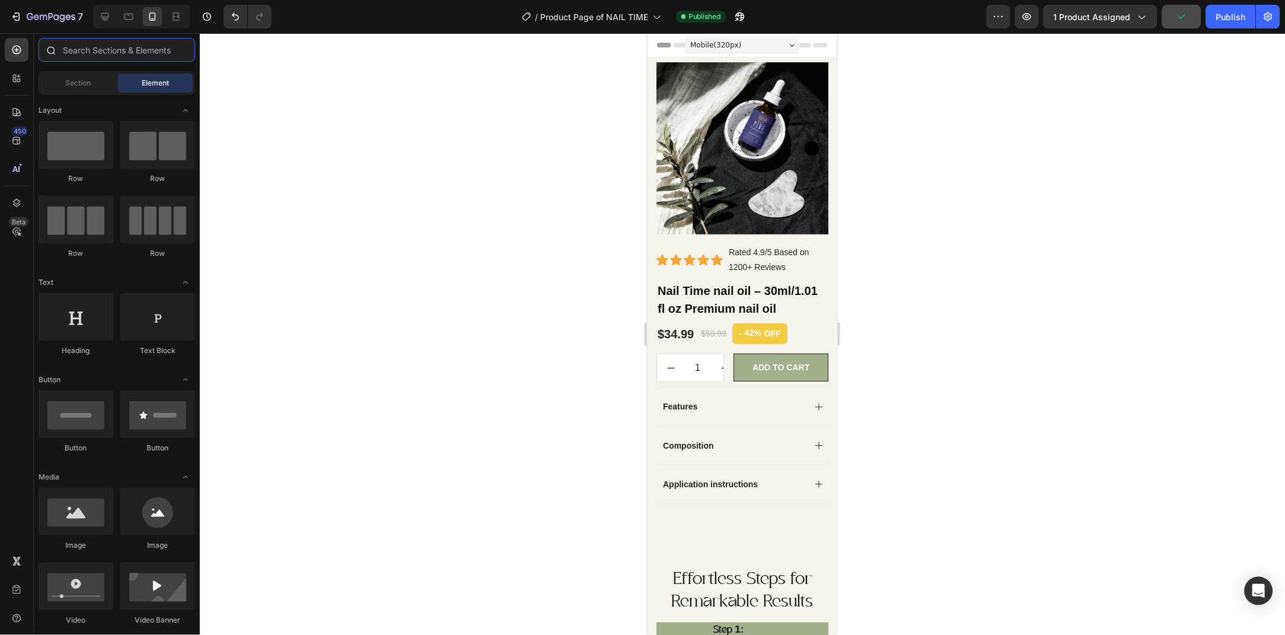
click at [138, 51] on input "text" at bounding box center [117, 50] width 157 height 24
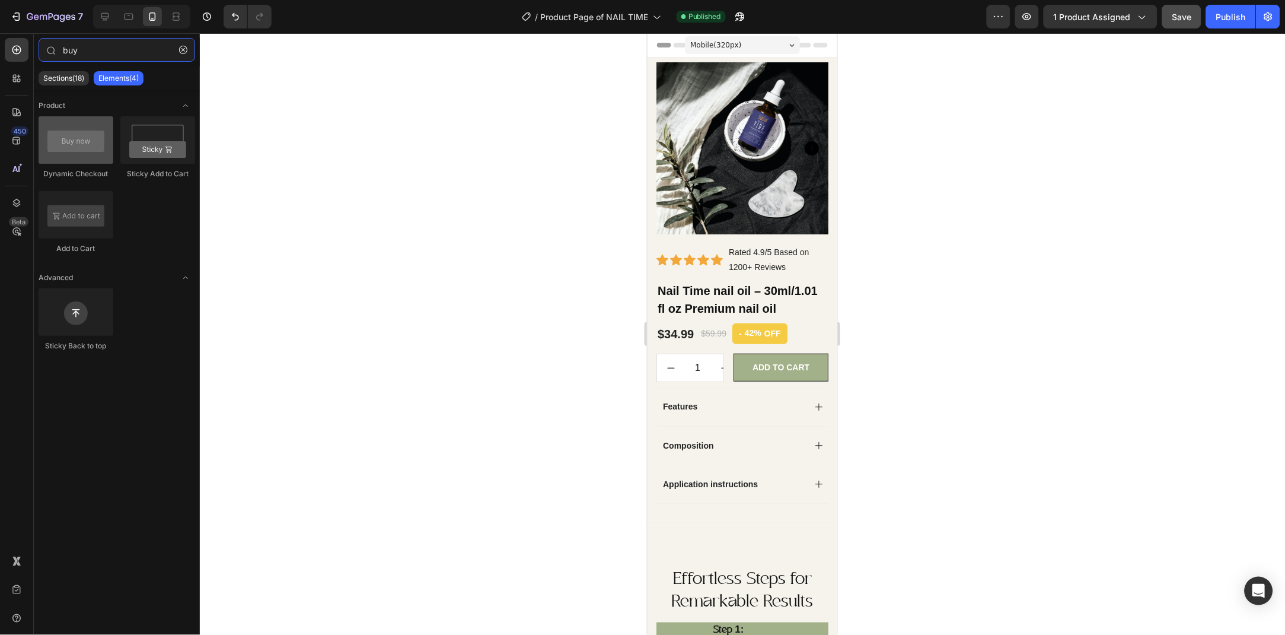
type input "buy"
click at [83, 132] on div at bounding box center [76, 139] width 75 height 47
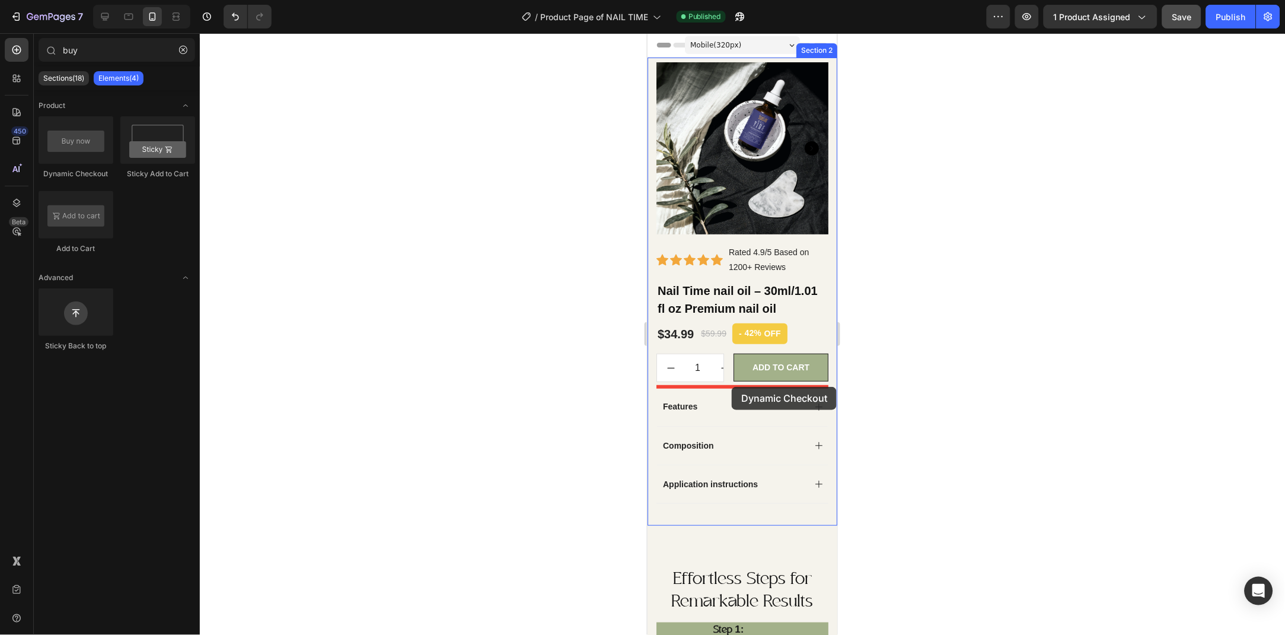
drag, startPoint x: 730, startPoint y: 165, endPoint x: 731, endPoint y: 386, distance: 221.2
click at [731, 386] on div "Features" at bounding box center [741, 405] width 171 height 39
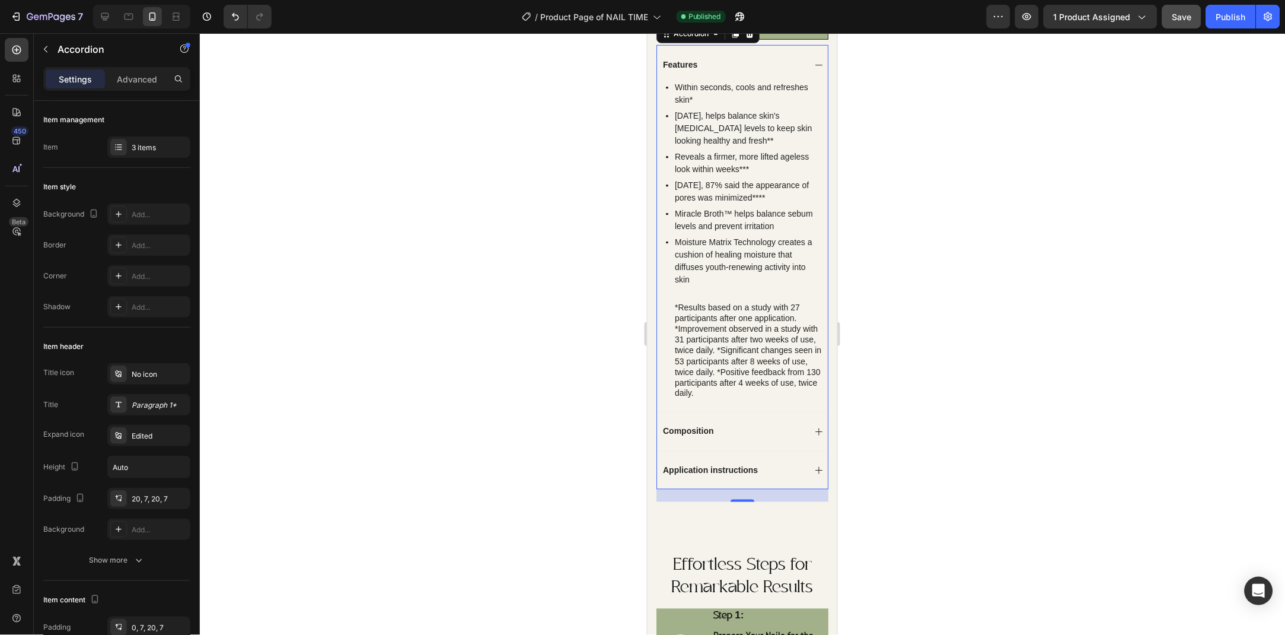
scroll to position [257, 0]
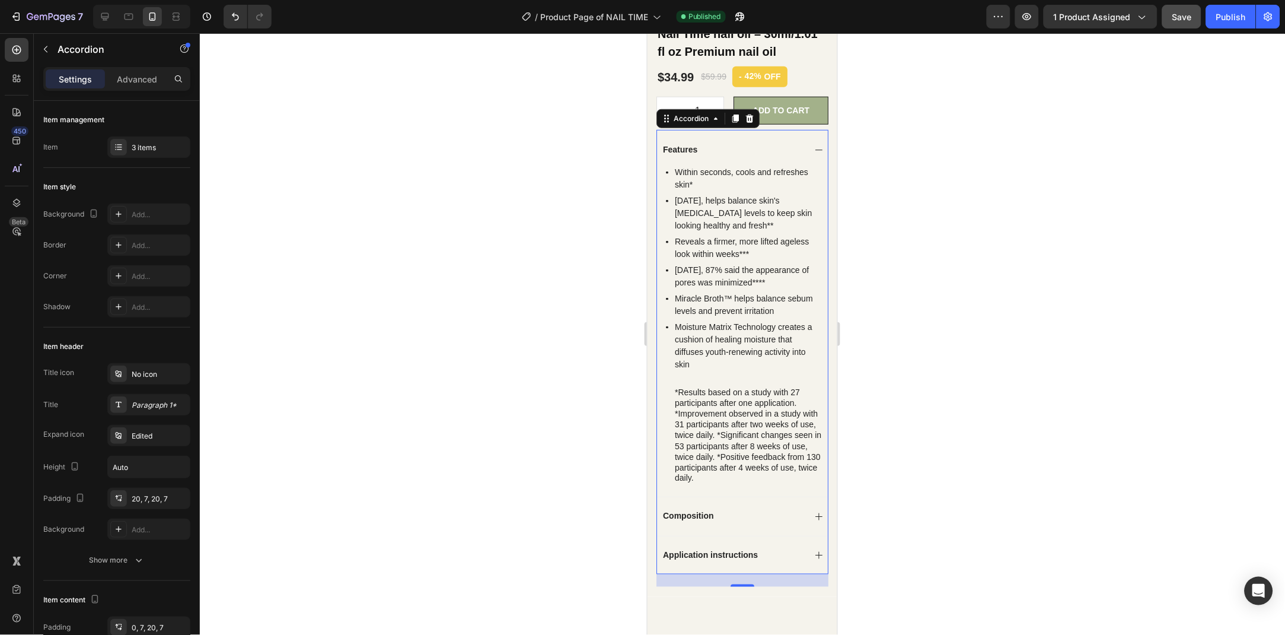
click at [823, 142] on div "Features" at bounding box center [741, 148] width 171 height 39
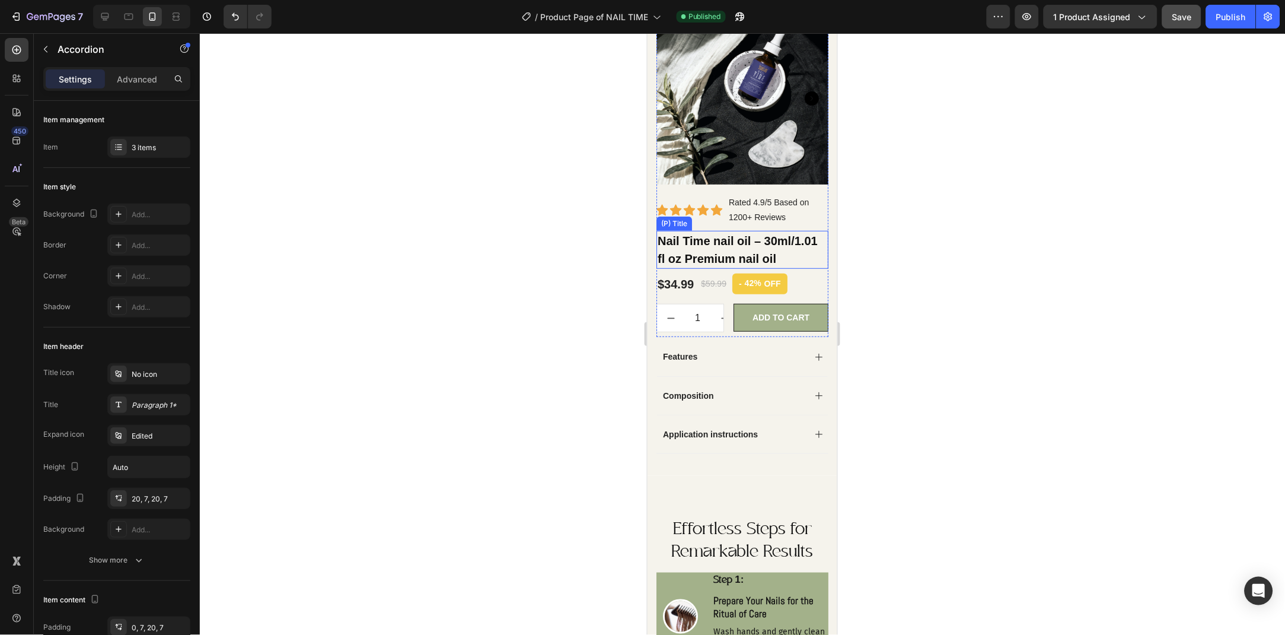
scroll to position [64, 0]
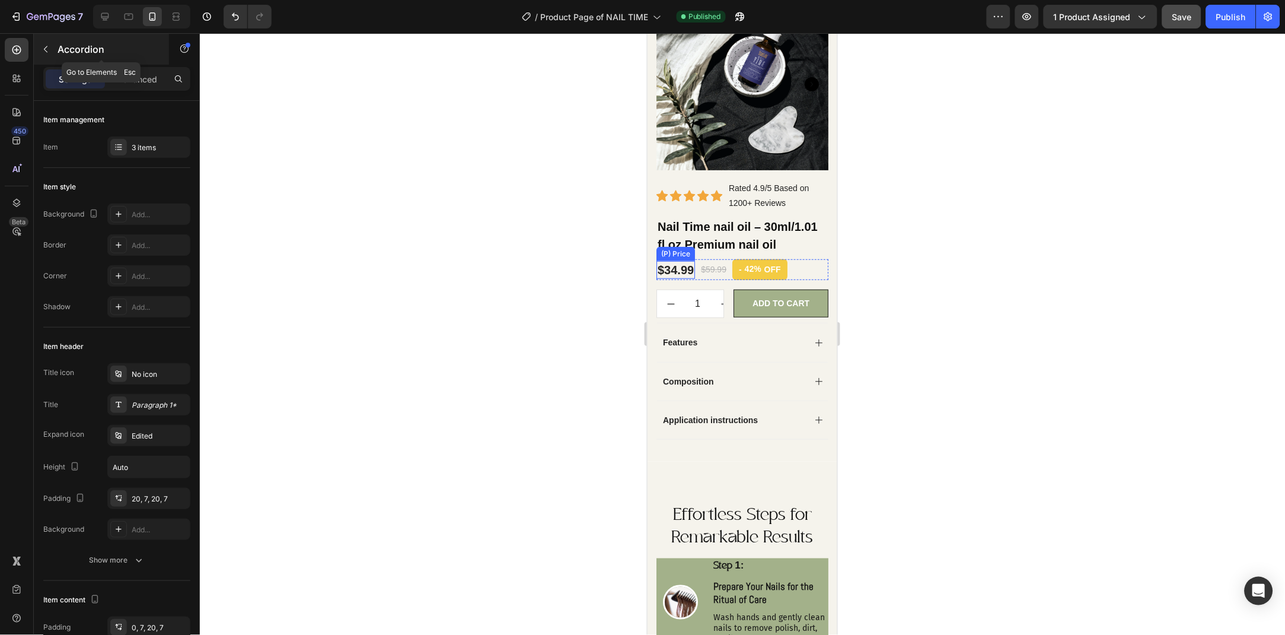
click at [41, 52] on icon "button" at bounding box center [45, 48] width 9 height 9
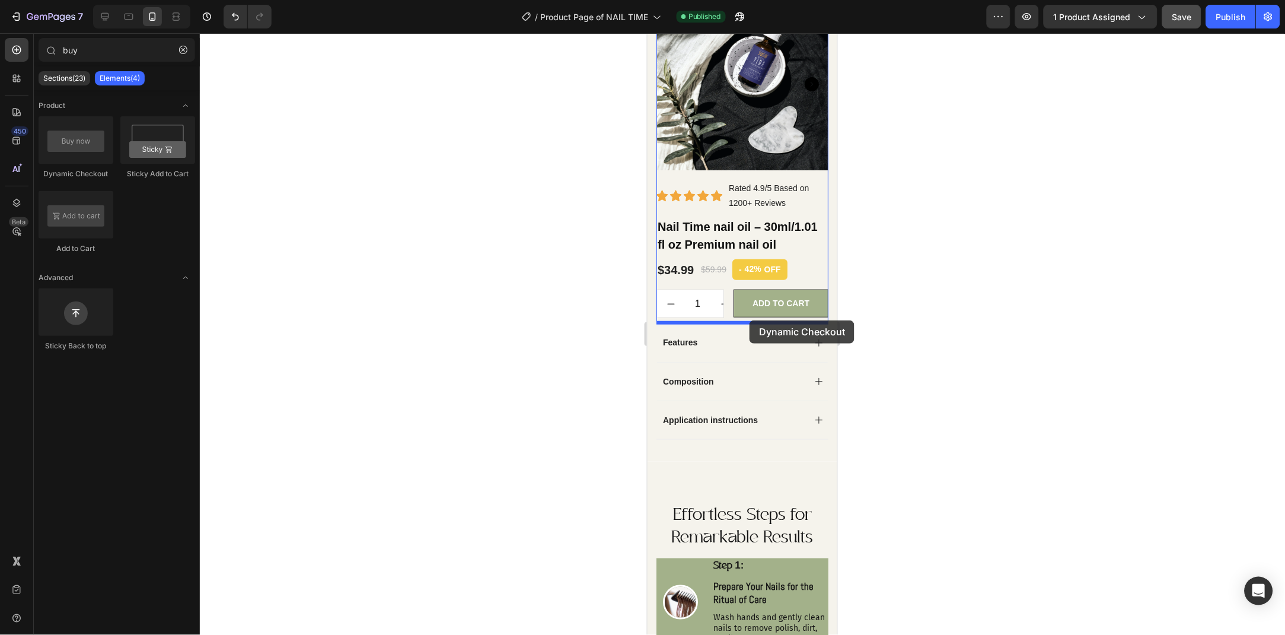
drag, startPoint x: 742, startPoint y: 183, endPoint x: 749, endPoint y: 320, distance: 136.5
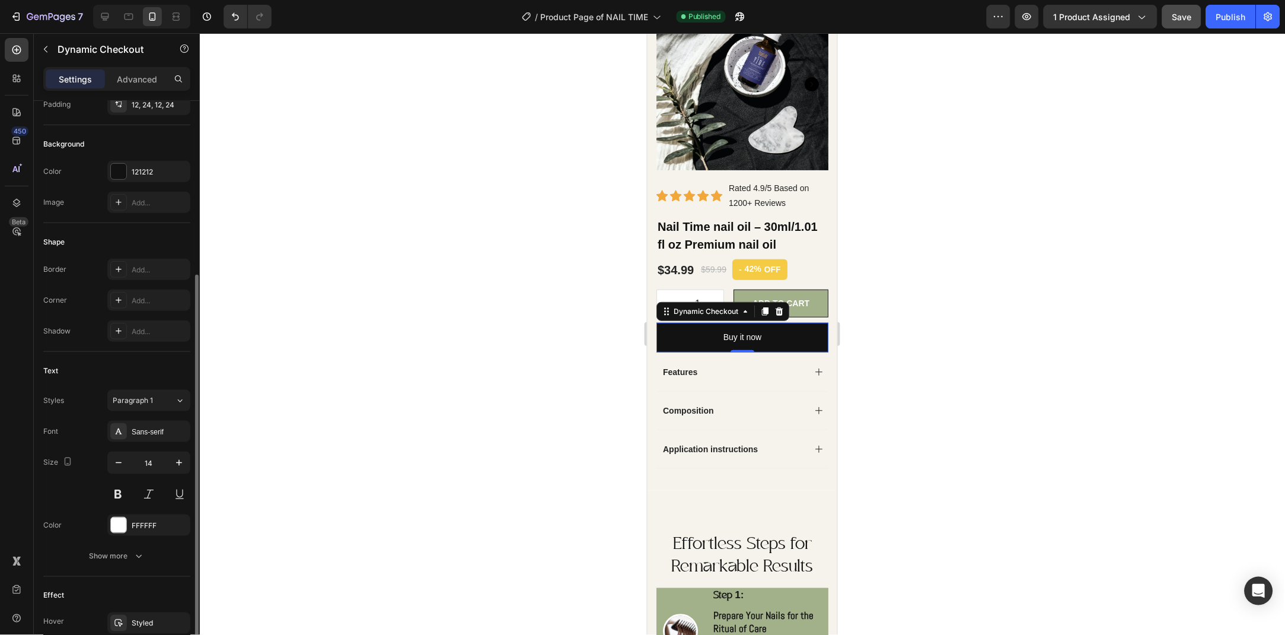
scroll to position [170, 0]
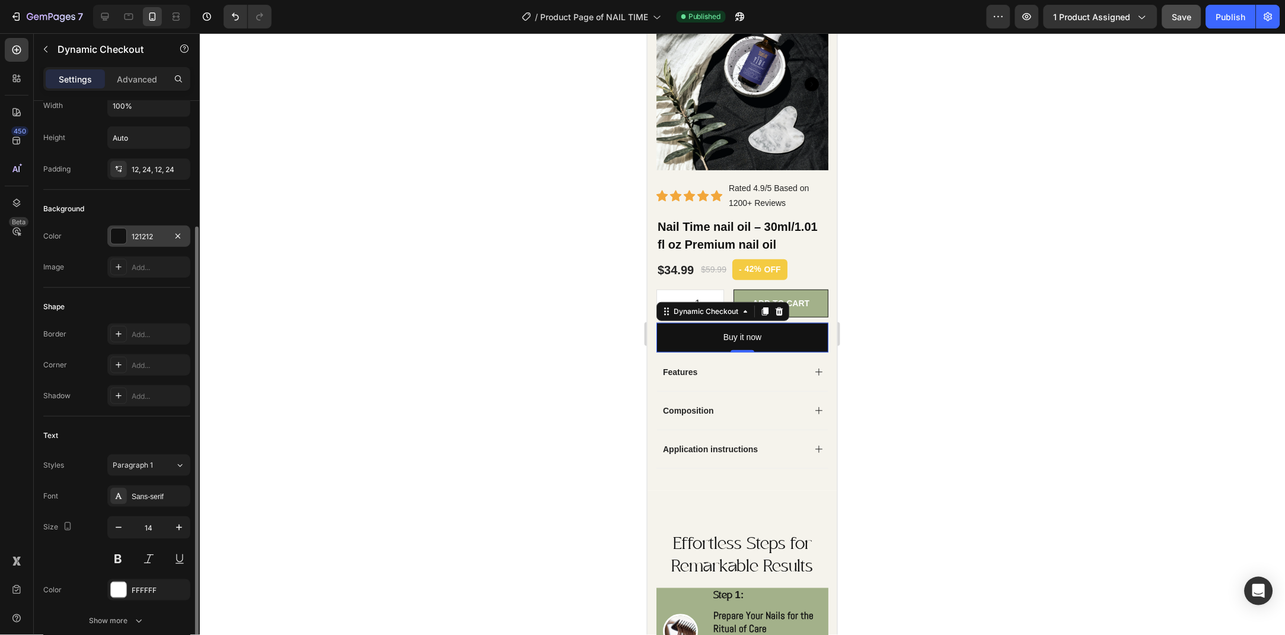
click at [150, 232] on div "121212" at bounding box center [149, 236] width 34 height 11
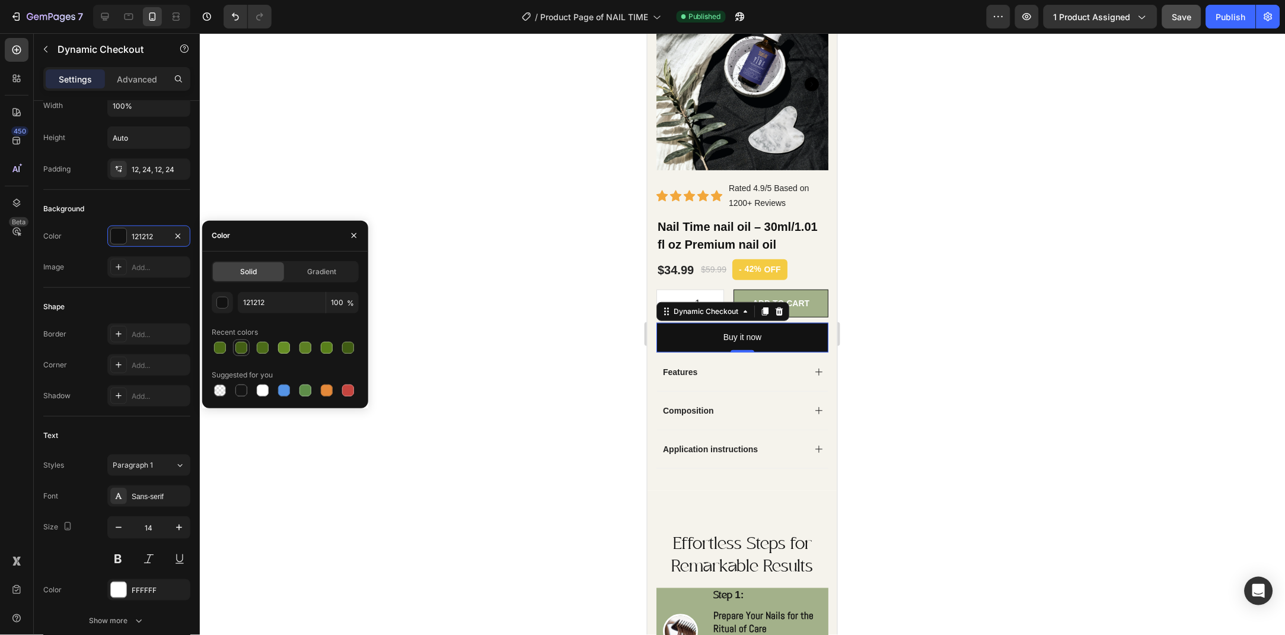
click at [237, 348] on div at bounding box center [241, 348] width 12 height 12
click at [272, 344] on div at bounding box center [285, 347] width 147 height 17
click at [285, 346] on div at bounding box center [284, 348] width 12 height 12
type input "668E25"
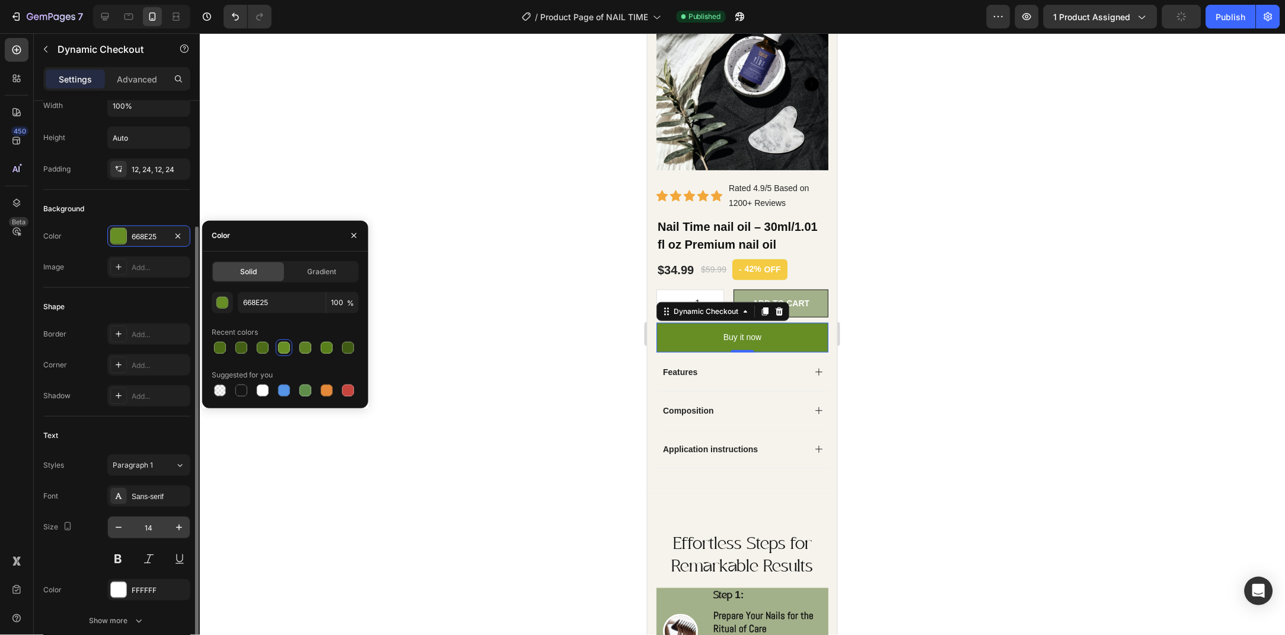
scroll to position [235, 0]
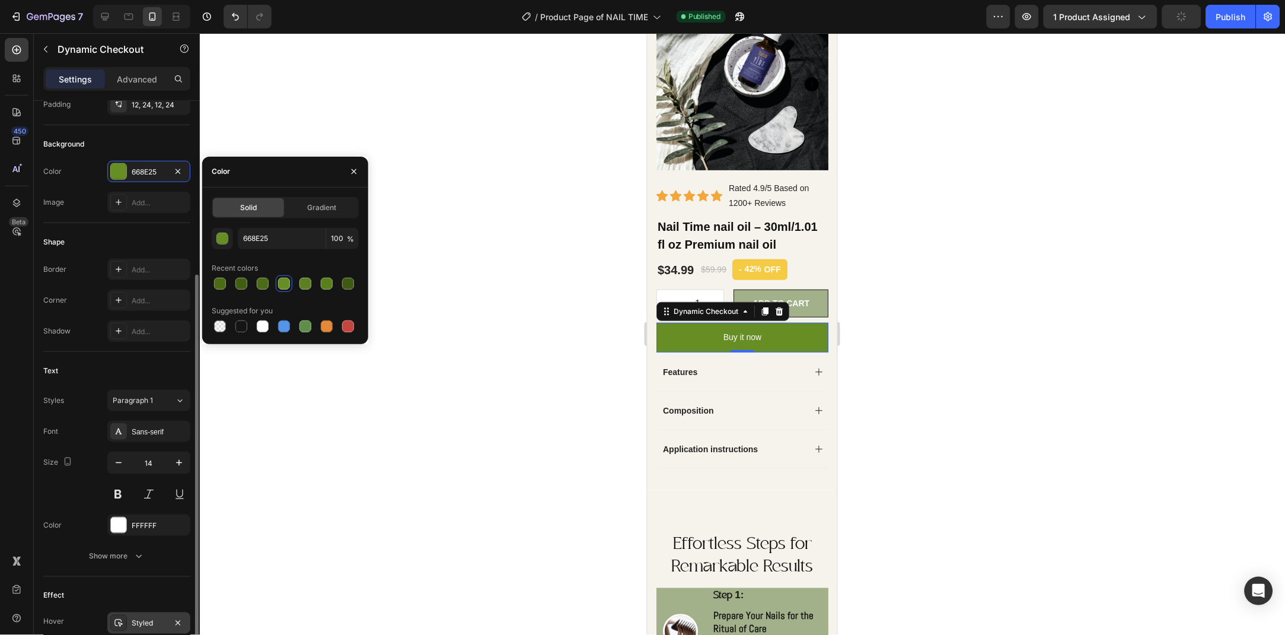
click at [140, 620] on div "Styled" at bounding box center [149, 623] width 34 height 11
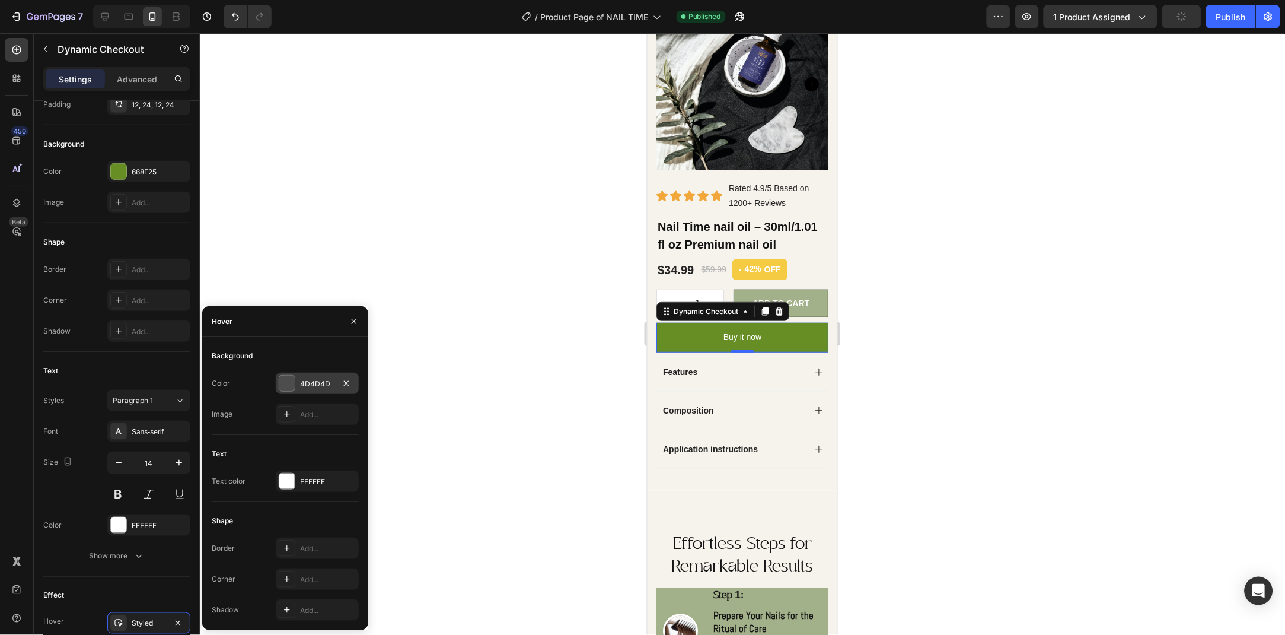
click at [304, 380] on div "4D4D4D" at bounding box center [317, 383] width 34 height 11
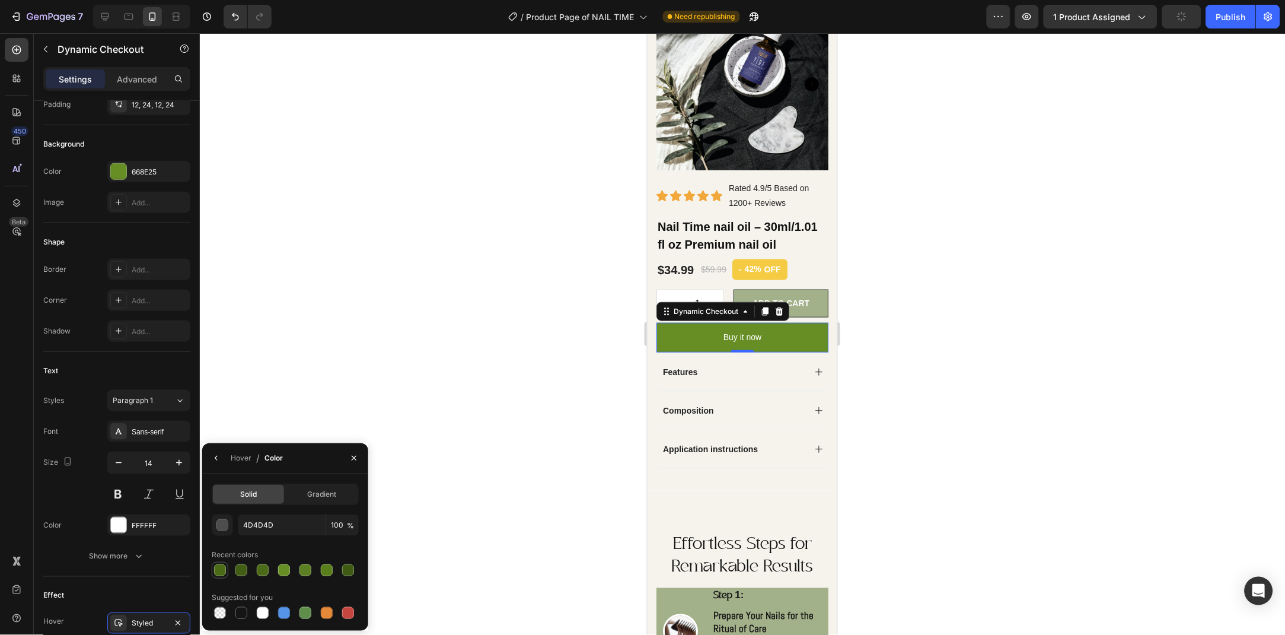
click at [224, 570] on div at bounding box center [220, 570] width 12 height 12
type input "4B6B17"
click at [352, 455] on icon "button" at bounding box center [354, 457] width 5 height 5
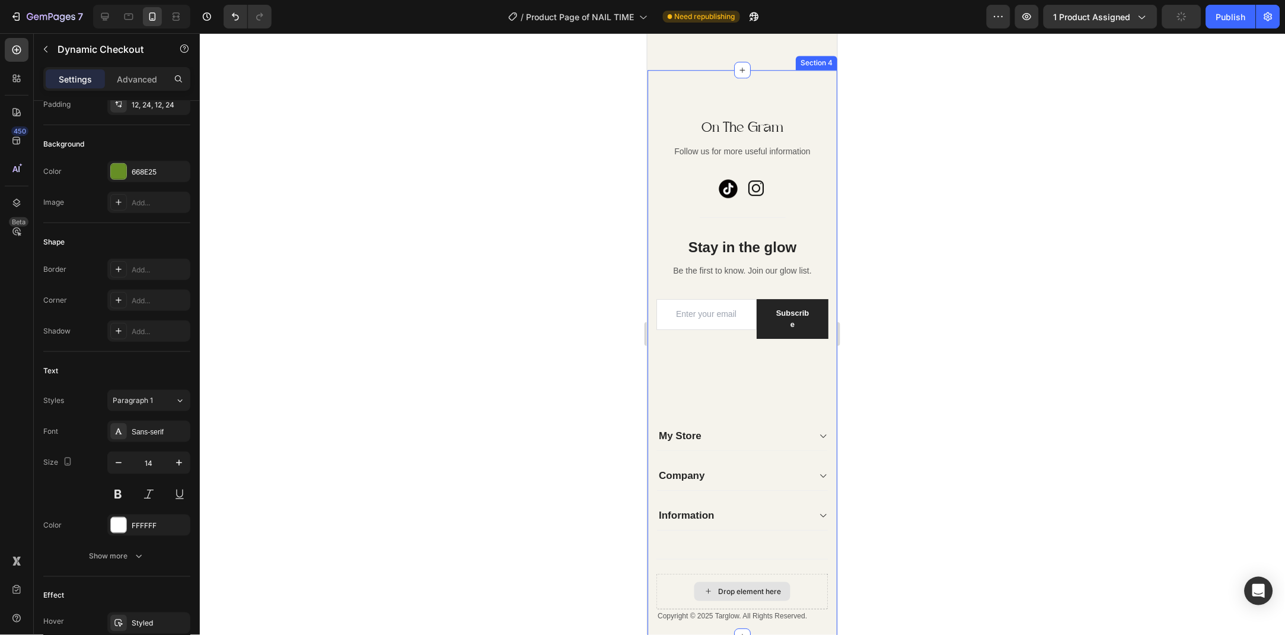
scroll to position [1266, 0]
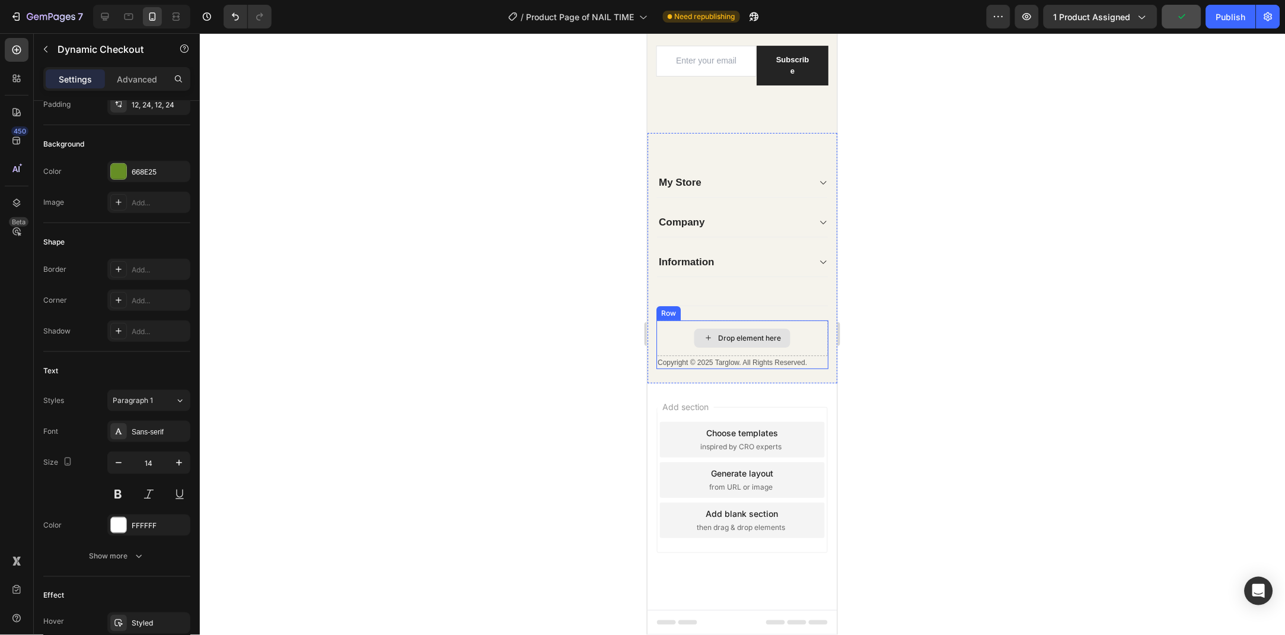
click at [811, 329] on div "Drop element here" at bounding box center [742, 338] width 172 height 36
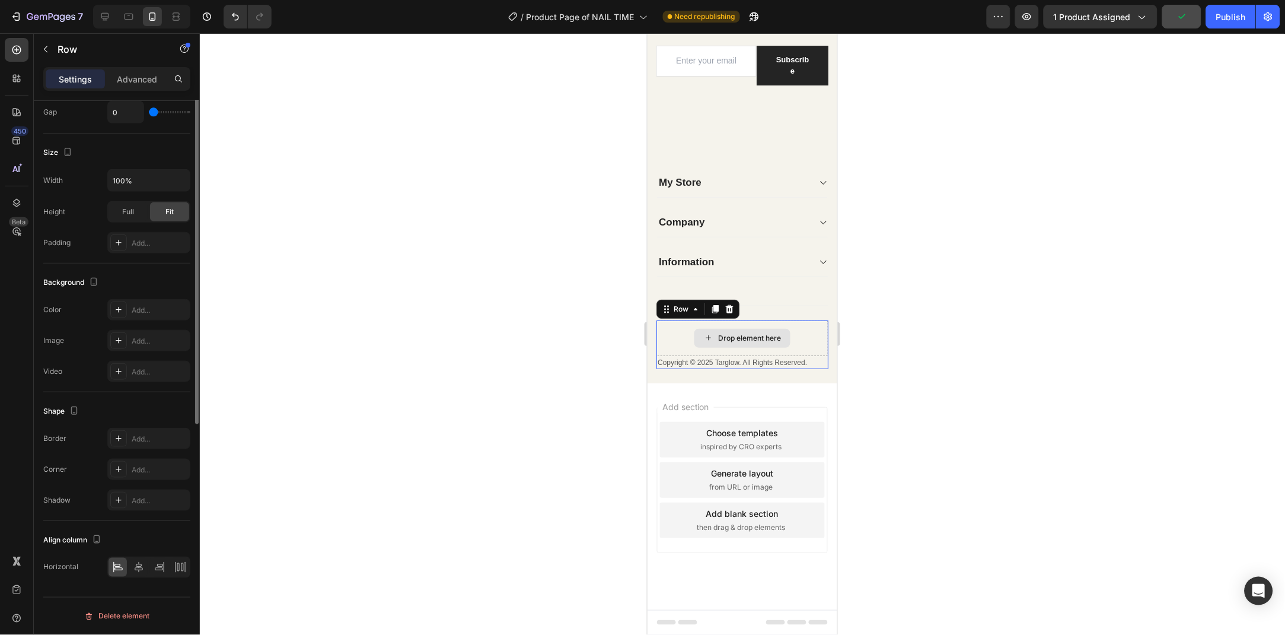
scroll to position [0, 0]
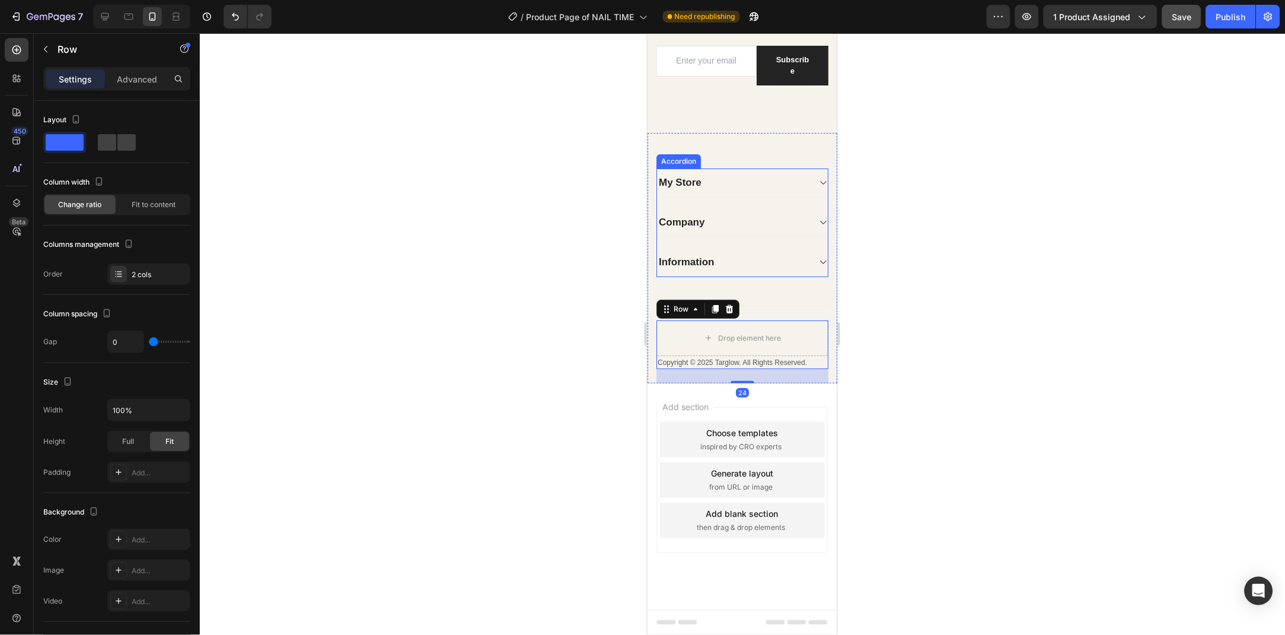
click at [818, 260] on icon at bounding box center [822, 261] width 9 height 9
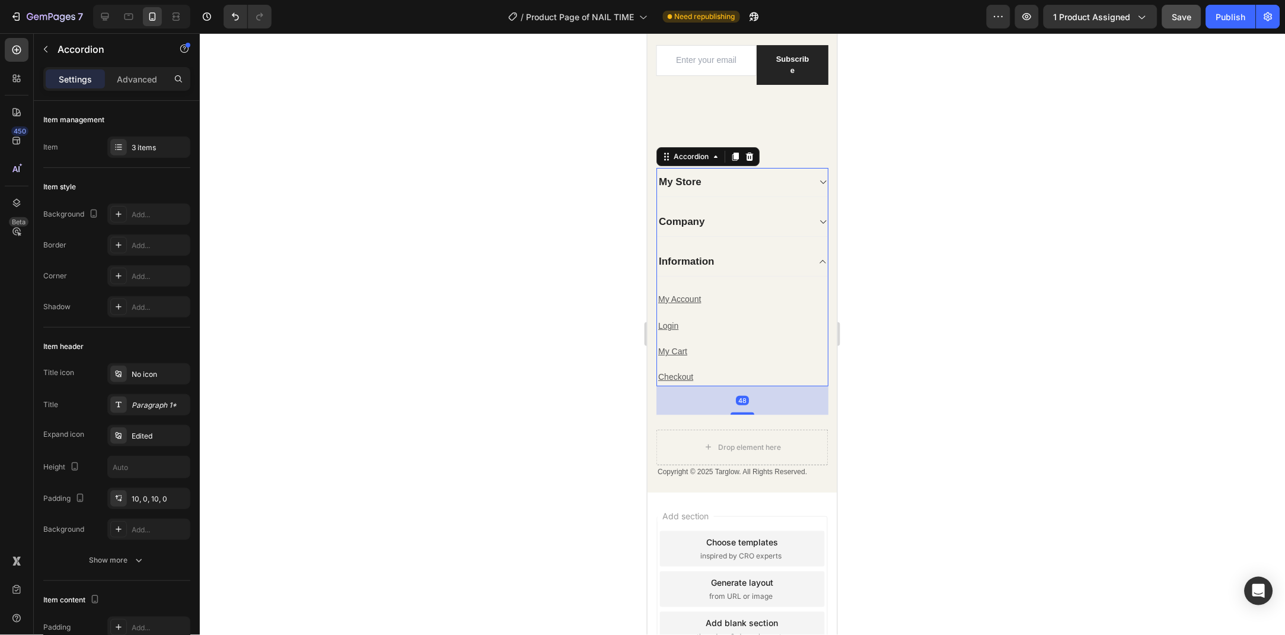
click at [824, 216] on div at bounding box center [822, 220] width 9 height 9
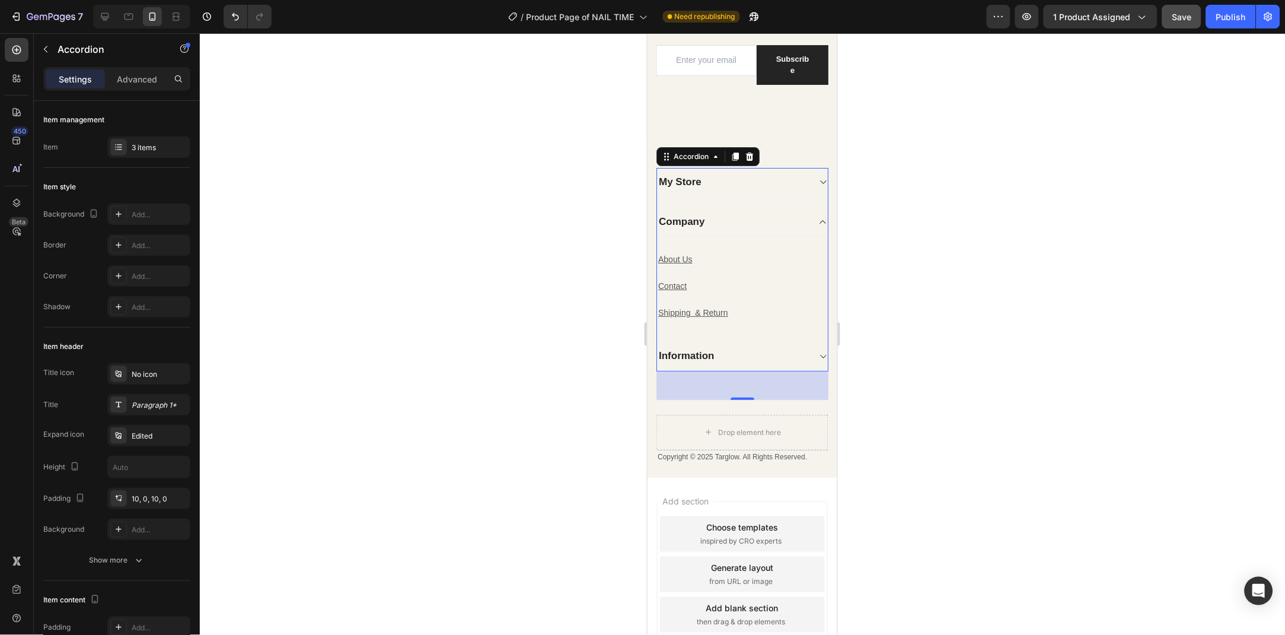
click at [820, 180] on icon at bounding box center [822, 181] width 9 height 9
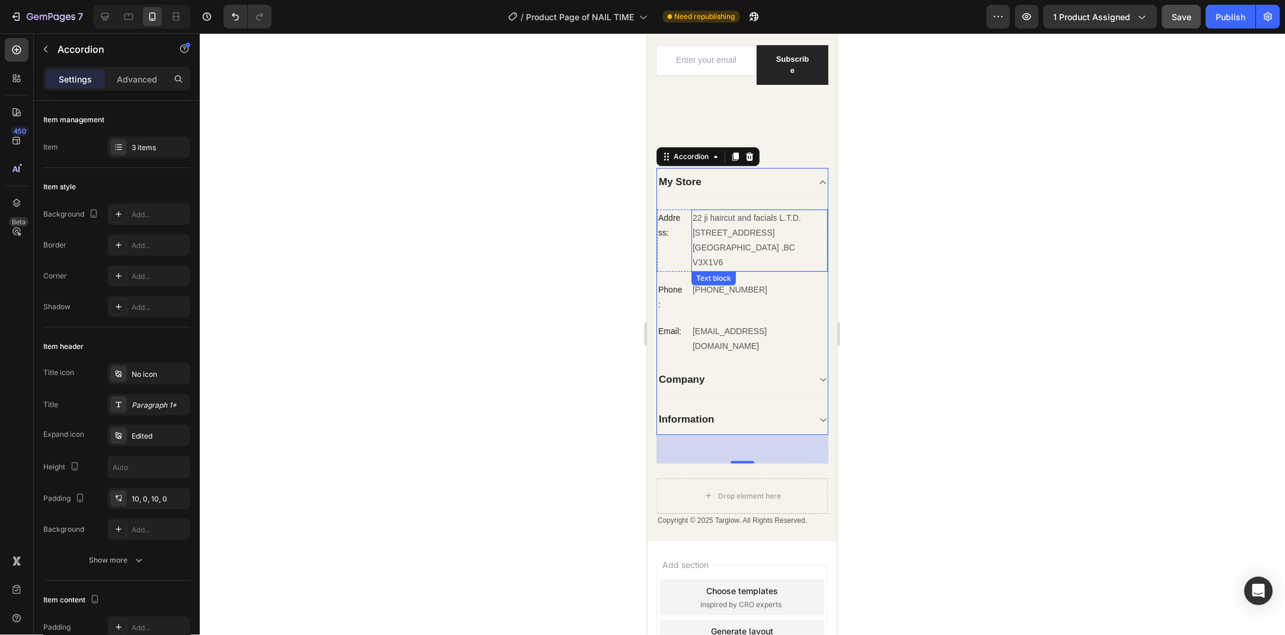
click at [803, 218] on p "22 ji haircut and facials L.T.D." at bounding box center [759, 217] width 134 height 15
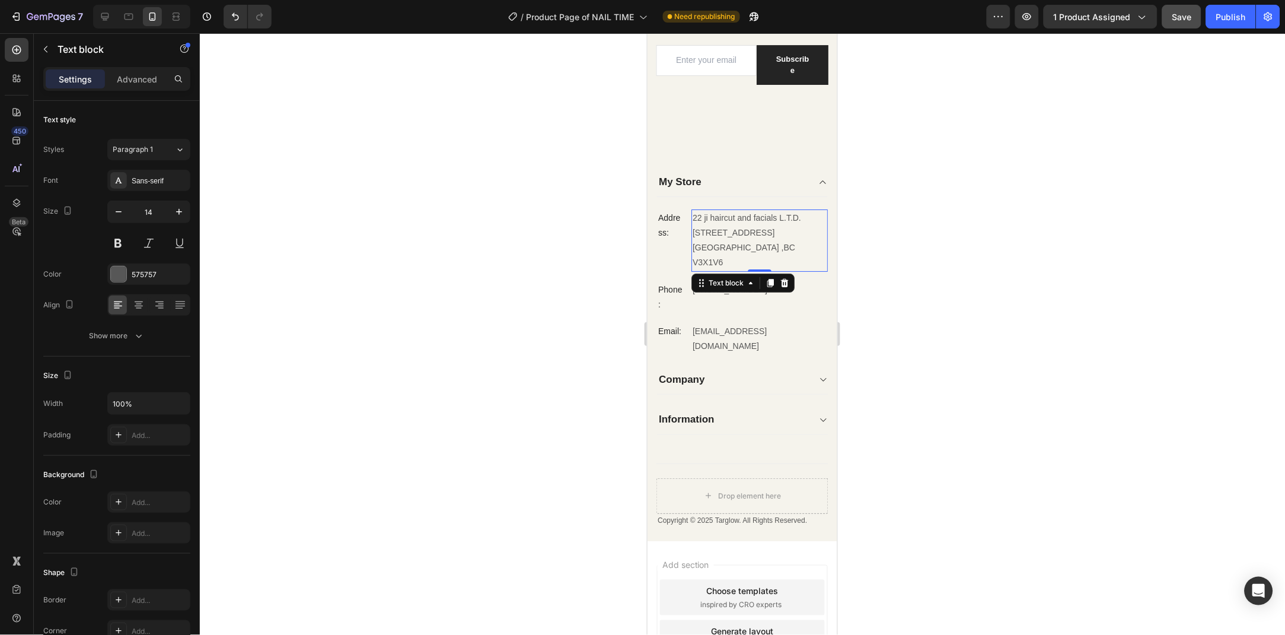
click at [805, 218] on p "22 ji haircut and facials L.T.D." at bounding box center [759, 217] width 134 height 15
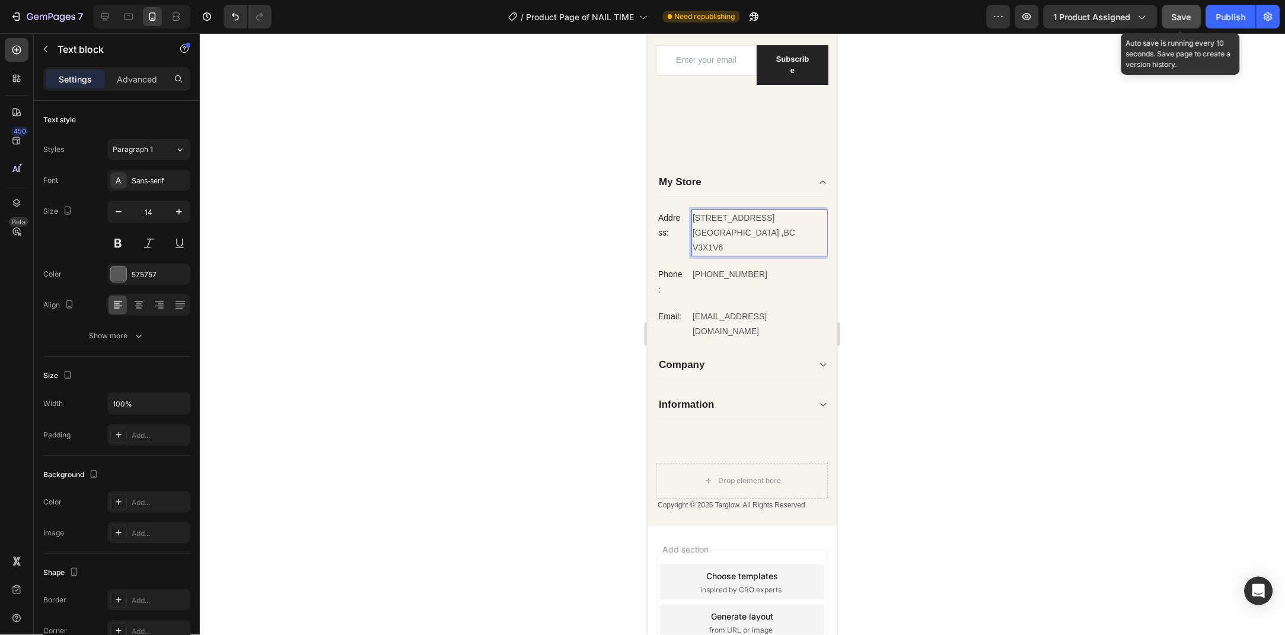
click at [1174, 15] on span "Save" at bounding box center [1182, 17] width 20 height 10
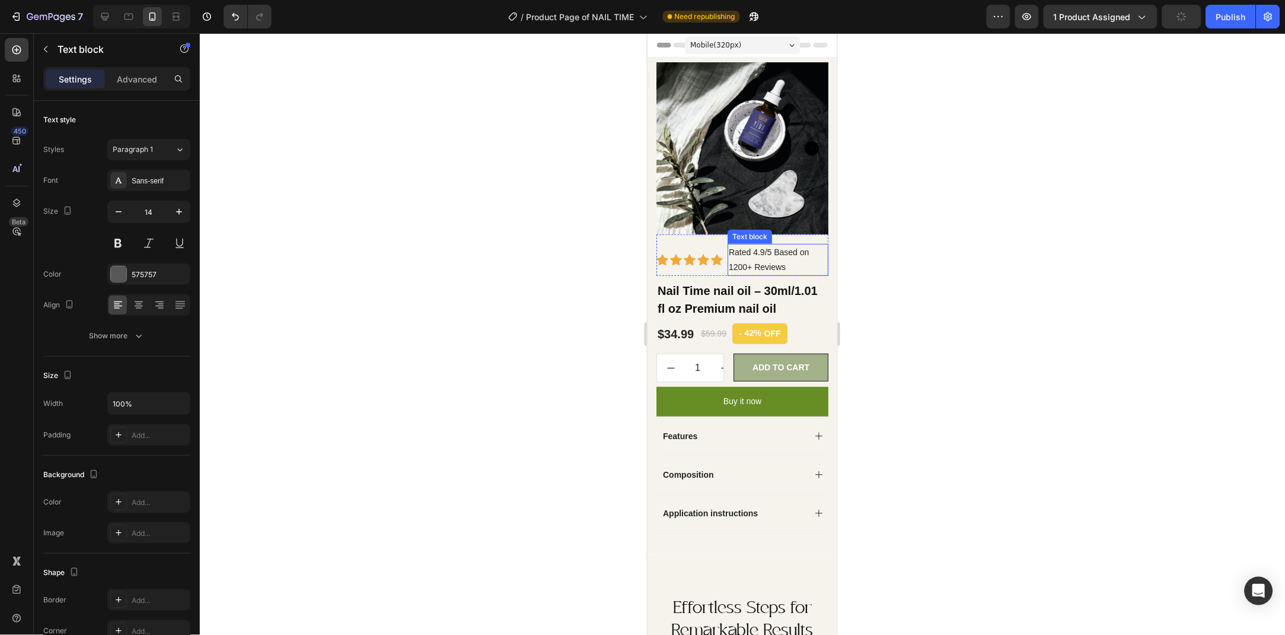
scroll to position [64, 0]
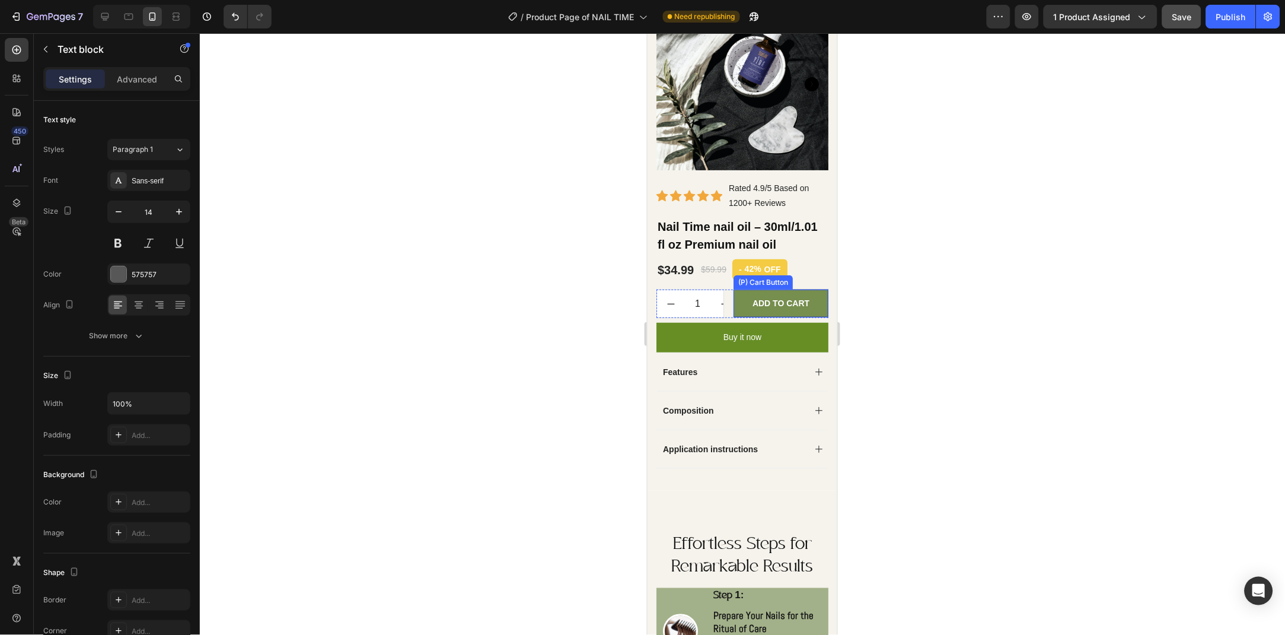
click at [739, 302] on button "Add To Cart" at bounding box center [780, 303] width 95 height 28
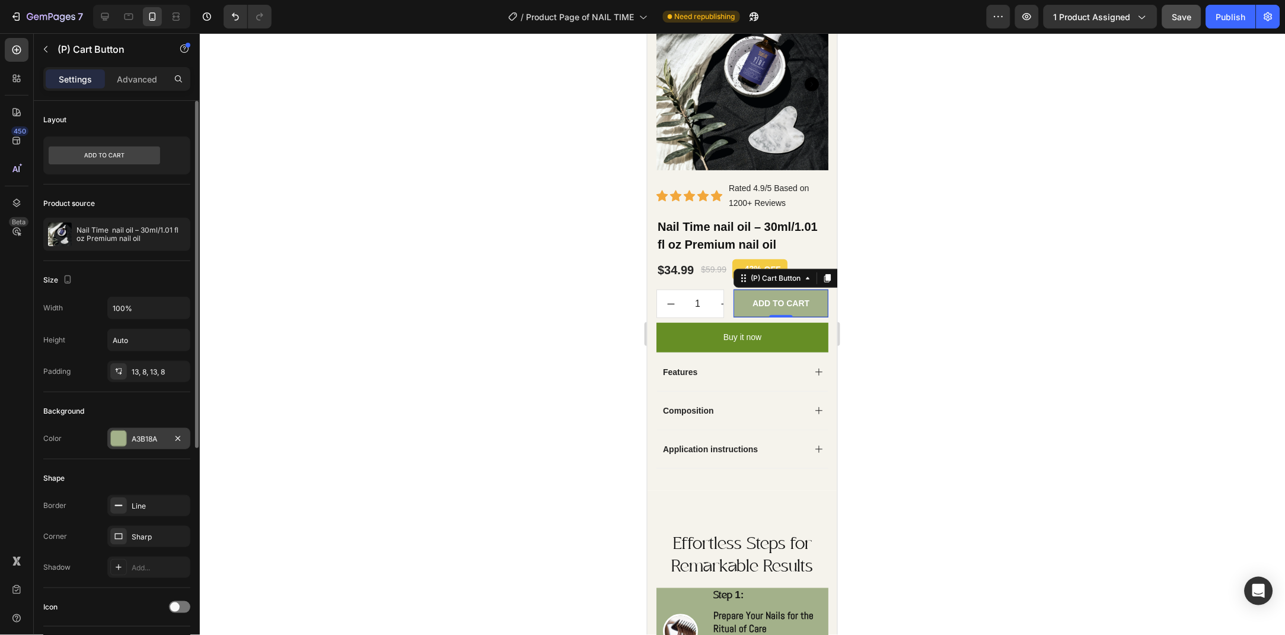
click at [148, 432] on div "A3B18A" at bounding box center [148, 438] width 83 height 21
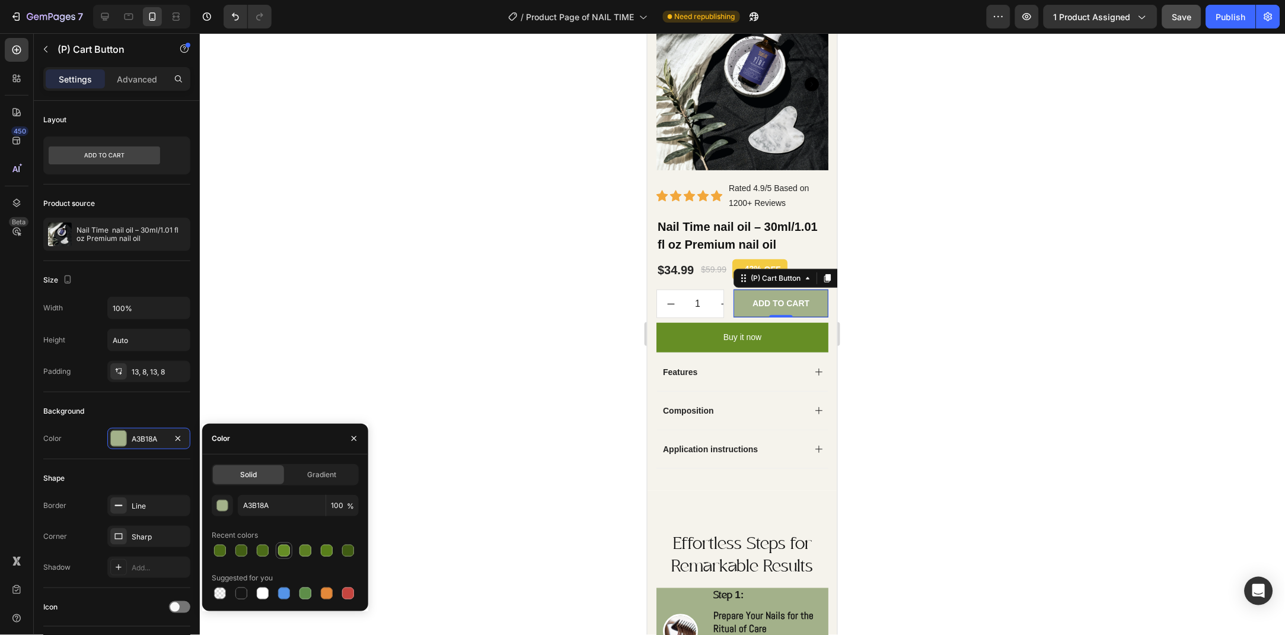
click at [283, 551] on div at bounding box center [284, 550] width 12 height 12
type input "668E25"
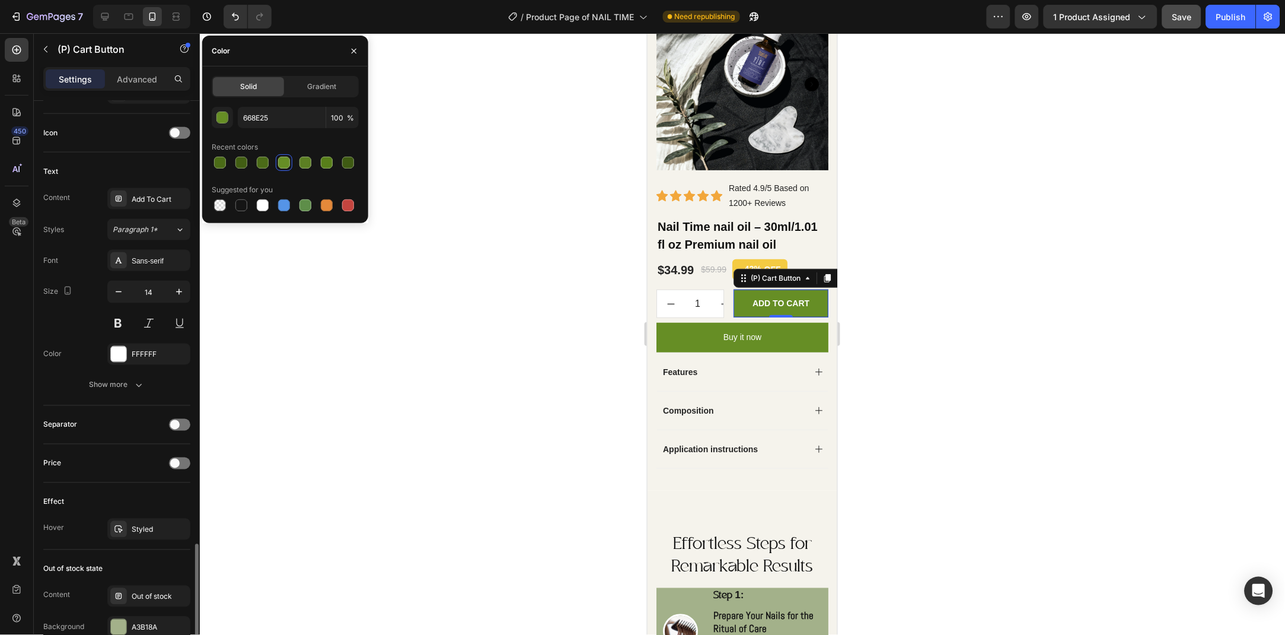
scroll to position [602, 0]
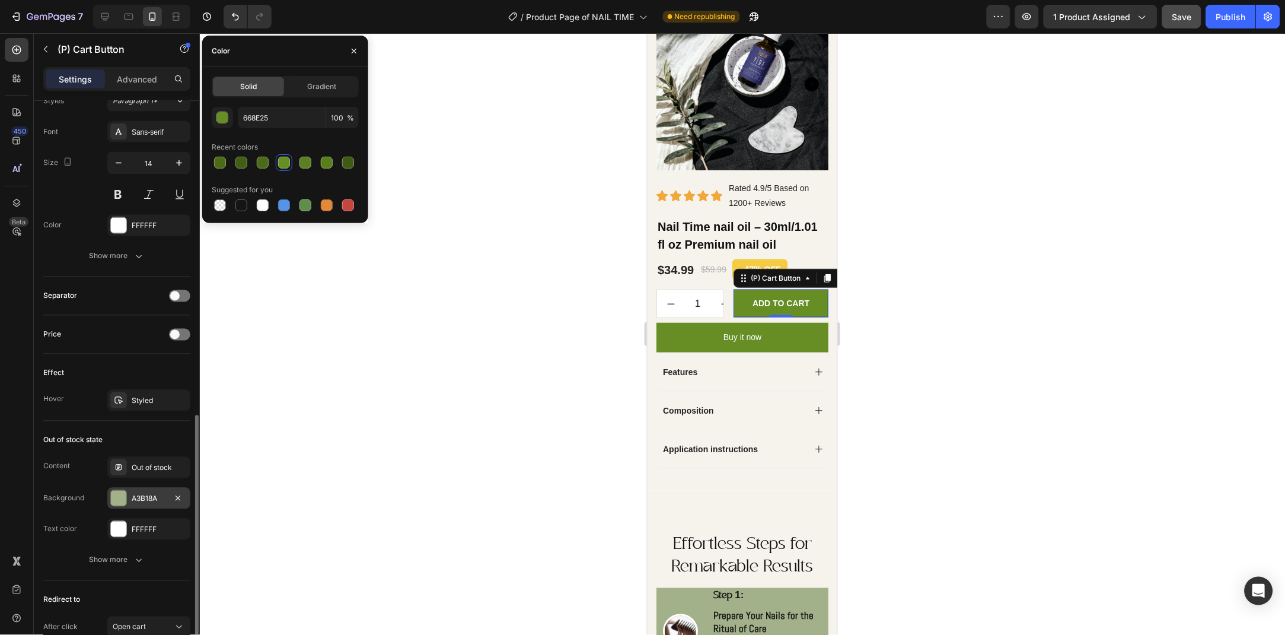
click at [145, 504] on div "A3B18A" at bounding box center [148, 497] width 83 height 21
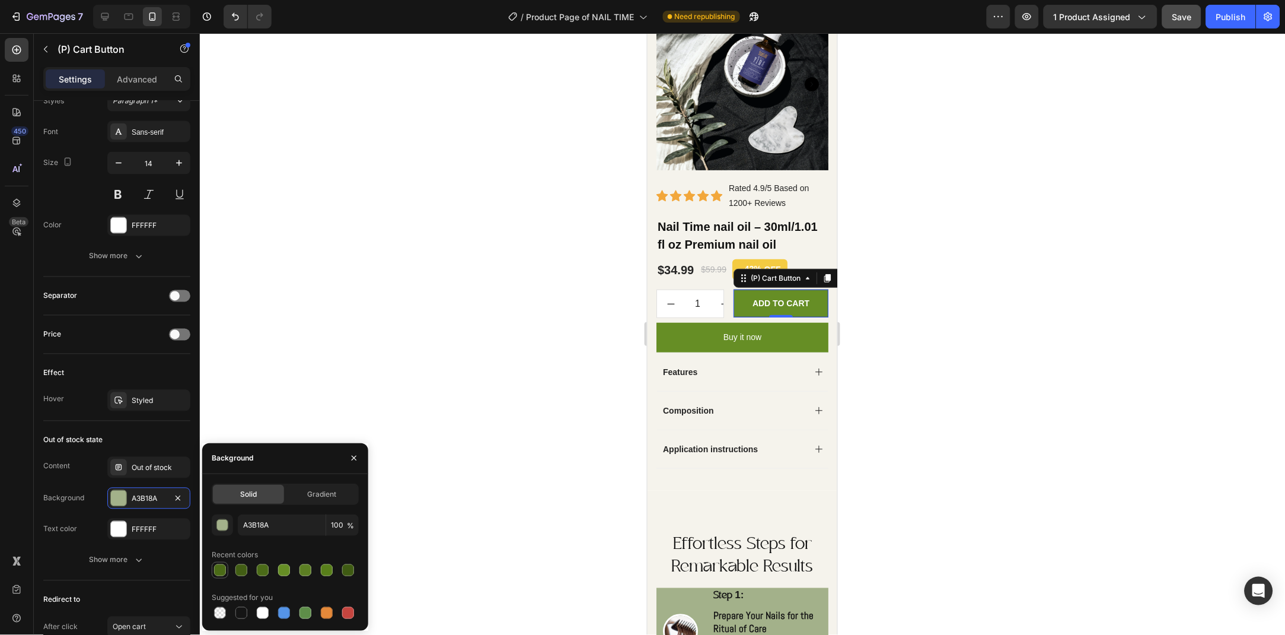
click at [213, 575] on div at bounding box center [220, 570] width 14 height 14
type input "4B6B17"
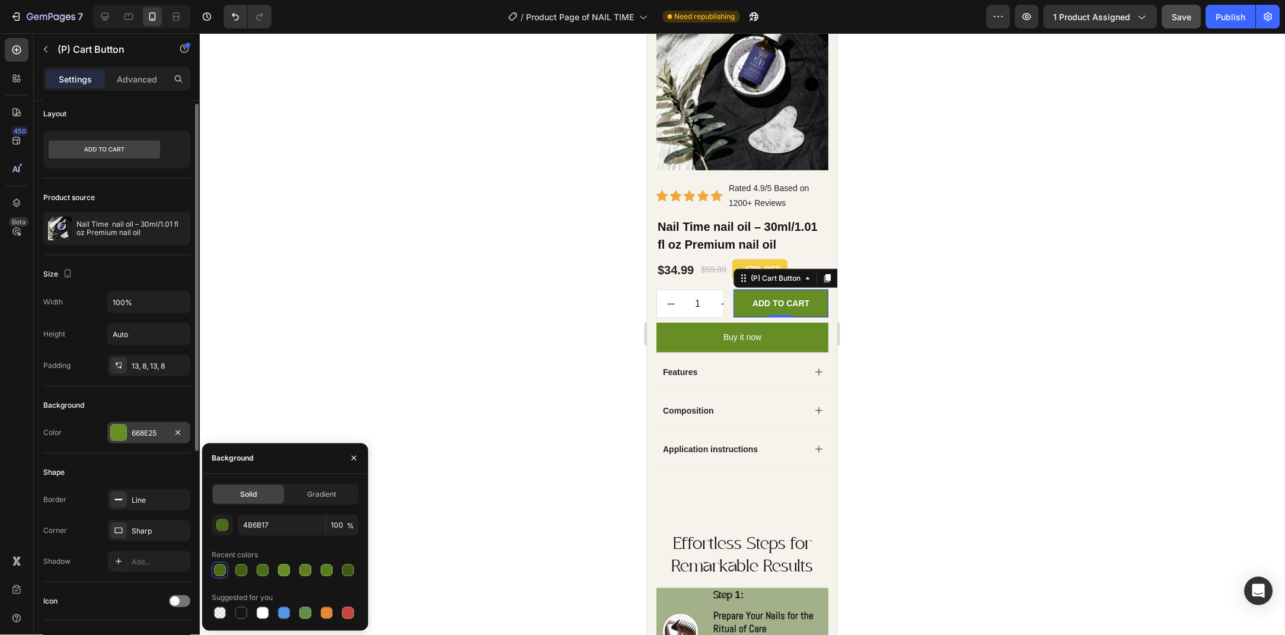
click at [141, 428] on div "668E25" at bounding box center [149, 433] width 34 height 11
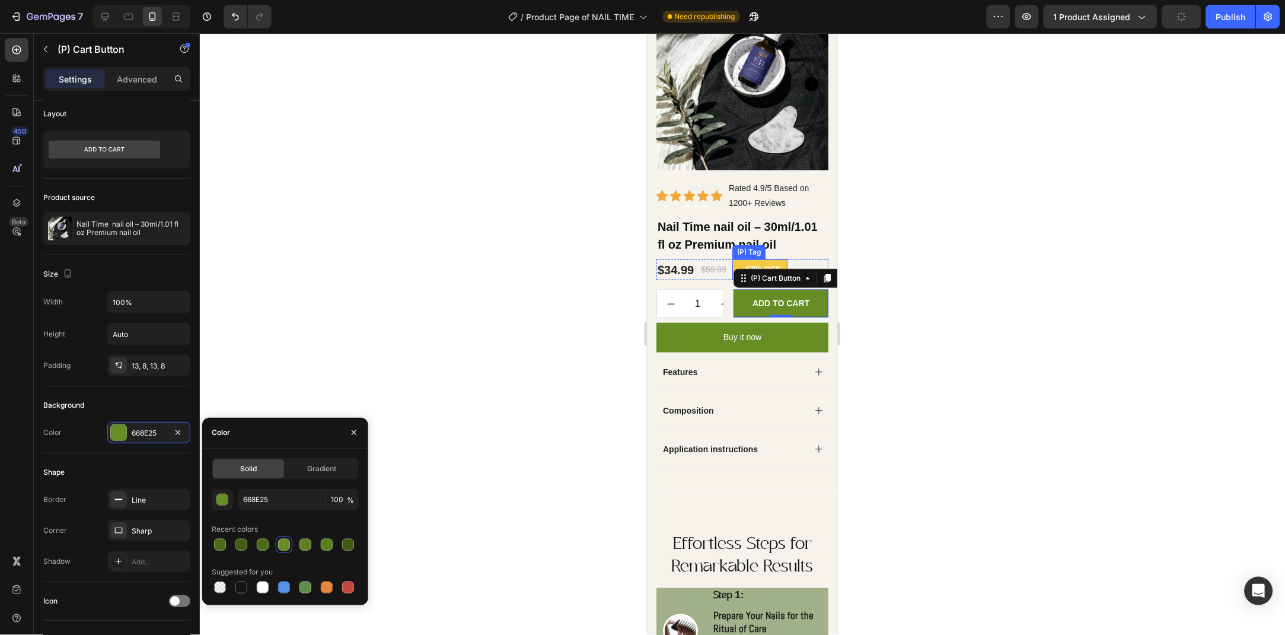
click at [777, 261] on div "OFF" at bounding box center [772, 269] width 20 height 16
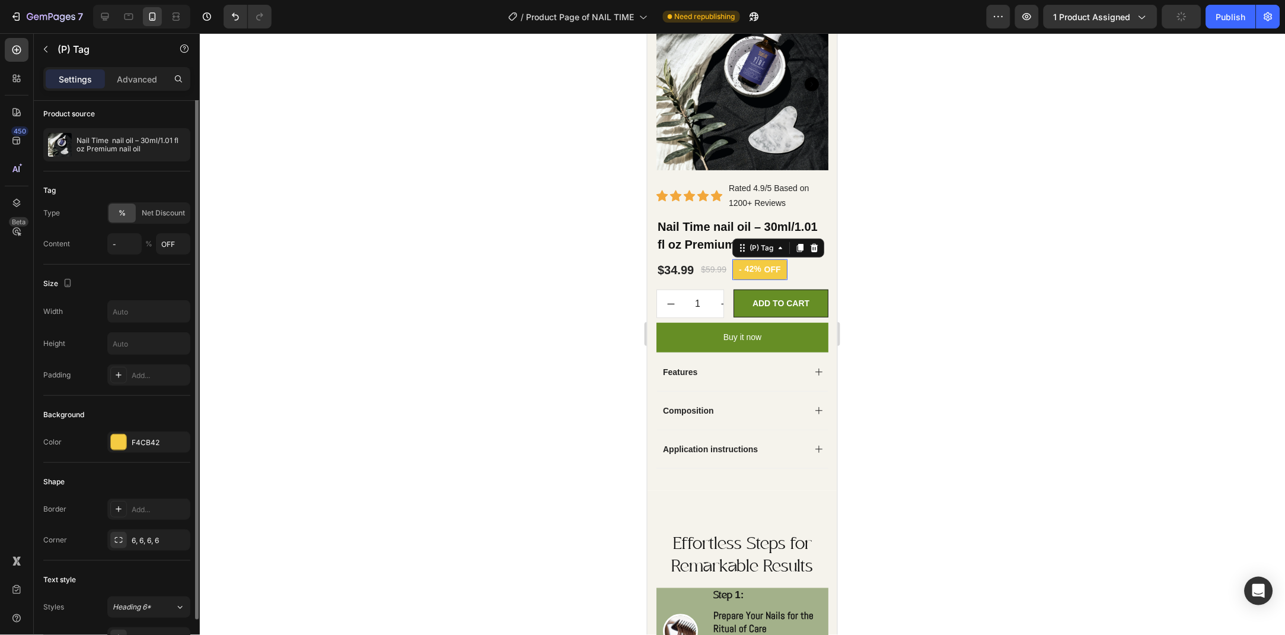
scroll to position [0, 0]
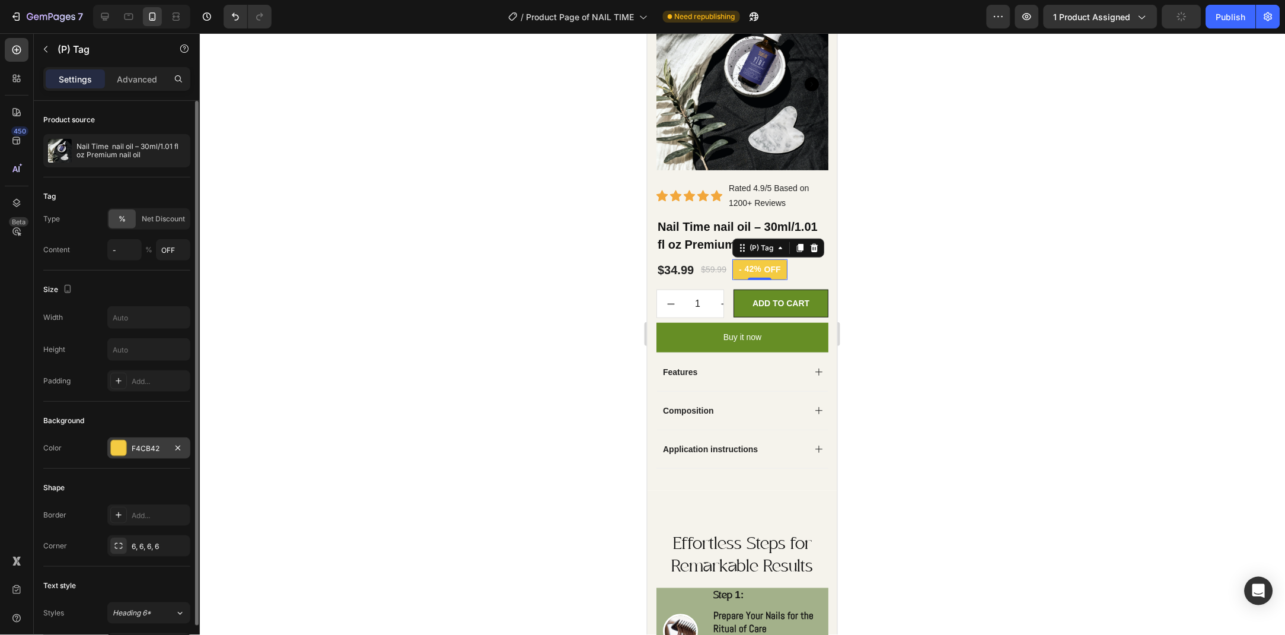
click at [142, 447] on div "F4CB42" at bounding box center [149, 448] width 34 height 11
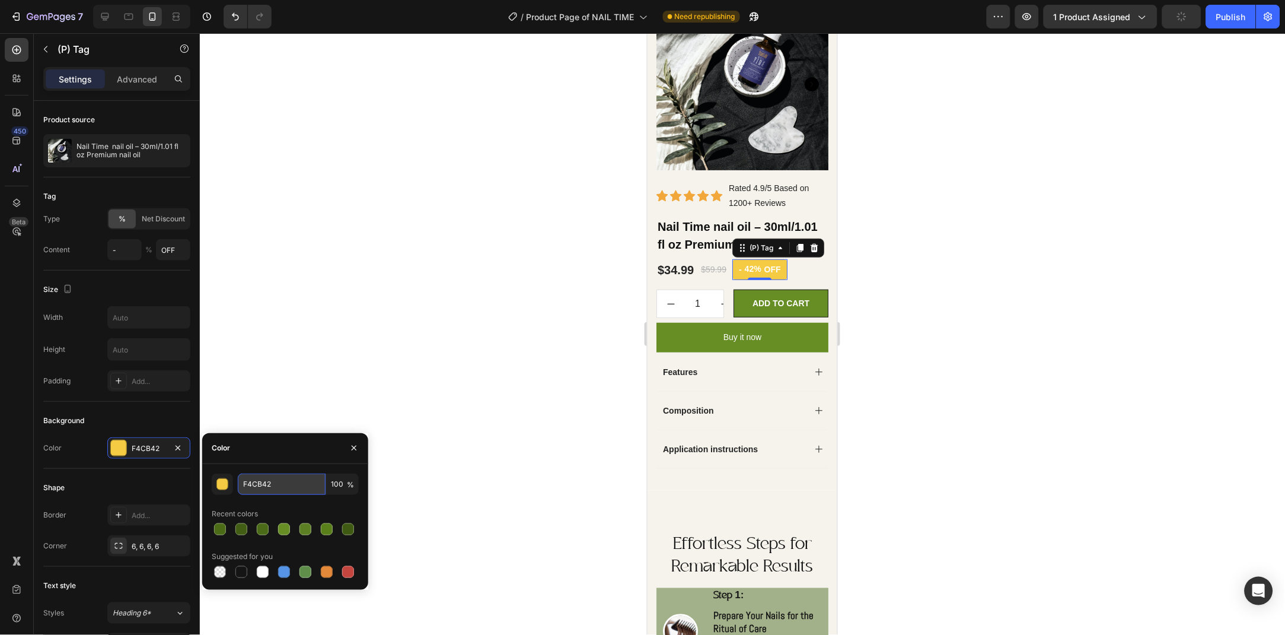
click at [269, 477] on input "F4CB42" at bounding box center [282, 483] width 88 height 21
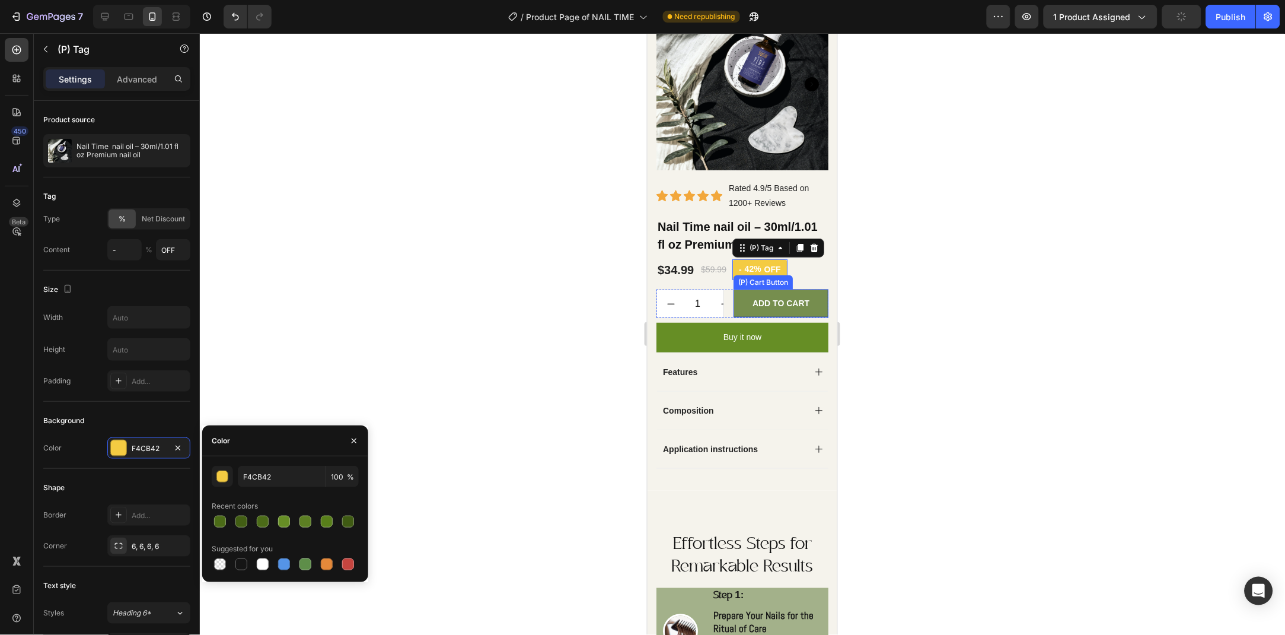
click at [740, 304] on button "Add To Cart" at bounding box center [780, 303] width 95 height 28
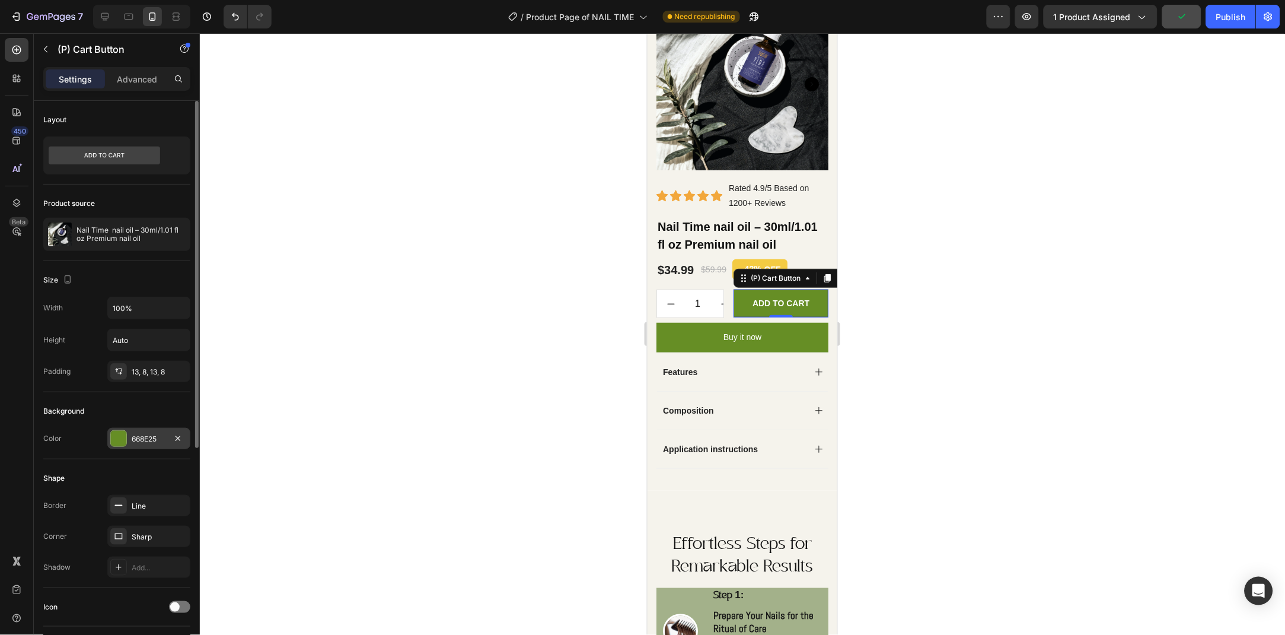
click at [137, 439] on div "668E25" at bounding box center [149, 438] width 34 height 11
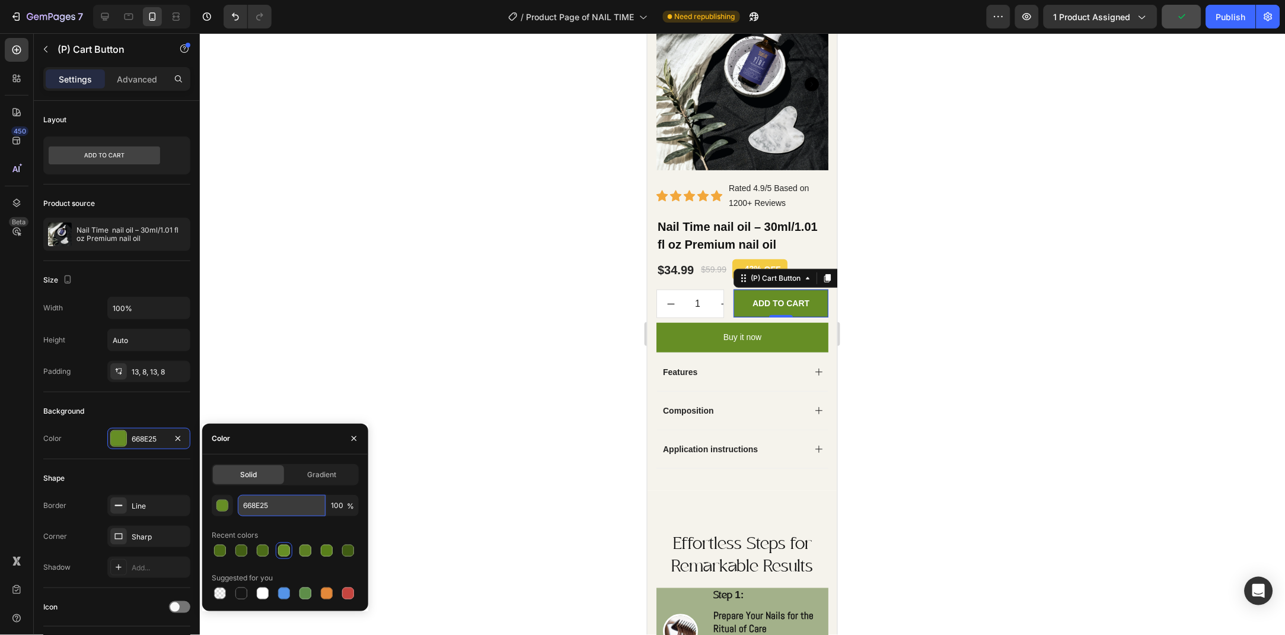
click at [292, 507] on input "668E25" at bounding box center [282, 505] width 88 height 21
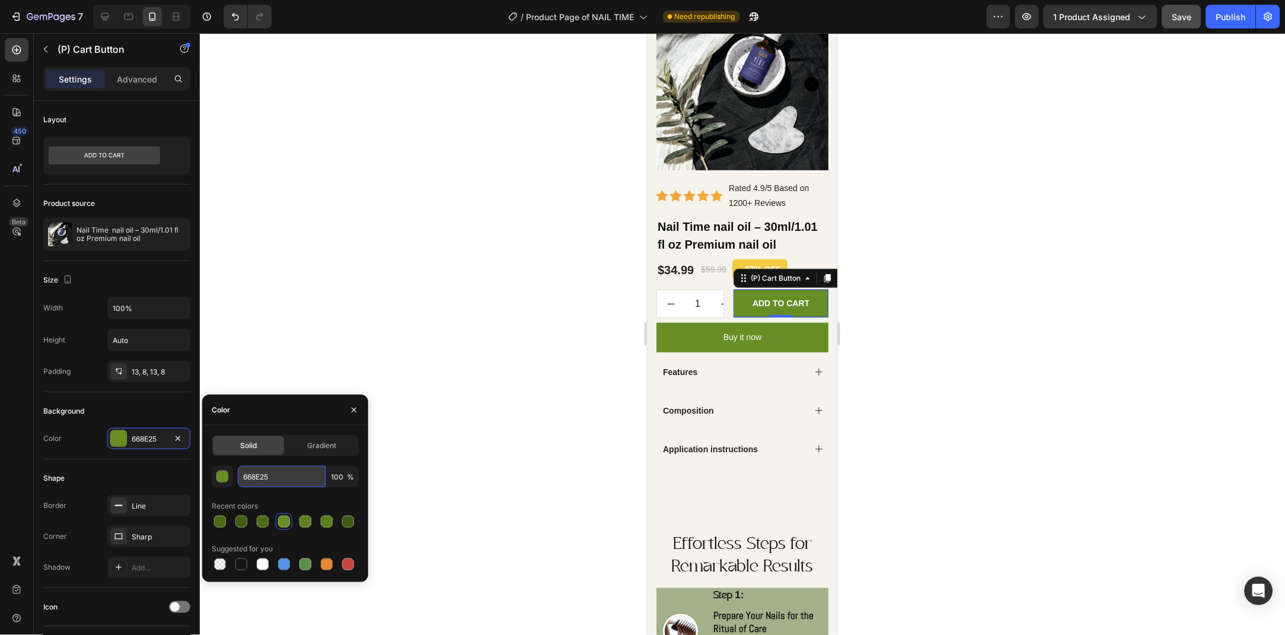
paste input "F4CB42"
type input "F4CB42"
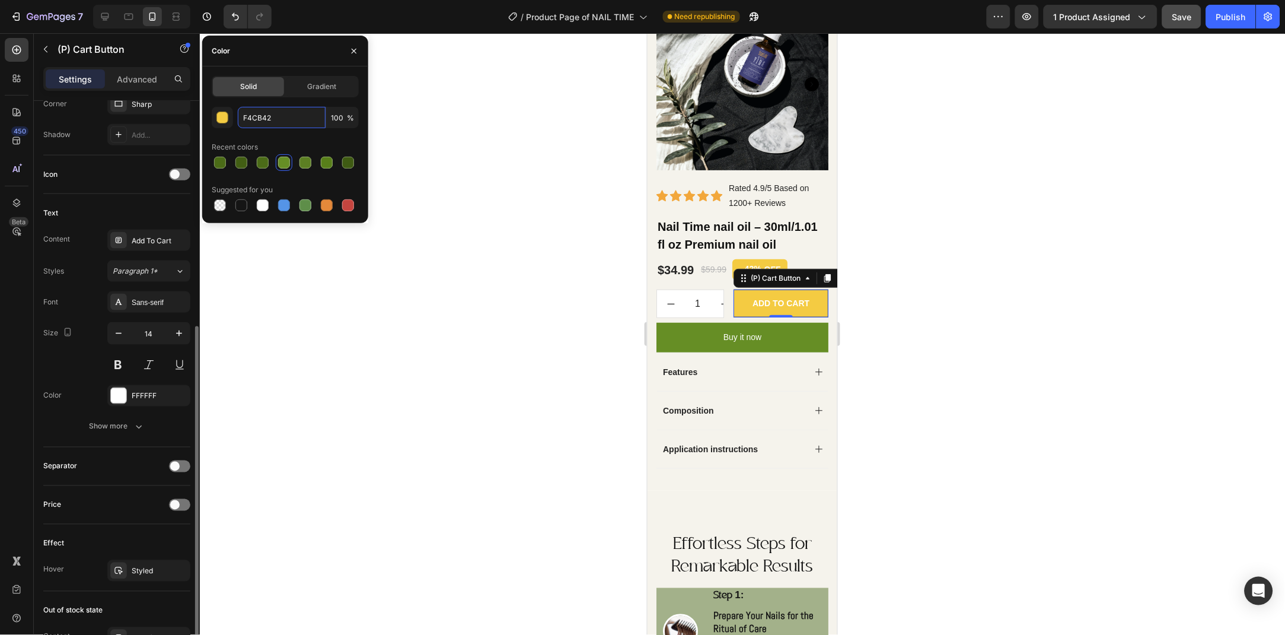
scroll to position [561, 0]
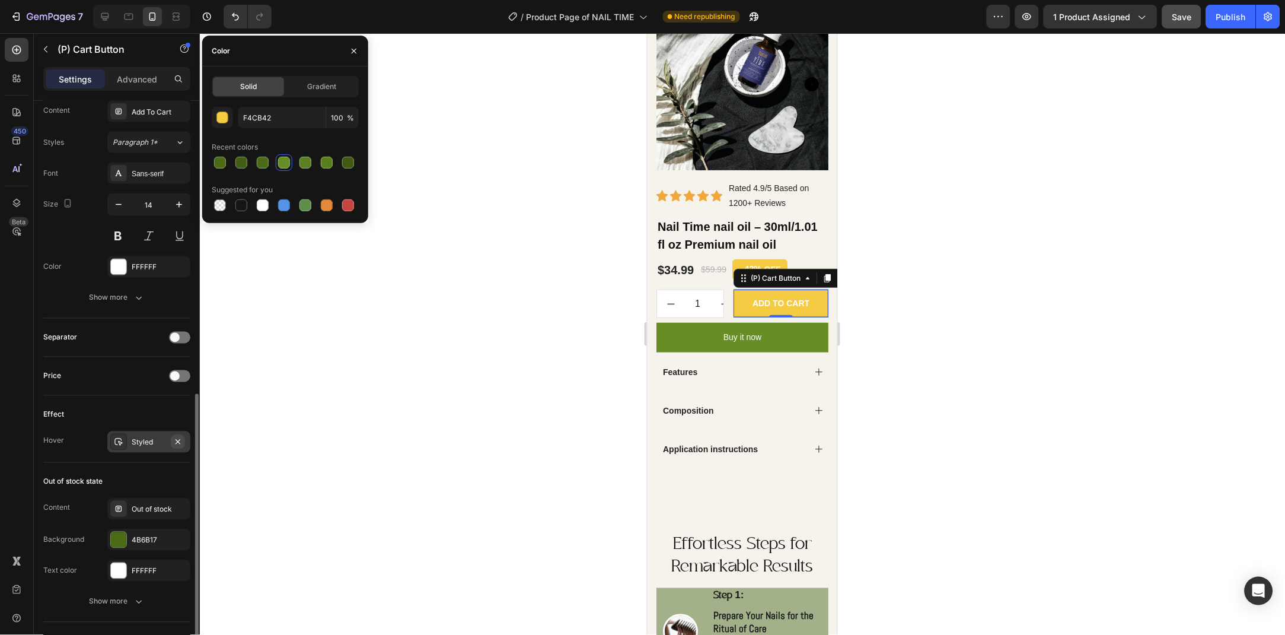
click at [181, 442] on icon "button" at bounding box center [177, 441] width 9 height 9
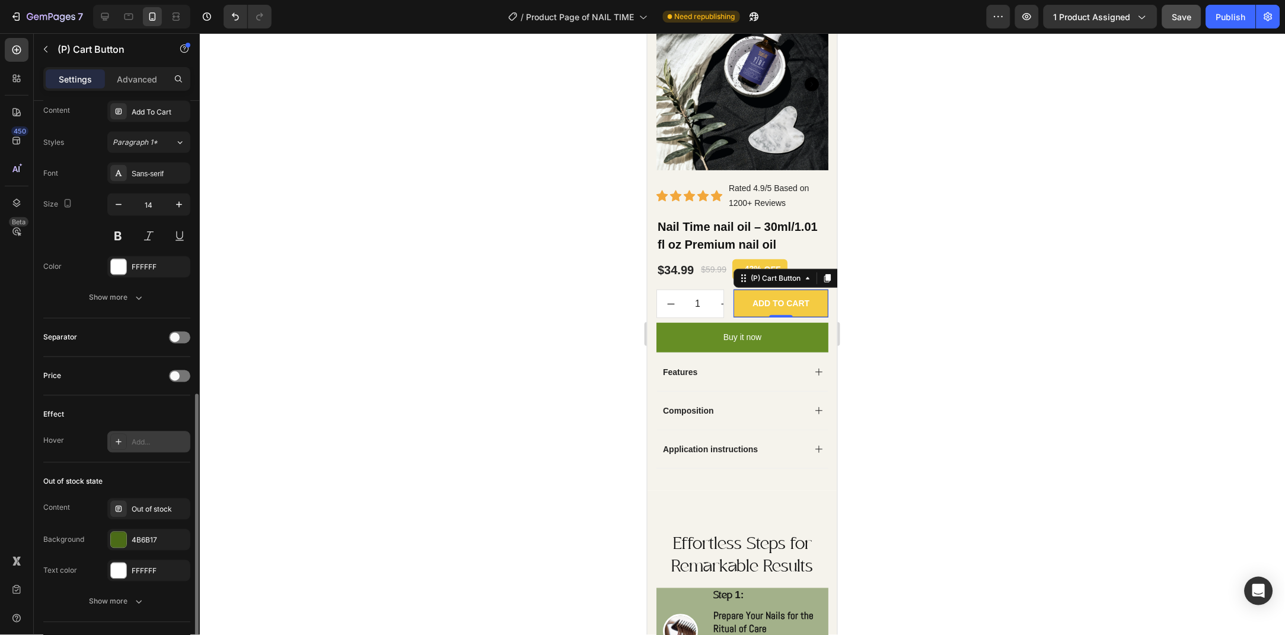
click at [470, 374] on div at bounding box center [742, 333] width 1085 height 601
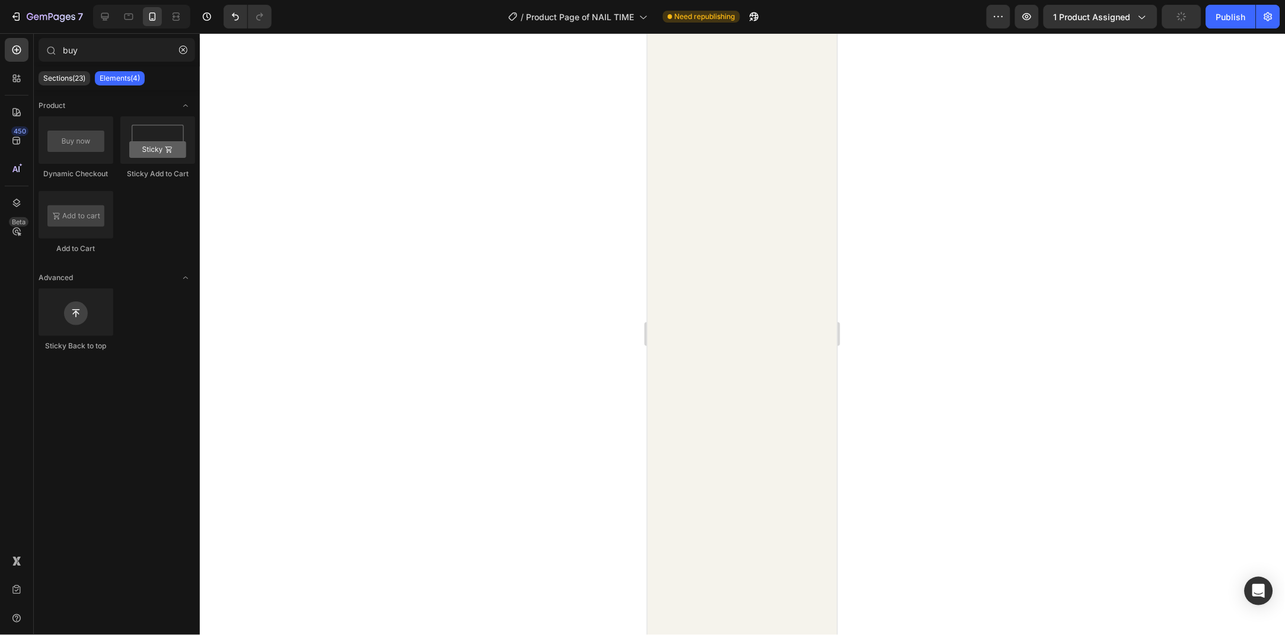
scroll to position [994, 0]
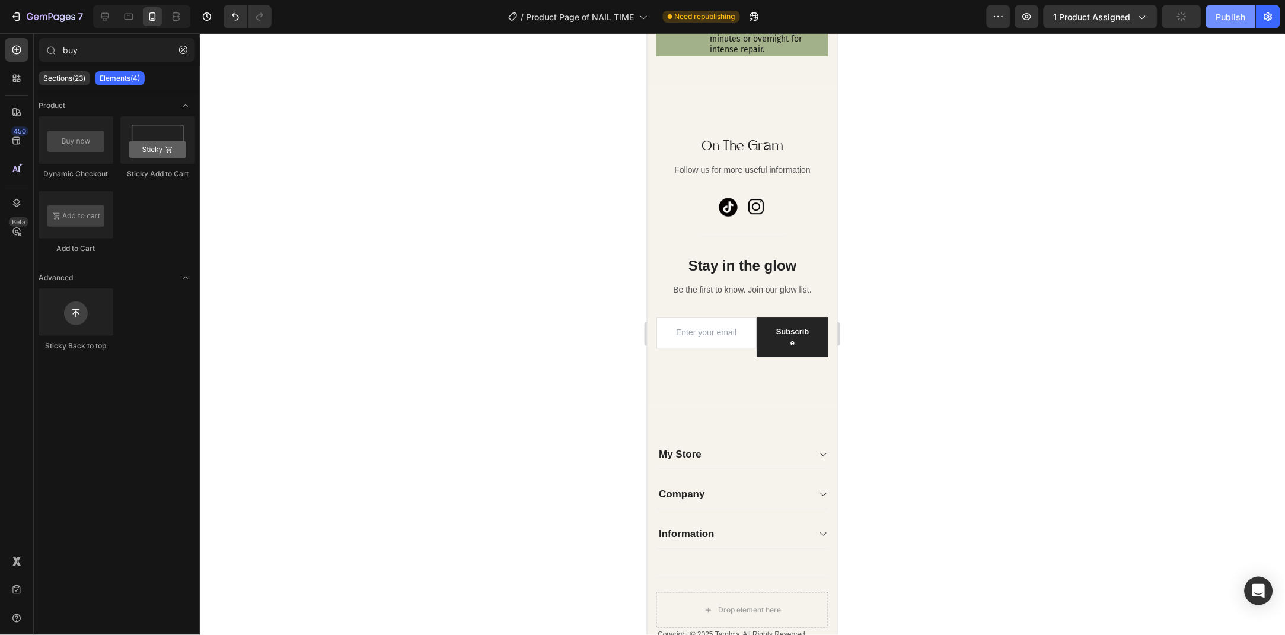
click at [1213, 20] on button "Publish" at bounding box center [1231, 17] width 50 height 24
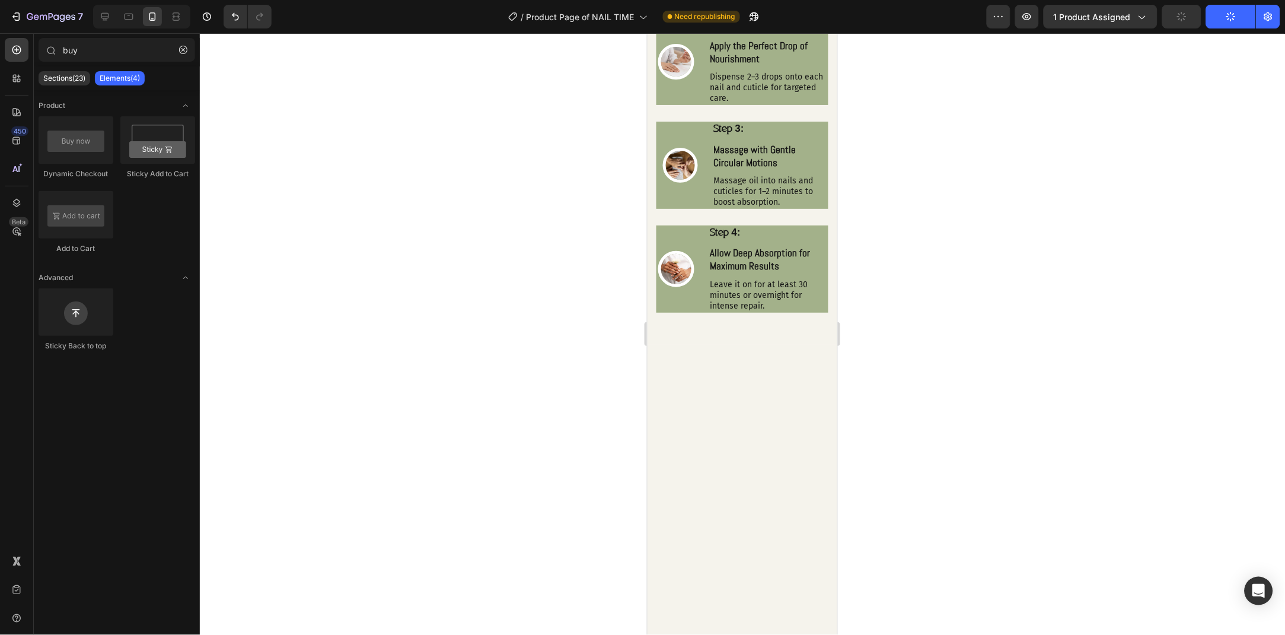
scroll to position [0, 0]
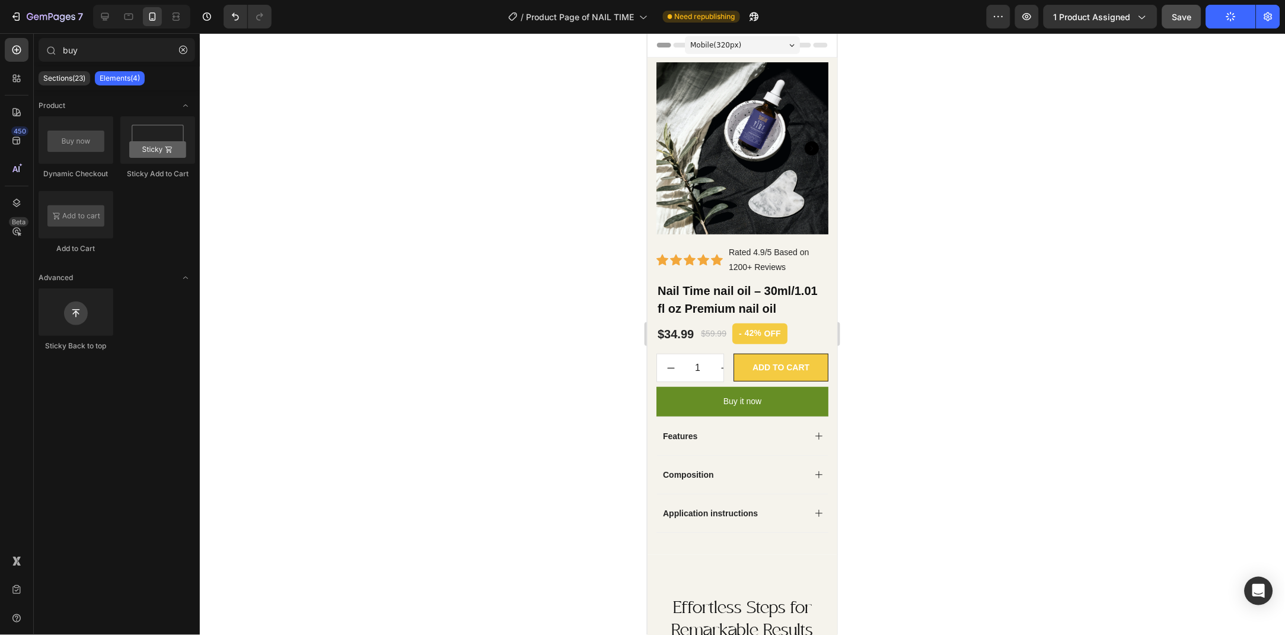
click at [1184, 27] on button "Save" at bounding box center [1181, 17] width 39 height 24
click at [1185, 24] on button "button" at bounding box center [1181, 17] width 39 height 24
click at [1000, 16] on icon "button" at bounding box center [999, 16] width 2 height 1
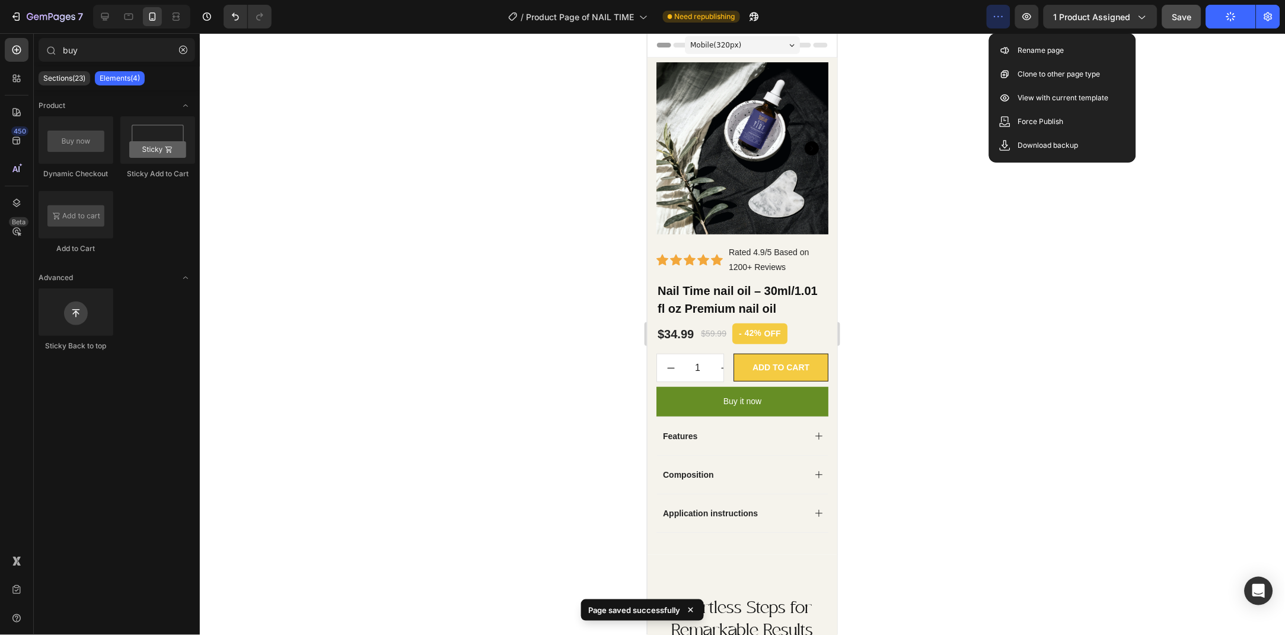
click at [1093, 133] on div "Force Publish" at bounding box center [1062, 145] width 136 height 24
